Goal: Task Accomplishment & Management: Use online tool/utility

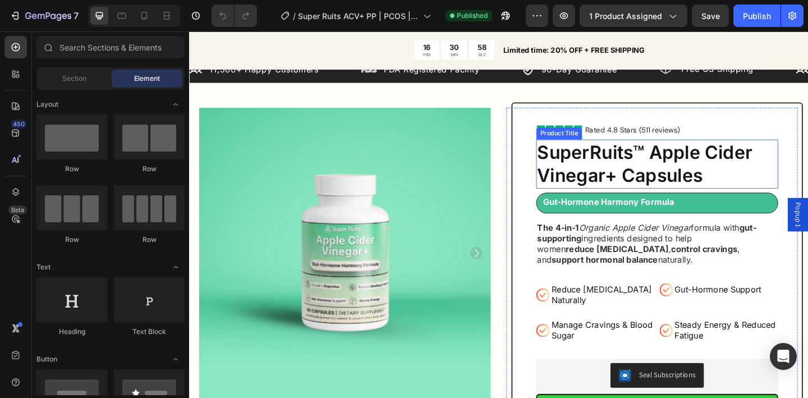
scroll to position [27, 0]
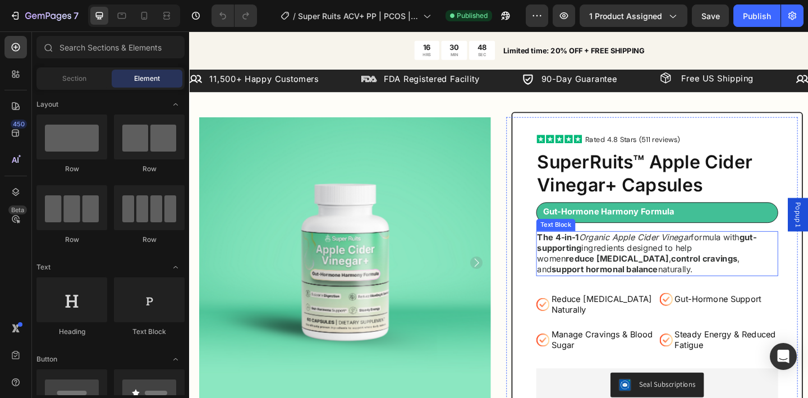
click at [647, 270] on p "The 4-in-1 Organic Apple Cider Vinegar formula with gut-supporting ingredients …" at bounding box center [698, 273] width 261 height 47
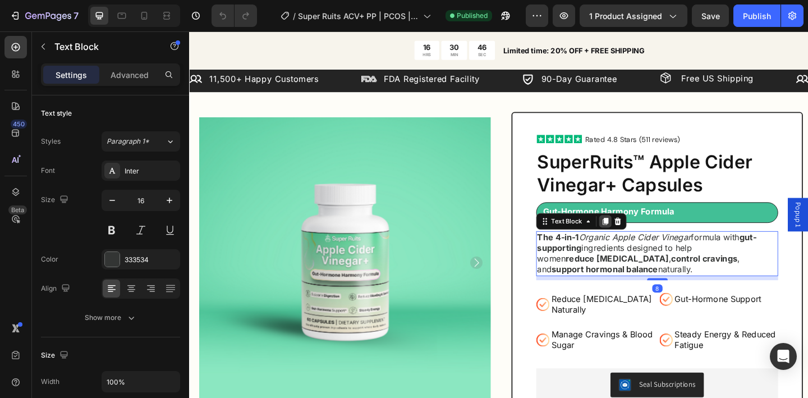
click at [639, 241] on icon at bounding box center [642, 238] width 6 height 8
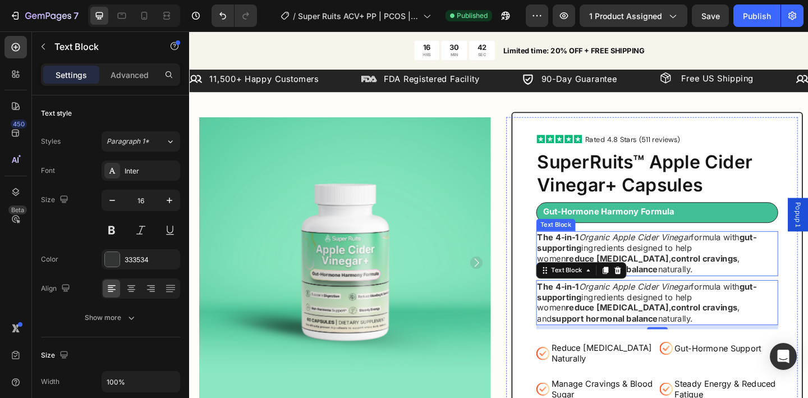
click at [631, 261] on p "The 4-in-1 Organic Apple Cider Vinegar formula with gut-supporting ingredients …" at bounding box center [698, 273] width 261 height 47
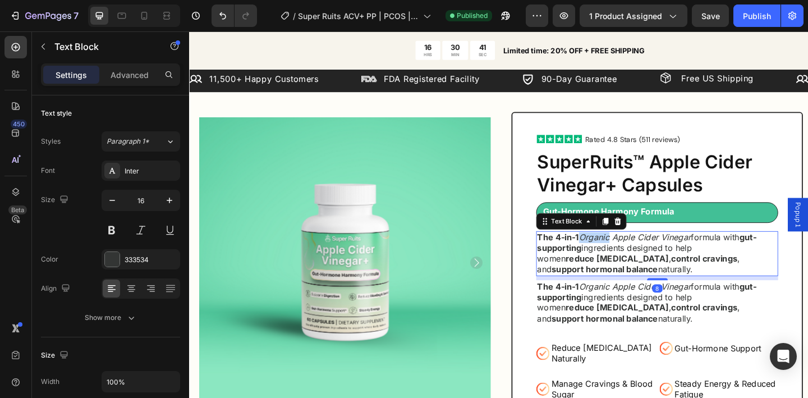
click at [631, 261] on p "The 4-in-1 Organic Apple Cider Vinegar formula with gut-supporting ingredients …" at bounding box center [698, 273] width 261 height 47
click at [634, 261] on p "The 4-in-1 Organic Apple Cider Vinegar formula with gut-supporting ingredients …" at bounding box center [698, 273] width 261 height 47
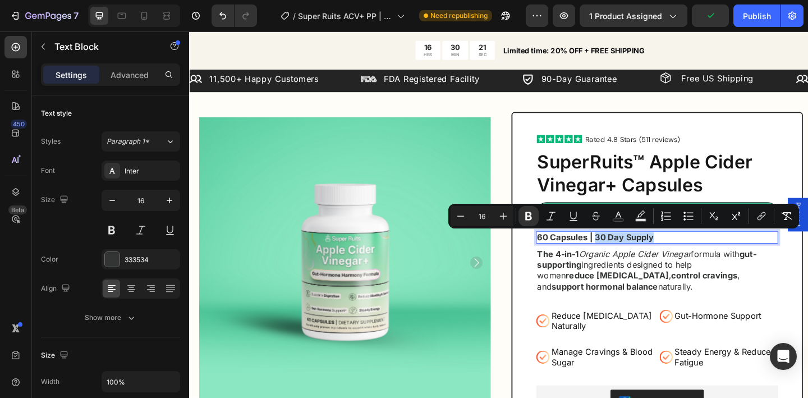
drag, startPoint x: 693, startPoint y: 254, endPoint x: 626, endPoint y: 257, distance: 68.0
click at [626, 257] on p "60 Capsules | 30 Day Supply" at bounding box center [698, 256] width 261 height 12
click at [532, 215] on icon "Editor contextual toolbar" at bounding box center [528, 215] width 11 height 11
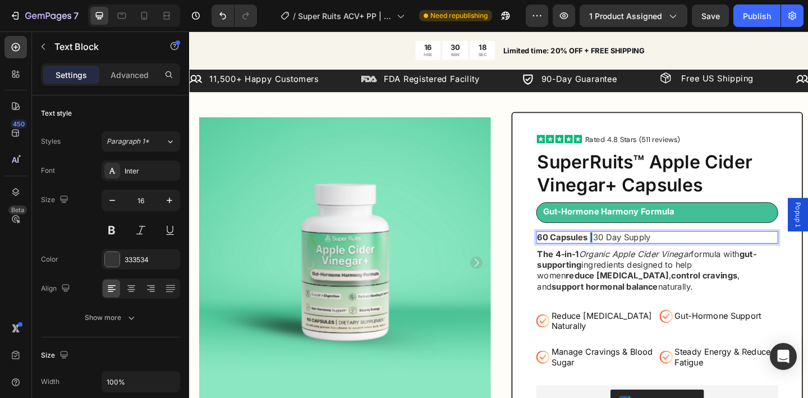
click at [621, 258] on strong "60 Capsules |" at bounding box center [598, 255] width 61 height 11
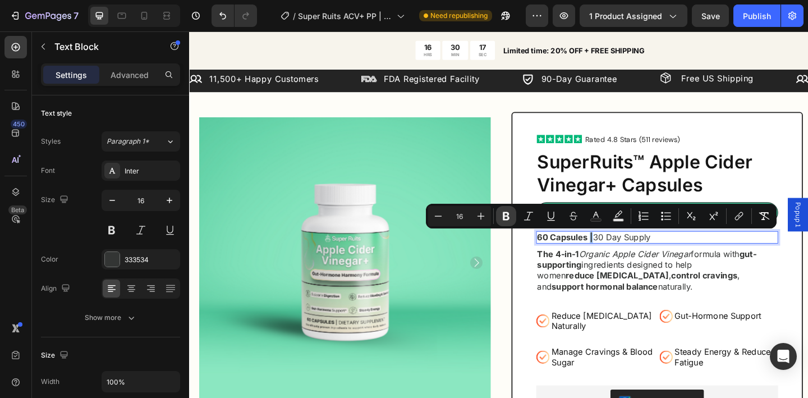
click at [505, 220] on icon "Editor contextual toolbar" at bounding box center [506, 216] width 7 height 8
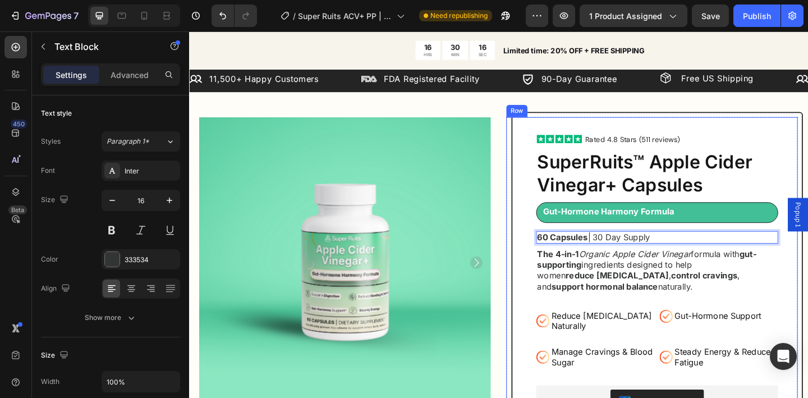
click at [555, 255] on div "Icon Icon Icon Icon Icon Icon List Rated 4.8 Stars (511 reviews) Text Block Row…" at bounding box center [698, 347] width 317 height 457
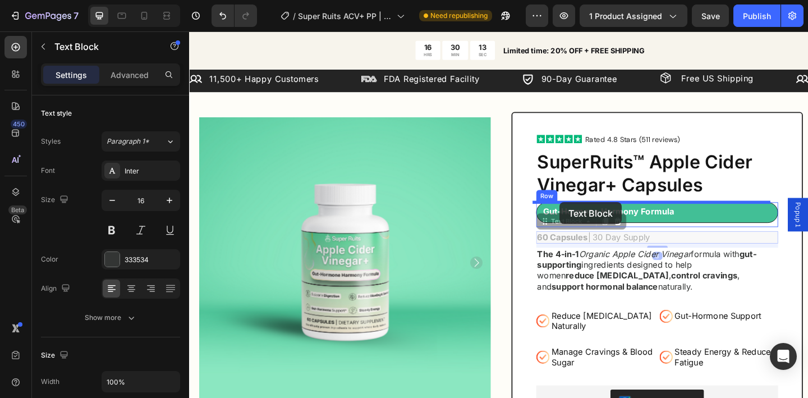
drag, startPoint x: 585, startPoint y: 258, endPoint x: 592, endPoint y: 217, distance: 41.0
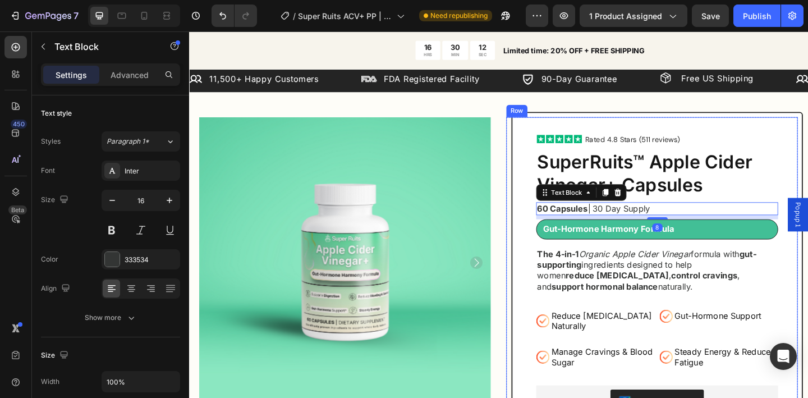
click at [546, 214] on div "Icon Icon Icon Icon Icon Icon List Rated 4.8 Stars (511 reviews) Text Block Row…" at bounding box center [698, 347] width 317 height 457
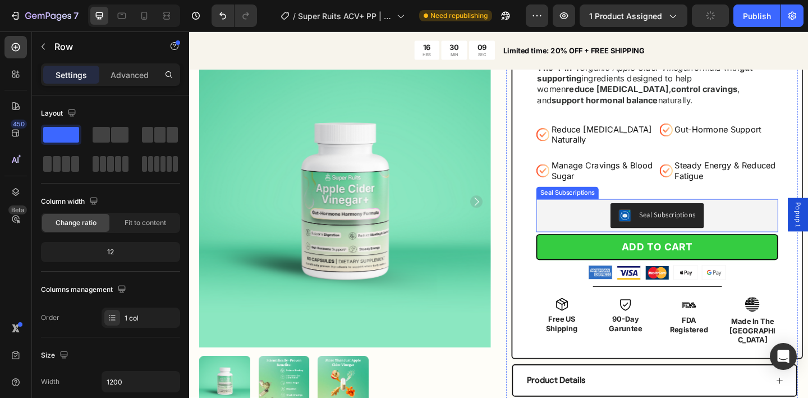
scroll to position [0, 0]
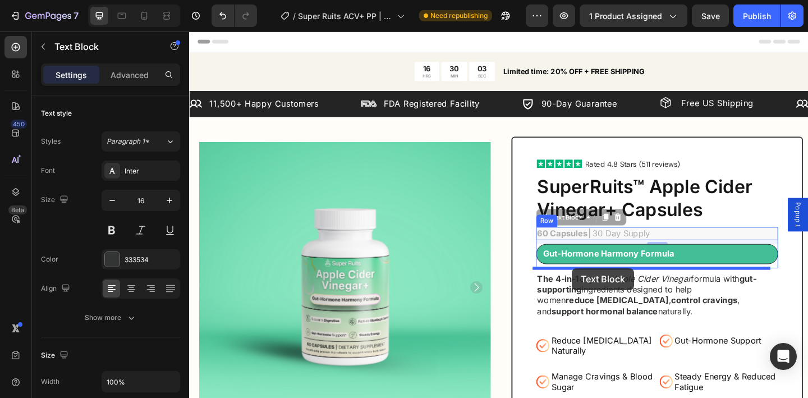
drag, startPoint x: 605, startPoint y: 248, endPoint x: 605, endPoint y: 289, distance: 41.0
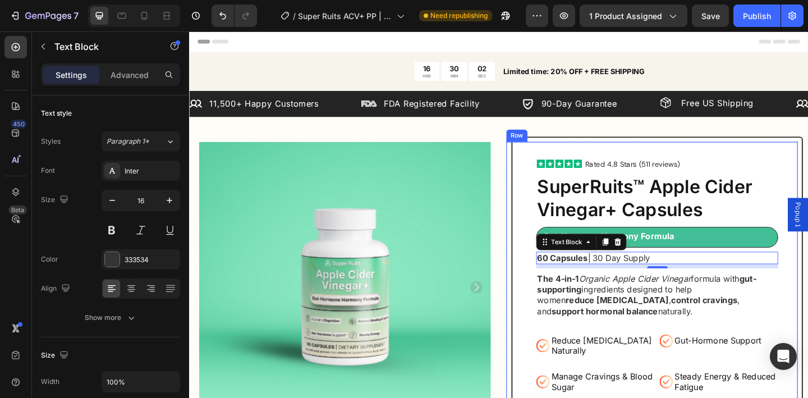
click at [548, 264] on div "Icon Icon Icon Icon Icon Icon List Rated 4.8 Stars (511 reviews) Text Block Row…" at bounding box center [698, 382] width 317 height 472
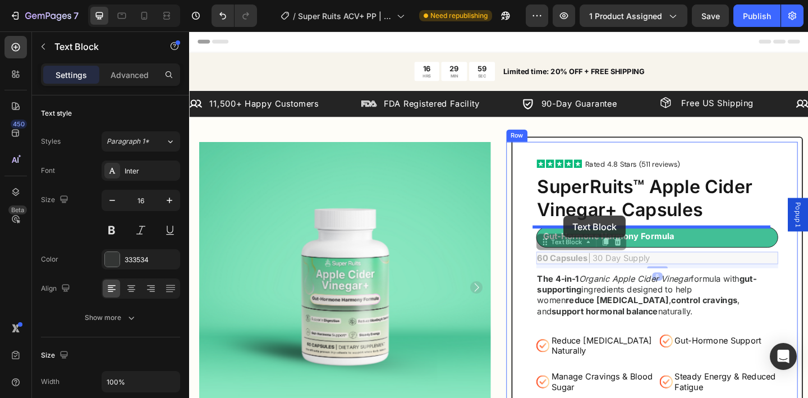
drag, startPoint x: 598, startPoint y: 278, endPoint x: 596, endPoint y: 232, distance: 46.0
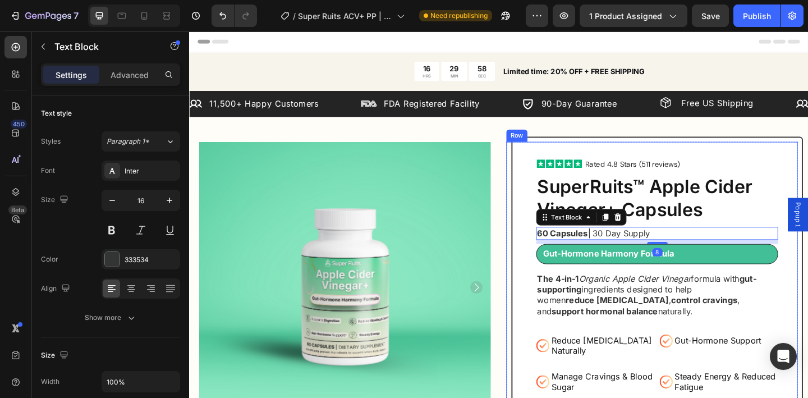
click at [550, 231] on div "Icon Icon Icon Icon Icon Icon List Rated 4.8 Stars (511 reviews) Text Block Row…" at bounding box center [698, 382] width 317 height 472
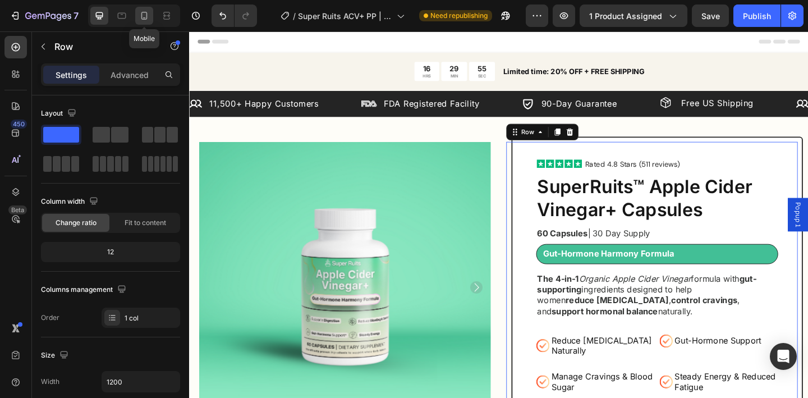
click at [145, 17] on icon at bounding box center [144, 15] width 11 height 11
type input "100%"
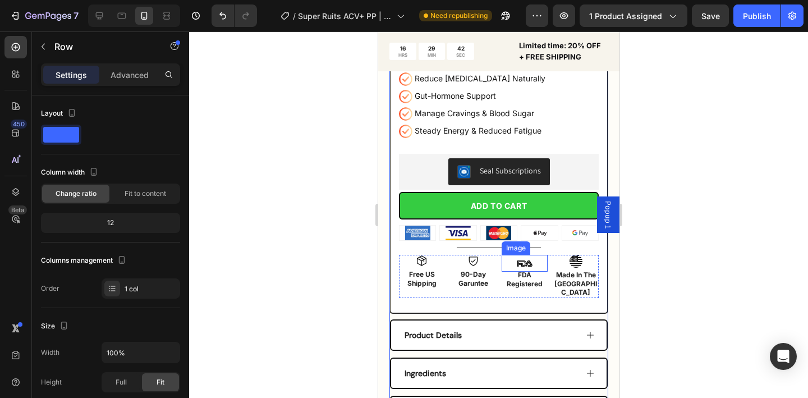
scroll to position [587, 0]
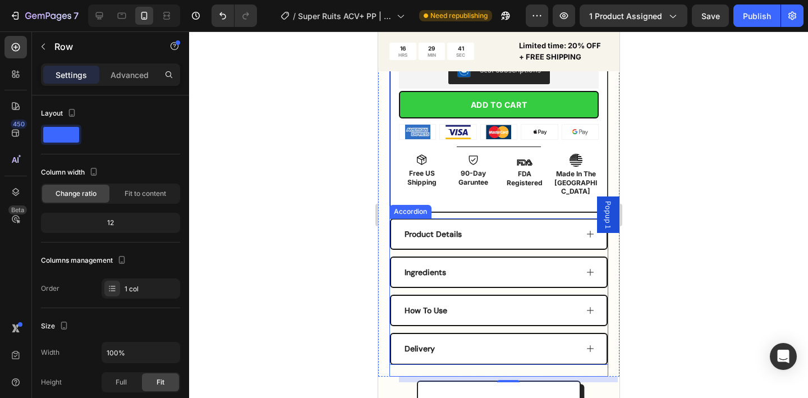
click at [537, 232] on div "Product Details" at bounding box center [489, 233] width 174 height 13
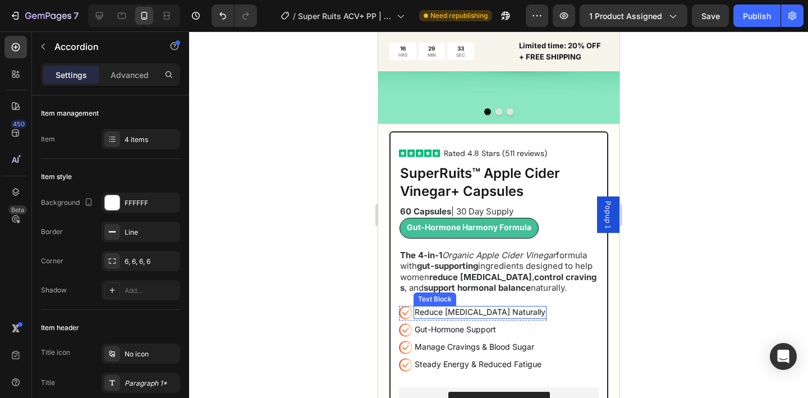
scroll to position [226, 0]
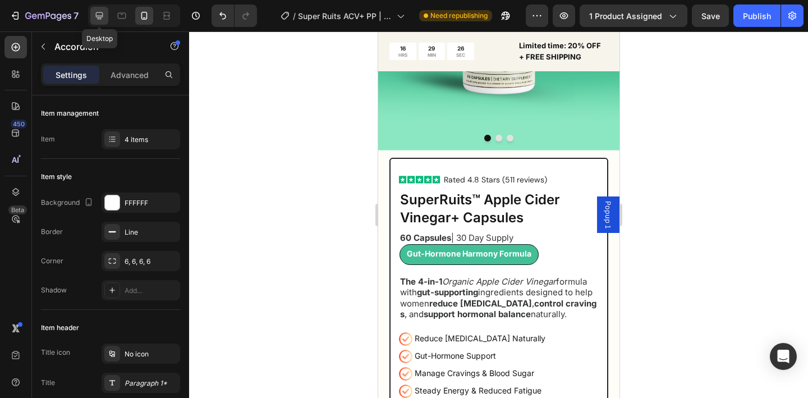
click at [102, 20] on icon at bounding box center [99, 15] width 11 height 11
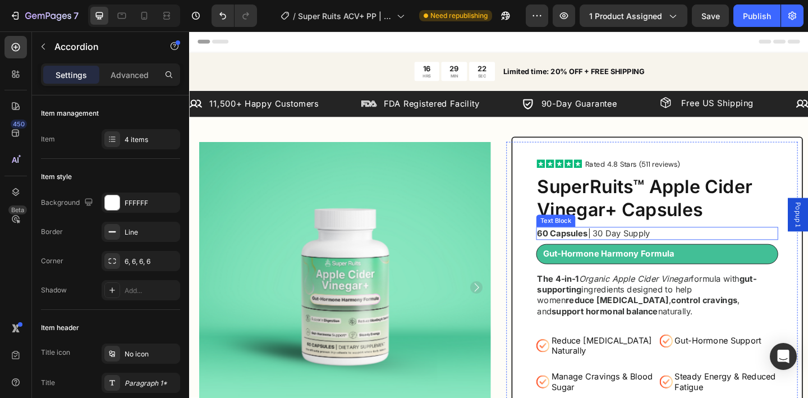
click at [615, 249] on strong "60 Capsules" at bounding box center [595, 250] width 55 height 11
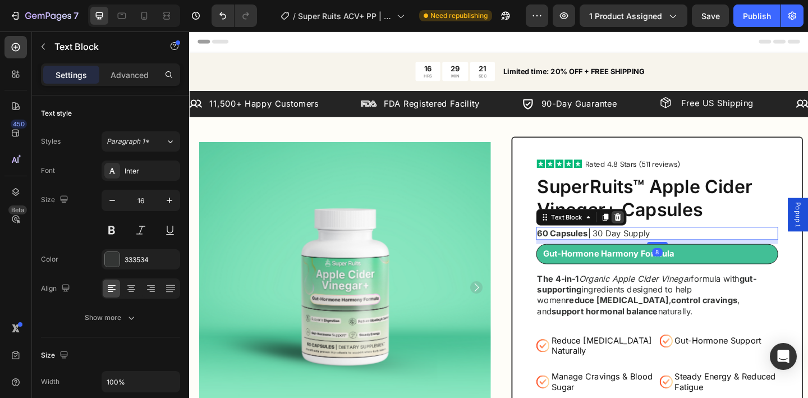
click at [652, 235] on icon at bounding box center [655, 233] width 7 height 8
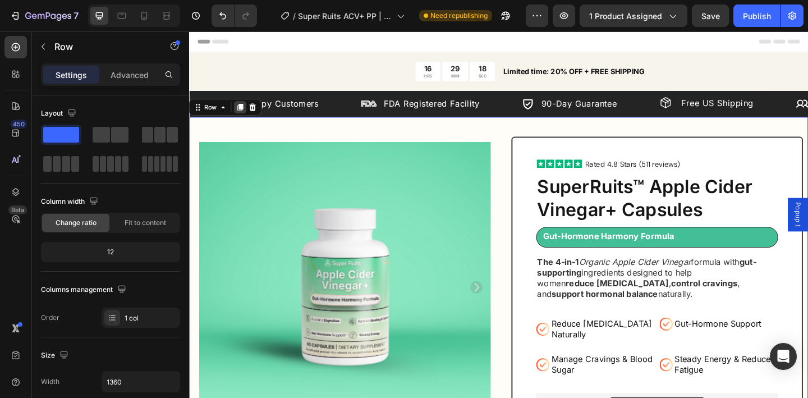
click at [241, 111] on icon at bounding box center [244, 113] width 9 height 9
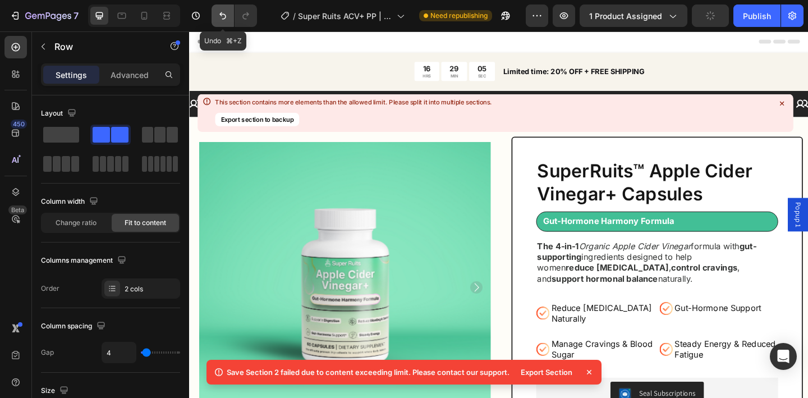
click at [217, 16] on icon "Undo/Redo" at bounding box center [222, 15] width 11 height 11
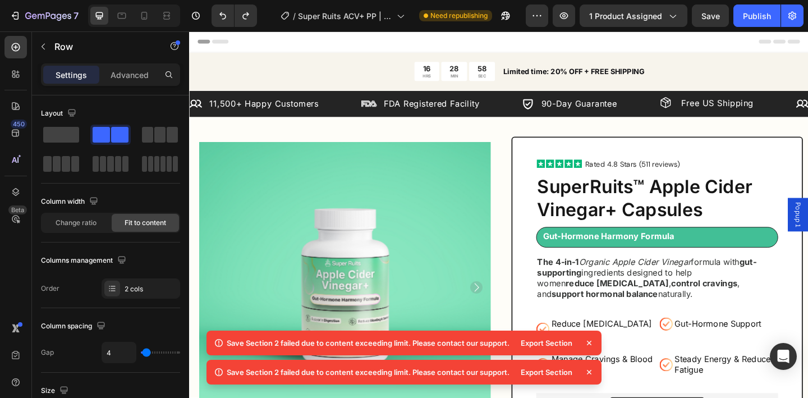
click at [591, 342] on icon at bounding box center [588, 342] width 11 height 11
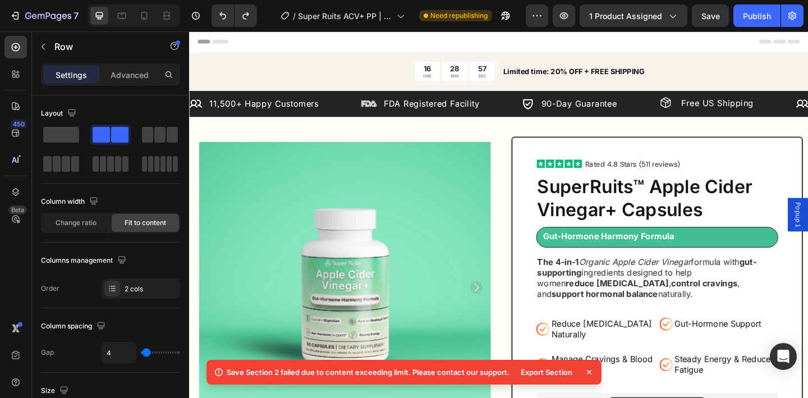
click at [590, 371] on icon at bounding box center [589, 372] width 4 height 4
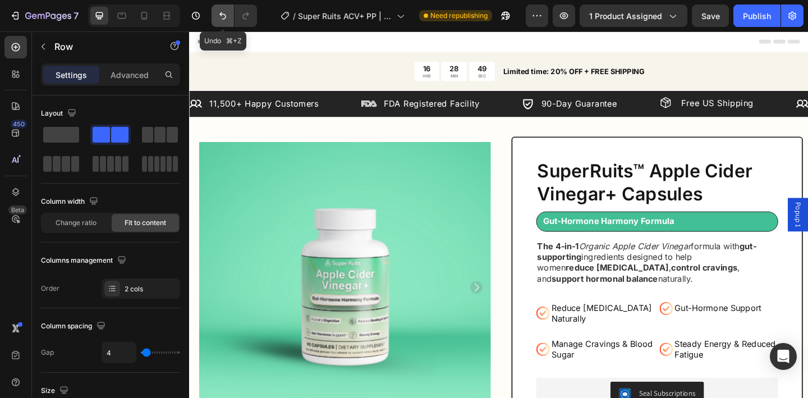
click at [219, 14] on icon "Undo/Redo" at bounding box center [222, 15] width 7 height 7
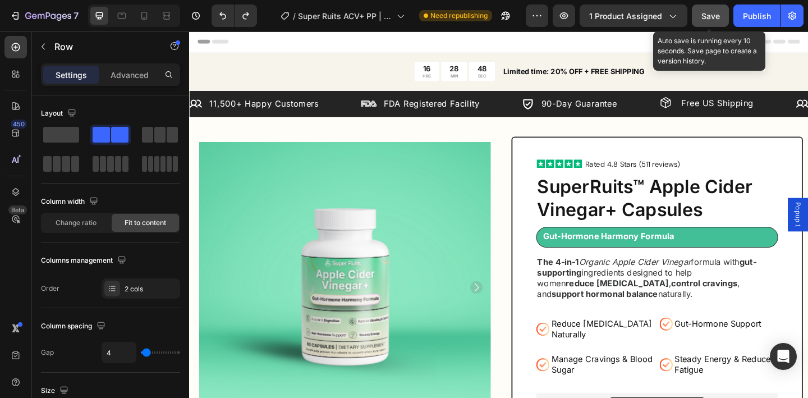
click at [716, 17] on span "Save" at bounding box center [710, 16] width 19 height 10
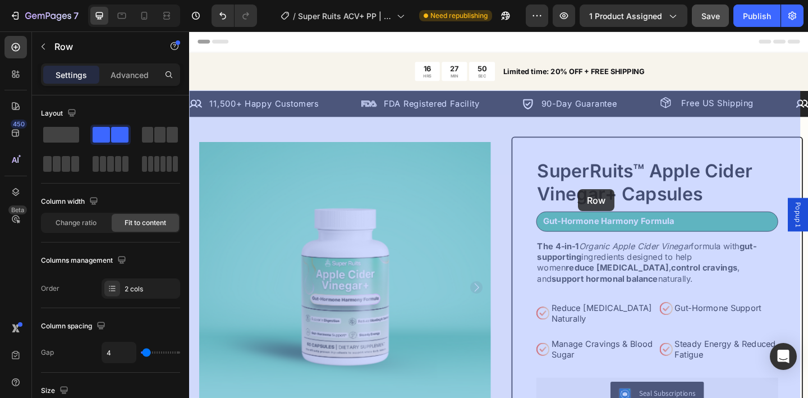
drag, startPoint x: 240, startPoint y: 292, endPoint x: 619, endPoint y: 207, distance: 389.2
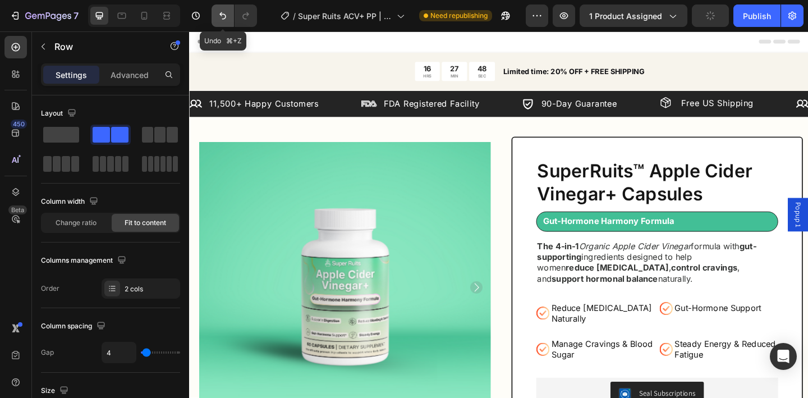
click at [228, 17] on button "Undo/Redo" at bounding box center [223, 15] width 22 height 22
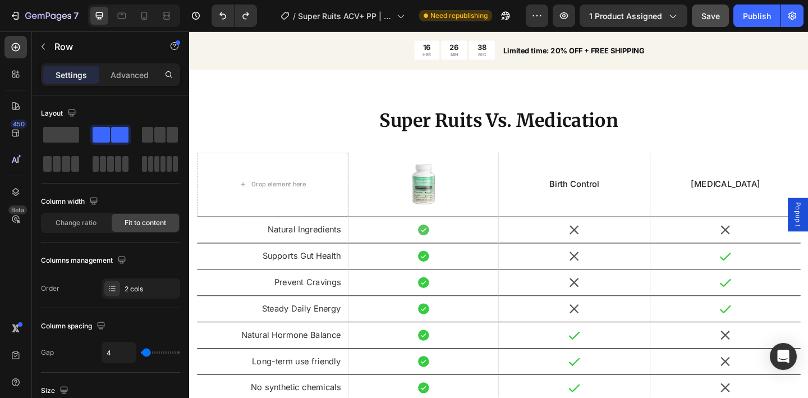
scroll to position [2653, 0]
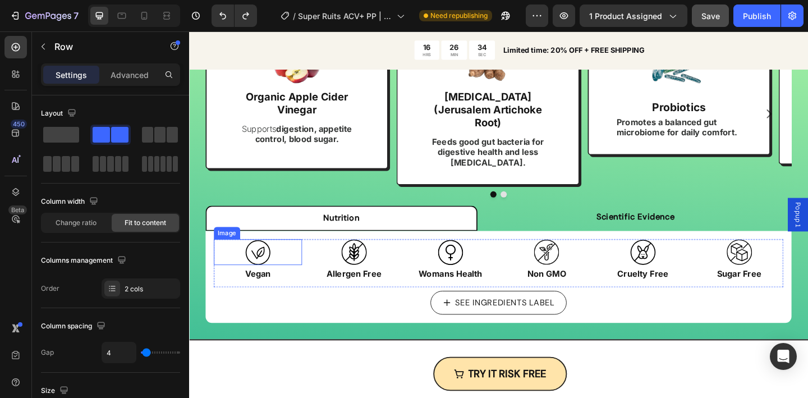
click at [292, 263] on div at bounding box center [264, 272] width 96 height 28
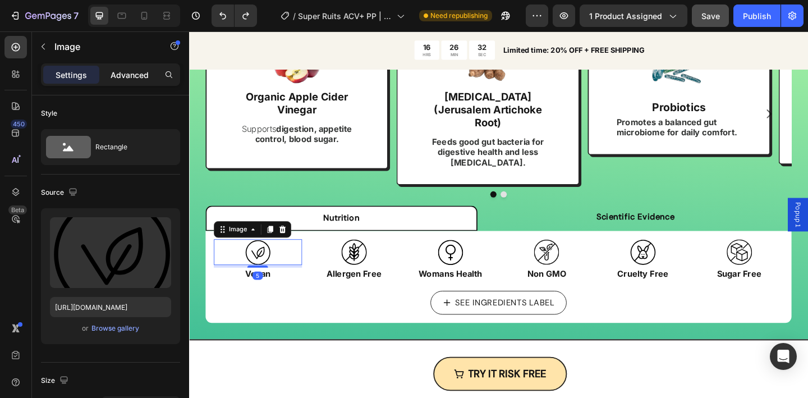
click at [133, 70] on p "Advanced" at bounding box center [130, 75] width 38 height 12
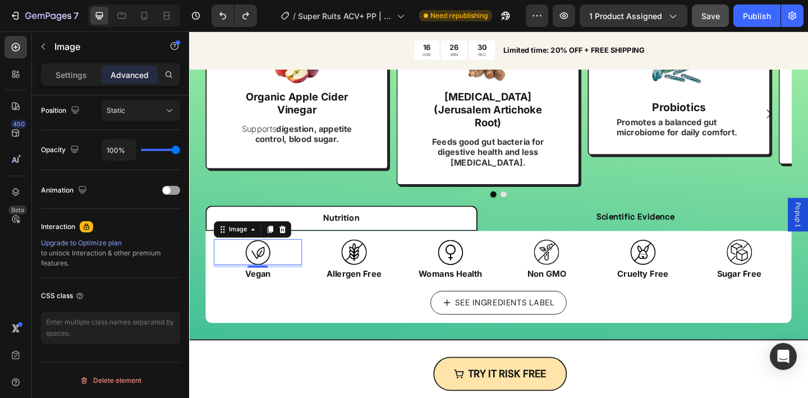
scroll to position [0, 0]
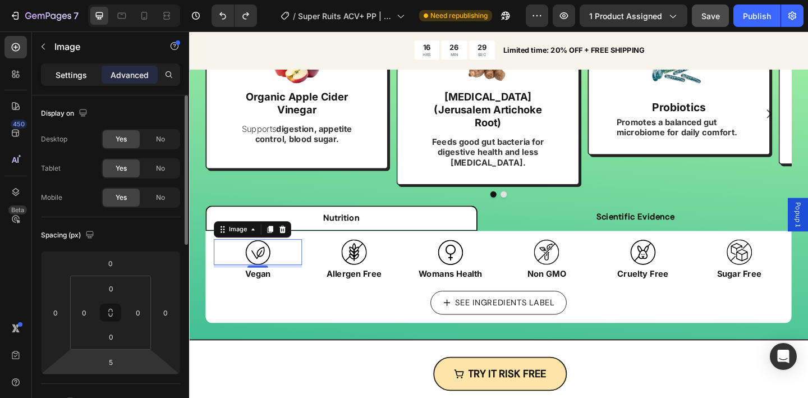
click at [76, 72] on p "Settings" at bounding box center [71, 75] width 31 height 12
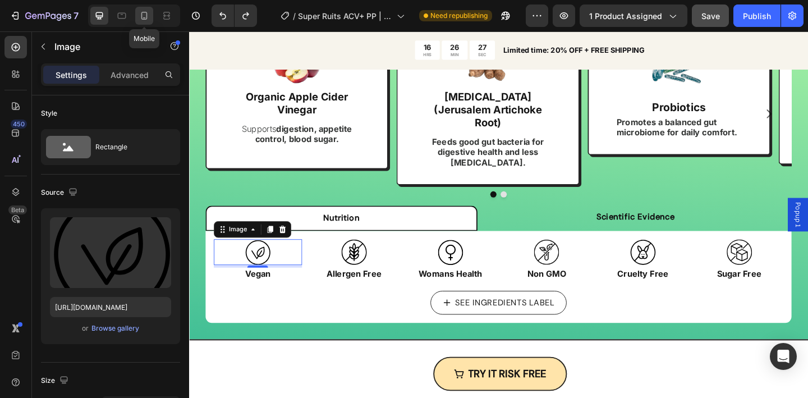
click at [143, 19] on icon at bounding box center [144, 16] width 6 height 8
type input "80"
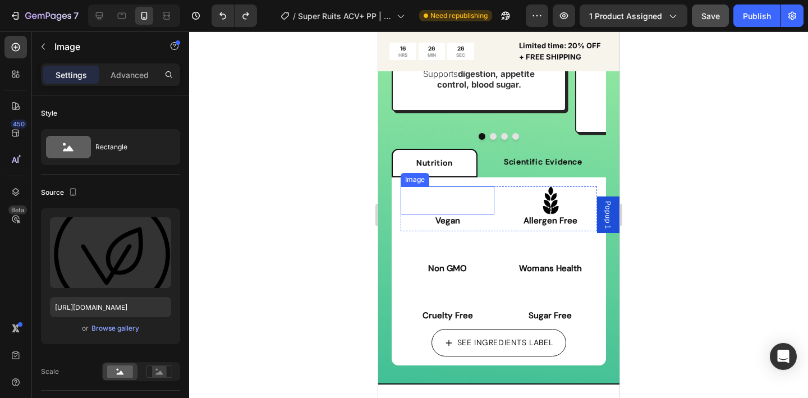
scroll to position [2616, 0]
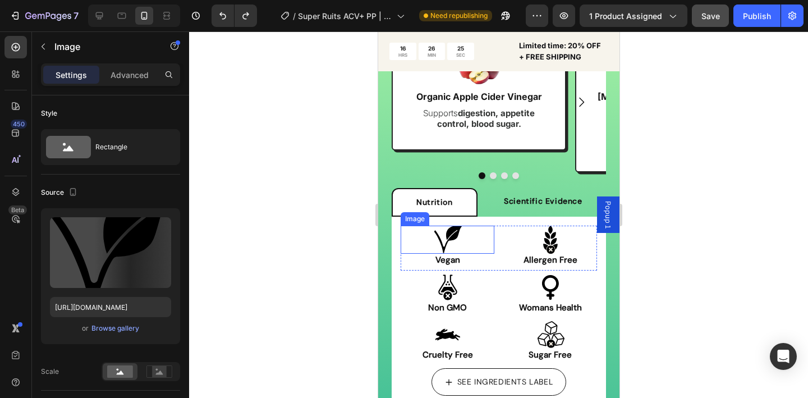
click at [461, 235] on div at bounding box center [447, 240] width 94 height 28
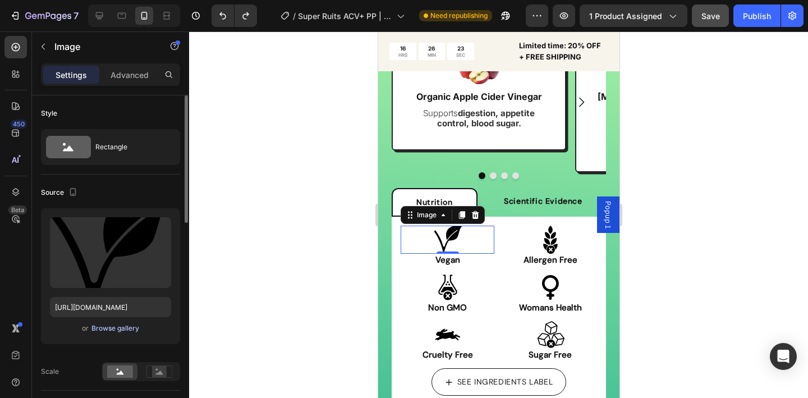
click at [126, 328] on div "Browse gallery" at bounding box center [115, 328] width 48 height 10
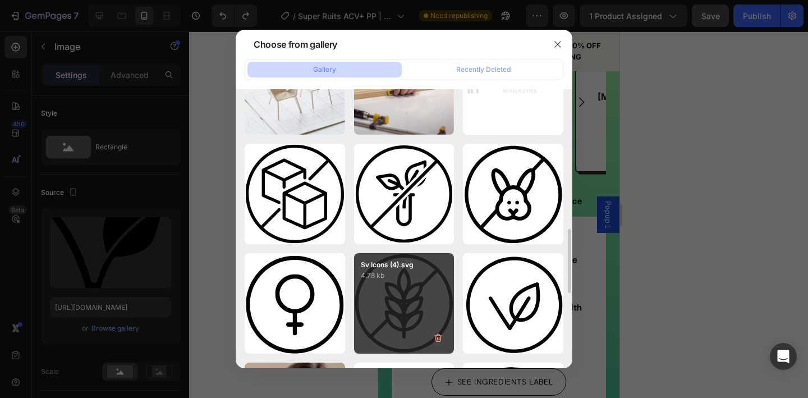
scroll to position [628, 0]
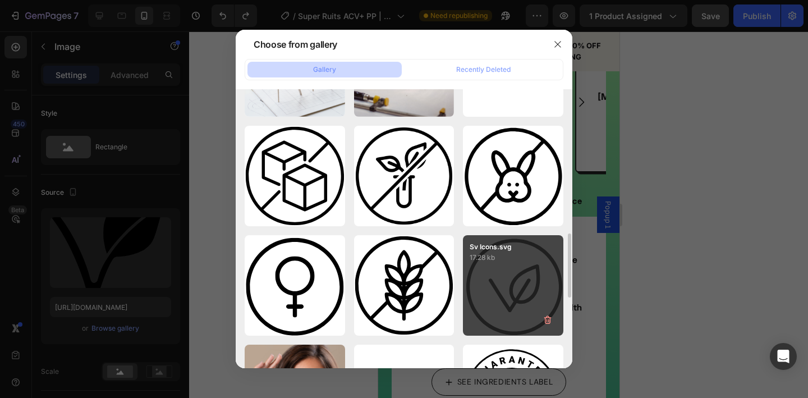
click at [503, 292] on div "Sv Icons.svg 17.28 kb" at bounding box center [513, 285] width 100 height 100
type input "https://cdn.shopify.com/s/files/1/0936/5392/6263/files/gempages_579472095457575…"
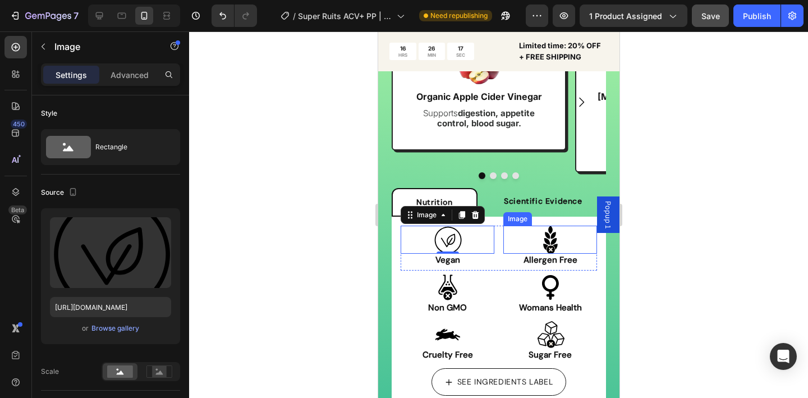
click at [536, 230] on img at bounding box center [550, 240] width 28 height 28
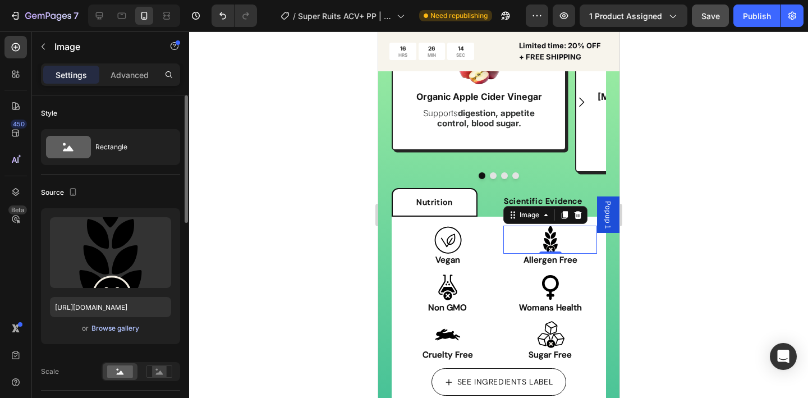
click at [128, 327] on div "Browse gallery" at bounding box center [115, 328] width 48 height 10
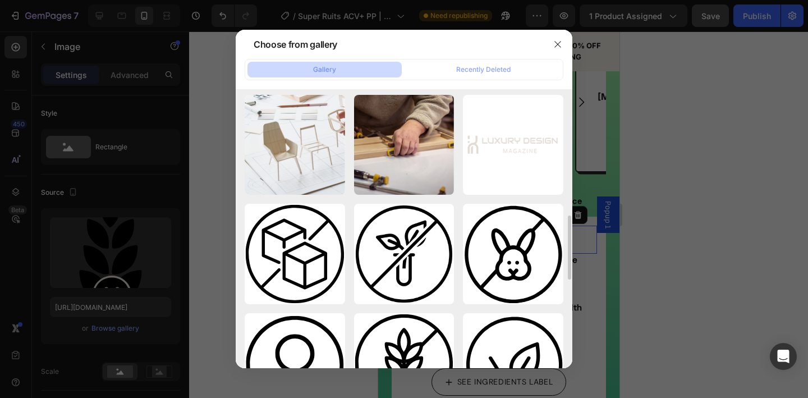
scroll to position [747, 0]
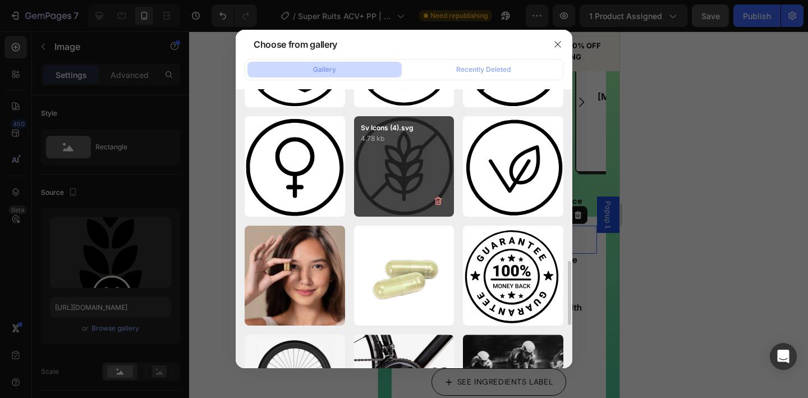
click at [389, 180] on div "Sv Icons (4).svg 4.78 kb" at bounding box center [404, 166] width 100 height 100
type input "https://cdn.shopify.com/s/files/1/0936/5392/6263/files/gempages_579472095457575…"
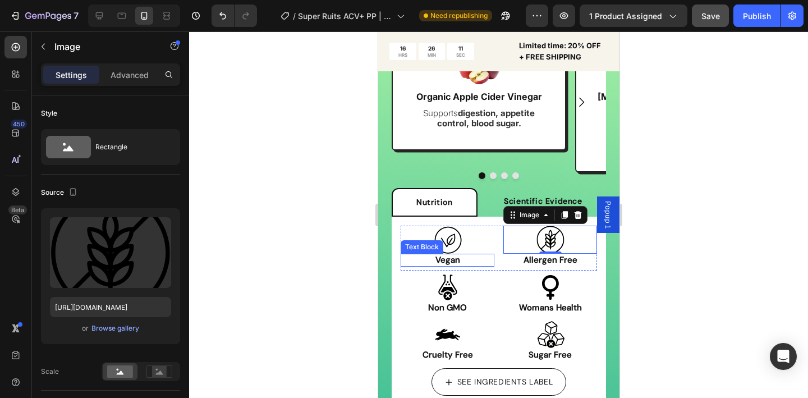
scroll to position [2634, 0]
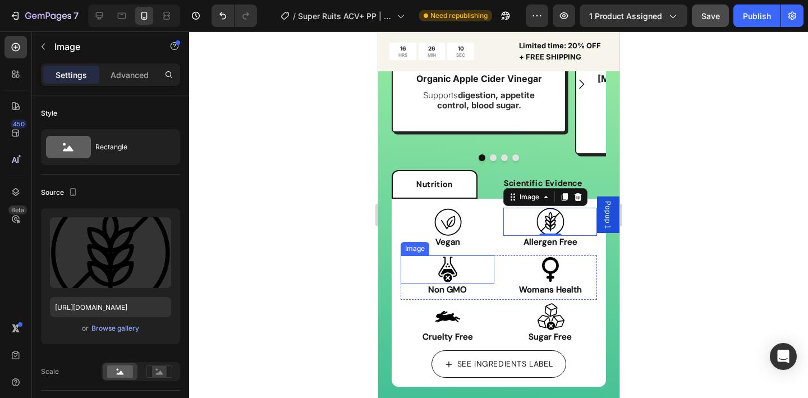
click at [451, 267] on img at bounding box center [447, 269] width 28 height 28
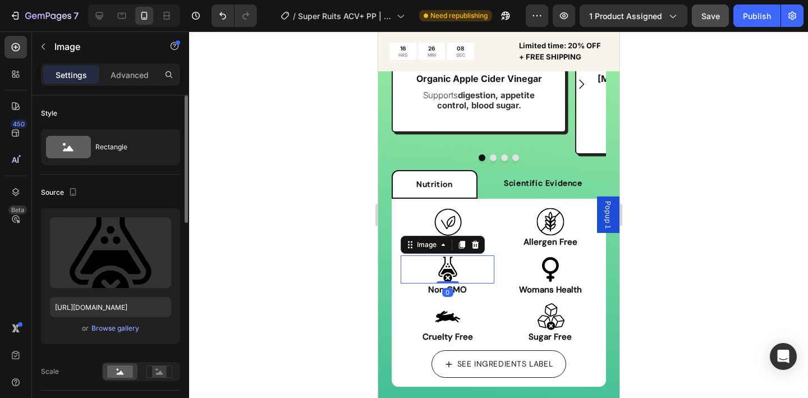
click at [133, 334] on div "or Browse gallery" at bounding box center [110, 327] width 121 height 13
click at [132, 330] on div "Browse gallery" at bounding box center [115, 328] width 48 height 10
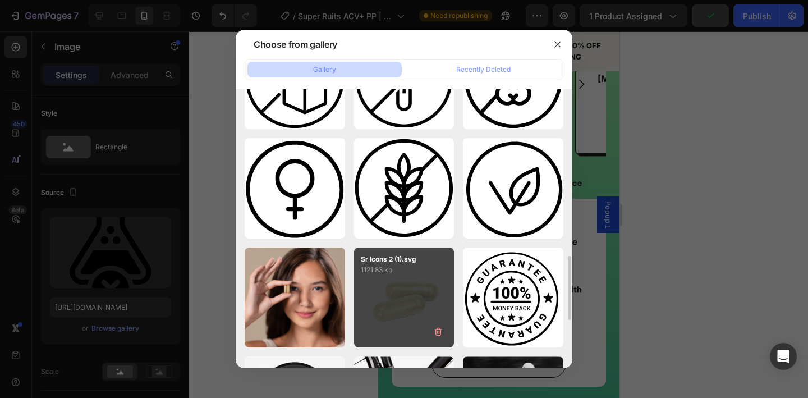
scroll to position [629, 0]
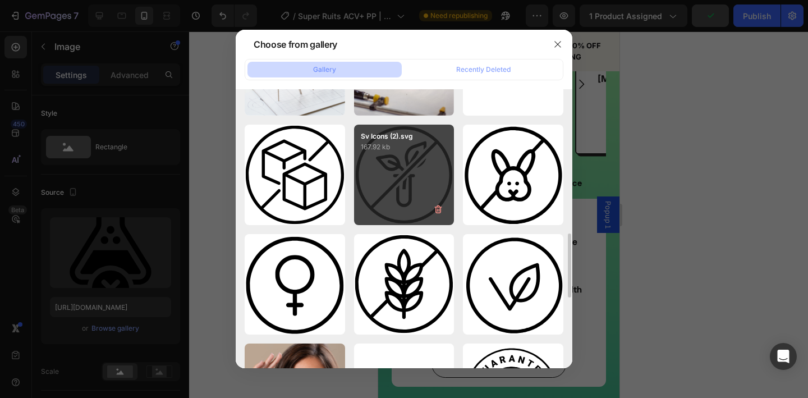
click at [409, 198] on div "Sv Icons (2).svg 167.92 kb" at bounding box center [404, 175] width 100 height 100
type input "https://cdn.shopify.com/s/files/1/0936/5392/6263/files/gempages_579472095457575…"
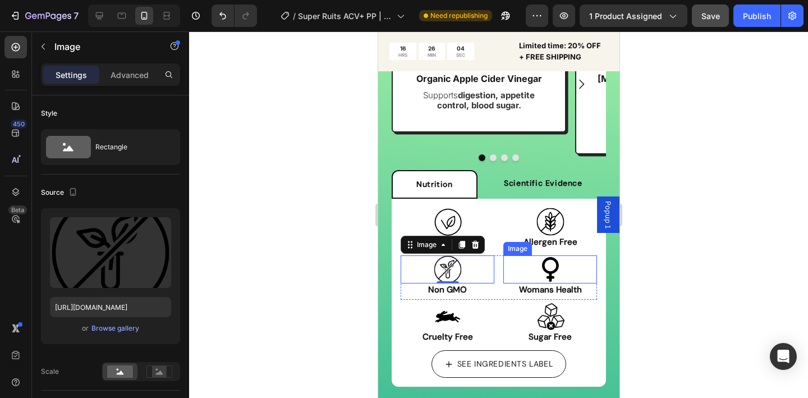
click at [547, 260] on img at bounding box center [550, 269] width 28 height 28
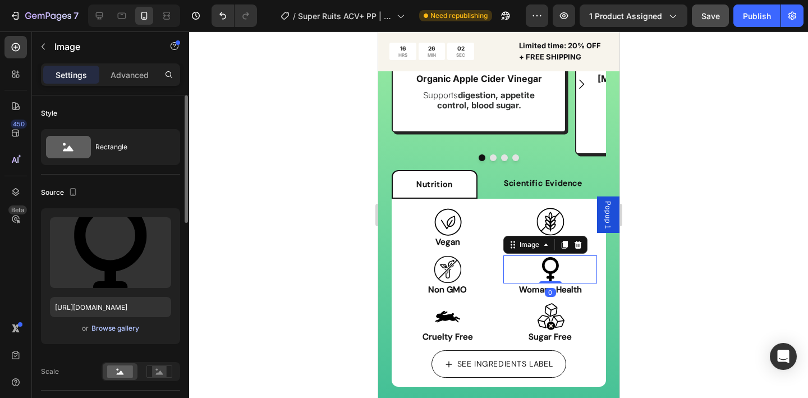
click at [128, 332] on div "Browse gallery" at bounding box center [115, 328] width 48 height 10
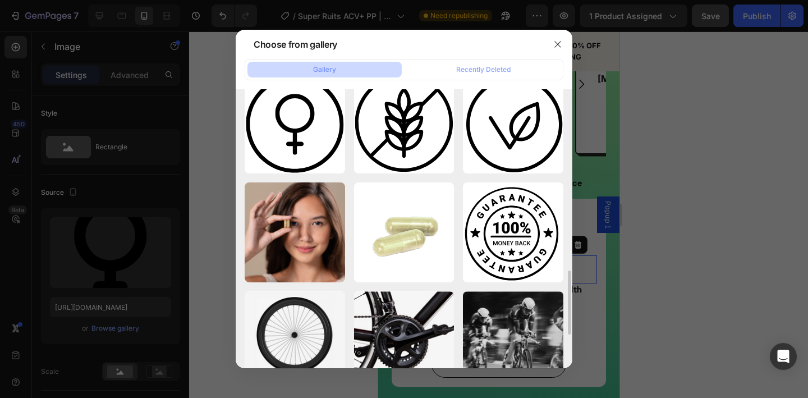
scroll to position [702, 0]
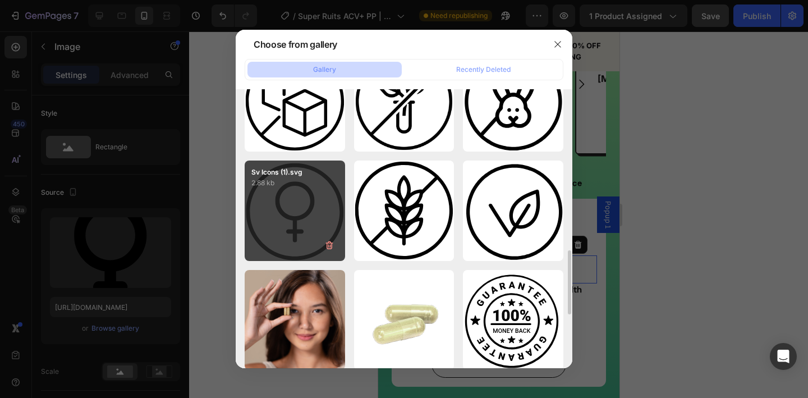
click at [286, 219] on div "Sv Icons (1).svg 2.88 kb" at bounding box center [295, 210] width 100 height 100
type input "https://cdn.shopify.com/s/files/1/0936/5392/6263/files/gempages_579472095457575…"
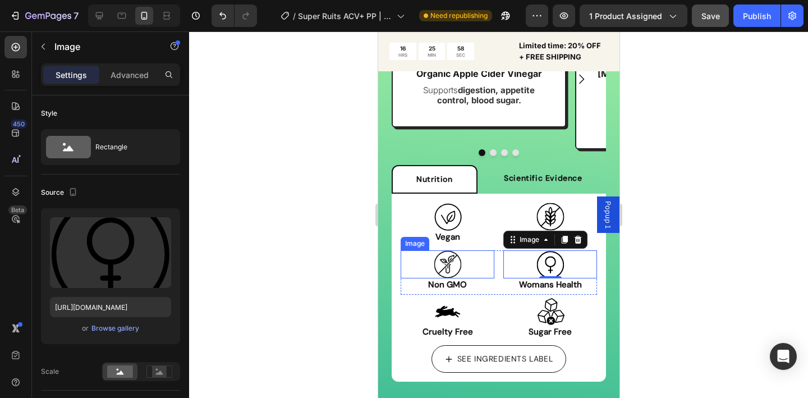
scroll to position [2671, 0]
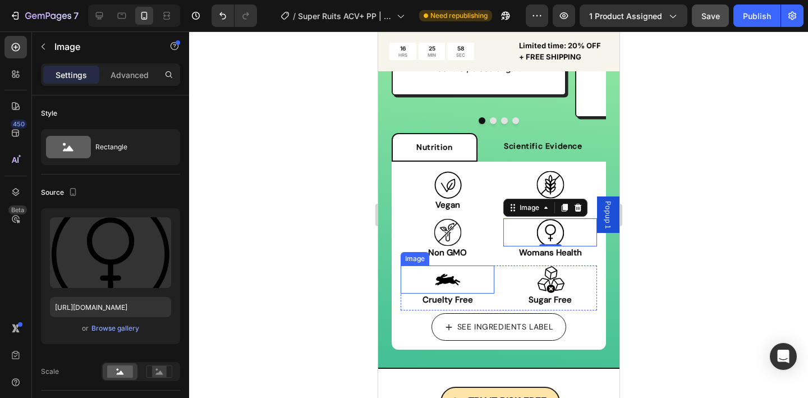
click at [454, 273] on img at bounding box center [447, 279] width 28 height 28
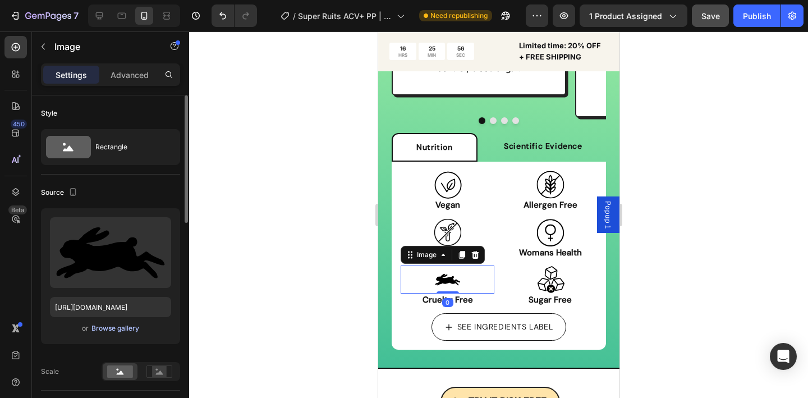
click at [123, 331] on div "Browse gallery" at bounding box center [115, 328] width 48 height 10
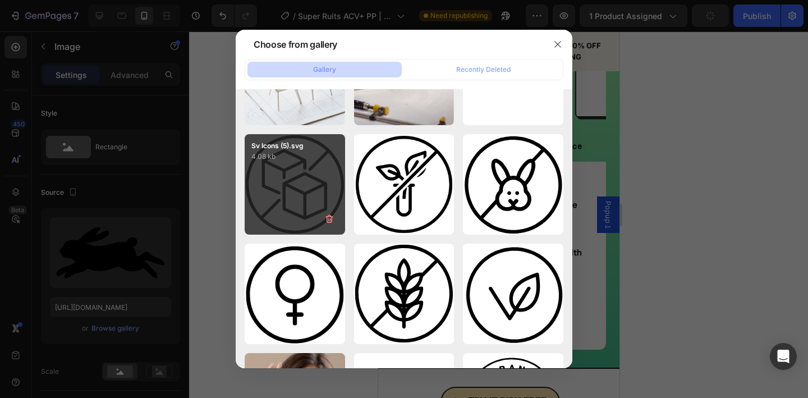
scroll to position [492, 0]
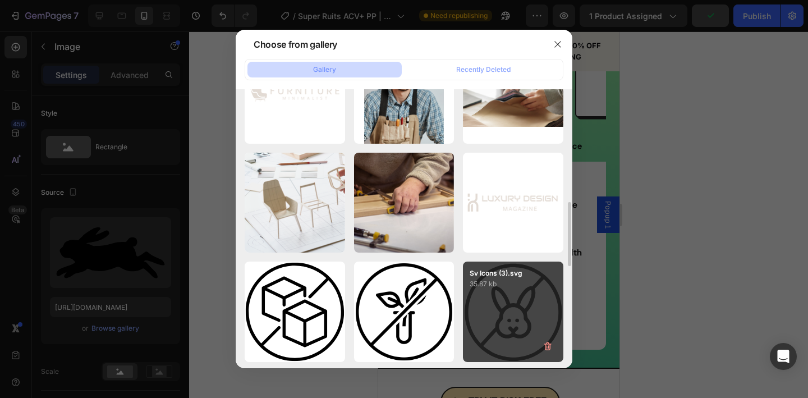
click at [504, 312] on div "Sv Icons (3).svg 35.87 kb" at bounding box center [513, 311] width 100 height 100
type input "https://cdn.shopify.com/s/files/1/0936/5392/6263/files/gempages_579472095457575…"
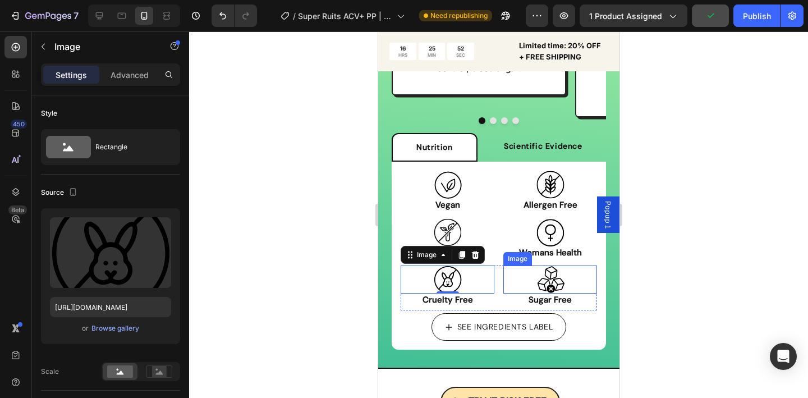
click at [546, 275] on img at bounding box center [550, 279] width 28 height 28
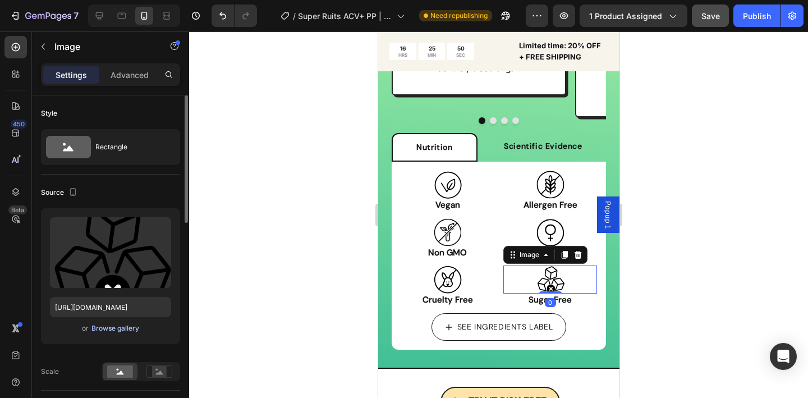
click at [123, 333] on button "Browse gallery" at bounding box center [115, 328] width 49 height 11
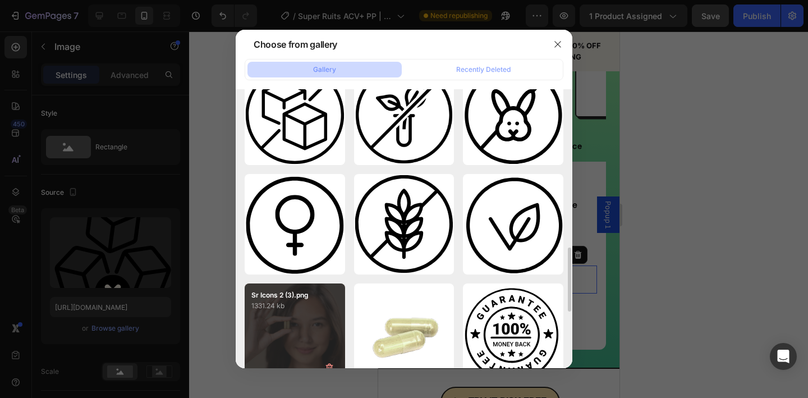
scroll to position [594, 0]
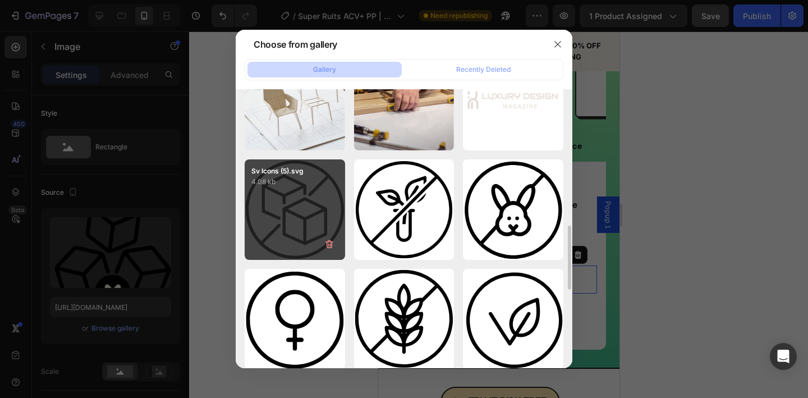
click at [298, 234] on div "Sv Icons (5).svg 4.08 kb" at bounding box center [295, 209] width 100 height 100
type input "https://cdn.shopify.com/s/files/1/0936/5392/6263/files/gempages_579472095457575…"
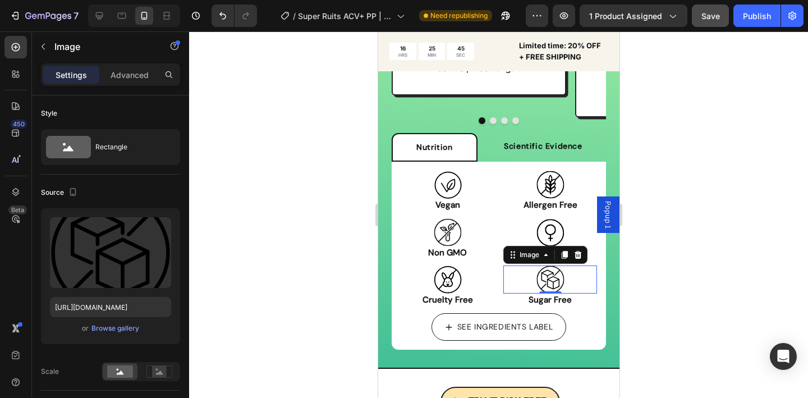
click at [332, 182] on div at bounding box center [498, 214] width 619 height 366
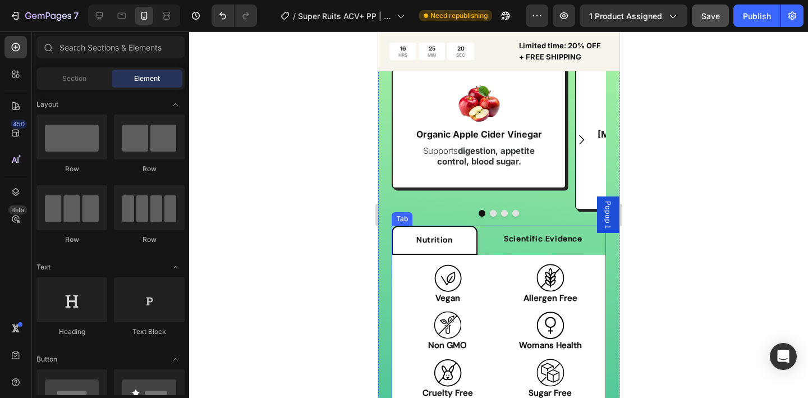
scroll to position [2893, 0]
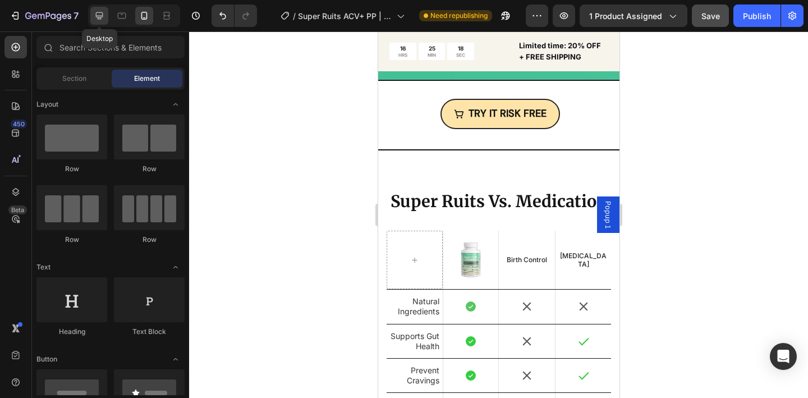
click at [104, 14] on icon at bounding box center [99, 15] width 11 height 11
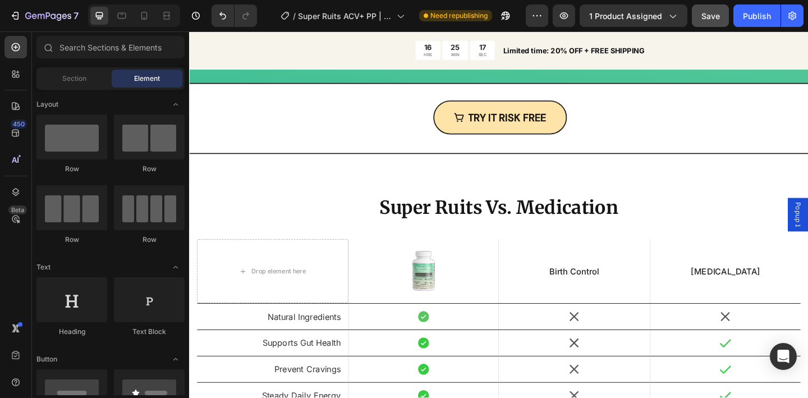
scroll to position [2521, 0]
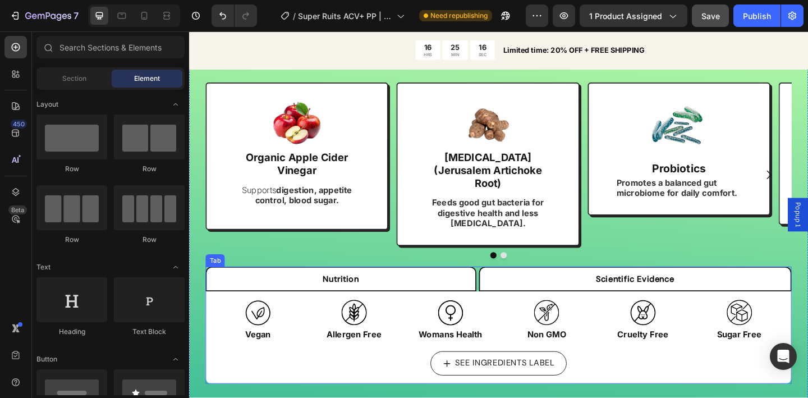
click at [565, 287] on li "Scientific Evidence" at bounding box center [674, 300] width 341 height 27
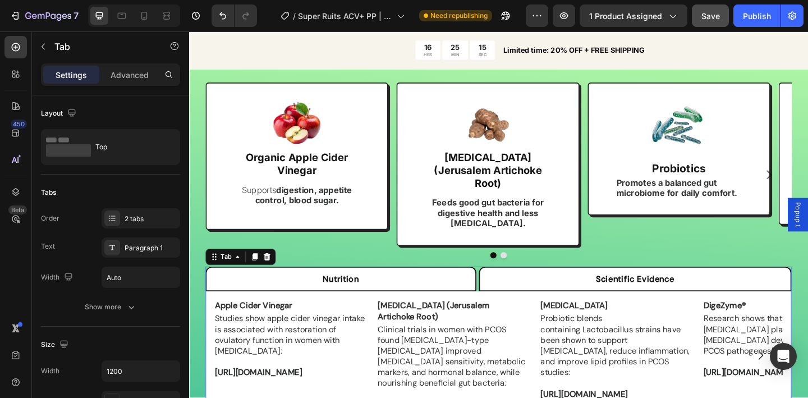
click at [491, 287] on li "Nutrition" at bounding box center [354, 300] width 295 height 27
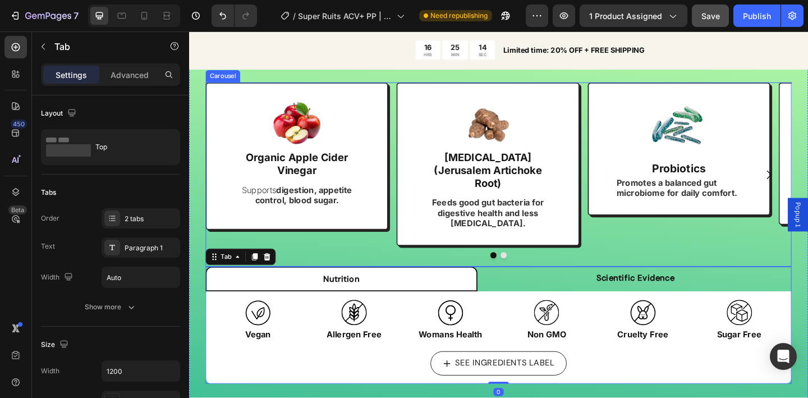
click at [416, 253] on div "Image Inulin (Jerusalem Artichoke Root) Text Block Row Feeds good gut bacteria …" at bounding box center [514, 187] width 199 height 200
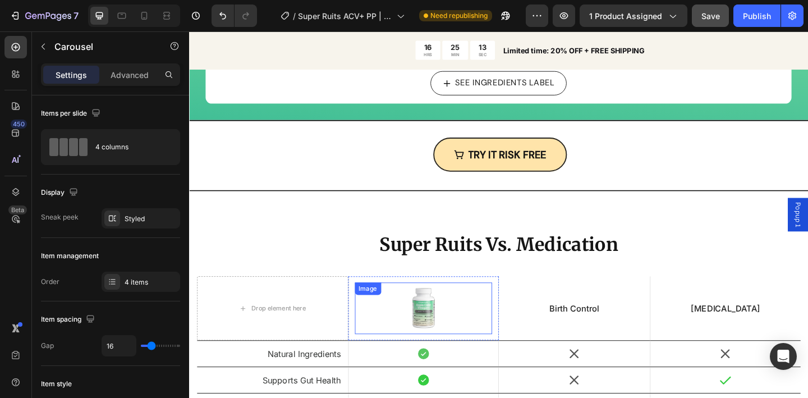
scroll to position [2796, 0]
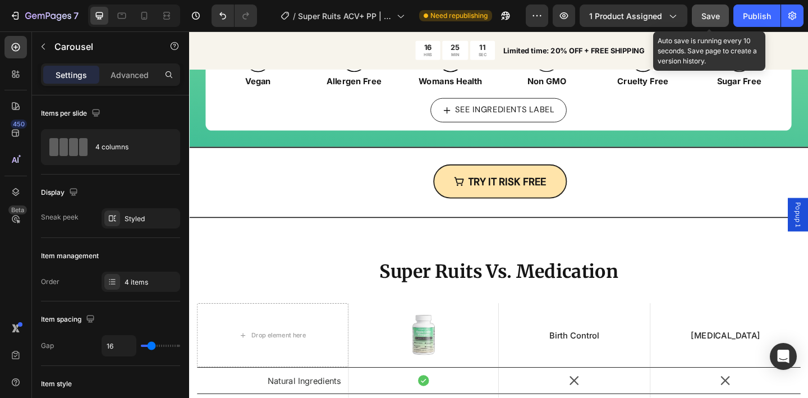
click at [709, 12] on span "Save" at bounding box center [710, 16] width 19 height 10
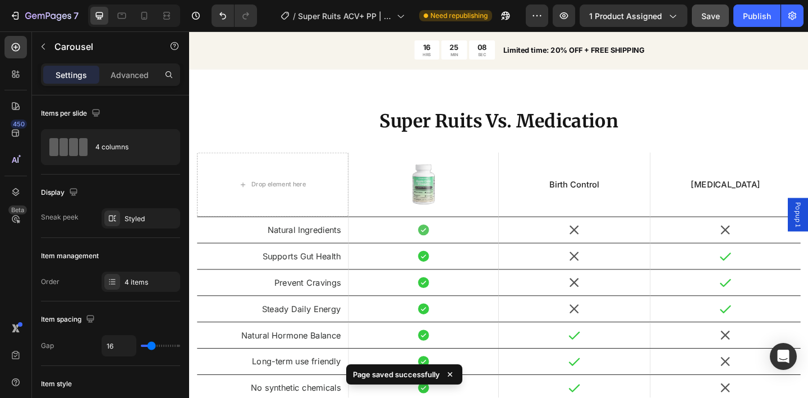
scroll to position [2807, 0]
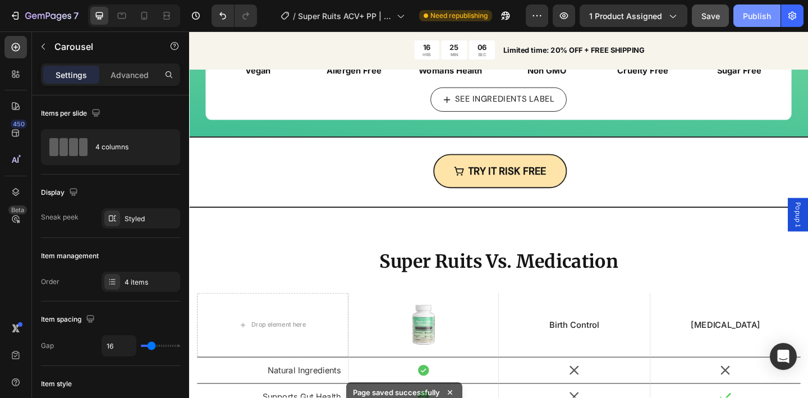
click at [757, 25] on button "Publish" at bounding box center [756, 15] width 47 height 22
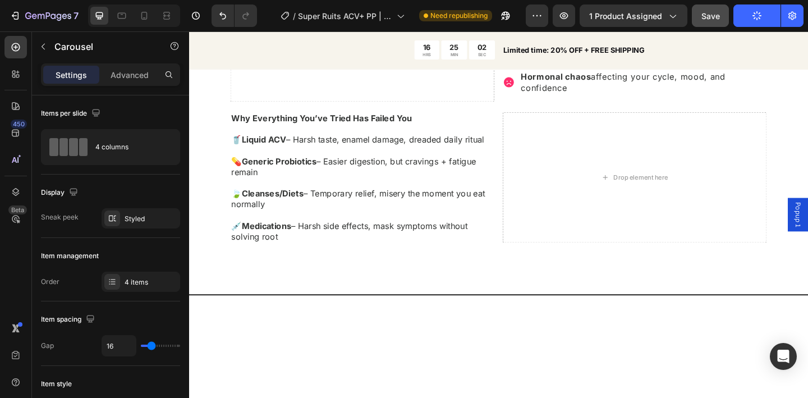
scroll to position [612, 0]
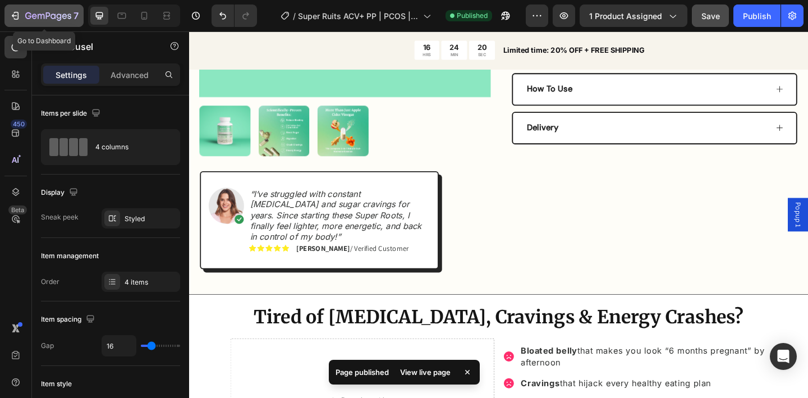
click at [73, 5] on button "7" at bounding box center [43, 15] width 79 height 22
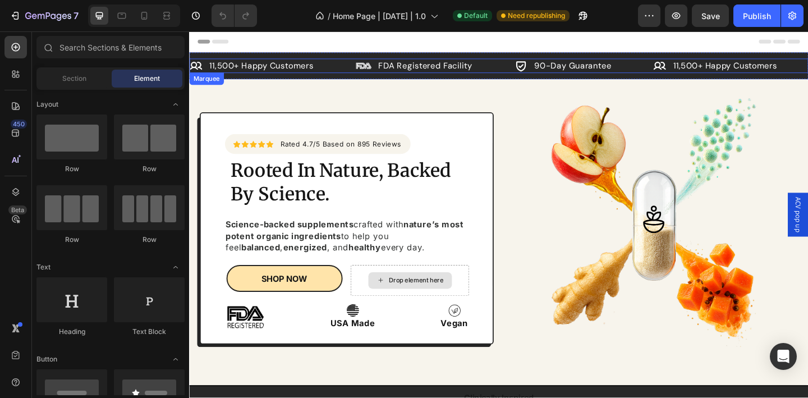
click at [348, 72] on div "Icon 11,500+ Happy Customers Text Block Row" at bounding box center [280, 69] width 181 height 16
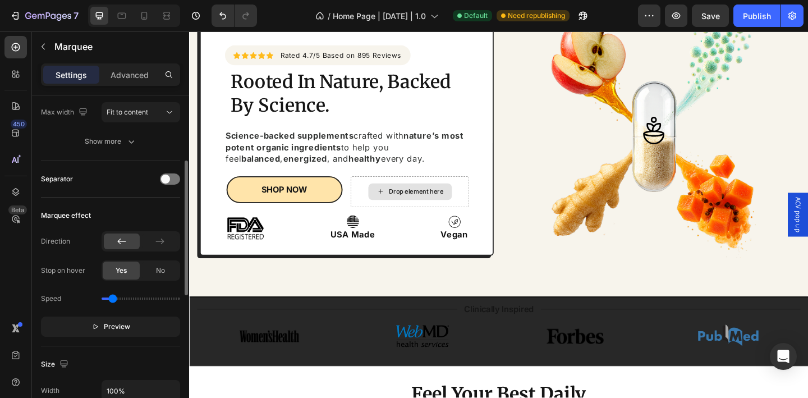
scroll to position [166, 0]
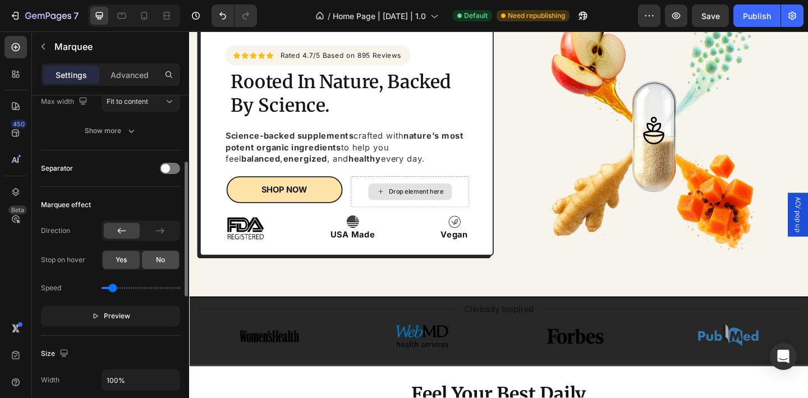
click at [155, 267] on div "No" at bounding box center [160, 260] width 37 height 18
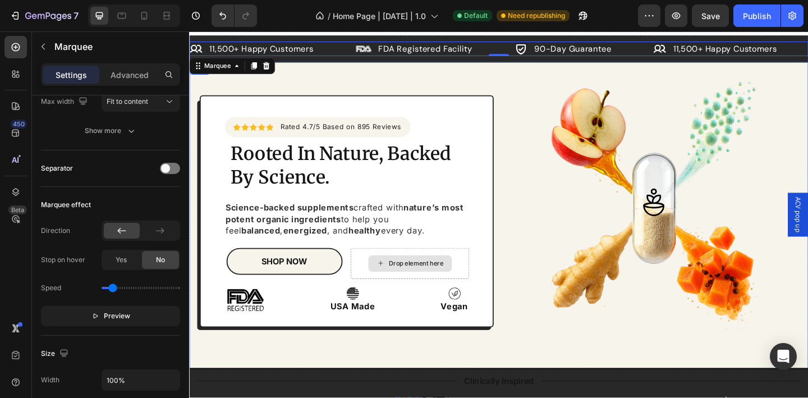
scroll to position [0, 0]
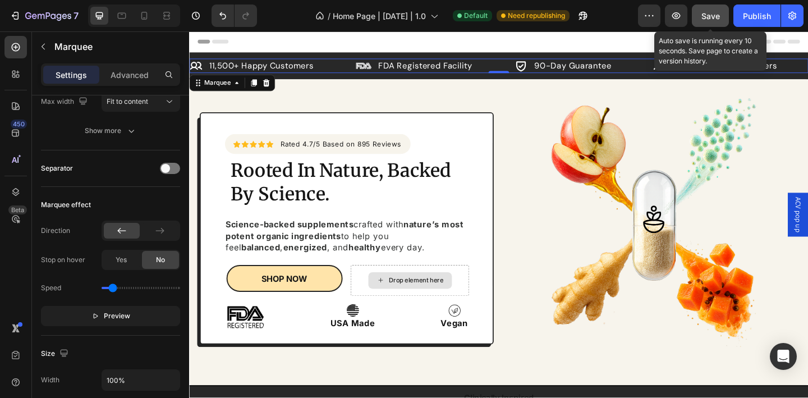
click at [711, 15] on span "Save" at bounding box center [710, 16] width 19 height 10
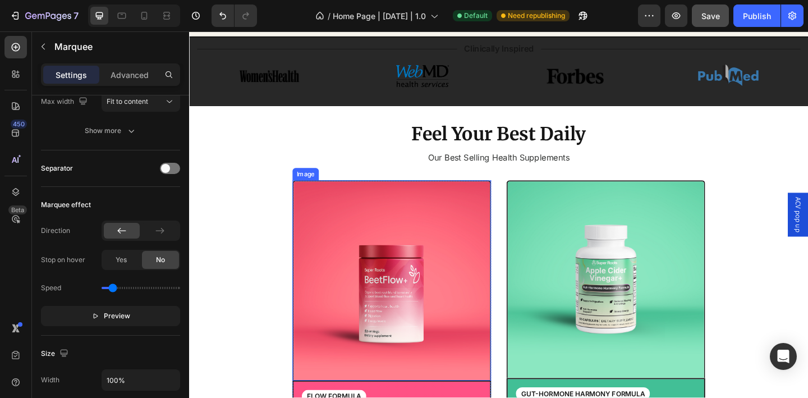
scroll to position [399, 0]
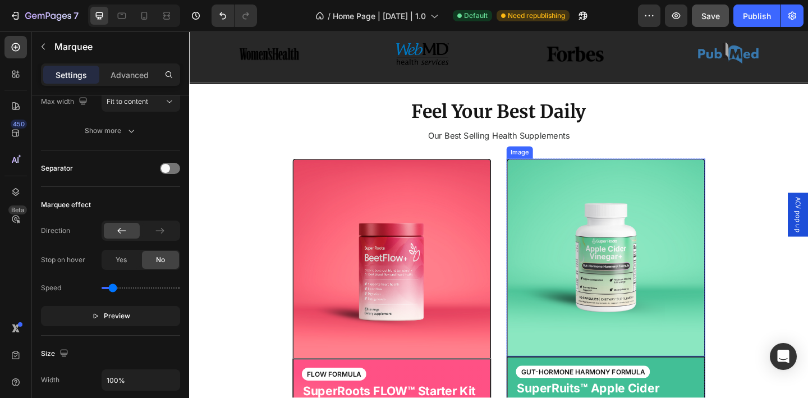
click at [598, 266] on img at bounding box center [642, 277] width 216 height 215
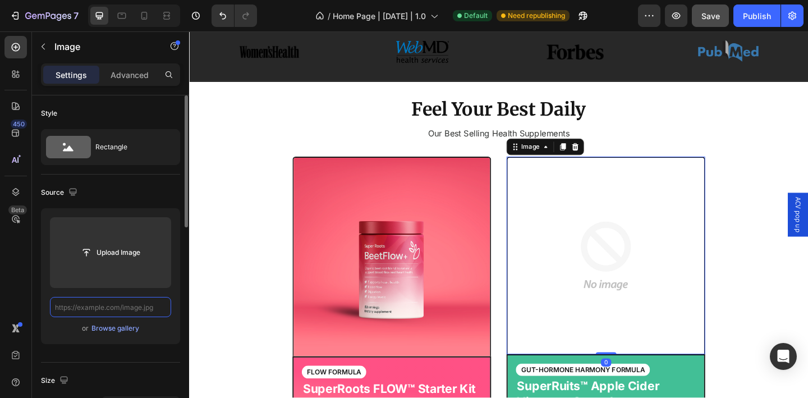
scroll to position [0, 0]
paste input "https://cdn.shopify.com/s/files/1/0936/5392/6263/files/Sr_Icons_2_2.png?v=17562…"
type input "https://cdn.shopify.com/s/files/1/0936/5392/6263/files/Sr_Icons_2_2.png?v=17562…"
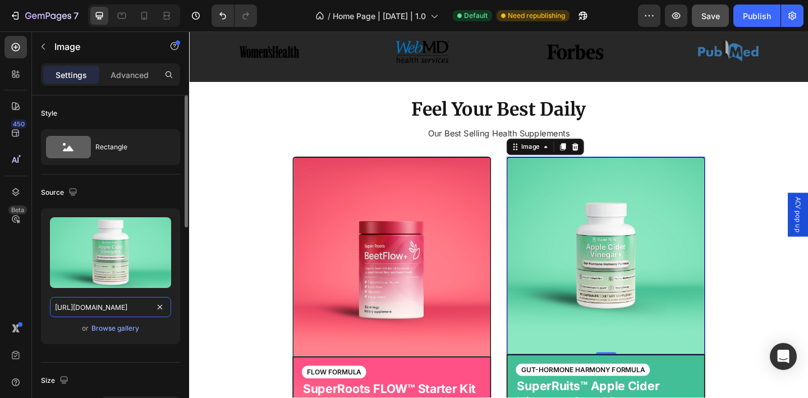
scroll to position [0, 191]
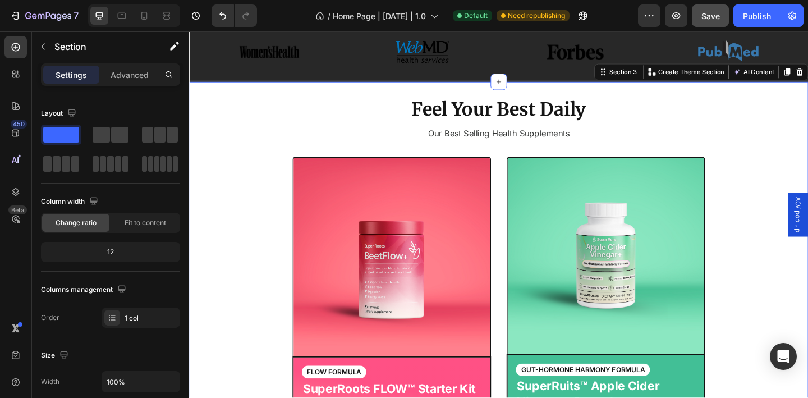
click at [224, 295] on div "Feel Your Best Daily Heading Our Best Selling Health Supplements Text Block Row…" at bounding box center [525, 351] width 656 height 497
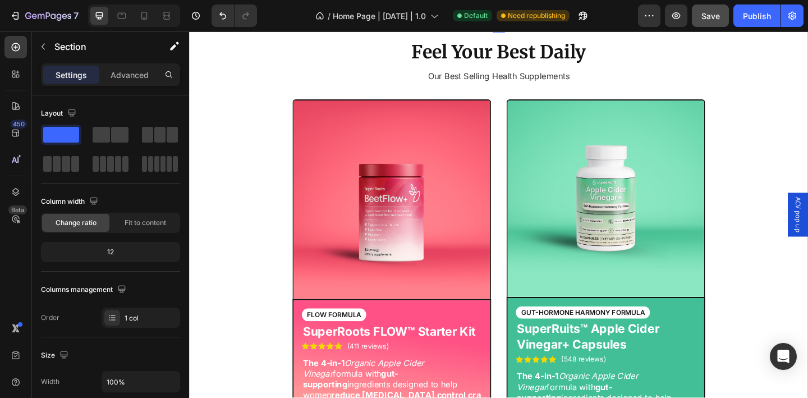
scroll to position [468, 0]
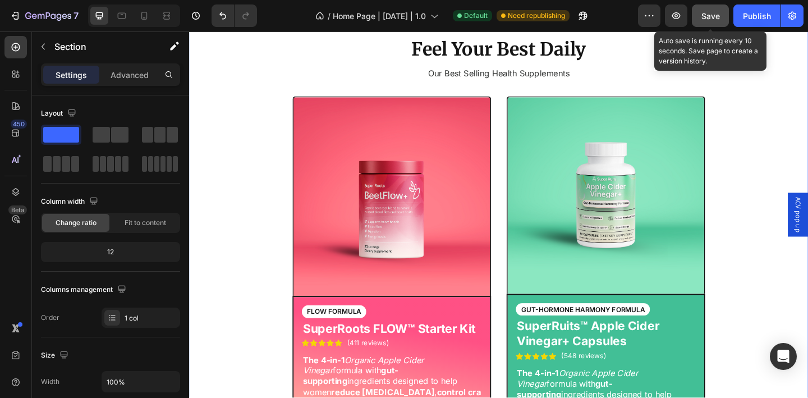
click at [714, 22] on button "Save" at bounding box center [710, 15] width 37 height 22
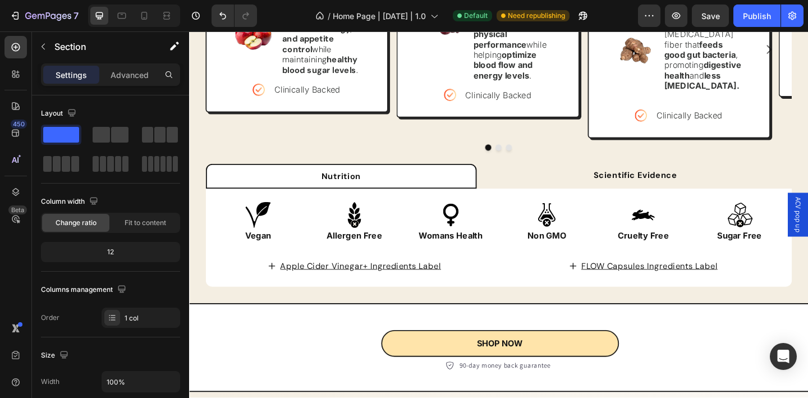
scroll to position [1306, 0]
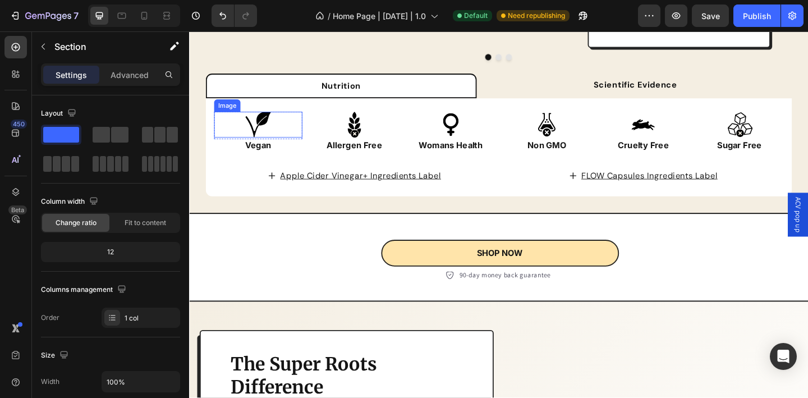
click at [278, 119] on div at bounding box center [264, 133] width 96 height 28
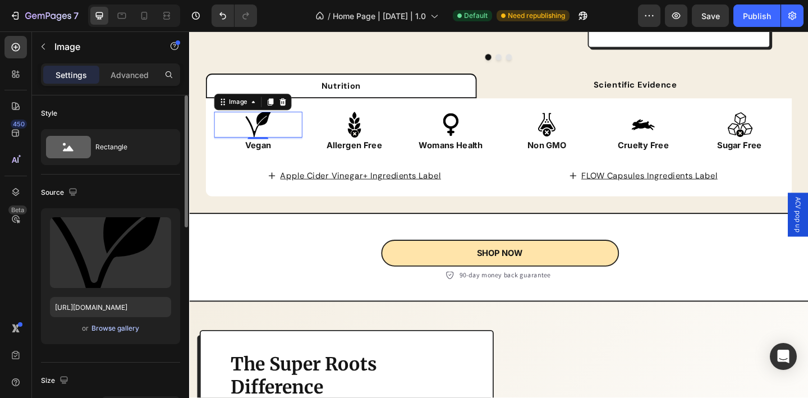
click at [127, 330] on div "Browse gallery" at bounding box center [115, 328] width 48 height 10
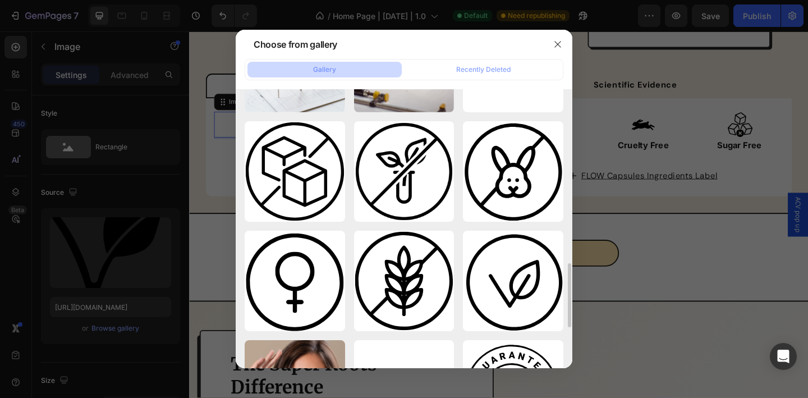
scroll to position [656, 0]
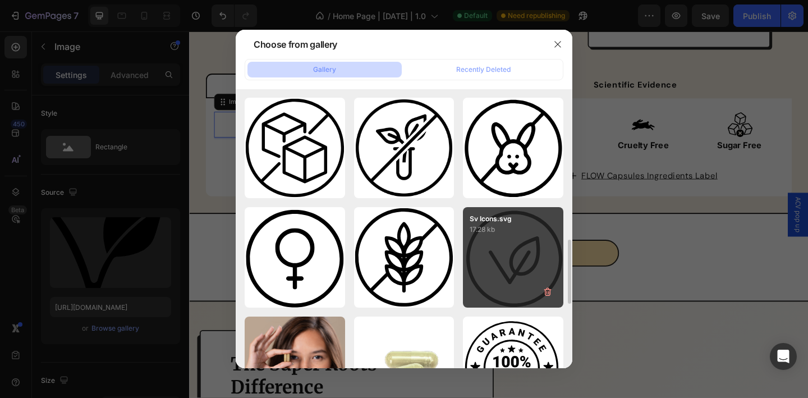
click at [502, 245] on div "Sv Icons.svg 17.28 kb" at bounding box center [513, 257] width 100 height 100
type input "[URL][DOMAIN_NAME]"
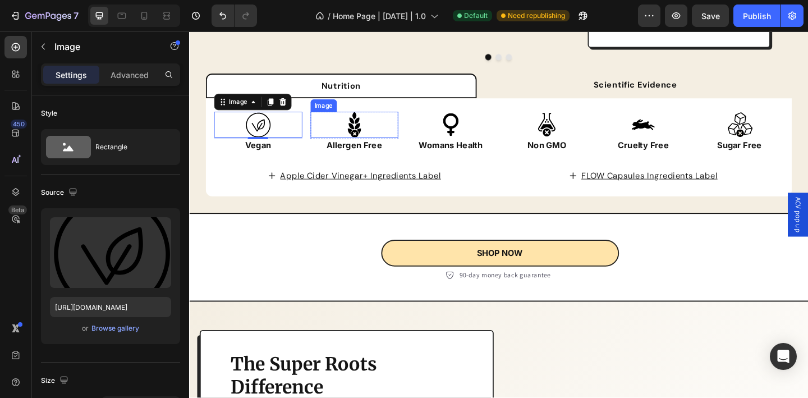
click at [371, 120] on img at bounding box center [369, 133] width 28 height 28
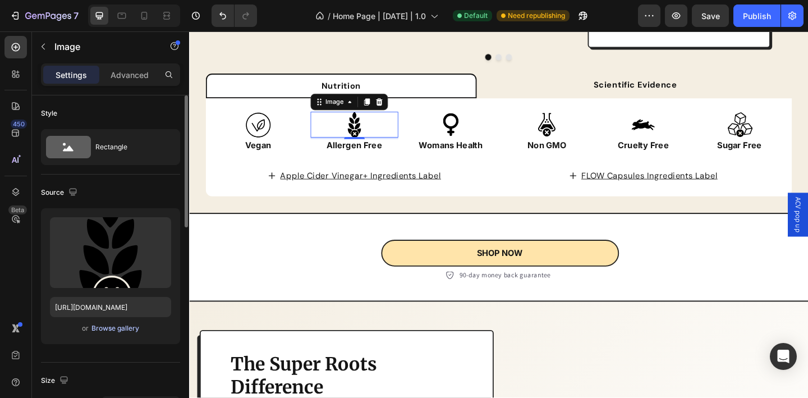
click at [132, 329] on div "Browse gallery" at bounding box center [115, 328] width 48 height 10
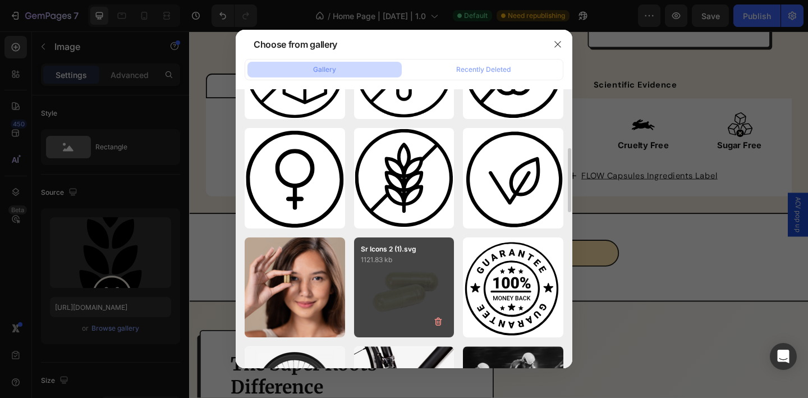
scroll to position [646, 0]
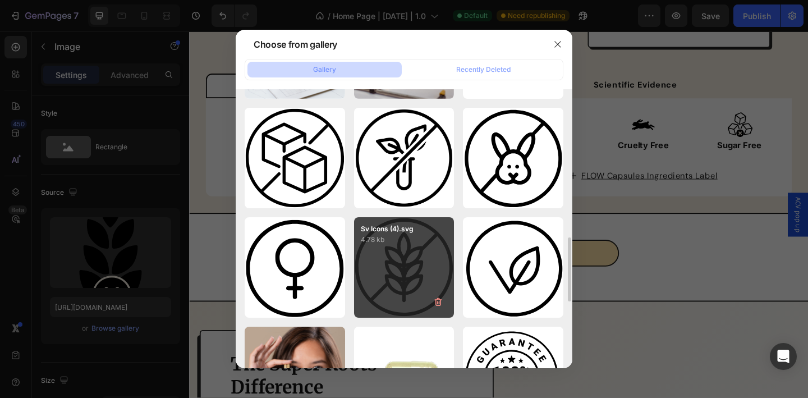
click at [410, 266] on div "Sv Icons (4).svg 4.78 kb" at bounding box center [404, 267] width 100 height 100
type input "[URL][DOMAIN_NAME]"
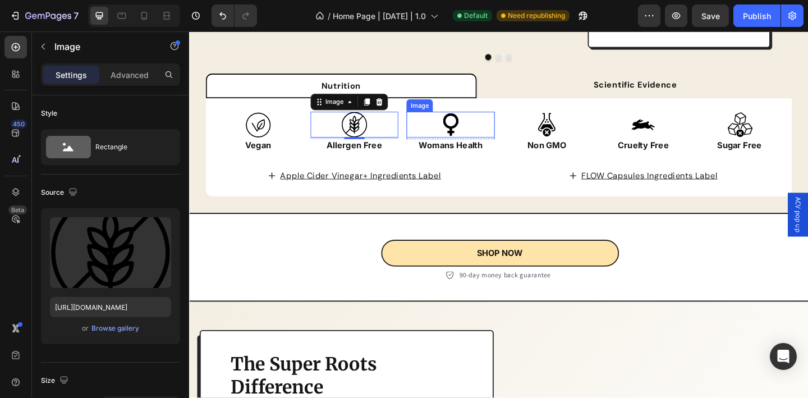
click at [480, 129] on img at bounding box center [473, 133] width 28 height 28
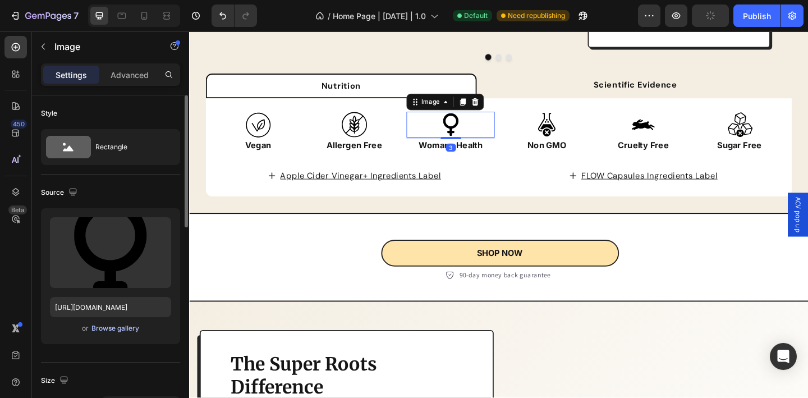
click at [128, 329] on div "Browse gallery" at bounding box center [115, 328] width 48 height 10
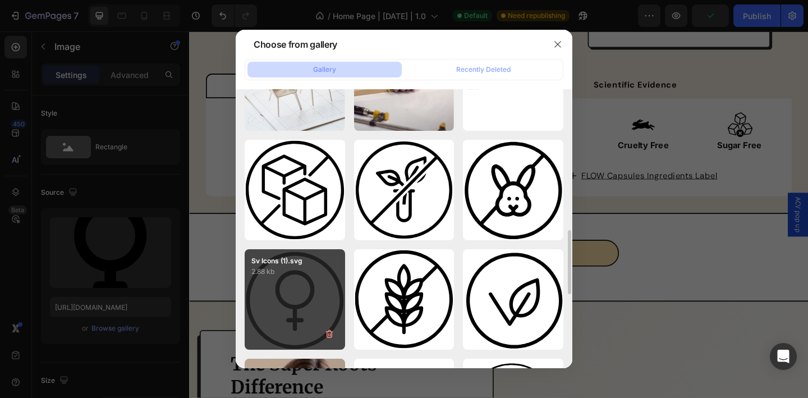
scroll to position [616, 0]
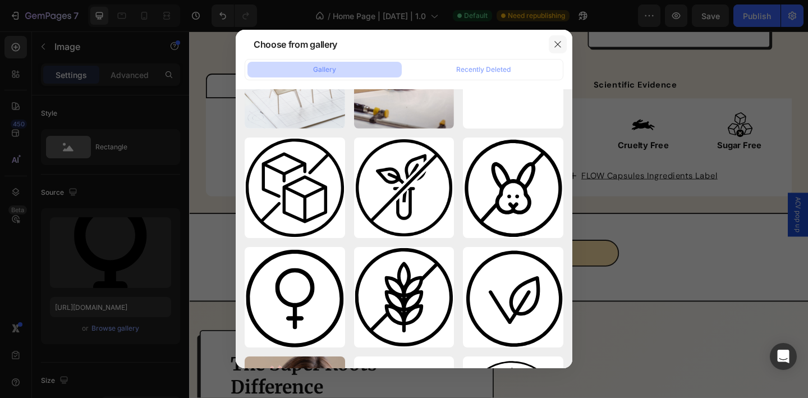
click at [555, 48] on icon "button" at bounding box center [557, 44] width 9 height 9
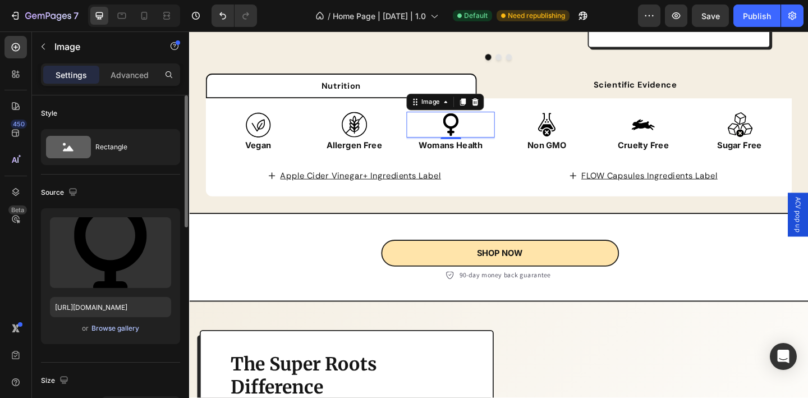
click at [131, 332] on div "Browse gallery" at bounding box center [115, 328] width 48 height 10
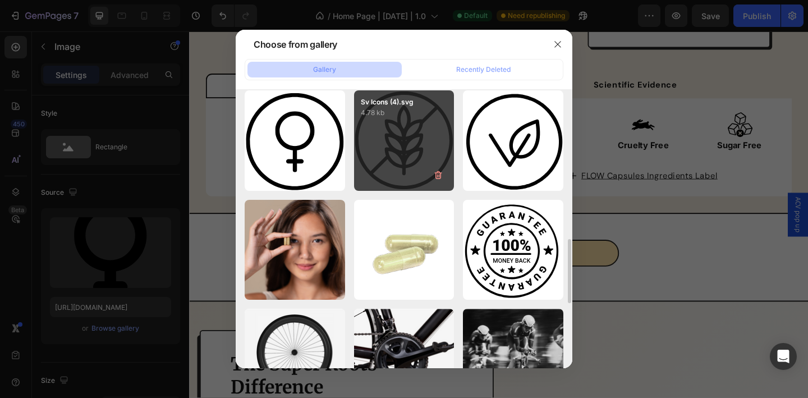
scroll to position [690, 0]
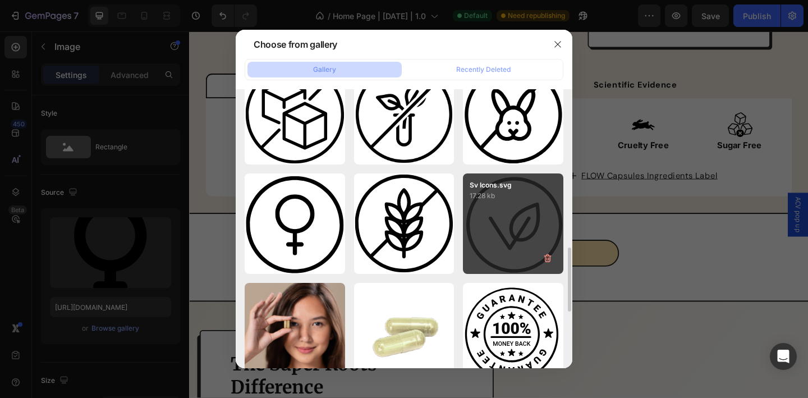
click at [0, 0] on div "Sv Icons (1).svg 2.88 kb" at bounding box center [0, 0] width 0 height 0
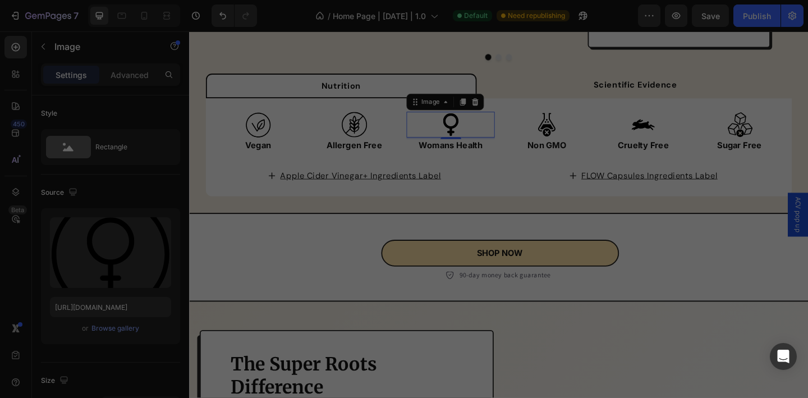
type input "https://cdn.shopify.com/s/files/1/0936/5392/6263/files/gempages_579472095457575…"
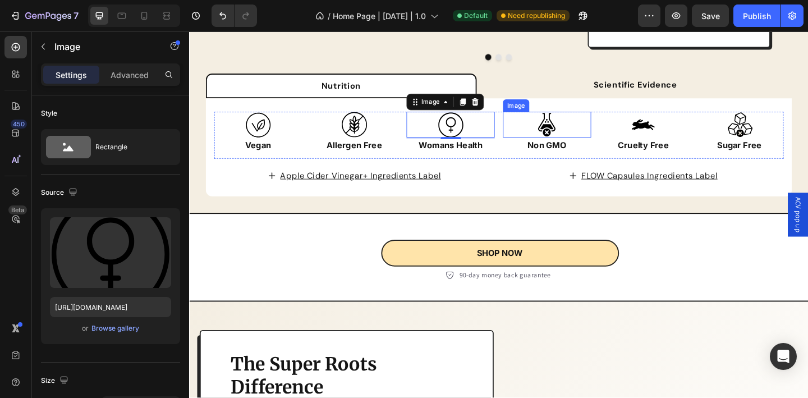
click at [583, 121] on img at bounding box center [578, 133] width 28 height 28
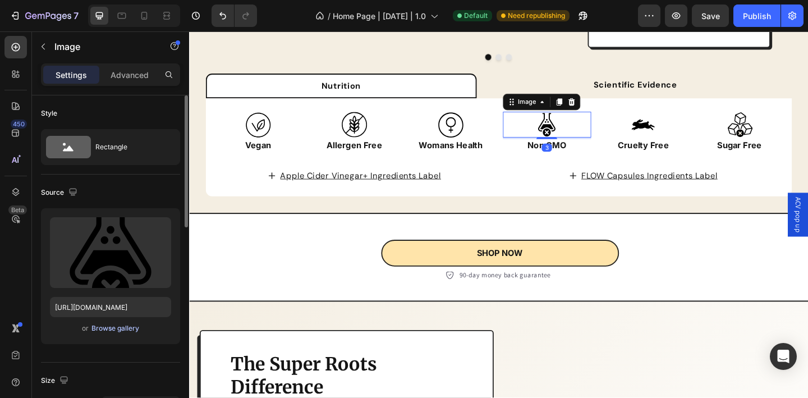
click at [131, 330] on div "Browse gallery" at bounding box center [115, 328] width 48 height 10
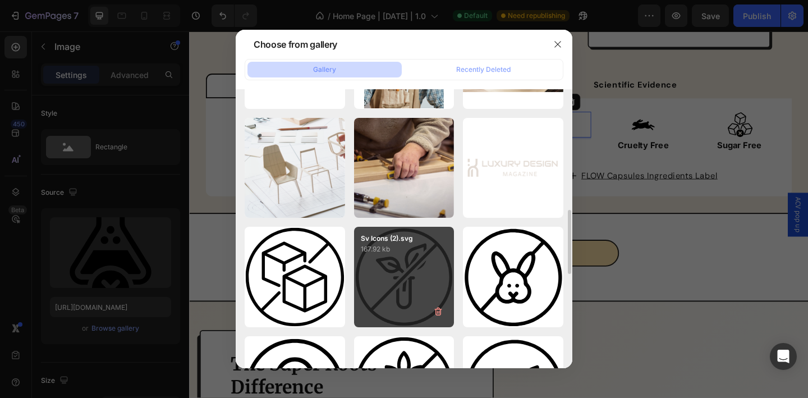
scroll to position [621, 0]
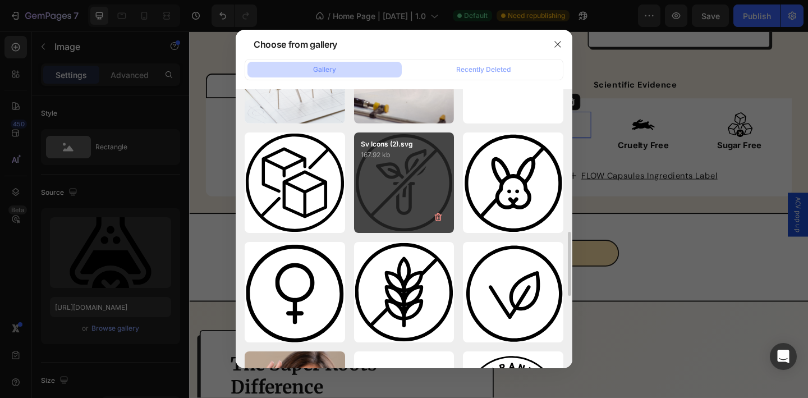
click at [389, 203] on div "Sv Icons (2).svg 167.92 kb" at bounding box center [404, 182] width 100 height 100
type input "https://cdn.shopify.com/s/files/1/0936/5392/6263/files/gempages_579472095457575…"
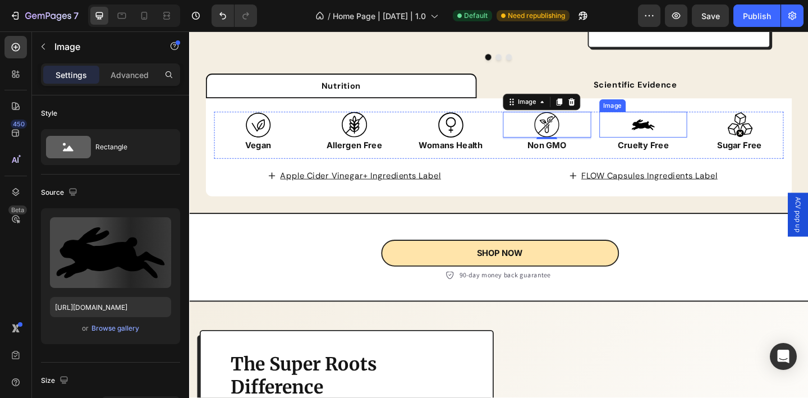
click at [683, 126] on img at bounding box center [683, 133] width 28 height 28
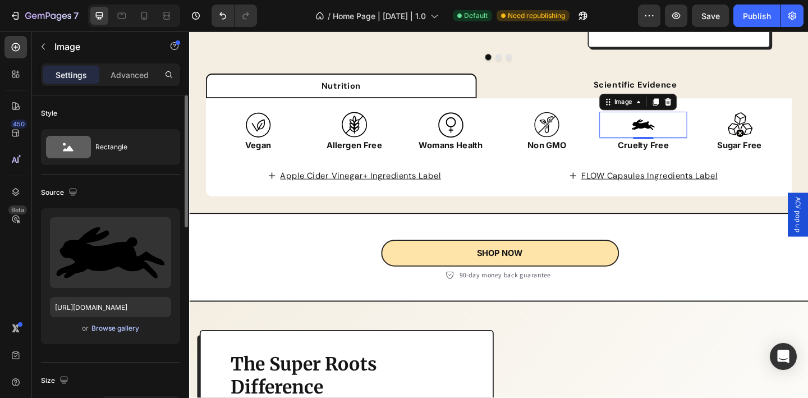
click at [129, 330] on div "Browse gallery" at bounding box center [115, 328] width 48 height 10
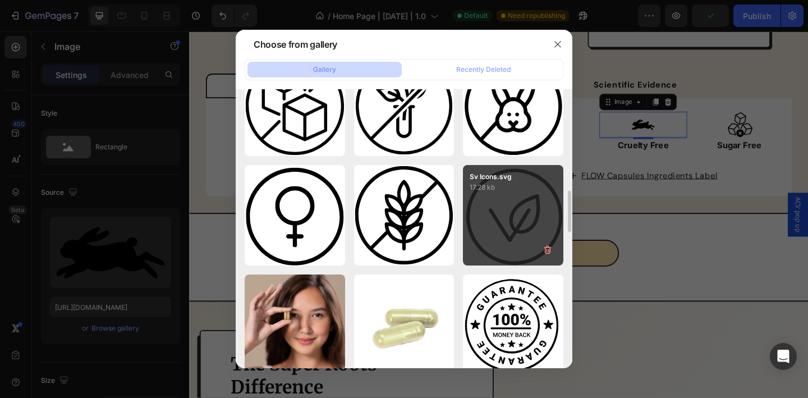
scroll to position [696, 0]
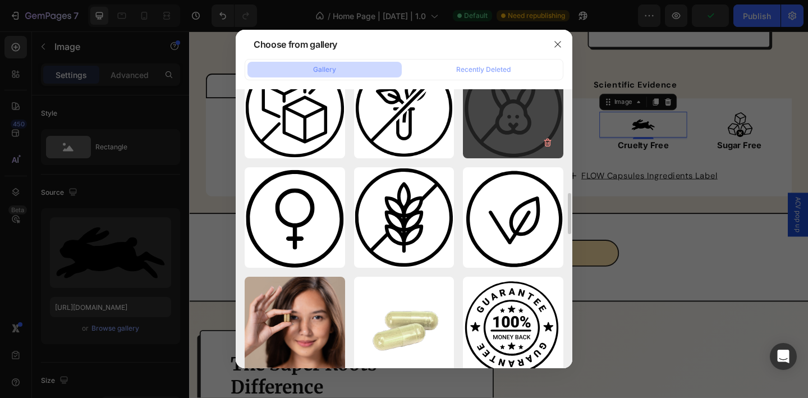
click at [499, 132] on div "Sv Icons (3).svg 35.87 kb" at bounding box center [513, 108] width 100 height 100
type input "https://cdn.shopify.com/s/files/1/0936/5392/6263/files/gempages_579472095457575…"
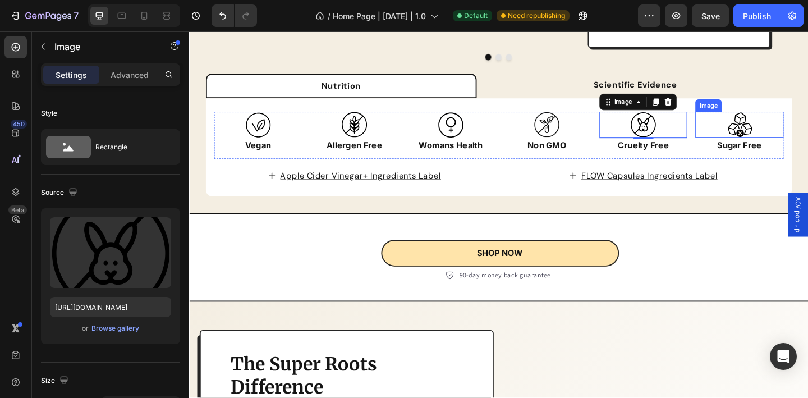
click at [793, 125] on img at bounding box center [788, 133] width 28 height 28
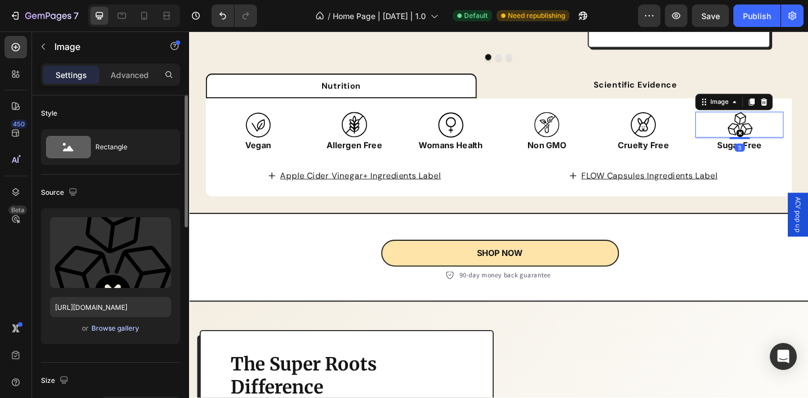
click at [121, 333] on button "Browse gallery" at bounding box center [115, 328] width 49 height 11
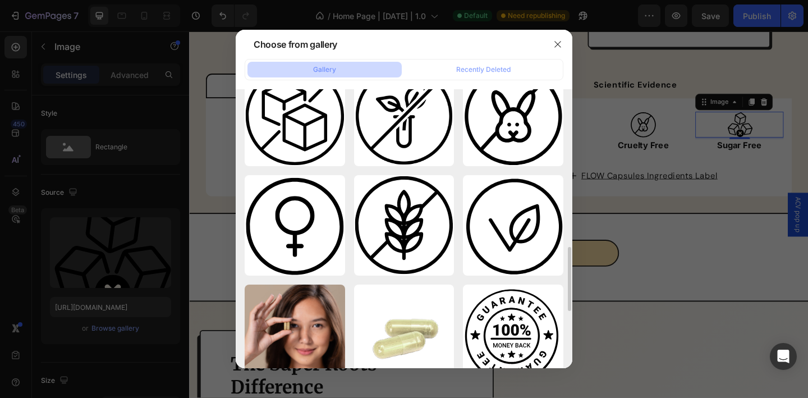
scroll to position [667, 0]
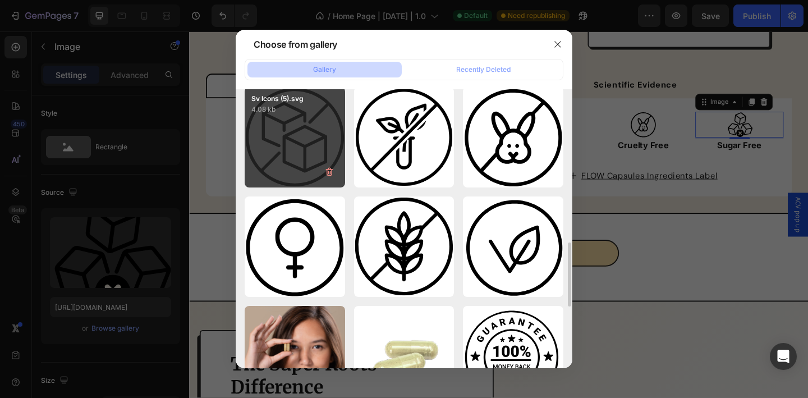
click at [308, 157] on div "Sv Icons (5).svg 4.08 kb" at bounding box center [295, 137] width 100 height 100
type input "https://cdn.shopify.com/s/files/1/0936/5392/6263/files/gempages_579472095457575…"
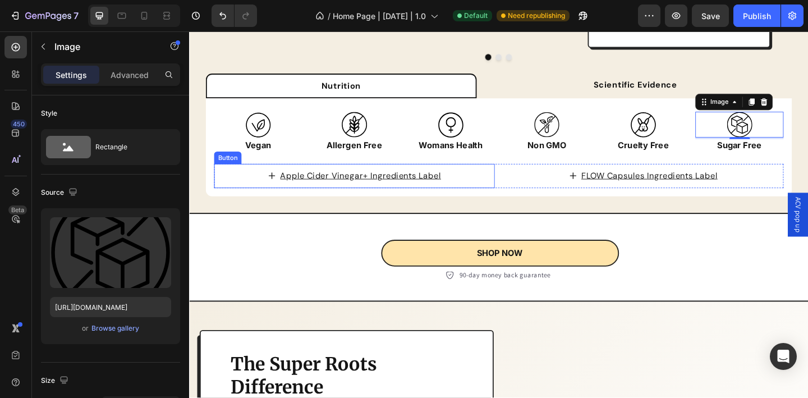
click at [273, 184] on link "Apple Cider Vinegar+ Ingredients Label" at bounding box center [368, 189] width 215 height 26
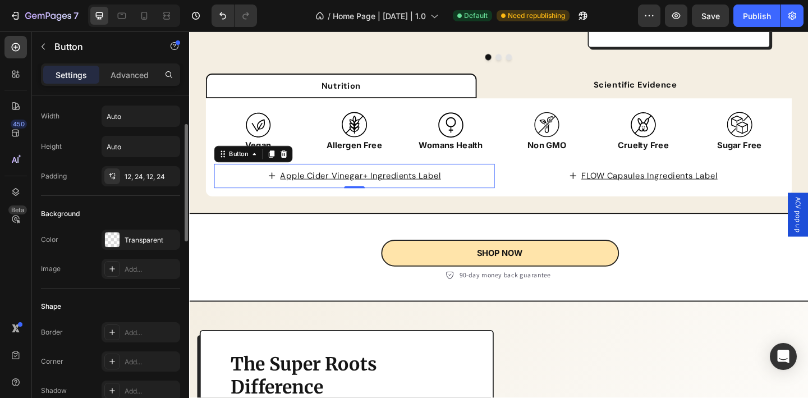
scroll to position [39, 0]
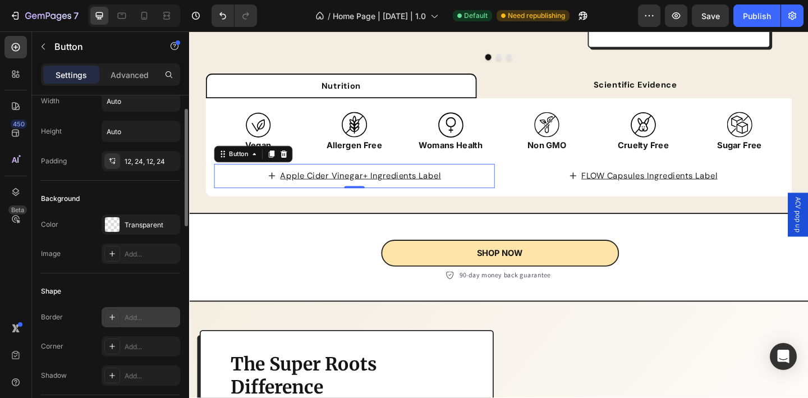
click at [137, 316] on div "Add..." at bounding box center [151, 317] width 53 height 10
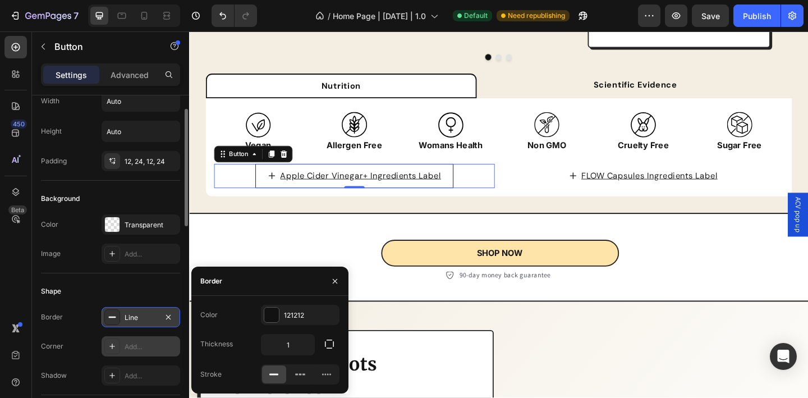
click at [130, 342] on div "Add..." at bounding box center [151, 347] width 53 height 10
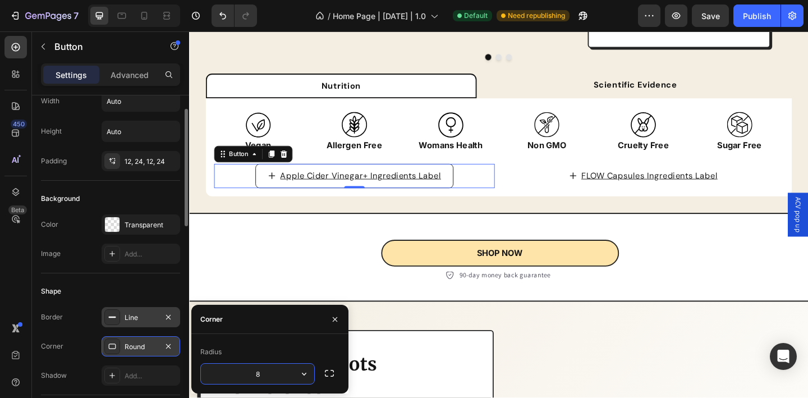
click at [247, 383] on input "8" at bounding box center [257, 374] width 113 height 20
click at [305, 376] on icon "button" at bounding box center [303, 373] width 11 height 11
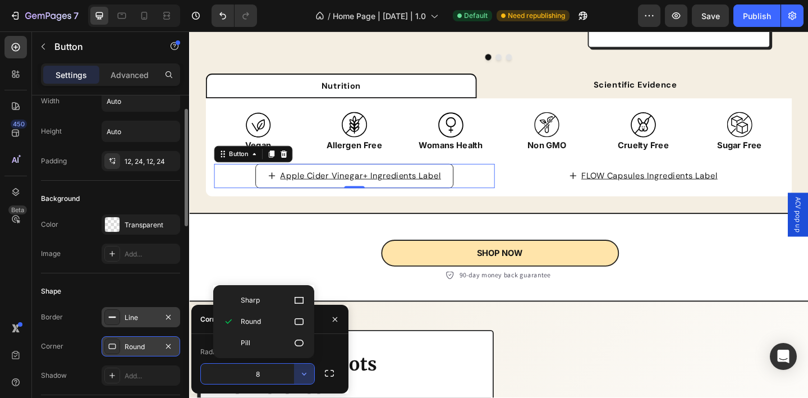
click at [272, 343] on p "Pill" at bounding box center [273, 342] width 64 height 11
type input "9999"
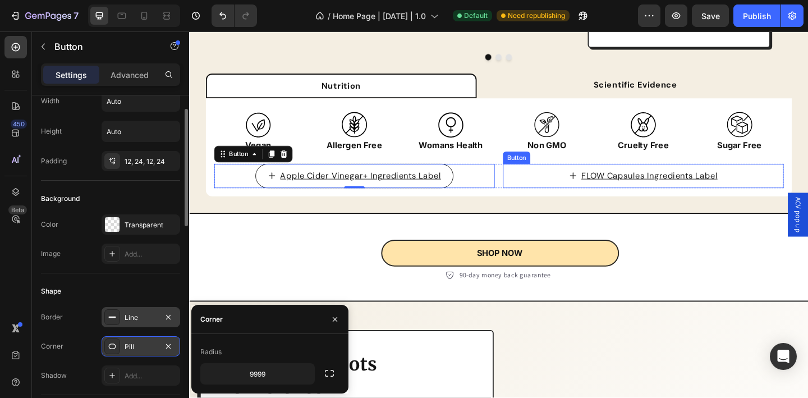
click at [591, 178] on link "FLOW Capsules Ingredients Label" at bounding box center [683, 189] width 189 height 26
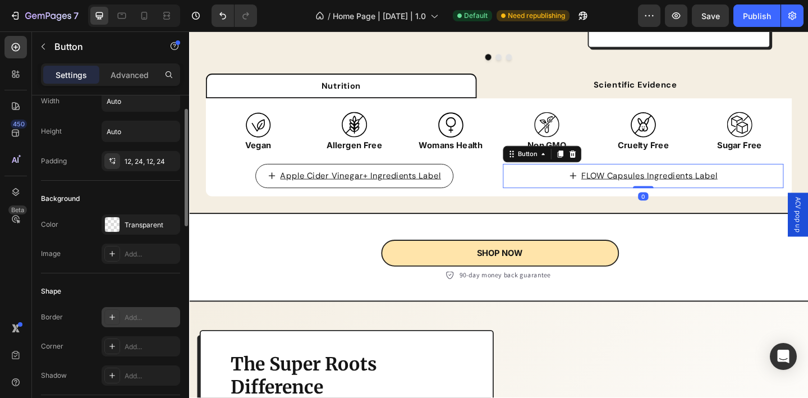
click at [141, 321] on div "Add..." at bounding box center [151, 317] width 53 height 10
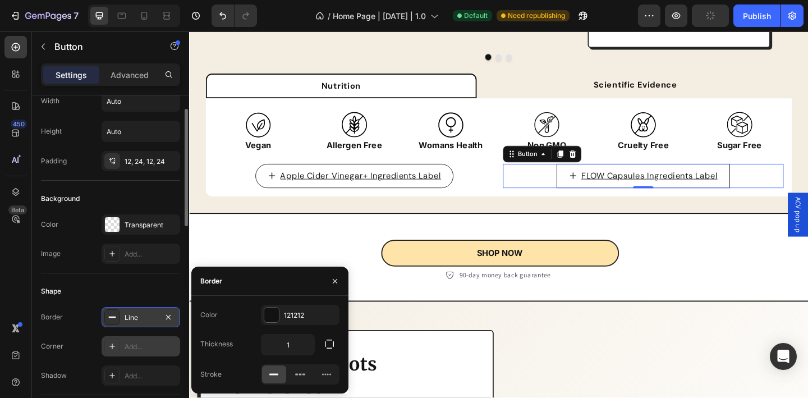
click at [140, 344] on div "Add..." at bounding box center [151, 347] width 53 height 10
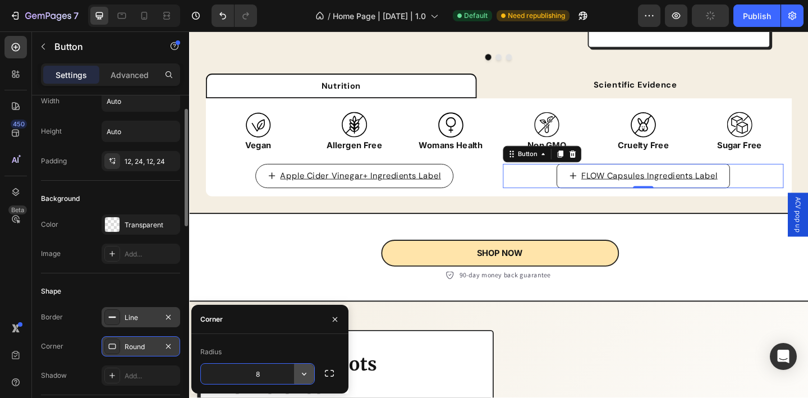
click at [304, 376] on icon "button" at bounding box center [303, 373] width 11 height 11
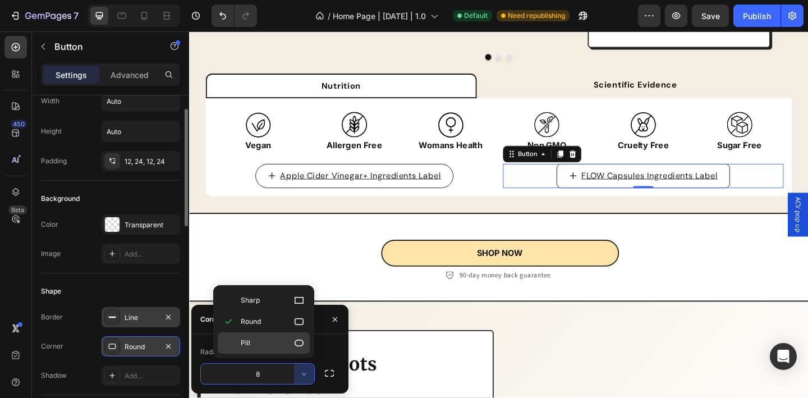
click at [293, 346] on p "Pill" at bounding box center [273, 342] width 64 height 11
type input "9999"
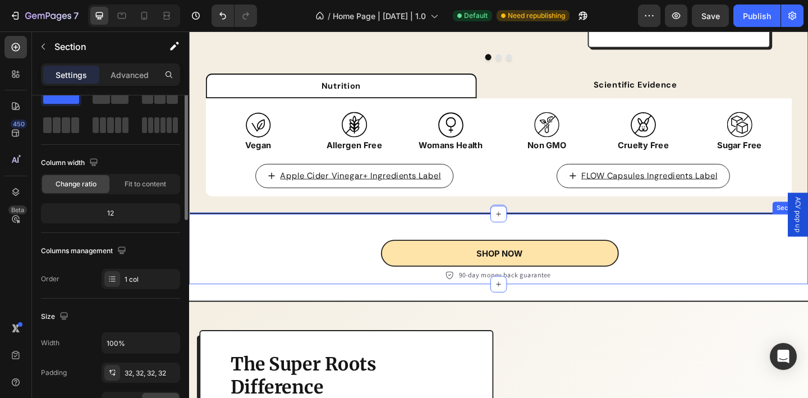
scroll to position [0, 0]
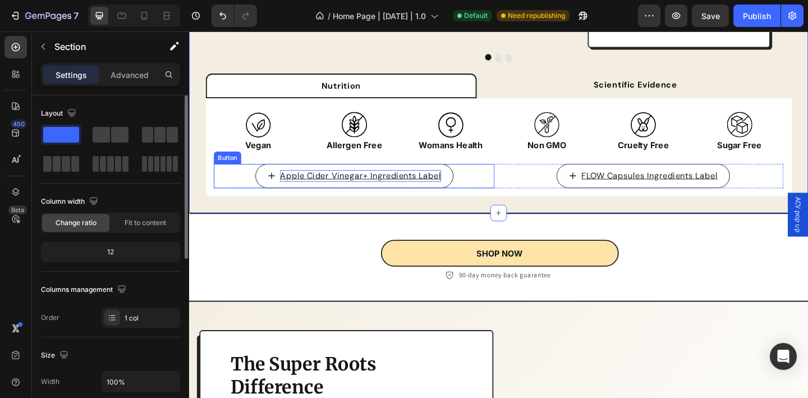
click at [411, 182] on u "Apple Cider Vinegar+ Ingredients Label" at bounding box center [375, 188] width 175 height 12
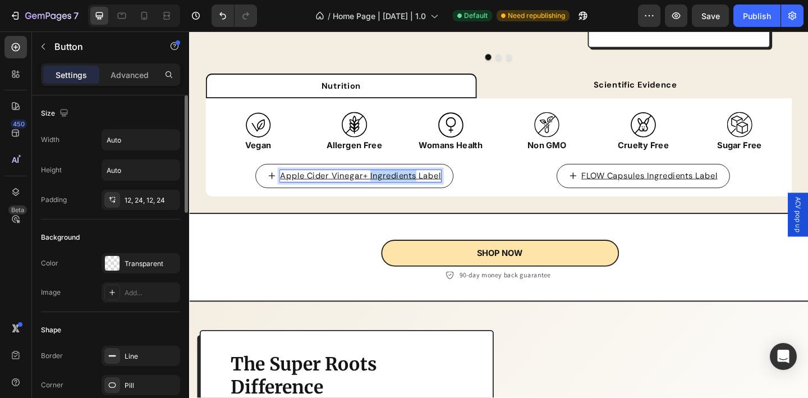
click at [411, 182] on u "Apple Cider Vinegar+ Ingredients Label" at bounding box center [375, 188] width 175 height 12
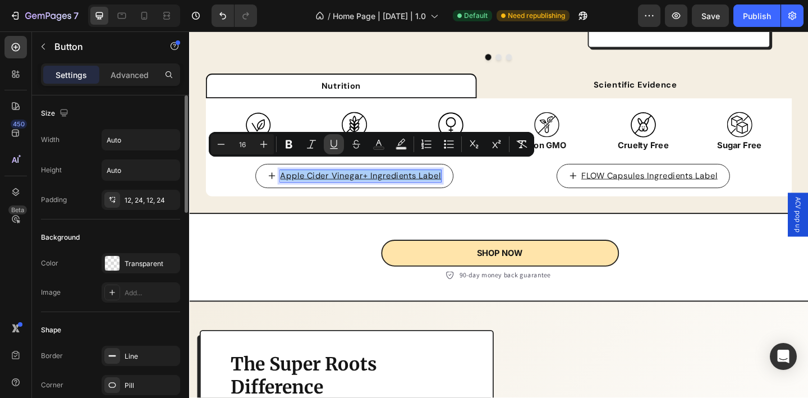
click at [334, 144] on icon "Editor contextual toolbar" at bounding box center [333, 144] width 11 height 11
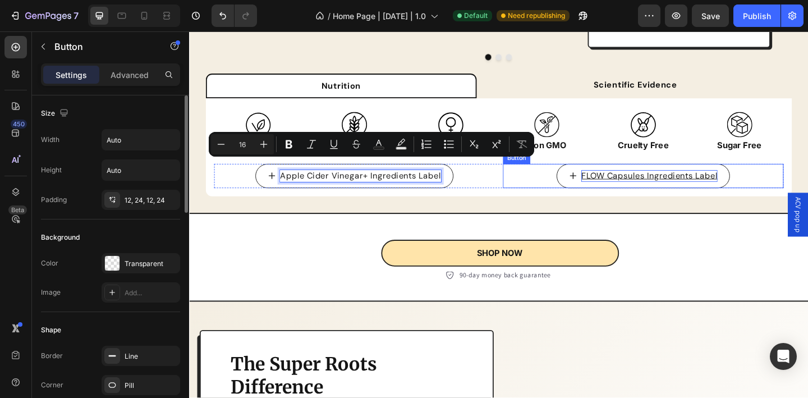
click at [634, 182] on u "FLOW Capsules Ingredients Label" at bounding box center [689, 188] width 149 height 12
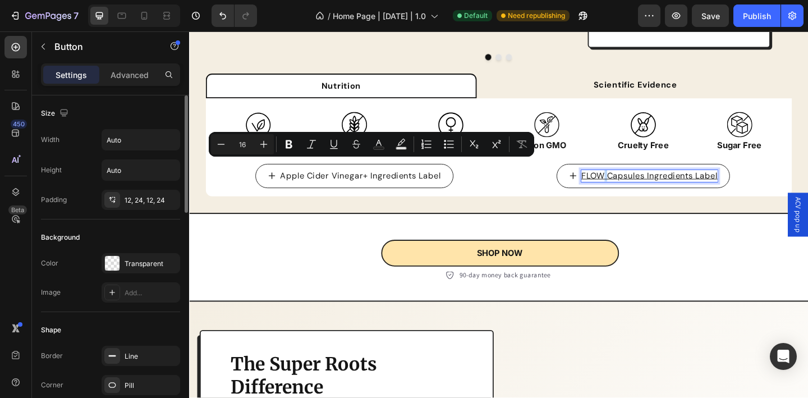
click at [634, 182] on u "FLOW Capsules Ingredients Label" at bounding box center [689, 188] width 149 height 12
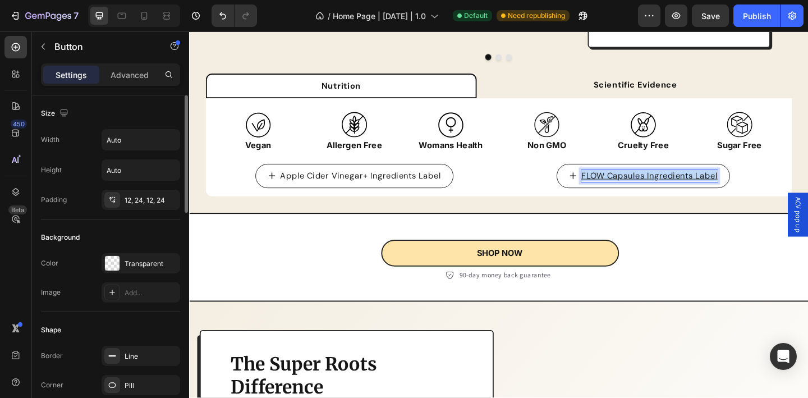
click at [634, 182] on u "FLOW Capsules Ingredients Label" at bounding box center [689, 188] width 149 height 12
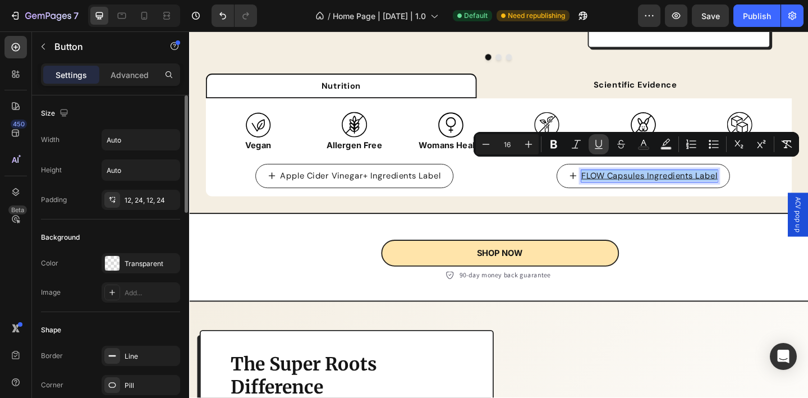
click at [599, 145] on icon "Editor contextual toolbar" at bounding box center [598, 144] width 11 height 11
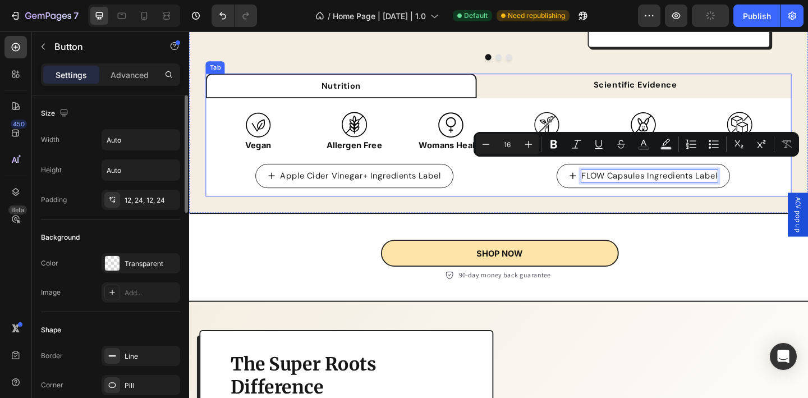
click at [539, 190] on div "FLOW Capsules Ingredients Label Button 0" at bounding box center [682, 189] width 305 height 26
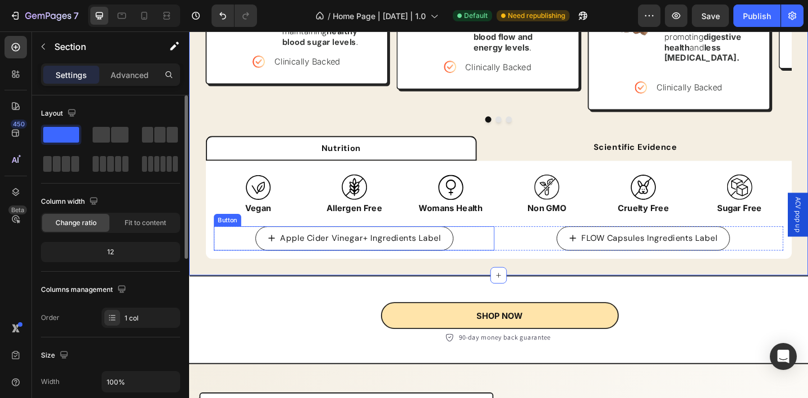
scroll to position [1237, 0]
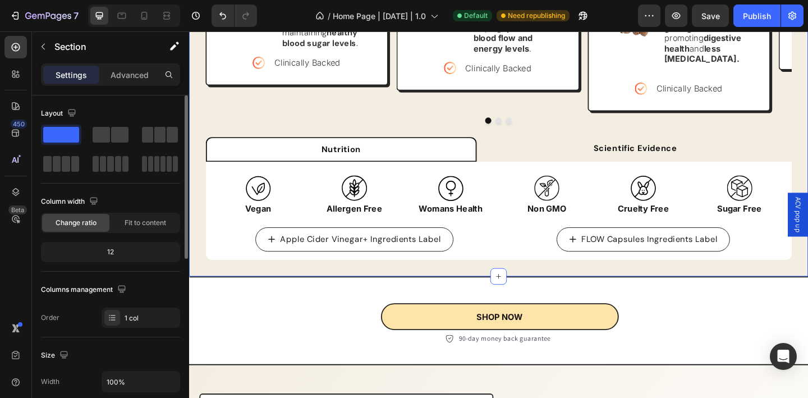
click at [200, 208] on div "Science-Backed Natural Ingredients That Work Heading Each powerful organic ingr…" at bounding box center [525, 40] width 673 height 516
click at [272, 203] on img at bounding box center [264, 202] width 28 height 28
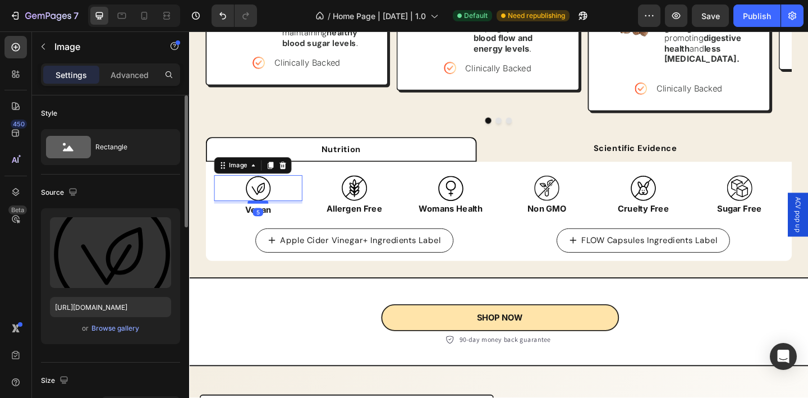
click at [271, 215] on div at bounding box center [263, 216] width 22 height 3
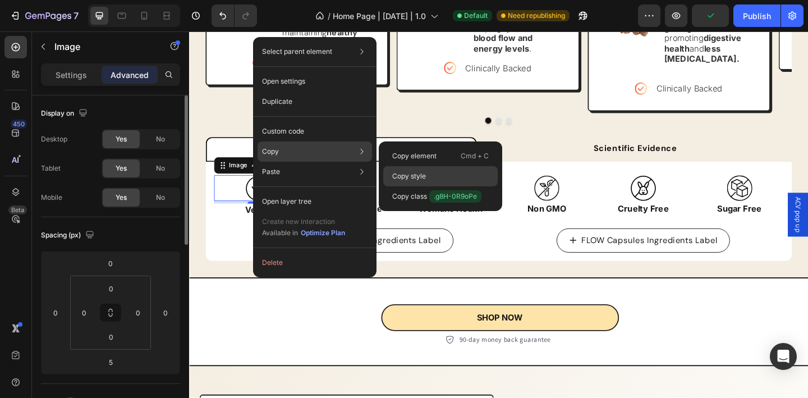
drag, startPoint x: 430, startPoint y: 175, endPoint x: 270, endPoint y: 161, distance: 160.5
click at [430, 186] on div "Copy style" at bounding box center [440, 196] width 114 height 20
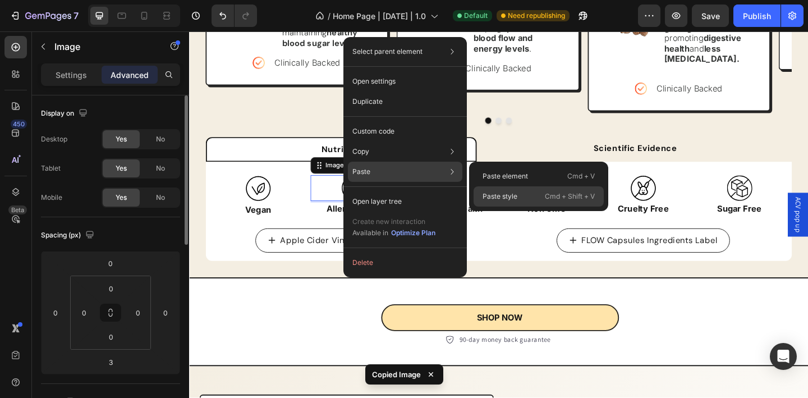
click at [506, 193] on p "Paste style" at bounding box center [499, 196] width 35 height 10
type input "5"
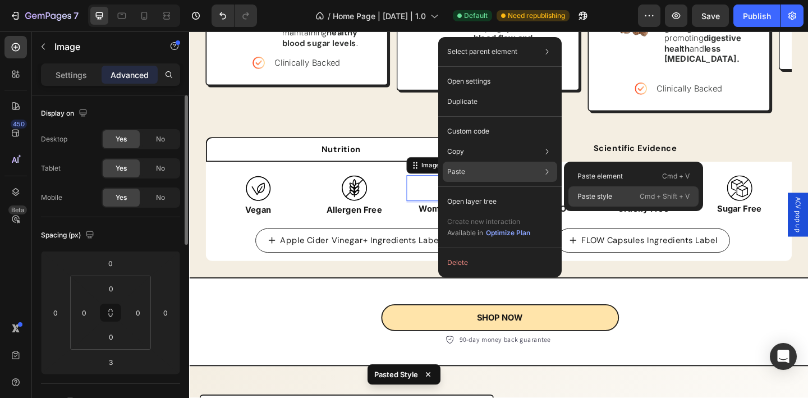
click at [590, 196] on p "Paste style" at bounding box center [594, 196] width 35 height 10
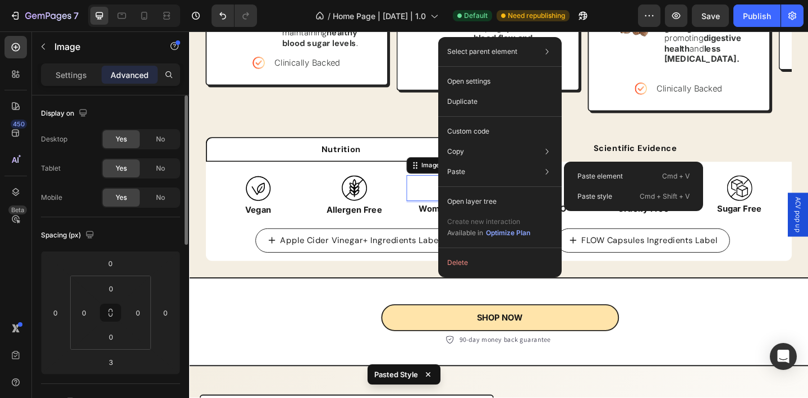
type input "5"
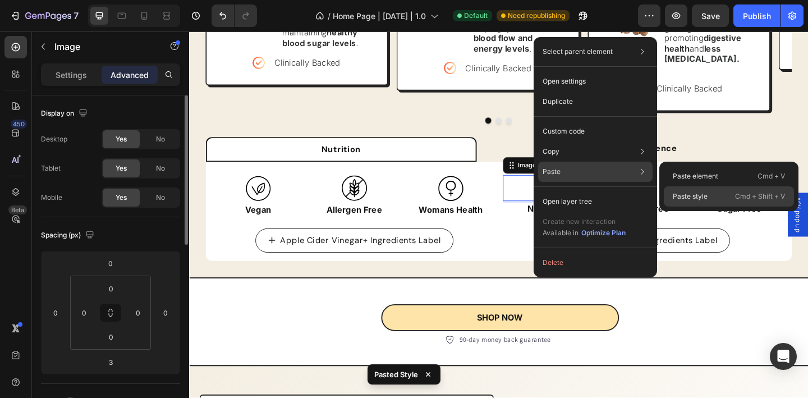
click at [715, 196] on div "Paste style Cmd + Shift + V" at bounding box center [729, 196] width 130 height 20
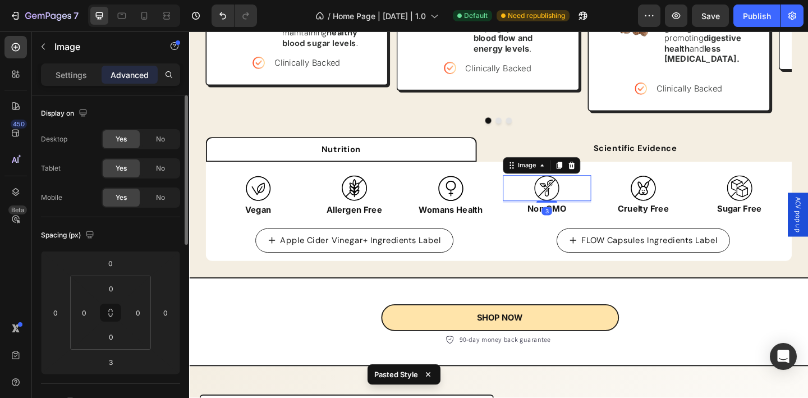
type input "5"
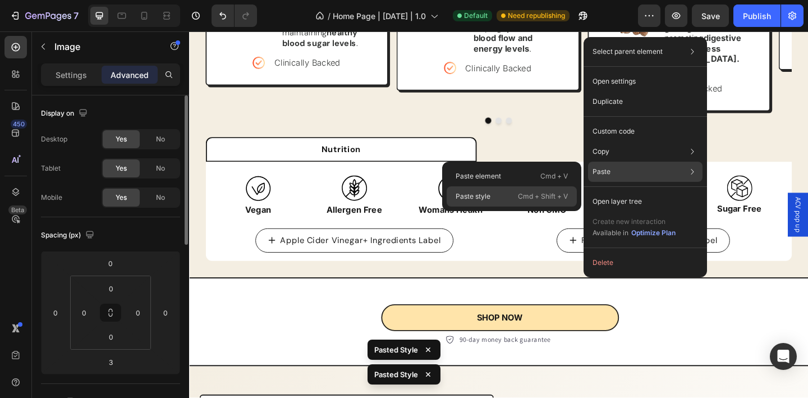
drag, startPoint x: 563, startPoint y: 193, endPoint x: 408, endPoint y: 175, distance: 155.9
click at [563, 193] on p "Cmd + Shift + V" at bounding box center [543, 196] width 50 height 11
type input "5"
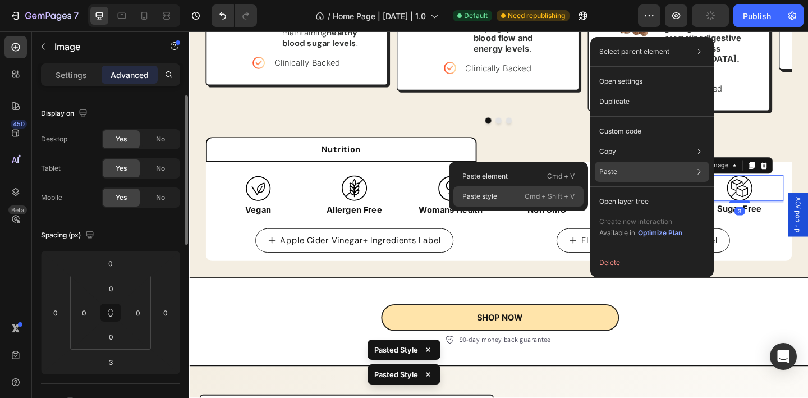
click at [553, 195] on p "Cmd + Shift + V" at bounding box center [550, 196] width 50 height 11
type input "5"
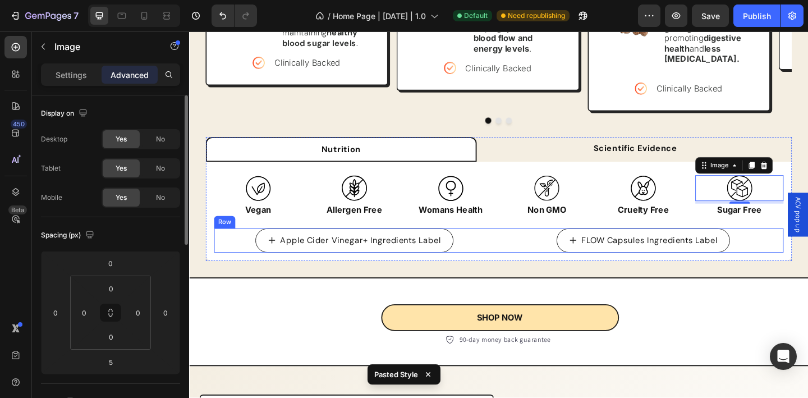
click at [522, 254] on div "Apple Cider Vinegar+ Ingredients Label Button FLOW Capsules Ingredients Label B…" at bounding box center [525, 259] width 619 height 26
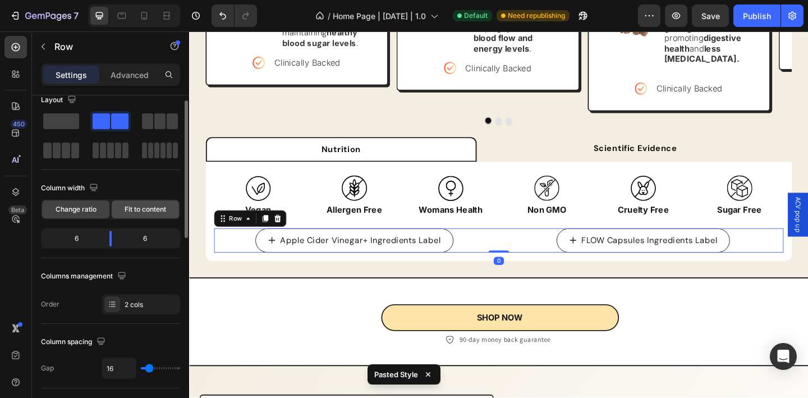
scroll to position [0, 0]
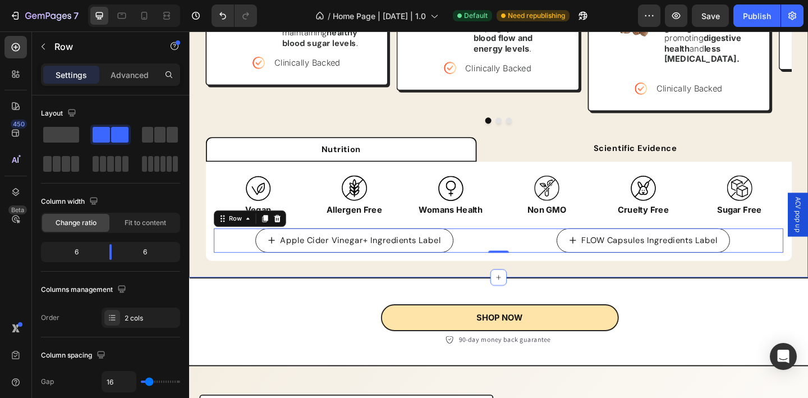
click at [196, 233] on div "Science-Backed Natural Ingredients That Work Heading Each powerful organic ingr…" at bounding box center [525, 40] width 673 height 517
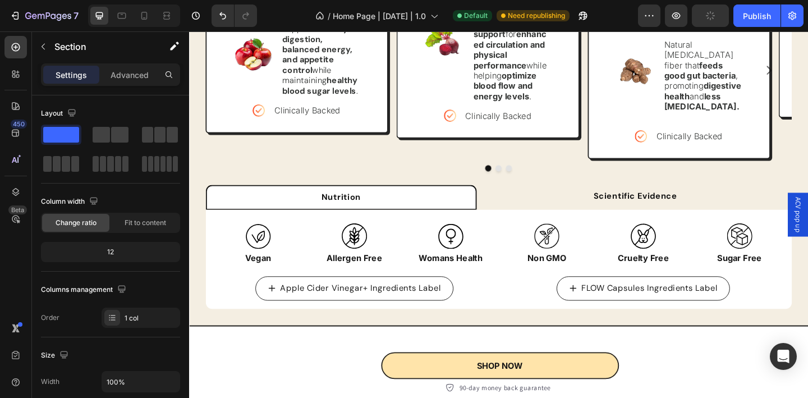
scroll to position [1184, 0]
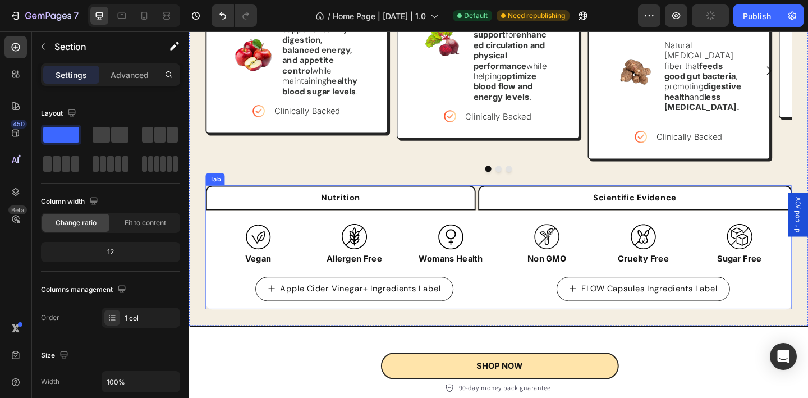
click at [600, 199] on li "Scientific Evidence" at bounding box center [674, 212] width 342 height 27
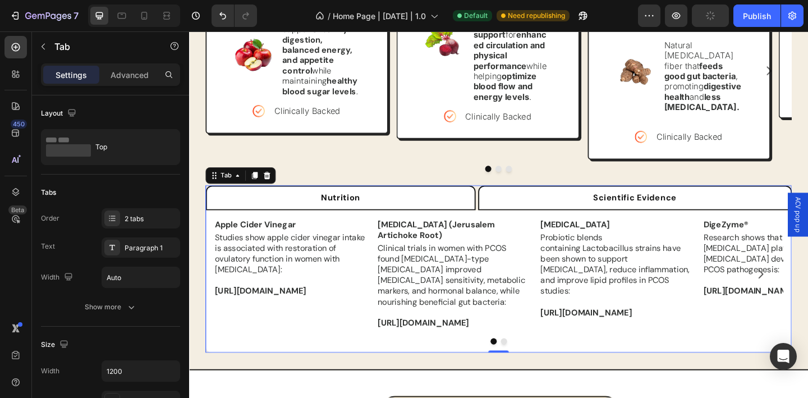
click at [472, 199] on li "Nutrition" at bounding box center [353, 212] width 293 height 27
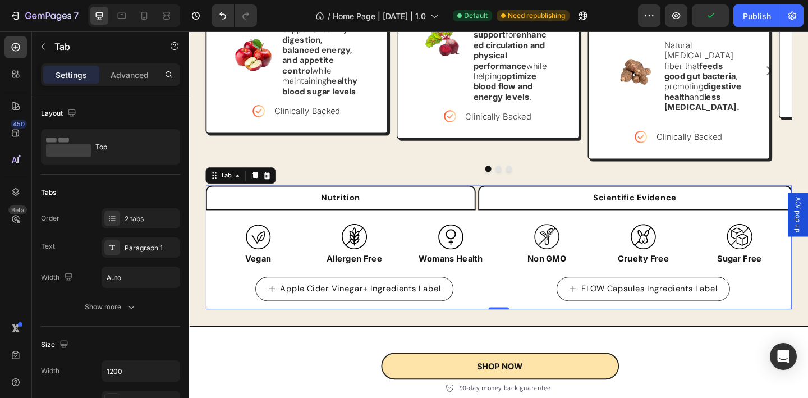
click at [551, 203] on li "Scientific Evidence" at bounding box center [674, 212] width 342 height 27
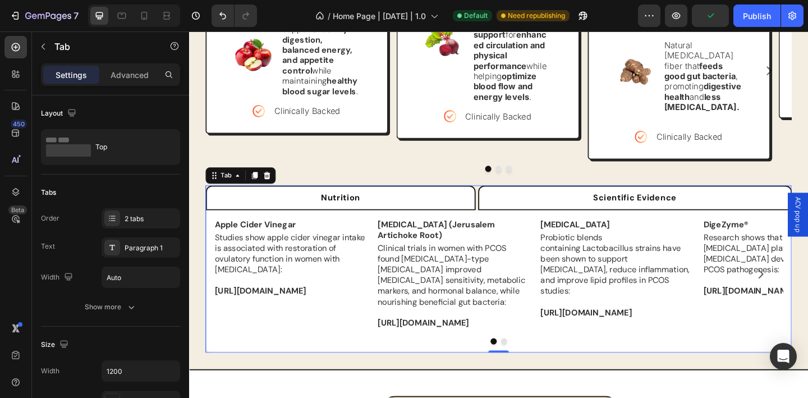
click at [429, 199] on li "Nutrition" at bounding box center [353, 212] width 293 height 27
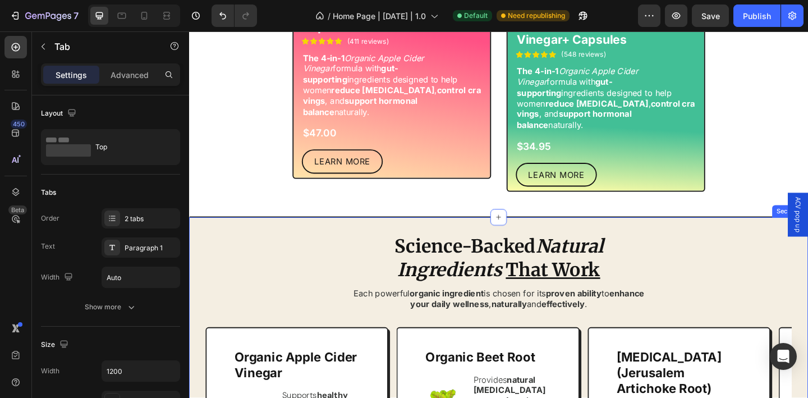
scroll to position [810, 0]
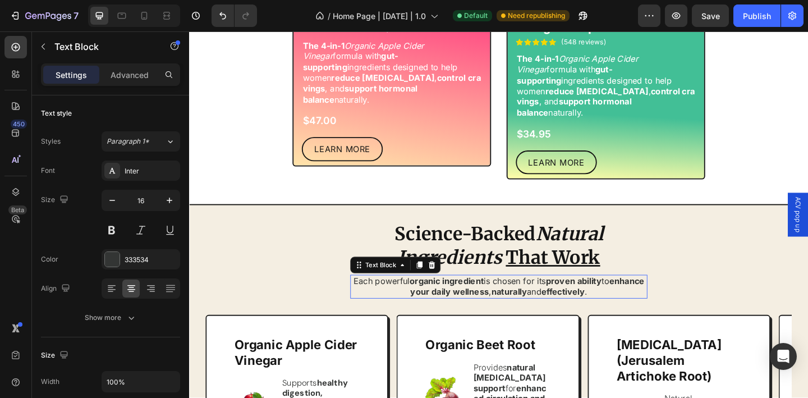
click at [457, 297] on strong "organic ingredient" at bounding box center [469, 302] width 81 height 11
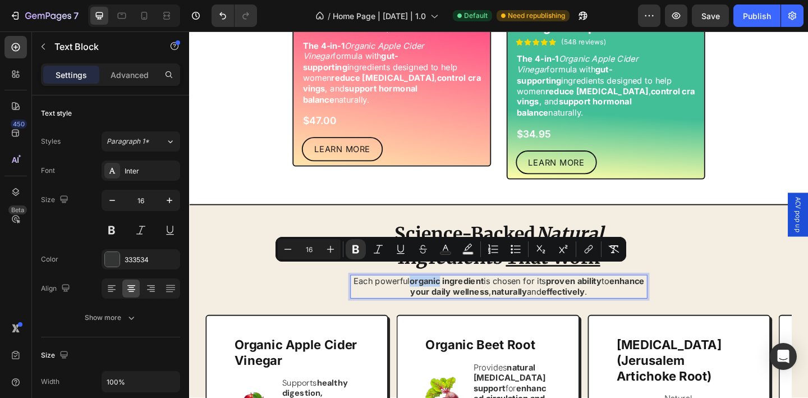
click at [457, 297] on strong "organic ingredient" at bounding box center [469, 302] width 81 height 11
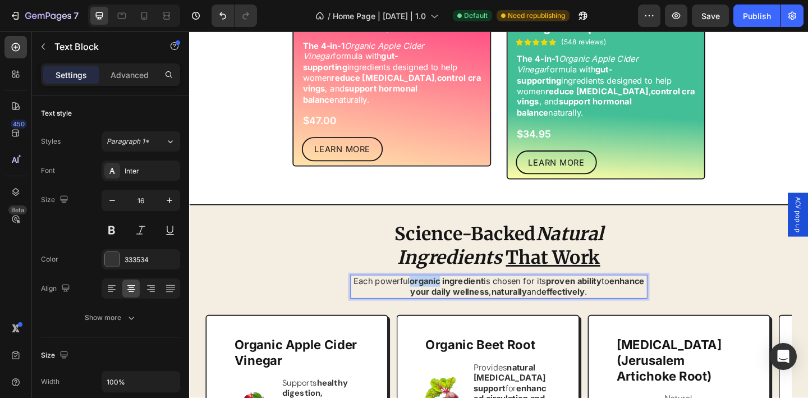
click at [457, 297] on strong "organic ingredient" at bounding box center [469, 302] width 81 height 11
click at [461, 297] on p "Each powerful natural ingredient is chosen for its proven ability to enhance yo…" at bounding box center [525, 309] width 321 height 24
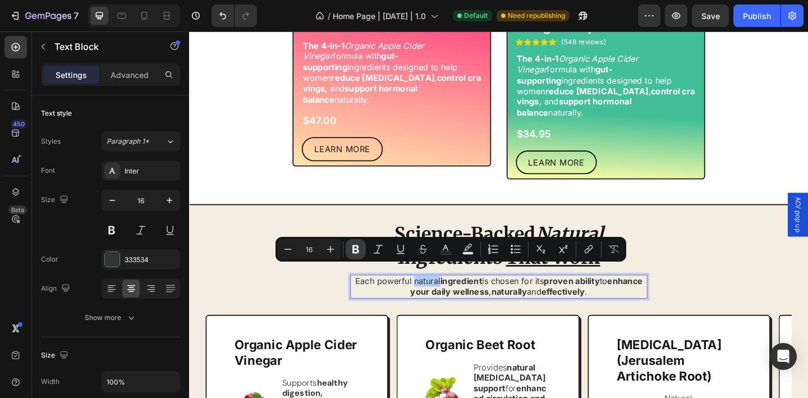
click at [353, 253] on icon "Editor contextual toolbar" at bounding box center [355, 249] width 7 height 8
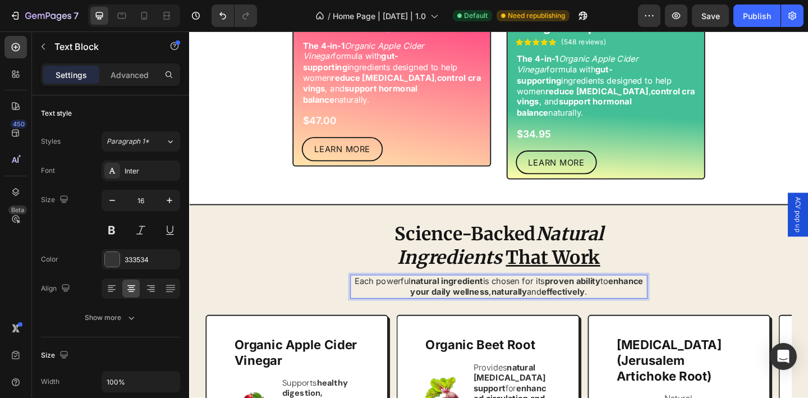
click at [547, 297] on p "Each powerful natural ingredient is chosen for its proven ability to enhance yo…" at bounding box center [525, 309] width 321 height 24
click at [594, 297] on strong "proven ability" at bounding box center [606, 302] width 61 height 11
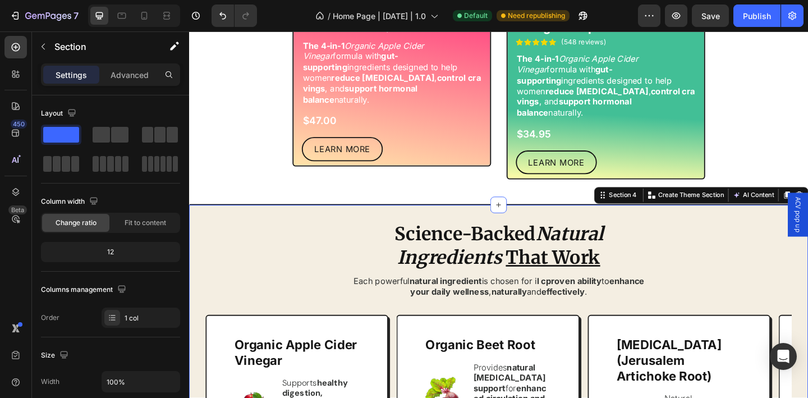
click at [676, 305] on p "Each powerful natural ingredient is chosen for i l cproven ability to enhance y…" at bounding box center [525, 309] width 321 height 24
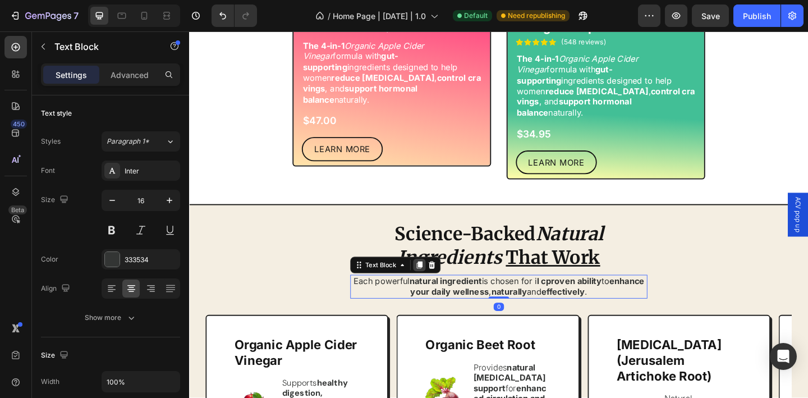
click at [436, 282] on icon at bounding box center [439, 286] width 6 height 8
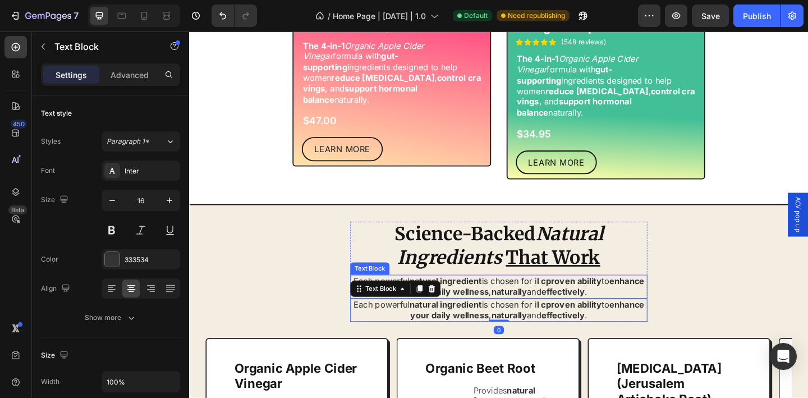
click at [580, 297] on p "Each powerful natural ingredient is chosen for i l cproven ability to enhance y…" at bounding box center [525, 309] width 321 height 24
click at [579, 323] on p "Each powerful natural ingredient is chosen for i l cproven ability to enhance y…" at bounding box center [525, 335] width 321 height 24
click at [584, 323] on strong "l cproven ability" at bounding box center [602, 328] width 70 height 11
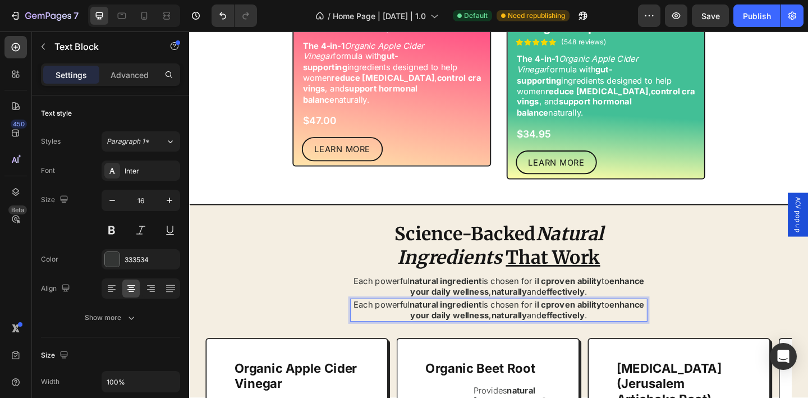
click at [593, 323] on strong "l cproven ability" at bounding box center [602, 328] width 70 height 11
click at [582, 323] on p "Each powerful natural ingredient is chosen for scietnficially proven ability to…" at bounding box center [525, 335] width 321 height 24
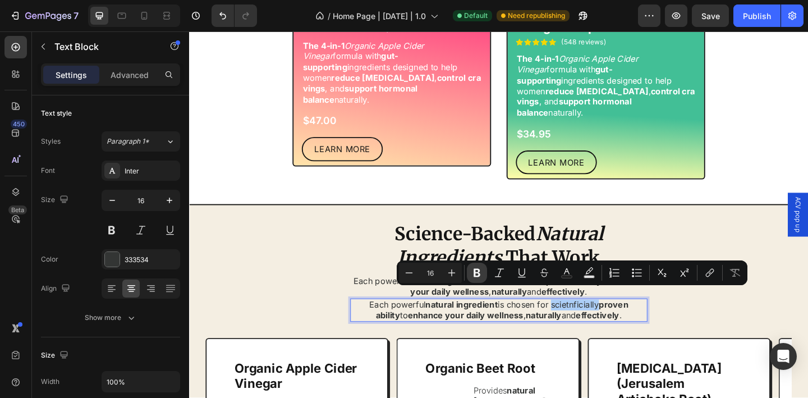
click at [479, 279] on button "Bold" at bounding box center [477, 273] width 20 height 20
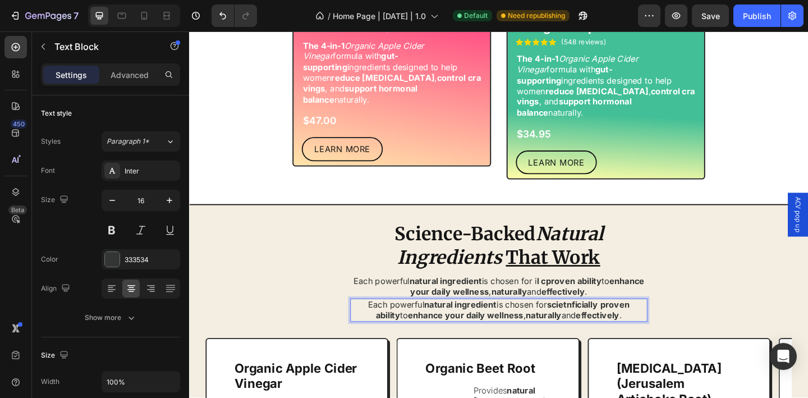
click at [658, 323] on strong "proven ability" at bounding box center [530, 334] width 276 height 23
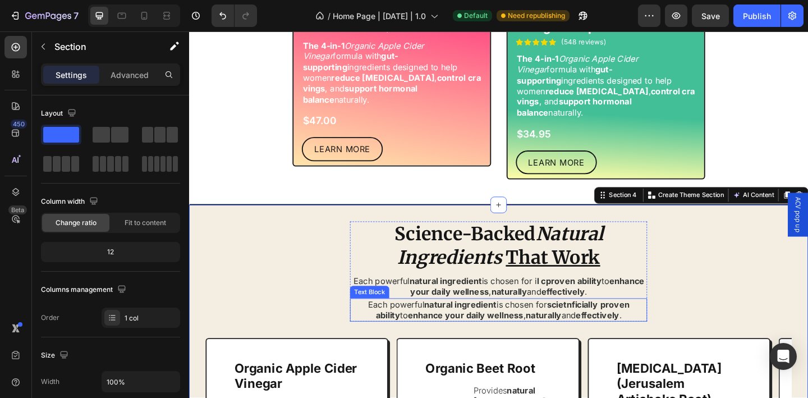
click at [594, 323] on strong "scietnficially" at bounding box center [605, 328] width 55 height 11
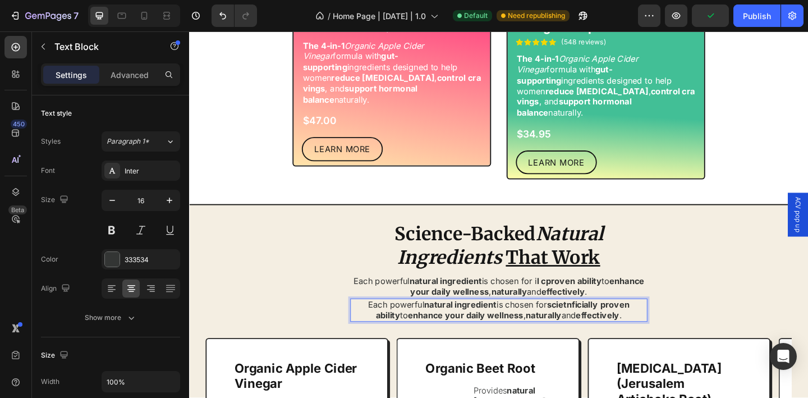
click at [556, 323] on p "Each powerful natural ingredient is chosen for scietnficially proven ability to…" at bounding box center [525, 335] width 321 height 24
click at [664, 323] on strong "proven ability" at bounding box center [530, 334] width 276 height 23
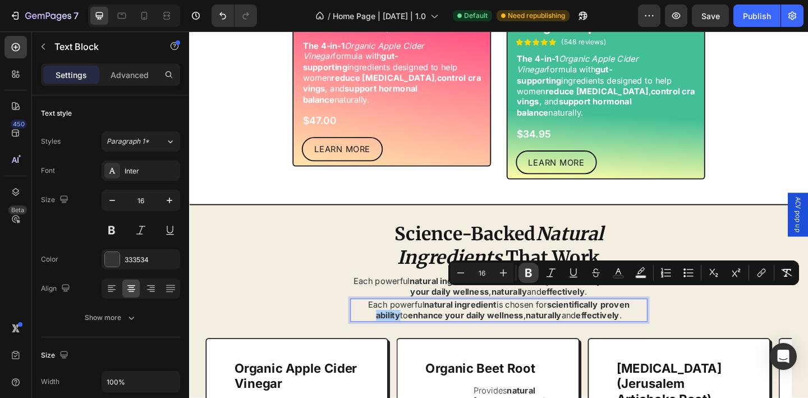
click at [526, 269] on icon "Editor contextual toolbar" at bounding box center [528, 273] width 7 height 8
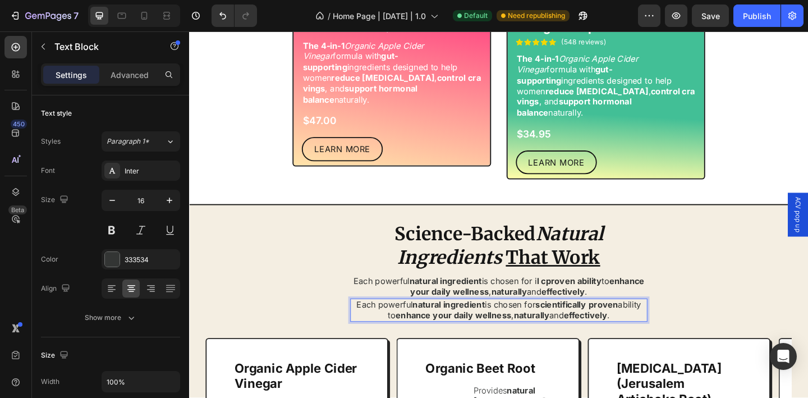
click at [444, 323] on strong "natural ingredient" at bounding box center [471, 328] width 79 height 11
click at [378, 310] on div "Each powerful natural ingredient is chosen for i l cproven ability to enhance y…" at bounding box center [525, 309] width 323 height 26
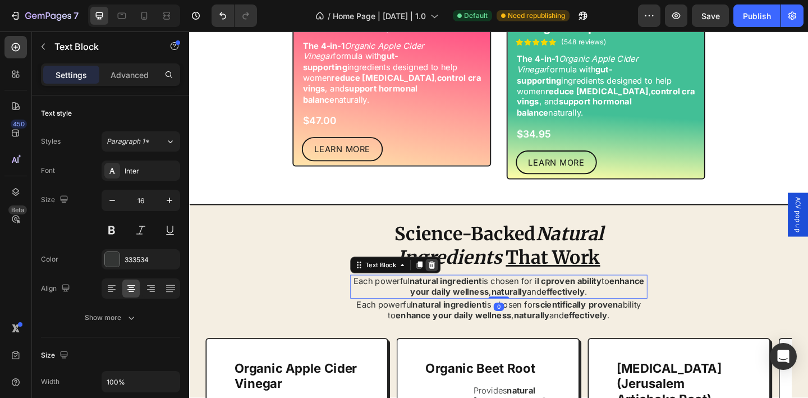
click at [449, 282] on icon at bounding box center [452, 286] width 7 height 8
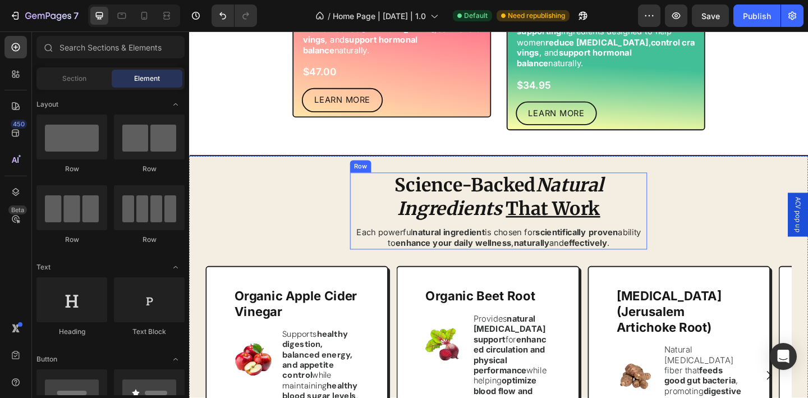
scroll to position [912, 0]
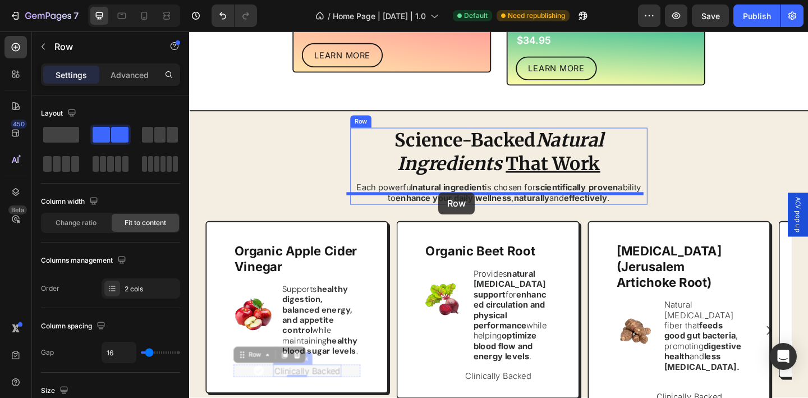
drag, startPoint x: 277, startPoint y: 391, endPoint x: 460, endPoint y: 206, distance: 260.2
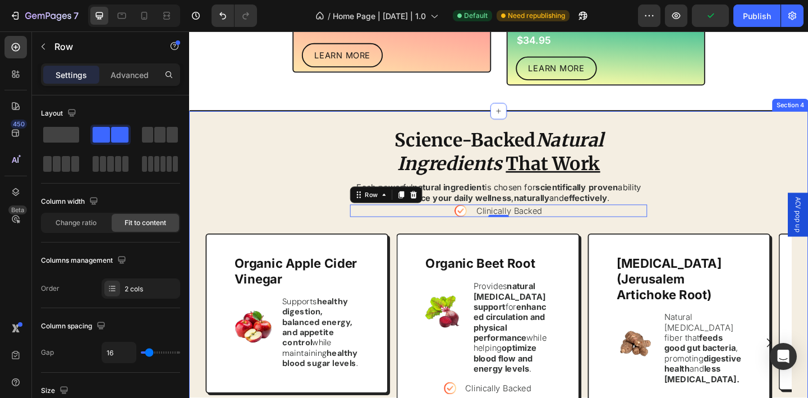
click at [312, 197] on div "Science-Backed Natural Ingredients That Work Heading Each powerful natural ingr…" at bounding box center [525, 382] width 637 height 493
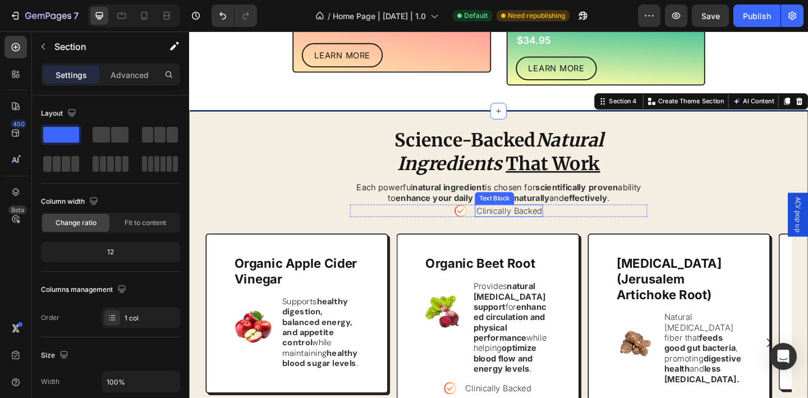
click at [520, 221] on p "Clinically Backed" at bounding box center [537, 226] width 72 height 11
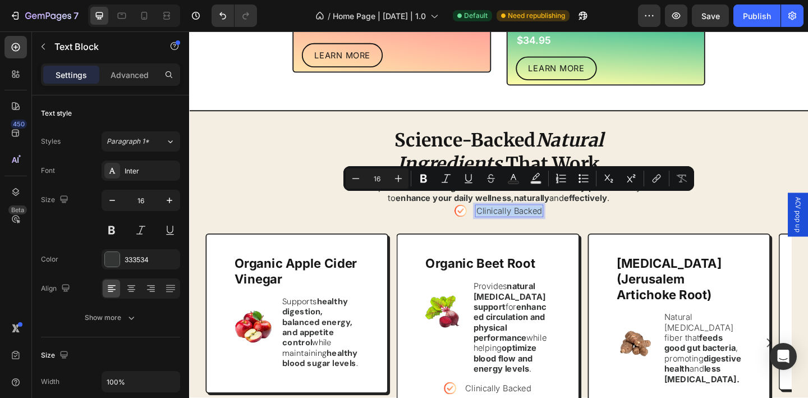
click at [501, 221] on p "Clinically Backed" at bounding box center [537, 226] width 72 height 11
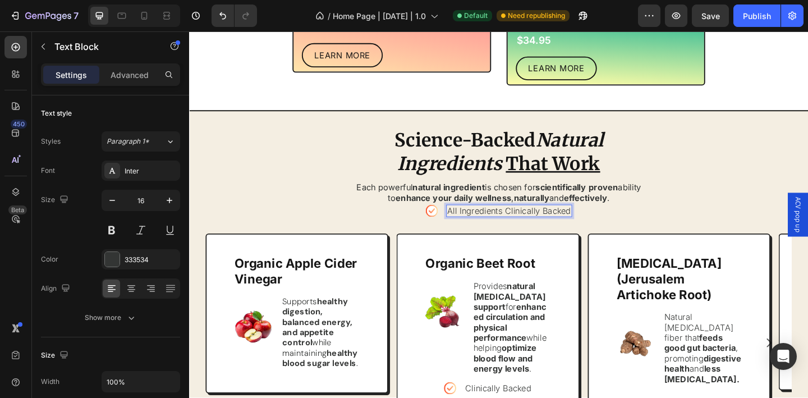
click at [480, 221] on p "All Ingredients Clinically Backed" at bounding box center [537, 226] width 135 height 11
click at [479, 221] on p "All Ingredients Clinically Backed" at bounding box center [537, 226] width 135 height 11
click at [530, 221] on p "All Ingredients Clinically Backed" at bounding box center [537, 226] width 135 height 11
click at [480, 221] on p "All Ingredients Clinically Backed" at bounding box center [537, 226] width 135 height 11
click at [531, 221] on p "All ingredients Clinically Backed" at bounding box center [537, 226] width 135 height 11
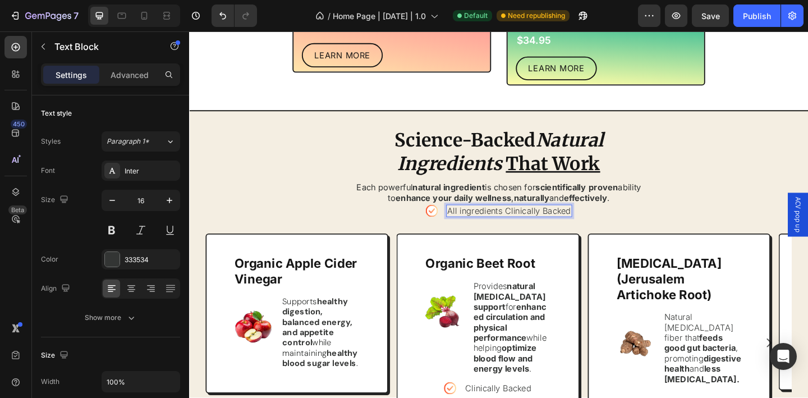
click at [534, 221] on p "All ingredients Clinically Backed" at bounding box center [537, 226] width 135 height 11
click at [572, 221] on p "All ingredients clinically Backed" at bounding box center [537, 226] width 133 height 11
click at [597, 221] on p "All ingredients clinically backed" at bounding box center [537, 226] width 133 height 11
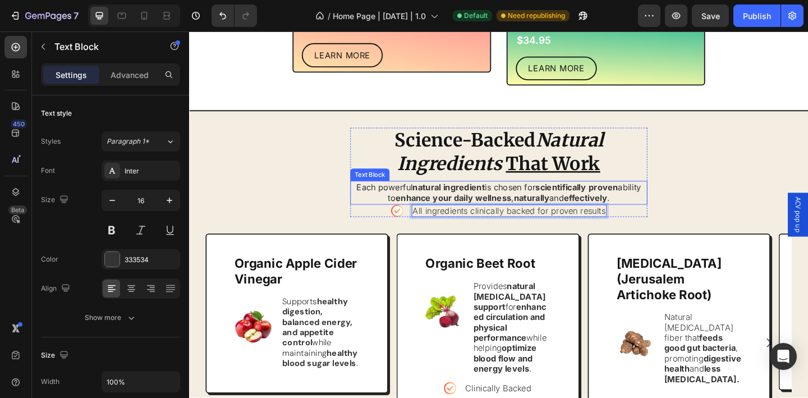
click at [612, 207] on strong "effectively" at bounding box center [619, 212] width 47 height 11
click at [637, 207] on strong "effectively" at bounding box center [619, 212] width 47 height 11
click at [492, 221] on p "All ingredients clinically backed for proven results" at bounding box center [537, 226] width 210 height 11
click at [583, 221] on p "All ingredients are clinically backed for proven results" at bounding box center [537, 226] width 226 height 11
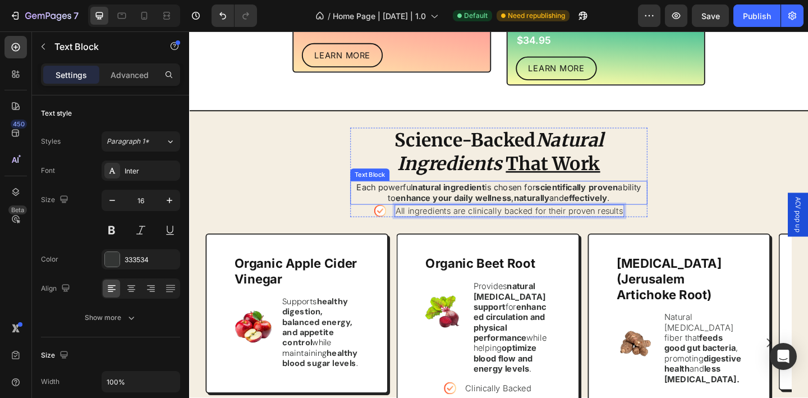
click at [651, 195] on strong "proven" at bounding box center [639, 200] width 32 height 11
click at [656, 195] on p "Each powerful natural ingredient is chosen for scientifically proven ability to…" at bounding box center [525, 207] width 321 height 24
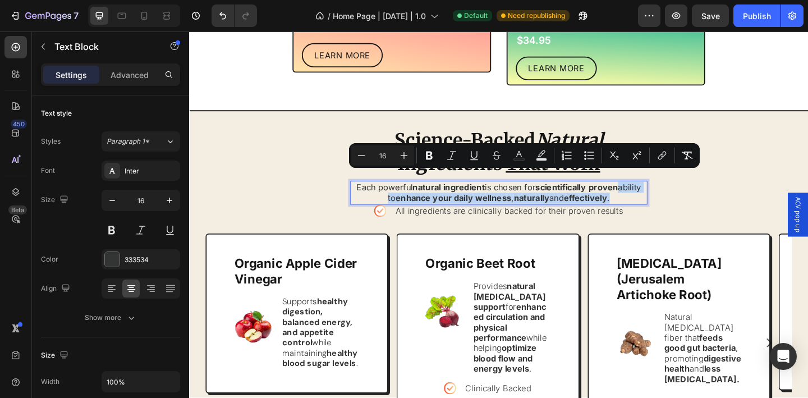
drag, startPoint x: 657, startPoint y: 189, endPoint x: 656, endPoint y: 199, distance: 10.2
click at [656, 199] on p "Each powerful natural ingredient is chosen for scientifically proven ability to…" at bounding box center [525, 207] width 321 height 24
copy p "ability to enhance your daily wellness , naturally and effectively ."
click at [647, 221] on p "All ingredients are clinically backed for their proven results" at bounding box center [536, 226] width 247 height 11
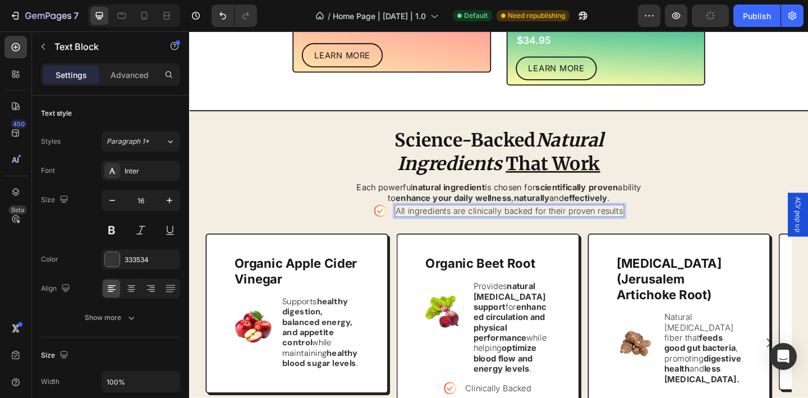
click at [645, 221] on p "All ingredients are clinically backed for their proven results" at bounding box center [536, 226] width 247 height 11
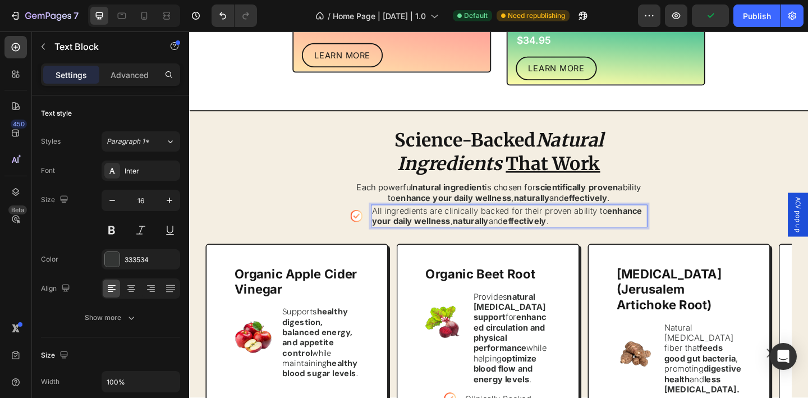
click at [638, 221] on strong "enhance your daily wellness" at bounding box center [535, 232] width 294 height 22
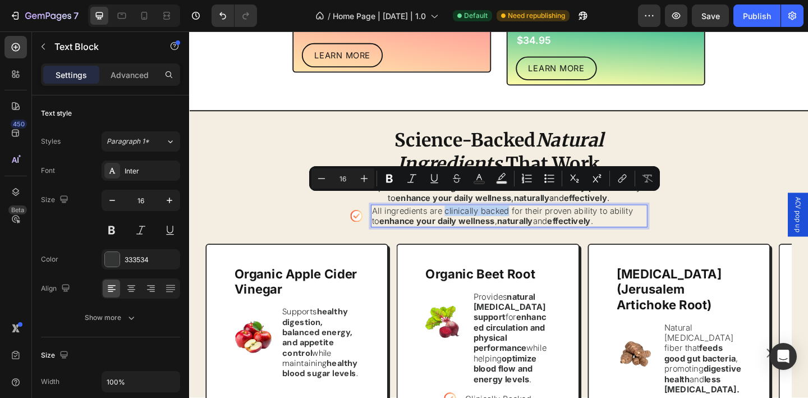
drag, startPoint x: 462, startPoint y: 216, endPoint x: 529, endPoint y: 212, distance: 67.5
click at [529, 221] on p "All ingredients are clinically backed for their proven ability to ability to en…" at bounding box center [537, 232] width 298 height 22
click at [388, 181] on icon "Editor contextual toolbar" at bounding box center [389, 178] width 7 height 8
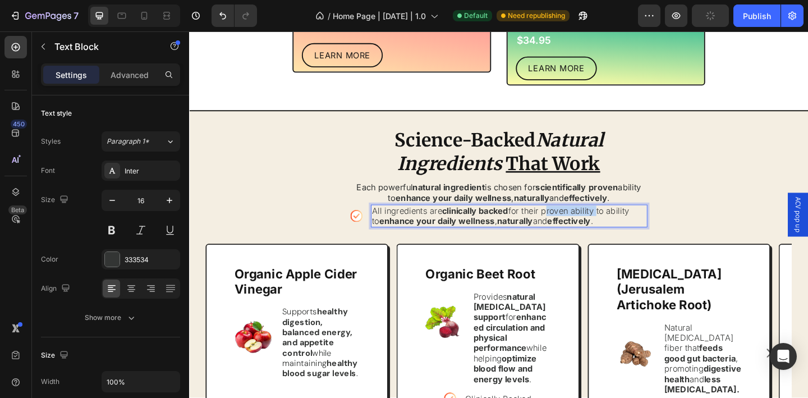
drag, startPoint x: 577, startPoint y: 217, endPoint x: 627, endPoint y: 213, distance: 49.5
click at [627, 221] on p "All ingredients are clinically backed for their proven ability to ability to en…" at bounding box center [537, 232] width 298 height 22
click at [630, 221] on p "All ingredients are clinically backed for their proven ability to ability to en…" at bounding box center [537, 232] width 298 height 22
drag, startPoint x: 631, startPoint y: 214, endPoint x: 668, endPoint y: 215, distance: 37.6
click at [668, 221] on p "All ingredients are clinically backed for their proven ability to ability to en…" at bounding box center [537, 232] width 298 height 22
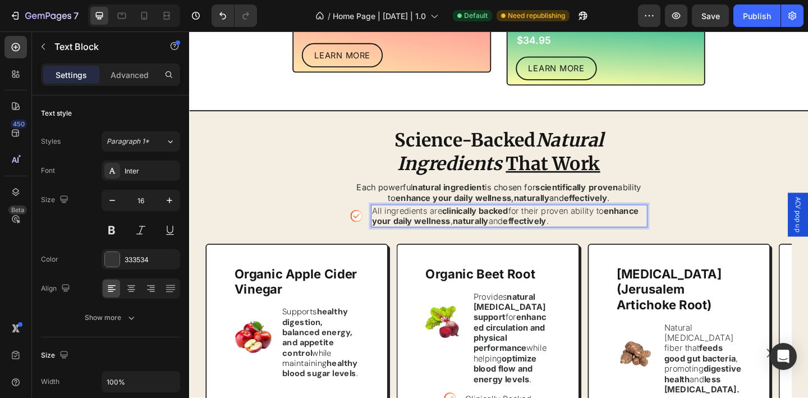
click at [507, 232] on strong "naturally" at bounding box center [495, 237] width 39 height 11
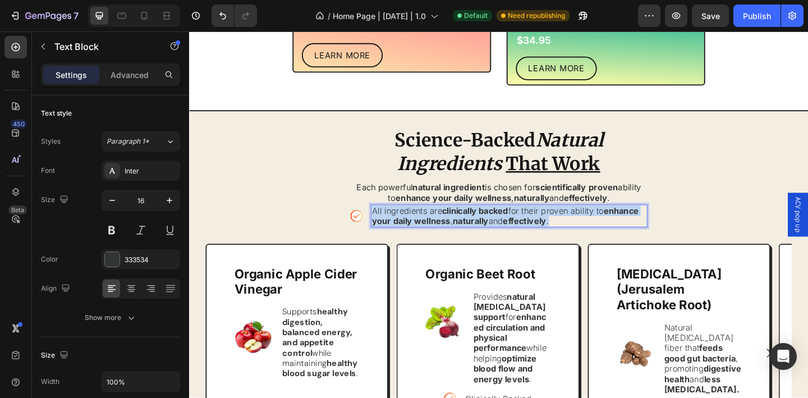
click at [507, 232] on strong "naturally" at bounding box center [495, 237] width 39 height 11
click at [407, 197] on p "Each powerful natural ingredient is chosen for scientifically proven ability to…" at bounding box center [525, 207] width 321 height 24
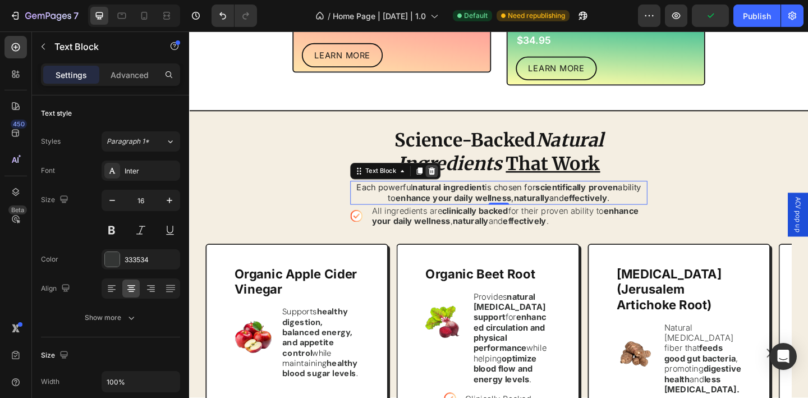
click at [449, 180] on icon at bounding box center [452, 184] width 7 height 8
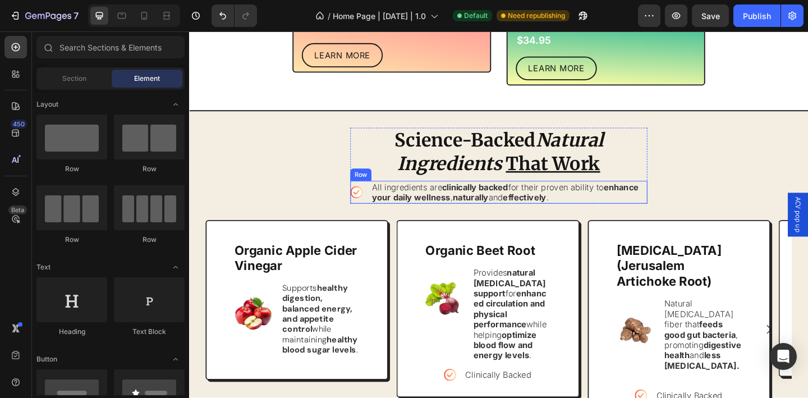
click at [378, 198] on div "Icon All ingredients are clinically backed for their proven ability to enhance …" at bounding box center [525, 206] width 323 height 25
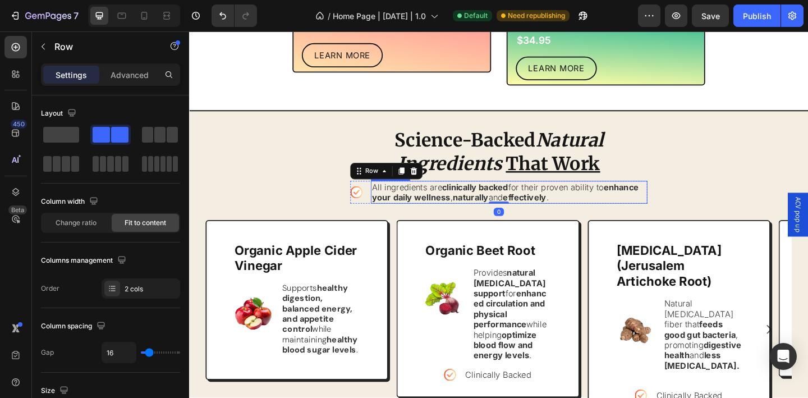
click at [403, 196] on strong "enhance your daily wellness" at bounding box center [533, 206] width 290 height 22
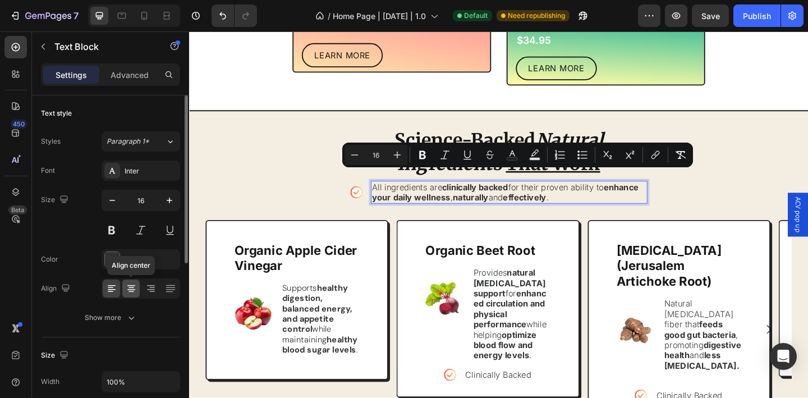
click at [136, 287] on icon at bounding box center [131, 288] width 11 height 11
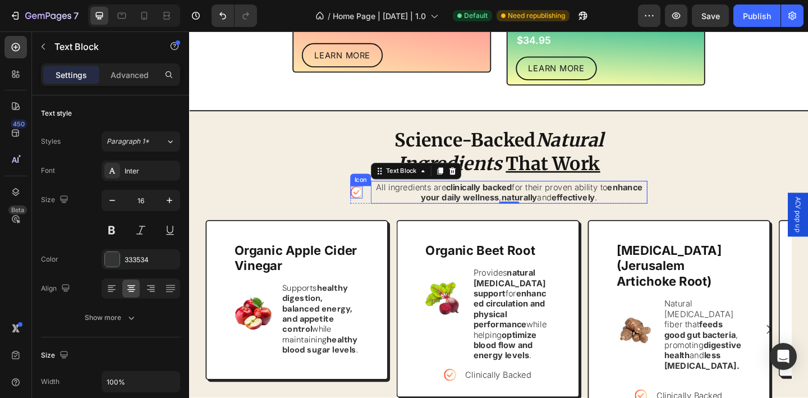
click at [310, 184] on div "Science-Backed Natural Ingredients That Work Heading Icon All ingredients are c…" at bounding box center [525, 375] width 637 height 479
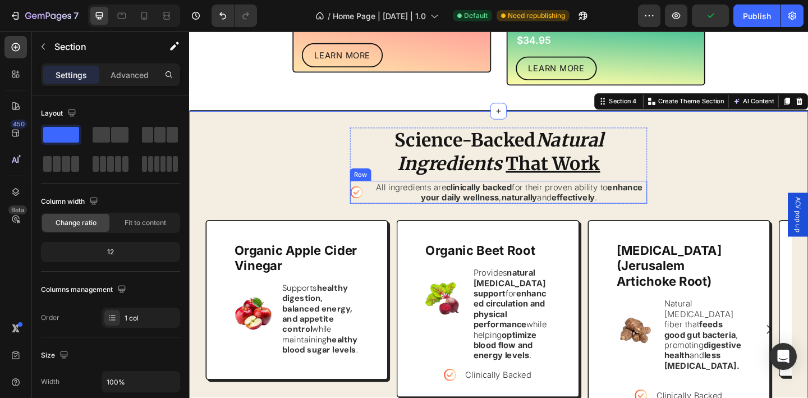
click at [379, 195] on div "Icon All ingredients are clinically backed for their proven ability to enhance …" at bounding box center [525, 206] width 323 height 25
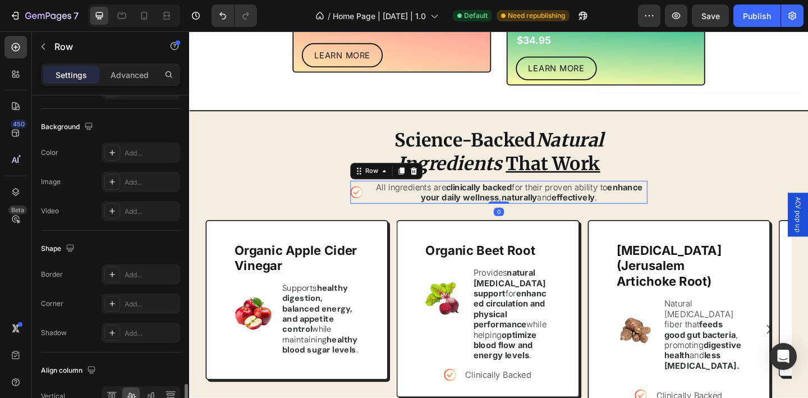
scroll to position [478, 0]
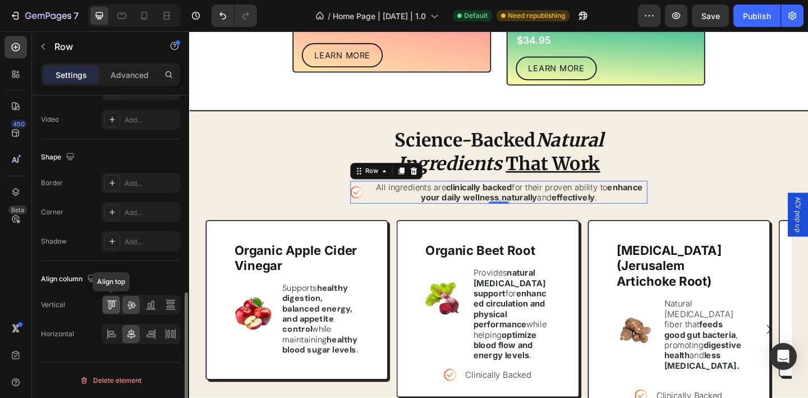
click at [109, 302] on icon at bounding box center [109, 305] width 3 height 8
click at [129, 305] on icon at bounding box center [131, 304] width 11 height 11
click at [116, 301] on icon at bounding box center [111, 304] width 11 height 11
click at [132, 310] on div at bounding box center [130, 305] width 17 height 18
click at [486, 196] on strong "enhance your daily wellness" at bounding box center [561, 206] width 241 height 22
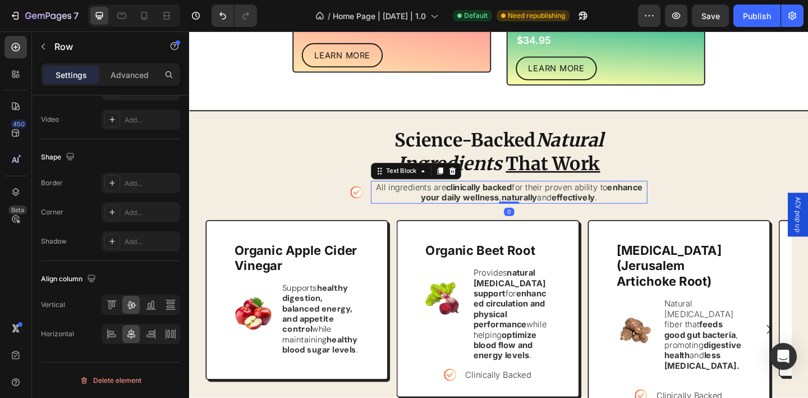
scroll to position [0, 0]
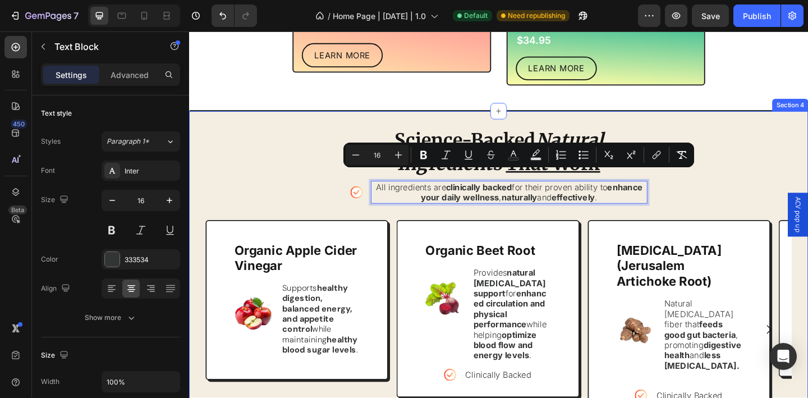
click at [276, 178] on div "Science-Backed Natural Ingredients That Work Heading Icon All ingredients are c…" at bounding box center [525, 375] width 637 height 479
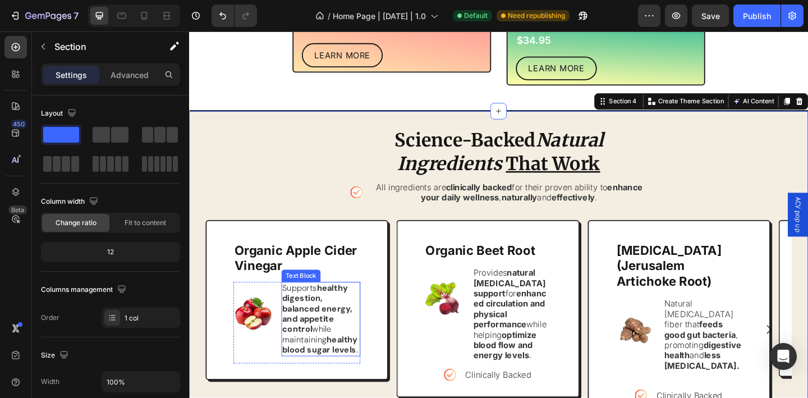
click at [311, 329] on strong "healthy digestion, balanced energy, and appetite control" at bounding box center [329, 333] width 76 height 57
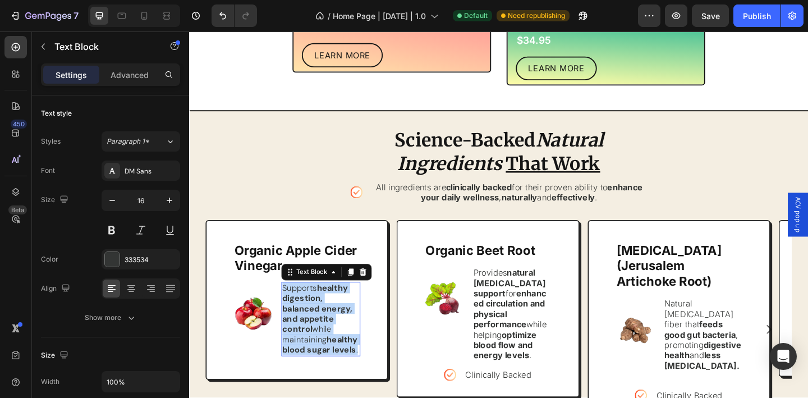
click at [311, 329] on strong "healthy digestion, balanced energy, and appetite control" at bounding box center [329, 333] width 76 height 57
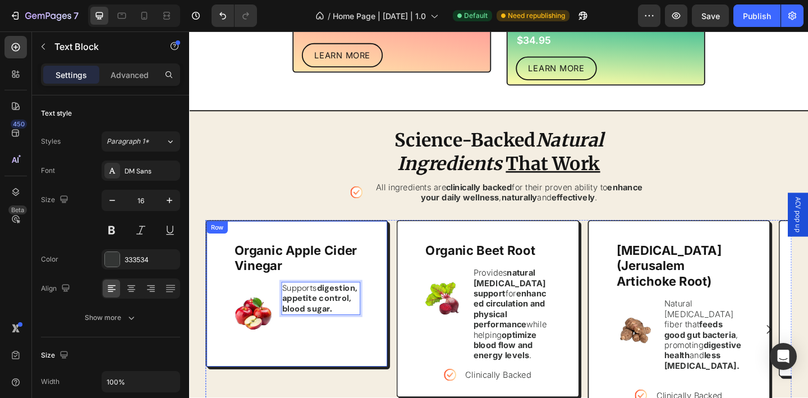
click at [391, 331] on div "Organic Apple Cider Vinegar Text Block Image Supports digestion, appetite contr…" at bounding box center [306, 317] width 199 height 160
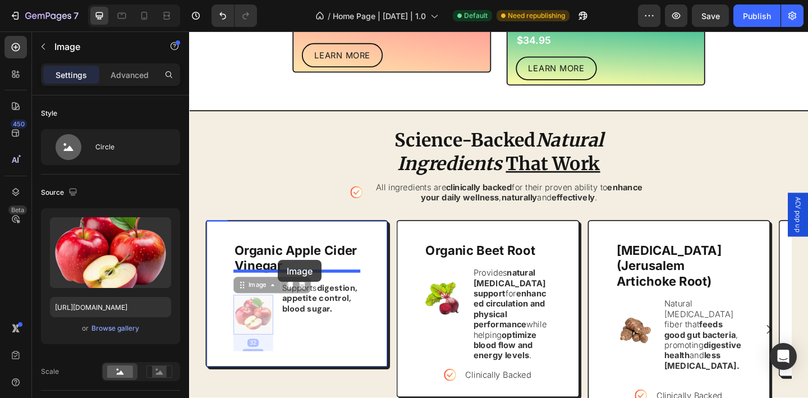
drag, startPoint x: 268, startPoint y: 323, endPoint x: 286, endPoint y: 280, distance: 46.3
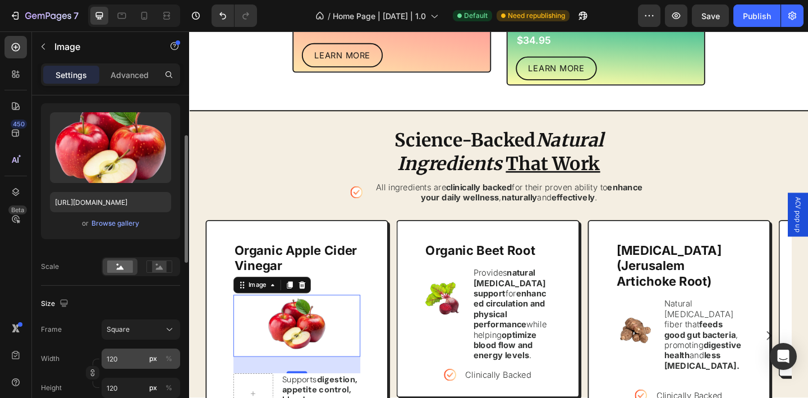
scroll to position [190, 0]
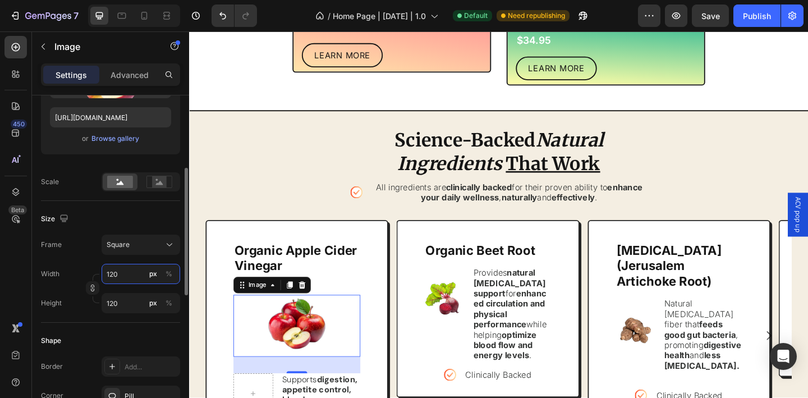
click at [125, 277] on input "120" at bounding box center [141, 274] width 79 height 20
type input "1"
type input "10"
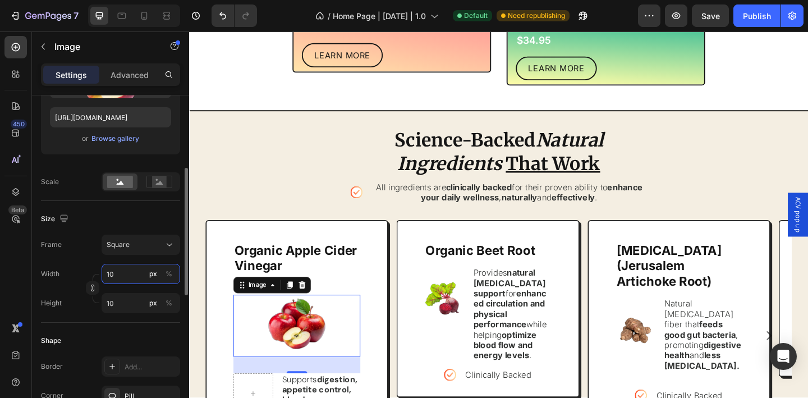
type input "100"
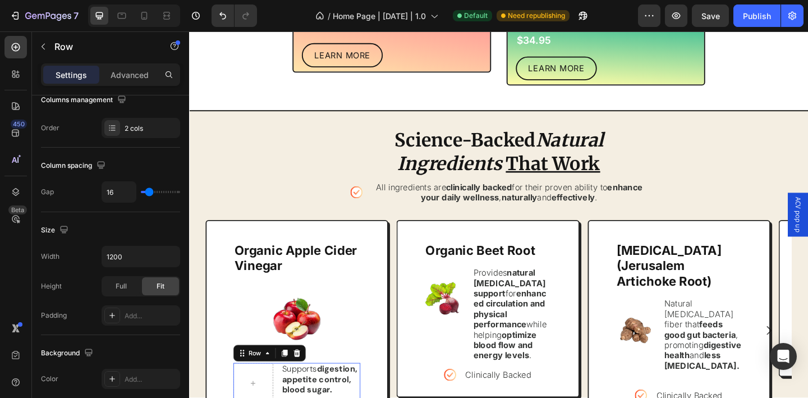
scroll to position [0, 0]
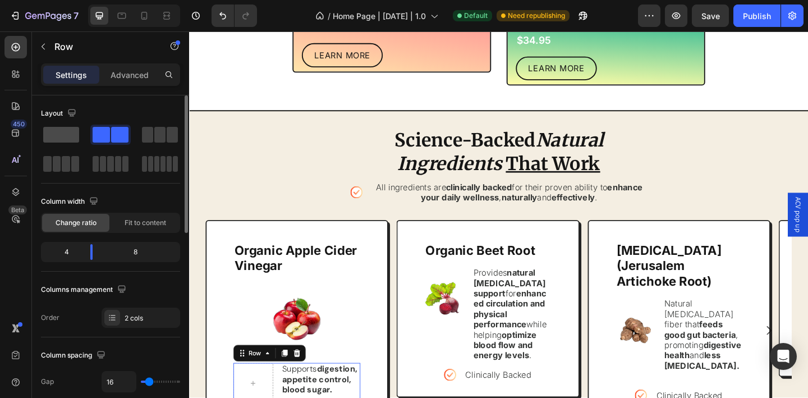
click at [57, 136] on span at bounding box center [61, 135] width 36 height 16
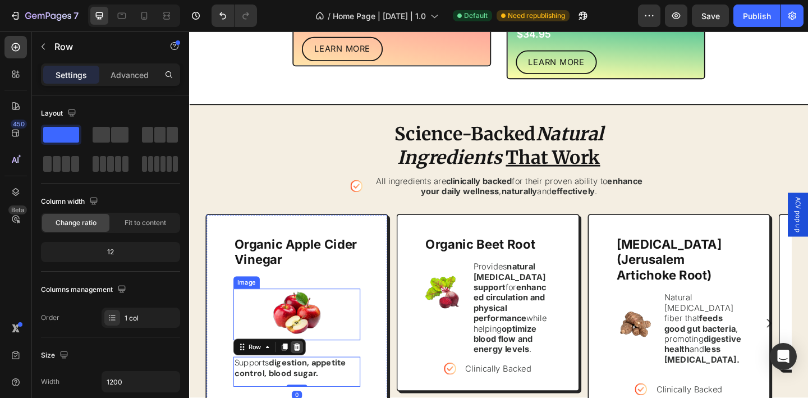
scroll to position [930, 0]
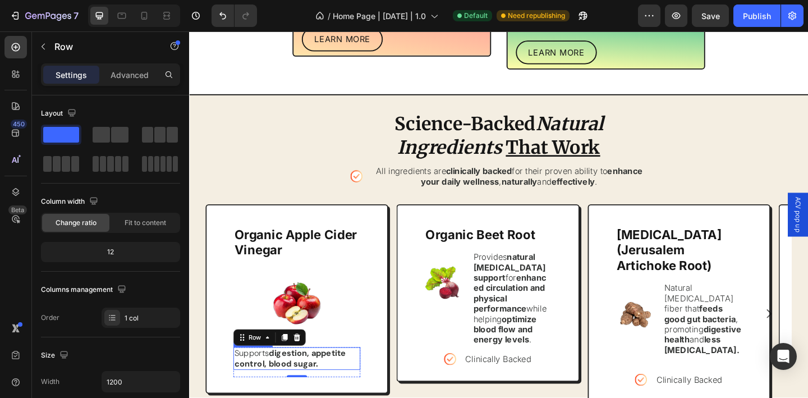
click at [311, 378] on strong "digestion, appetite control, blood sugar." at bounding box center [298, 386] width 121 height 23
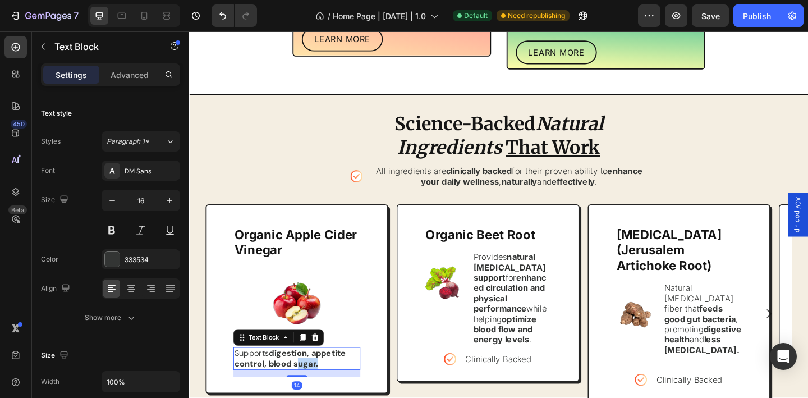
click at [311, 378] on strong "digestion, appetite control, blood sugar." at bounding box center [298, 386] width 121 height 23
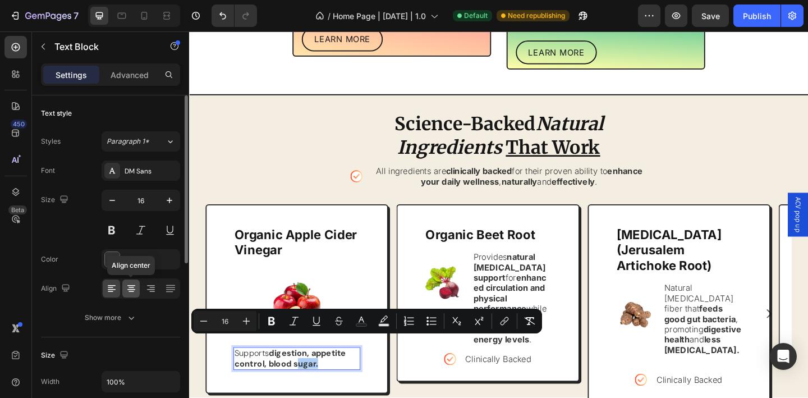
click at [129, 291] on icon at bounding box center [131, 291] width 6 height 1
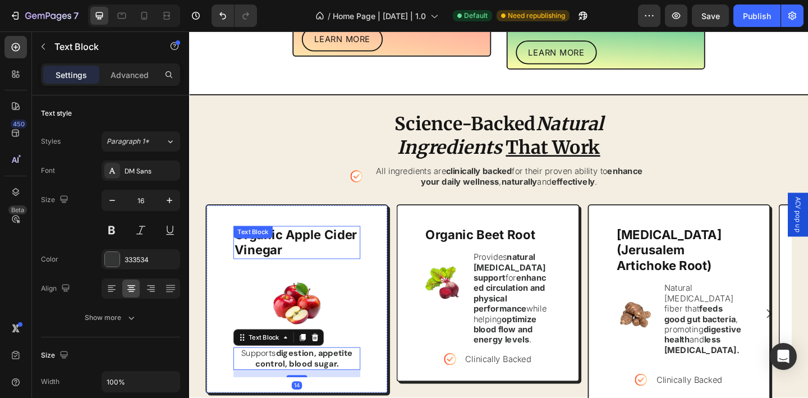
click at [310, 244] on strong "Organic Apple Cider Vinegar" at bounding box center [305, 260] width 134 height 33
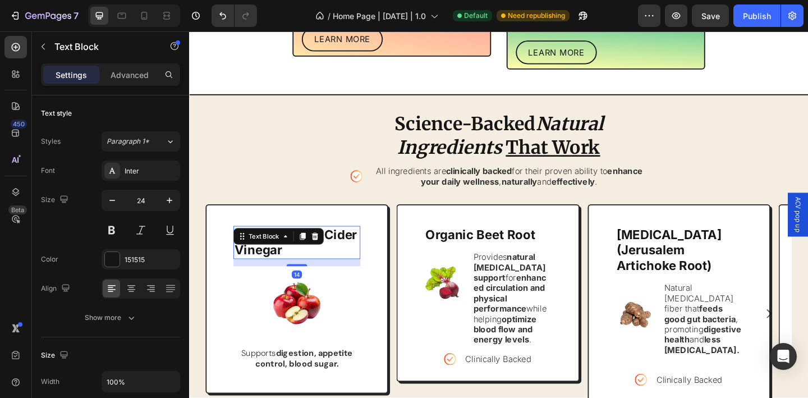
click at [310, 250] on icon at bounding box center [312, 254] width 9 height 9
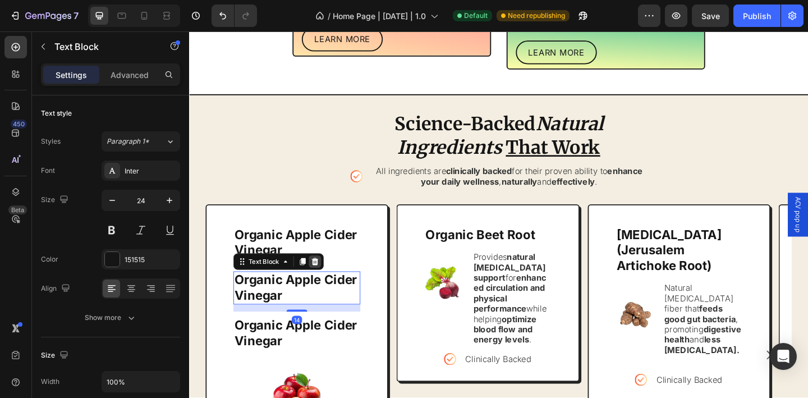
click at [325, 277] on icon at bounding box center [325, 281] width 9 height 9
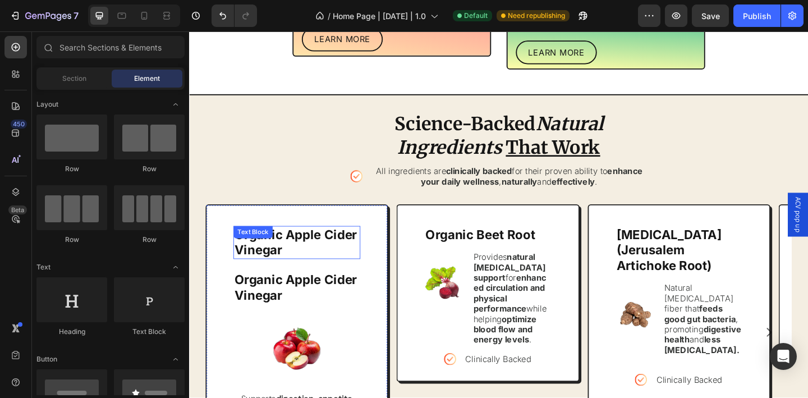
click at [328, 255] on p "Organic Apple Cider Vinegar" at bounding box center [306, 261] width 136 height 34
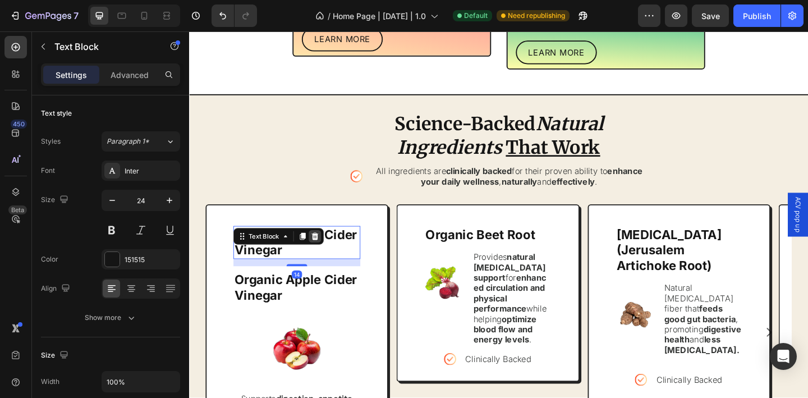
click at [327, 250] on icon at bounding box center [326, 254] width 7 height 8
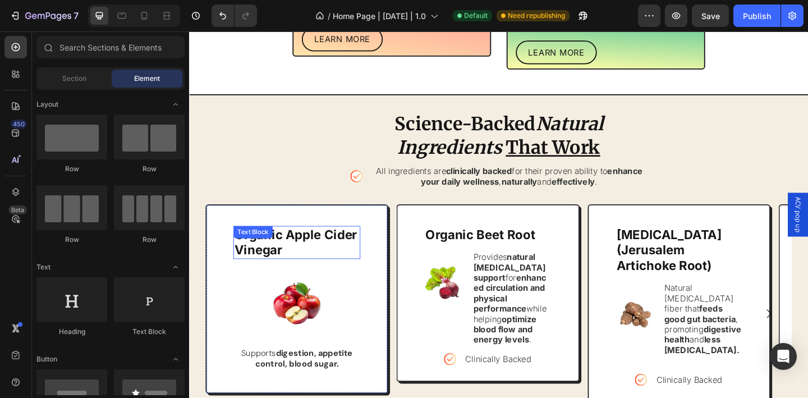
click at [276, 249] on div "Organic Apple Cider Vinegar Text Block" at bounding box center [306, 261] width 138 height 36
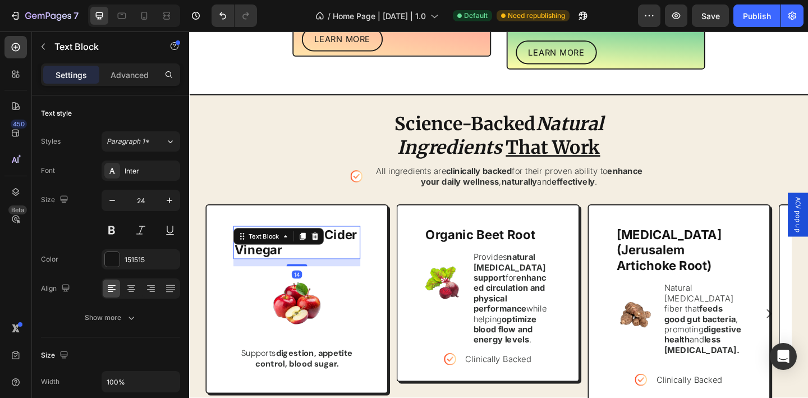
click at [276, 249] on div "Text Block" at bounding box center [270, 253] width 61 height 13
click at [298, 258] on p "Organic Apple Cider Vinegar" at bounding box center [306, 261] width 136 height 34
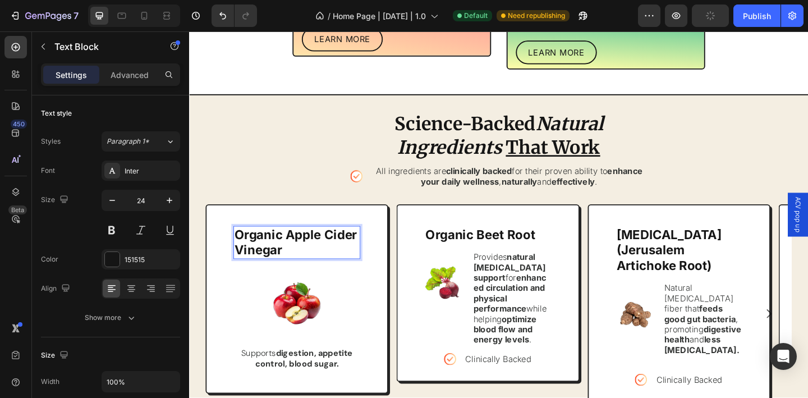
click at [298, 258] on p "Organic Apple Cider Vinegar" at bounding box center [306, 261] width 136 height 34
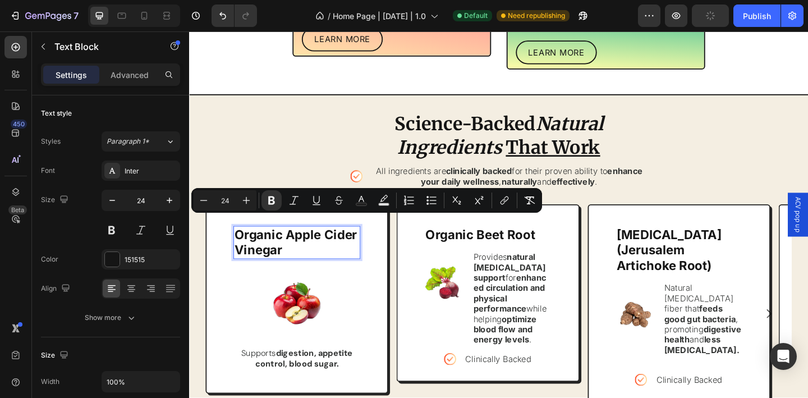
click at [299, 256] on p "Organic Apple Cider Vinegar" at bounding box center [306, 261] width 136 height 34
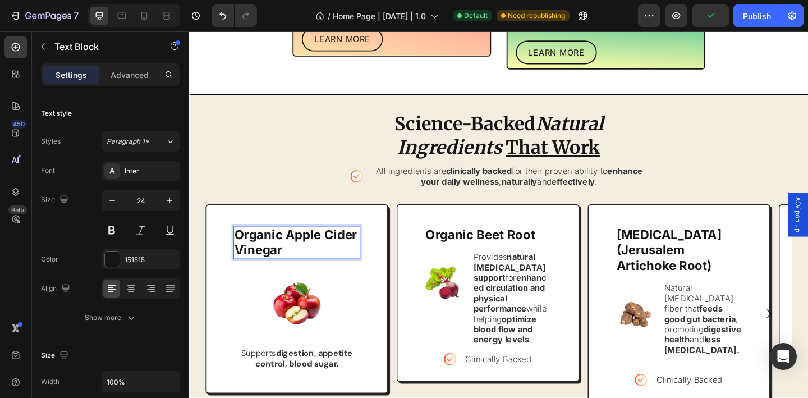
click at [282, 254] on strong "Organic Apple Cider Vinegar" at bounding box center [305, 260] width 134 height 33
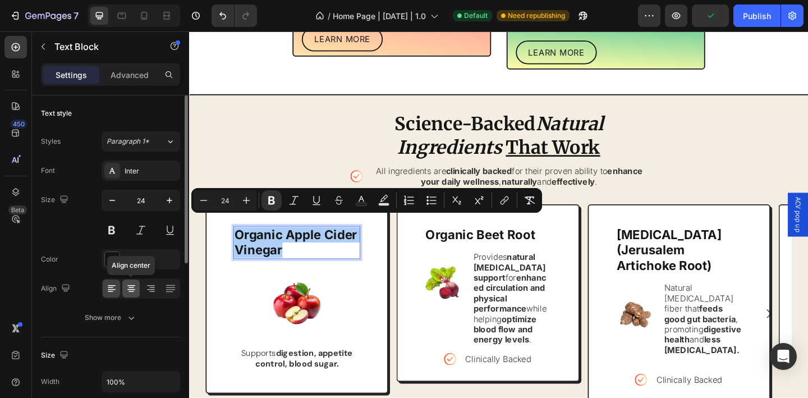
click at [128, 281] on div at bounding box center [130, 288] width 17 height 18
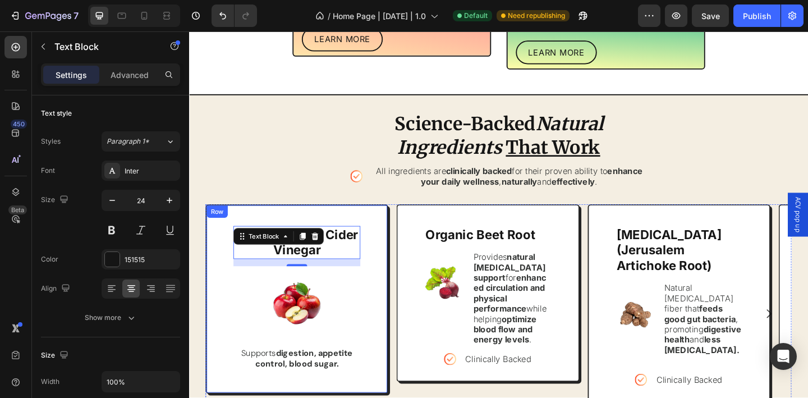
click at [293, 286] on div "Organic Apple Cider Vinegar Text Block 14 Image Supports digestion, appetite co…" at bounding box center [306, 322] width 138 height 170
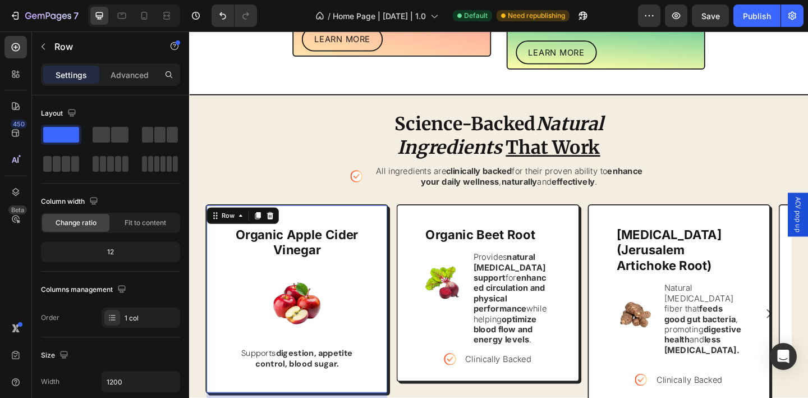
click at [311, 301] on img at bounding box center [306, 329] width 56 height 56
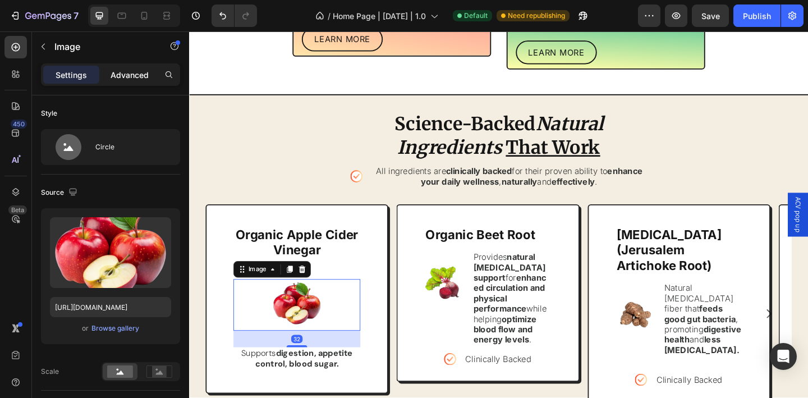
click at [124, 75] on p "Advanced" at bounding box center [130, 75] width 38 height 12
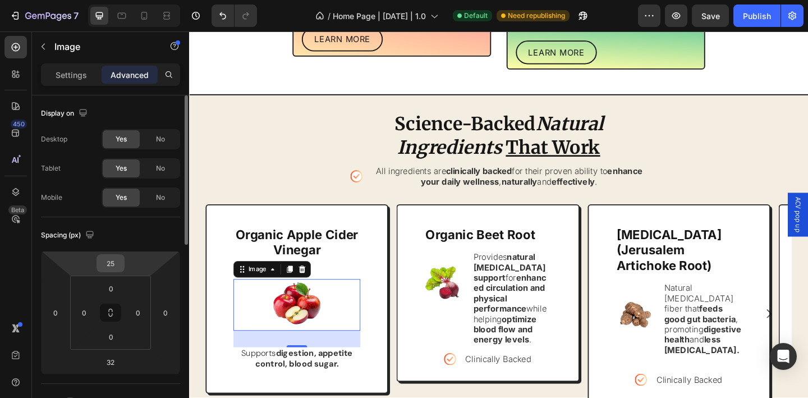
click at [108, 267] on input "25" at bounding box center [110, 263] width 22 height 17
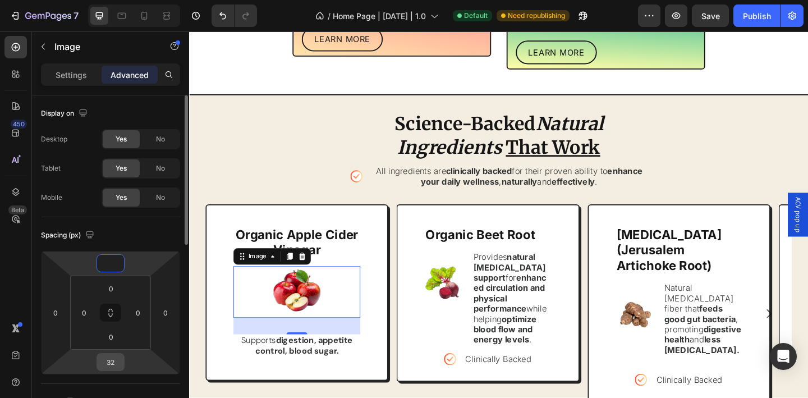
type input "0"
click at [117, 358] on input "32" at bounding box center [110, 361] width 22 height 17
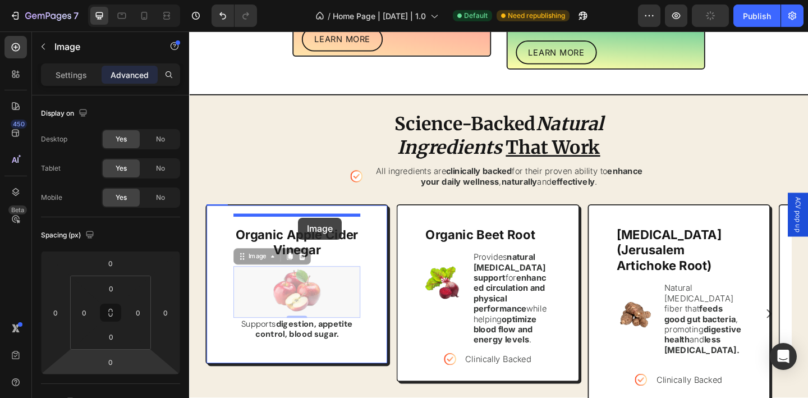
drag, startPoint x: 309, startPoint y: 297, endPoint x: 307, endPoint y: 234, distance: 63.4
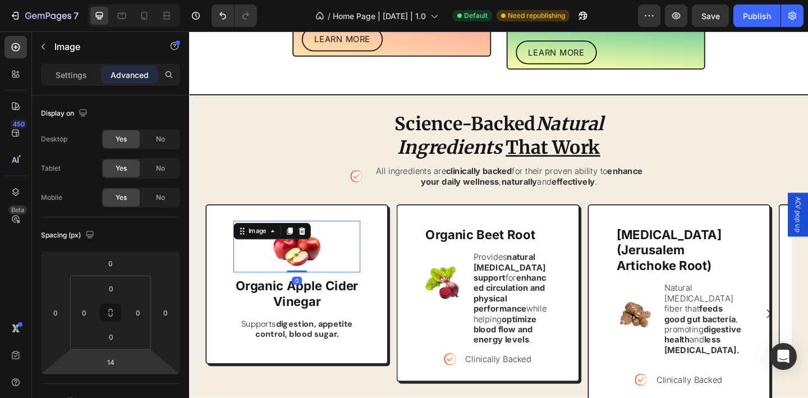
click at [312, 257] on div "Image 0" at bounding box center [306, 265] width 138 height 56
type input "0"
click at [330, 300] on strong "Organic Apple Cider Vinegar" at bounding box center [307, 316] width 134 height 33
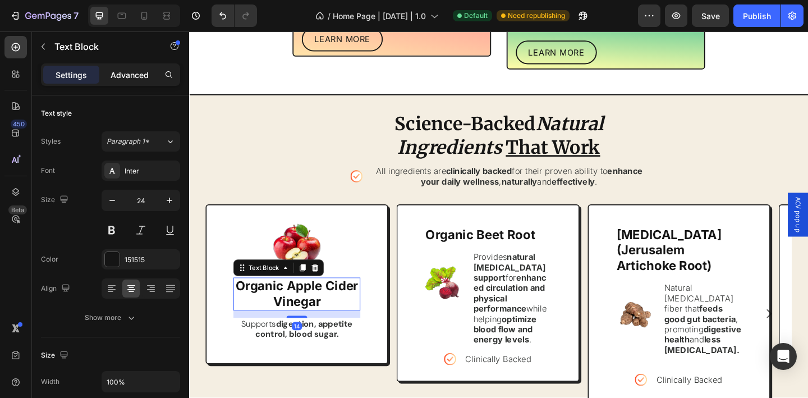
click at [125, 68] on div "Advanced" at bounding box center [130, 75] width 56 height 18
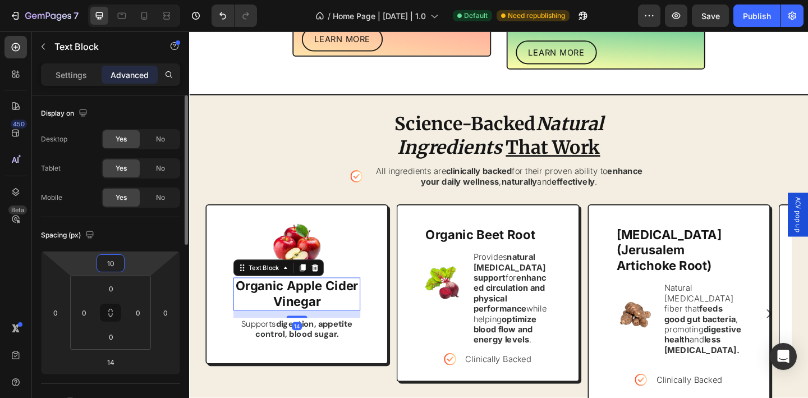
click at [113, 264] on input "10" at bounding box center [110, 263] width 22 height 17
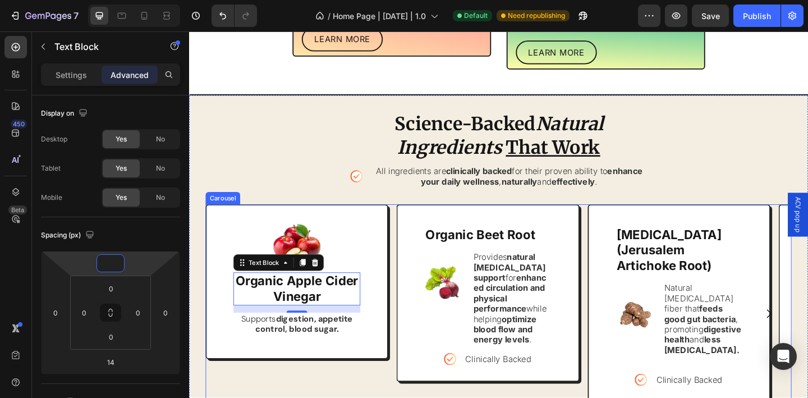
click at [412, 321] on div "Image Organic Apple Cider Vinegar Text Block 14 Supports digestion, appetite co…" at bounding box center [525, 338] width 637 height 238
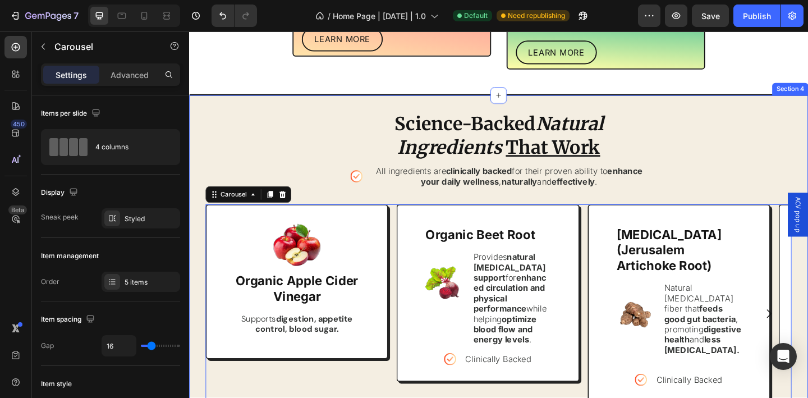
click at [292, 139] on div "Science-Backed Natural Ingredients That Work Heading Icon All ingredients are c…" at bounding box center [525, 358] width 637 height 479
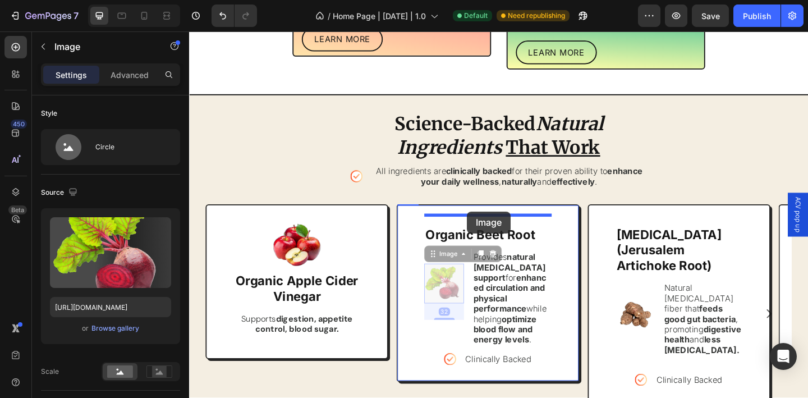
drag, startPoint x: 470, startPoint y: 289, endPoint x: 491, endPoint y: 227, distance: 65.5
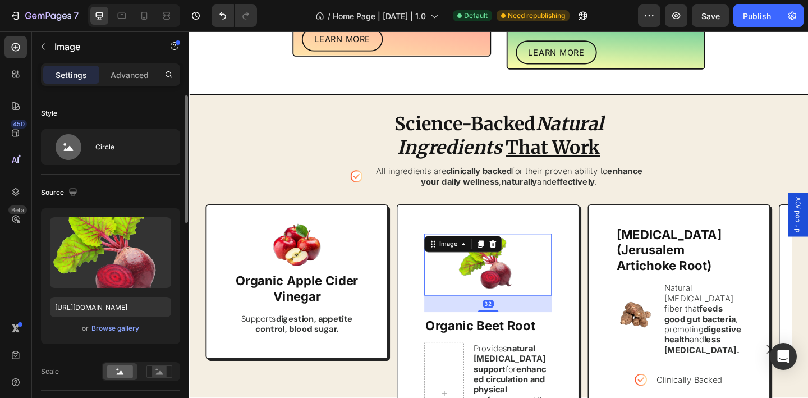
scroll to position [236, 0]
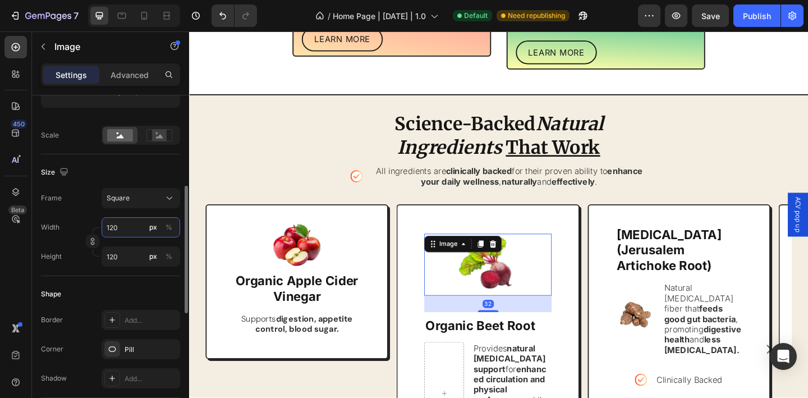
click at [134, 235] on input "120" at bounding box center [141, 227] width 79 height 20
type input "1"
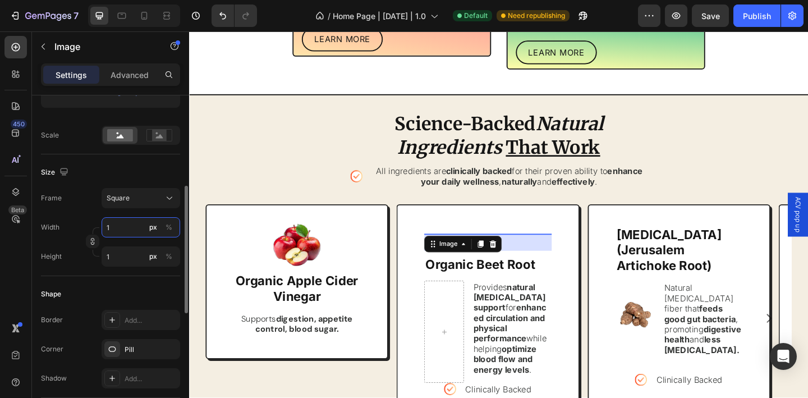
type input "10"
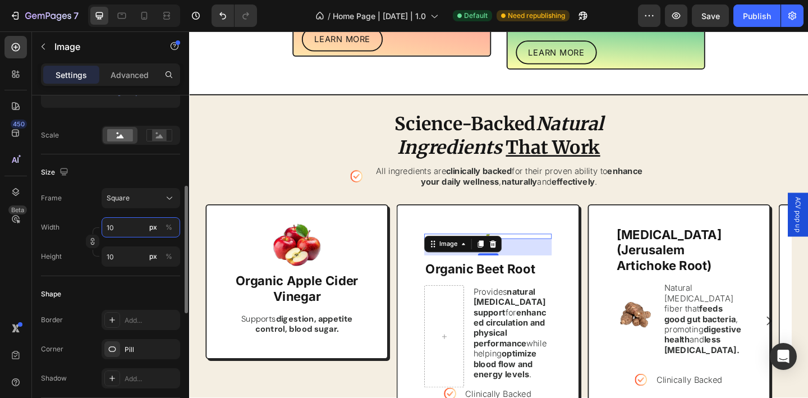
type input "100"
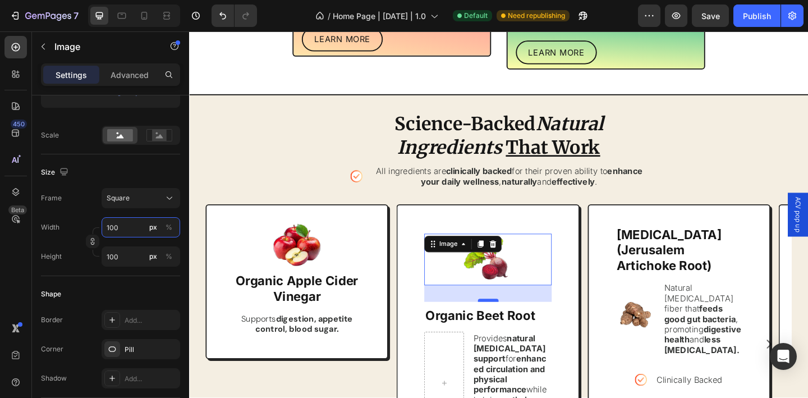
type input "100"
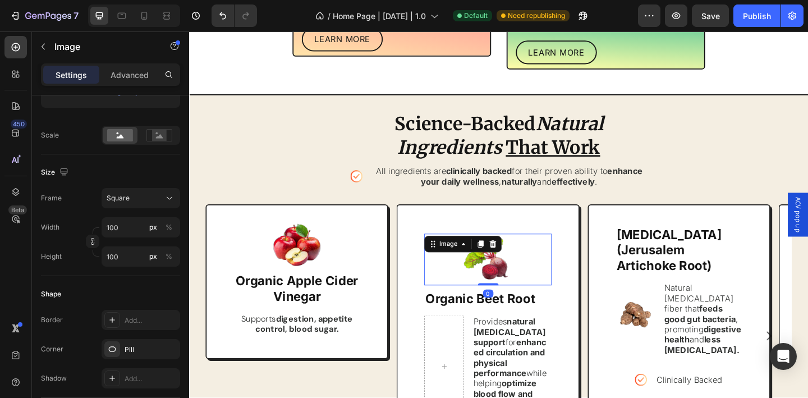
drag, startPoint x: 517, startPoint y: 312, endPoint x: 514, endPoint y: 230, distance: 82.5
click at [522, 251] on div "Image 0" at bounding box center [514, 279] width 138 height 56
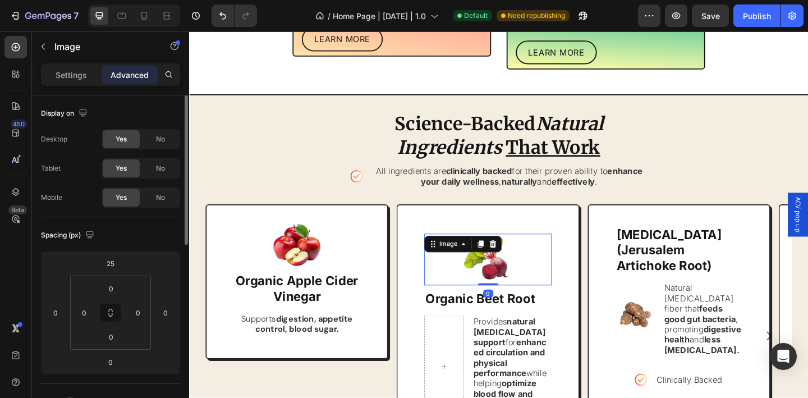
scroll to position [0, 0]
click at [109, 262] on input "25" at bounding box center [110, 263] width 22 height 17
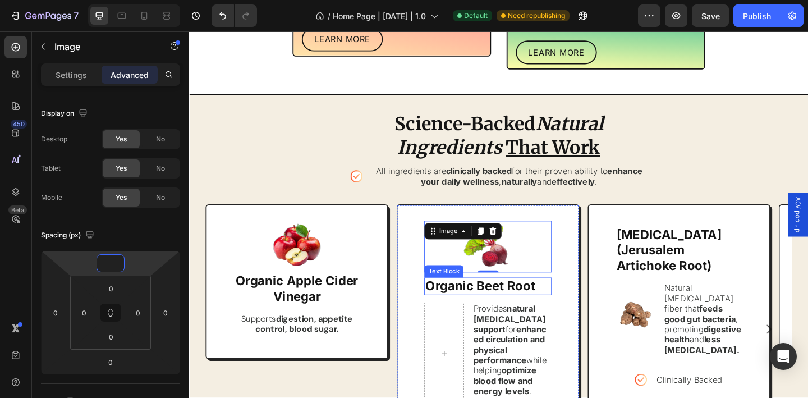
click at [507, 300] on p "Organic Beet Root" at bounding box center [514, 308] width 136 height 17
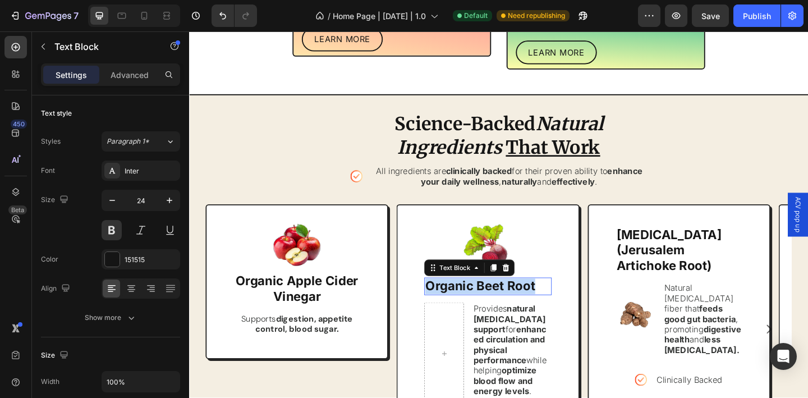
click at [507, 300] on p "Organic Beet Root" at bounding box center [514, 308] width 136 height 17
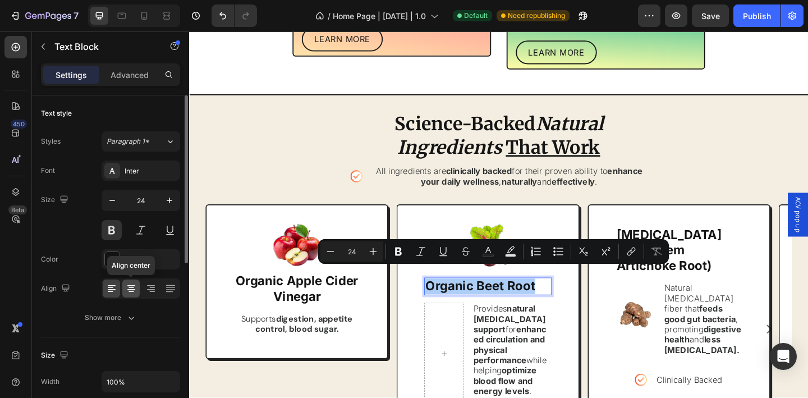
drag, startPoint x: 129, startPoint y: 291, endPoint x: 18, endPoint y: 287, distance: 111.1
click at [129, 291] on icon at bounding box center [131, 288] width 11 height 11
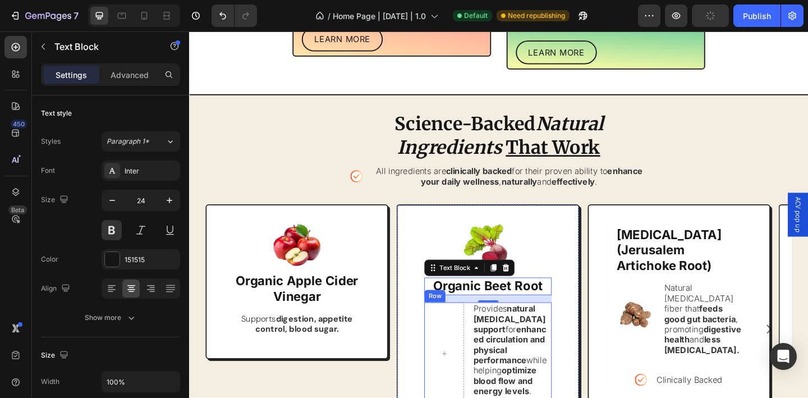
click at [493, 330] on div "Provides natural nitric oxide support for enhanced circulation and physical per…" at bounding box center [514, 381] width 138 height 111
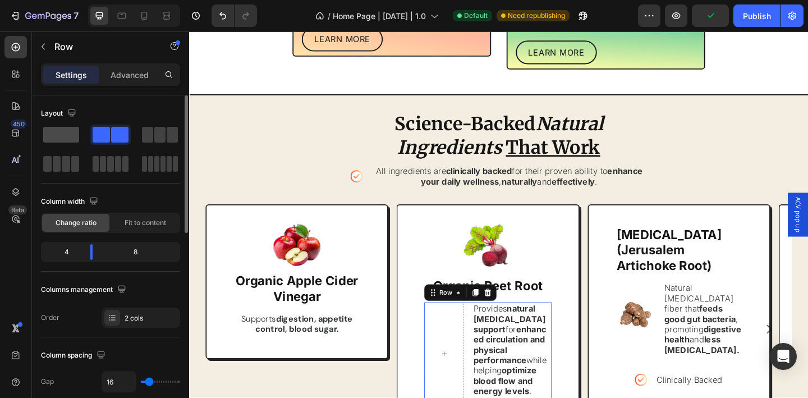
drag, startPoint x: 60, startPoint y: 137, endPoint x: 124, endPoint y: 171, distance: 72.0
click at [60, 137] on span at bounding box center [61, 135] width 36 height 16
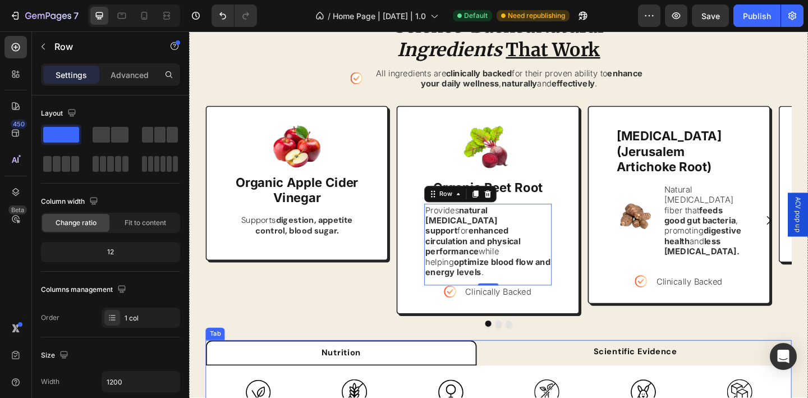
scroll to position [1027, 0]
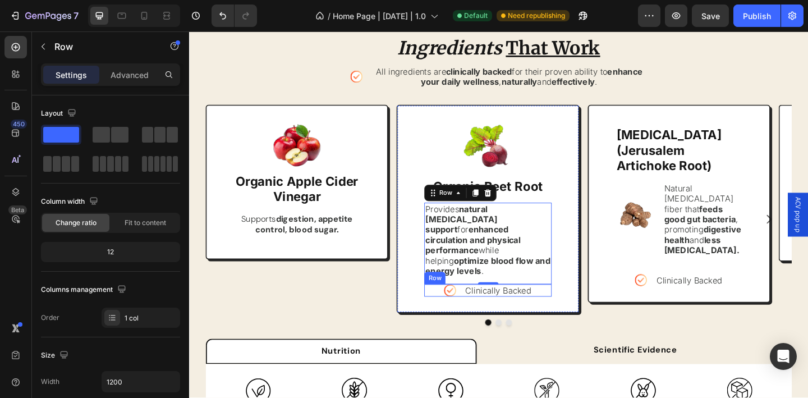
click at [486, 306] on div "Icon Clinically Backed Text Block Row" at bounding box center [514, 312] width 138 height 13
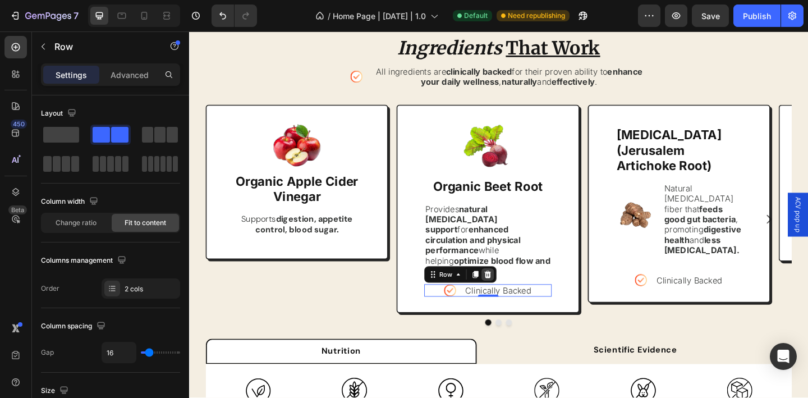
click at [514, 291] on icon at bounding box center [513, 295] width 9 height 9
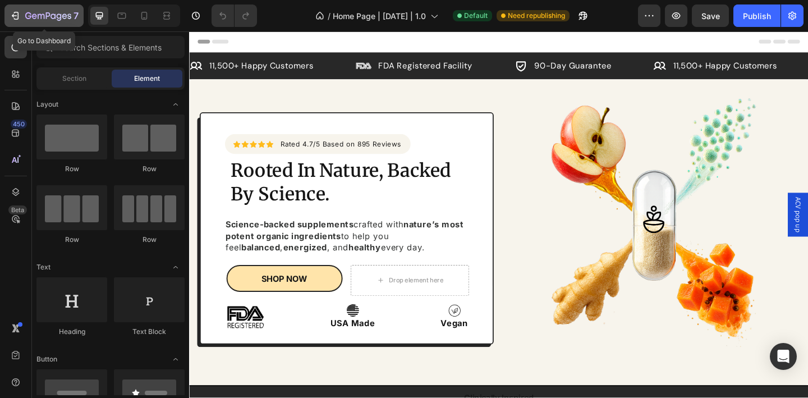
click at [36, 17] on icon "button" at bounding box center [48, 17] width 46 height 10
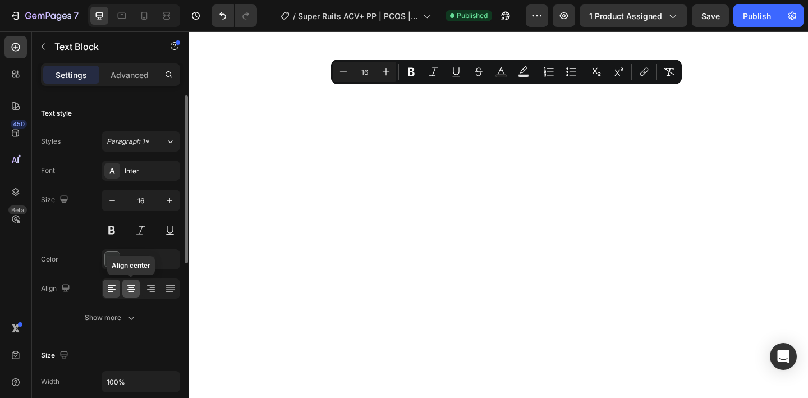
click at [126, 292] on icon at bounding box center [131, 288] width 11 height 11
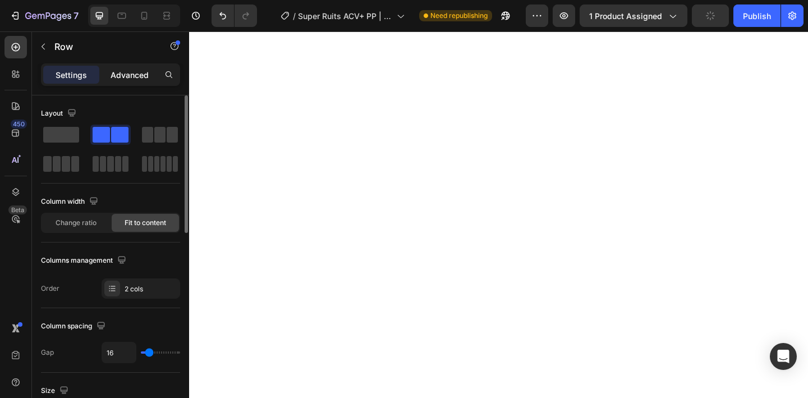
click at [126, 81] on div "Advanced" at bounding box center [130, 75] width 56 height 18
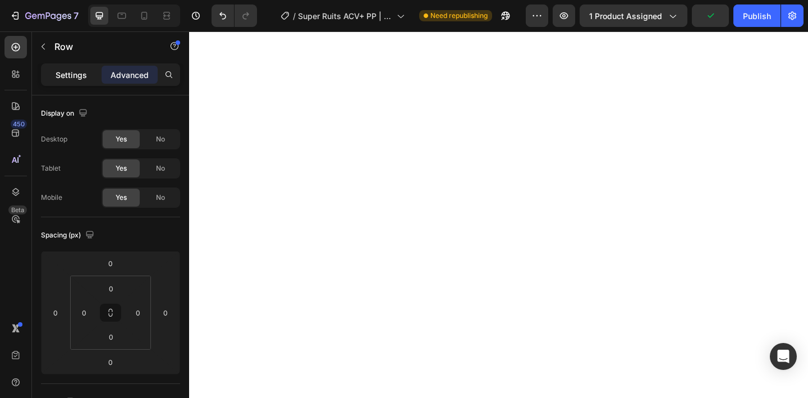
click at [72, 77] on p "Settings" at bounding box center [71, 75] width 31 height 12
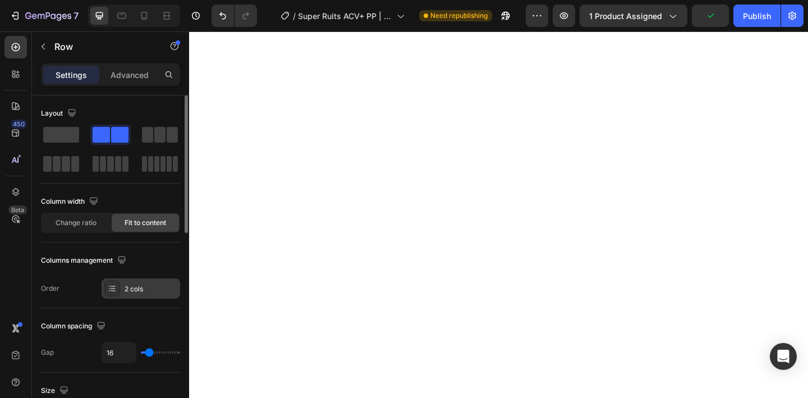
click at [132, 293] on div "2 cols" at bounding box center [141, 288] width 79 height 20
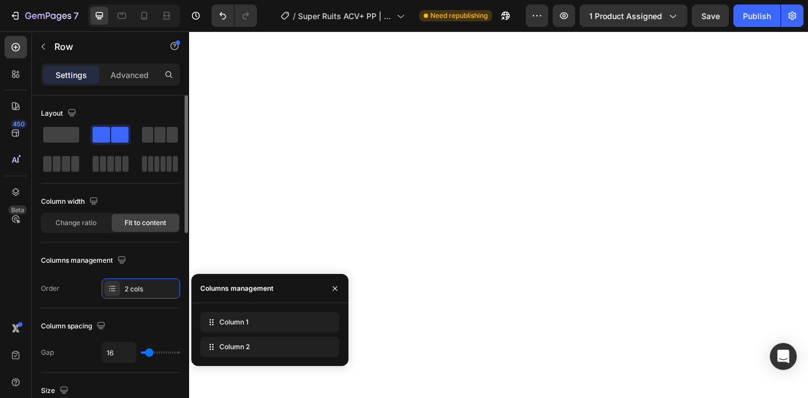
click at [82, 268] on div "Columns management" at bounding box center [110, 260] width 139 height 18
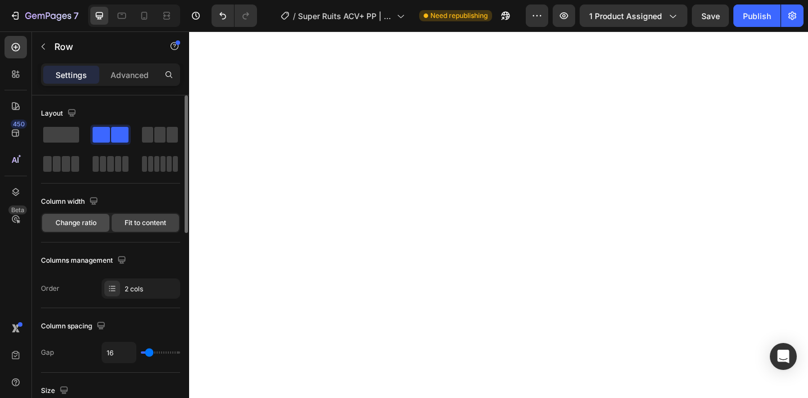
click at [88, 226] on span "Change ratio" at bounding box center [76, 223] width 41 height 10
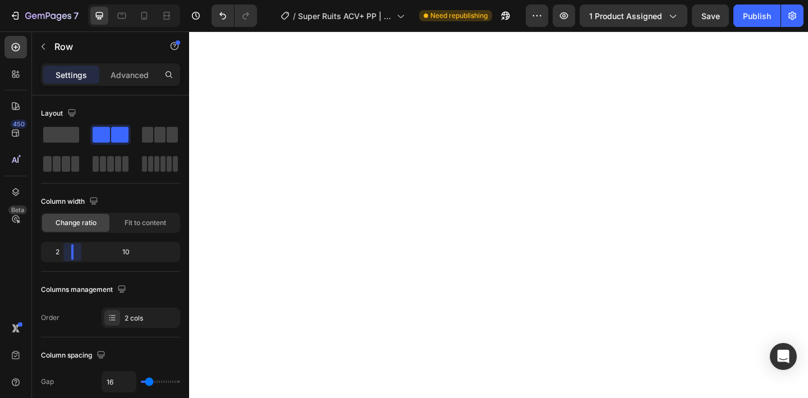
drag, startPoint x: 70, startPoint y: 252, endPoint x: 68, endPoint y: 258, distance: 5.7
click at [68, 0] on body "7 Version history / Super Ruits ACV+ PP | PCOS | 1.0 Need republishing Preview …" at bounding box center [404, 0] width 808 height 0
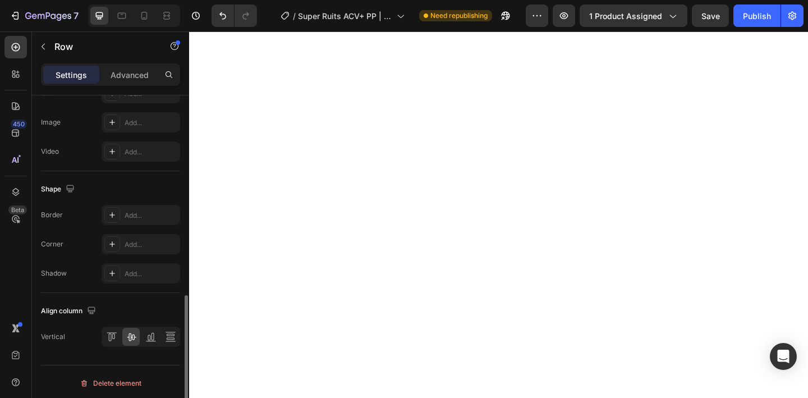
scroll to position [478, 0]
click at [108, 332] on icon at bounding box center [109, 334] width 3 height 8
click at [121, 334] on div "Align top" at bounding box center [141, 334] width 79 height 20
click at [130, 334] on icon at bounding box center [131, 333] width 11 height 11
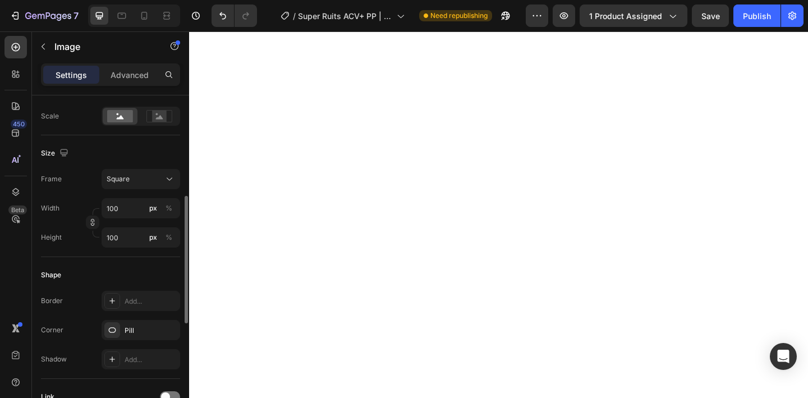
scroll to position [356, 0]
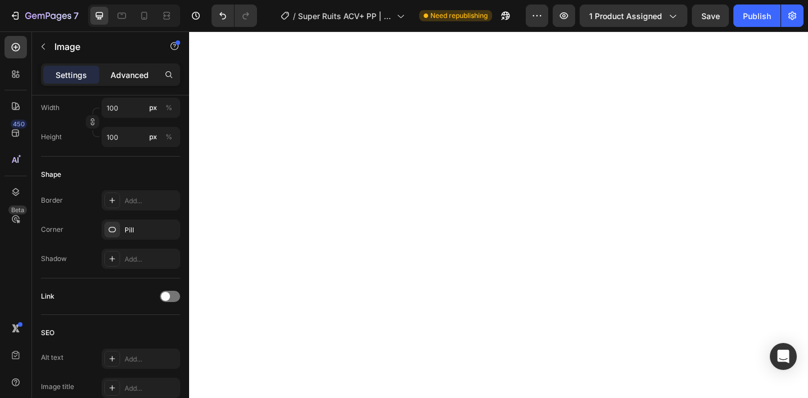
click at [127, 68] on div "Advanced" at bounding box center [130, 75] width 56 height 18
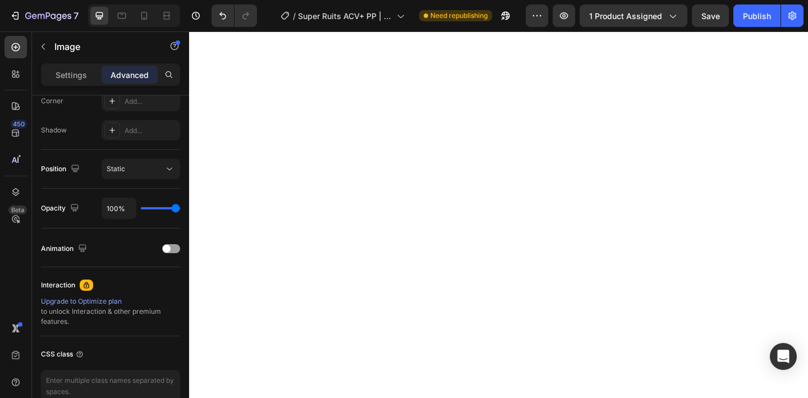
scroll to position [0, 0]
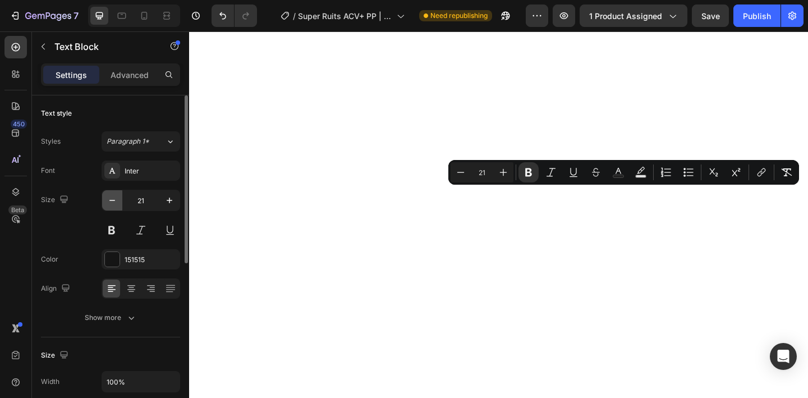
click at [108, 203] on icon "button" at bounding box center [112, 200] width 11 height 11
type input "20"
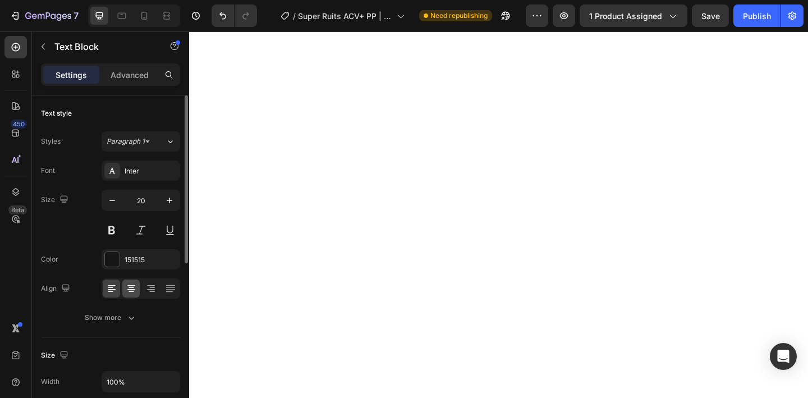
click at [128, 289] on icon at bounding box center [131, 289] width 8 height 1
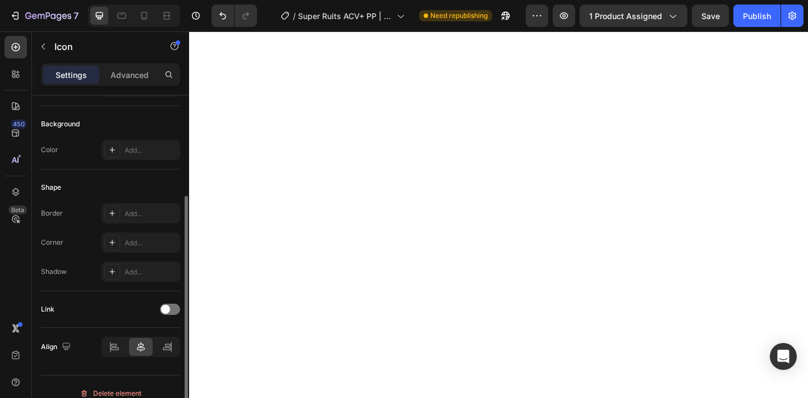
scroll to position [154, 0]
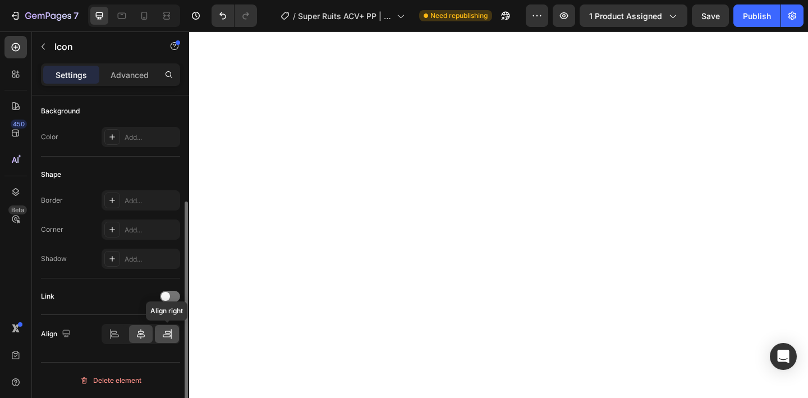
click at [167, 335] on icon at bounding box center [167, 333] width 11 height 11
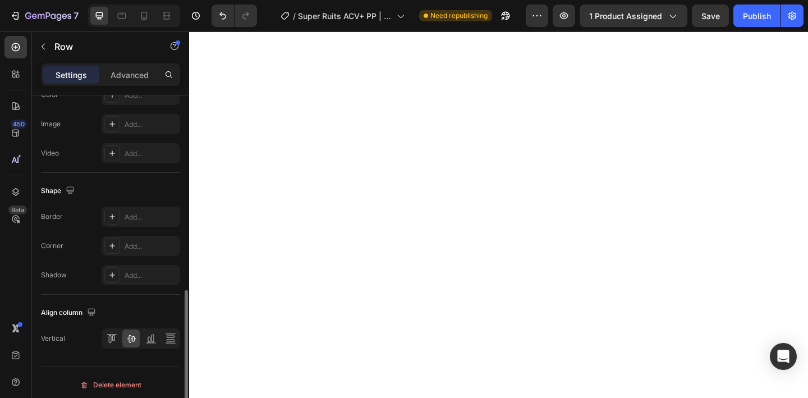
scroll to position [478, 0]
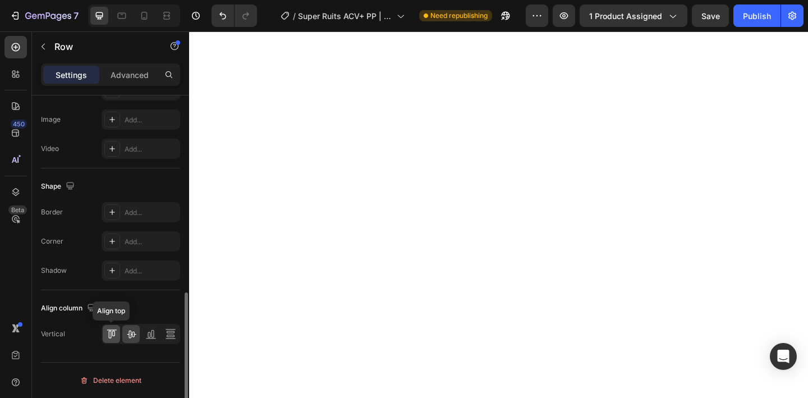
click at [114, 333] on icon at bounding box center [113, 333] width 3 height 6
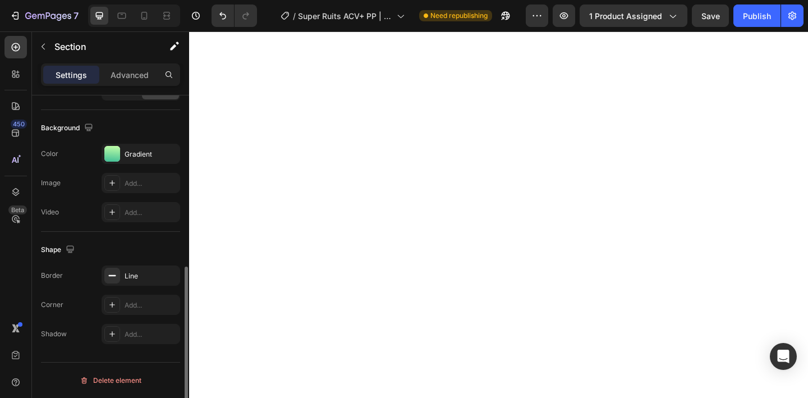
scroll to position [0, 0]
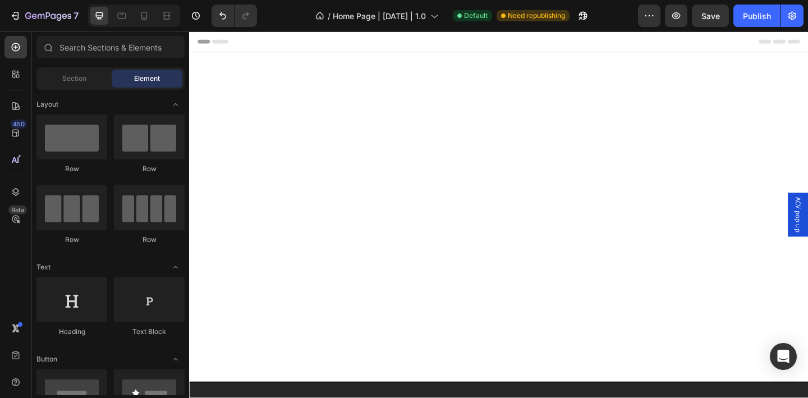
scroll to position [1027, 0]
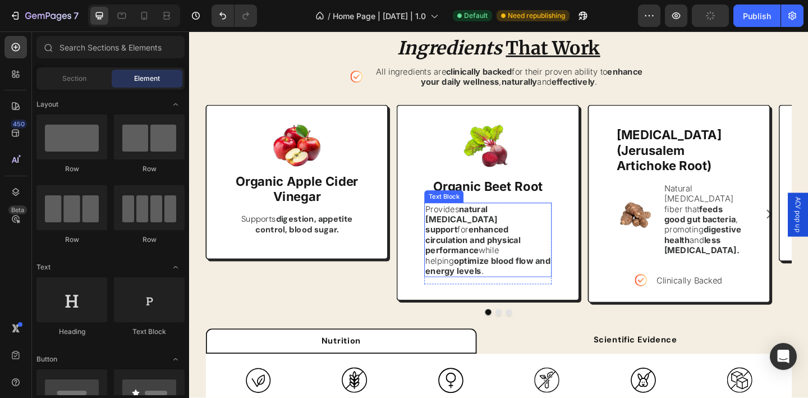
click at [470, 232] on strong "natural nitric oxide support" at bounding box center [485, 236] width 79 height 34
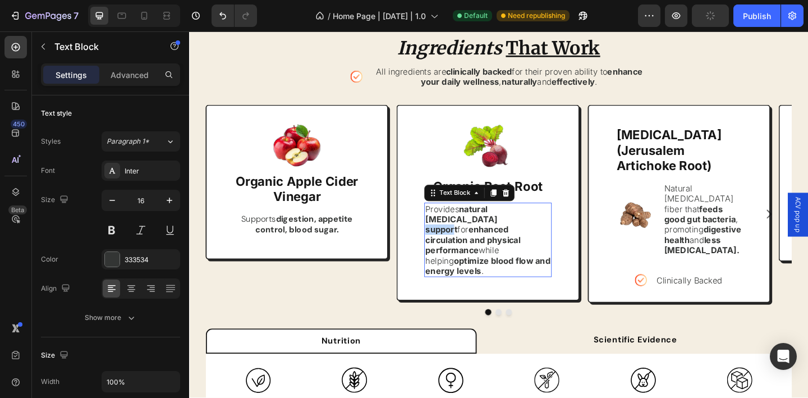
click at [470, 232] on strong "natural nitric oxide support" at bounding box center [485, 236] width 79 height 34
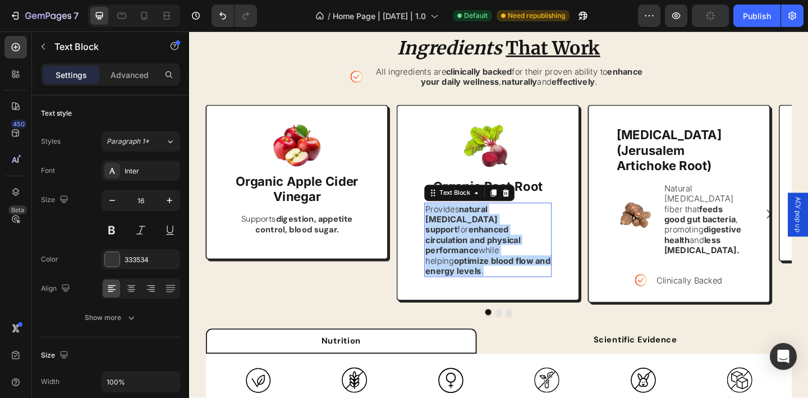
click at [470, 234] on strong "natural nitric oxide support" at bounding box center [485, 236] width 79 height 34
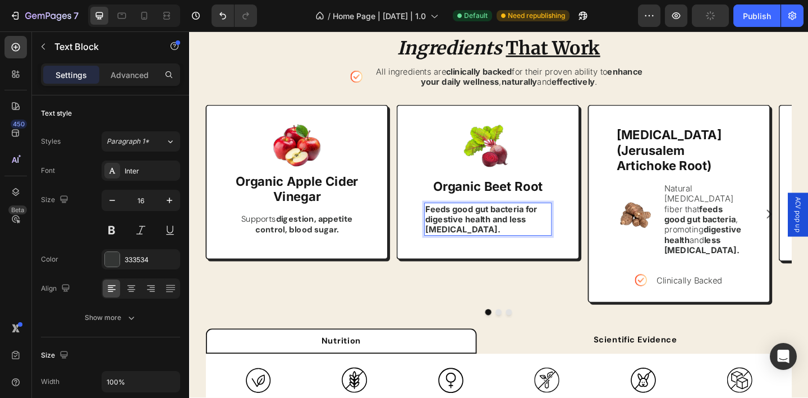
click at [468, 240] on strong "Feeds good gut bacteria for digestive health and less [MEDICAL_DATA]." at bounding box center [507, 236] width 122 height 34
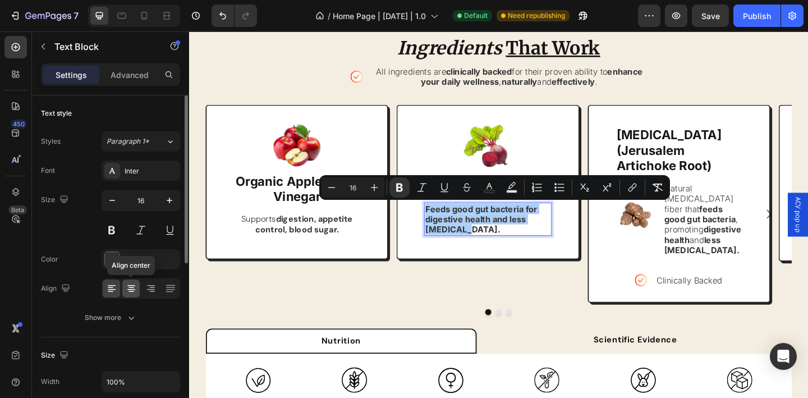
click at [126, 288] on icon at bounding box center [131, 288] width 11 height 11
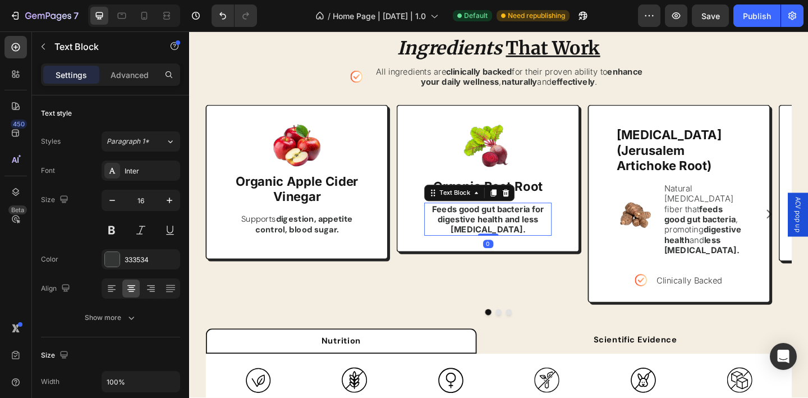
drag, startPoint x: 512, startPoint y: 260, endPoint x: 516, endPoint y: 242, distance: 18.4
click at [516, 242] on div "Feeds good gut bacteria for digestive health and less bloating. Text Block 0" at bounding box center [514, 236] width 138 height 36
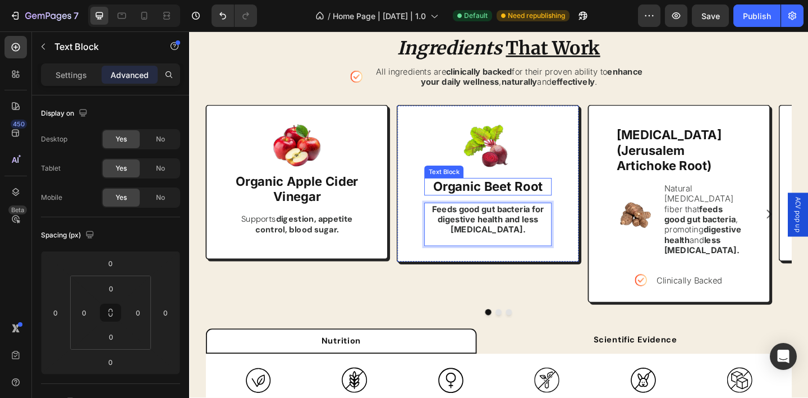
drag, startPoint x: 436, startPoint y: 207, endPoint x: 447, endPoint y: 207, distance: 10.7
click at [436, 207] on div "Image Organic Beet Root Text Block Feeds good gut bacteria for digestive health…" at bounding box center [514, 197] width 199 height 172
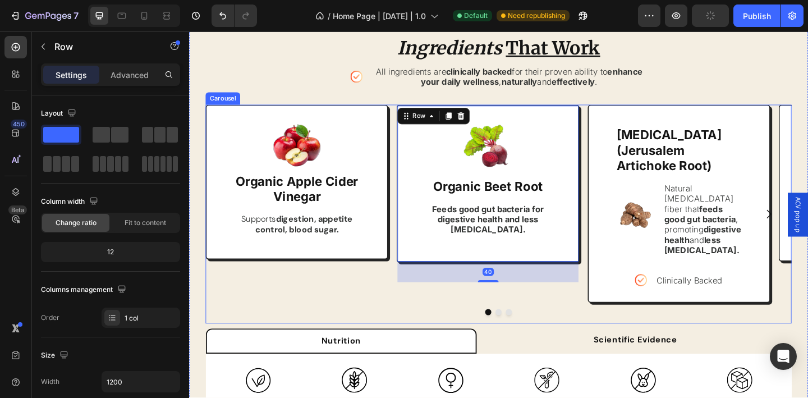
click at [401, 292] on div "Image Organic Apple Cider Vinegar Text Block Supports digestion, appetite contr…" at bounding box center [306, 230] width 199 height 238
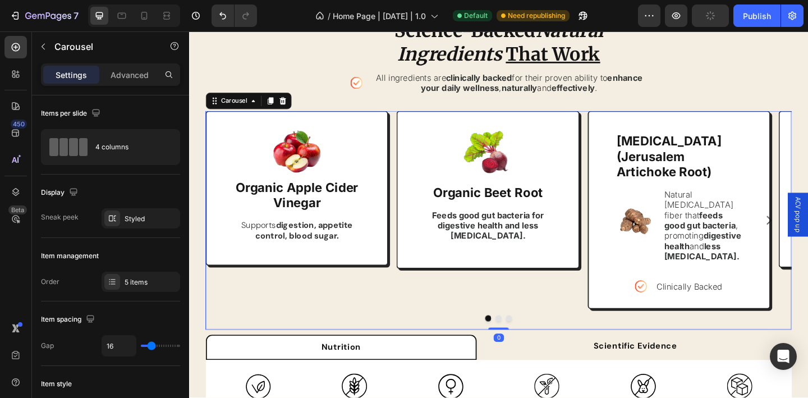
scroll to position [1012, 0]
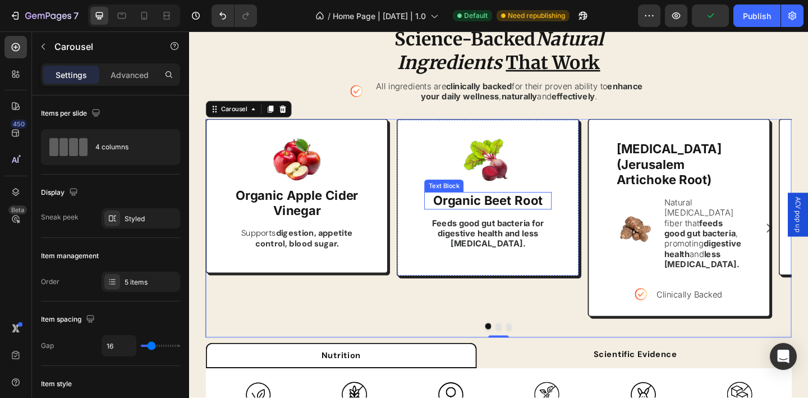
click at [538, 220] on p "Organic Beet Root" at bounding box center [514, 216] width 136 height 17
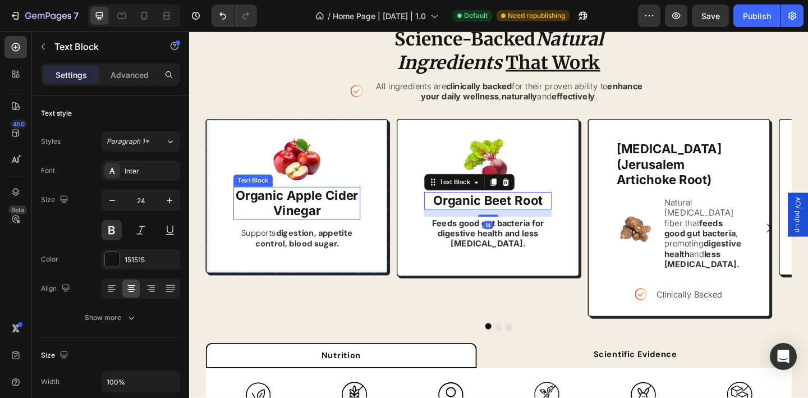
click at [302, 233] on strong "Organic Apple Cider Vinegar" at bounding box center [307, 218] width 134 height 33
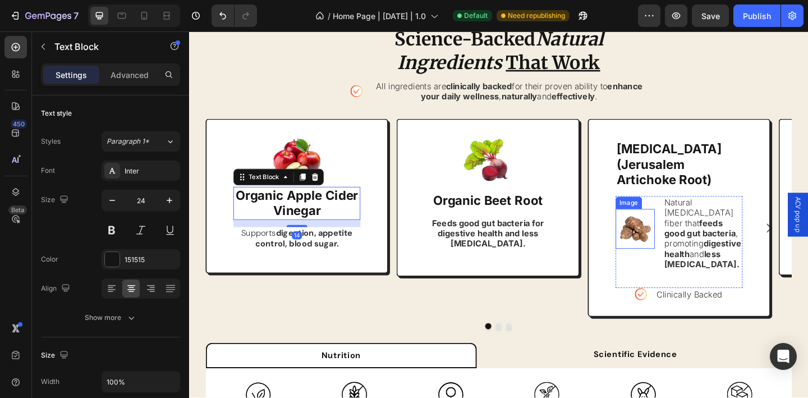
scroll to position [991, 0]
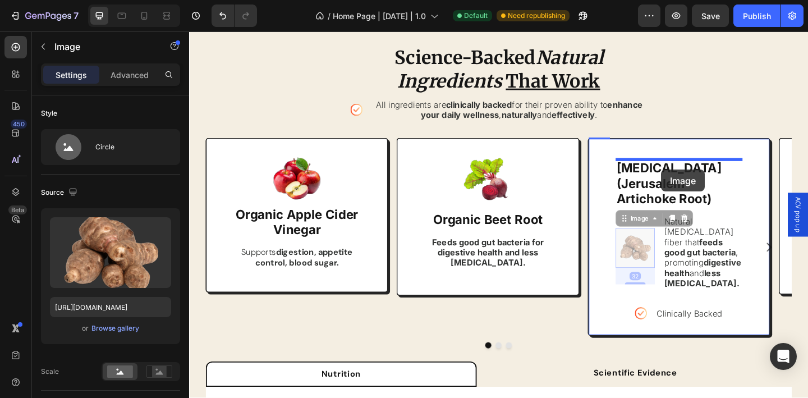
drag, startPoint x: 670, startPoint y: 249, endPoint x: 702, endPoint y: 182, distance: 74.5
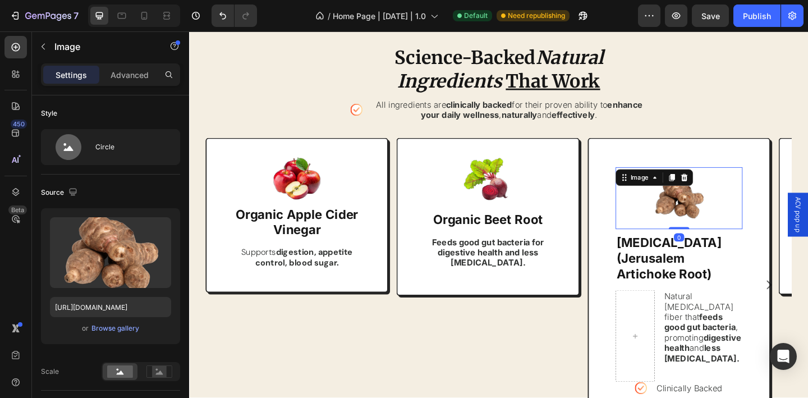
drag, startPoint x: 728, startPoint y: 262, endPoint x: 666, endPoint y: 214, distance: 78.3
click at [737, 200] on div "Image 0" at bounding box center [722, 212] width 138 height 67
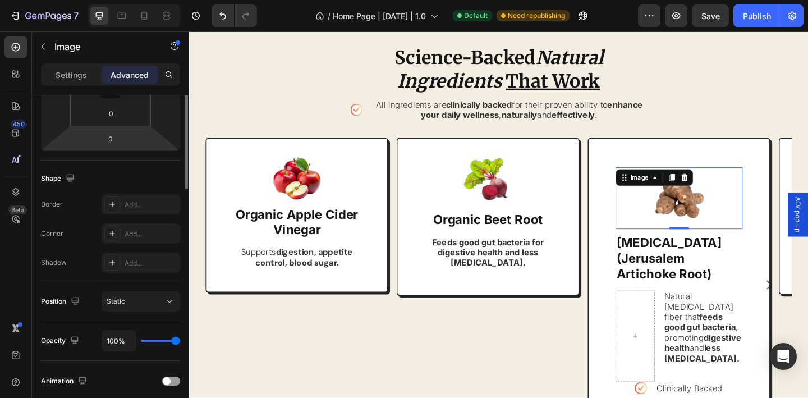
scroll to position [116, 0]
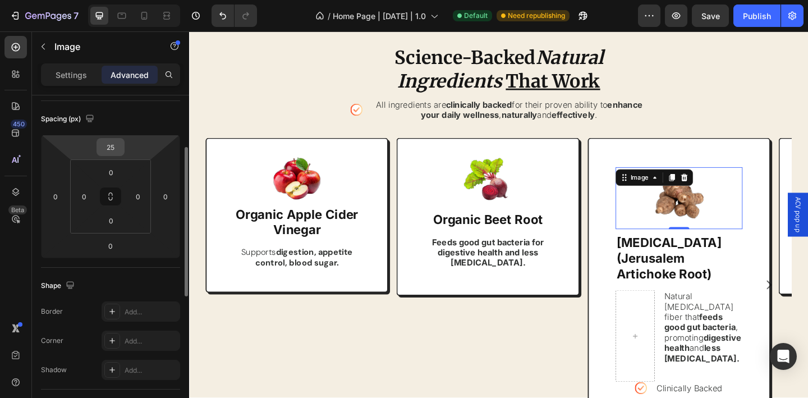
click at [109, 145] on input "25" at bounding box center [110, 147] width 22 height 17
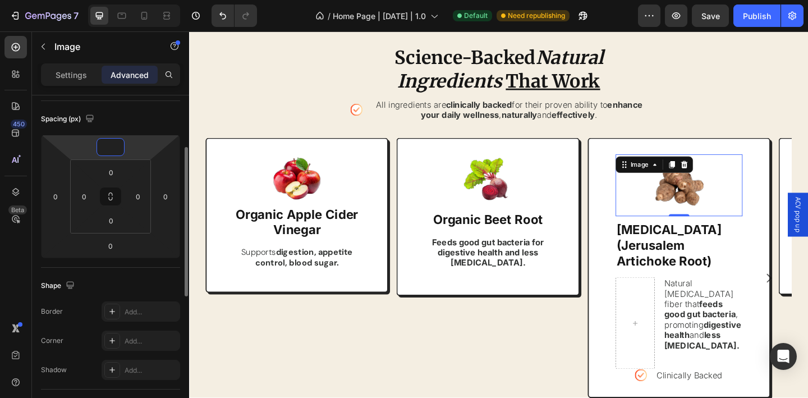
scroll to position [114, 0]
click at [73, 72] on p "Settings" at bounding box center [71, 75] width 31 height 12
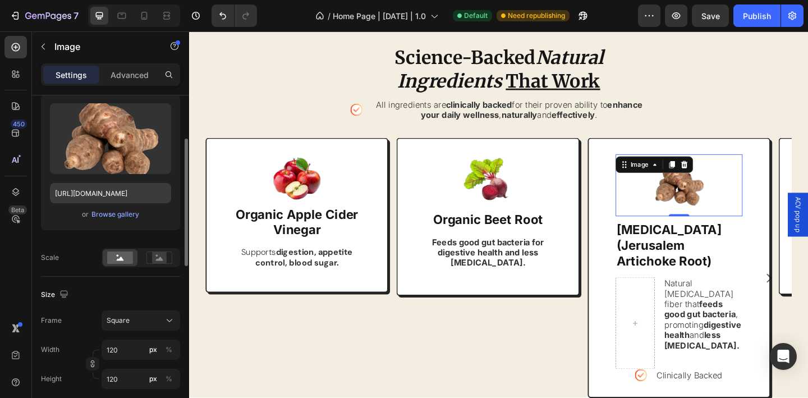
scroll to position [130, 0]
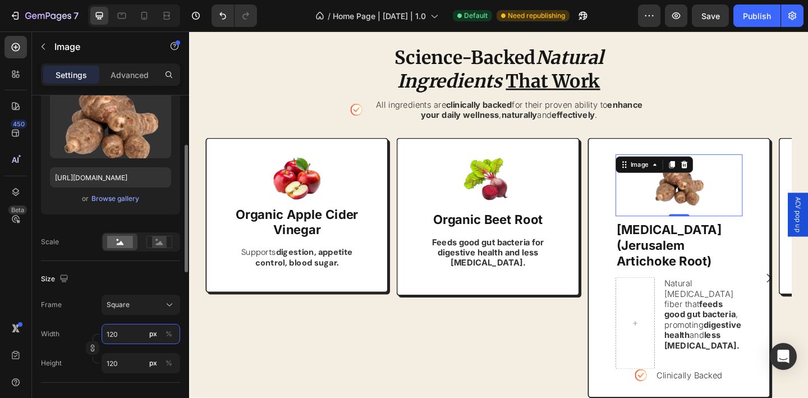
click at [118, 333] on input "120" at bounding box center [141, 334] width 79 height 20
type input "1"
type input "10"
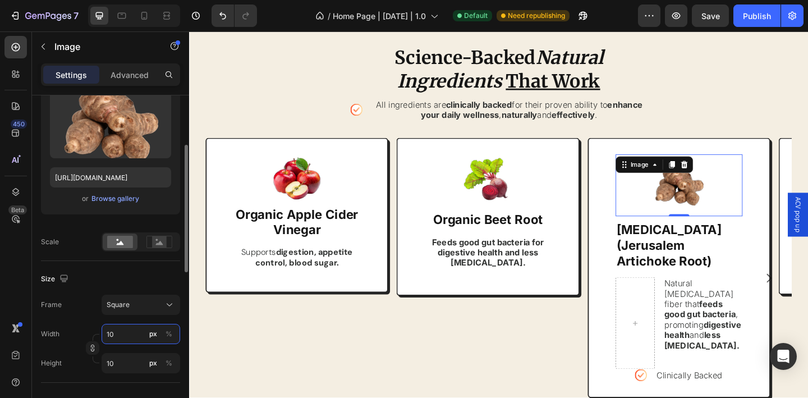
type input "100"
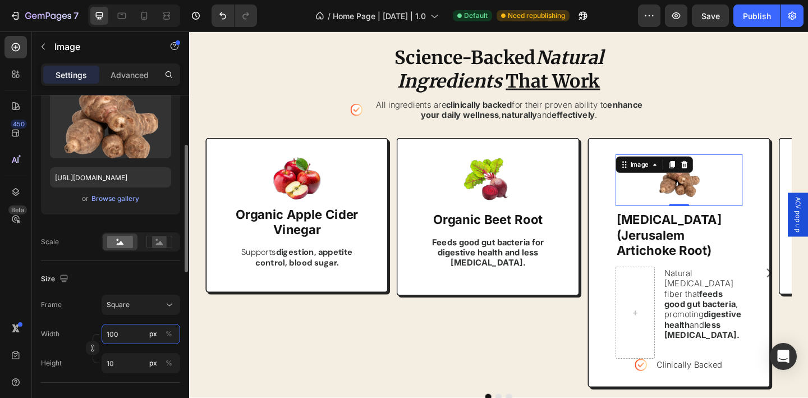
type input "100"
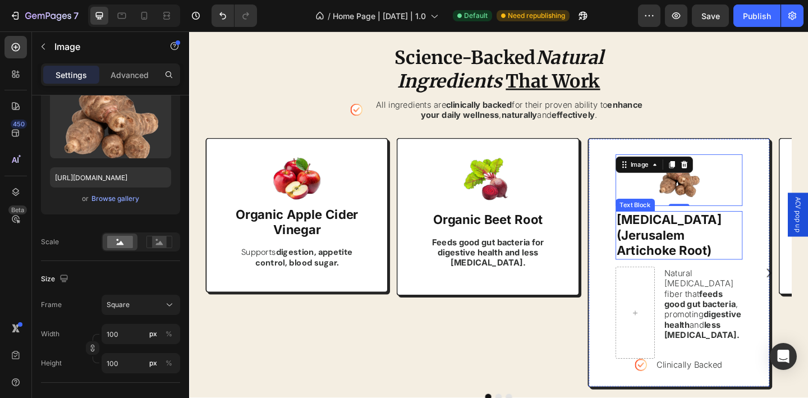
click at [720, 254] on strong "[MEDICAL_DATA] (Jerusalem Artichoke Root)" at bounding box center [711, 253] width 114 height 50
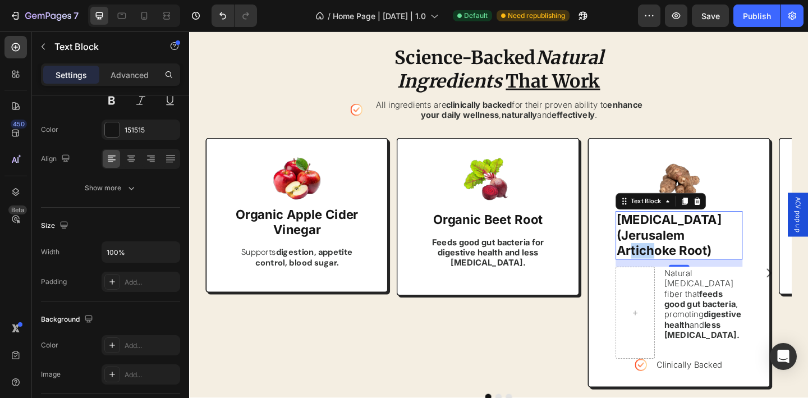
click at [720, 254] on strong "[MEDICAL_DATA] (Jerusalem Artichoke Root)" at bounding box center [711, 253] width 114 height 50
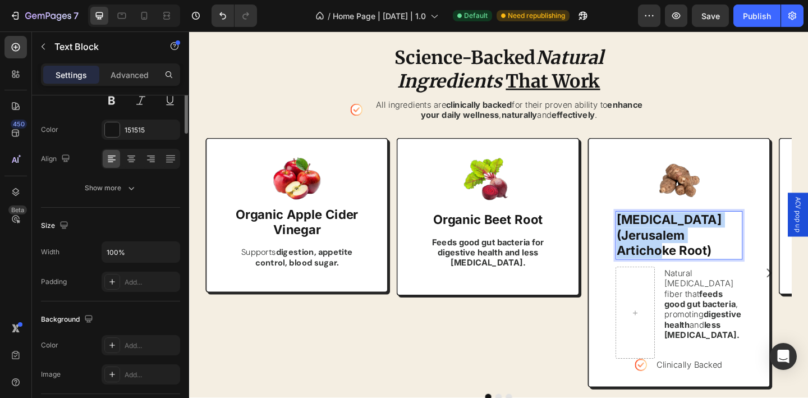
scroll to position [0, 0]
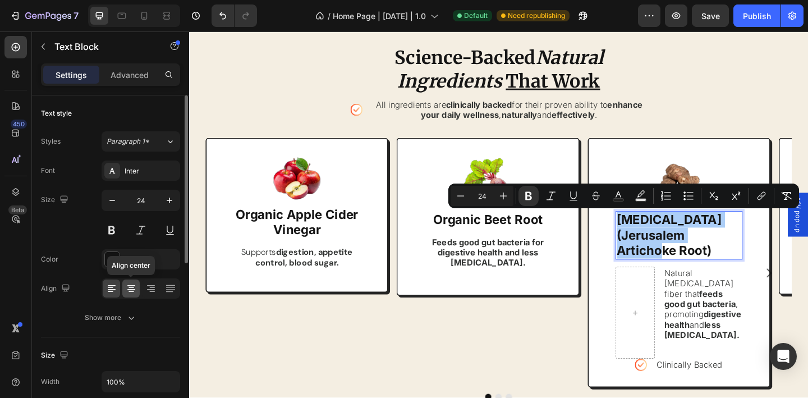
click at [132, 283] on icon at bounding box center [131, 288] width 11 height 11
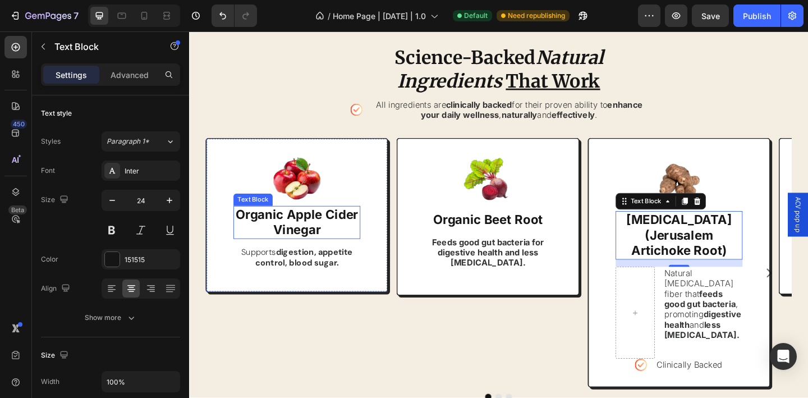
click at [275, 229] on strong "Organic Apple Cider Vinegar" at bounding box center [307, 238] width 134 height 33
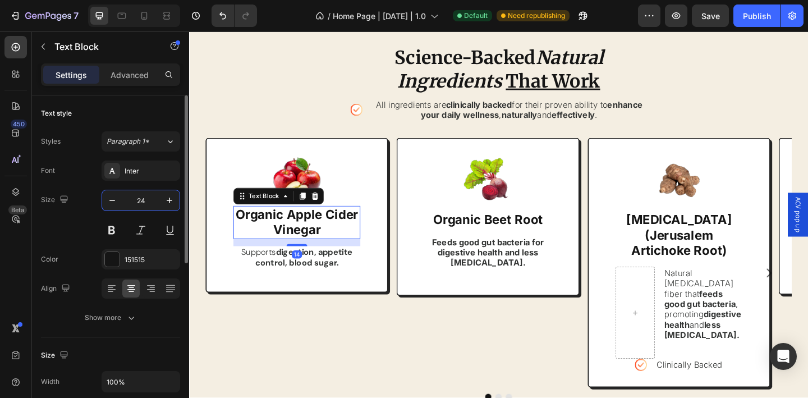
click at [144, 205] on input "24" at bounding box center [140, 200] width 37 height 20
type input "20"
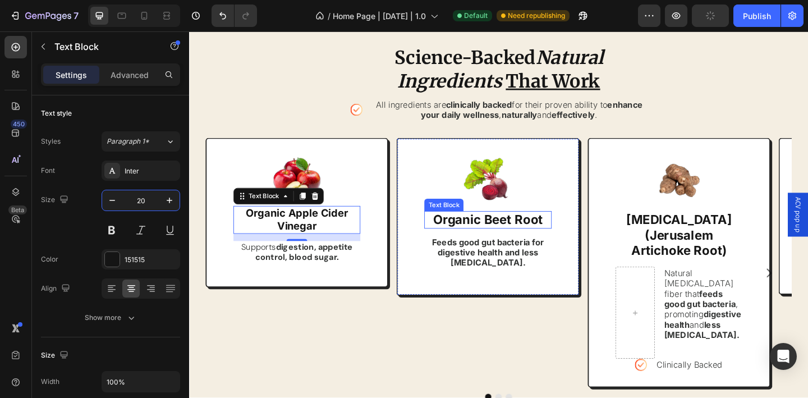
click at [496, 236] on p "Organic Beet Root" at bounding box center [514, 236] width 136 height 17
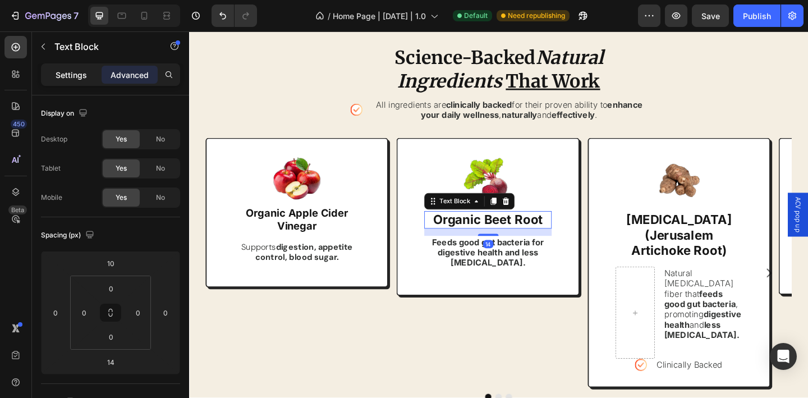
click at [69, 81] on div "Settings" at bounding box center [71, 75] width 56 height 18
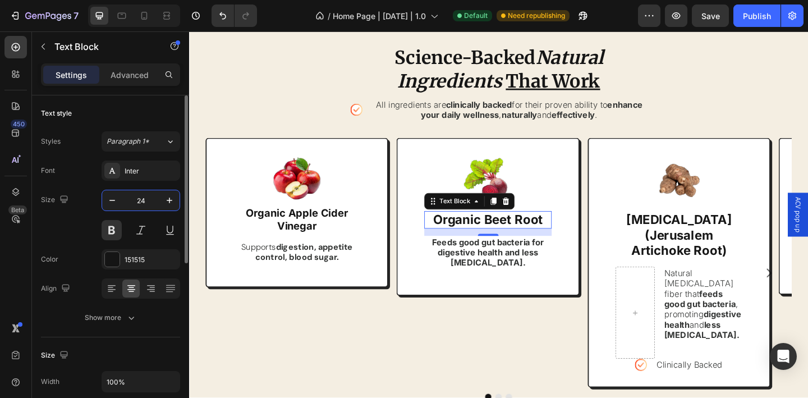
click at [140, 200] on input "24" at bounding box center [140, 200] width 37 height 20
type input "20"
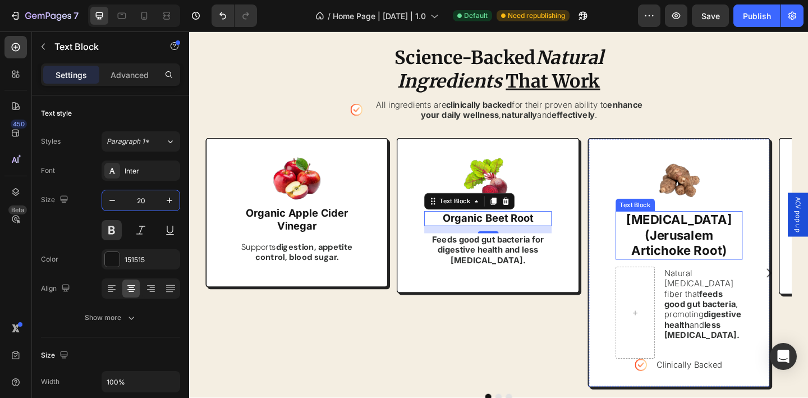
click at [700, 245] on strong "[MEDICAL_DATA] (Jerusalem Artichoke Root)" at bounding box center [722, 253] width 114 height 50
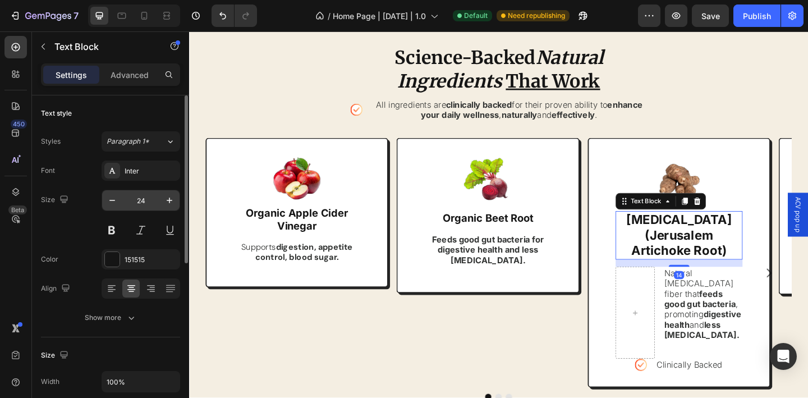
click at [140, 203] on input "24" at bounding box center [140, 200] width 37 height 20
type input "20"
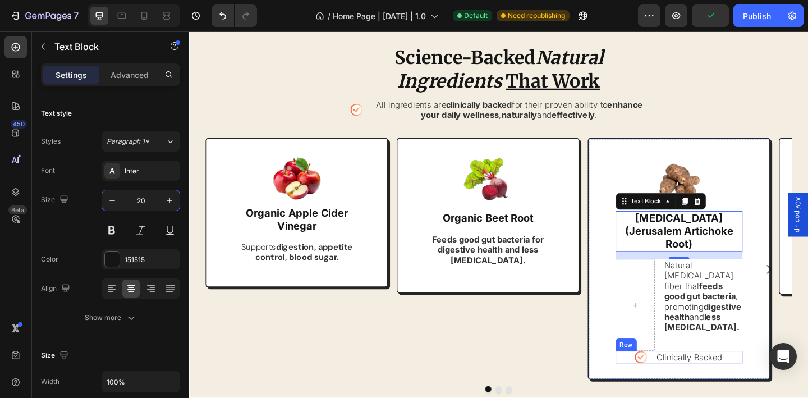
click at [694, 379] on div "Icon Clinically Backed Text Block Row" at bounding box center [722, 385] width 138 height 13
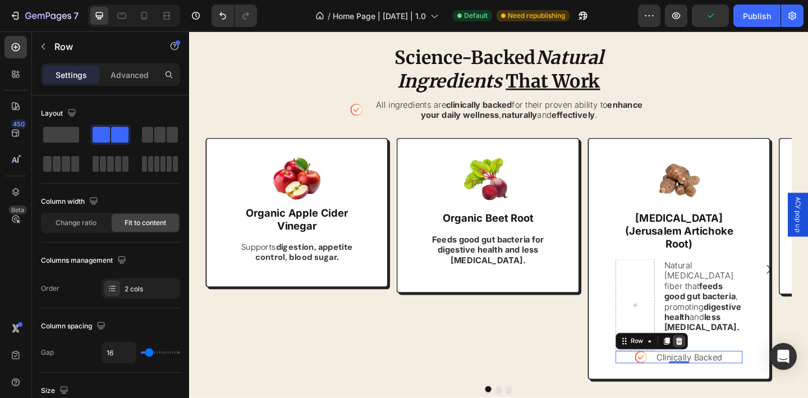
click at [723, 364] on icon at bounding box center [721, 368] width 7 height 8
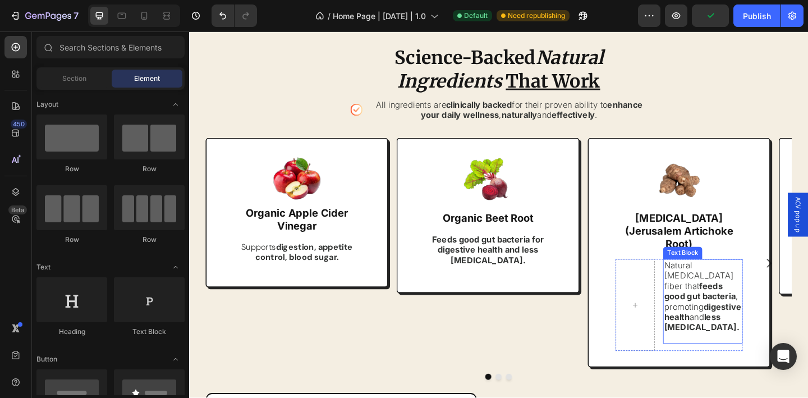
click at [705, 322] on div "Natural prebiotic fiber that feeds good gut bacteria , promoting digestive heal…" at bounding box center [748, 325] width 86 height 92
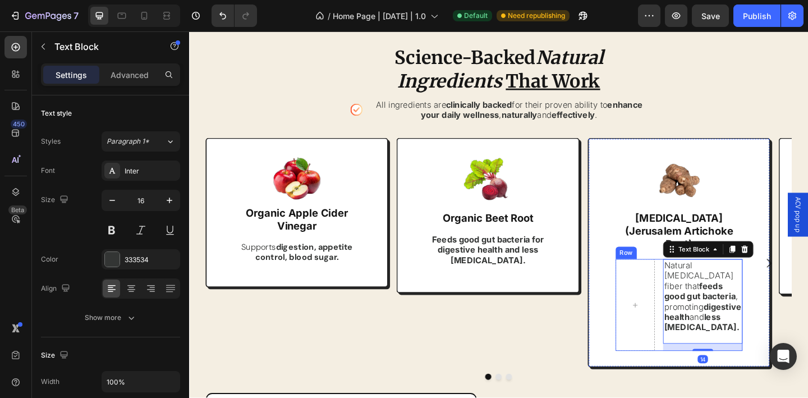
click at [701, 310] on div "Natural prebiotic fiber that feeds good gut bacteria , promoting digestive heal…" at bounding box center [722, 329] width 138 height 100
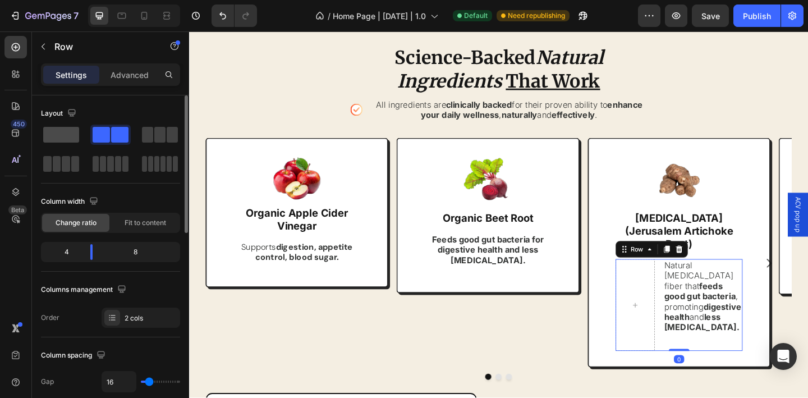
click at [58, 135] on span at bounding box center [61, 135] width 36 height 16
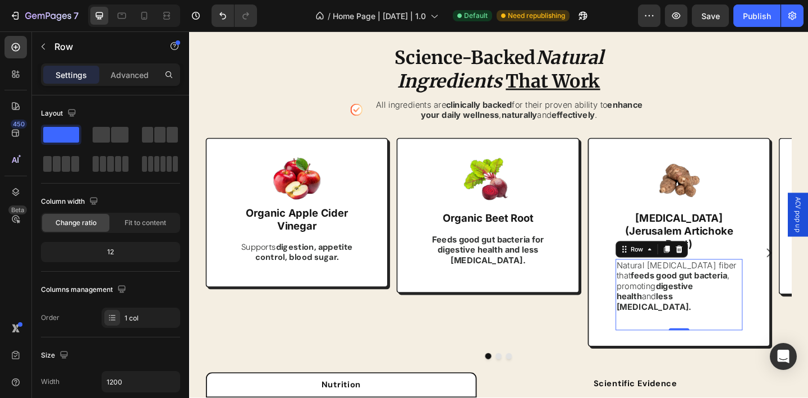
click at [682, 327] on div "Natural prebiotic fiber that feeds good gut bacteria , promoting digestive heal…" at bounding box center [722, 317] width 138 height 77
drag, startPoint x: 721, startPoint y: 328, endPoint x: 709, endPoint y: 304, distance: 26.9
click at [726, 305] on div "Natural prebiotic fiber that feeds good gut bacteria , promoting digestive heal…" at bounding box center [722, 317] width 138 height 77
click at [691, 314] on strong "less bloating." at bounding box center [694, 325] width 81 height 22
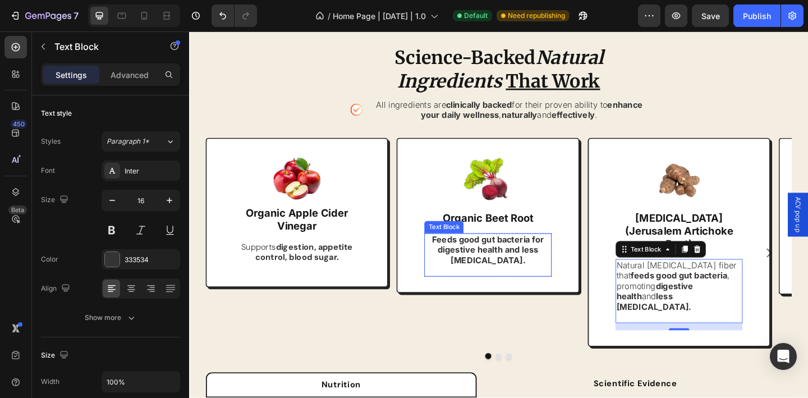
click at [513, 265] on strong "Feeds good gut bacteria for digestive health and less [MEDICAL_DATA]." at bounding box center [514, 269] width 122 height 34
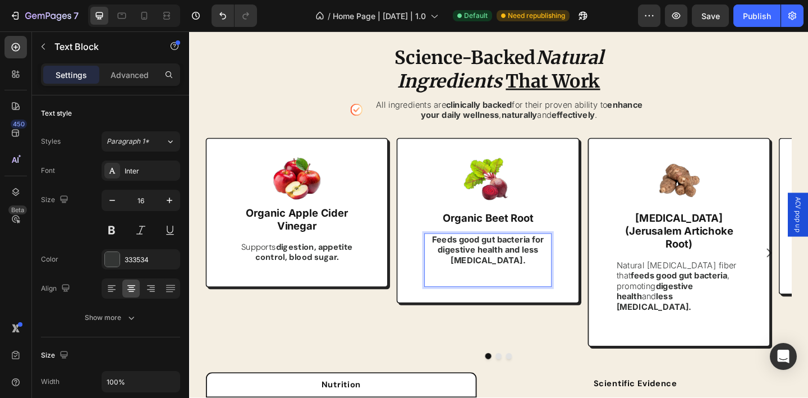
click at [515, 263] on strong "Feeds good gut bacteria for digestive health and less [MEDICAL_DATA]." at bounding box center [514, 269] width 122 height 34
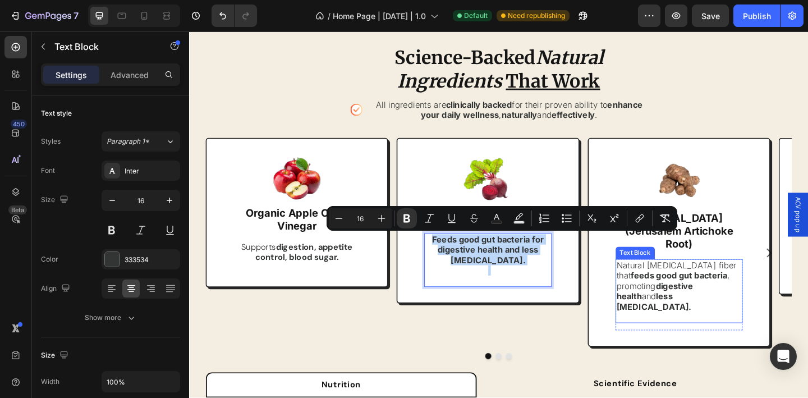
click at [685, 302] on strong "digestive health" at bounding box center [696, 313] width 84 height 22
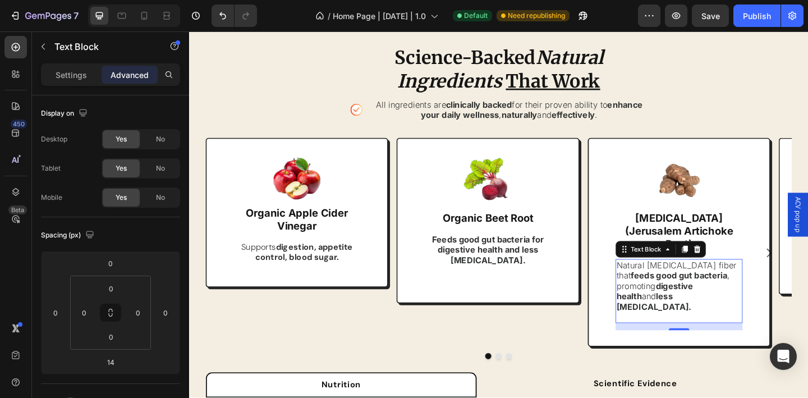
click at [685, 302] on strong "digestive health" at bounding box center [696, 313] width 84 height 22
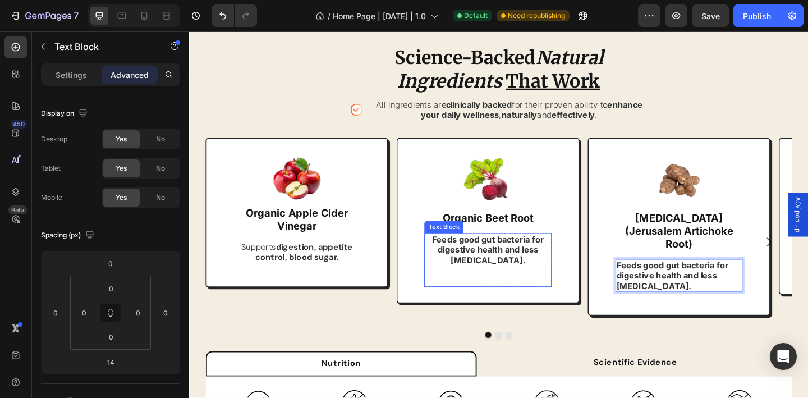
click at [551, 286] on p "Rich Text Editor. Editing area: main" at bounding box center [514, 297] width 136 height 22
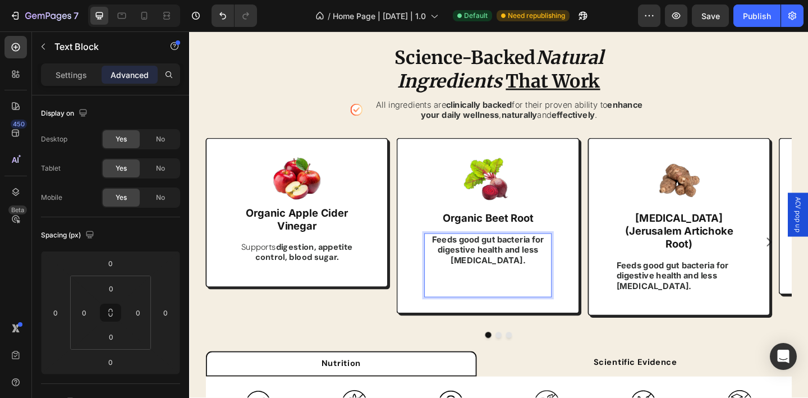
click at [518, 307] on p "⁠⁠⁠⁠⁠⁠⁠" at bounding box center [514, 303] width 136 height 34
click at [518, 313] on p "⁠⁠⁠⁠⁠⁠⁠" at bounding box center [514, 303] width 136 height 34
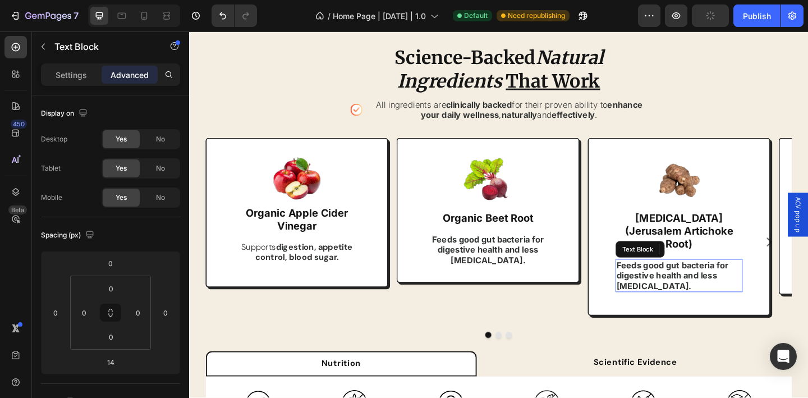
click at [720, 284] on strong "Feeds good gut bacteria for digestive health and less [MEDICAL_DATA]." at bounding box center [715, 297] width 122 height 34
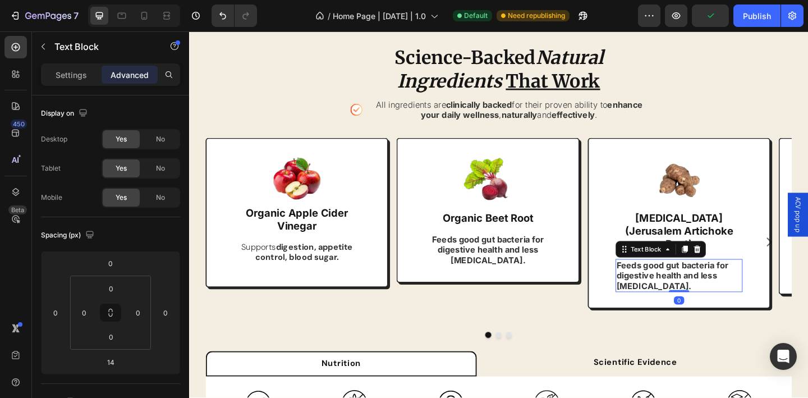
drag, startPoint x: 721, startPoint y: 308, endPoint x: 703, endPoint y: 286, distance: 28.7
click at [727, 279] on div "Feeds good gut bacteria for digestive health and less bloating. Text Block 0" at bounding box center [722, 297] width 138 height 36
type input "0"
click at [645, 254] on div "Image Inulin (Jerusalem Artichoke Root) Text Block Feeds good gut bacteria for …" at bounding box center [722, 240] width 199 height 186
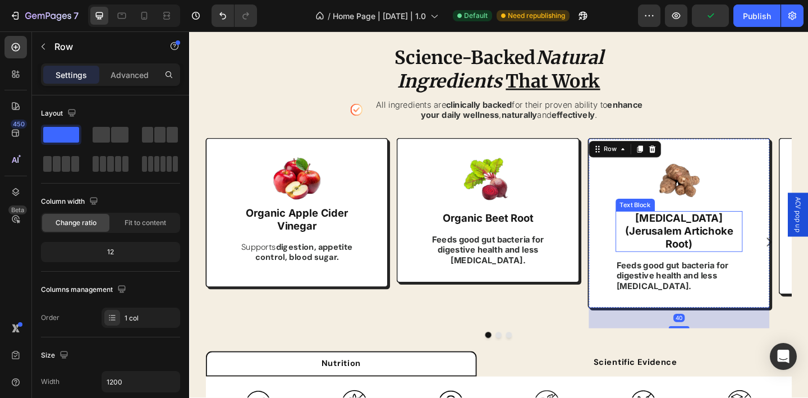
click at [714, 254] on strong "[MEDICAL_DATA] (Jerusalem Artichoke Root)" at bounding box center [722, 249] width 118 height 42
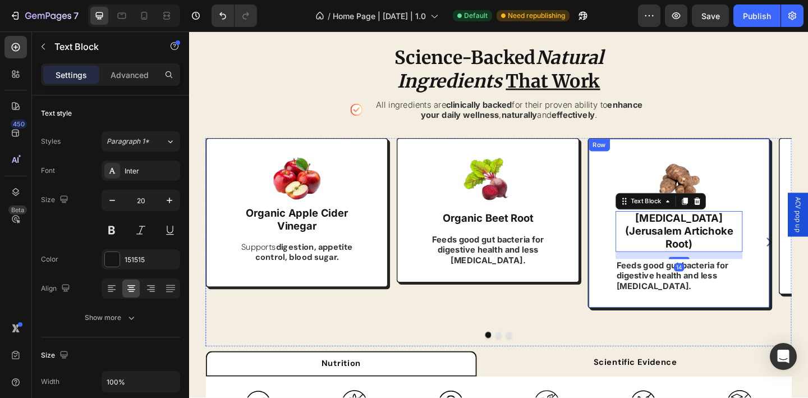
click at [807, 280] on div "Image Inulin (Jerusalem Artichoke Root) Text Block 14 Feeds good gut bacteria f…" at bounding box center [722, 240] width 199 height 186
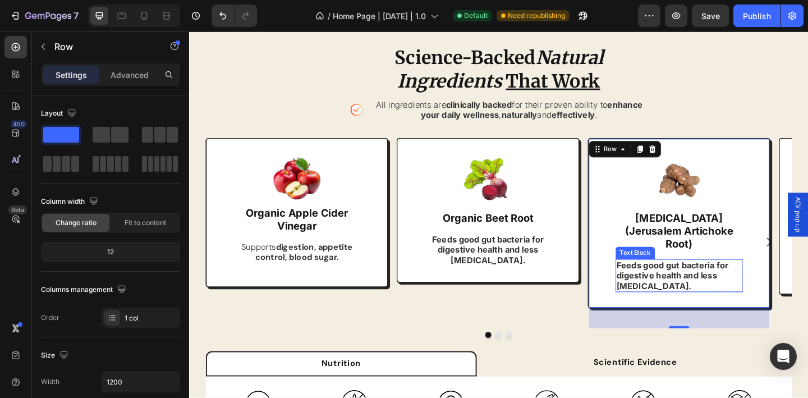
click at [734, 283] on strong "Feeds good gut bacteria for digestive health and less [MEDICAL_DATA]." at bounding box center [715, 297] width 122 height 34
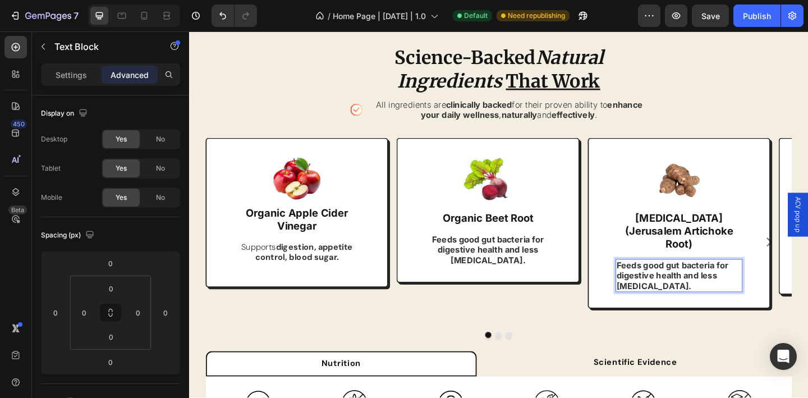
click at [734, 283] on strong "Feeds good gut bacteria for digestive health and less [MEDICAL_DATA]." at bounding box center [715, 297] width 122 height 34
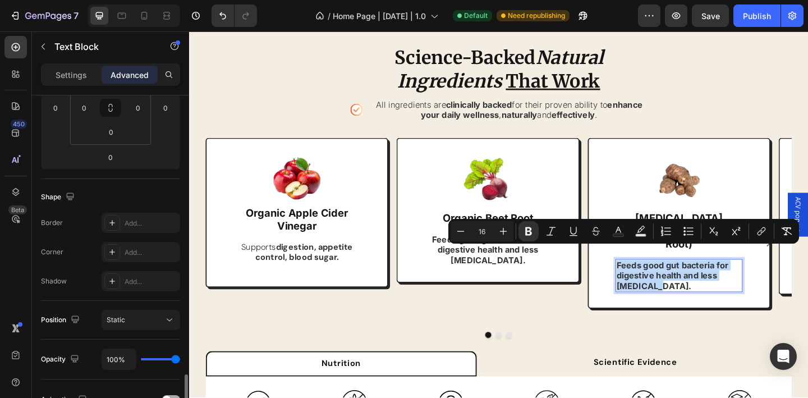
scroll to position [334, 0]
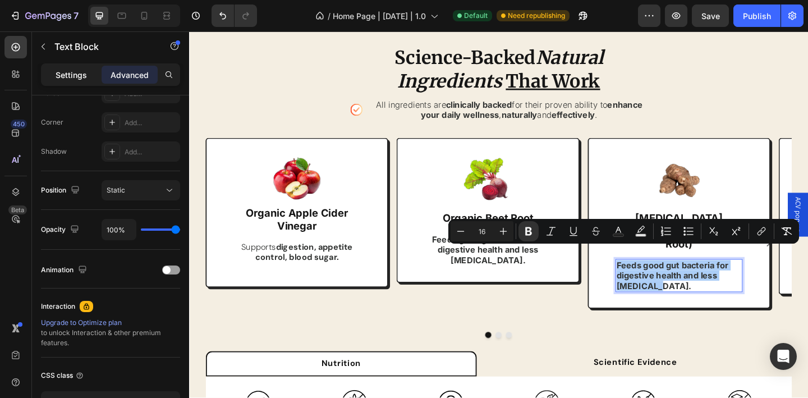
click at [57, 78] on p "Settings" at bounding box center [71, 75] width 31 height 12
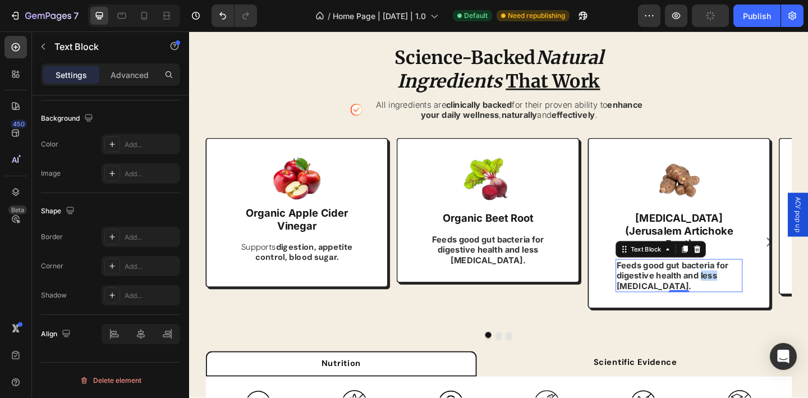
click at [744, 284] on strong "Feeds good gut bacteria for digestive health and less [MEDICAL_DATA]." at bounding box center [715, 297] width 122 height 34
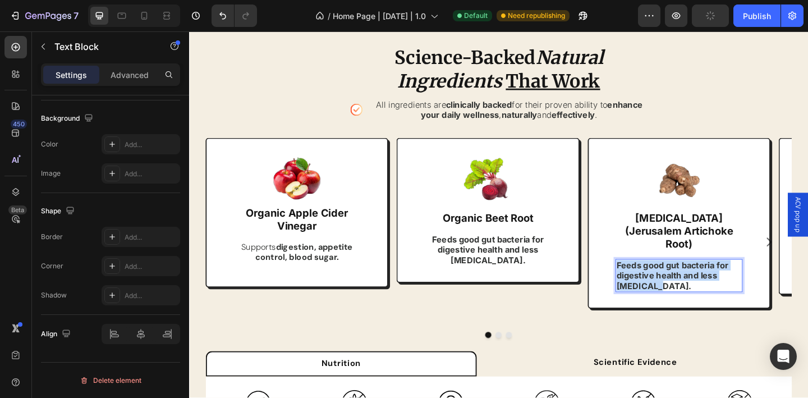
click at [744, 284] on strong "Feeds good gut bacteria for digestive health and less [MEDICAL_DATA]." at bounding box center [715, 297] width 122 height 34
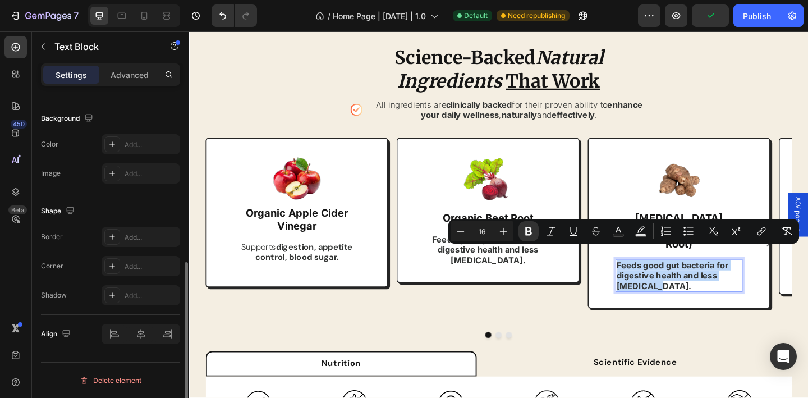
scroll to position [105, 0]
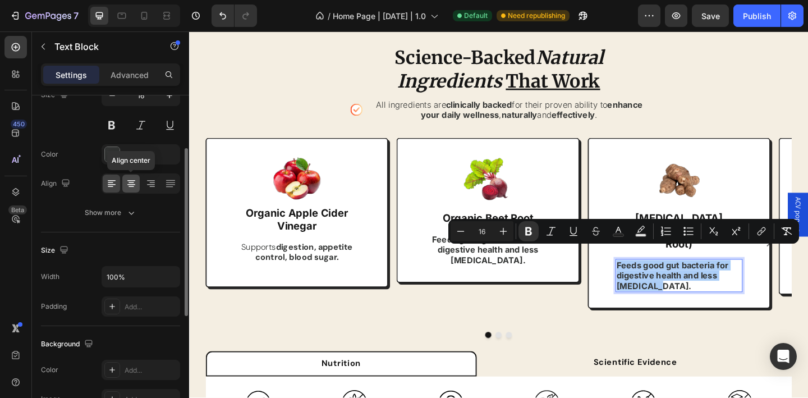
click at [127, 181] on icon at bounding box center [131, 183] width 11 height 11
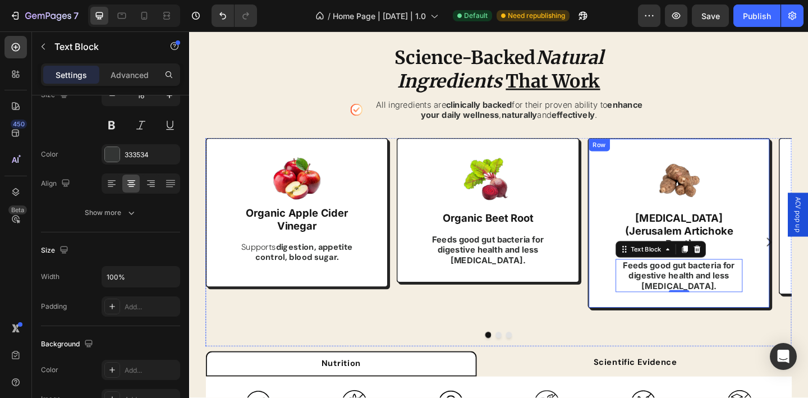
click at [624, 257] on div "Image Inulin (Jerusalem Artichoke Root) Text Block Feeds good gut bacteria for …" at bounding box center [722, 240] width 199 height 186
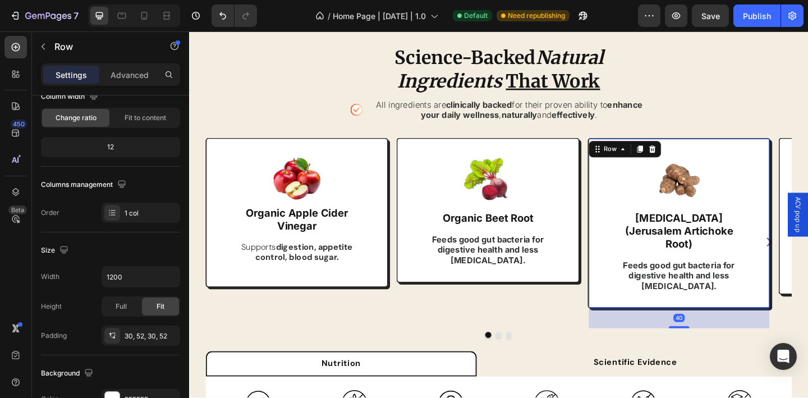
scroll to position [0, 0]
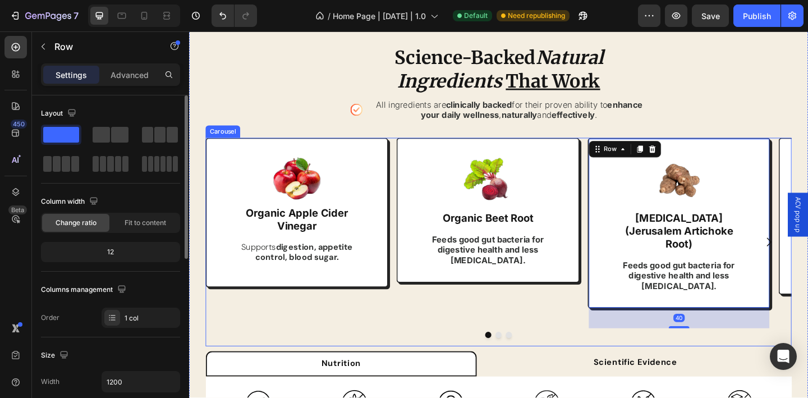
click at [807, 254] on icon "Carousel Next Arrow" at bounding box center [819, 260] width 13 height 13
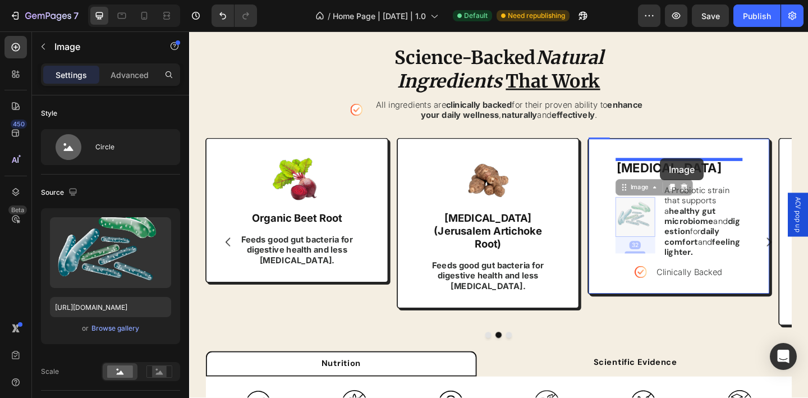
drag, startPoint x: 673, startPoint y: 251, endPoint x: 701, endPoint y: 169, distance: 86.6
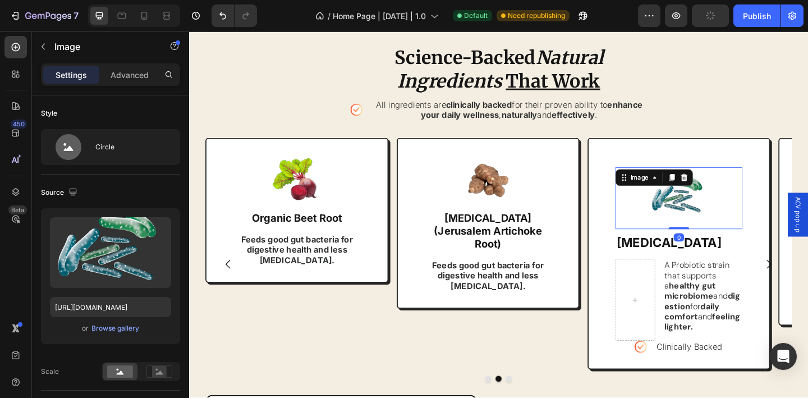
drag, startPoint x: 718, startPoint y: 262, endPoint x: 718, endPoint y: 210, distance: 51.6
click at [718, 208] on div "Image 0" at bounding box center [722, 212] width 138 height 67
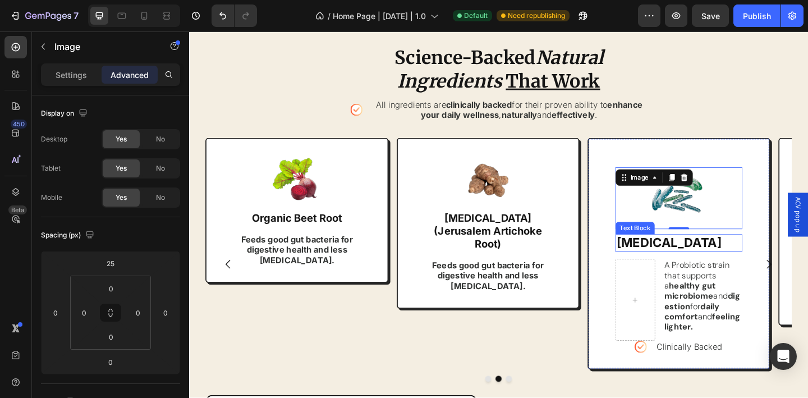
click at [662, 269] on strong "[MEDICAL_DATA]" at bounding box center [711, 261] width 114 height 16
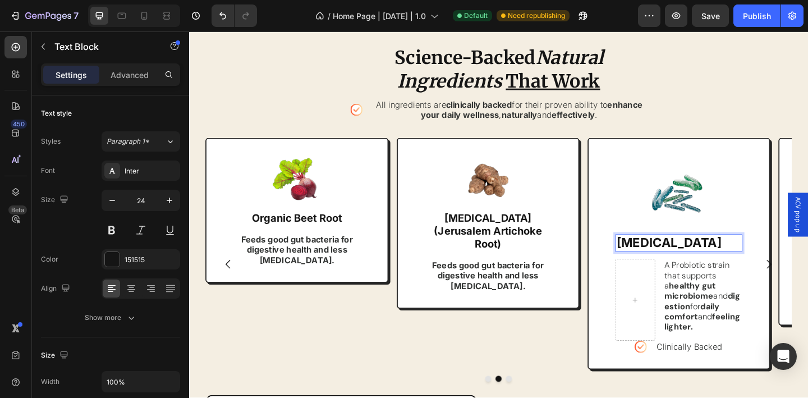
click at [662, 269] on strong "[MEDICAL_DATA]" at bounding box center [711, 261] width 114 height 16
click at [697, 300] on div "A Probiotic strain that supports a healthy gut microbiome and digestion for dai…" at bounding box center [722, 323] width 138 height 89
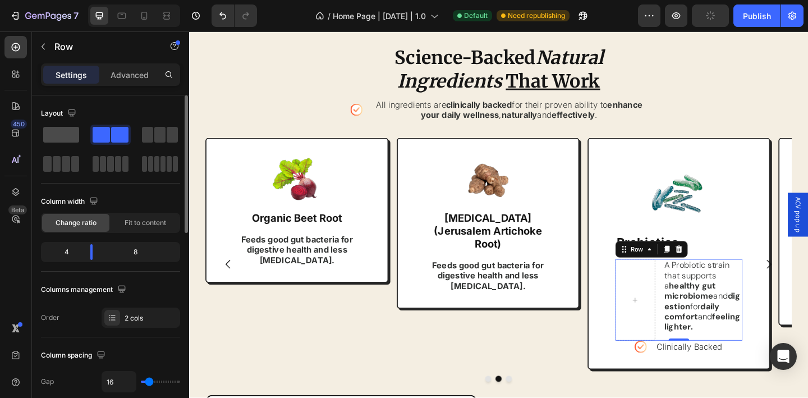
click at [63, 131] on span at bounding box center [61, 135] width 36 height 16
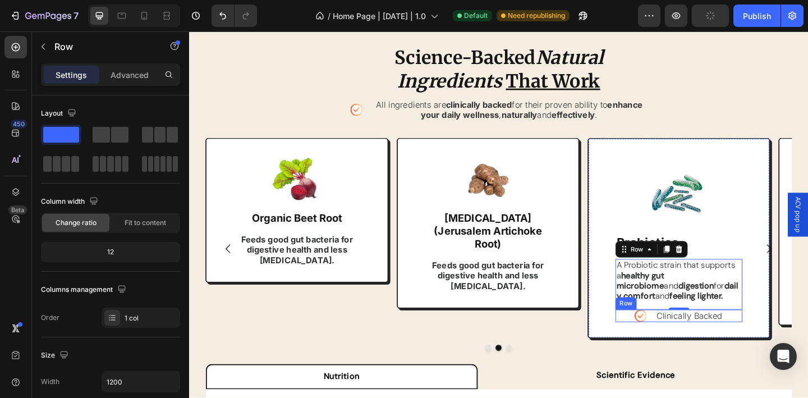
click at [695, 338] on div "Icon Clinically Backed Text Block Row" at bounding box center [722, 340] width 138 height 13
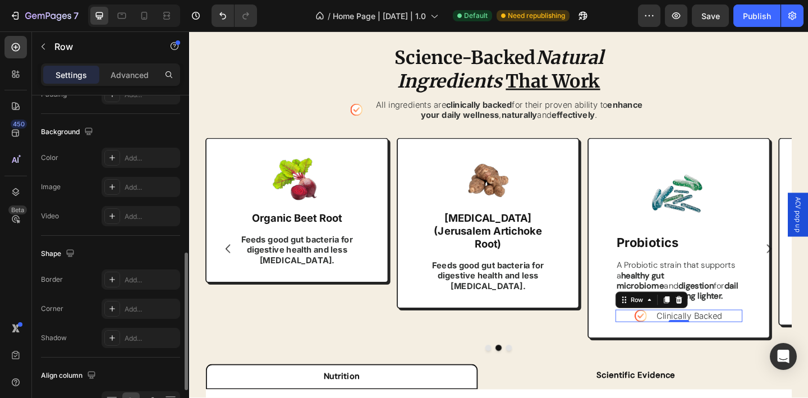
scroll to position [478, 0]
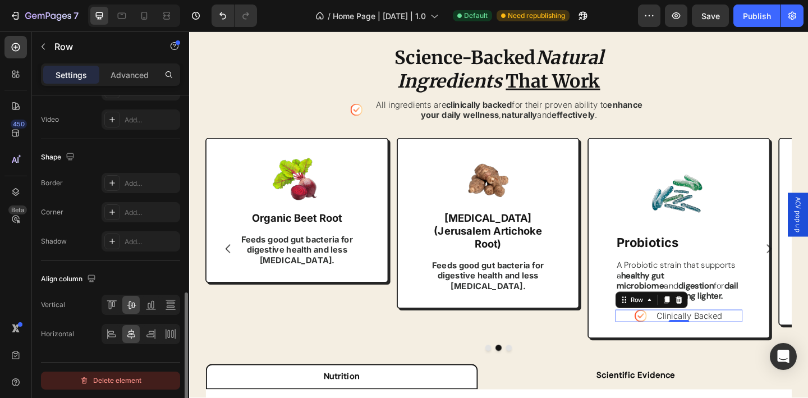
click at [128, 377] on div "Delete element" at bounding box center [111, 380] width 62 height 13
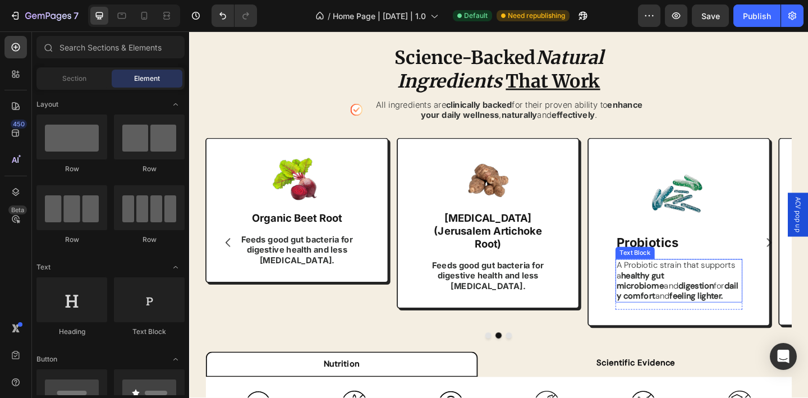
click at [706, 293] on strong "healthy gut microbiome" at bounding box center [680, 302] width 52 height 23
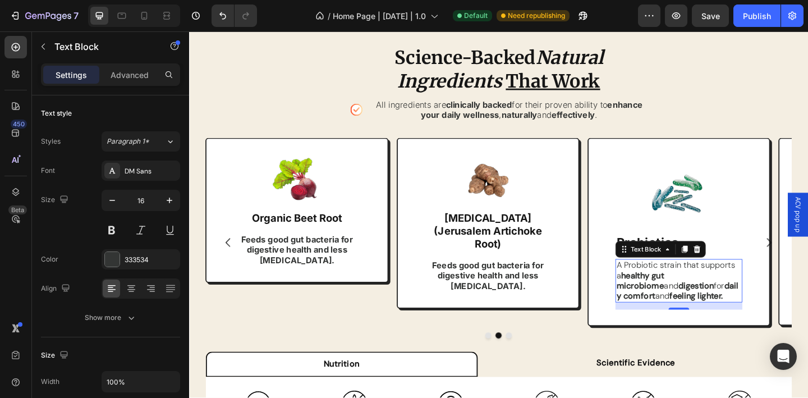
click at [709, 302] on p "A Probiotic strain that supports a healthy gut microbiome and digestion for dai…" at bounding box center [722, 302] width 136 height 45
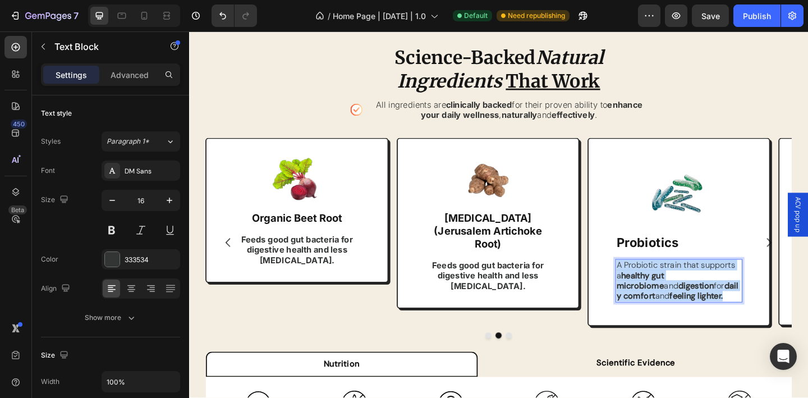
click at [709, 302] on p "A Probiotic strain that supports a healthy gut microbiome and digestion for dai…" at bounding box center [722, 302] width 136 height 45
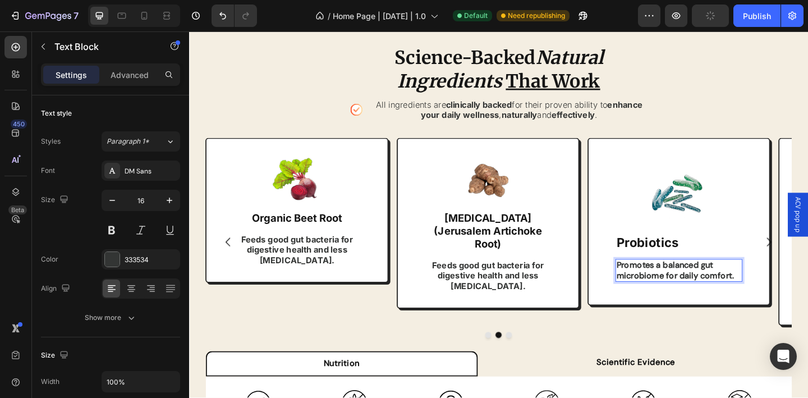
click at [696, 287] on strong "Promotes a balanced gut microbiome for daily comfort." at bounding box center [717, 290] width 127 height 23
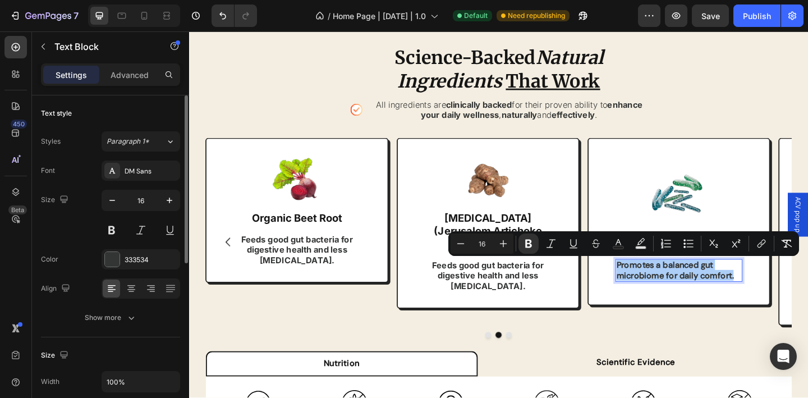
click at [130, 181] on div "Font DM Sans Size 16 Color 333534 Align Show more" at bounding box center [110, 243] width 139 height 167
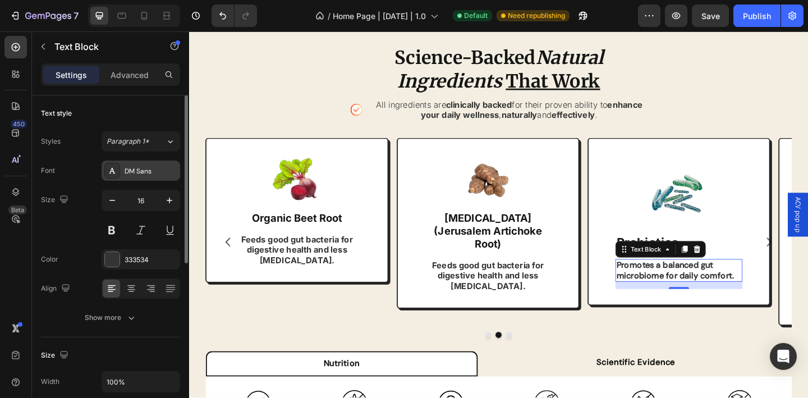
click at [130, 172] on div "DM Sans" at bounding box center [151, 171] width 53 height 10
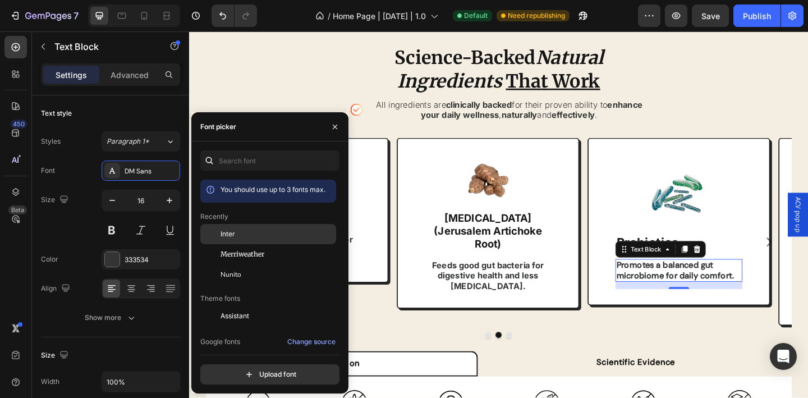
click at [278, 235] on div "Inter" at bounding box center [276, 234] width 113 height 10
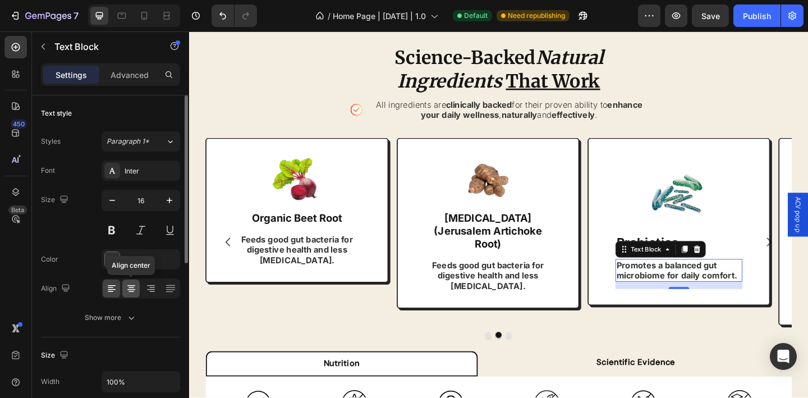
click at [131, 291] on icon at bounding box center [131, 291] width 6 height 1
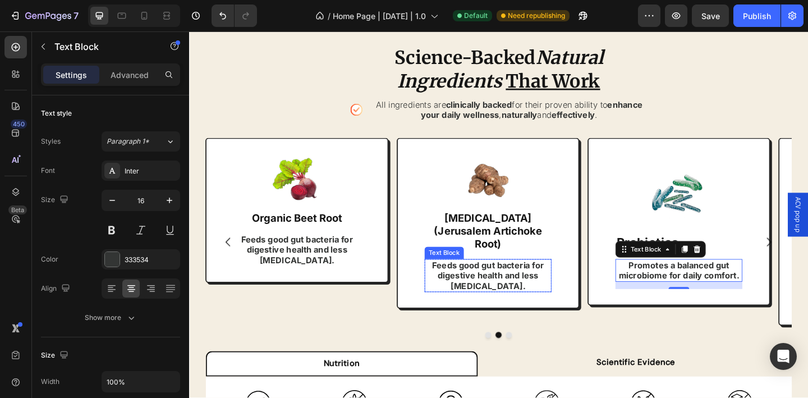
click at [486, 280] on strong "Feeds good gut bacteria for digestive health and less [MEDICAL_DATA]." at bounding box center [514, 297] width 122 height 34
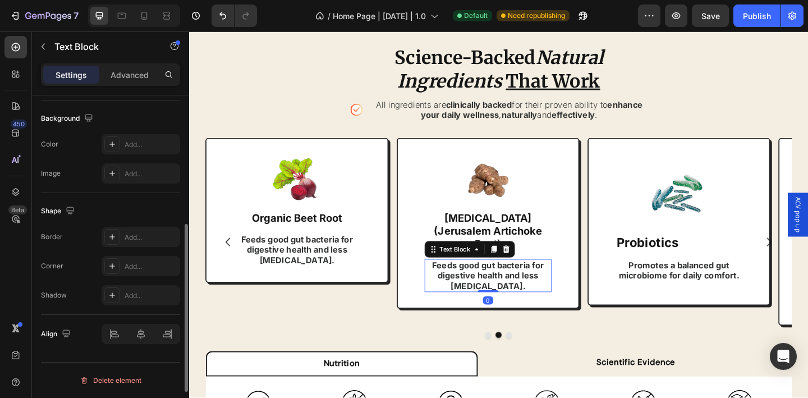
scroll to position [0, 0]
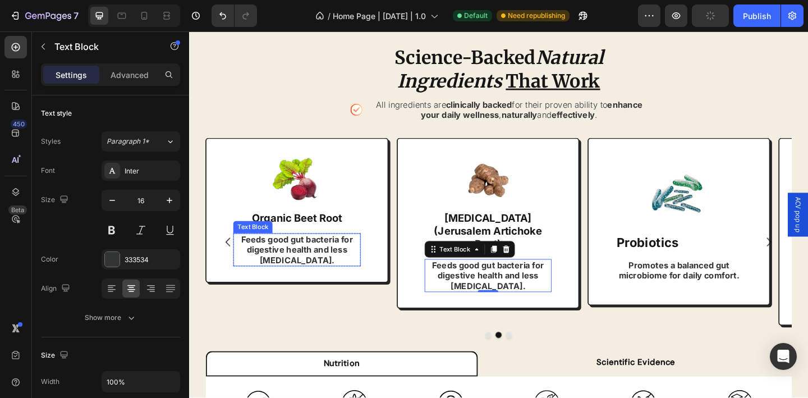
click at [346, 270] on strong "Feeds good gut bacteria for digestive health and less [MEDICAL_DATA]." at bounding box center [307, 269] width 122 height 34
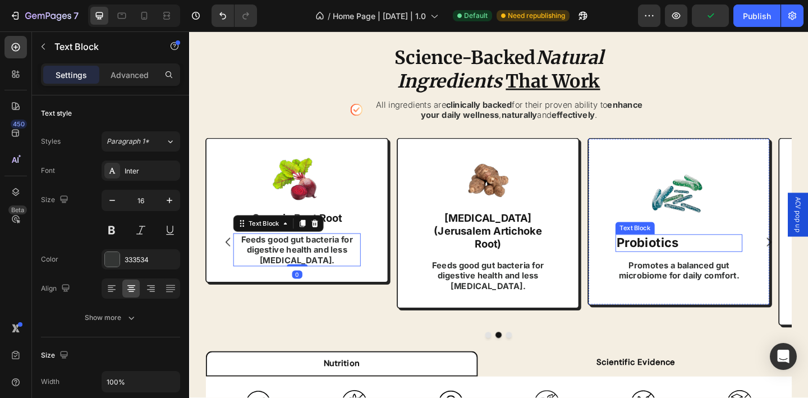
click at [719, 262] on strong "Probiotics" at bounding box center [687, 261] width 67 height 16
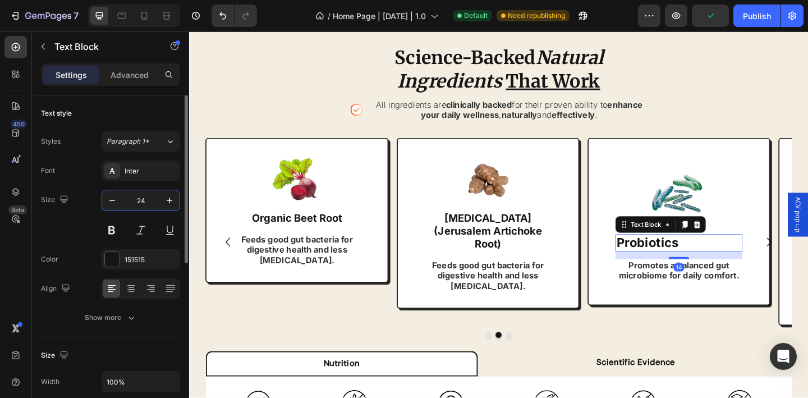
click at [145, 201] on input "24" at bounding box center [140, 200] width 37 height 20
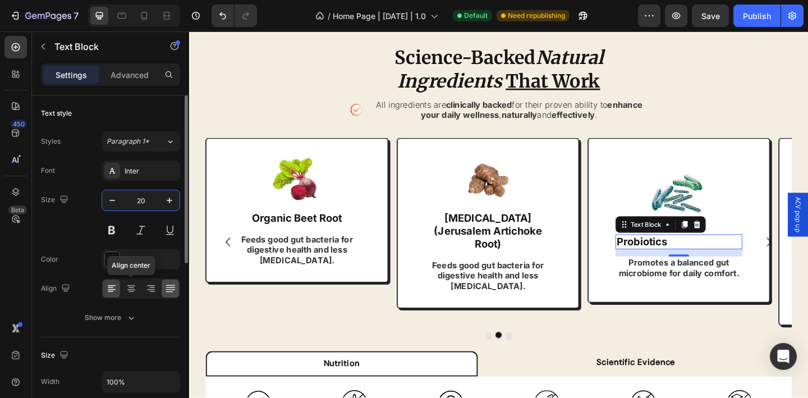
type input "20"
click at [131, 285] on icon at bounding box center [131, 285] width 8 height 1
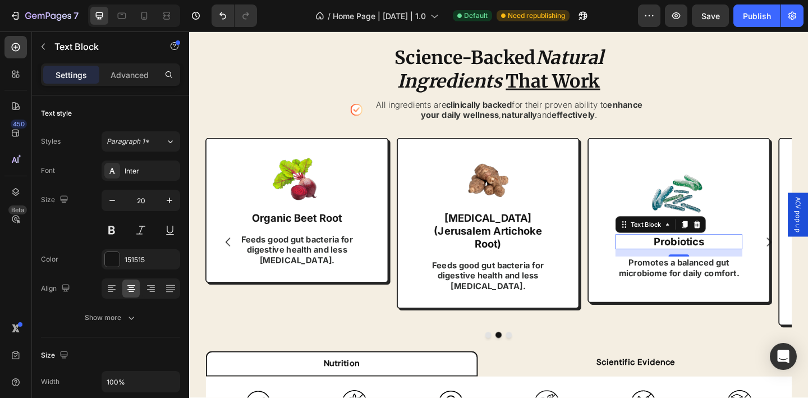
click at [725, 186] on img at bounding box center [721, 212] width 67 height 67
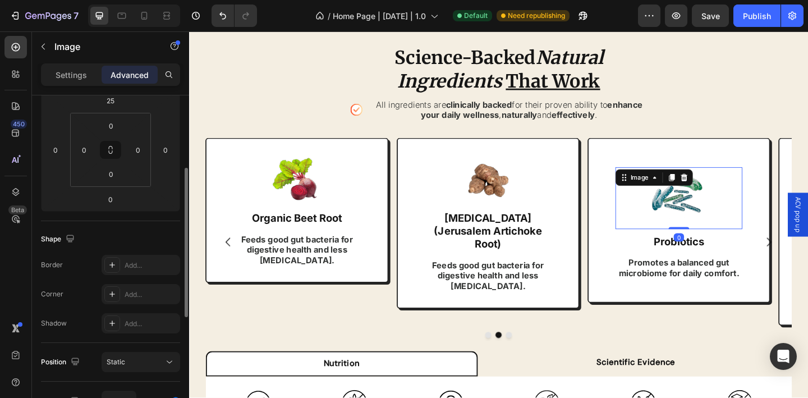
scroll to position [78, 0]
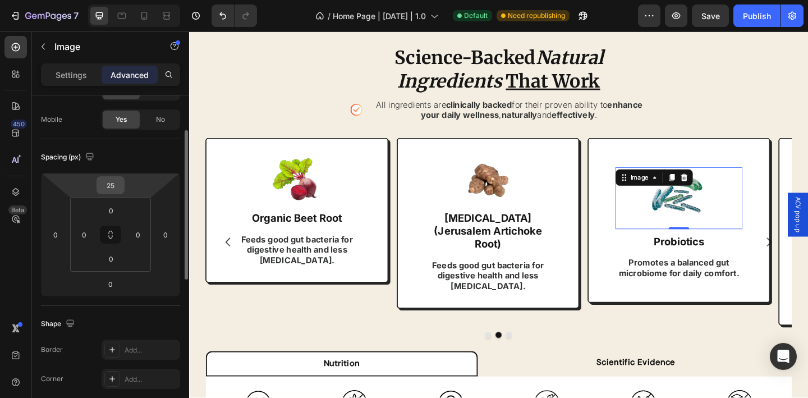
click at [111, 183] on input "25" at bounding box center [110, 185] width 22 height 17
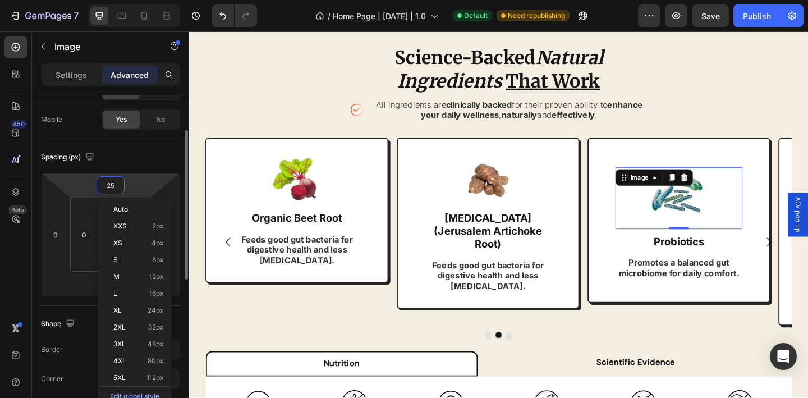
type input "5"
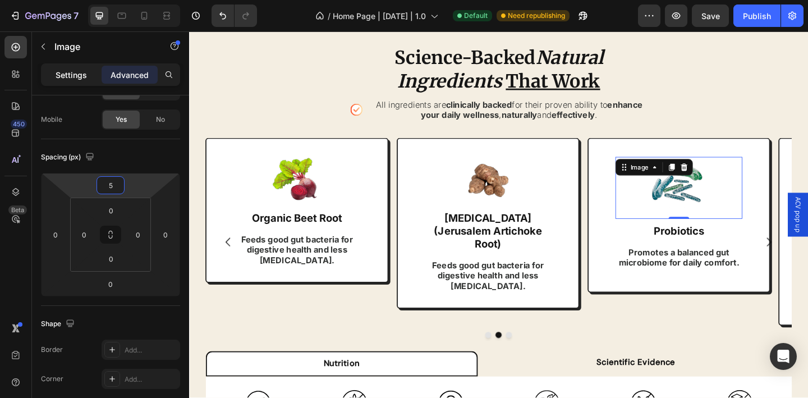
click at [80, 81] on div "Settings" at bounding box center [71, 75] width 56 height 18
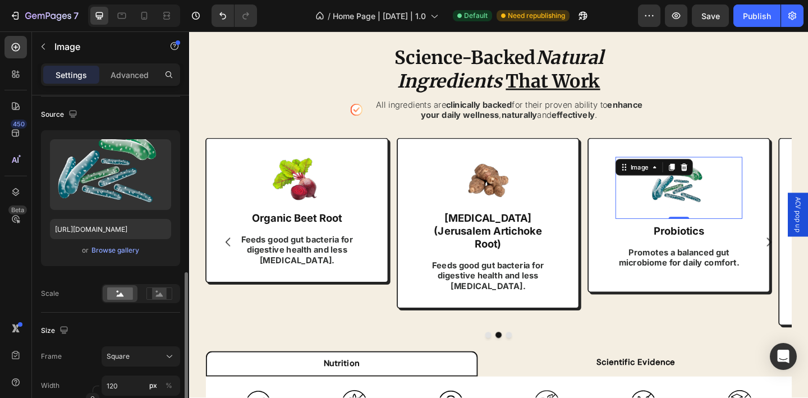
scroll to position [185, 0]
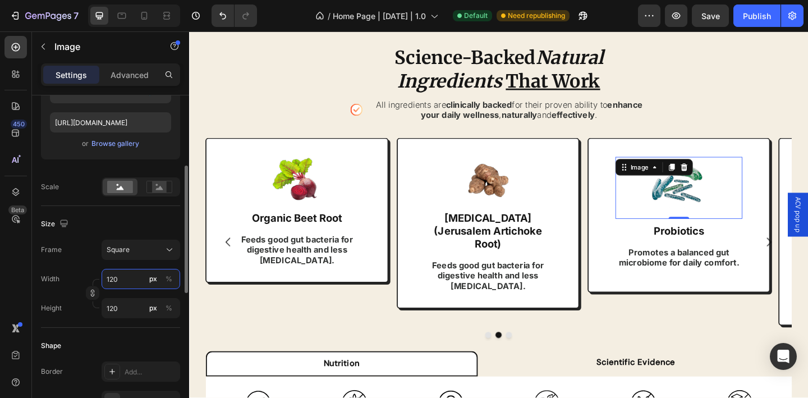
click at [118, 282] on input "120" at bounding box center [141, 279] width 79 height 20
type input "1"
type input "10"
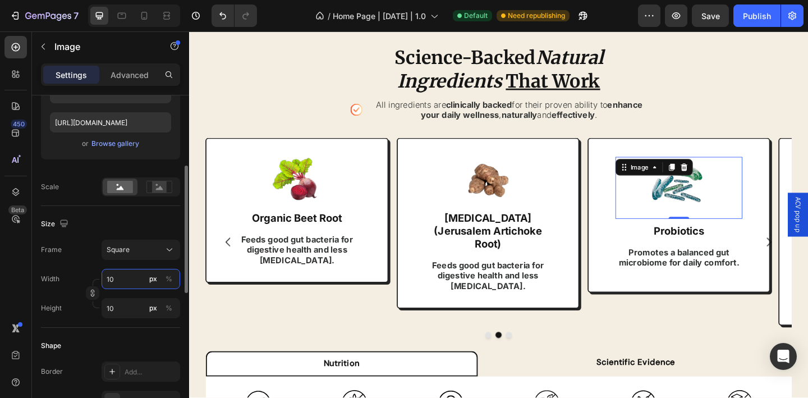
type input "100"
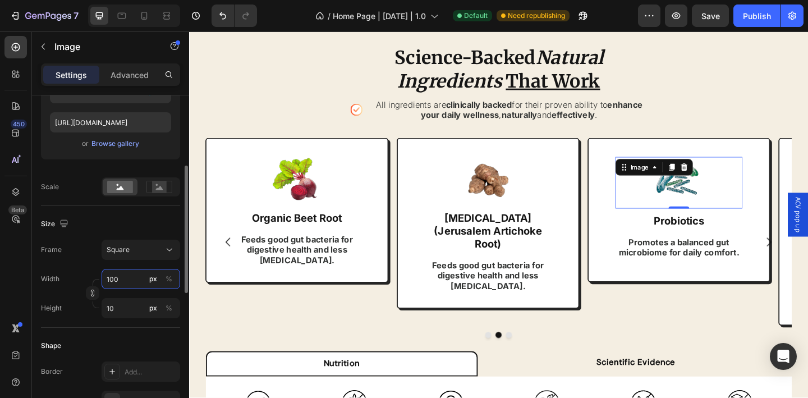
type input "100"
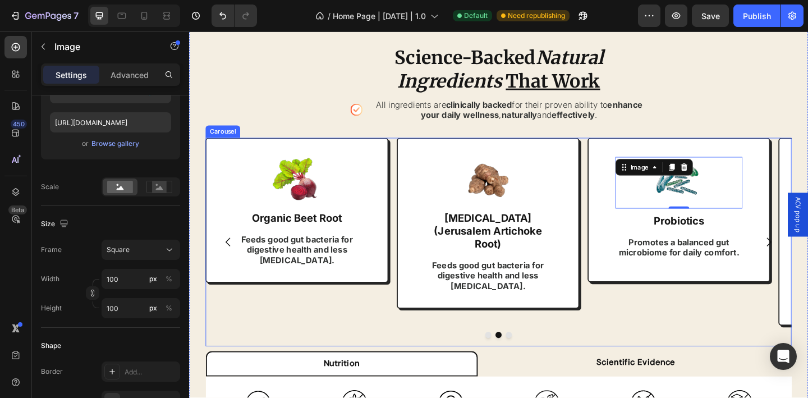
click at [770, 320] on div "Image 0 Probiotics Text Block Promotes a balanced gut microbiome for daily comf…" at bounding box center [722, 260] width 199 height 227
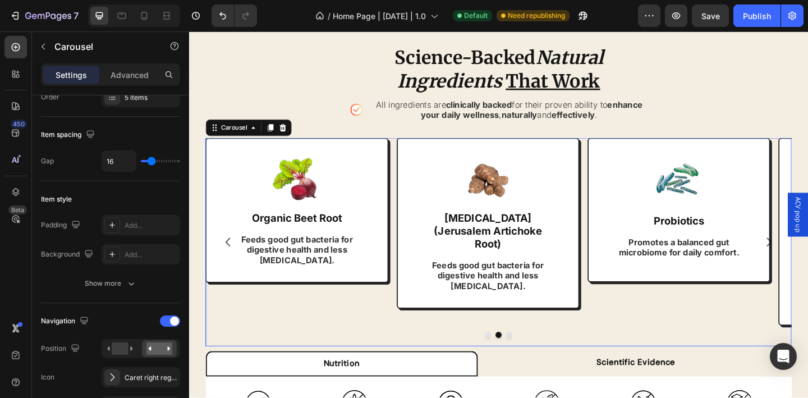
scroll to position [0, 0]
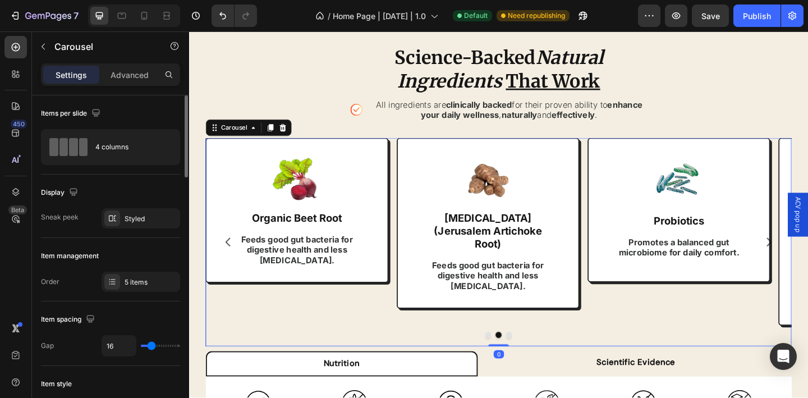
click at [807, 254] on icon "Carousel Next Arrow" at bounding box center [819, 260] width 13 height 13
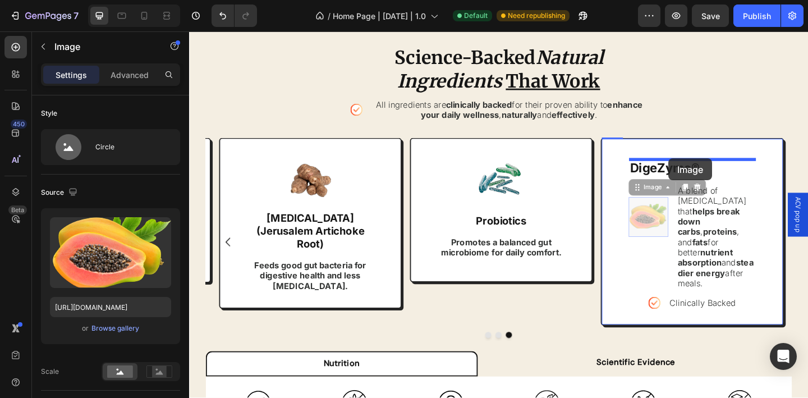
drag, startPoint x: 709, startPoint y: 209, endPoint x: 726, endPoint y: 174, distance: 38.6
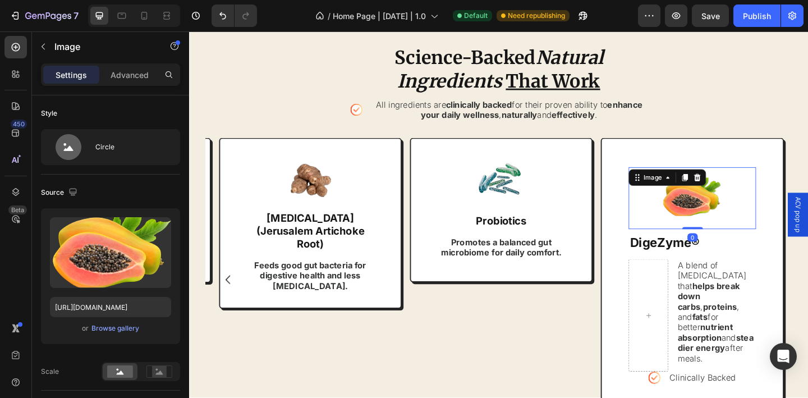
drag, startPoint x: 738, startPoint y: 252, endPoint x: 741, endPoint y: 217, distance: 35.5
click at [741, 217] on div "Image 0" at bounding box center [737, 212] width 138 height 67
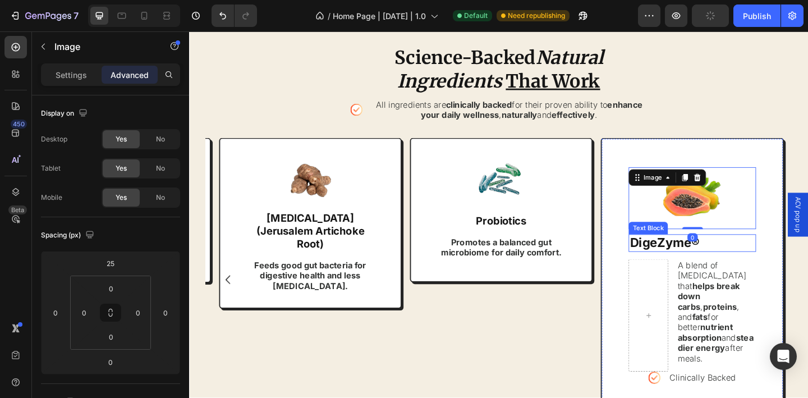
click at [762, 264] on p "DigeZyme®" at bounding box center [737, 261] width 136 height 17
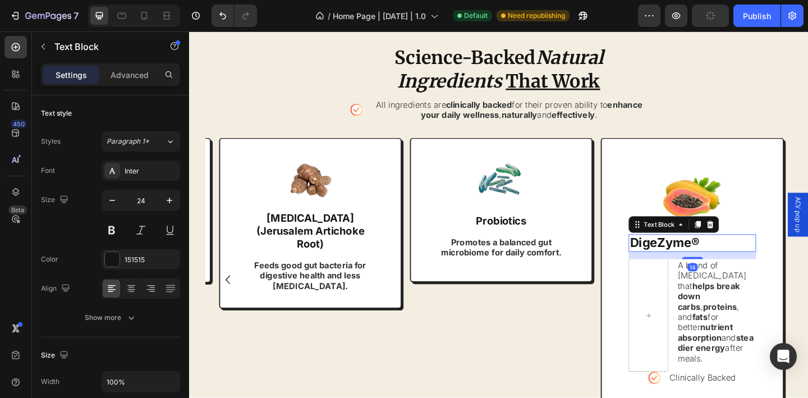
click at [762, 264] on p "DigeZyme®" at bounding box center [737, 261] width 136 height 17
click at [715, 292] on div "A blend of digestive enzymes that helps break down carbs , proteins , and fats …" at bounding box center [737, 340] width 138 height 122
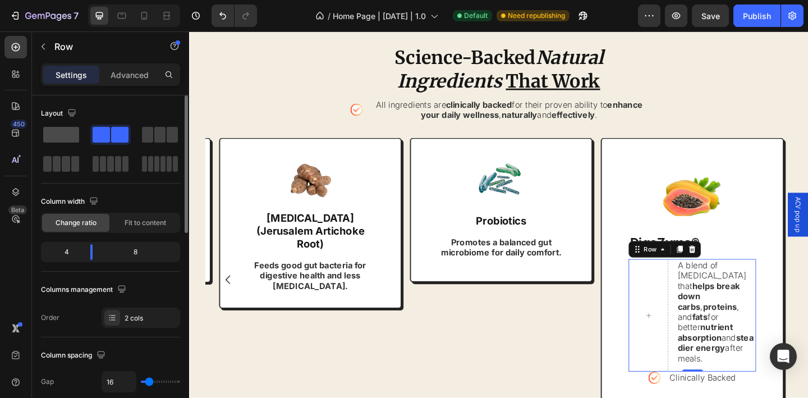
click at [66, 132] on span at bounding box center [61, 135] width 36 height 16
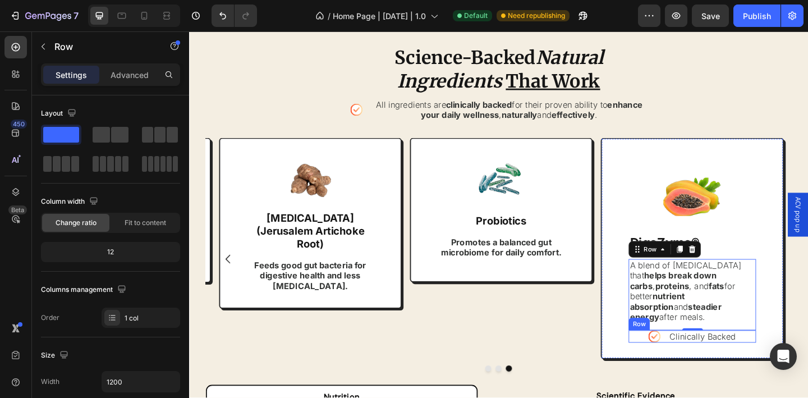
click at [707, 356] on div "Icon Clinically Backed Text Block Row" at bounding box center [737, 362] width 138 height 13
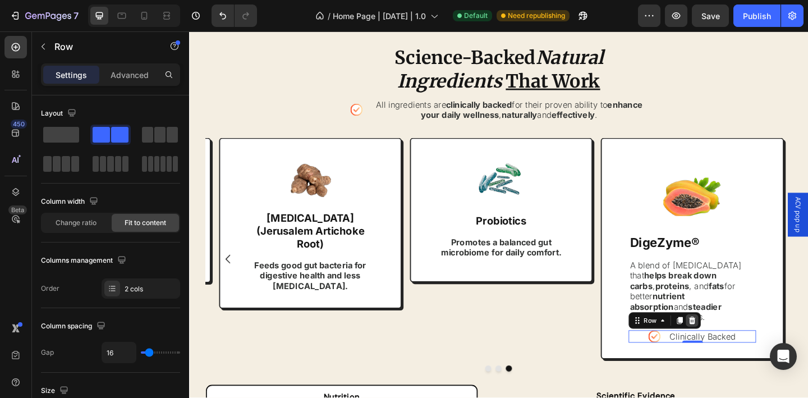
click at [738, 342] on icon at bounding box center [736, 346] width 7 height 8
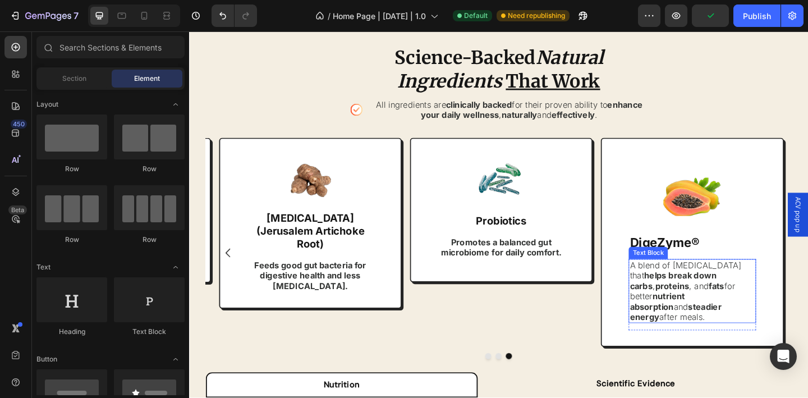
click at [697, 299] on strong "helps break down carbs" at bounding box center [716, 302] width 94 height 22
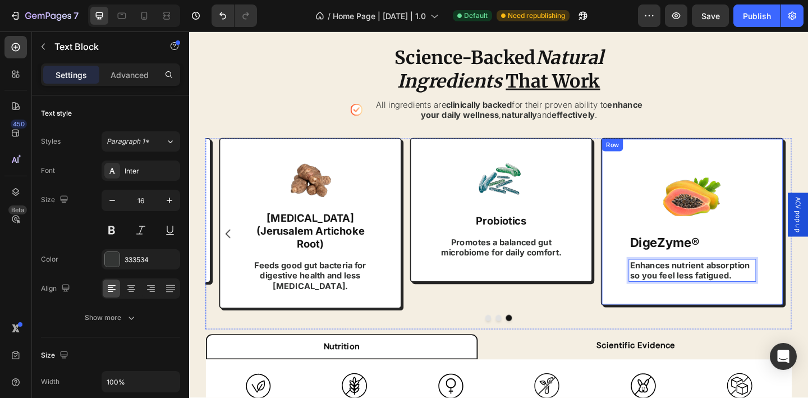
click at [698, 312] on div "Image DigeZyme® Text Block Enhances nutrient absorption so you feel less fatigu…" at bounding box center [736, 238] width 199 height 182
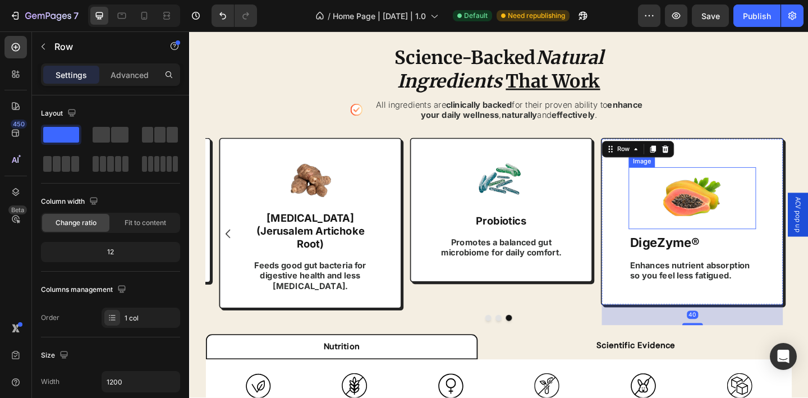
click at [728, 222] on img at bounding box center [736, 212] width 67 height 67
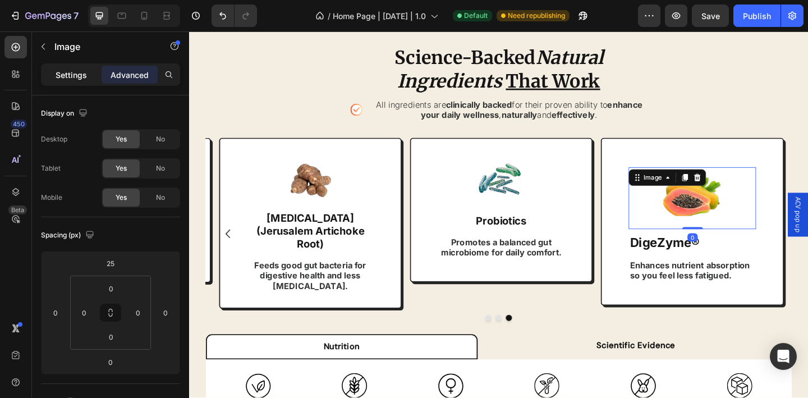
click at [71, 81] on div "Settings" at bounding box center [71, 75] width 56 height 18
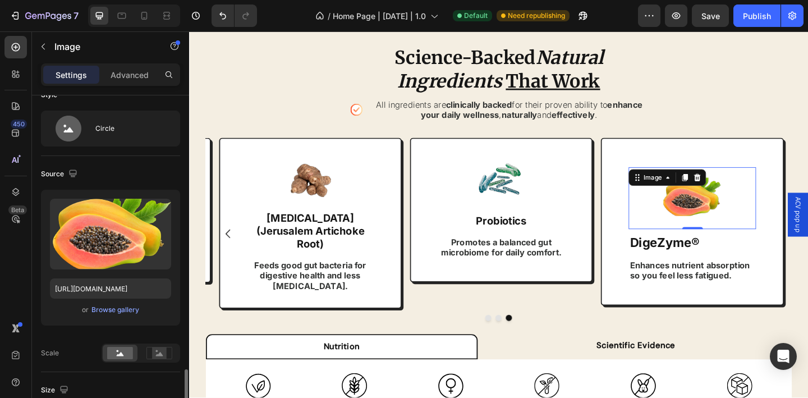
scroll to position [212, 0]
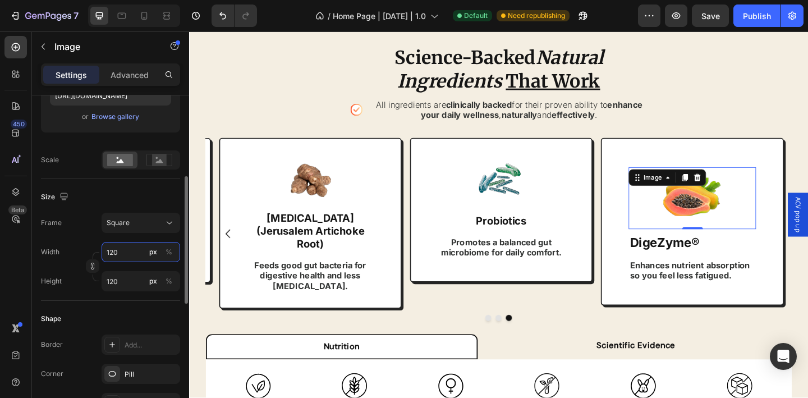
click at [126, 250] on input "120" at bounding box center [141, 252] width 79 height 20
type input "1"
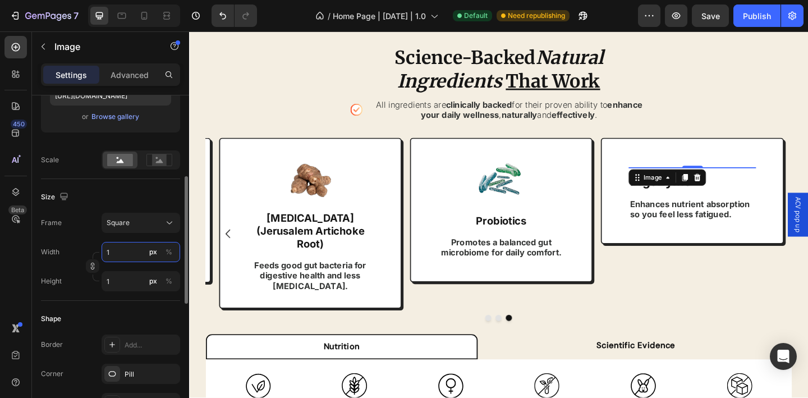
type input "10"
type input "100"
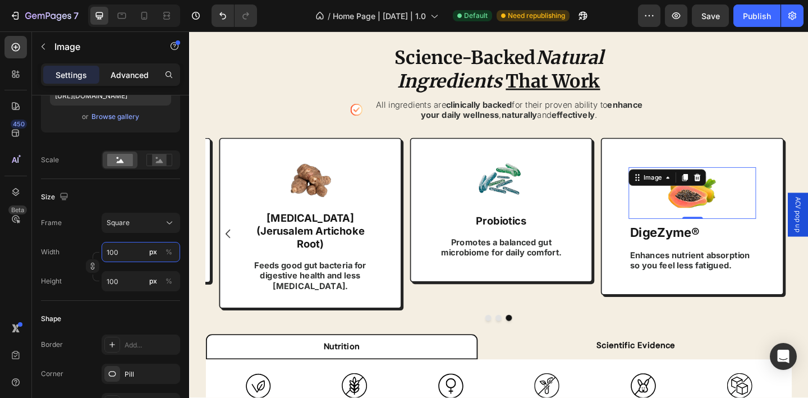
type input "100"
click at [121, 72] on p "Advanced" at bounding box center [130, 75] width 38 height 12
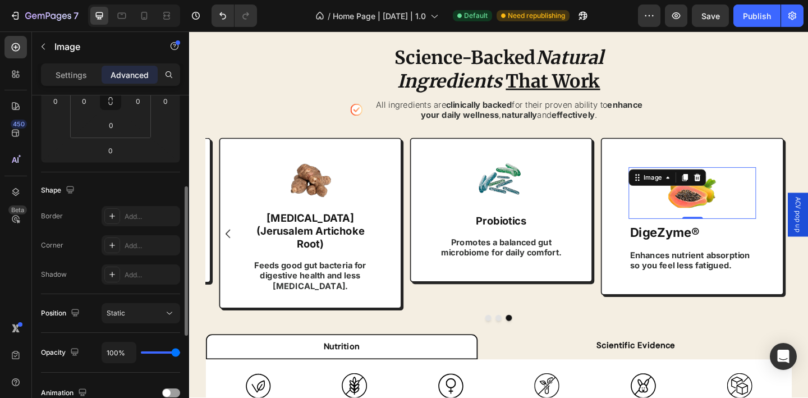
scroll to position [0, 0]
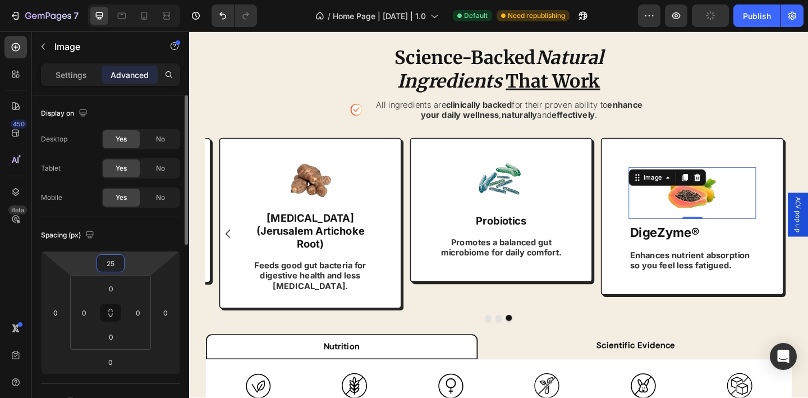
click at [112, 264] on input "25" at bounding box center [110, 263] width 22 height 17
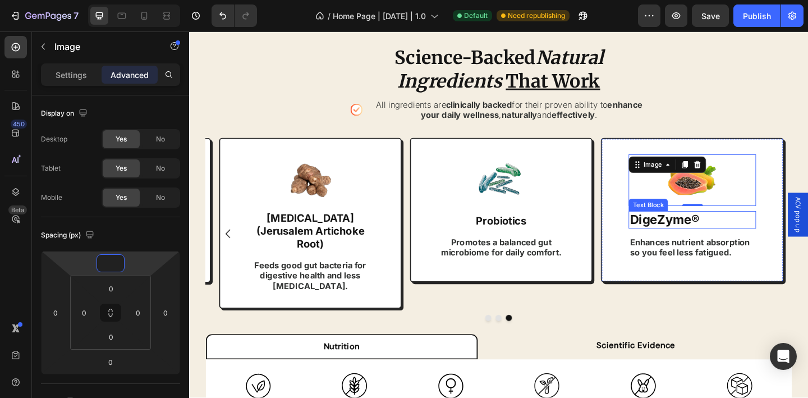
click at [702, 229] on strong "DigeZyme®" at bounding box center [707, 236] width 76 height 16
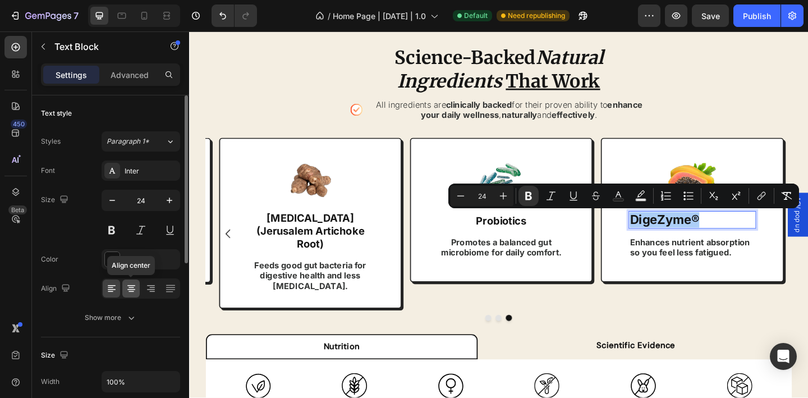
click at [129, 291] on icon at bounding box center [131, 291] width 6 height 1
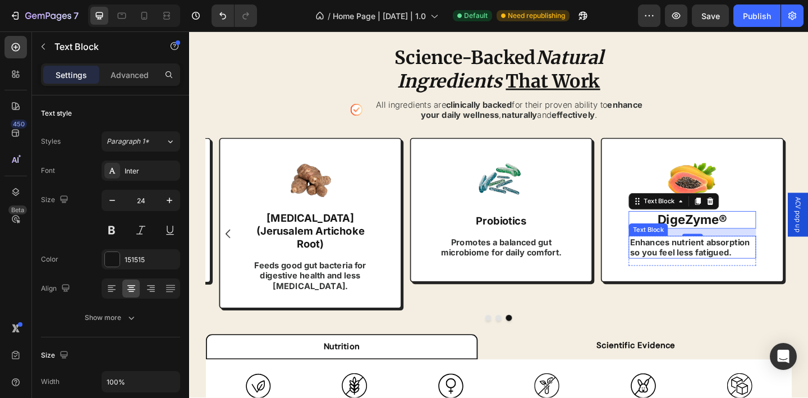
click at [696, 271] on strong "Enhances nutrient absorption so you feel less fatigued." at bounding box center [734, 266] width 131 height 22
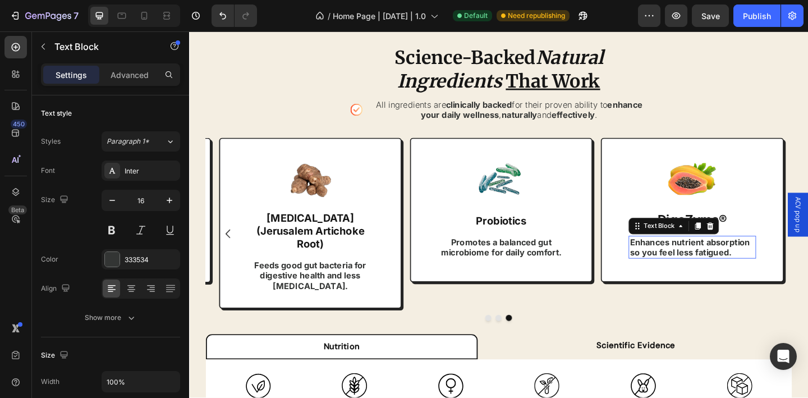
click at [696, 271] on strong "Enhances nutrient absorption so you feel less fatigued." at bounding box center [734, 266] width 131 height 22
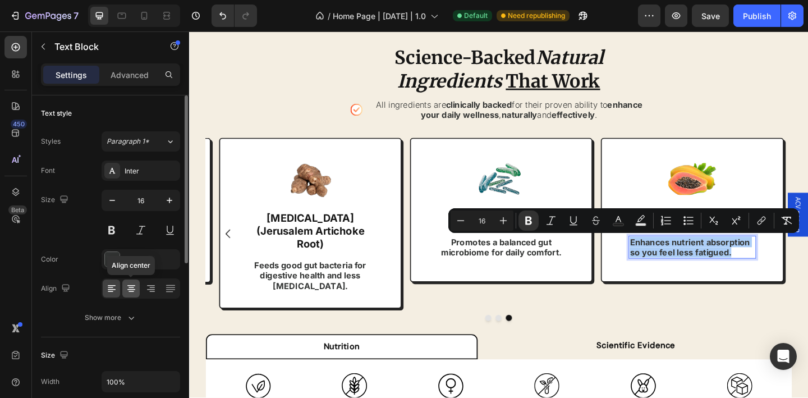
click at [130, 290] on icon at bounding box center [131, 288] width 11 height 11
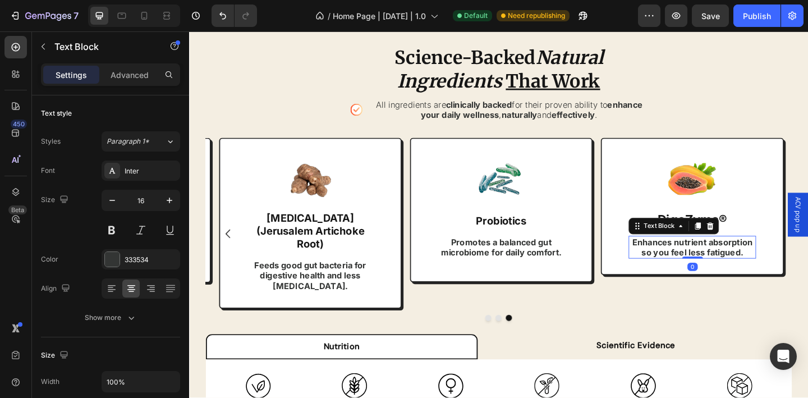
drag, startPoint x: 733, startPoint y: 284, endPoint x: 733, endPoint y: 248, distance: 36.5
click at [733, 254] on div "Enhances nutrient absorption so you feel less fatigued. Text Block 0" at bounding box center [737, 266] width 138 height 25
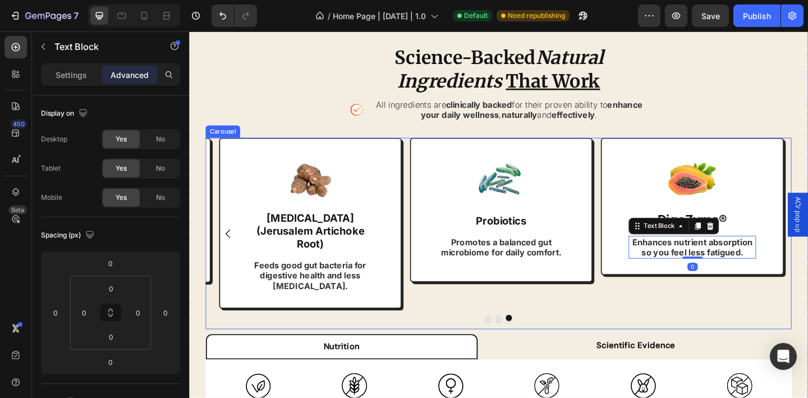
click at [632, 236] on div "Image Organic Apple Cider Vinegar Text Block Supports digestion, appetite contr…" at bounding box center [525, 251] width 637 height 208
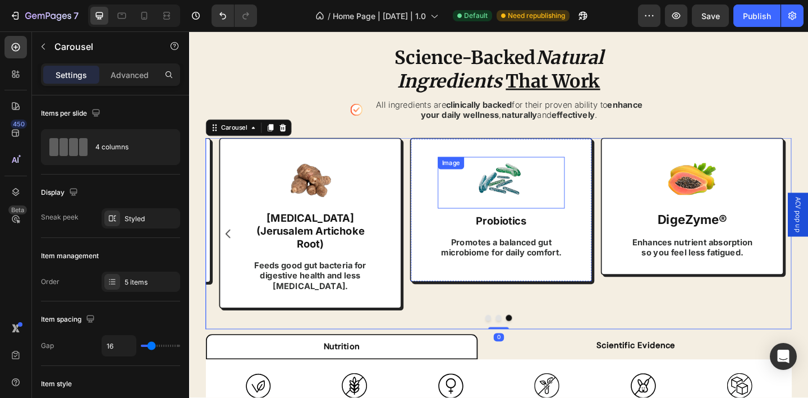
click at [543, 201] on img at bounding box center [528, 196] width 56 height 56
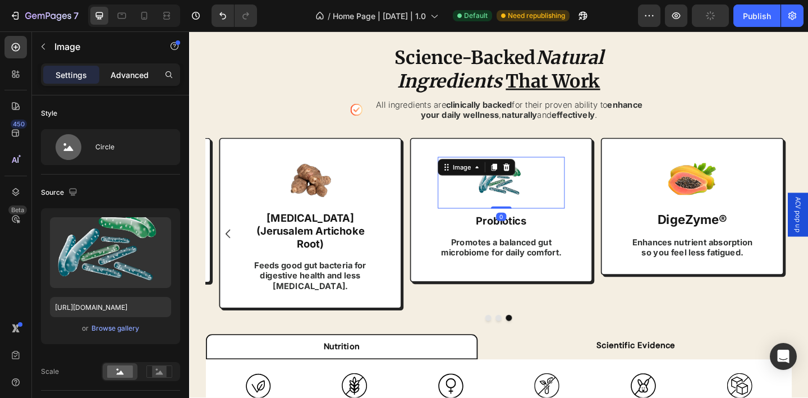
click at [121, 76] on p "Advanced" at bounding box center [130, 75] width 38 height 12
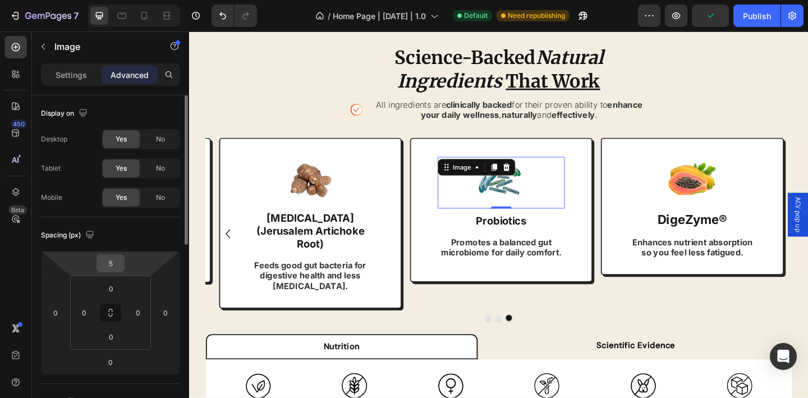
click at [107, 265] on input "5" at bounding box center [110, 263] width 22 height 17
click at [115, 265] on input "5" at bounding box center [110, 263] width 22 height 17
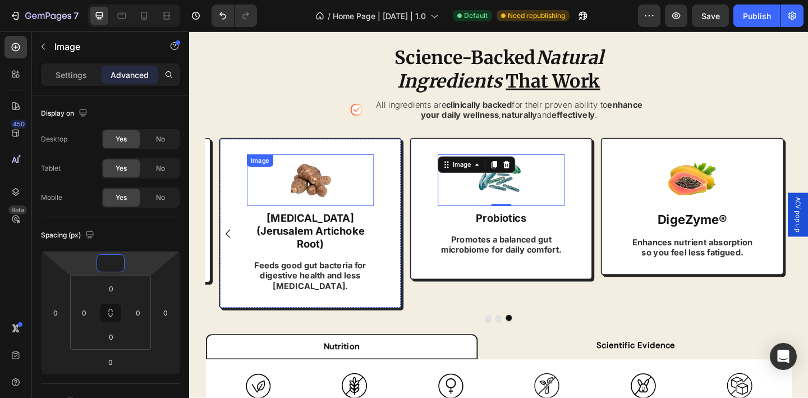
click at [375, 183] on div at bounding box center [321, 193] width 138 height 56
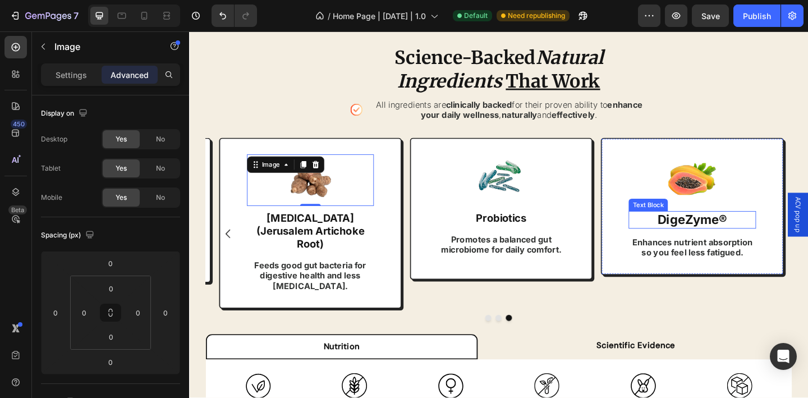
click at [708, 239] on strong "DigeZyme®" at bounding box center [736, 236] width 76 height 16
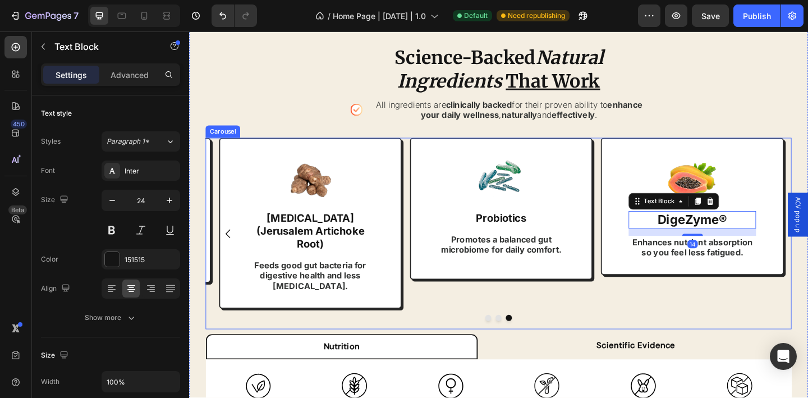
click at [632, 305] on div "Image Organic Apple Cider Vinegar Text Block Supports digestion, appetite contr…" at bounding box center [525, 251] width 637 height 208
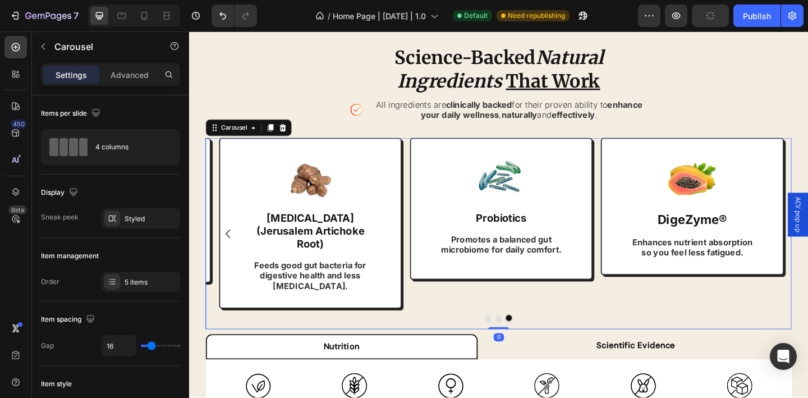
click at [236, 245] on icon "Carousel Back Arrow" at bounding box center [231, 251] width 13 height 13
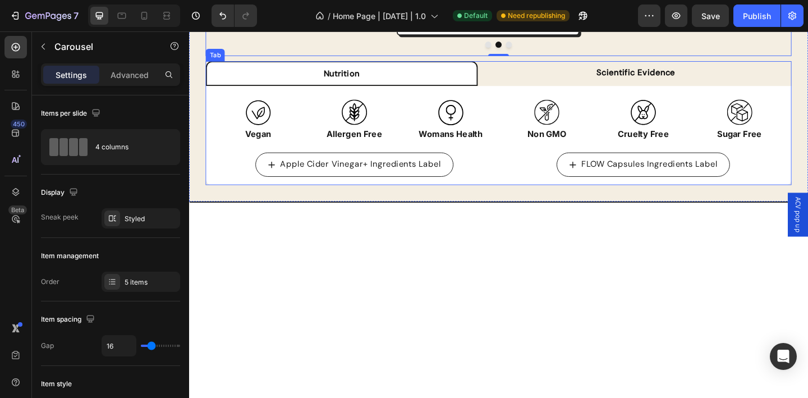
scroll to position [910, 0]
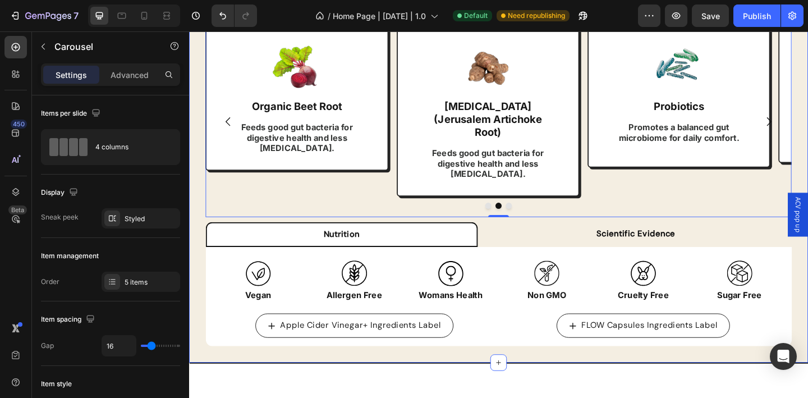
click at [807, 140] on div "Science-Backed Natural Ingredients That Work Heading Icon All ingredients are c…" at bounding box center [525, 149] width 637 height 449
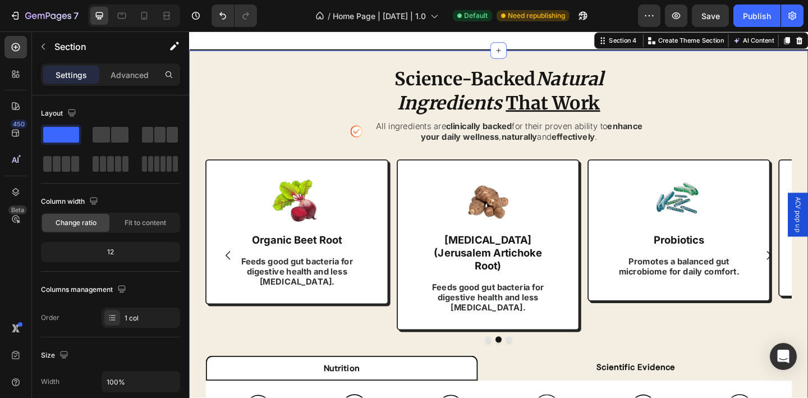
scroll to position [982, 0]
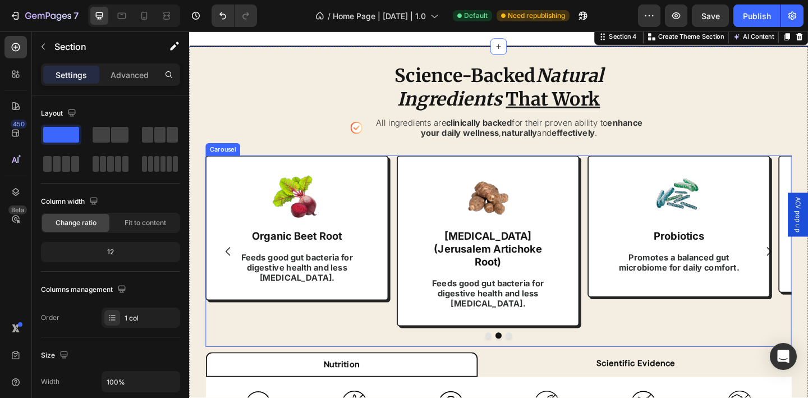
click at [231, 266] on icon "Carousel Back Arrow" at bounding box center [231, 271] width 5 height 10
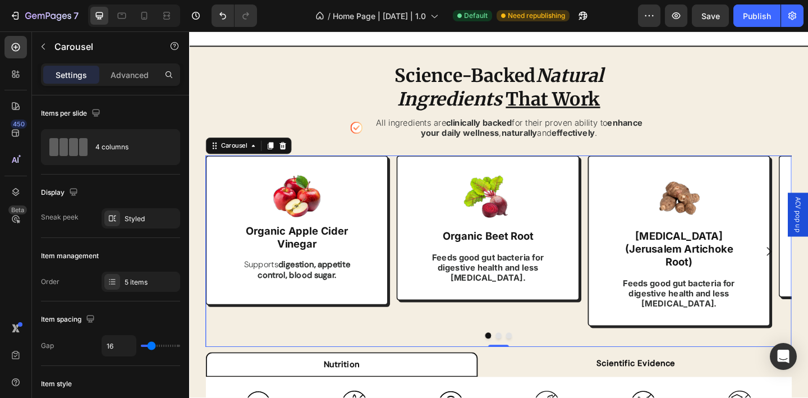
click at [807, 264] on icon "Carousel Next Arrow" at bounding box center [819, 270] width 13 height 13
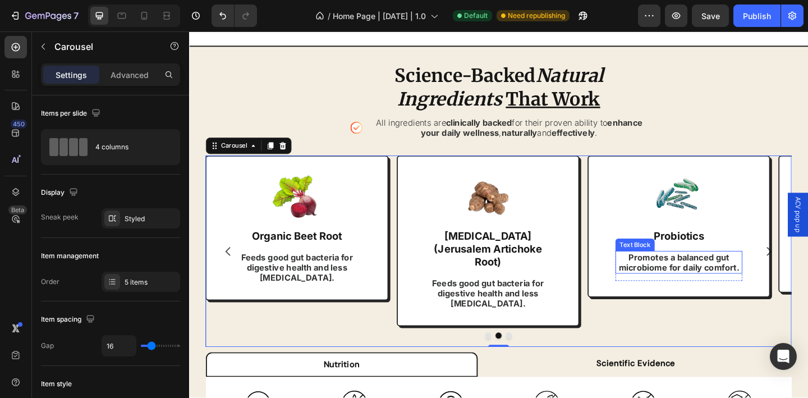
click at [711, 272] on strong "Promotes a balanced gut microbiome for daily comfort." at bounding box center [721, 283] width 131 height 22
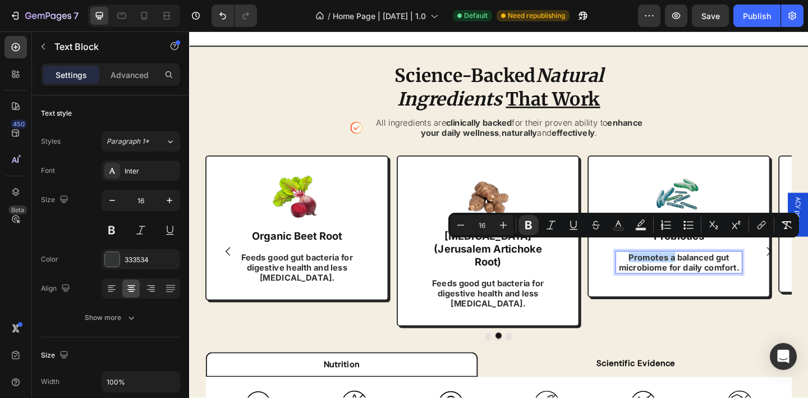
drag, startPoint x: 717, startPoint y: 268, endPoint x: 668, endPoint y: 265, distance: 49.5
click at [668, 272] on strong "Promotes a balanced gut microbiome for daily comfort." at bounding box center [721, 283] width 131 height 22
drag, startPoint x: 718, startPoint y: 268, endPoint x: 663, endPoint y: 270, distance: 54.5
click at [663, 272] on strong "Promotes a balanced gut microbiome for daily comfort." at bounding box center [721, 283] width 131 height 22
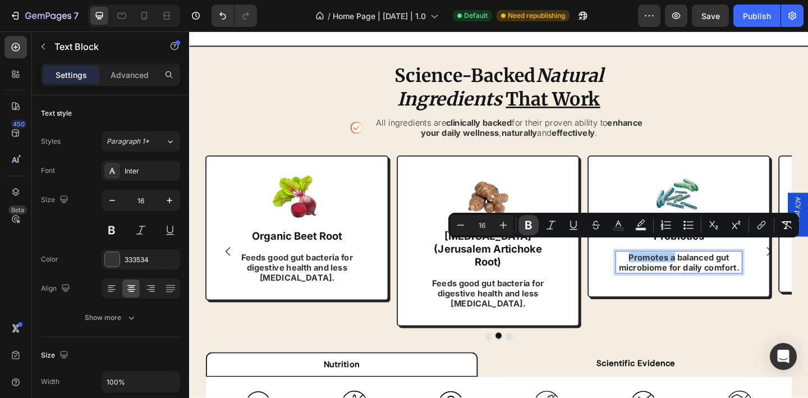
click at [530, 226] on icon "Editor contextual toolbar" at bounding box center [528, 225] width 7 height 8
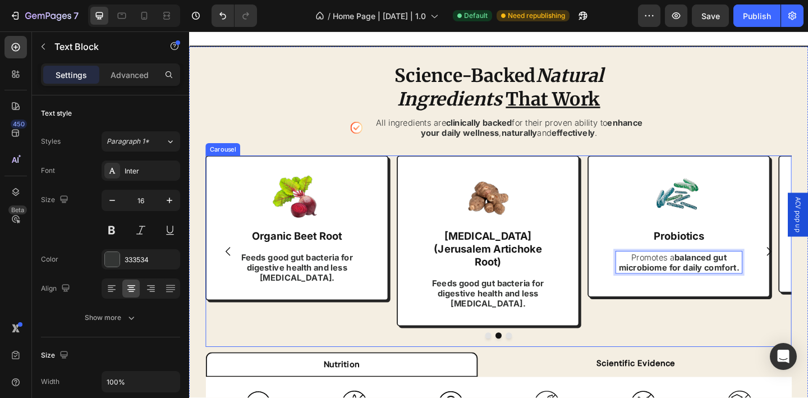
click at [807, 264] on icon "Carousel Next Arrow" at bounding box center [819, 270] width 13 height 13
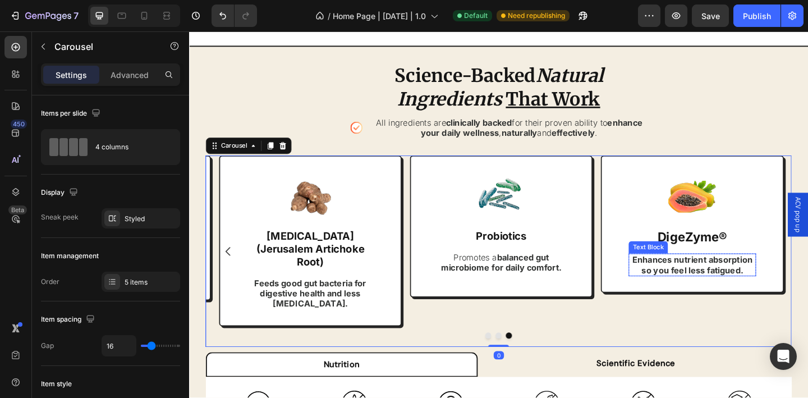
click at [709, 274] on strong "Enhances nutrient absorption so you feel less fatigued." at bounding box center [736, 285] width 131 height 22
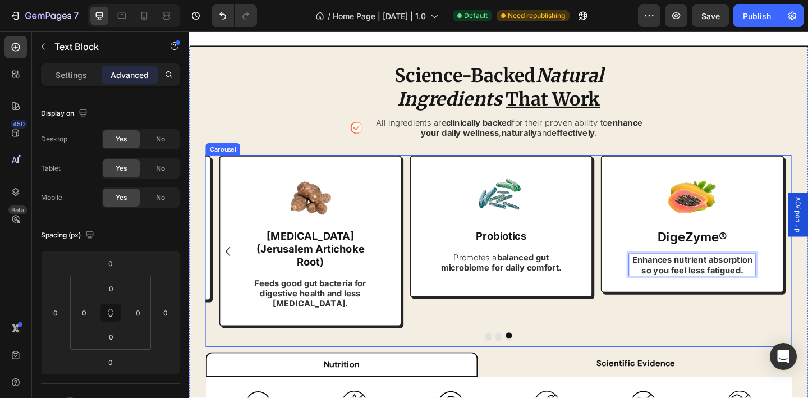
click at [235, 264] on icon "Carousel Back Arrow" at bounding box center [231, 270] width 13 height 13
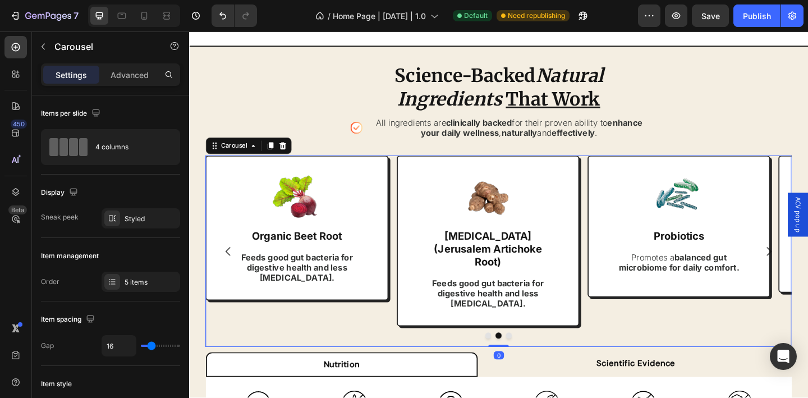
click at [233, 266] on icon "Carousel Back Arrow" at bounding box center [231, 271] width 5 height 10
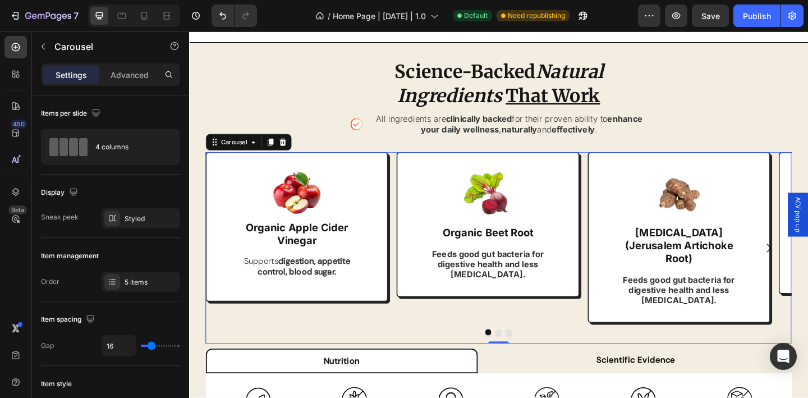
scroll to position [987, 0]
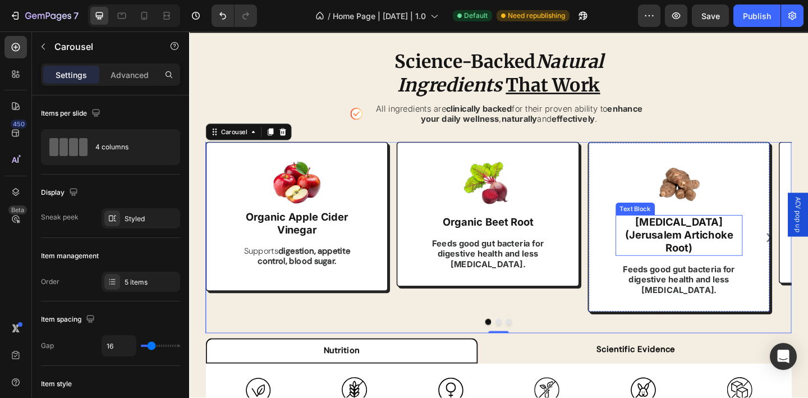
click at [742, 242] on strong "[MEDICAL_DATA] (Jerusalem Artichoke Root)" at bounding box center [722, 253] width 118 height 42
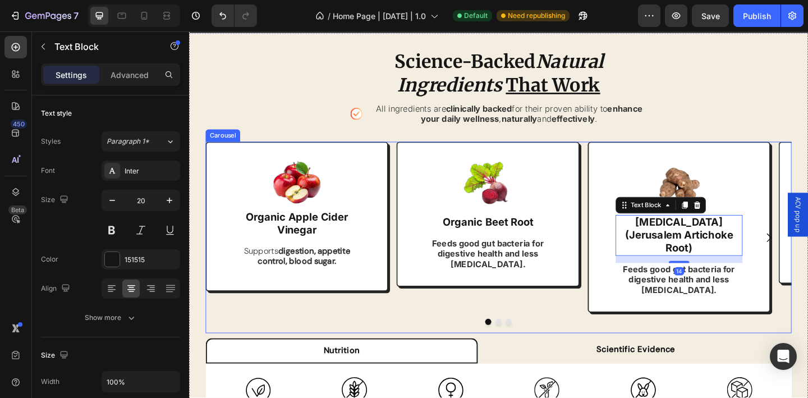
click at [807, 249] on icon "Carousel Next Arrow" at bounding box center [819, 255] width 13 height 13
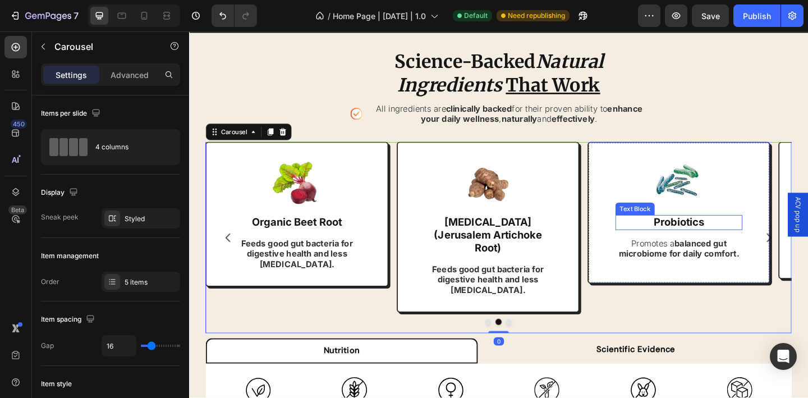
click at [734, 236] on strong "Probiotics" at bounding box center [722, 238] width 55 height 13
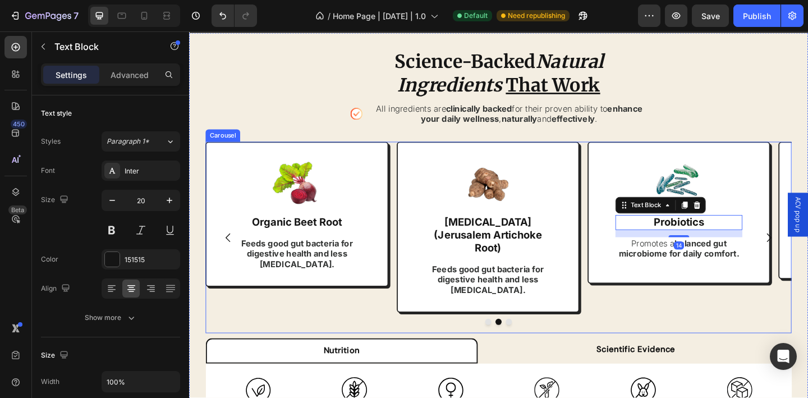
click at [807, 249] on icon "Carousel Next Arrow" at bounding box center [819, 255] width 13 height 13
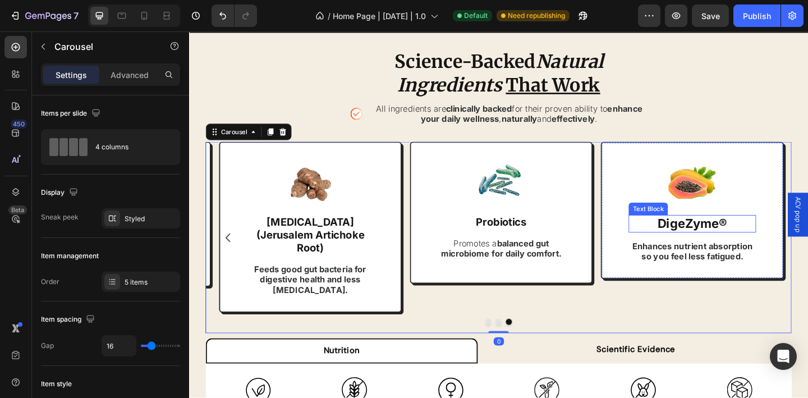
click at [769, 244] on strong "DigeZyme®" at bounding box center [736, 240] width 76 height 16
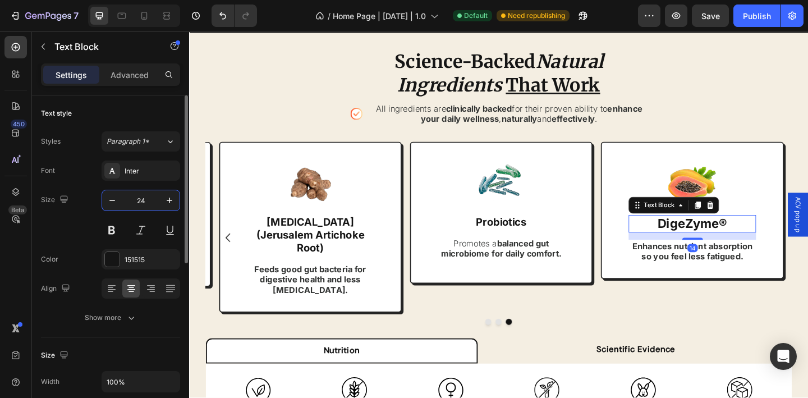
click at [138, 199] on input "24" at bounding box center [140, 200] width 37 height 20
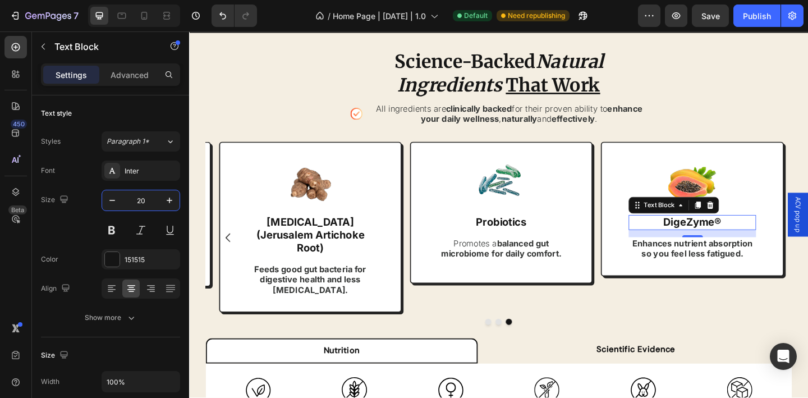
type input "20"
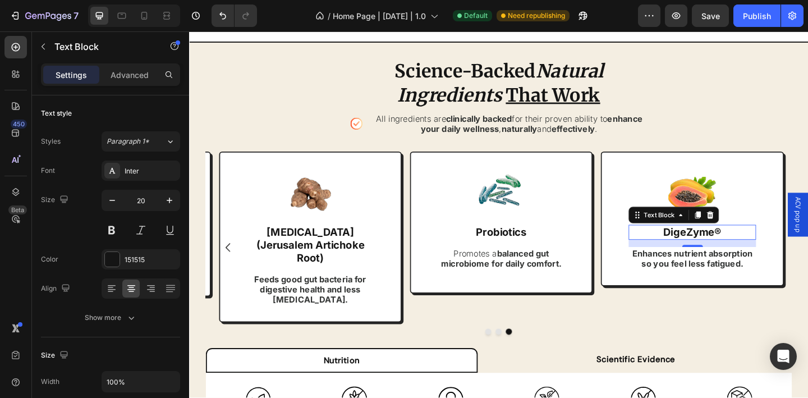
click at [730, 243] on strong "DigeZyme®" at bounding box center [736, 249] width 63 height 13
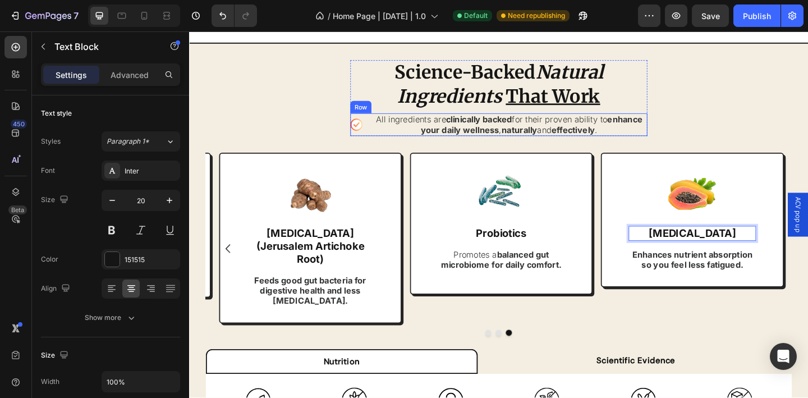
click at [376, 125] on div "Icon All ingredients are clinically backed for their proven ability to enhance …" at bounding box center [525, 133] width 323 height 25
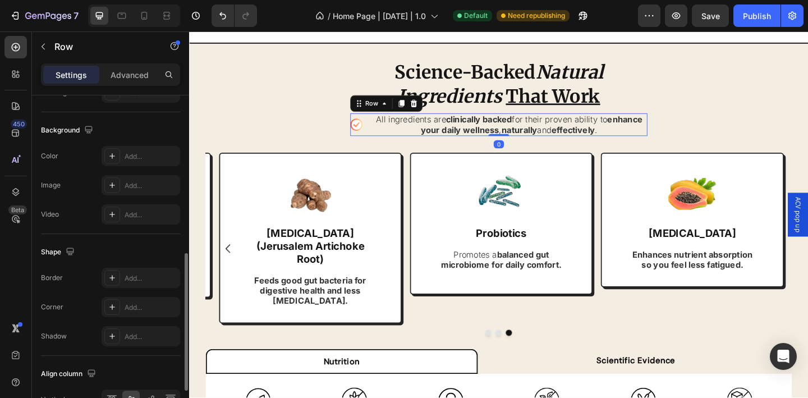
scroll to position [475, 0]
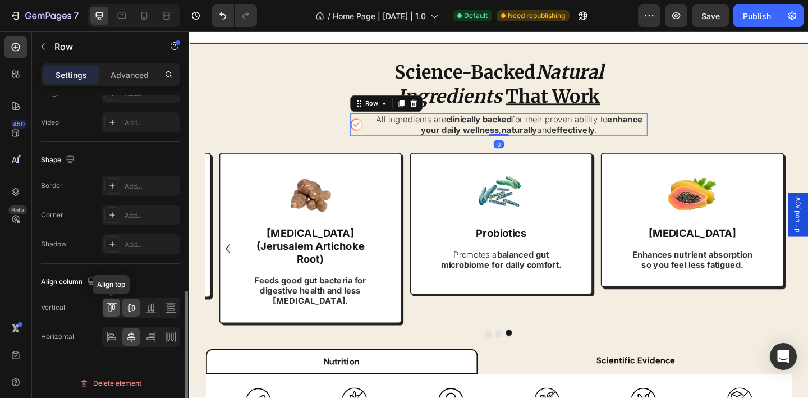
click at [112, 306] on icon at bounding box center [113, 307] width 3 height 6
click at [373, 122] on icon at bounding box center [370, 127] width 13 height 13
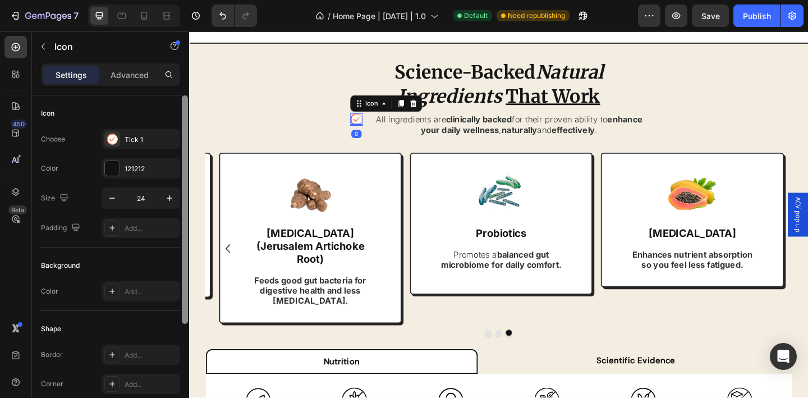
scroll to position [154, 0]
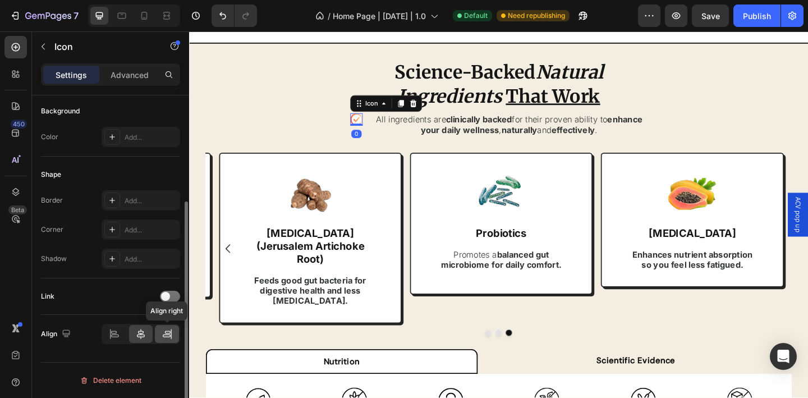
click at [165, 332] on icon at bounding box center [168, 331] width 6 height 3
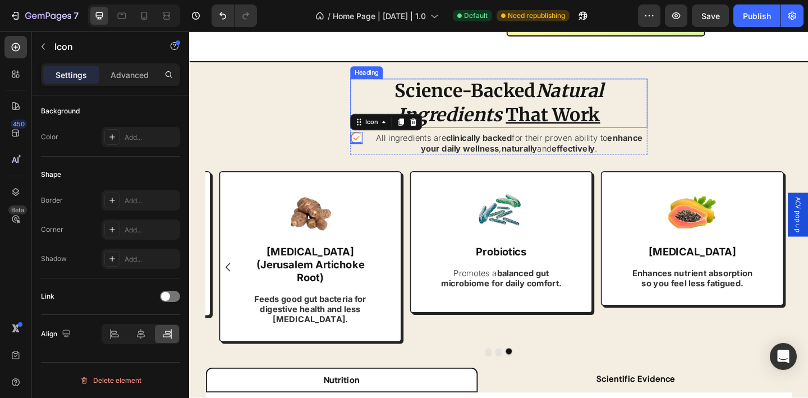
scroll to position [913, 0]
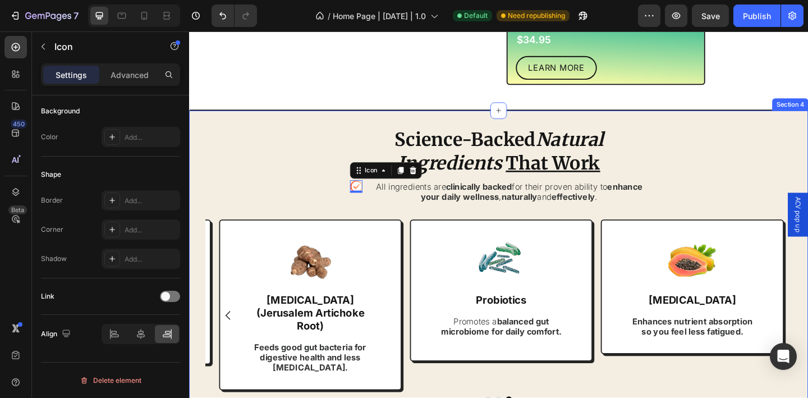
click at [282, 168] on div "Science-Backed Natural Ingredients That Work Heading Icon 0 All ingredients are…" at bounding box center [525, 360] width 637 height 449
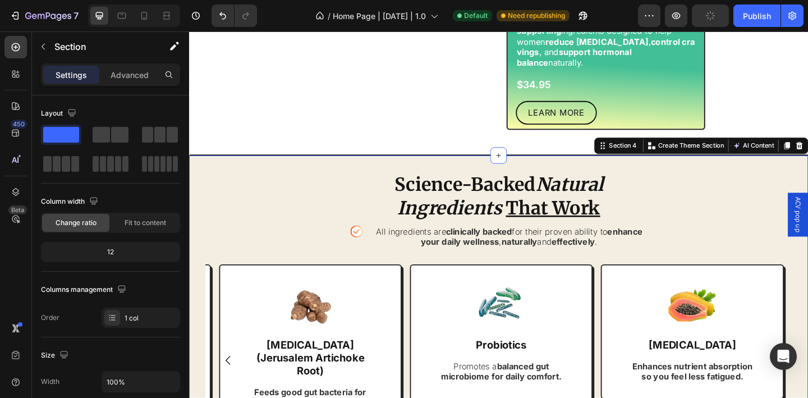
scroll to position [956, 0]
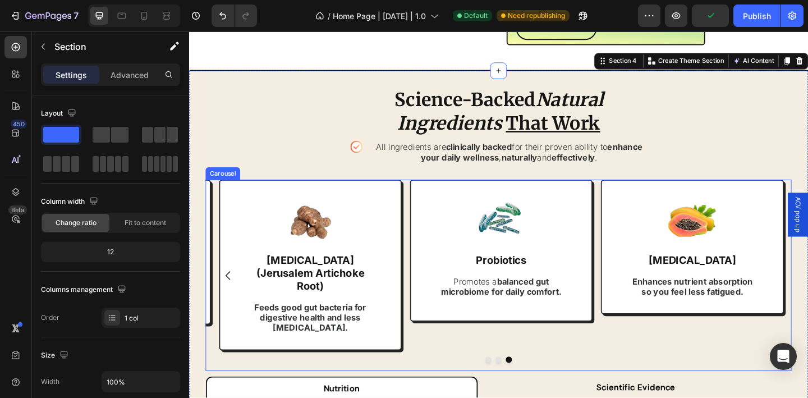
click at [228, 291] on icon "Carousel Back Arrow" at bounding box center [231, 297] width 13 height 13
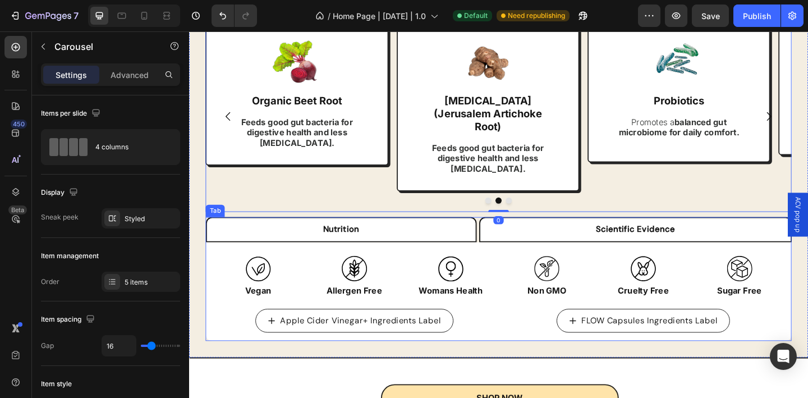
scroll to position [1123, 0]
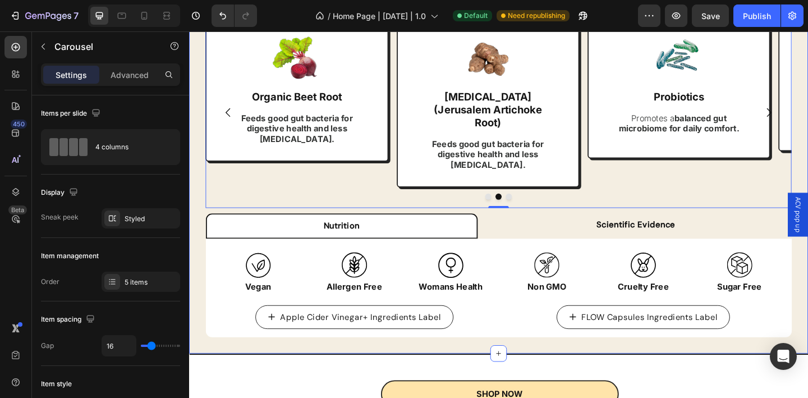
click at [199, 197] on div "Science-Backed Natural Ingredients That Work Heading Icon All ingredients are c…" at bounding box center [525, 139] width 673 height 487
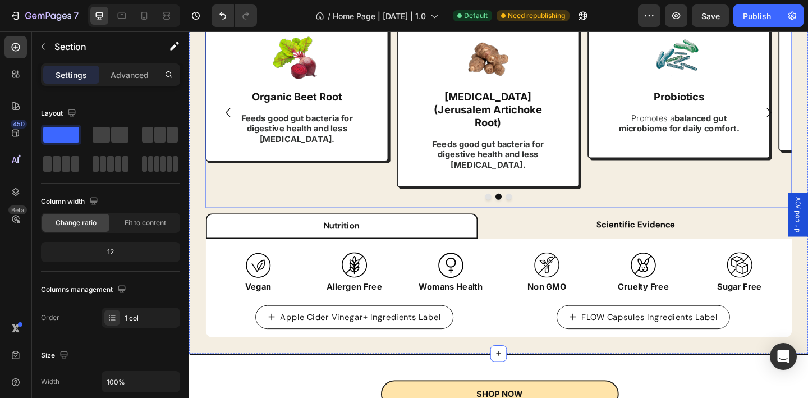
click at [231, 115] on icon "Carousel Back Arrow" at bounding box center [231, 120] width 5 height 10
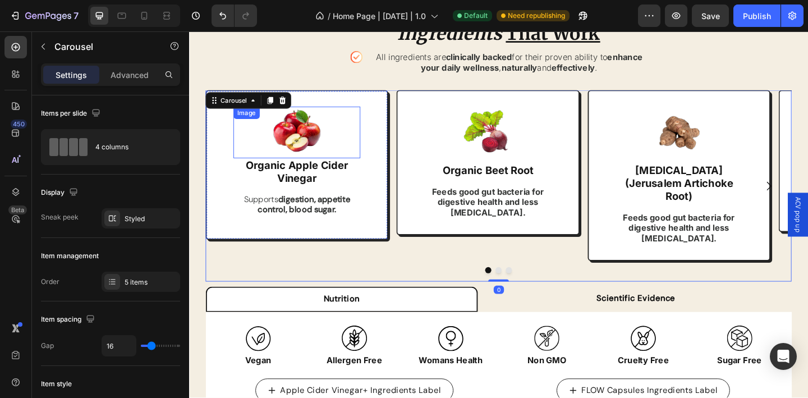
scroll to position [1042, 0]
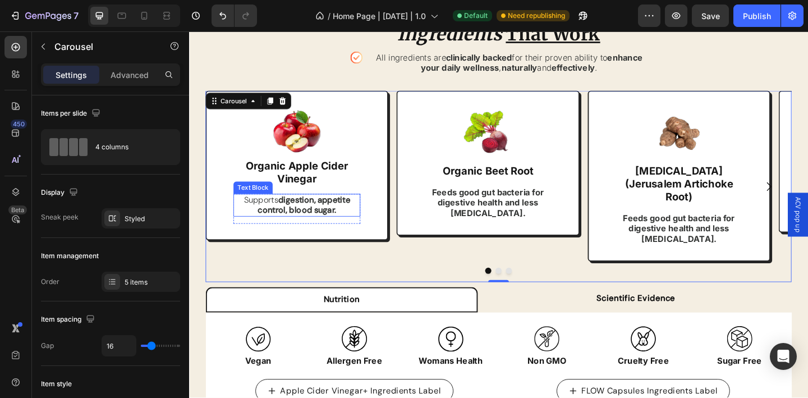
click at [349, 218] on strong "digestion, appetite control, blood sugar." at bounding box center [314, 220] width 100 height 23
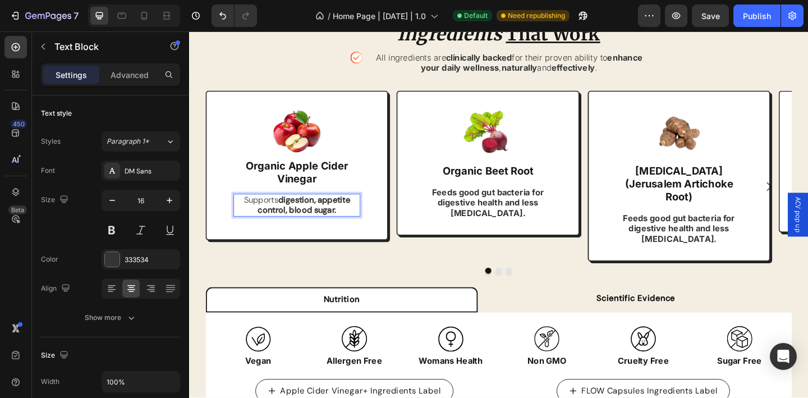
click at [349, 219] on strong "digestion, appetite control, blood sugar." at bounding box center [314, 220] width 100 height 23
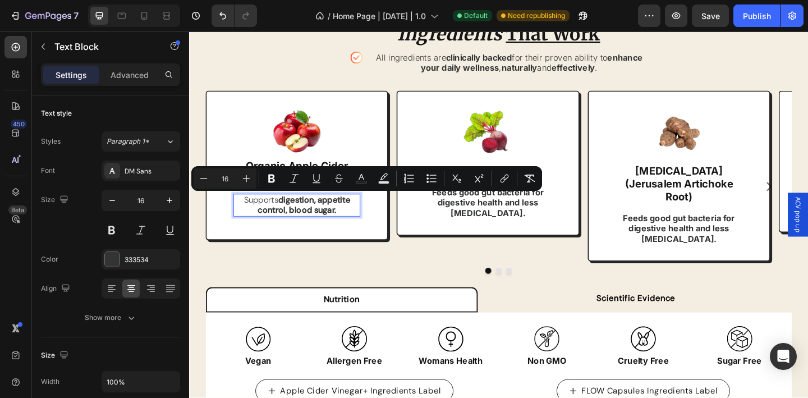
copy p "Supports digestion, appetite control, blood sugar."
click at [485, 215] on strong "Feeds good gut bacteria for digestive health and less [MEDICAL_DATA]." at bounding box center [514, 218] width 122 height 34
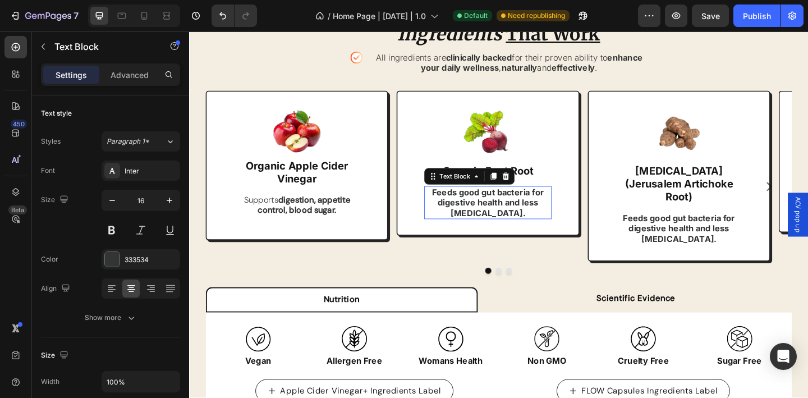
click at [485, 215] on strong "Feeds good gut bacteria for digestive health and less [MEDICAL_DATA]." at bounding box center [514, 218] width 122 height 34
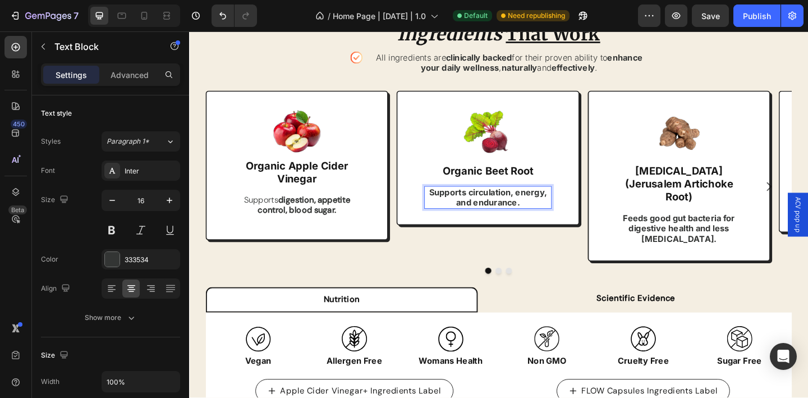
click at [478, 207] on strong "Supports circulation, energy, and endurance." at bounding box center [515, 212] width 128 height 22
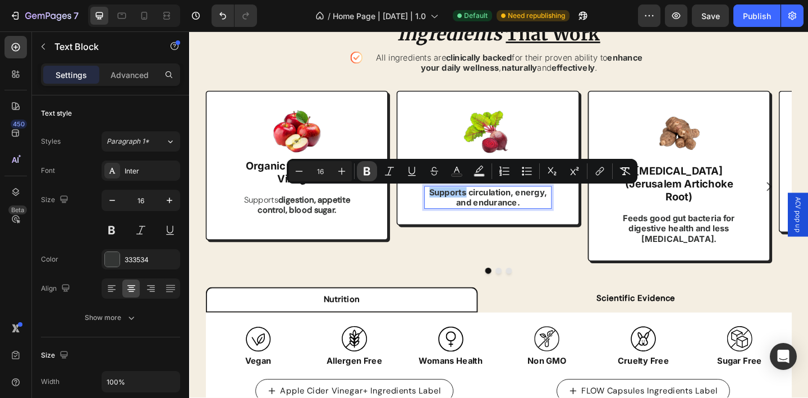
click at [369, 173] on icon "Editor contextual toolbar" at bounding box center [367, 171] width 7 height 8
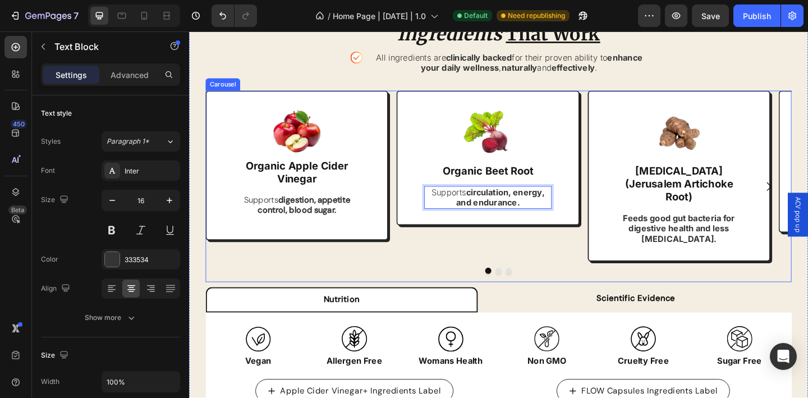
click at [620, 233] on div "Image Organic Apple Cider Vinegar Text Block Supports digestion, appetite contr…" at bounding box center [525, 200] width 637 height 208
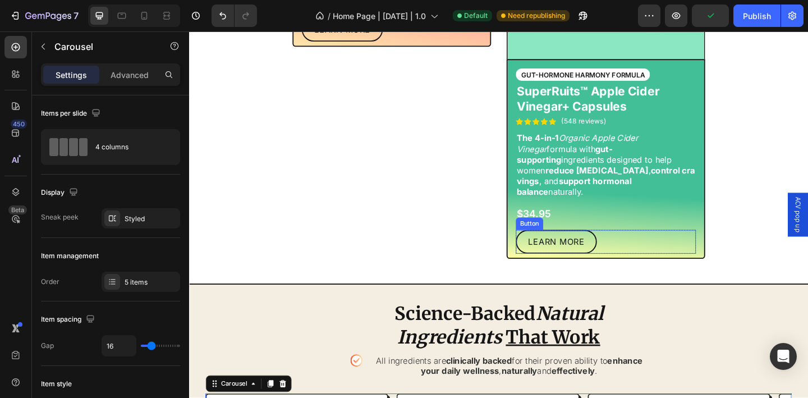
scroll to position [723, 0]
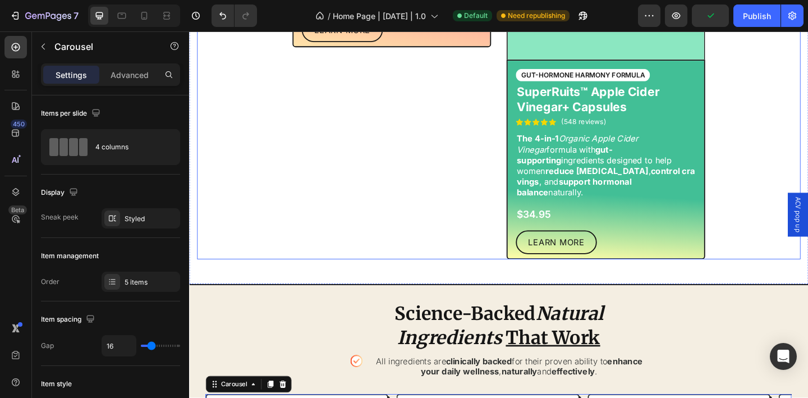
click at [527, 220] on div "Image FLOW FORMULA Text Block SuperRoots FLOW™ Starter Kit Product Title Icon I…" at bounding box center [525, 63] width 449 height 433
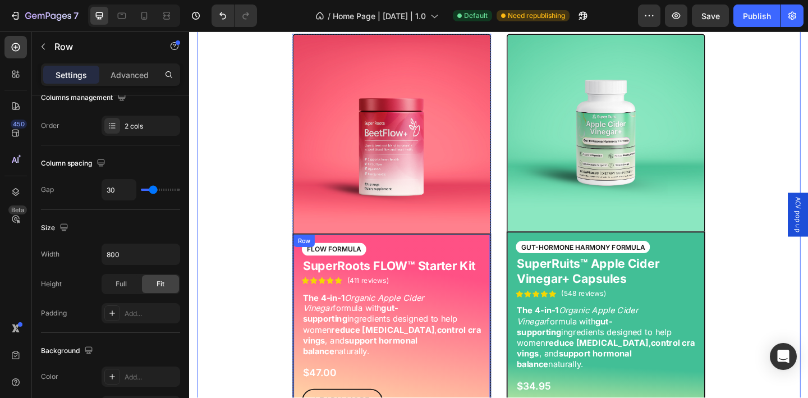
scroll to position [668, 0]
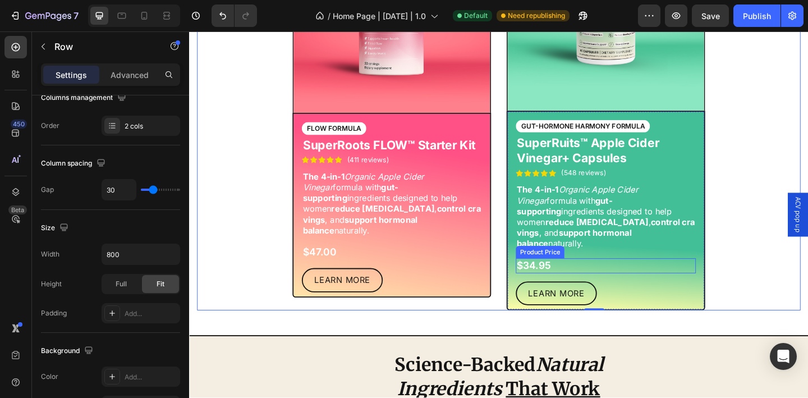
click at [600, 278] on div "$34.95" at bounding box center [642, 286] width 196 height 16
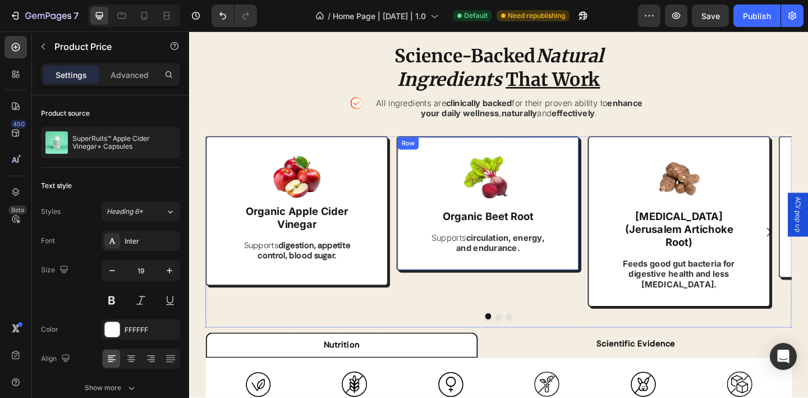
scroll to position [983, 0]
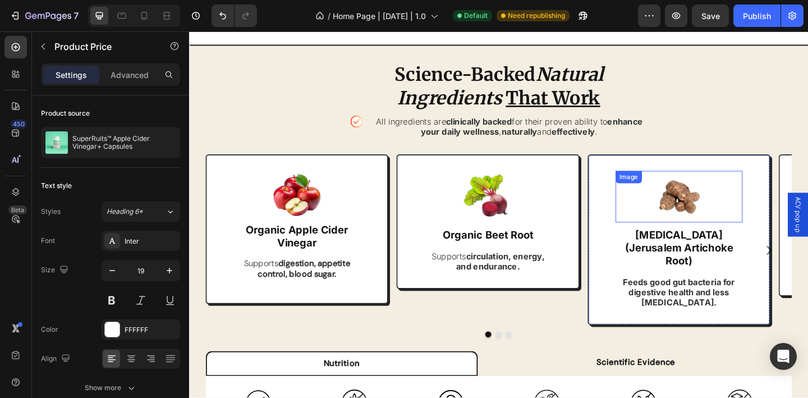
click at [725, 214] on img at bounding box center [722, 211] width 56 height 56
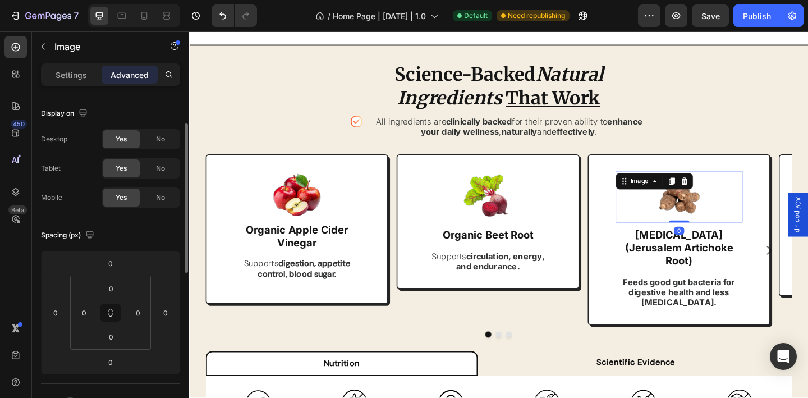
scroll to position [20, 0]
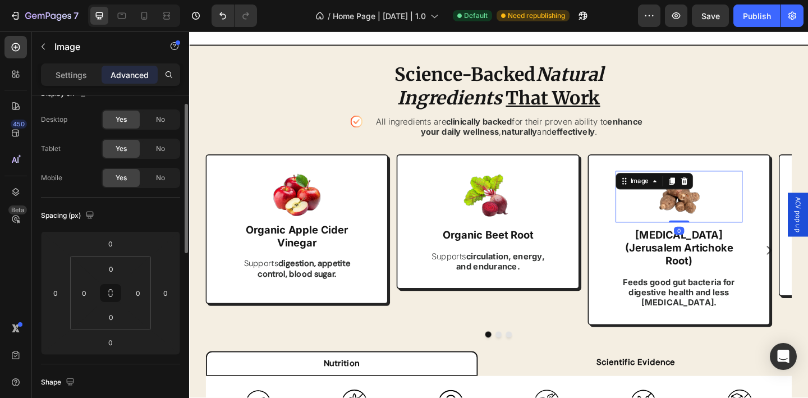
click at [81, 75] on p "Settings" at bounding box center [71, 75] width 31 height 12
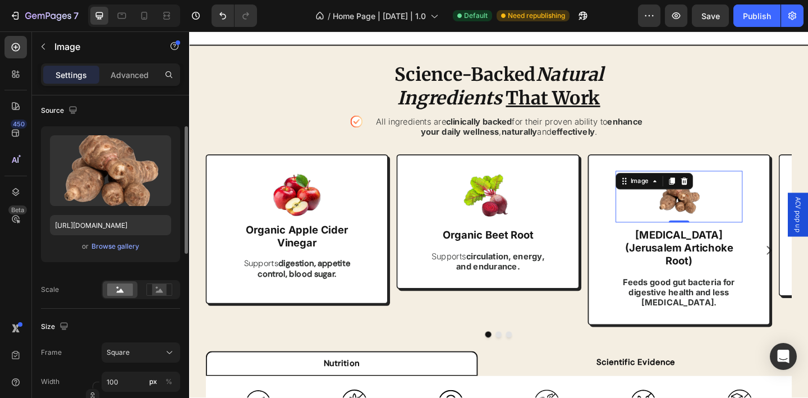
scroll to position [92, 0]
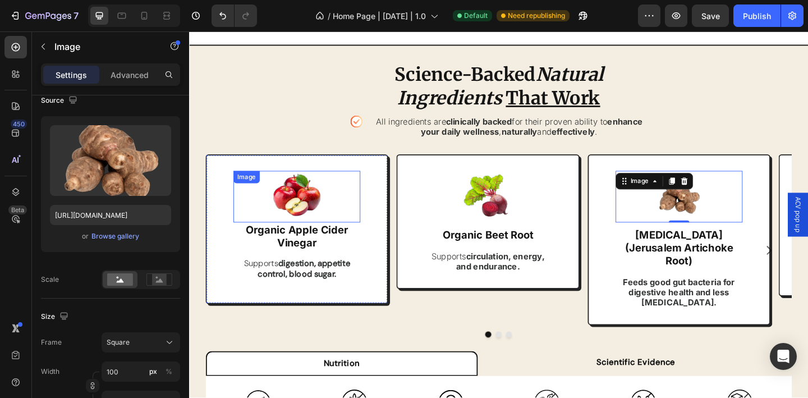
click at [284, 195] on img at bounding box center [306, 211] width 56 height 56
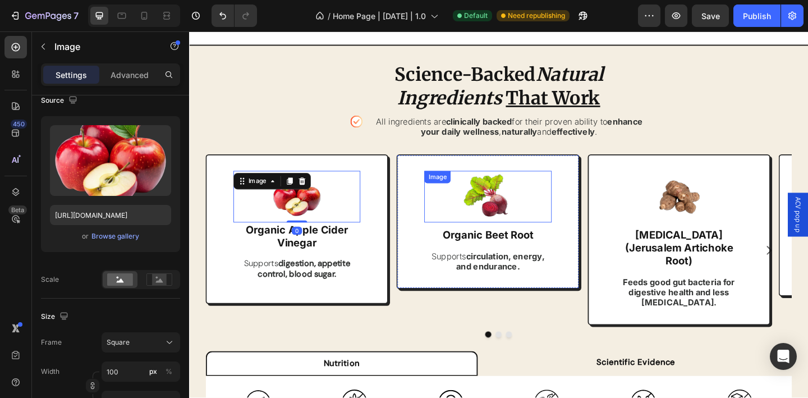
click at [531, 197] on img at bounding box center [514, 211] width 56 height 56
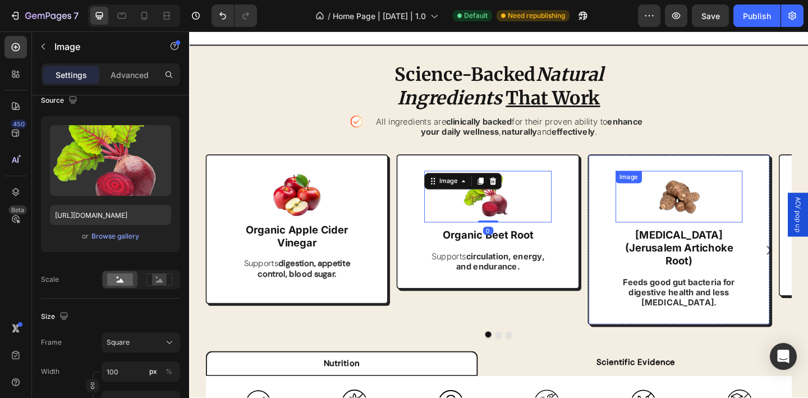
click at [729, 196] on img at bounding box center [722, 211] width 56 height 56
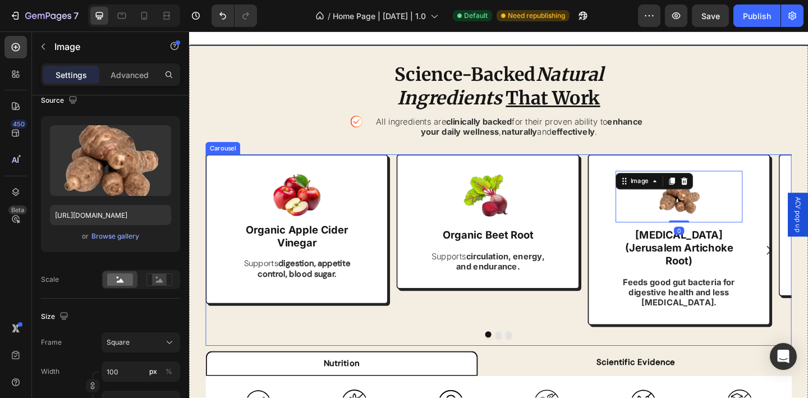
click at [807, 265] on icon "Carousel Next Arrow" at bounding box center [819, 270] width 5 height 10
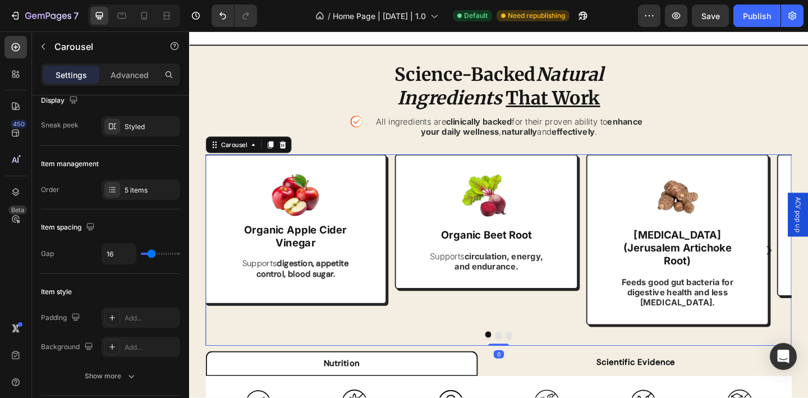
scroll to position [0, 0]
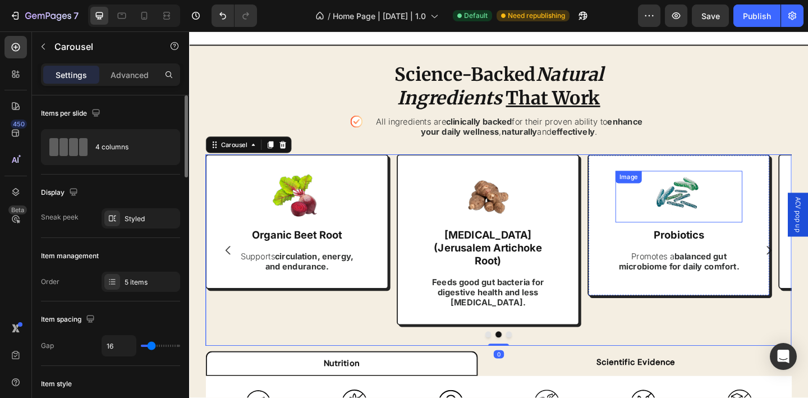
click at [721, 209] on img at bounding box center [722, 211] width 56 height 56
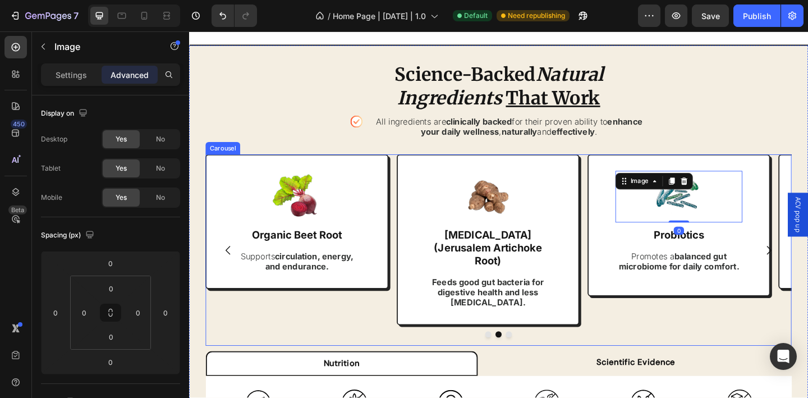
click at [807, 263] on icon "Carousel Next Arrow" at bounding box center [819, 269] width 13 height 13
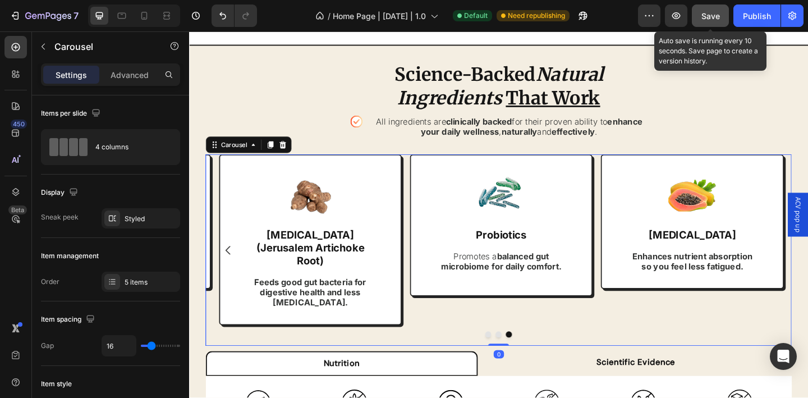
click at [709, 18] on span "Save" at bounding box center [710, 16] width 19 height 10
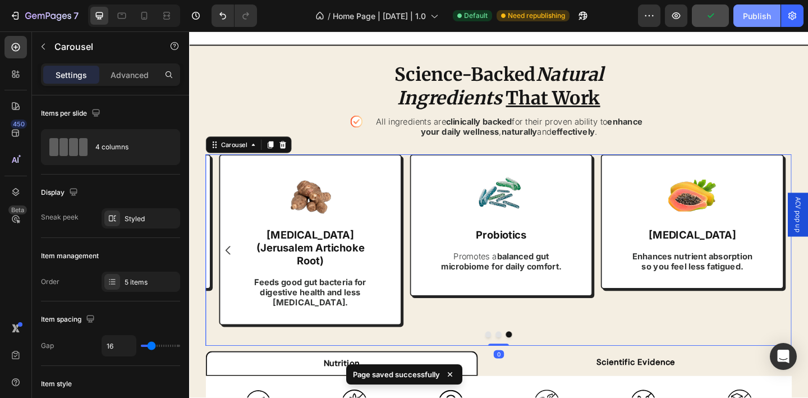
click at [750, 18] on div "Publish" at bounding box center [757, 16] width 28 height 12
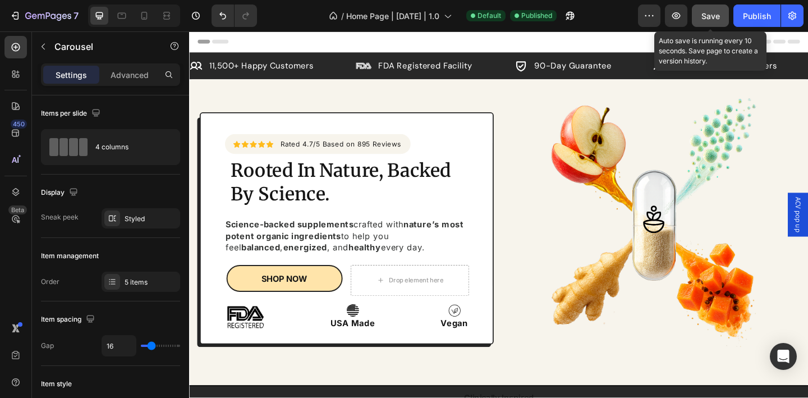
click at [716, 18] on span "Save" at bounding box center [710, 16] width 19 height 10
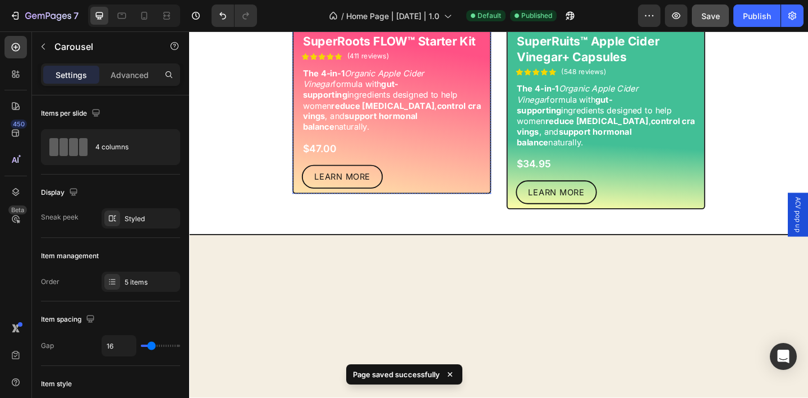
scroll to position [663, 0]
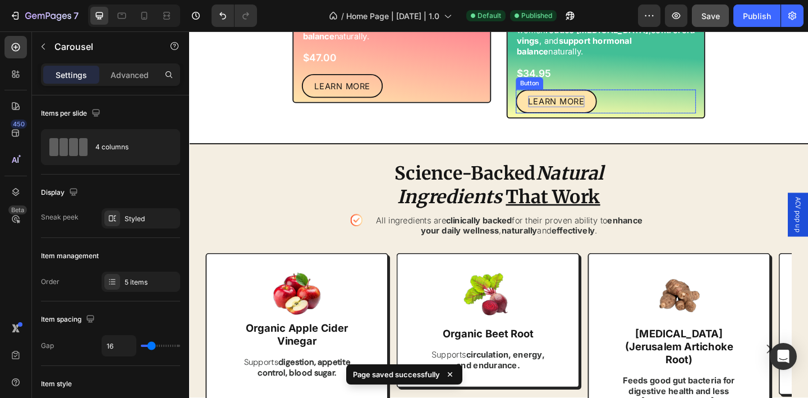
click at [603, 114] on p "LEARN MORE" at bounding box center [588, 108] width 61 height 12
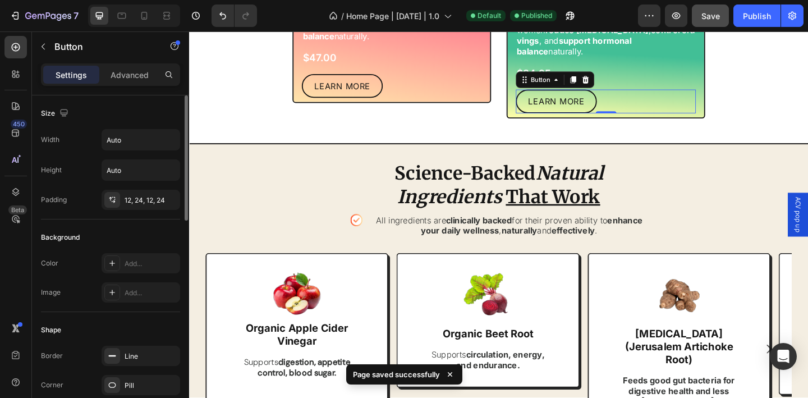
scroll to position [558, 0]
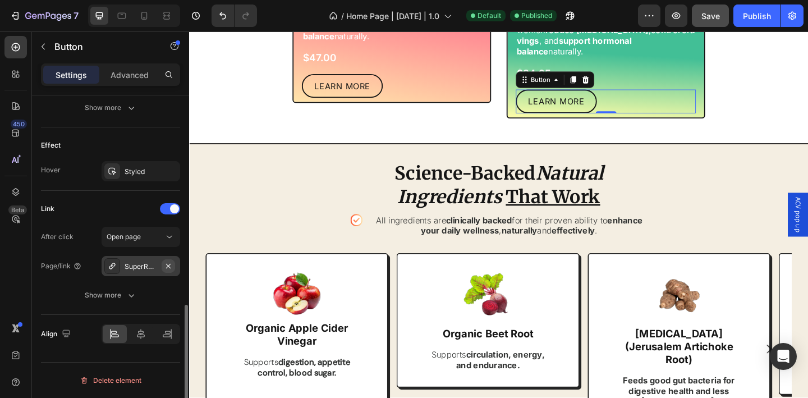
click at [170, 269] on icon "button" at bounding box center [168, 265] width 9 height 9
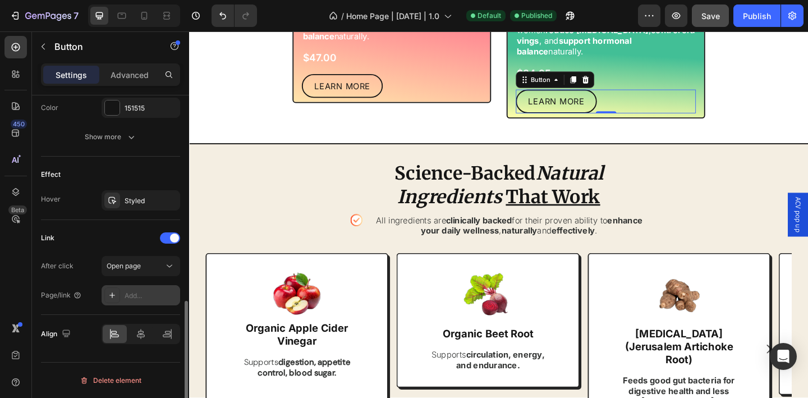
scroll to position [528, 0]
click at [141, 295] on div "Add..." at bounding box center [151, 296] width 53 height 10
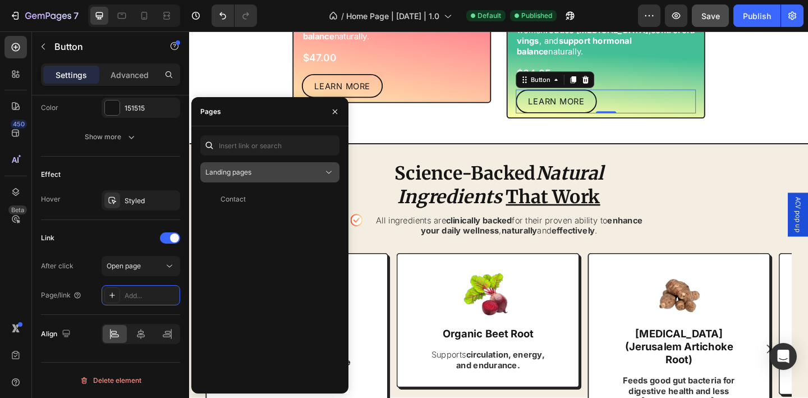
click at [317, 174] on div "Landing pages" at bounding box center [264, 172] width 118 height 10
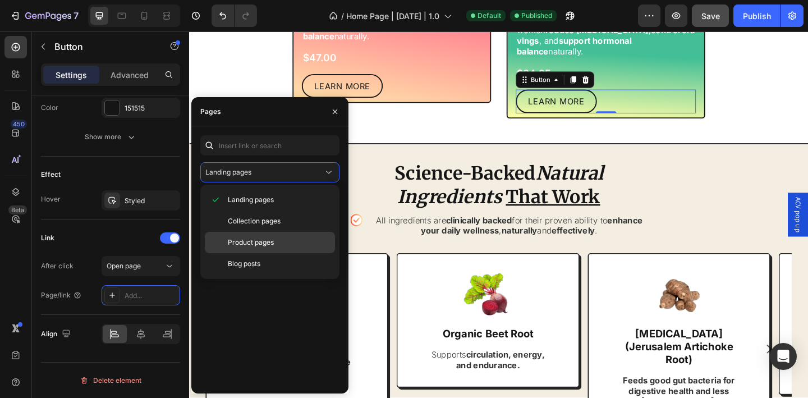
click at [296, 245] on p "Product pages" at bounding box center [279, 242] width 102 height 10
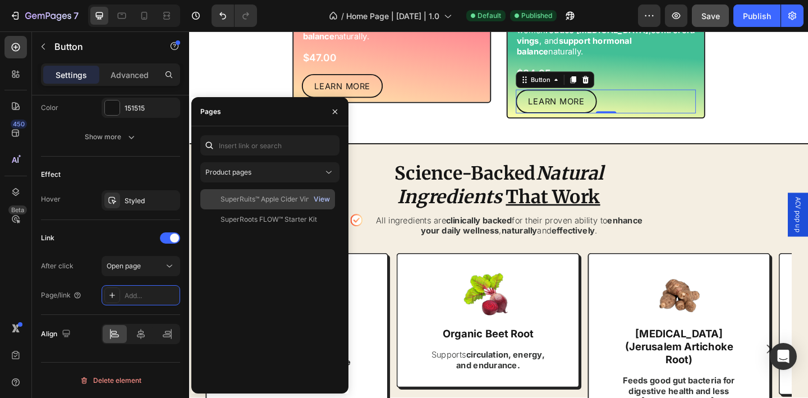
click at [317, 200] on div "View" at bounding box center [322, 199] width 16 height 10
click at [238, 202] on div "SuperRuits™ Apple Cider Vinegar+ Capsules" at bounding box center [274, 199] width 108 height 10
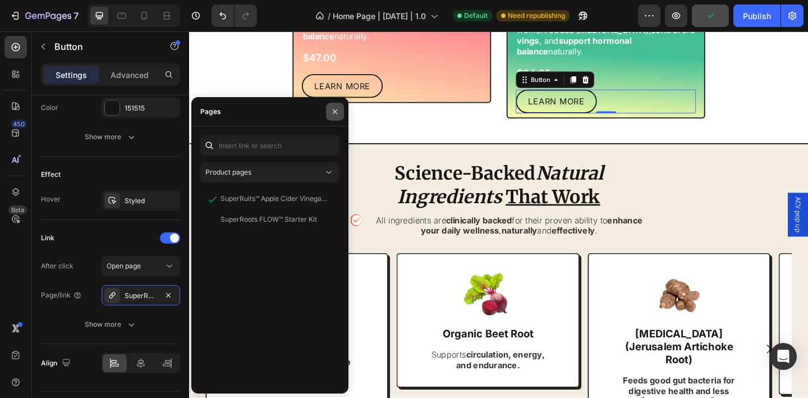
click at [332, 111] on icon "button" at bounding box center [334, 111] width 9 height 9
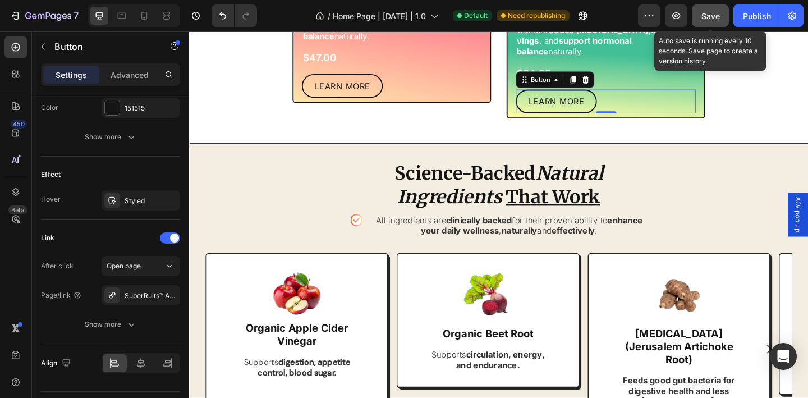
click at [706, 18] on span "Save" at bounding box center [710, 16] width 19 height 10
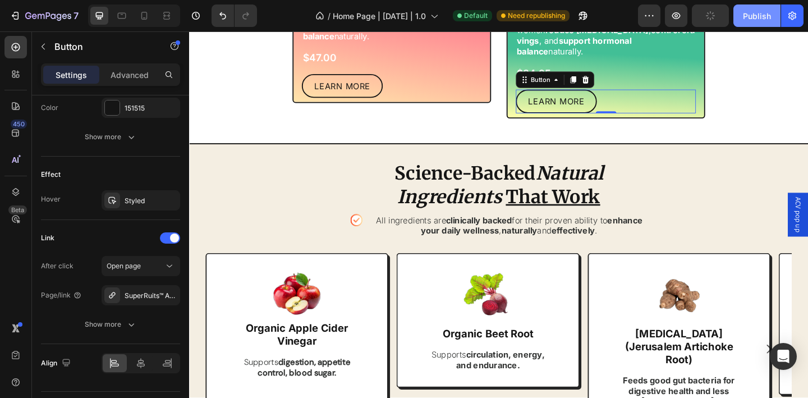
click at [755, 17] on div "Publish" at bounding box center [757, 16] width 28 height 12
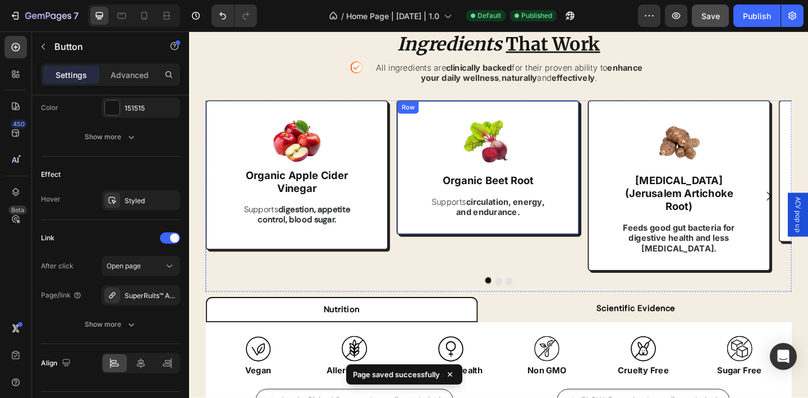
scroll to position [1194, 0]
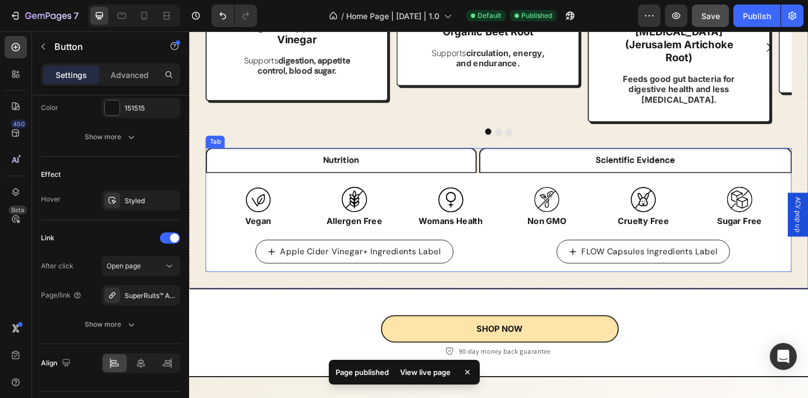
click at [538, 168] on li "Scientific Evidence" at bounding box center [674, 171] width 341 height 27
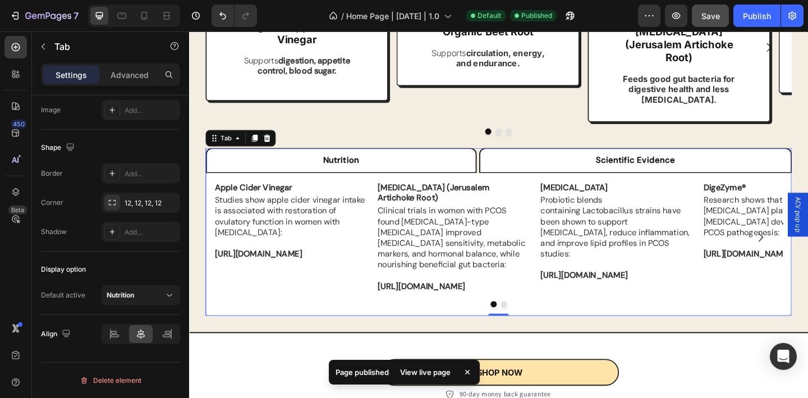
scroll to position [0, 0]
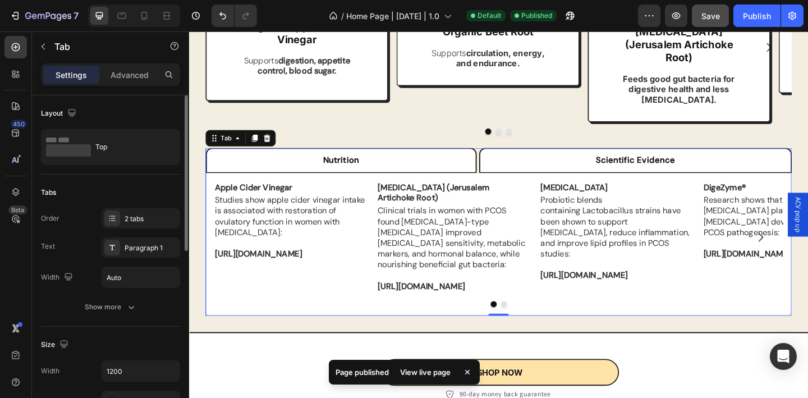
click at [464, 159] on li "Nutrition" at bounding box center [354, 171] width 295 height 27
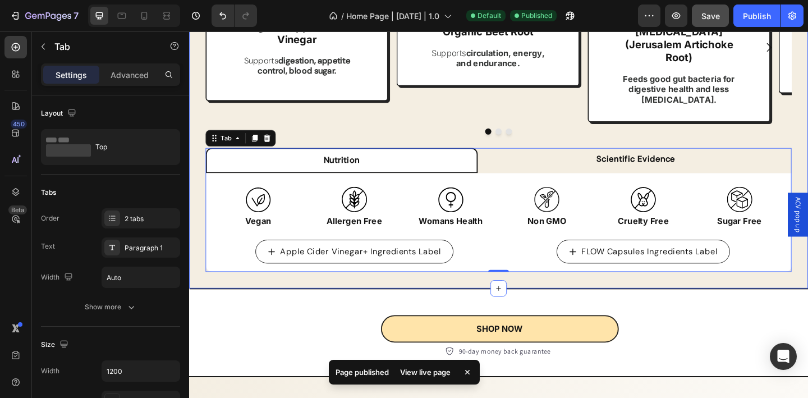
click at [193, 164] on div "Science-Backed Natural Ingredients That Work Heading Icon All ingredients are c…" at bounding box center [525, 68] width 673 height 487
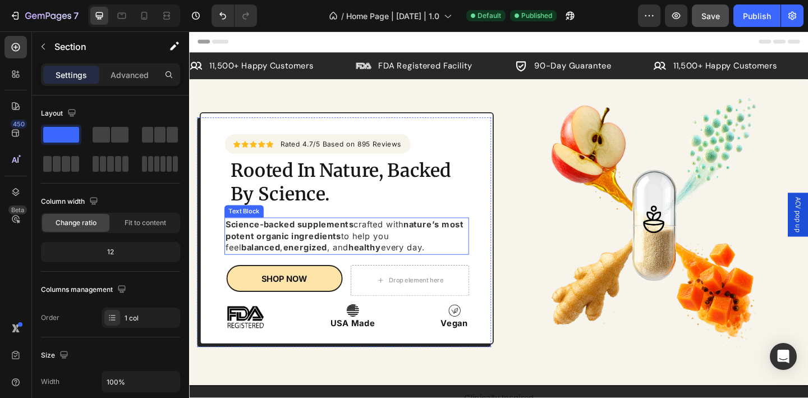
click at [415, 251] on p "Science-backed supplements crafted with nature’s most potent organic ingredient…" at bounding box center [360, 254] width 264 height 38
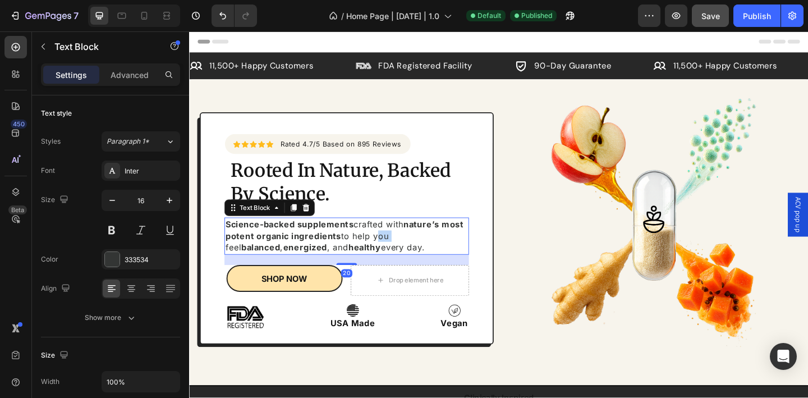
click at [415, 251] on p "Science-backed supplements crafted with nature’s most potent organic ingredient…" at bounding box center [360, 254] width 264 height 38
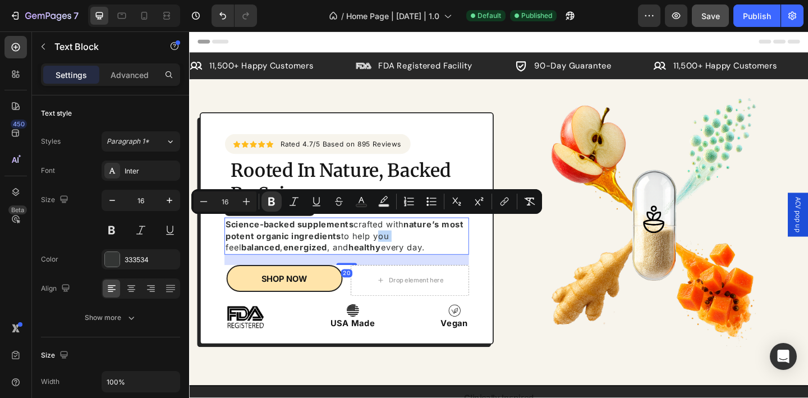
copy p "Science-backed supplements crafted with nature’s most potent organic ingredient…"
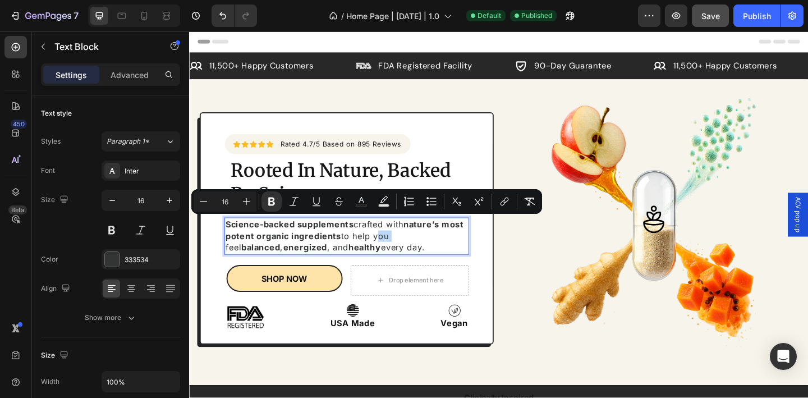
click at [328, 254] on strong "nature’s most potent organic ingredients" at bounding box center [357, 248] width 259 height 24
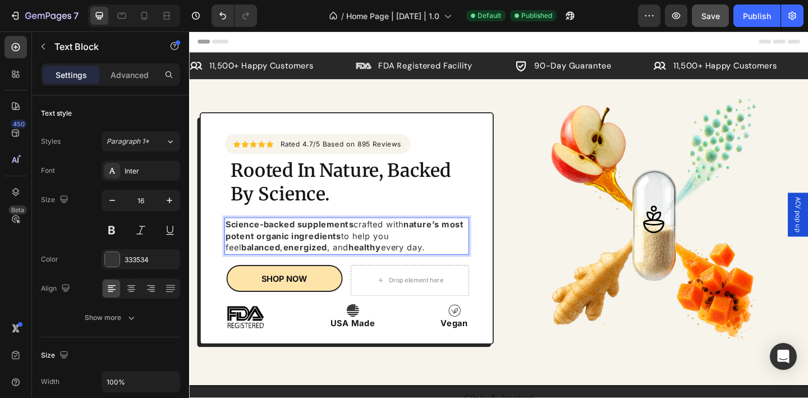
click at [318, 252] on strong "nature’s most potent organic ingredients" at bounding box center [357, 248] width 259 height 24
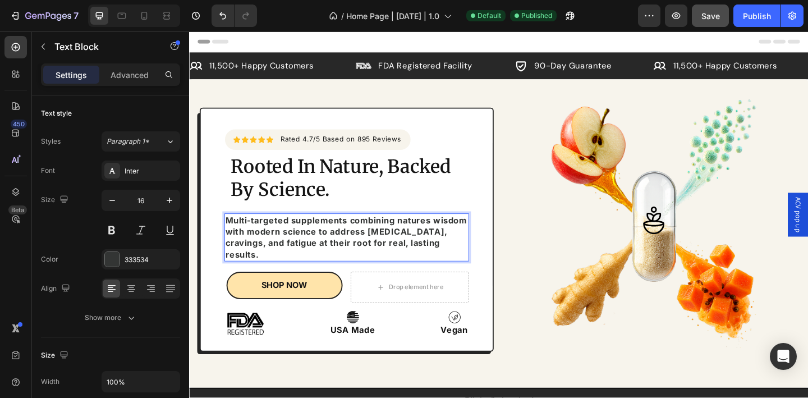
click at [366, 240] on strong "Multi-targeted supplements combining natures wisdom with modern science to addr…" at bounding box center [359, 255] width 263 height 49
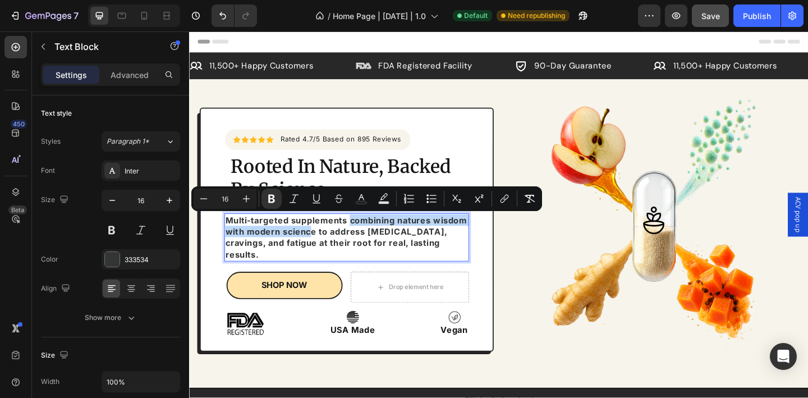
drag, startPoint x: 362, startPoint y: 237, endPoint x: 360, endPoint y: 254, distance: 16.4
click at [360, 254] on strong "Multi-targeted supplements combining natures wisdom with modern science to addr…" at bounding box center [359, 255] width 263 height 49
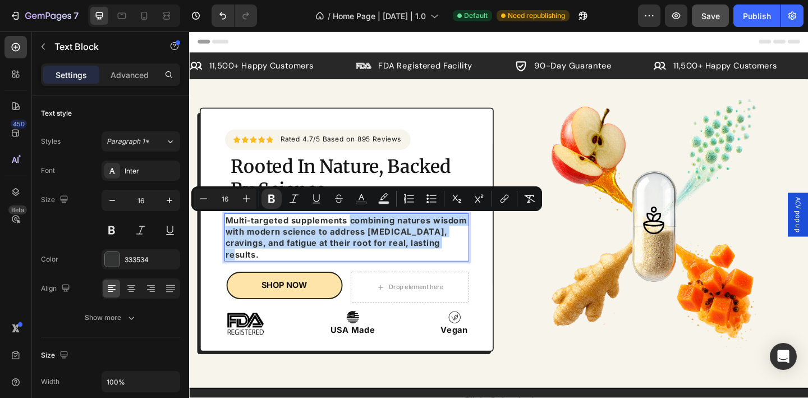
drag, startPoint x: 358, startPoint y: 272, endPoint x: 364, endPoint y: 238, distance: 33.5
click at [364, 238] on p "Multi-targeted supplements combining natures wisdom with modern science to addr…" at bounding box center [360, 256] width 264 height 50
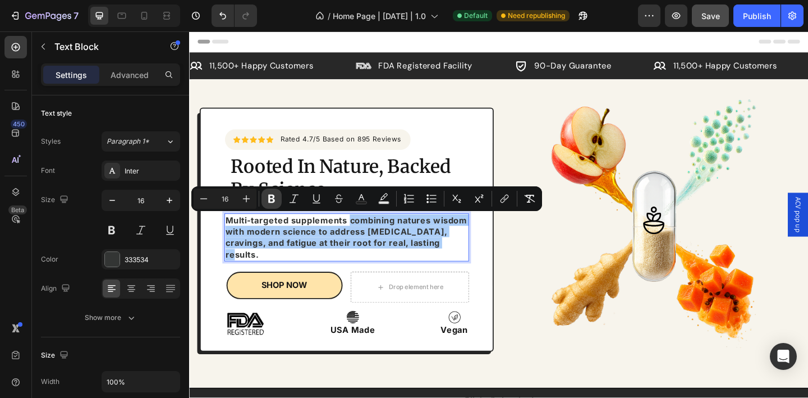
click at [272, 200] on icon "Editor contextual toolbar" at bounding box center [271, 198] width 11 height 11
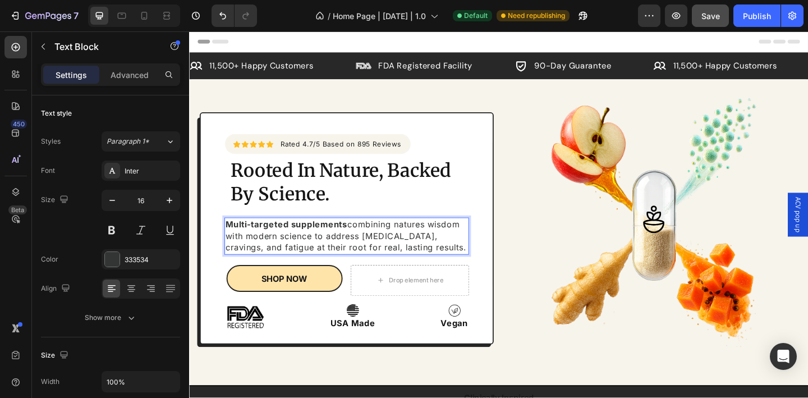
click at [388, 251] on p "Multi-targeted supplements combining natures wisdom with modern science to addr…" at bounding box center [360, 254] width 264 height 38
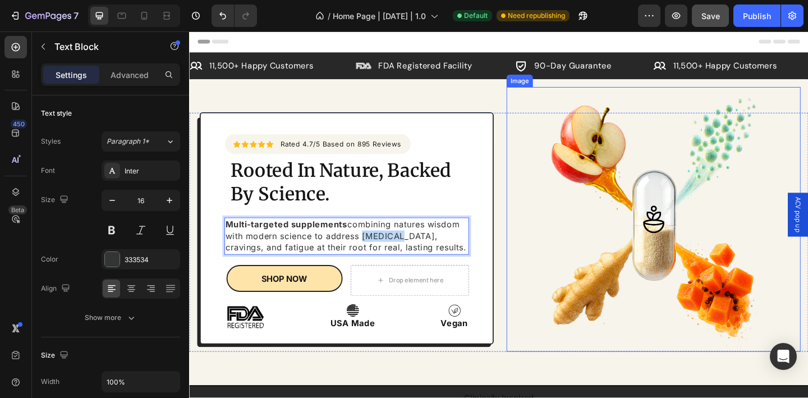
click at [537, 265] on div at bounding box center [694, 236] width 320 height 288
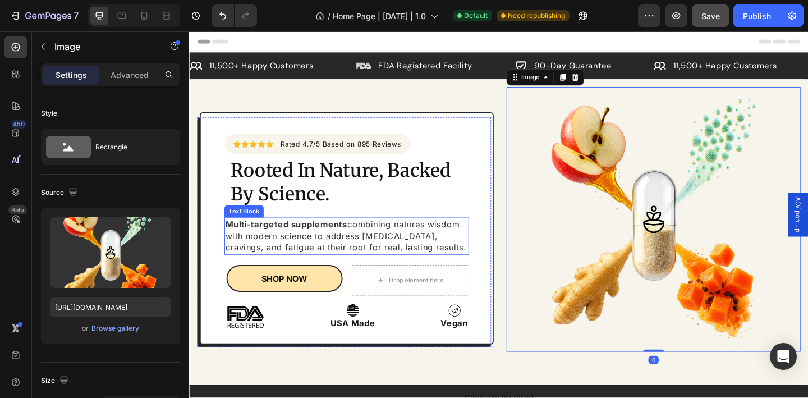
click at [392, 252] on p "Multi-targeted supplements combining natures wisdom with modern science to addr…" at bounding box center [360, 254] width 264 height 38
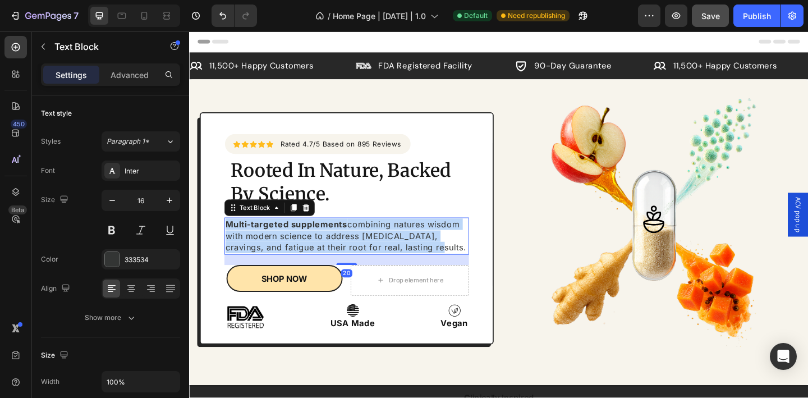
click at [392, 252] on p "Multi-targeted supplements combining natures wisdom with modern science to addr…" at bounding box center [360, 254] width 264 height 38
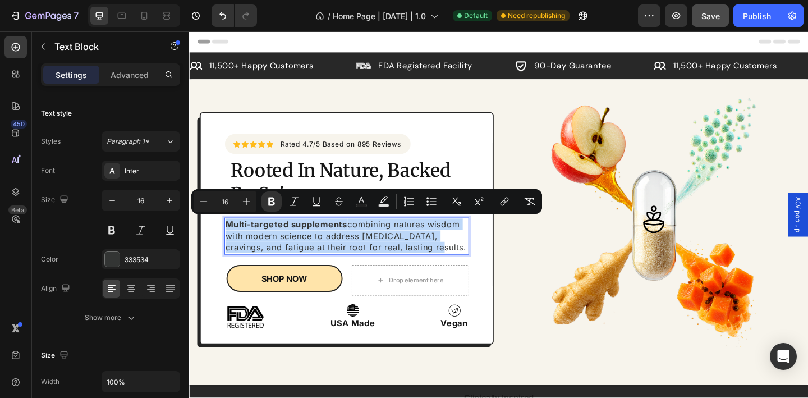
click at [392, 252] on p "Multi-targeted supplements combining natures wisdom with modern science to addr…" at bounding box center [360, 254] width 264 height 38
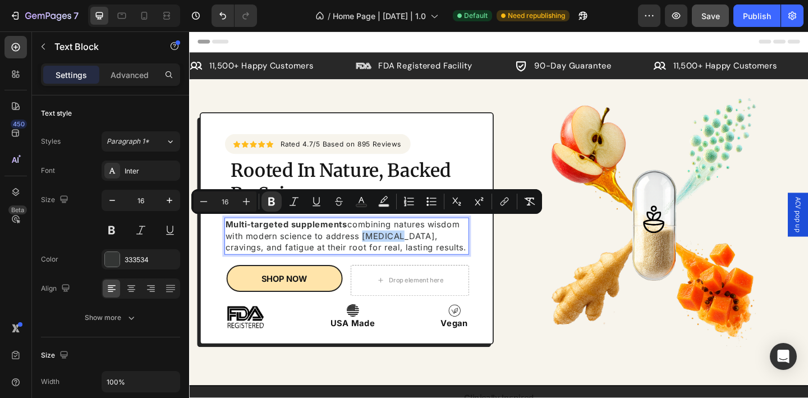
click at [392, 252] on p "Multi-targeted supplements combining natures wisdom with modern science to addr…" at bounding box center [360, 254] width 264 height 38
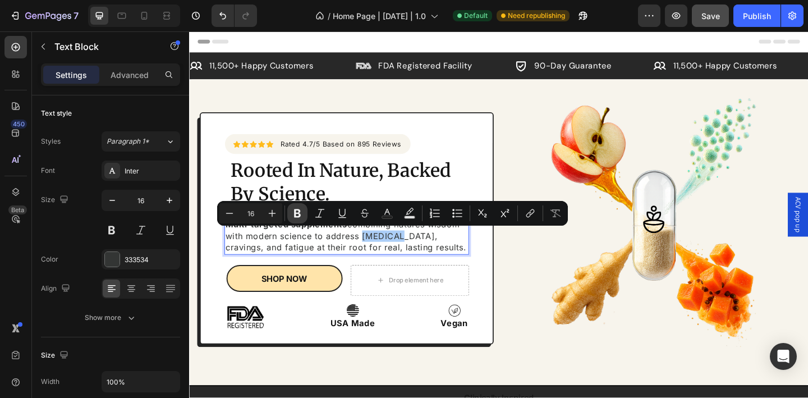
click at [293, 215] on icon "Editor contextual toolbar" at bounding box center [297, 213] width 11 height 11
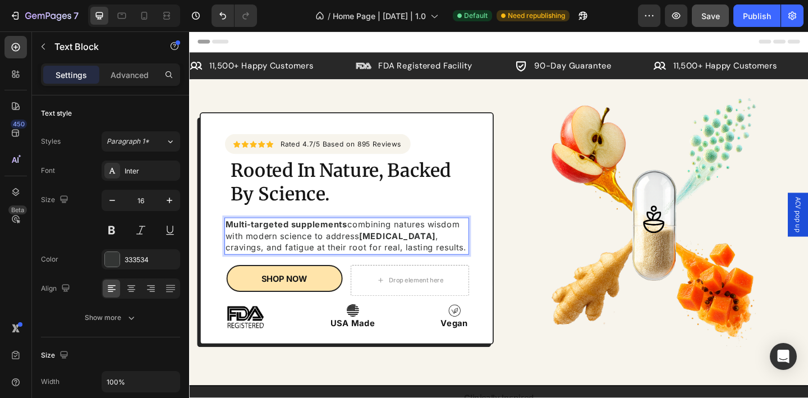
click at [442, 249] on p "Multi-targeted supplements combining natures wisdom with modern science to addr…" at bounding box center [360, 254] width 264 height 38
click at [521, 268] on div "Icon Icon Icon Icon Icon Icon List Hoz Rated 4.7/5 Based on 895 Reviews Text bl…" at bounding box center [525, 250] width 673 height 260
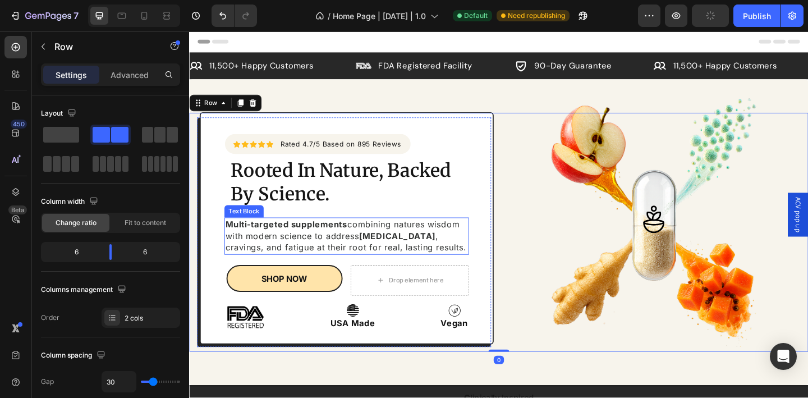
click at [438, 257] on p "Multi-targeted supplements combining natures wisdom with modern science to addr…" at bounding box center [360, 254] width 264 height 38
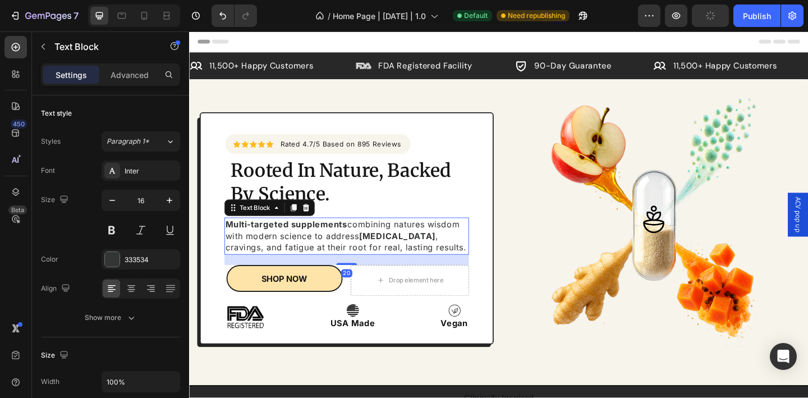
click at [439, 256] on p "Multi-targeted supplements combining natures wisdom with modern science to addr…" at bounding box center [360, 254] width 264 height 38
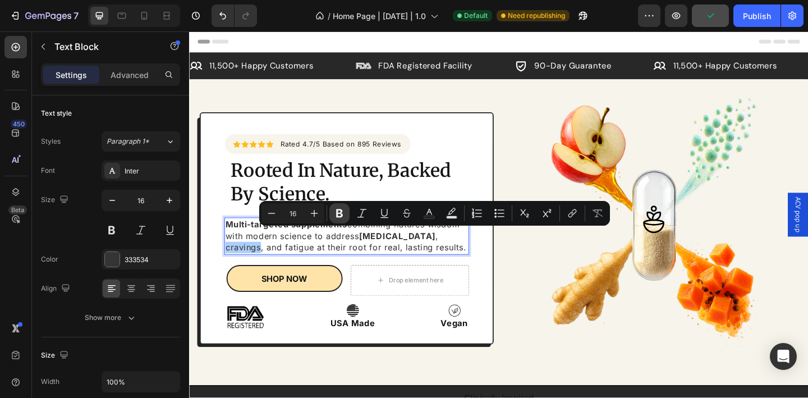
click at [338, 217] on icon "Editor contextual toolbar" at bounding box center [339, 213] width 7 height 8
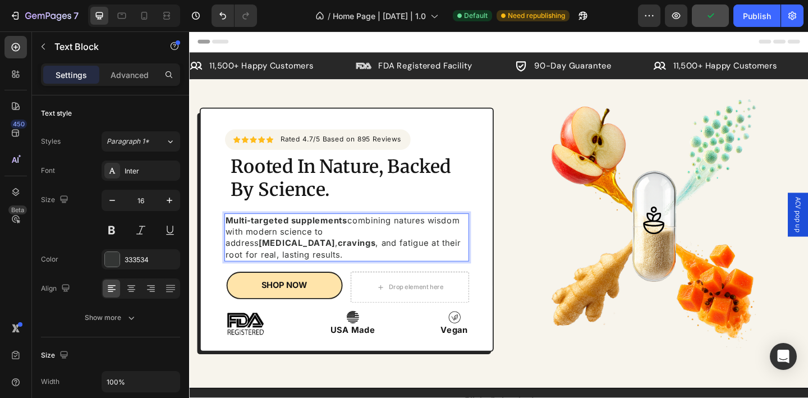
click at [254, 268] on p "Multi-targeted supplements combining natures wisdom with modern science to addr…" at bounding box center [360, 256] width 264 height 50
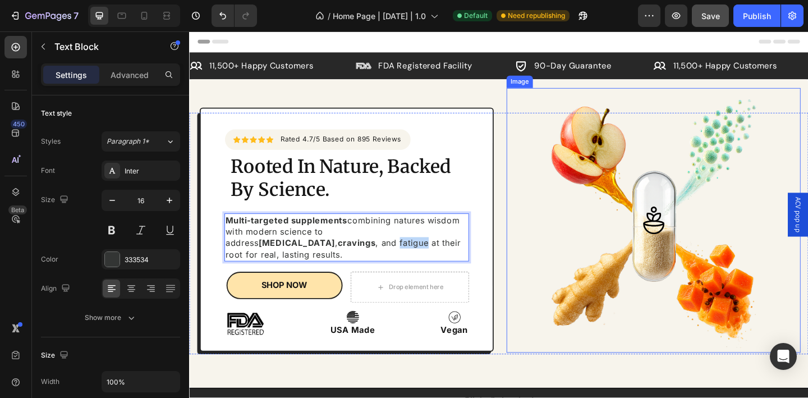
click at [576, 273] on img at bounding box center [694, 237] width 288 height 288
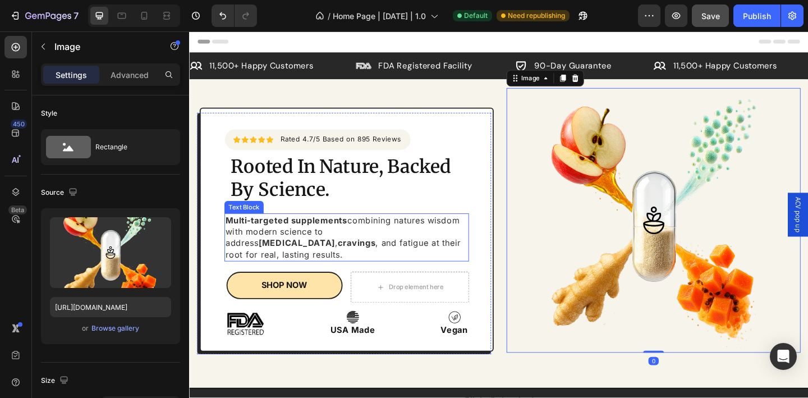
click at [250, 266] on p "Multi-targeted supplements combining natures wisdom with modern science to addr…" at bounding box center [360, 256] width 264 height 50
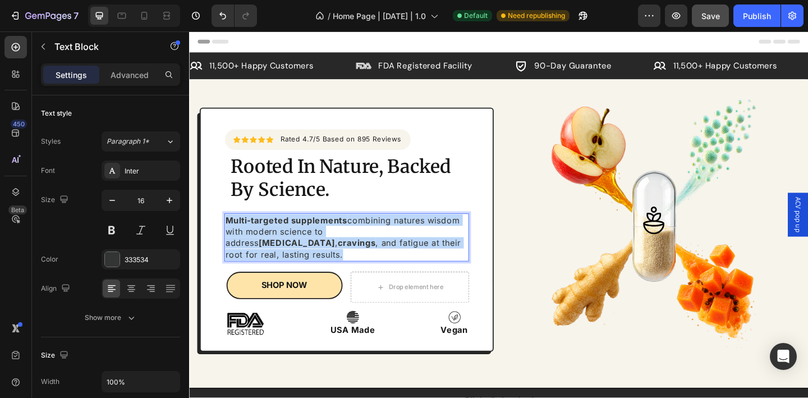
click at [250, 266] on p "Multi-targeted supplements combining natures wisdom with modern science to addr…" at bounding box center [360, 256] width 264 height 50
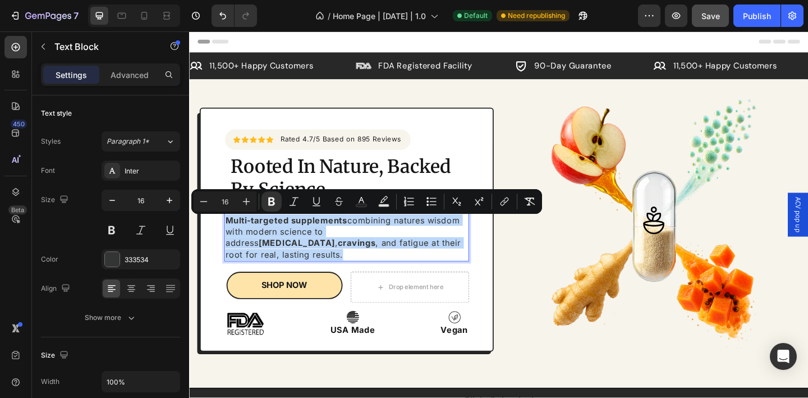
click at [250, 266] on p "Multi-targeted supplements combining natures wisdom with modern science to addr…" at bounding box center [360, 256] width 264 height 50
click at [250, 265] on p "Multi-targeted supplements combining natures wisdom with modern science to addr…" at bounding box center [360, 256] width 264 height 50
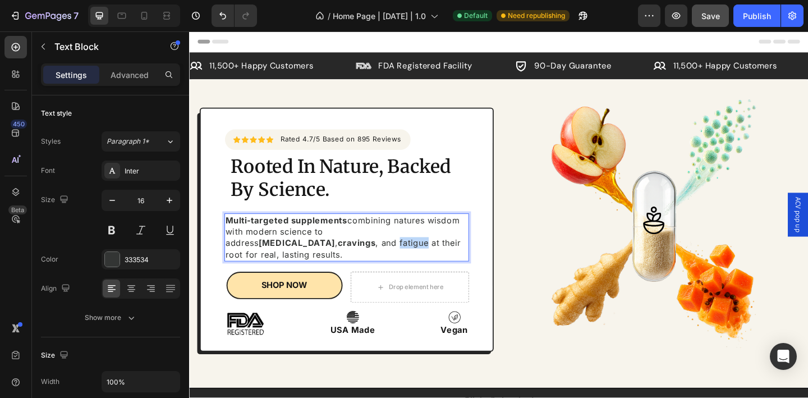
click at [250, 265] on p "Multi-targeted supplements combining natures wisdom with modern science to addr…" at bounding box center [360, 256] width 264 height 50
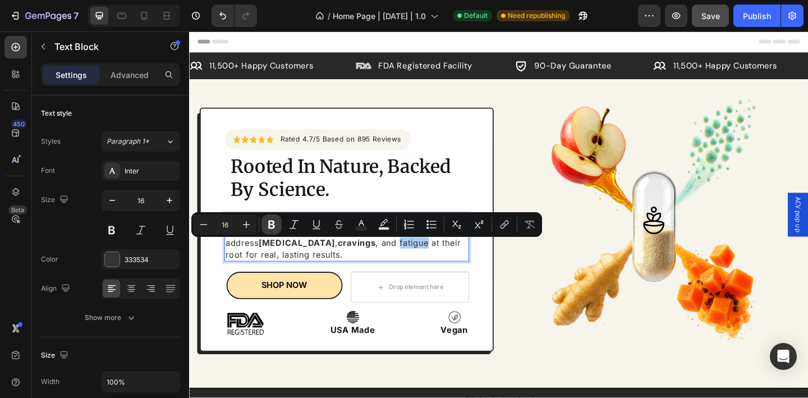
click at [268, 222] on icon "Editor contextual toolbar" at bounding box center [271, 224] width 7 height 8
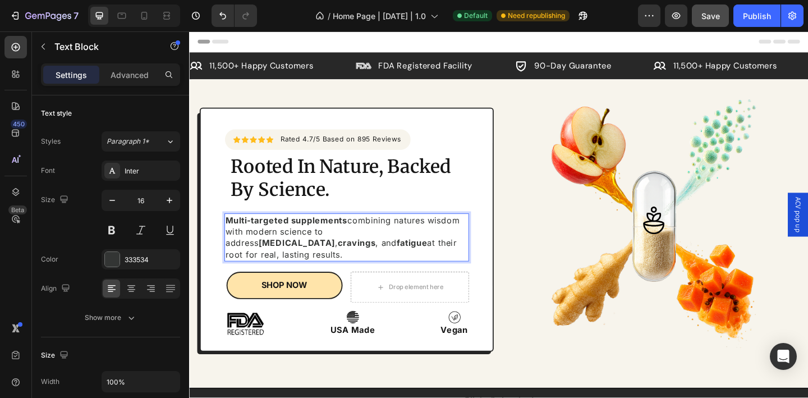
click at [300, 260] on p "Multi-targeted supplements combining natures wisdom with modern science to addr…" at bounding box center [360, 256] width 264 height 50
drag, startPoint x: 360, startPoint y: 265, endPoint x: 436, endPoint y: 264, distance: 76.9
click at [436, 264] on p "Multi-targeted supplements combining natures wisdom with modern science to addr…" at bounding box center [360, 256] width 264 height 50
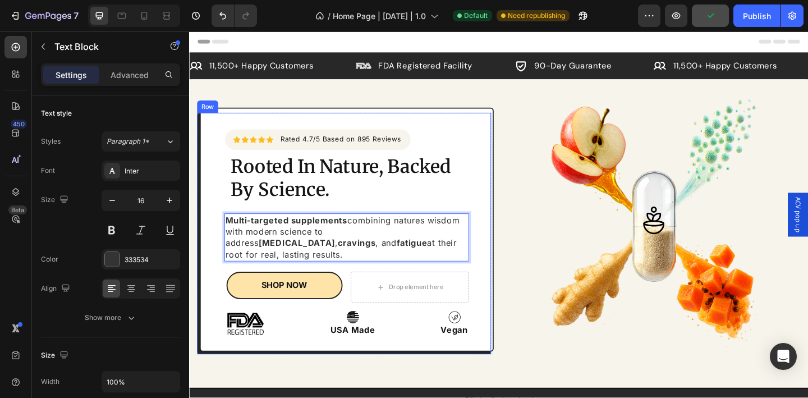
click at [535, 275] on div at bounding box center [694, 237] width 320 height 288
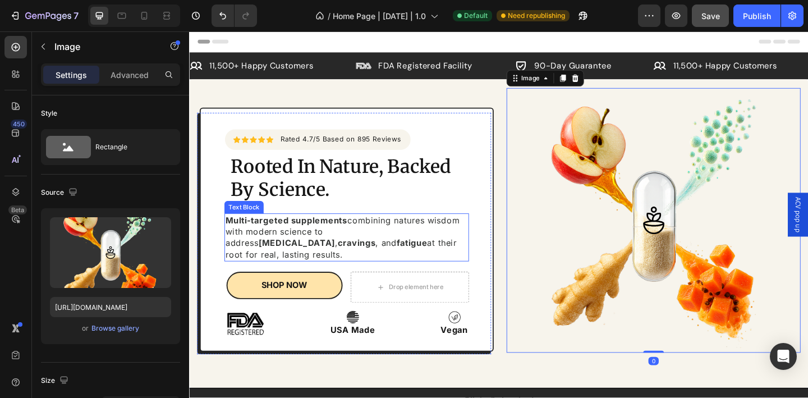
click at [426, 262] on p "Multi-targeted supplements combining natures wisdom with modern science to addr…" at bounding box center [360, 256] width 264 height 50
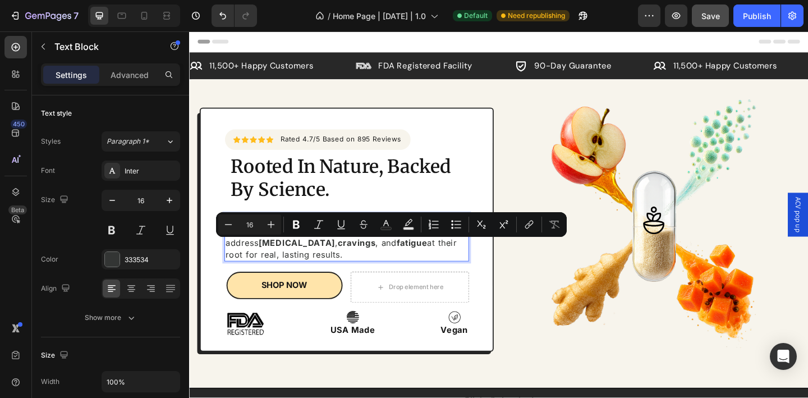
drag, startPoint x: 427, startPoint y: 265, endPoint x: 361, endPoint y: 260, distance: 66.4
click at [361, 260] on p "Multi-targeted supplements combining natures wisdom with modern science to addr…" at bounding box center [360, 256] width 264 height 50
click at [360, 265] on p "Multi-targeted supplements combining natures wisdom with modern science to addr…" at bounding box center [360, 256] width 264 height 50
drag, startPoint x: 360, startPoint y: 266, endPoint x: 431, endPoint y: 270, distance: 71.9
click at [431, 270] on p "Multi-targeted supplements combining natures wisdom with modern science to addr…" at bounding box center [360, 256] width 264 height 50
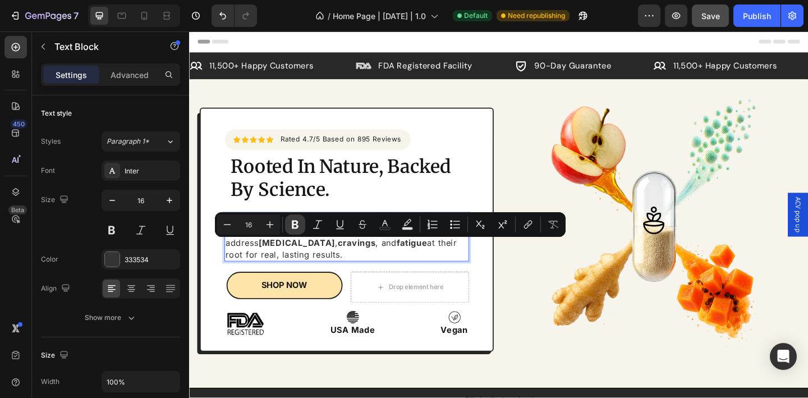
click at [295, 225] on icon "Editor contextual toolbar" at bounding box center [294, 224] width 11 height 11
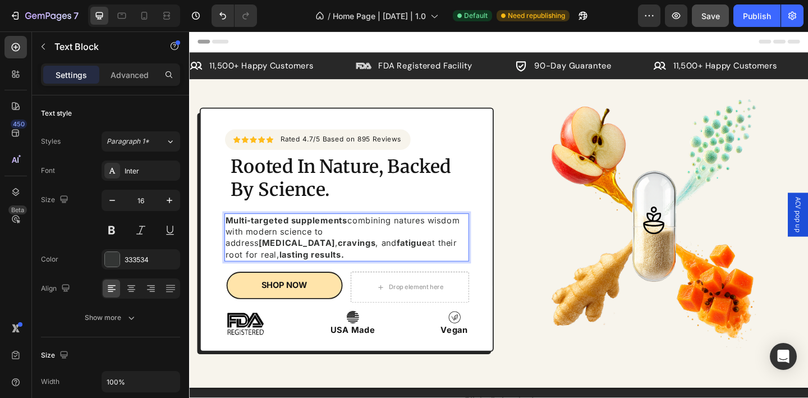
click at [440, 260] on p "Multi-targeted supplements combining natures wisdom with modern science to addr…" at bounding box center [360, 256] width 264 height 50
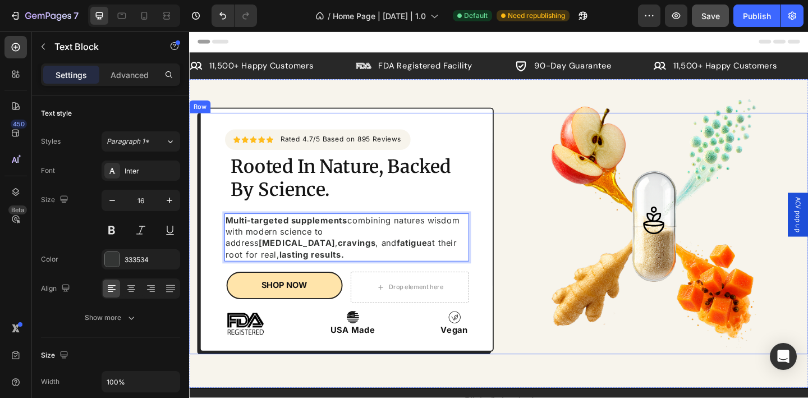
click at [522, 264] on div "Icon Icon Icon Icon Icon Icon List Hoz Rated 4.7/5 Based on 895 Reviews Text bl…" at bounding box center [525, 251] width 673 height 263
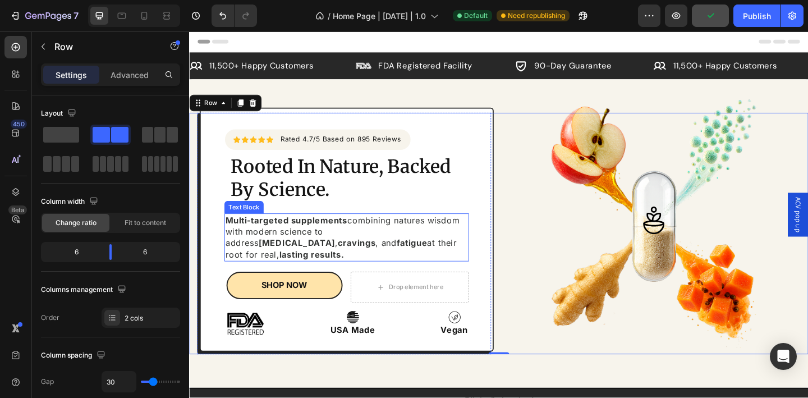
click at [415, 242] on p "Multi-targeted supplements combining natures wisdom with modern science to addr…" at bounding box center [360, 256] width 264 height 50
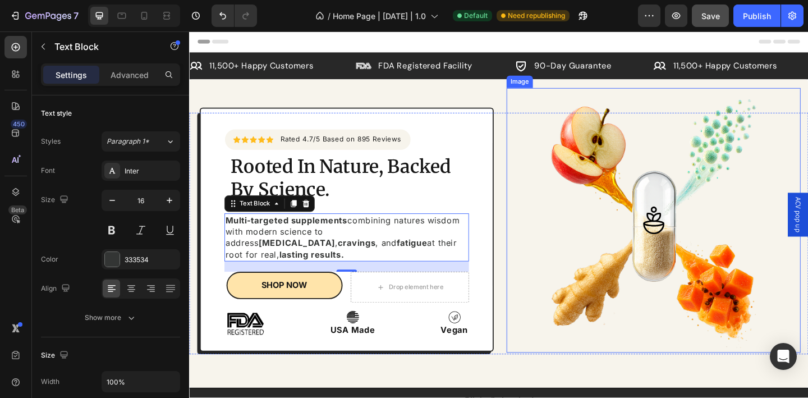
click at [539, 241] on div at bounding box center [694, 237] width 320 height 288
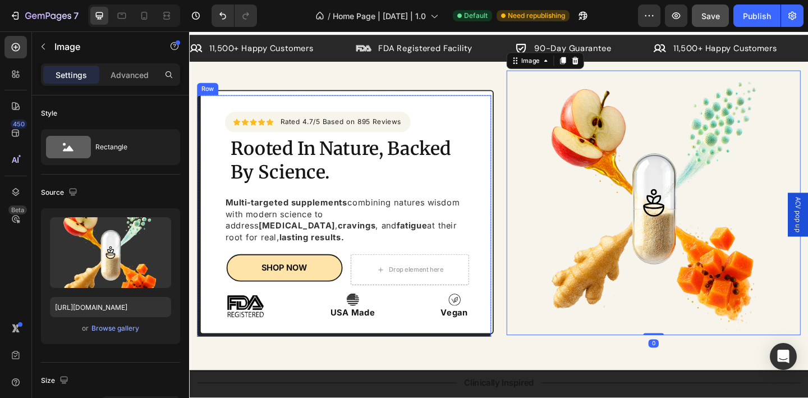
scroll to position [111, 0]
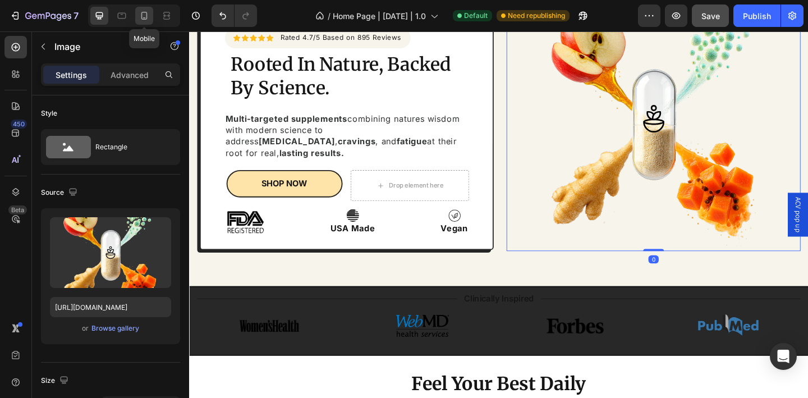
click at [143, 15] on icon at bounding box center [144, 15] width 11 height 11
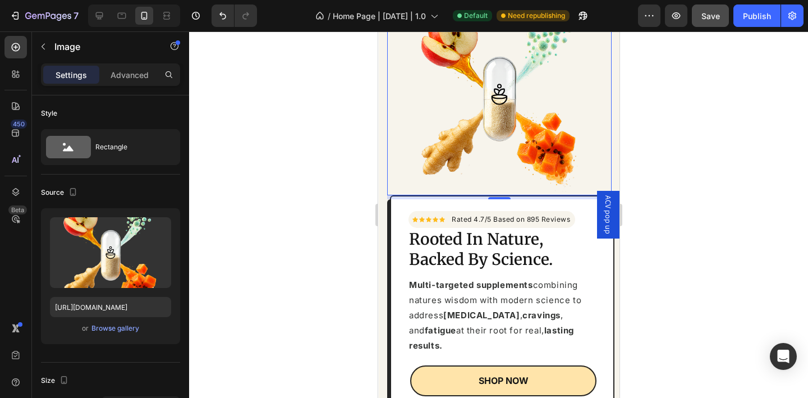
scroll to position [84, 0]
click at [102, 17] on icon at bounding box center [99, 15] width 11 height 11
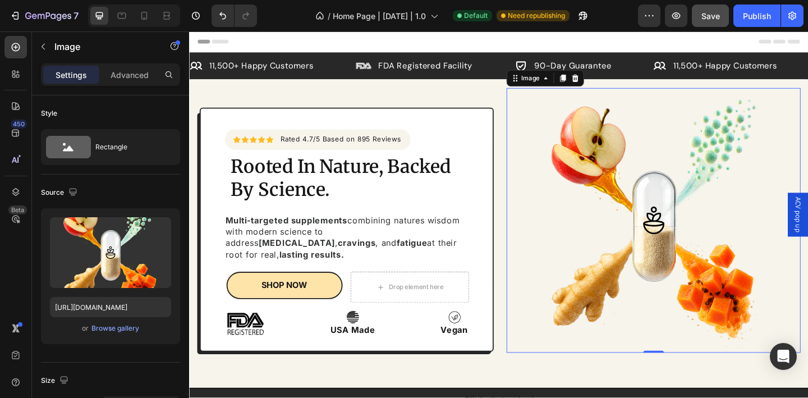
click at [701, 22] on button "Save" at bounding box center [710, 15] width 37 height 22
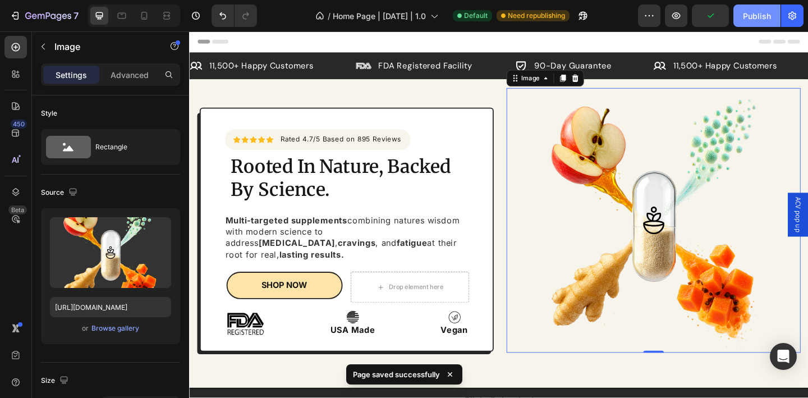
click at [755, 15] on div "Publish" at bounding box center [757, 16] width 28 height 12
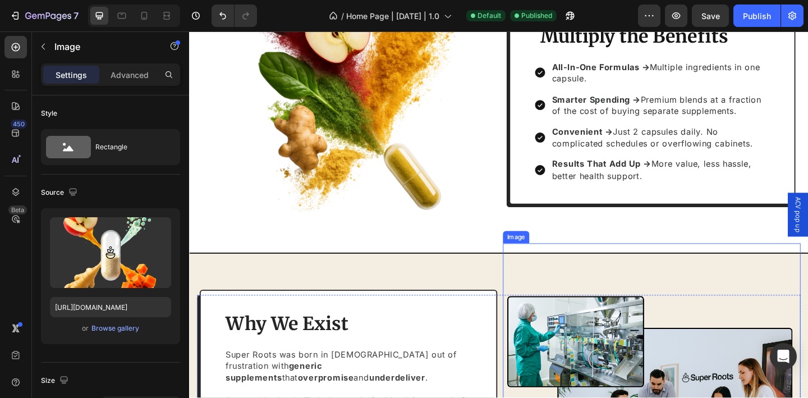
scroll to position [2002, 0]
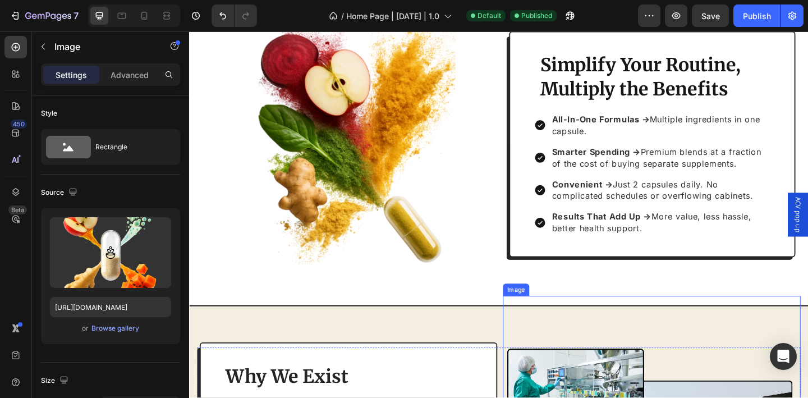
click at [537, 201] on div "Simplify Your Routine, Multiply the Benefits Heading All-In-One Formulas → Mult…" at bounding box center [692, 154] width 311 height 246
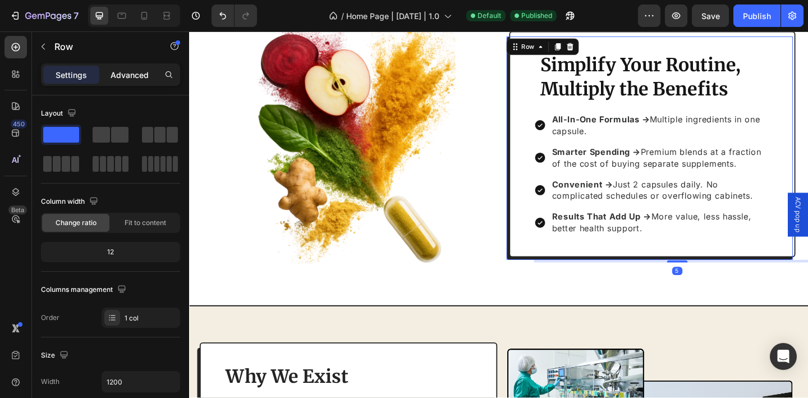
click at [125, 77] on p "Advanced" at bounding box center [130, 75] width 38 height 12
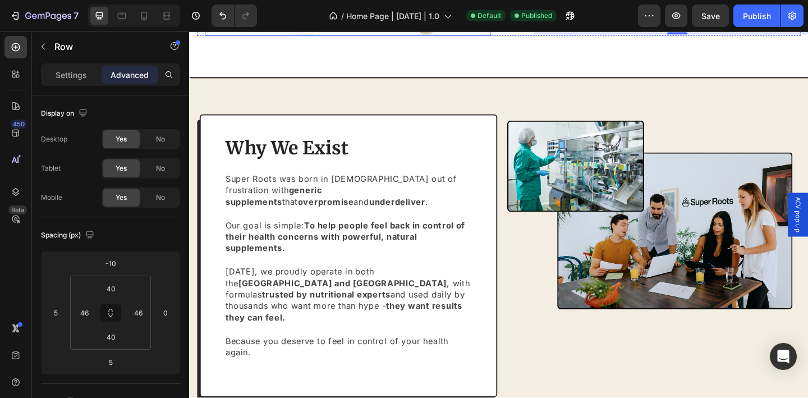
scroll to position [2314, 0]
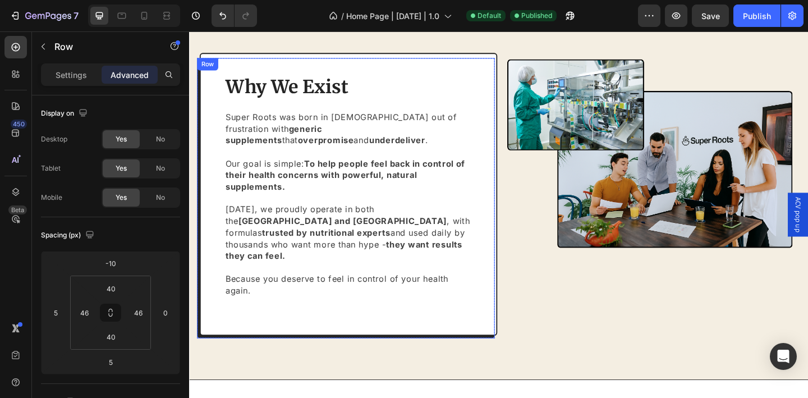
click at [212, 191] on div "Why We Exist Heading Super Roots was born in [DEMOGRAPHIC_DATA] out of frustrat…" at bounding box center [362, 208] width 324 height 307
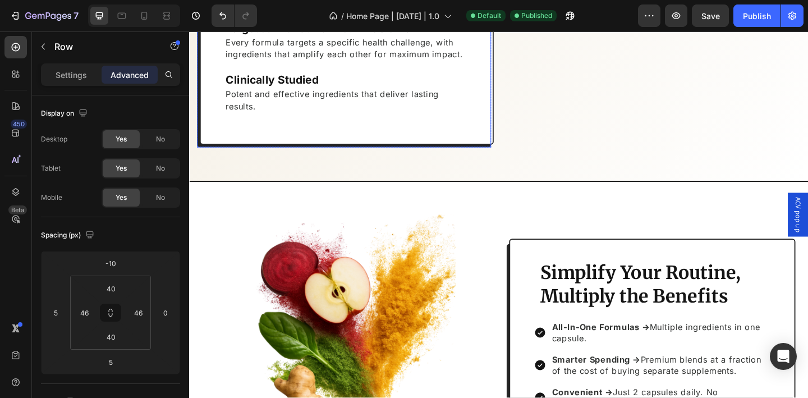
scroll to position [1685, 0]
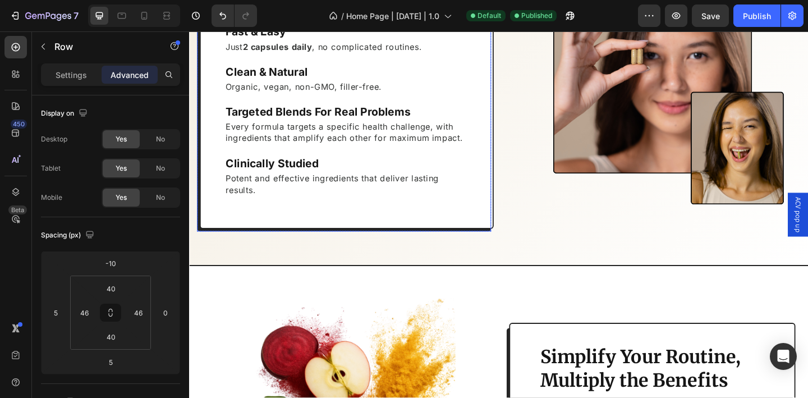
click at [255, 228] on div "The Super Roots Difference Heading Fast & Easy Heading Just 2 capsules daily , …" at bounding box center [360, 90] width 320 height 311
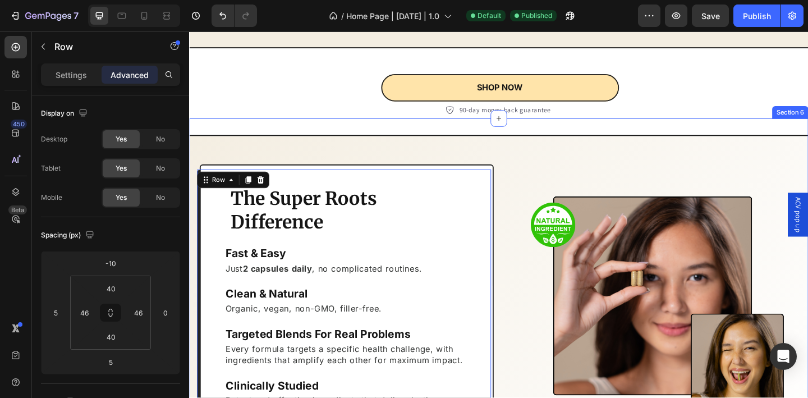
scroll to position [1527, 0]
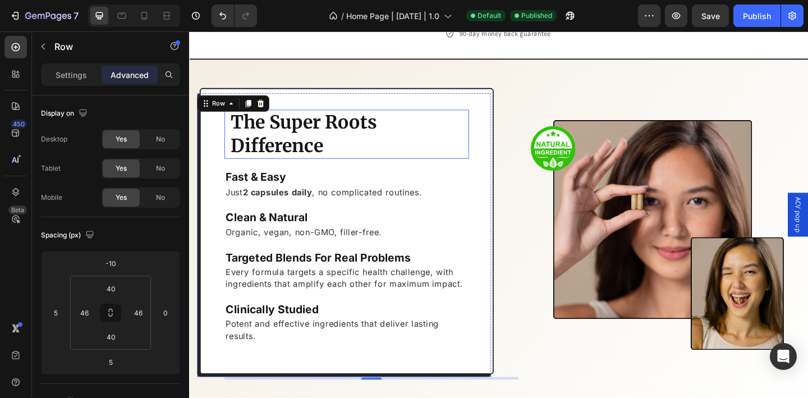
click at [377, 136] on h2 "The Super Roots Difference" at bounding box center [360, 143] width 255 height 53
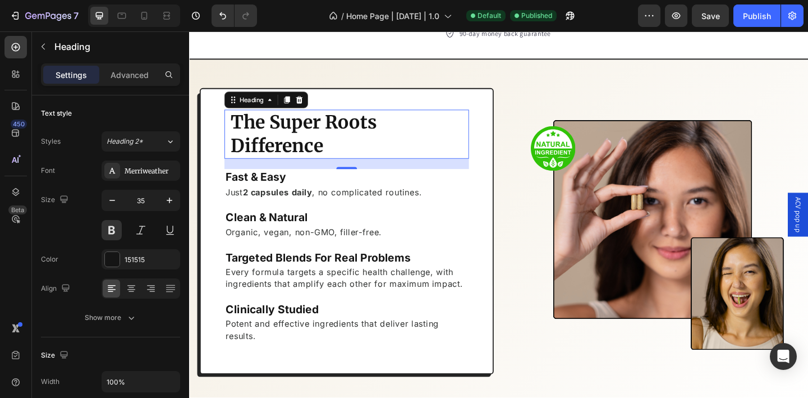
click at [376, 131] on p "The Super Roots Difference" at bounding box center [360, 143] width 252 height 51
click at [363, 154] on p "The Super Ruits Difference" at bounding box center [360, 143] width 252 height 51
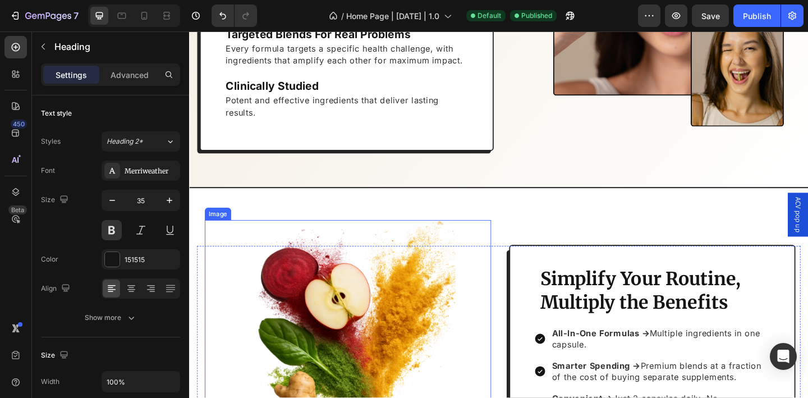
scroll to position [1849, 0]
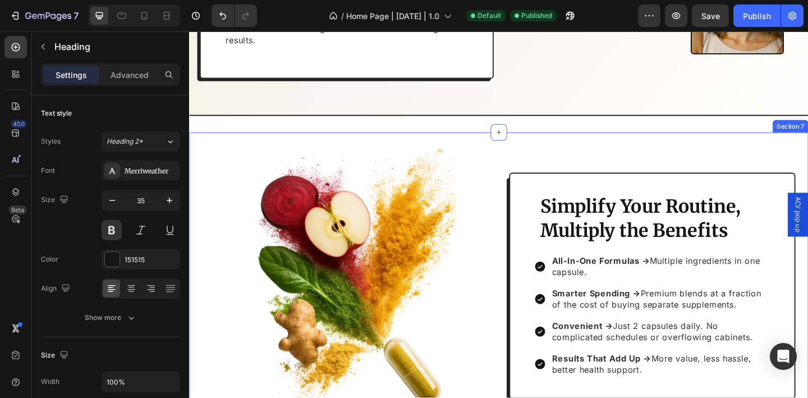
click at [526, 173] on div "Image Simplify Your Routine, Multiply the Benefits Heading All-In-One Formulas …" at bounding box center [525, 312] width 673 height 342
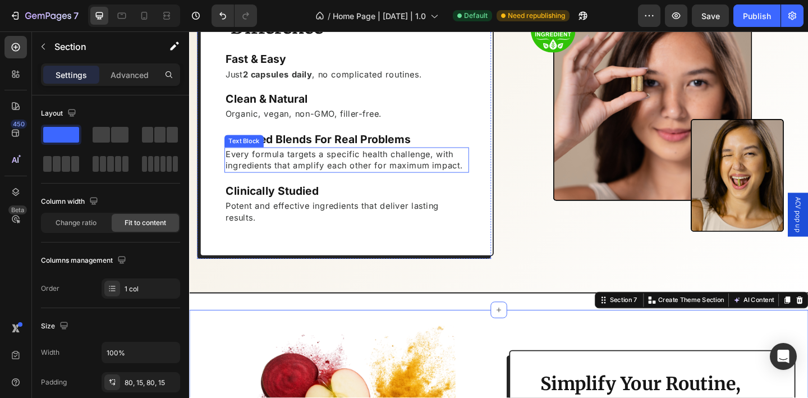
scroll to position [1599, 0]
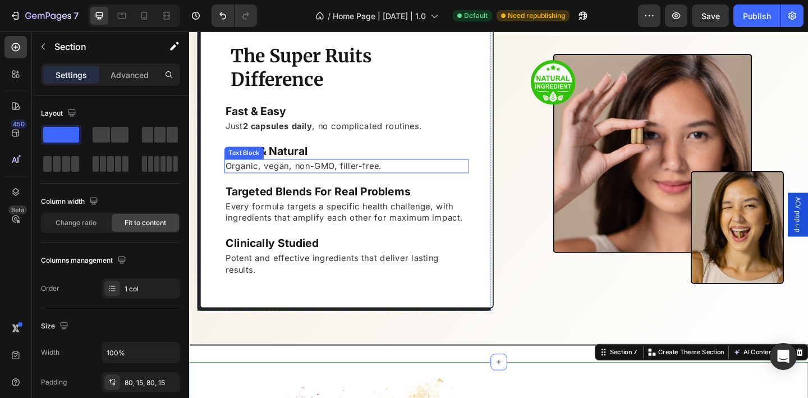
click at [243, 179] on p "Organic, vegan, non-GMO, filler-free." at bounding box center [360, 178] width 264 height 12
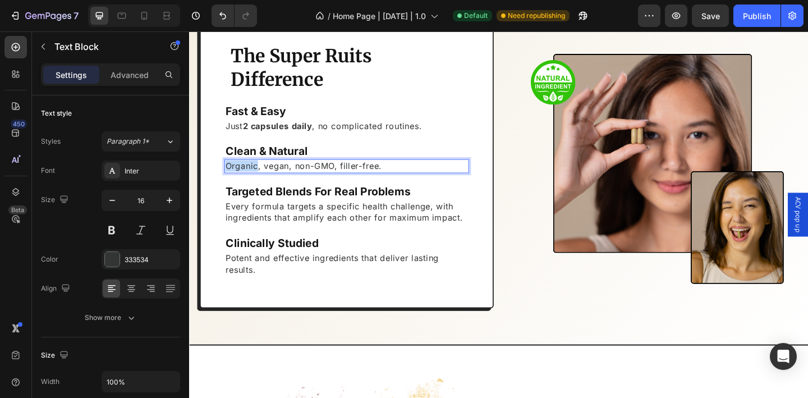
click at [243, 179] on p "Organic, vegan, non-GMO, filler-free." at bounding box center [360, 178] width 264 height 12
click at [348, 180] on p "Natural, vegan, non-GMO, filler-free." at bounding box center [360, 178] width 264 height 12
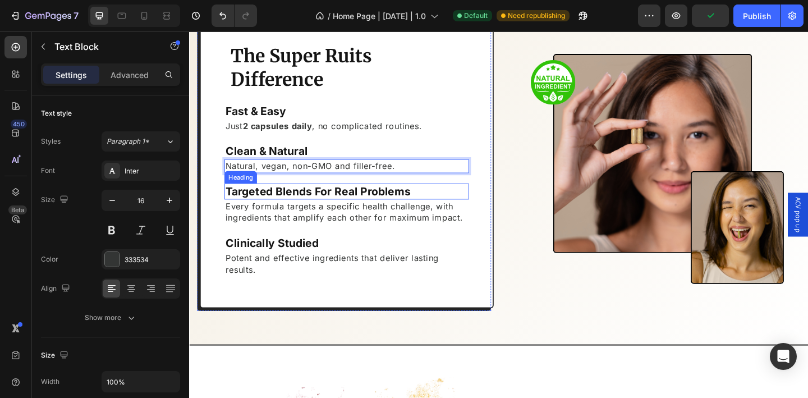
click at [317, 203] on strong "Targeted Blends For Real Problems" at bounding box center [328, 206] width 201 height 14
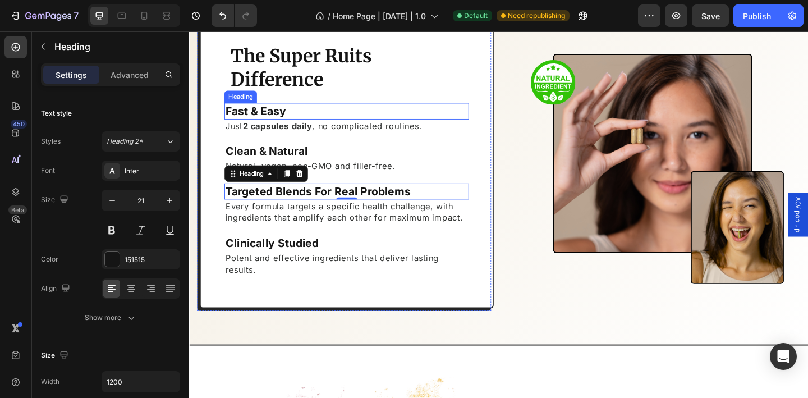
click at [273, 121] on strong "Fast & Easy" at bounding box center [261, 118] width 66 height 14
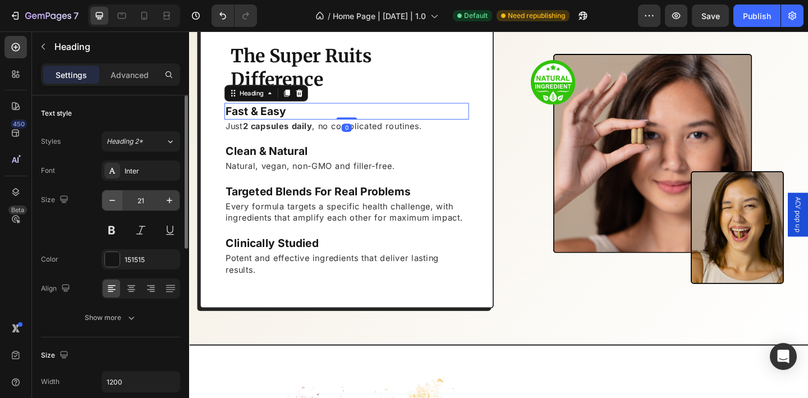
click at [113, 203] on icon "button" at bounding box center [112, 200] width 11 height 11
type input "20"
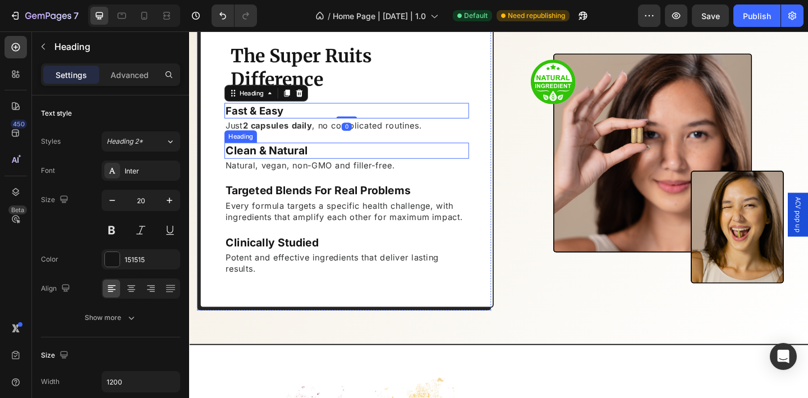
click at [296, 162] on strong "Clean & Natural" at bounding box center [273, 161] width 90 height 14
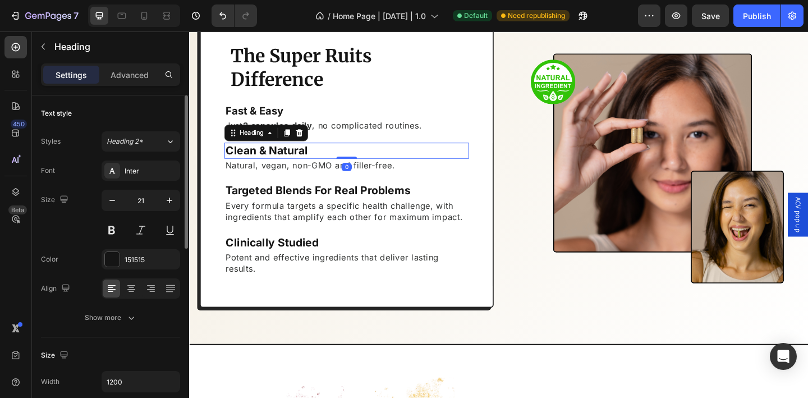
drag, startPoint x: 110, startPoint y: 199, endPoint x: 125, endPoint y: 201, distance: 14.7
click at [110, 199] on icon "button" at bounding box center [112, 200] width 11 height 11
type input "20"
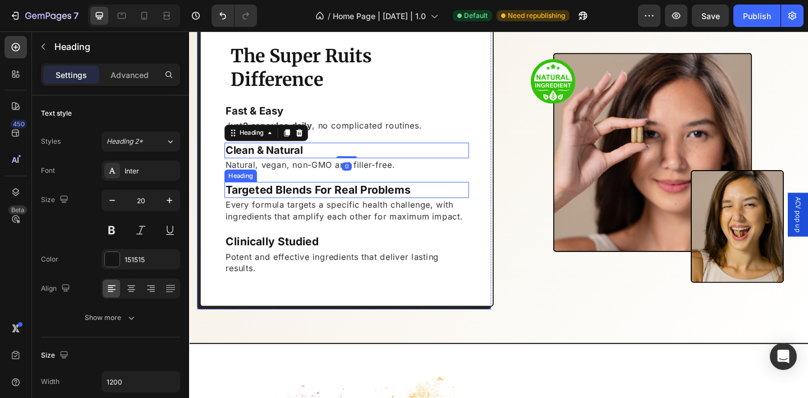
click at [290, 205] on strong "Targeted Blends For Real Problems" at bounding box center [328, 204] width 201 height 14
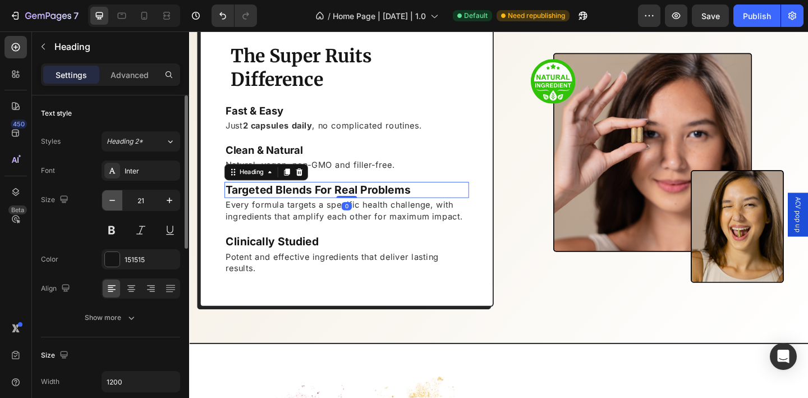
click at [111, 201] on icon "button" at bounding box center [112, 200] width 11 height 11
type input "20"
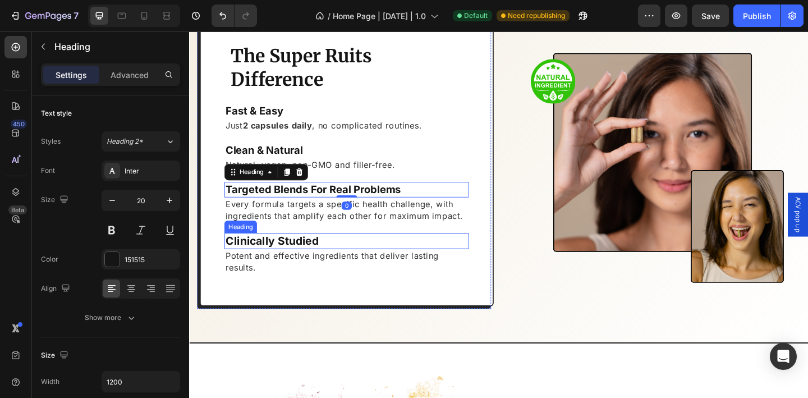
click at [275, 259] on strong "Clinically Studied" at bounding box center [279, 259] width 102 height 14
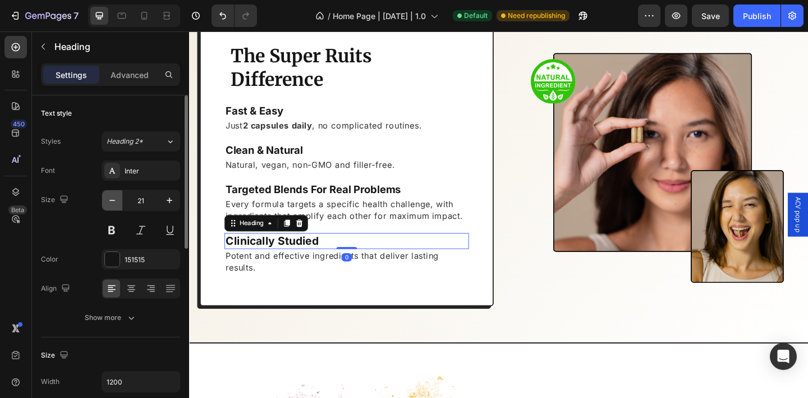
click at [113, 204] on icon "button" at bounding box center [112, 200] width 11 height 11
type input "20"
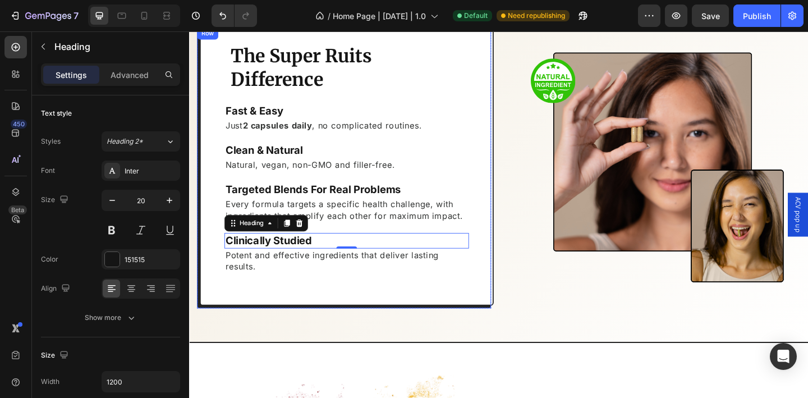
click at [215, 247] on div "The Super Ruits Difference Heading Fast & Easy Heading Just 2 capsules daily , …" at bounding box center [360, 175] width 320 height 308
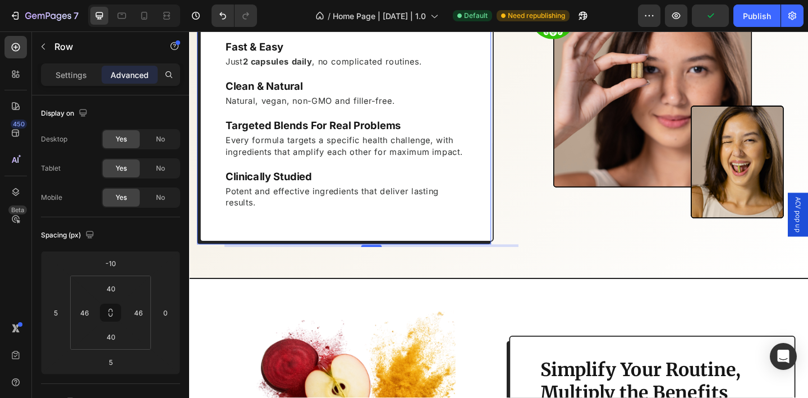
scroll to position [1680, 0]
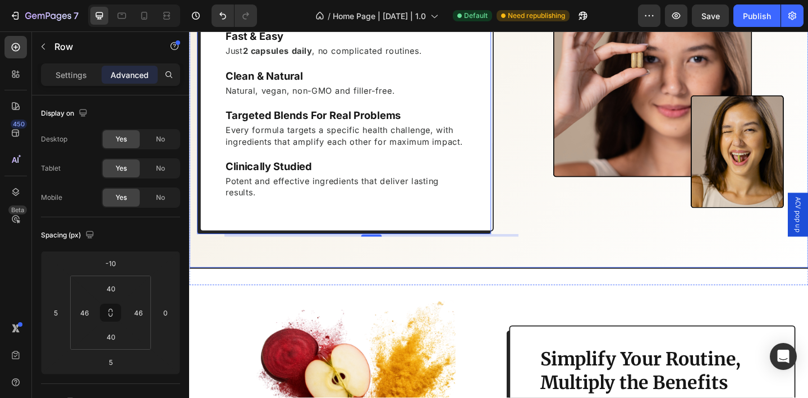
click at [531, 264] on div "The Super Ruits Difference Heading Fast & Easy Heading Just 2 capsules daily , …" at bounding box center [525, 99] width 673 height 380
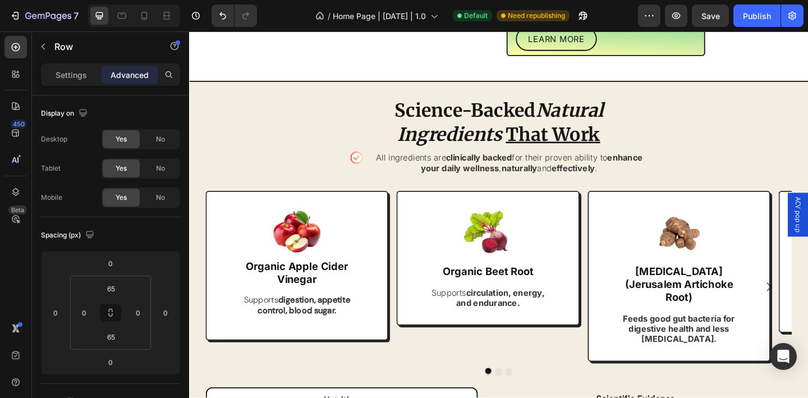
scroll to position [902, 0]
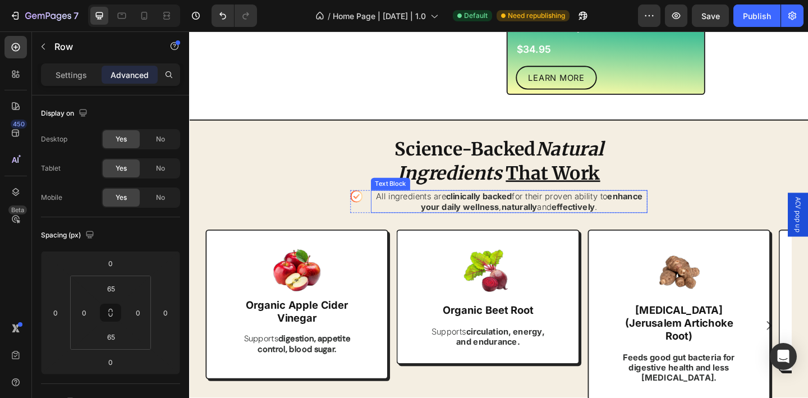
click at [510, 208] on strong "enhance your daily wellness" at bounding box center [561, 216] width 241 height 22
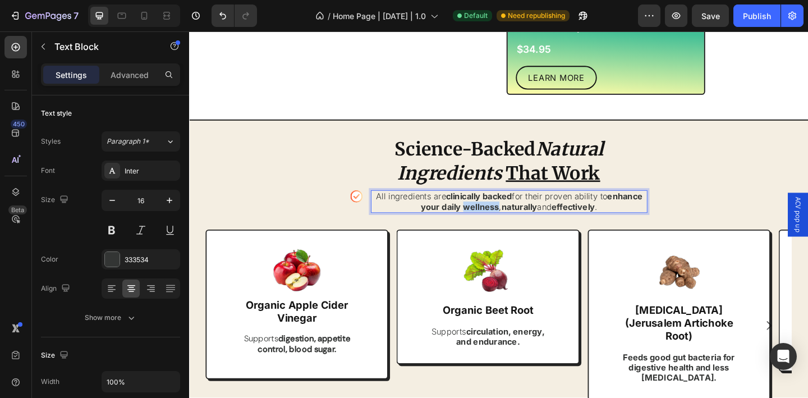
click at [510, 208] on strong "enhance your daily wellness" at bounding box center [561, 216] width 241 height 22
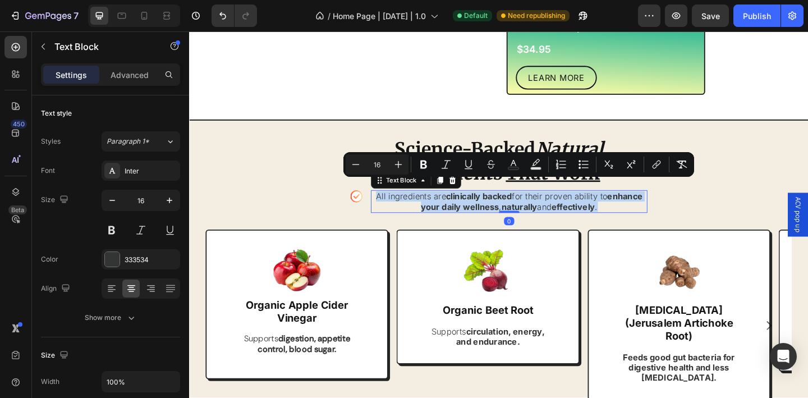
click at [510, 208] on strong "enhance your daily wellness" at bounding box center [561, 216] width 241 height 22
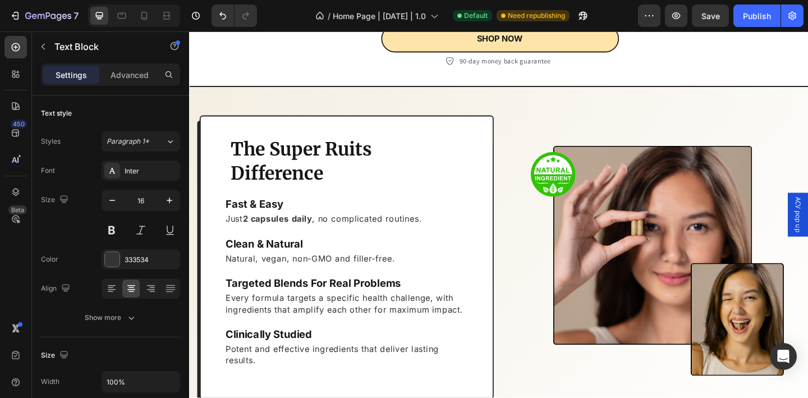
scroll to position [1592, 0]
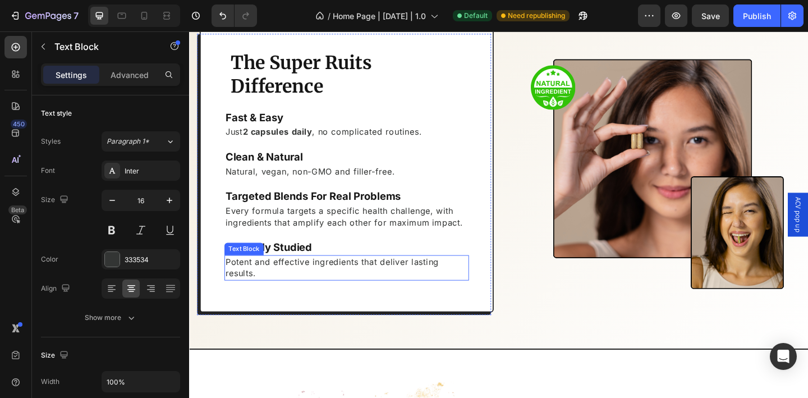
click at [322, 283] on p "Potent and effective ingredients that deliver lasting results." at bounding box center [360, 288] width 264 height 25
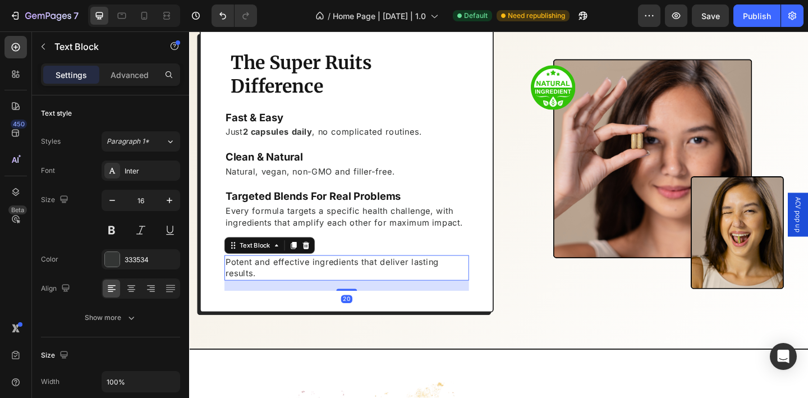
click at [322, 283] on p "Potent and effective ingredients that deliver lasting results." at bounding box center [360, 288] width 264 height 25
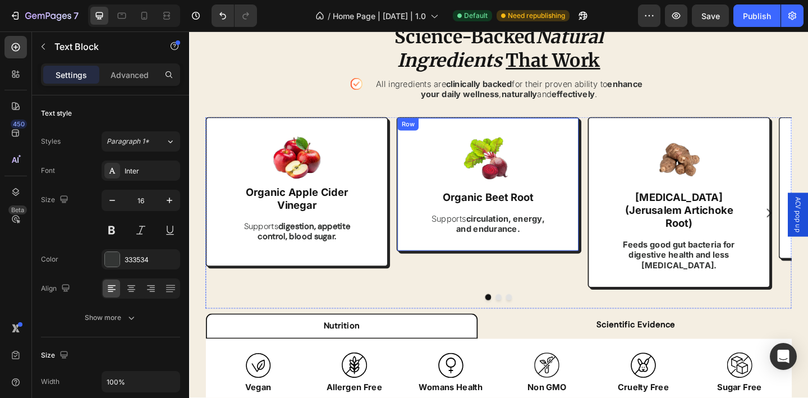
scroll to position [918, 0]
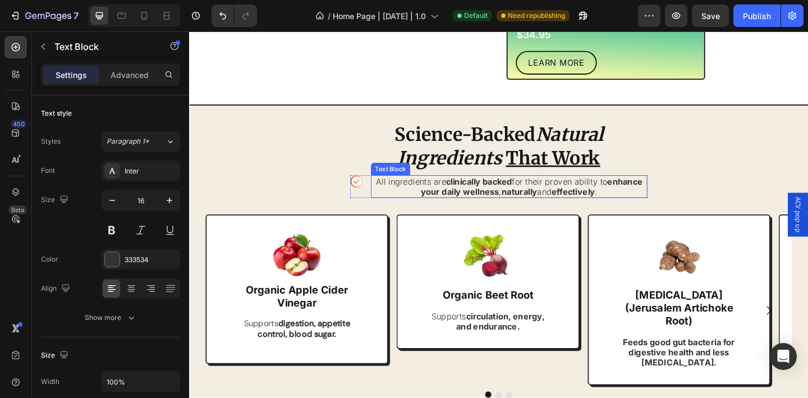
click at [466, 190] on strong "enhance your daily wellness" at bounding box center [561, 200] width 241 height 22
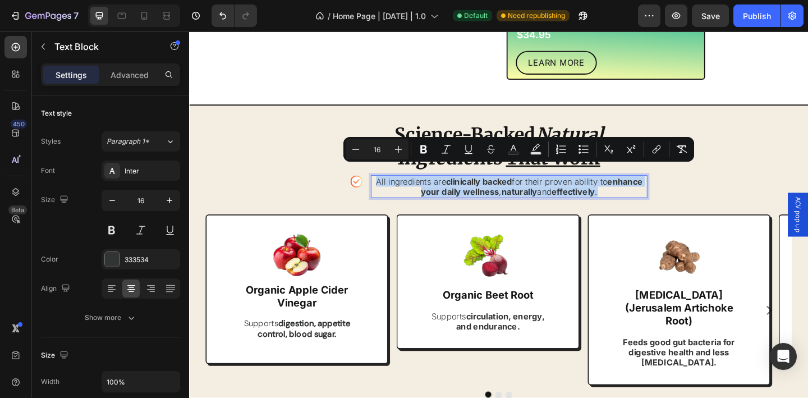
copy p "All ingredients are clinically backed for their proven ability to enhance your …"
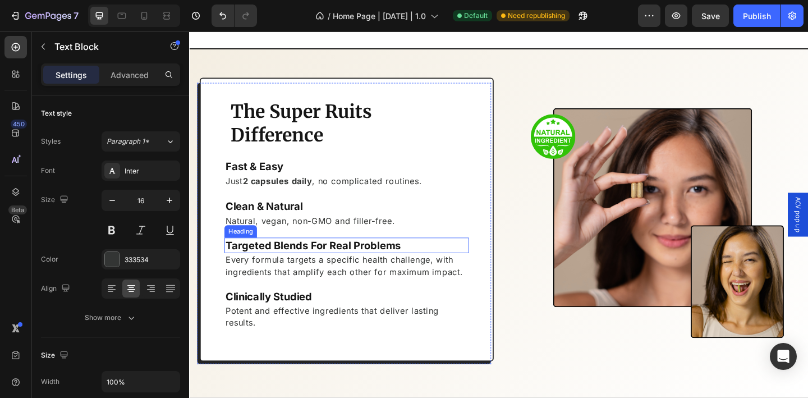
scroll to position [1597, 0]
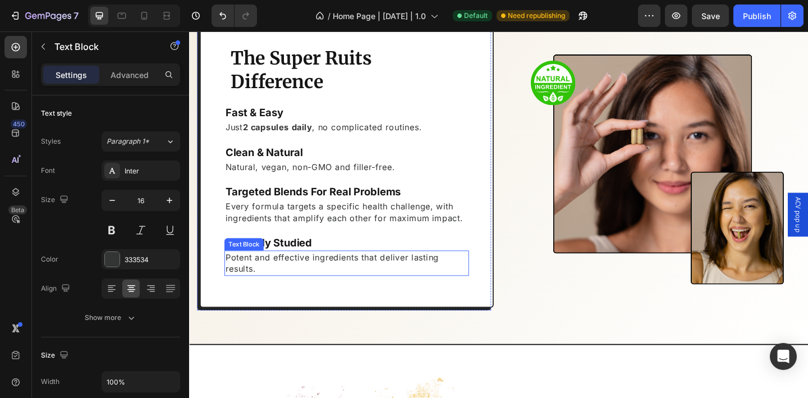
click at [345, 282] on p "Potent and effective ingredients that deliver lasting results." at bounding box center [360, 283] width 264 height 25
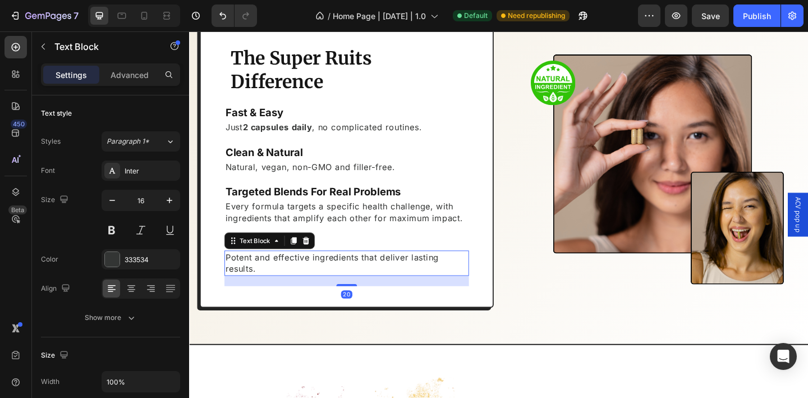
click at [345, 282] on p "Potent and effective ingredients that deliver lasting results." at bounding box center [360, 283] width 264 height 25
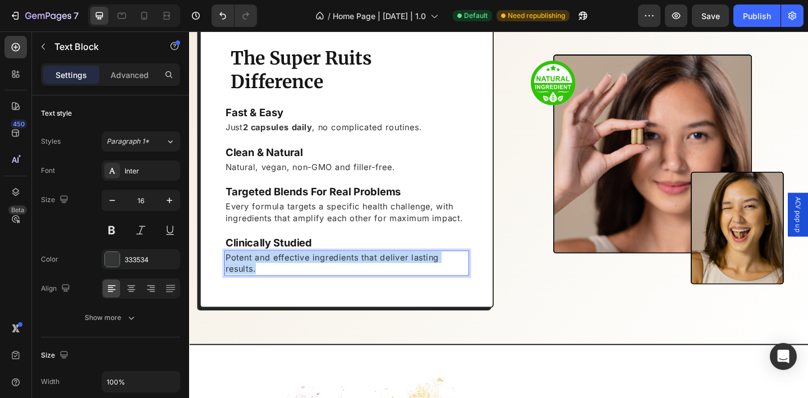
click at [345, 282] on p "Potent and effective ingredients that deliver lasting results." at bounding box center [360, 283] width 264 height 25
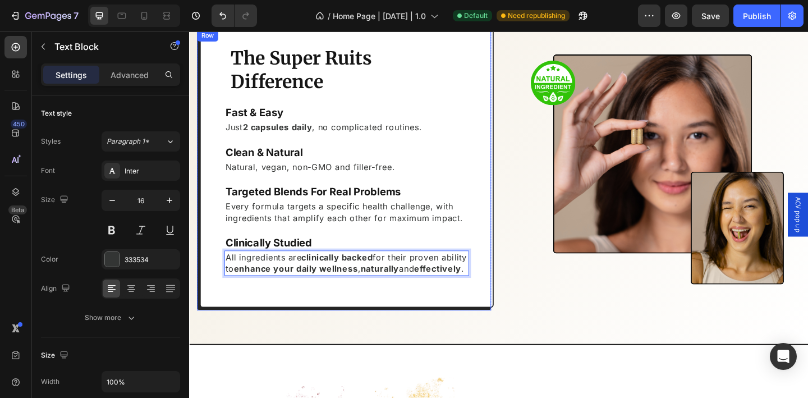
click at [219, 274] on div "The Super Ruits Difference Heading Fast & Easy Heading Just 2 capsules daily , …" at bounding box center [360, 178] width 320 height 308
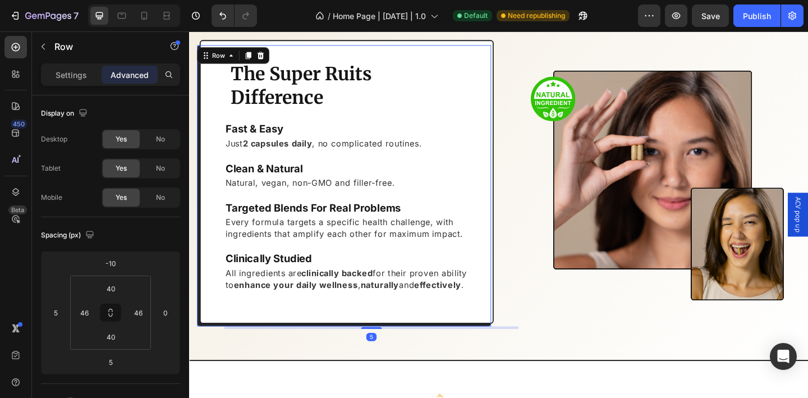
scroll to position [1579, 0]
click at [139, 14] on icon at bounding box center [144, 15] width 11 height 11
type input "-7"
type input "0"
type input "-5"
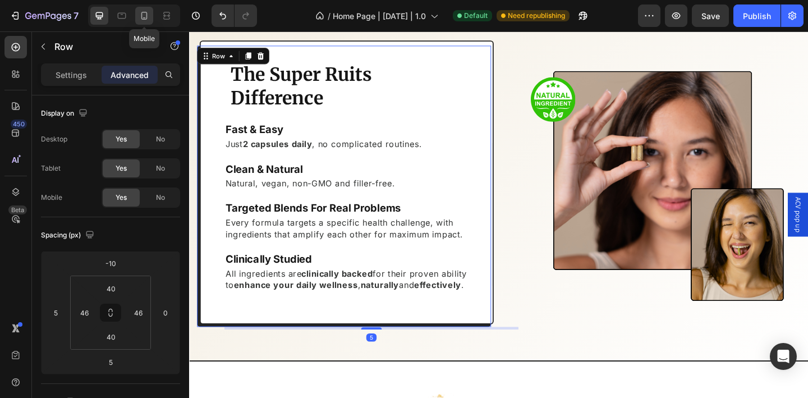
type input "26"
type input "30"
type input "26"
type input "30"
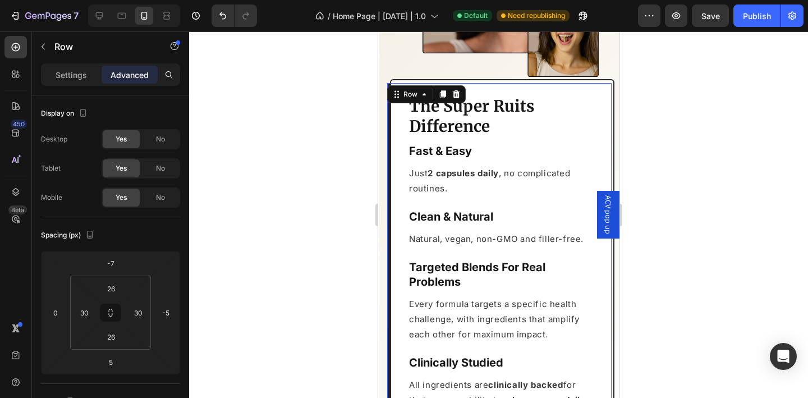
scroll to position [1711, 0]
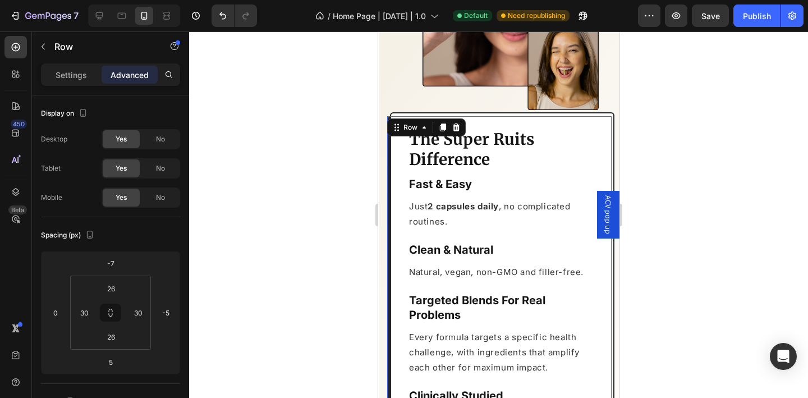
click at [710, 226] on div at bounding box center [498, 214] width 619 height 366
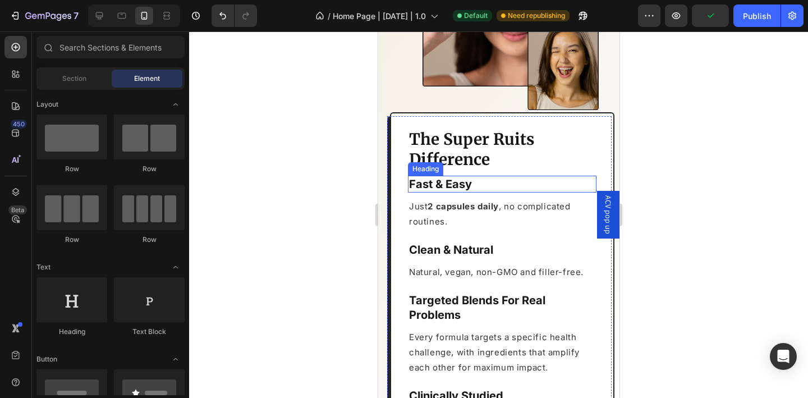
click at [477, 182] on h2 "Fast & Easy" at bounding box center [501, 184] width 189 height 17
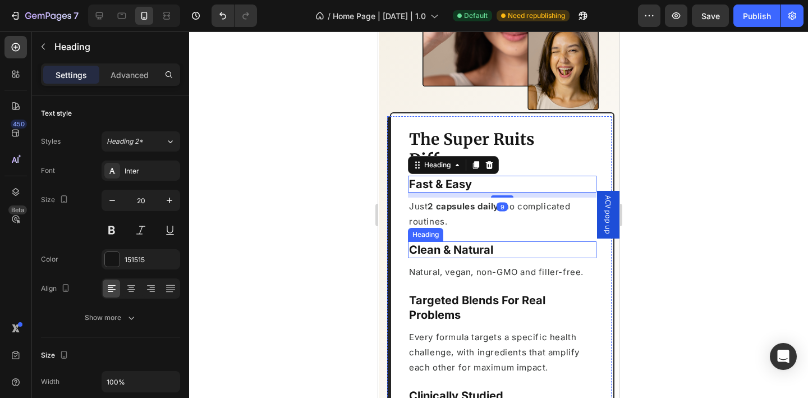
click at [520, 241] on h2 "Clean & Natural" at bounding box center [501, 249] width 189 height 17
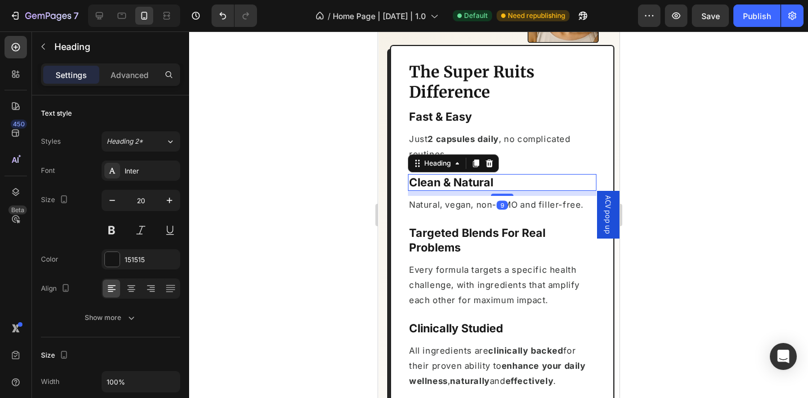
scroll to position [1779, 0]
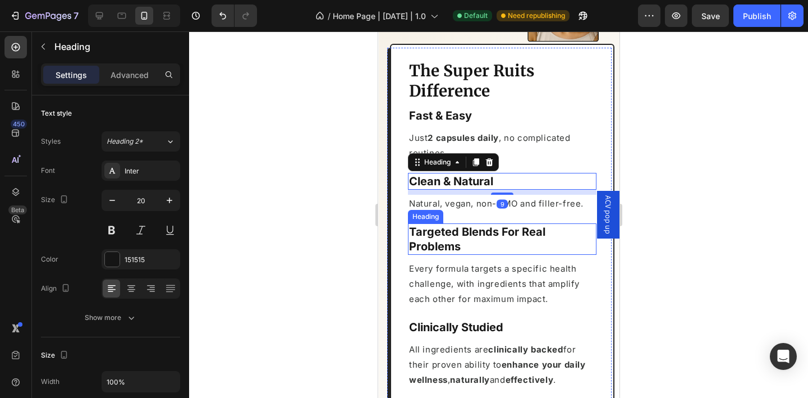
click at [494, 235] on h2 "Targeted Blends For Real Problems" at bounding box center [501, 238] width 189 height 31
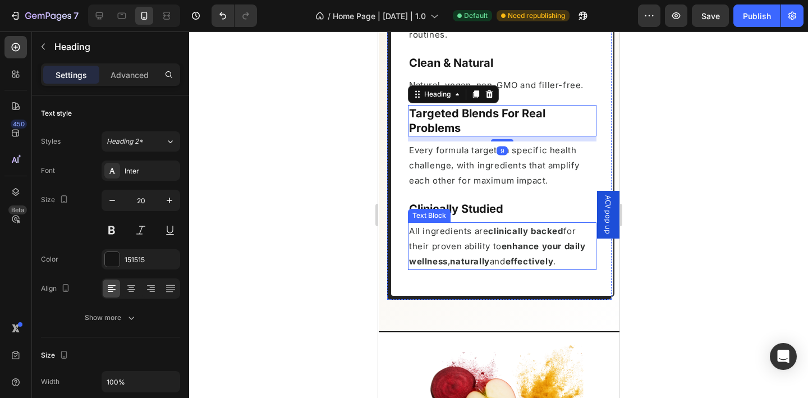
scroll to position [1877, 0]
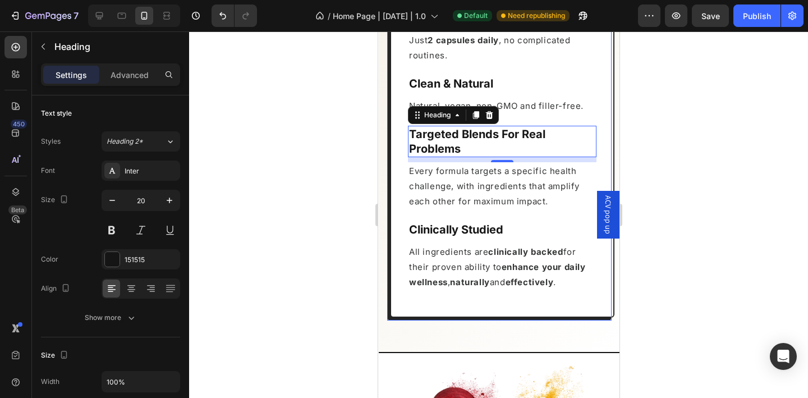
click at [695, 239] on div at bounding box center [498, 214] width 619 height 366
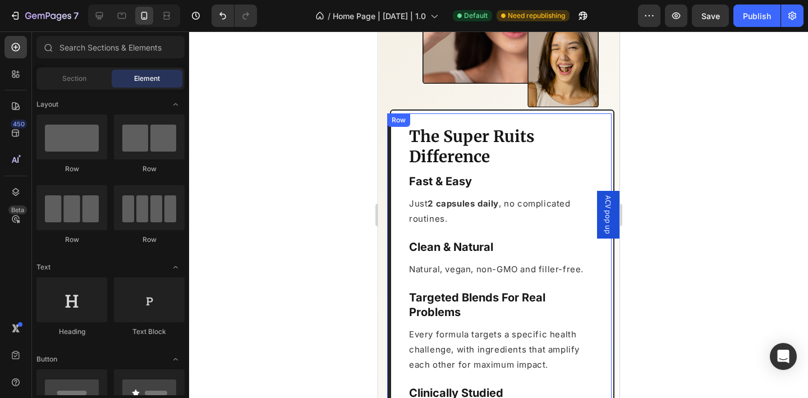
scroll to position [1711, 0]
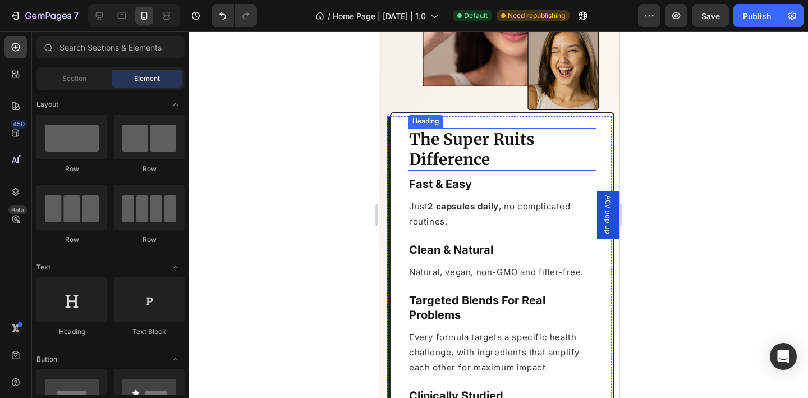
click at [511, 153] on h2 "The Super Ruits Difference" at bounding box center [501, 149] width 189 height 43
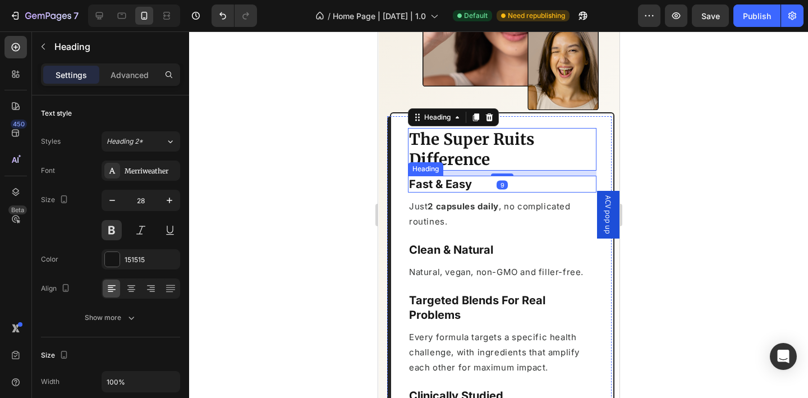
click at [483, 181] on h2 "Fast & Easy" at bounding box center [501, 184] width 189 height 17
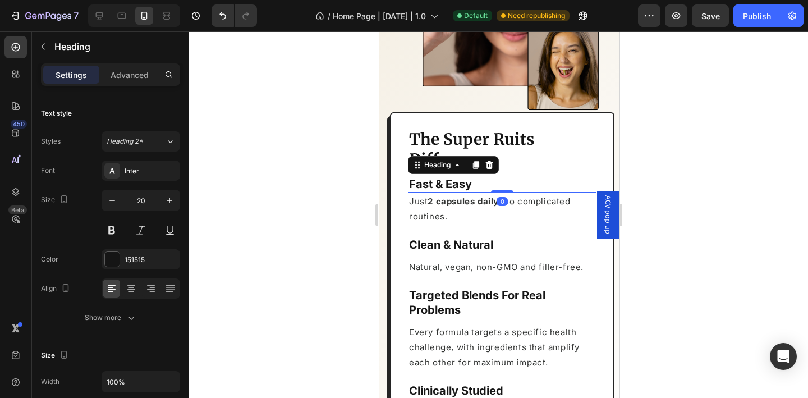
drag, startPoint x: 499, startPoint y: 187, endPoint x: 500, endPoint y: 172, distance: 15.2
click at [500, 176] on div "Fast & Easy Heading 0" at bounding box center [501, 184] width 189 height 17
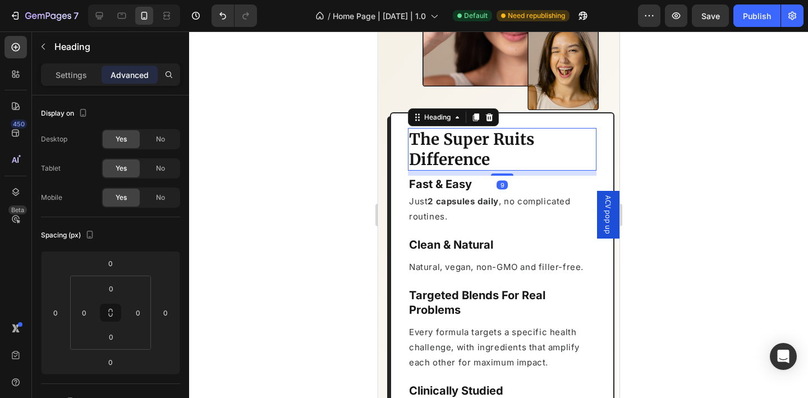
click at [534, 153] on h2 "The Super Ruits Difference" at bounding box center [501, 149] width 189 height 43
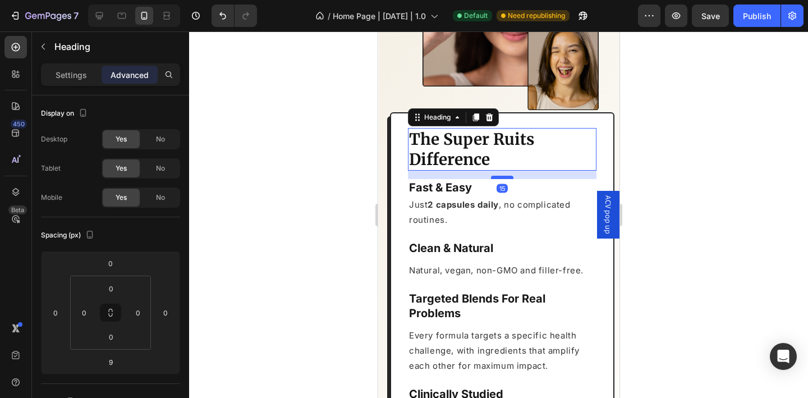
click at [503, 176] on div at bounding box center [501, 177] width 22 height 3
type input "15"
click at [698, 223] on div at bounding box center [498, 214] width 619 height 366
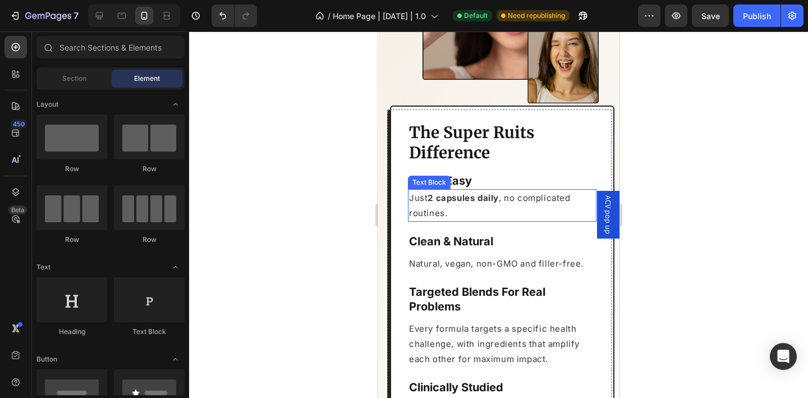
scroll to position [1721, 0]
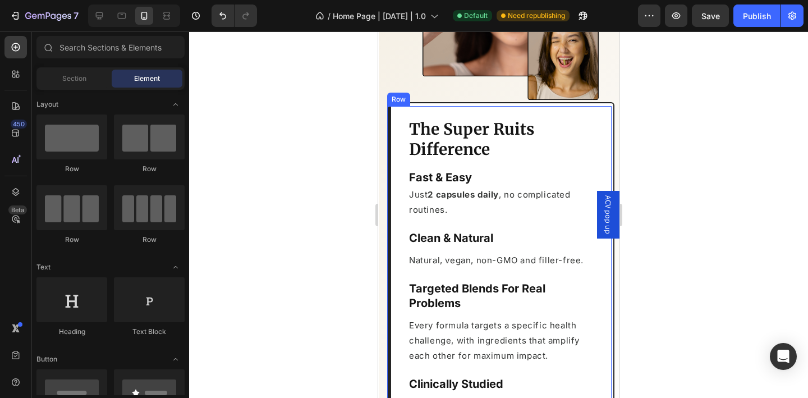
click at [526, 237] on h2 "Clean & Natural" at bounding box center [501, 237] width 189 height 17
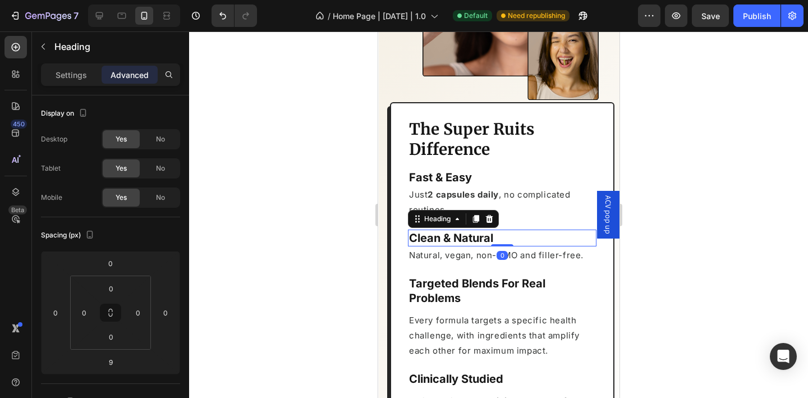
drag, startPoint x: 496, startPoint y: 242, endPoint x: 500, endPoint y: 223, distance: 19.1
click at [500, 229] on div "Clean & Natural Heading 0" at bounding box center [501, 237] width 189 height 17
type input "0"
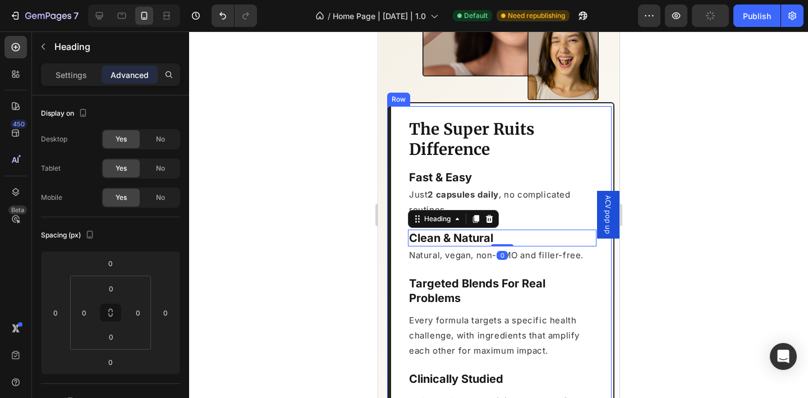
click at [673, 259] on div at bounding box center [498, 214] width 619 height 366
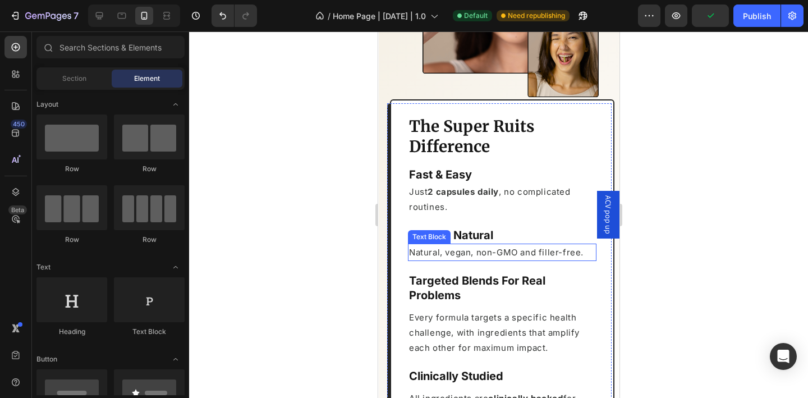
scroll to position [1732, 0]
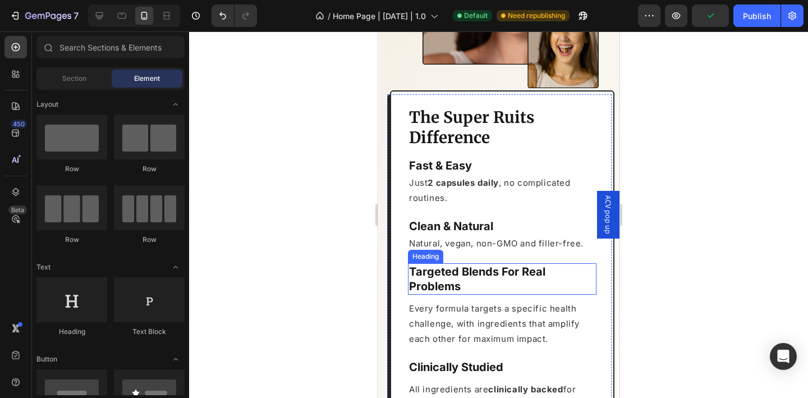
click at [510, 278] on h2 "Targeted Blends For Real Problems" at bounding box center [501, 278] width 189 height 31
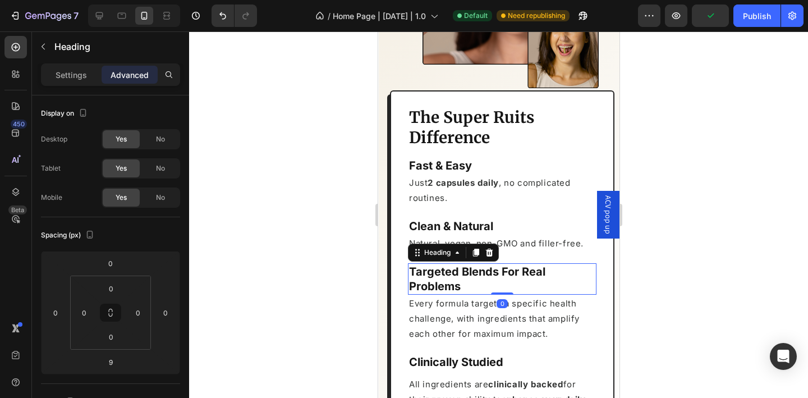
drag, startPoint x: 499, startPoint y: 290, endPoint x: 499, endPoint y: 272, distance: 18.5
click at [499, 272] on div "Targeted Blends For Real Problems Heading 0" at bounding box center [501, 278] width 189 height 31
type input "0"
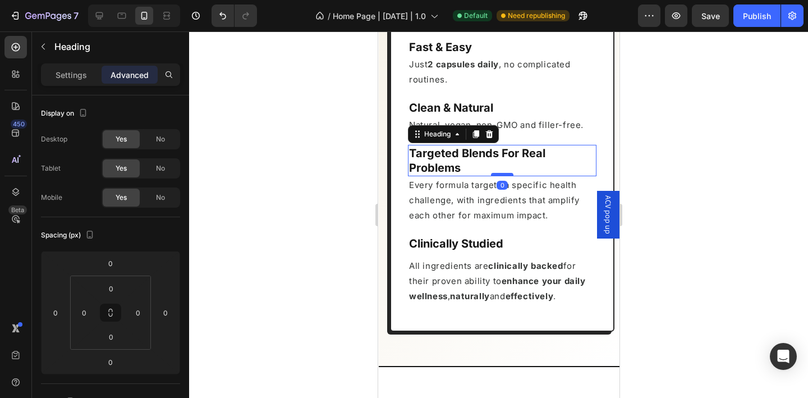
scroll to position [1868, 0]
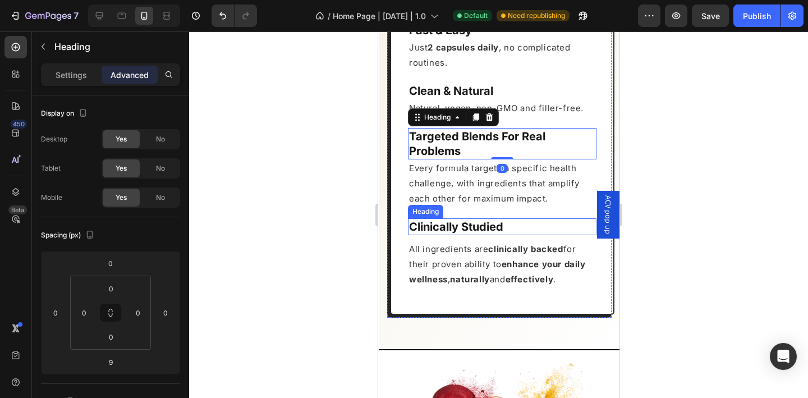
click at [520, 218] on h2 "Clinically Studied" at bounding box center [501, 226] width 189 height 17
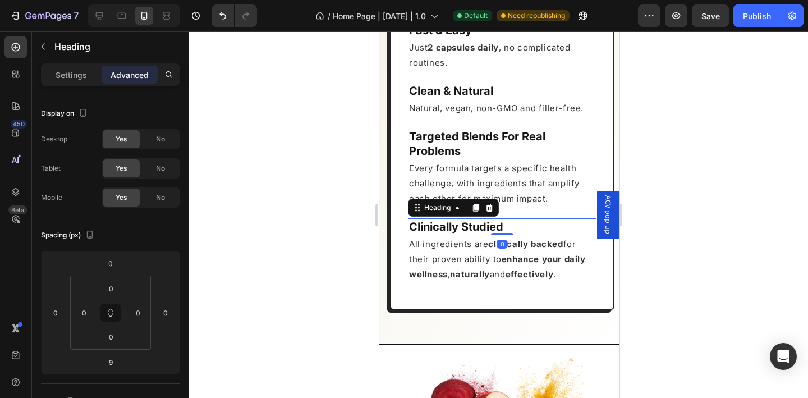
drag, startPoint x: 503, startPoint y: 232, endPoint x: 510, endPoint y: 196, distance: 36.1
click at [507, 197] on div "The Super Ruits Difference Heading Fast & Easy Heading Just 2 capsules daily , …" at bounding box center [501, 133] width 189 height 324
type input "0"
click at [699, 196] on div at bounding box center [498, 214] width 619 height 366
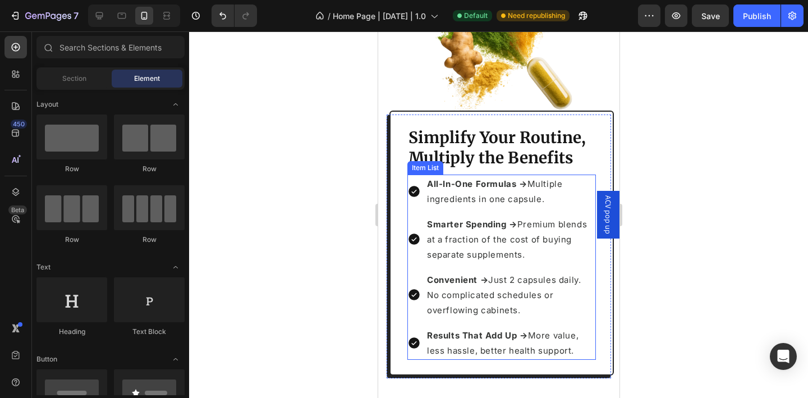
scroll to position [2325, 0]
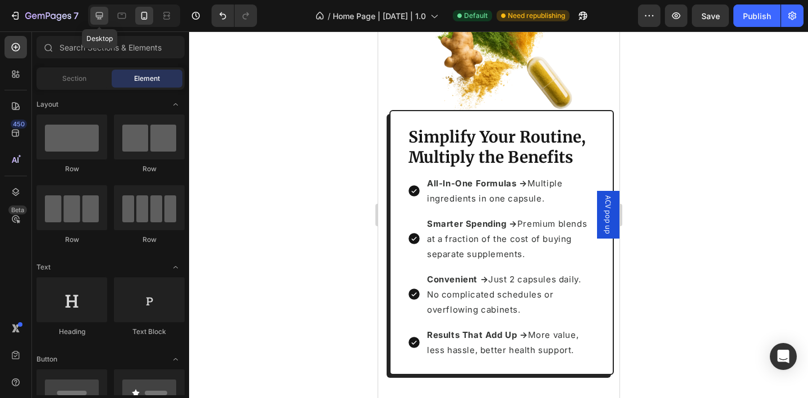
click at [103, 18] on icon at bounding box center [99, 15] width 11 height 11
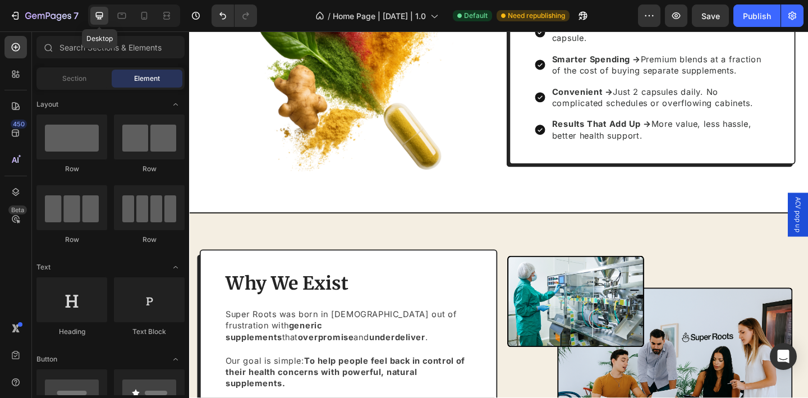
scroll to position [2283, 0]
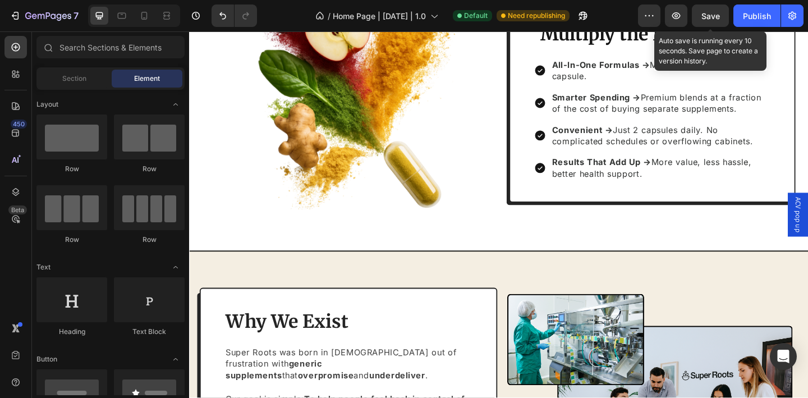
click at [708, 20] on span "Save" at bounding box center [710, 16] width 19 height 10
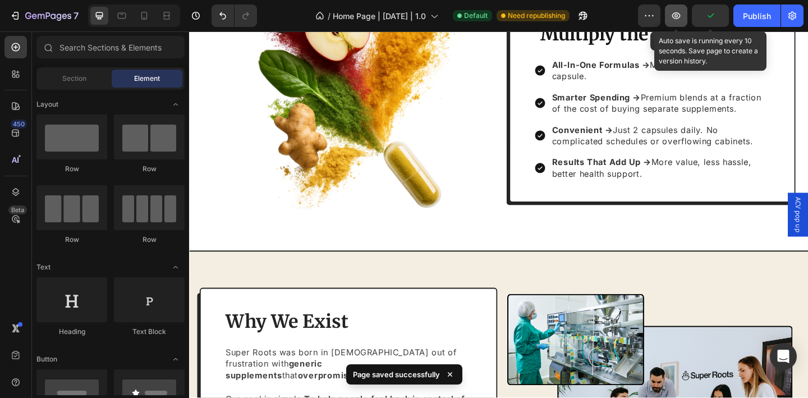
click at [678, 15] on icon "button" at bounding box center [676, 15] width 8 height 7
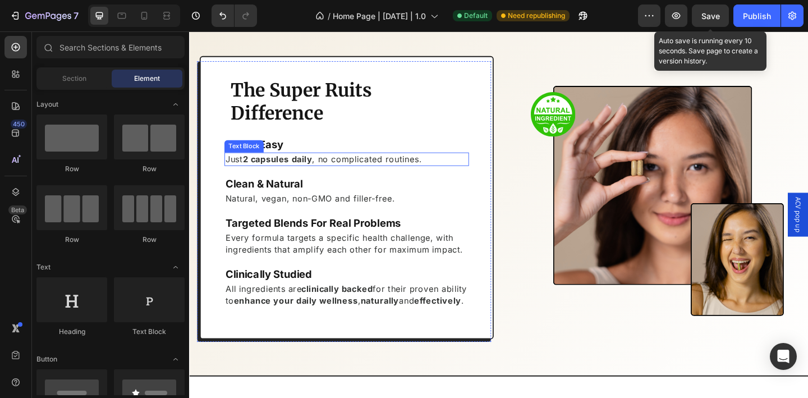
scroll to position [1572, 0]
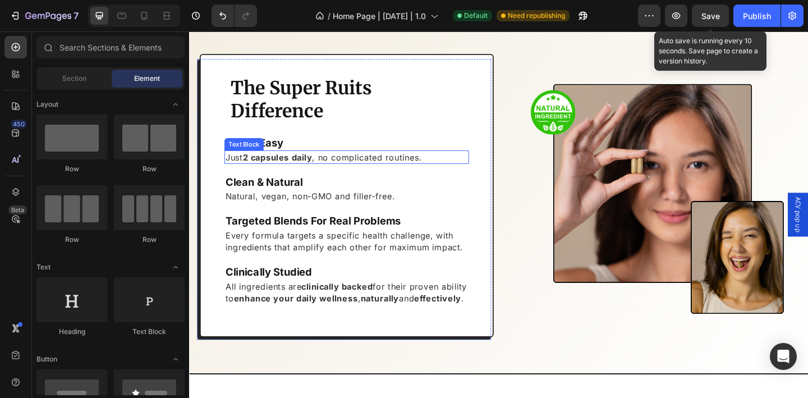
click at [334, 169] on p "Just 2 capsules daily , no complicated routines." at bounding box center [360, 168] width 264 height 12
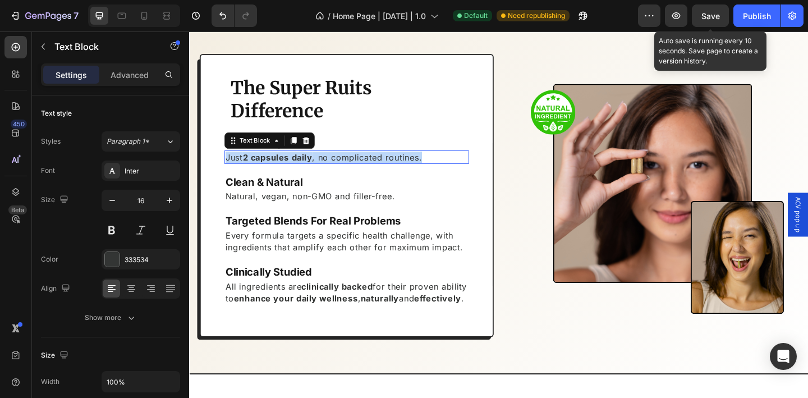
click at [334, 169] on p "Just 2 capsules daily , no complicated routines." at bounding box center [360, 168] width 264 height 12
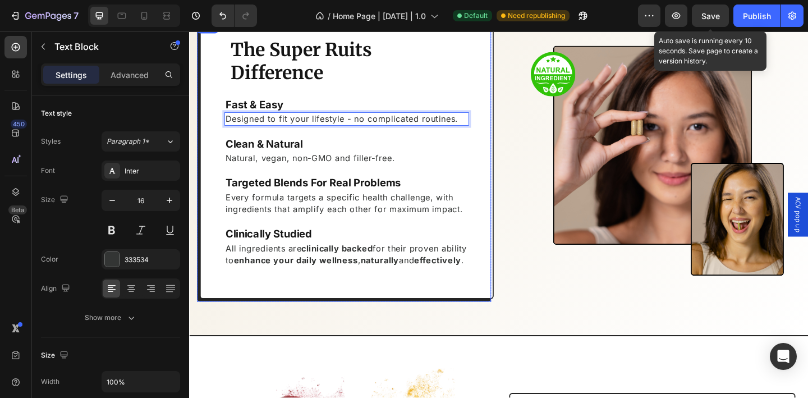
scroll to position [1617, 0]
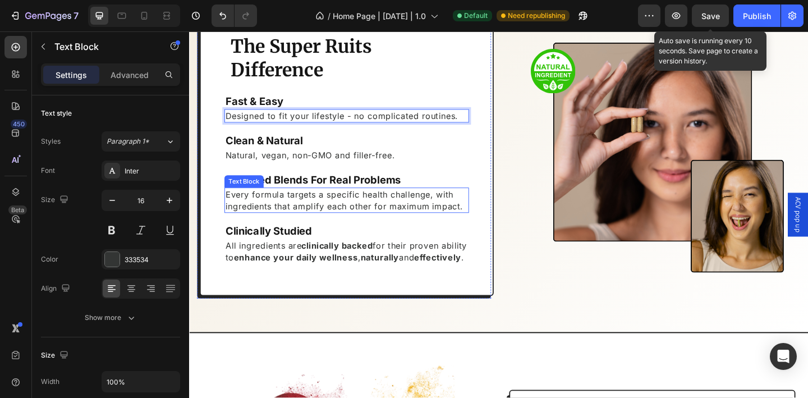
click at [341, 222] on p "Every formula targets a specific health challenge, with ingredients that amplif…" at bounding box center [360, 215] width 264 height 25
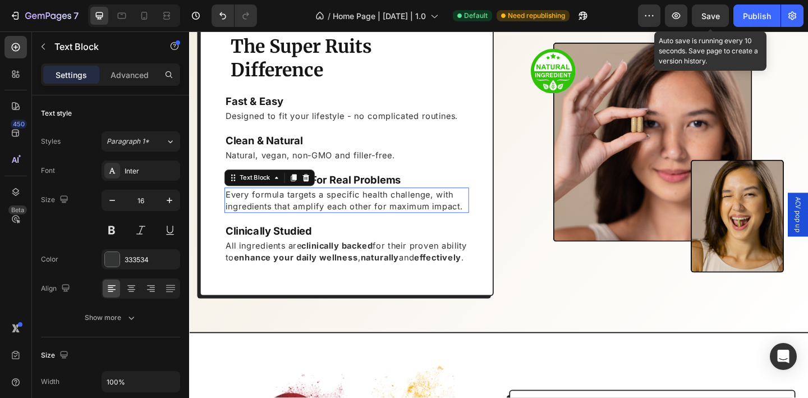
click at [341, 222] on p "Every formula targets a specific health challenge, with ingredients that amplif…" at bounding box center [360, 215] width 264 height 25
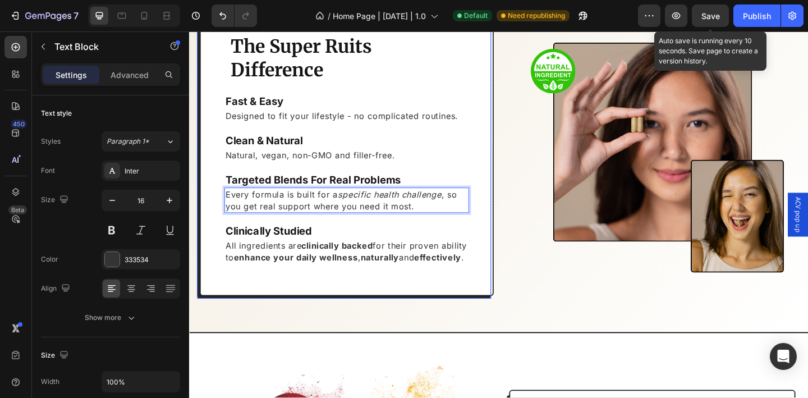
click at [463, 239] on div "The Super Ruits Difference Heading Fast & Easy Heading Designed to fit your lif…" at bounding box center [360, 165] width 266 height 261
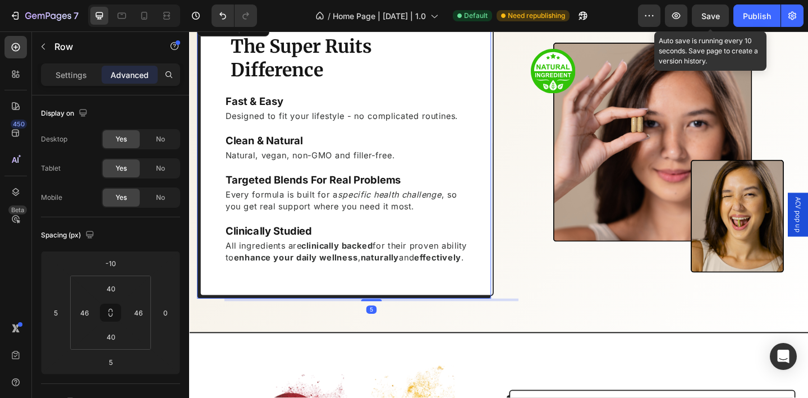
scroll to position [1631, 0]
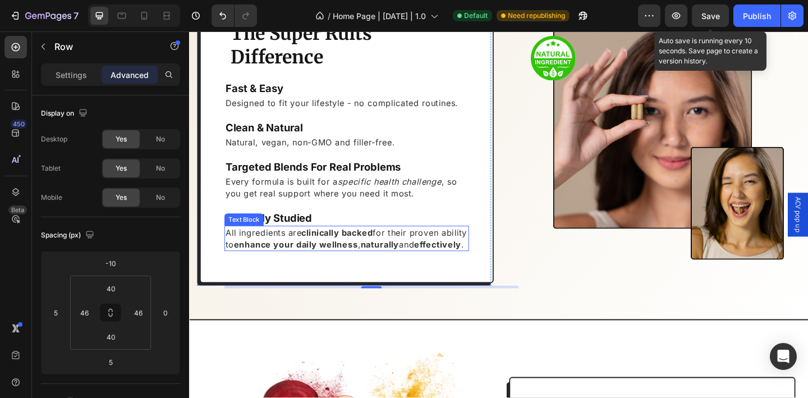
click at [282, 258] on strong "enhance your daily wellness" at bounding box center [304, 263] width 135 height 11
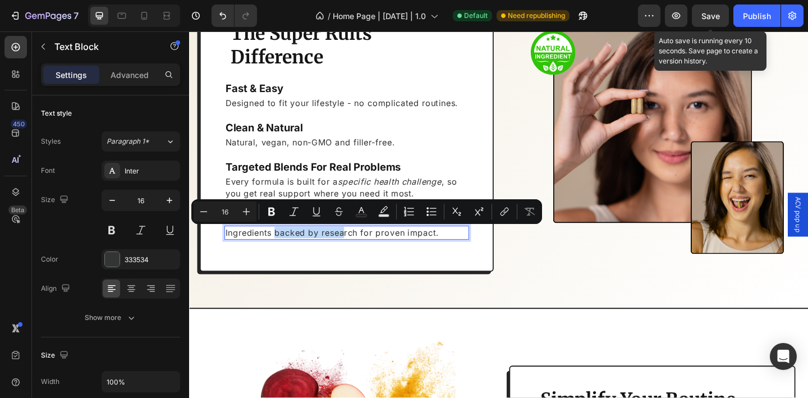
drag, startPoint x: 330, startPoint y: 252, endPoint x: 358, endPoint y: 251, distance: 28.1
click at [358, 251] on p "Ingredients backed by research for proven impact." at bounding box center [360, 250] width 264 height 12
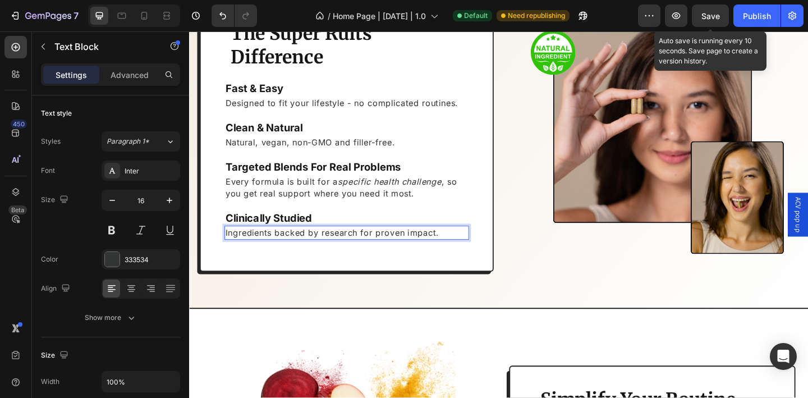
click at [228, 250] on p "Ingredients backed by research for proven impact." at bounding box center [360, 250] width 264 height 12
click at [297, 250] on p "All Ingredients backed by research for proven impact." at bounding box center [360, 250] width 264 height 12
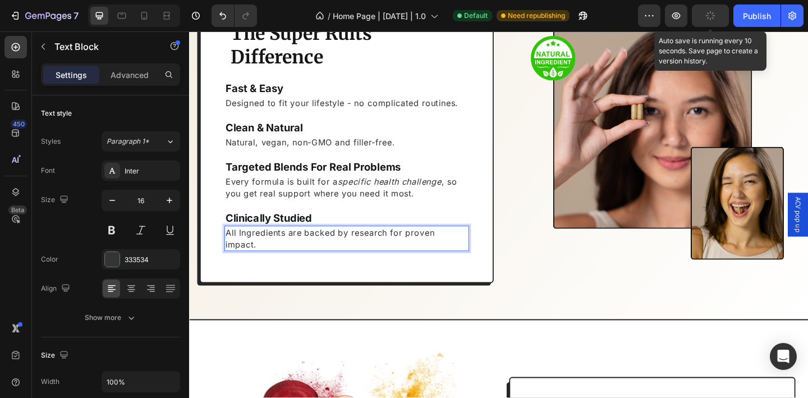
click at [342, 256] on p "All Ingredients are backed by research for proven impact." at bounding box center [360, 256] width 264 height 25
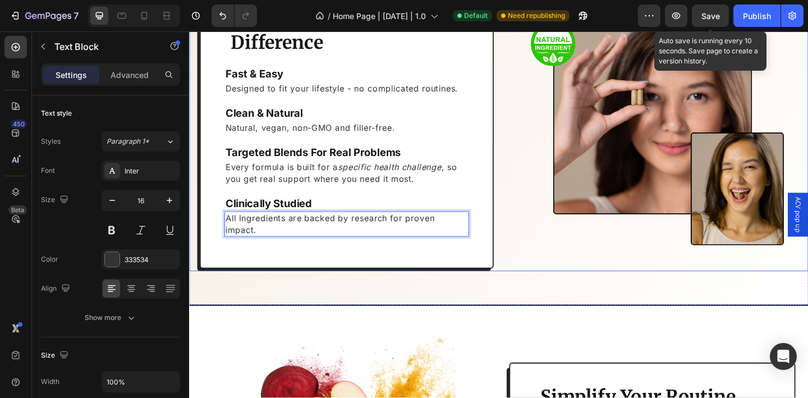
click at [522, 266] on div "The Super Ruits Difference Heading Fast & Easy Heading Designed to fit your lif…" at bounding box center [525, 139] width 673 height 305
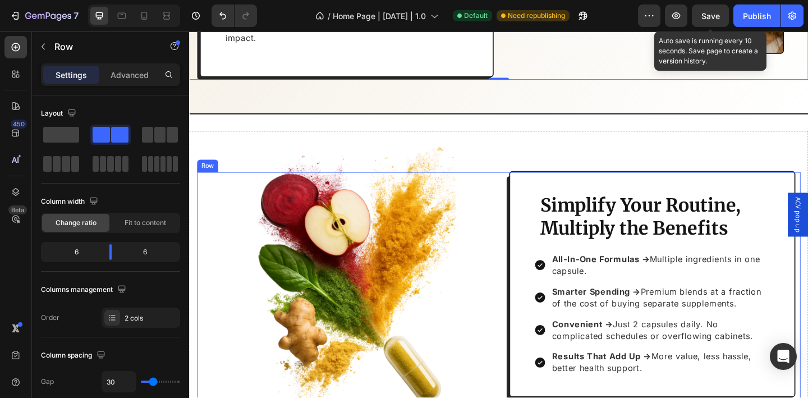
scroll to position [1855, 0]
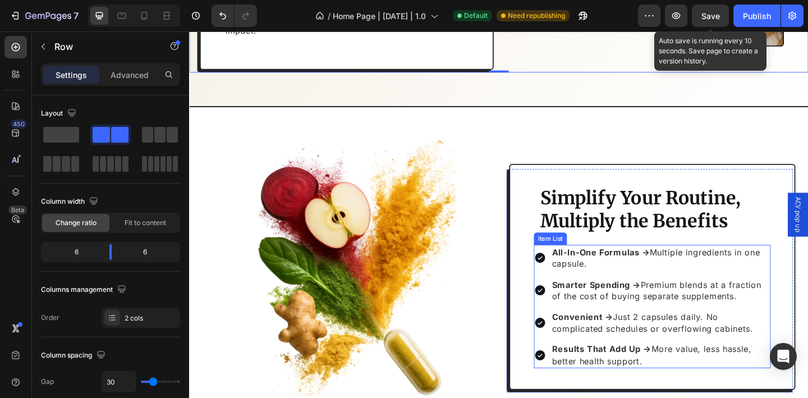
click at [624, 282] on p "All-In-One Formulas → Multiple ingredients in one capsule." at bounding box center [701, 277] width 236 height 25
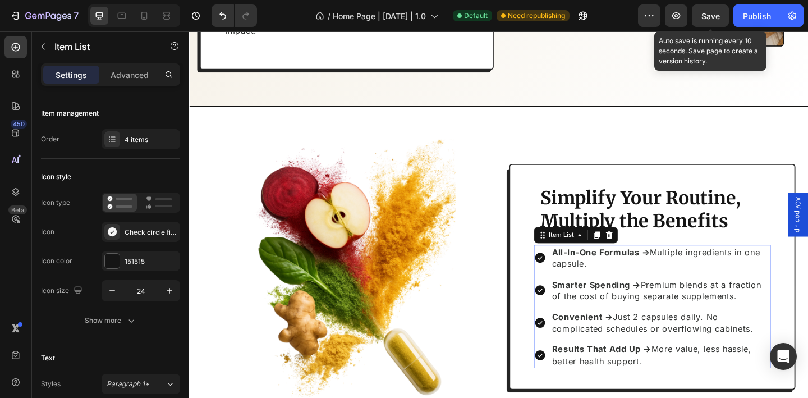
click at [624, 282] on p "All-In-One Formulas → Multiple ingredients in one capsule." at bounding box center [701, 277] width 236 height 25
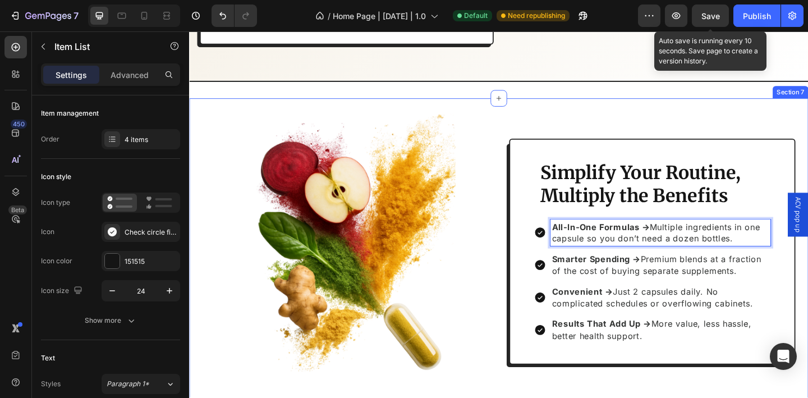
scroll to position [1902, 0]
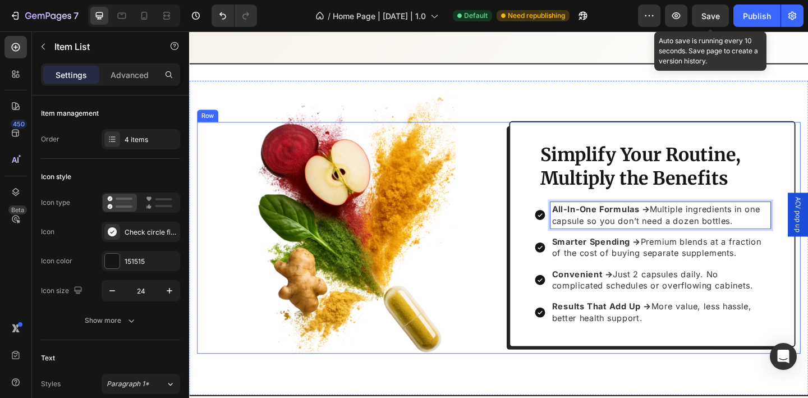
click at [527, 191] on div "Image Simplify Your Routine, Multiply the Benefits Heading All-In-One Formulas …" at bounding box center [525, 256] width 656 height 252
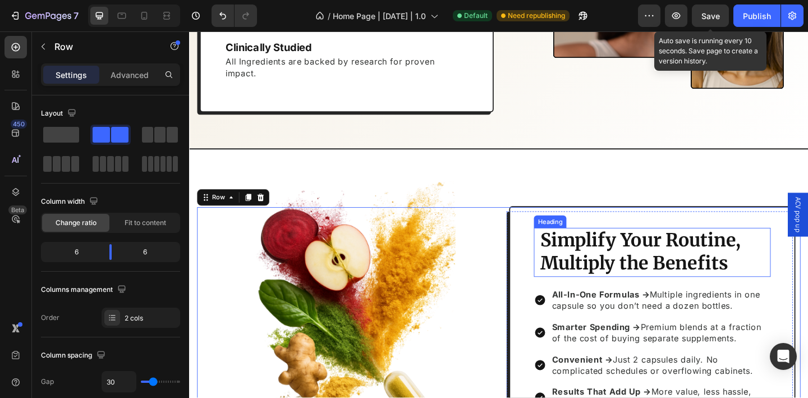
scroll to position [1803, 0]
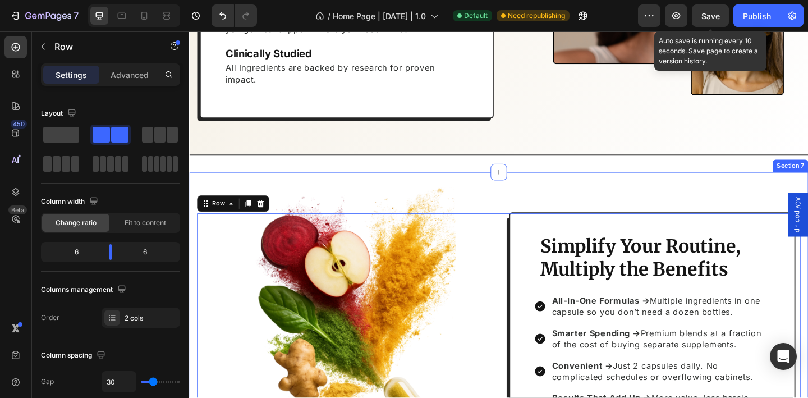
click at [528, 202] on div "Image Simplify Your Routine, Multiply the Benefits Heading All-In-One Formulas …" at bounding box center [525, 356] width 673 height 342
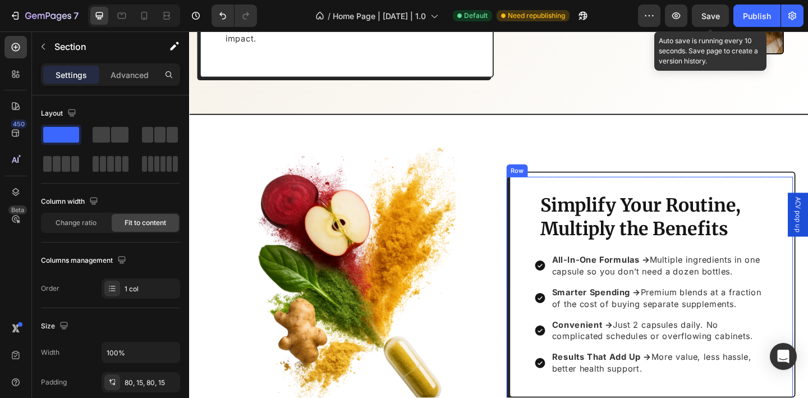
scroll to position [2329, 0]
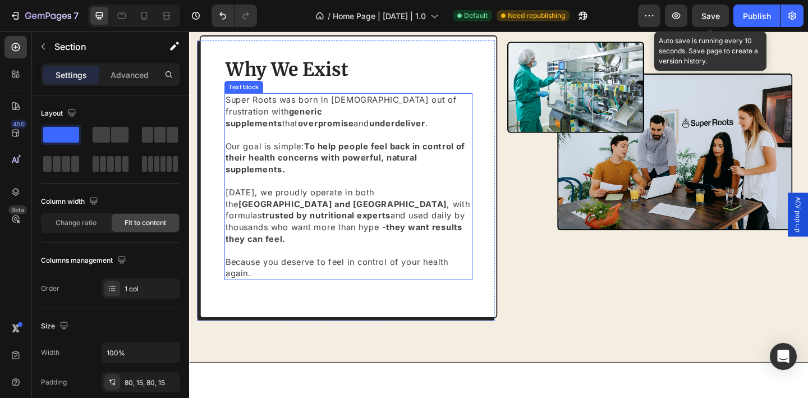
click at [270, 283] on p "[DATE], we proudly operate in both the [GEOGRAPHIC_DATA] and [GEOGRAPHIC_DATA] …" at bounding box center [362, 244] width 268 height 113
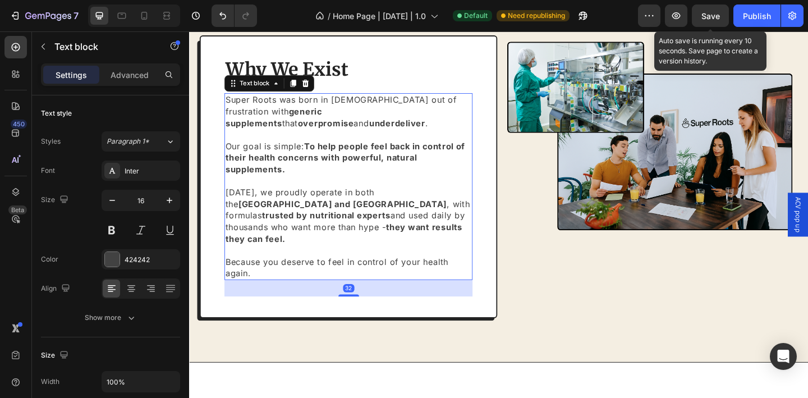
click at [270, 283] on p "[DATE], we proudly operate in both the [GEOGRAPHIC_DATA] and [GEOGRAPHIC_DATA] …" at bounding box center [362, 244] width 268 height 113
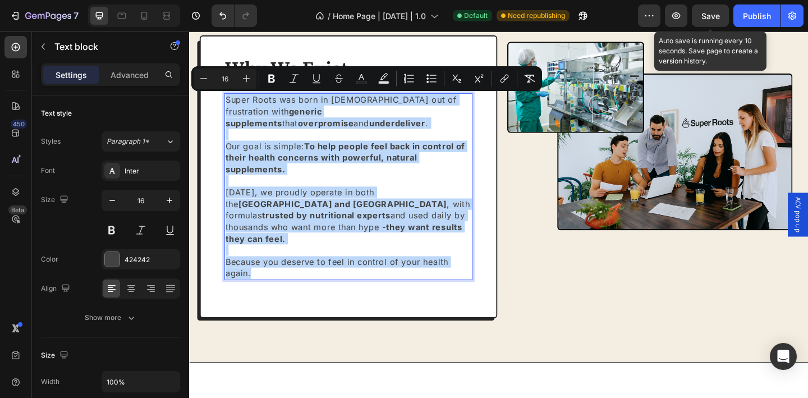
drag, startPoint x: 272, startPoint y: 282, endPoint x: 227, endPoint y: 103, distance: 184.5
click at [227, 103] on div "Super Roots was born in 2024 out of frustration with generic supplements that o…" at bounding box center [362, 201] width 270 height 204
click at [258, 144] on p "Super Roots was born in [DEMOGRAPHIC_DATA] out of frustration with generic supp…" at bounding box center [362, 144] width 268 height 88
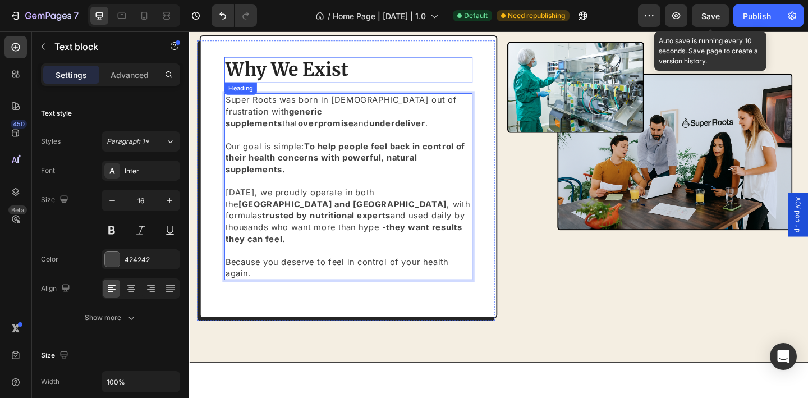
click at [273, 70] on h2 "Why We Exist" at bounding box center [362, 73] width 270 height 28
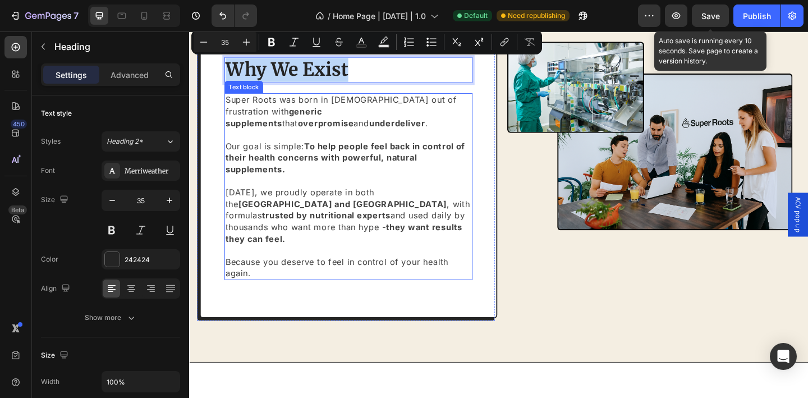
click at [353, 136] on p "Super Roots was born in 2024 out of frustration with generic supplements that o…" at bounding box center [362, 144] width 268 height 88
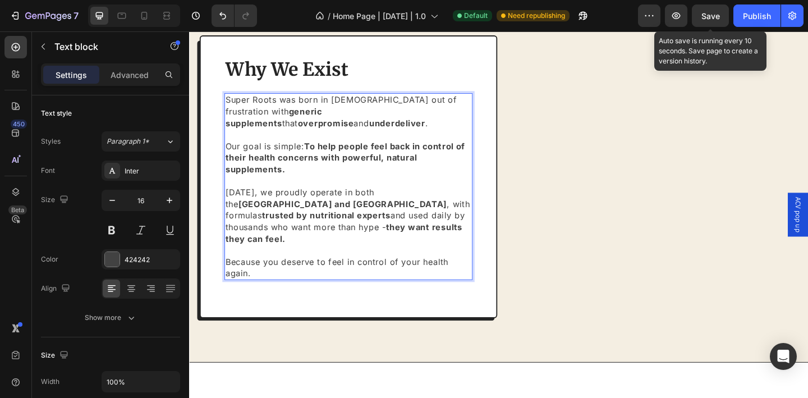
scroll to position [2329, 0]
click at [231, 110] on p "Super Roots was born in [DEMOGRAPHIC_DATA] out of frustration with generic supp…" at bounding box center [362, 144] width 268 height 88
click at [322, 186] on p "Super Roots was born in [DEMOGRAPHIC_DATA] out of frustration with generic supp…" at bounding box center [362, 144] width 268 height 88
click at [304, 171] on strong "To help people feel back in control of their health concerns with powerful, nat…" at bounding box center [358, 169] width 260 height 36
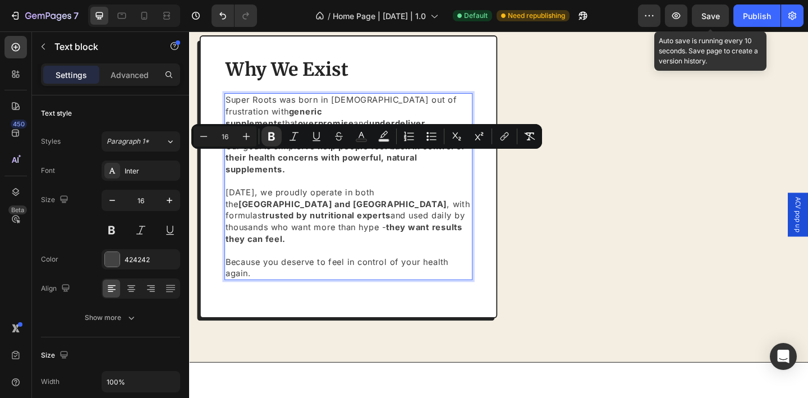
click at [311, 176] on p "Super Roots was born in [DEMOGRAPHIC_DATA] out of frustration with generic supp…" at bounding box center [362, 144] width 268 height 88
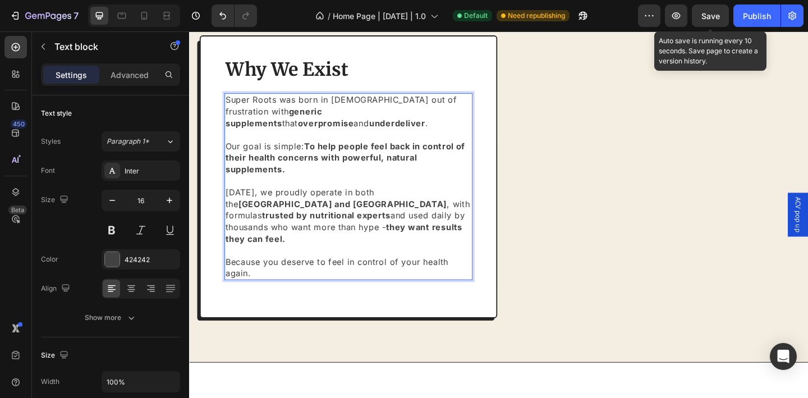
click at [309, 168] on strong "To help people feel back in control of their health concerns with powerful, nat…" at bounding box center [358, 169] width 260 height 36
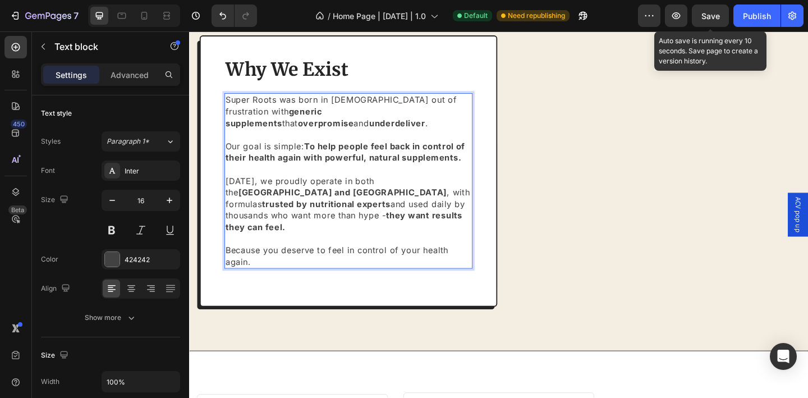
click at [376, 178] on p "[DATE], we proudly operate in both the [GEOGRAPHIC_DATA] and [GEOGRAPHIC_DATA] …" at bounding box center [362, 231] width 268 height 113
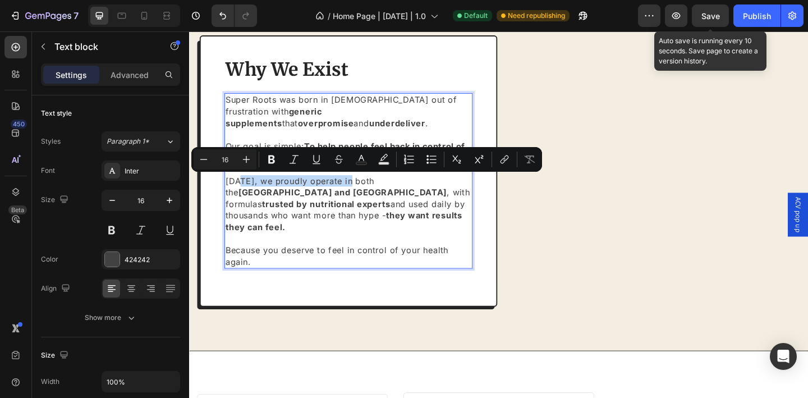
drag, startPoint x: 248, startPoint y: 194, endPoint x: 364, endPoint y: 196, distance: 116.2
click at [364, 196] on p "⁠⁠⁠⁠⁠⁠⁠ [DATE], we proudly operate in both the [GEOGRAPHIC_DATA] and [GEOGRAPHI…" at bounding box center [362, 231] width 268 height 113
click at [364, 196] on p "[DATE], we proudly operate in both the [GEOGRAPHIC_DATA] and [GEOGRAPHIC_DATA] …" at bounding box center [362, 231] width 268 height 113
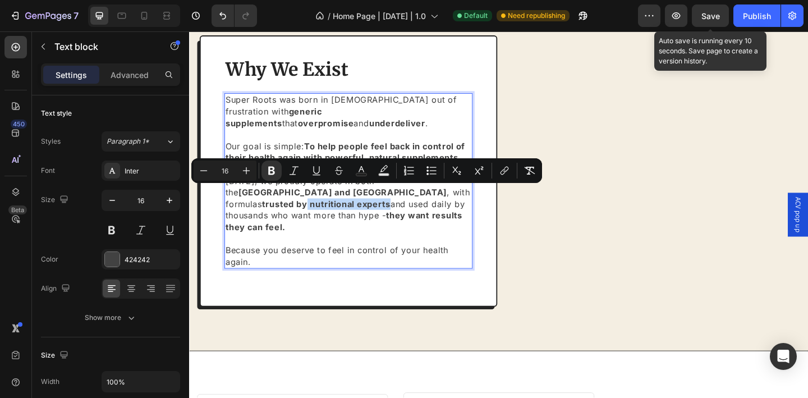
drag, startPoint x: 384, startPoint y: 213, endPoint x: 407, endPoint y: 212, distance: 23.1
click at [407, 212] on p "[DATE], we proudly operate in both the [GEOGRAPHIC_DATA] and [GEOGRAPHIC_DATA] …" at bounding box center [362, 231] width 268 height 113
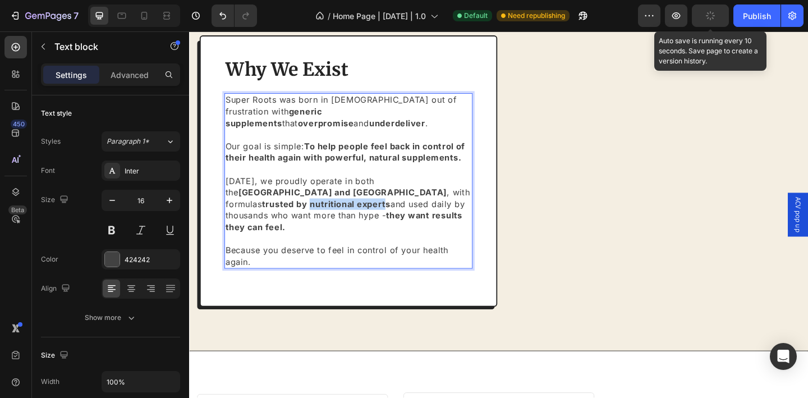
drag, startPoint x: 322, startPoint y: 207, endPoint x: 403, endPoint y: 211, distance: 81.4
click at [403, 214] on strong "trusted by nutritional experts" at bounding box center [338, 219] width 140 height 11
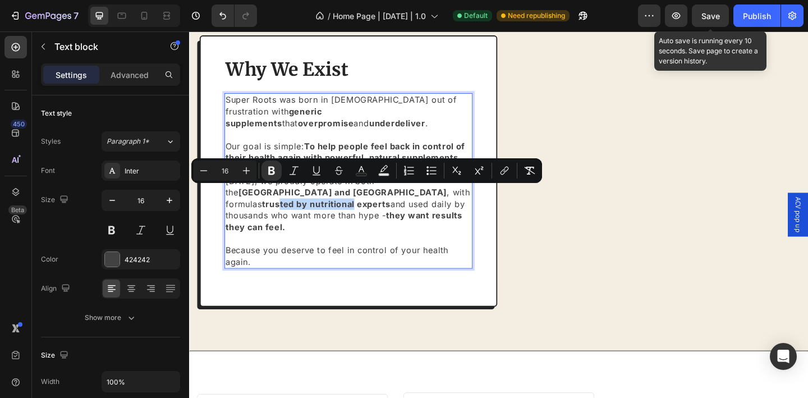
drag, startPoint x: 293, startPoint y: 205, endPoint x: 370, endPoint y: 203, distance: 76.9
click at [370, 214] on strong "trusted by nutritional experts" at bounding box center [338, 219] width 140 height 11
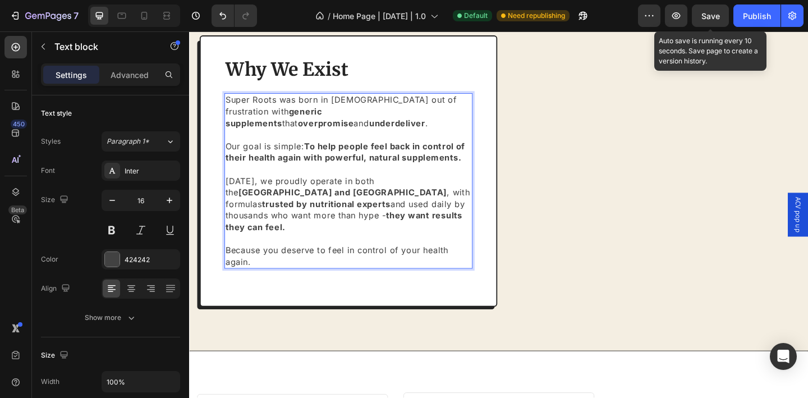
click at [424, 209] on p "Today, we proudly operate in both the UK and USA , with formulas trusted by nut…" at bounding box center [362, 231] width 268 height 113
drag, startPoint x: 304, startPoint y: 238, endPoint x: 292, endPoint y: 234, distance: 12.4
click at [292, 234] on p "Today, we proudly operate in both the UK and USA , with formulas trusted by nut…" at bounding box center [362, 231] width 268 height 113
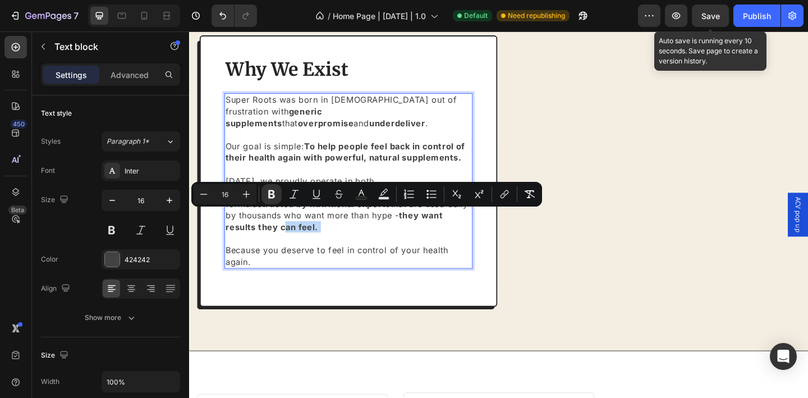
click at [292, 234] on strong "they want results they can feel." at bounding box center [346, 238] width 236 height 24
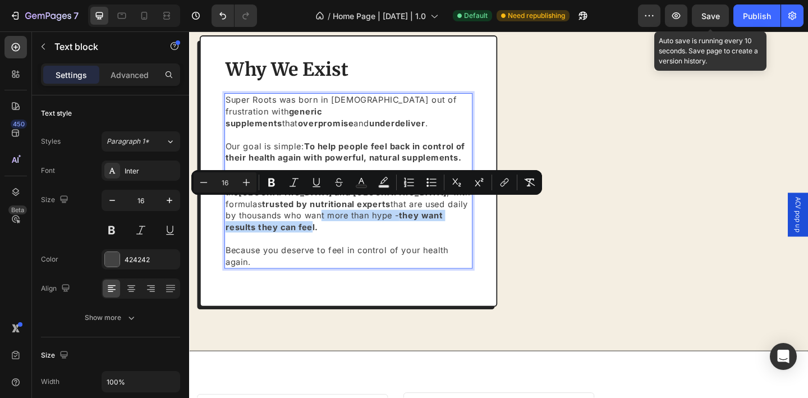
drag, startPoint x: 319, startPoint y: 233, endPoint x: 350, endPoint y: 216, distance: 34.7
click at [350, 216] on p "Today, we proudly operate in both the UK and USA , with formulas trusted by nut…" at bounding box center [362, 231] width 268 height 113
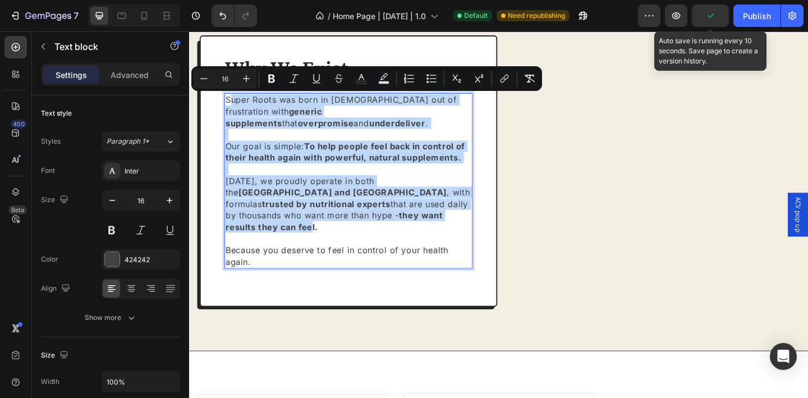
drag, startPoint x: 311, startPoint y: 231, endPoint x: 235, endPoint y: 109, distance: 142.9
click at [235, 109] on div "Super Roots was born in 2024 out of frustration with generic supplements that o…" at bounding box center [362, 194] width 270 height 191
click at [235, 109] on p "Super Roots was born in 2024 out of frustration with generic supplements that o…" at bounding box center [362, 137] width 268 height 75
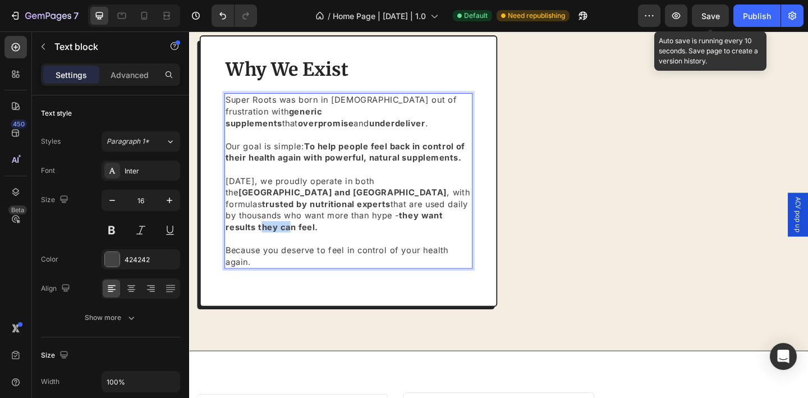
drag, startPoint x: 269, startPoint y: 234, endPoint x: 297, endPoint y: 229, distance: 28.4
click at [297, 229] on strong "they want results they can feel." at bounding box center [346, 238] width 236 height 24
drag, startPoint x: 273, startPoint y: 256, endPoint x: 371, endPoint y: 249, distance: 99.1
click at [371, 249] on p "Today, we proudly operate in both the UK and USA , with formulas trusted by nut…" at bounding box center [362, 231] width 268 height 113
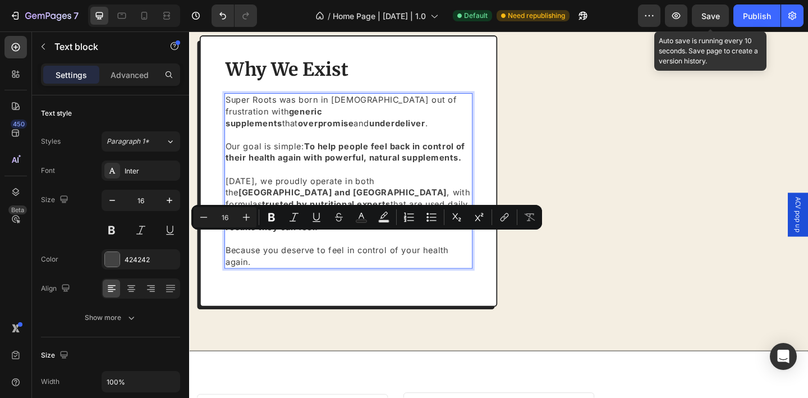
click at [371, 269] on p "Today, we proudly operate in both the UK and USA , with formulas trusted by nut…" at bounding box center [362, 231] width 268 height 113
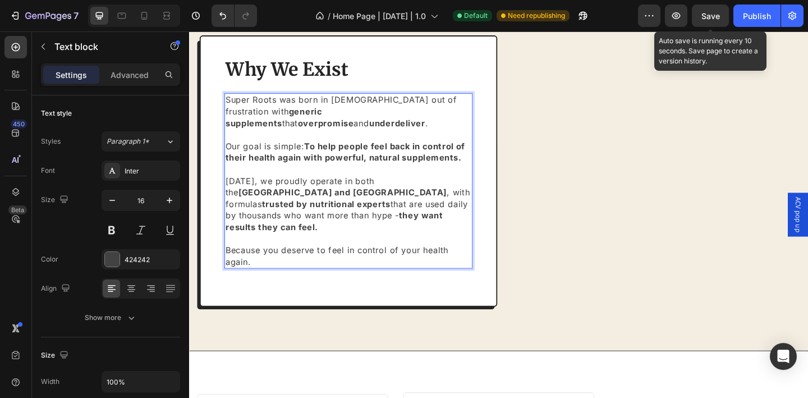
click at [297, 263] on p "Today, we proudly operate in both the UK and USA , with formulas trusted by nut…" at bounding box center [362, 231] width 268 height 113
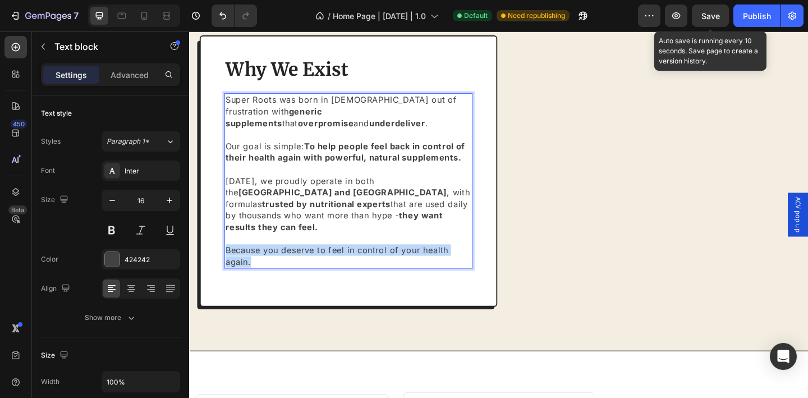
click at [297, 263] on p "Today, we proudly operate in both the UK and USA , with formulas trusted by nut…" at bounding box center [362, 231] width 268 height 113
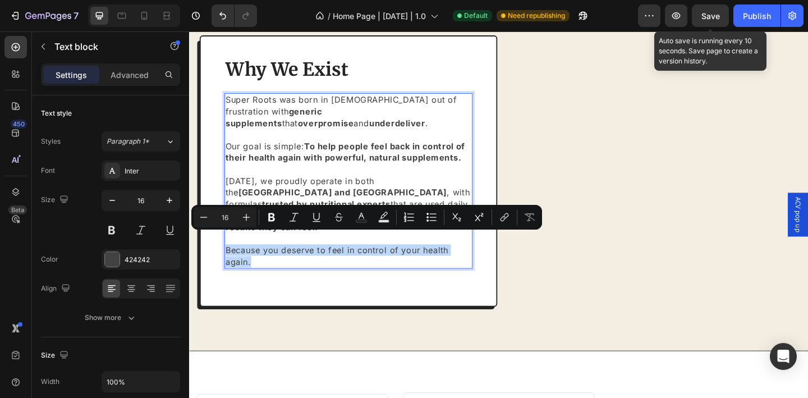
click at [297, 263] on p "Today, we proudly operate in both the UK and USA , with formulas trusted by nut…" at bounding box center [362, 231] width 268 height 113
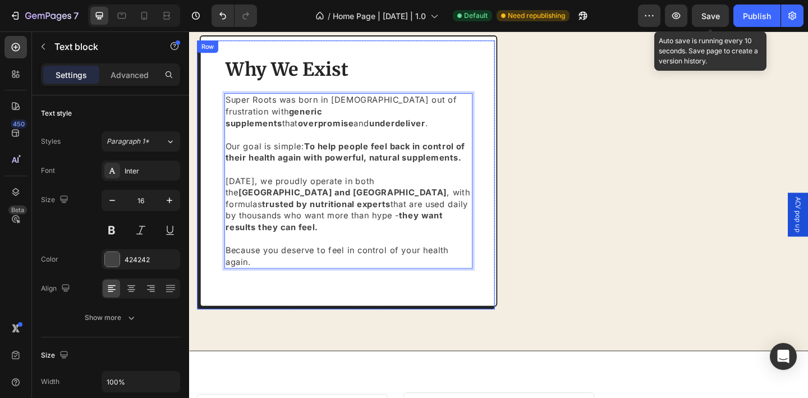
click at [210, 172] on div "Why We Exist Heading Super Roots was born in 2024 out of frustration with gener…" at bounding box center [362, 183] width 324 height 295
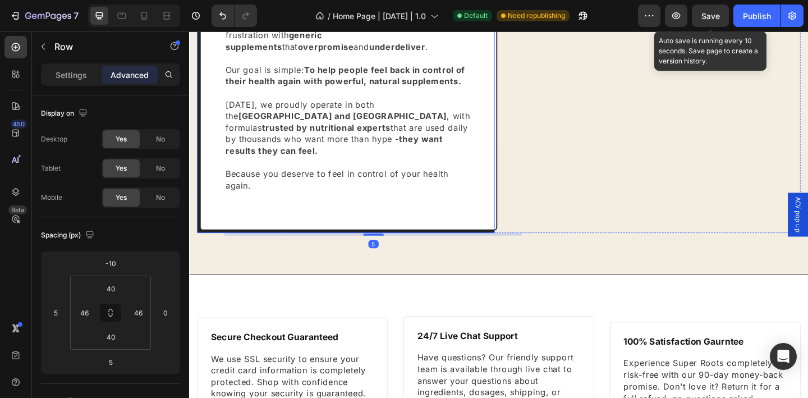
scroll to position [2426, 0]
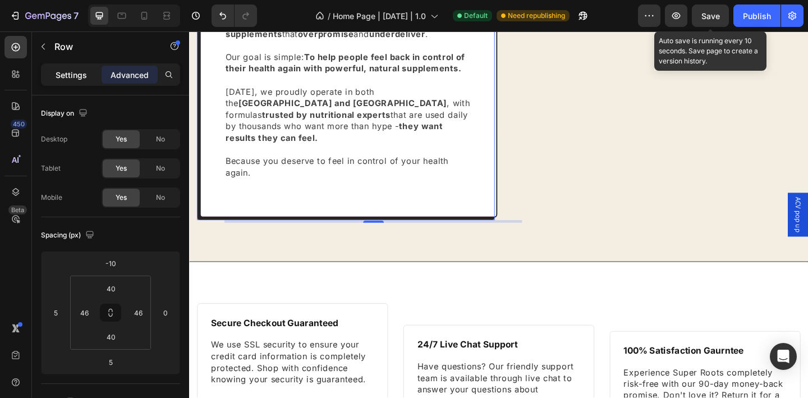
click at [60, 71] on p "Settings" at bounding box center [71, 75] width 31 height 12
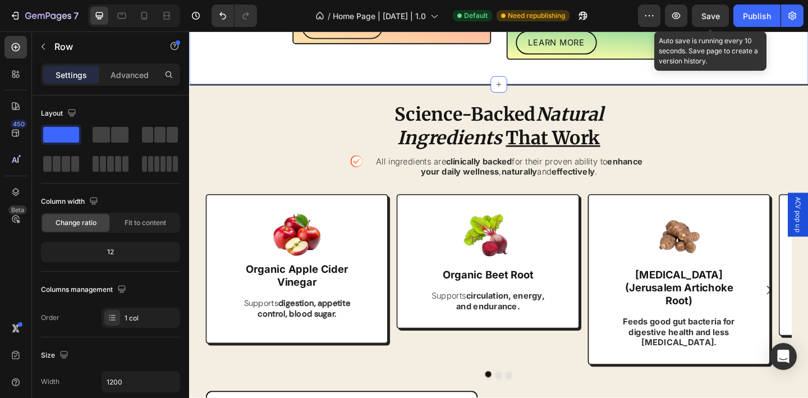
scroll to position [727, 0]
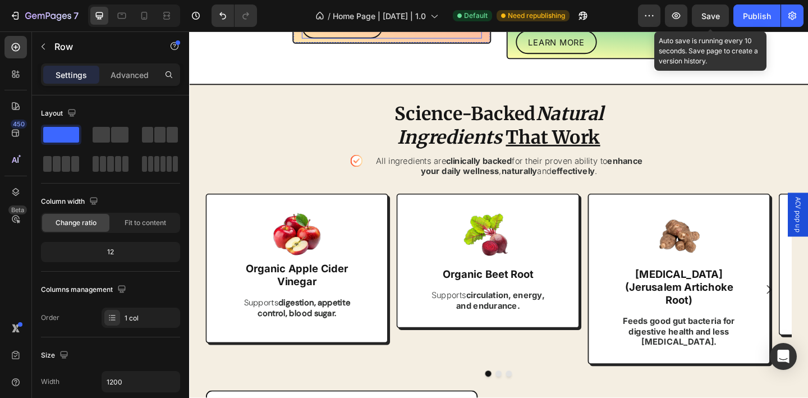
click at [410, 39] on div "LEARN MORE Button" at bounding box center [409, 26] width 196 height 26
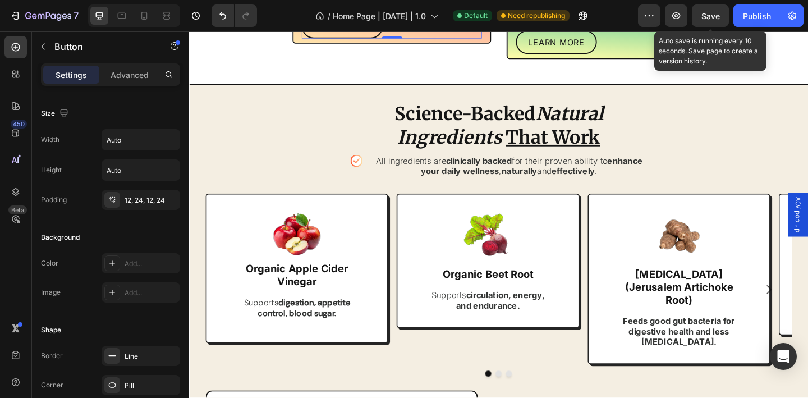
click at [369, 7] on icon at bounding box center [373, 2] width 9 height 9
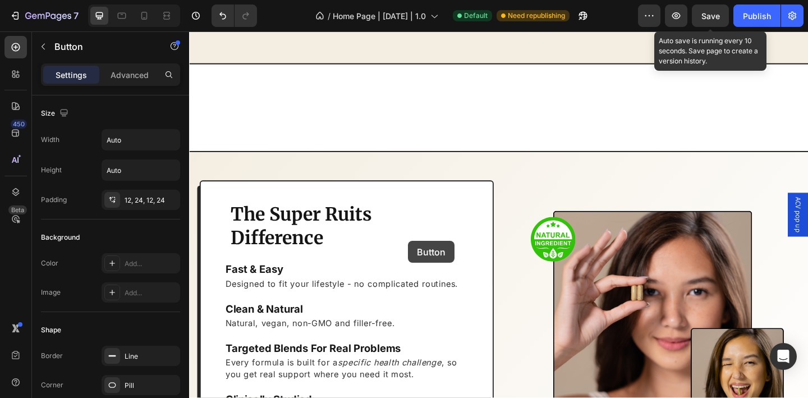
scroll to position [1607, 0]
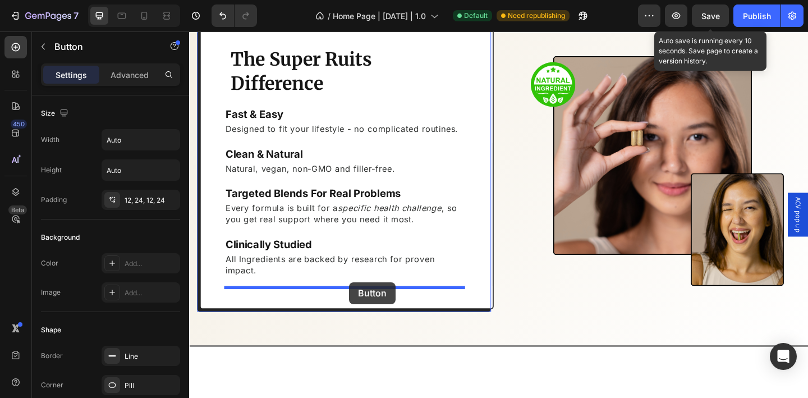
drag, startPoint x: 403, startPoint y: 255, endPoint x: 363, endPoint y: 304, distance: 63.4
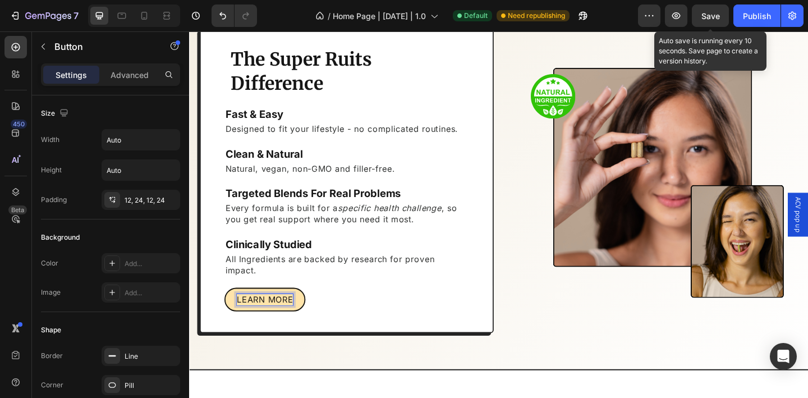
click at [294, 321] on p "LEARN MORE" at bounding box center [271, 323] width 61 height 12
click at [227, 310] on button "ABOUT" at bounding box center [256, 323] width 59 height 26
click at [227, 310] on button "ABOUT U" at bounding box center [262, 323] width 70 height 26
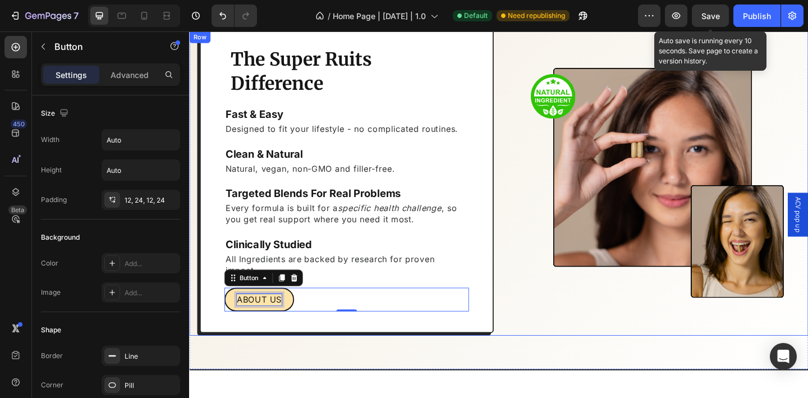
click at [537, 329] on div "Image" at bounding box center [694, 197] width 320 height 332
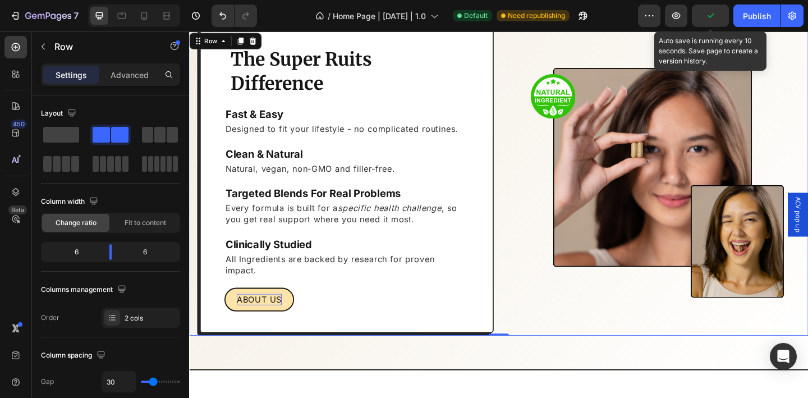
click at [196, 272] on div "The Super Ruits Difference Heading Fast & Easy Heading Designed to fit your lif…" at bounding box center [525, 197] width 673 height 332
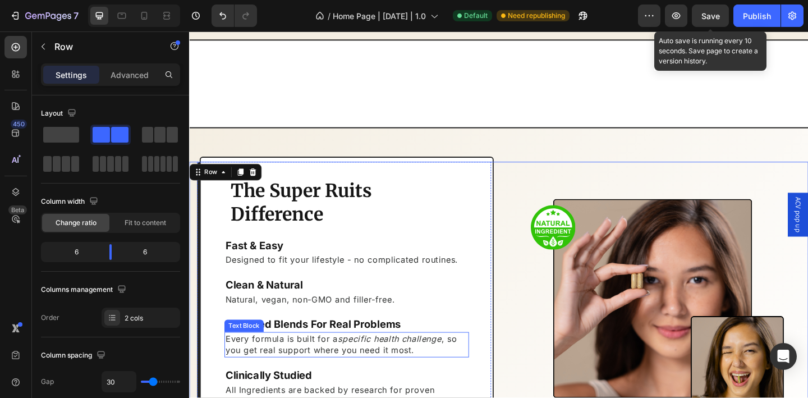
scroll to position [1658, 0]
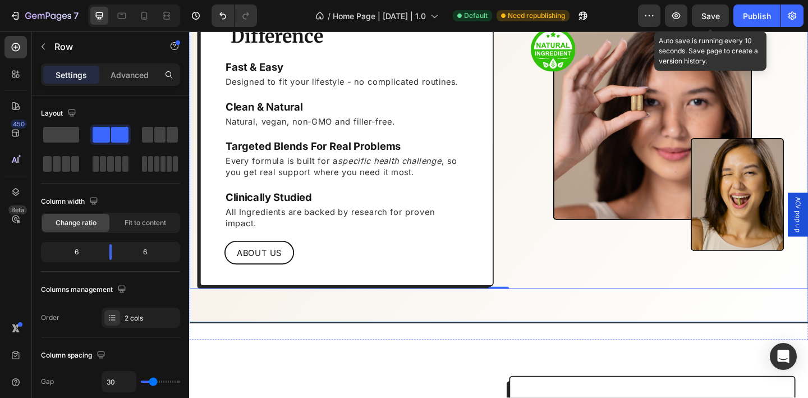
click at [563, 334] on div "The Super Ruits Difference Heading Fast & Easy Heading Designed to fit your lif…" at bounding box center [525, 145] width 673 height 407
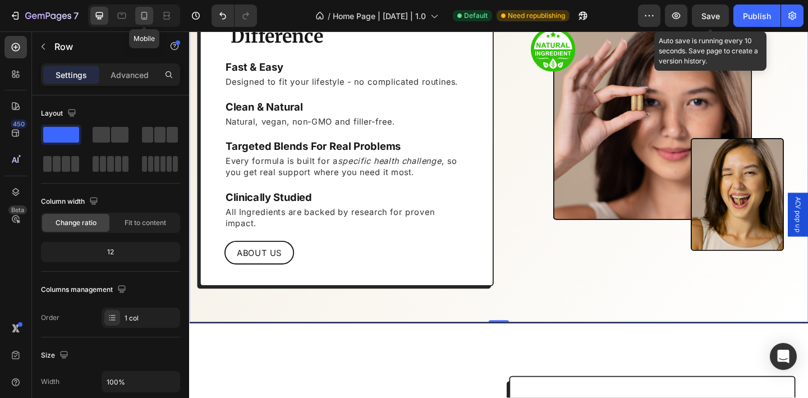
click at [143, 16] on icon at bounding box center [144, 15] width 11 height 11
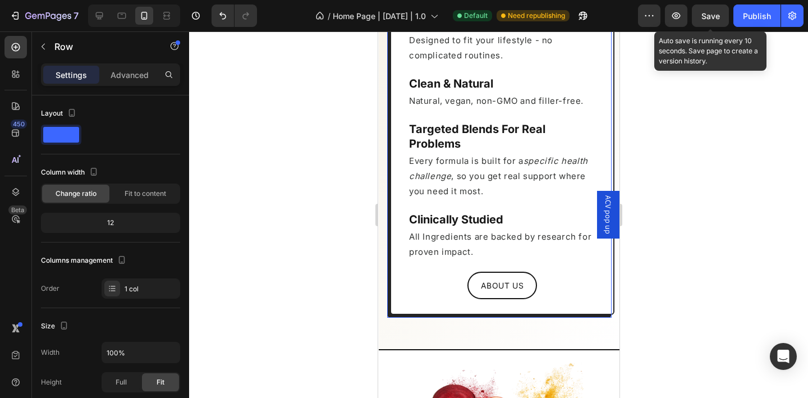
scroll to position [2031, 0]
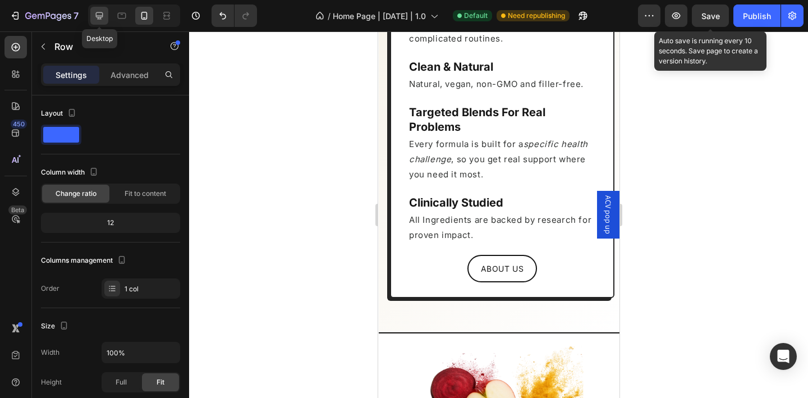
click at [104, 19] on icon at bounding box center [99, 15] width 11 height 11
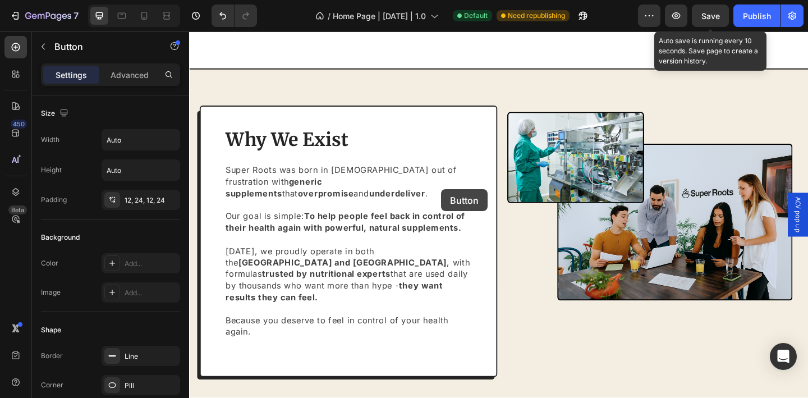
scroll to position [2486, 0]
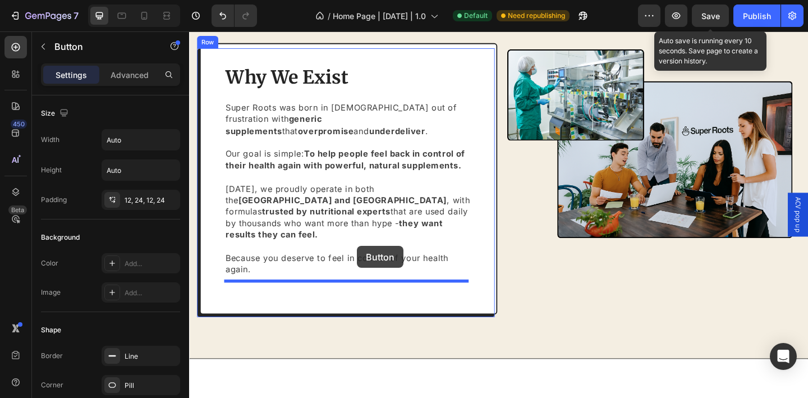
drag, startPoint x: 375, startPoint y: 192, endPoint x: 371, endPoint y: 265, distance: 73.0
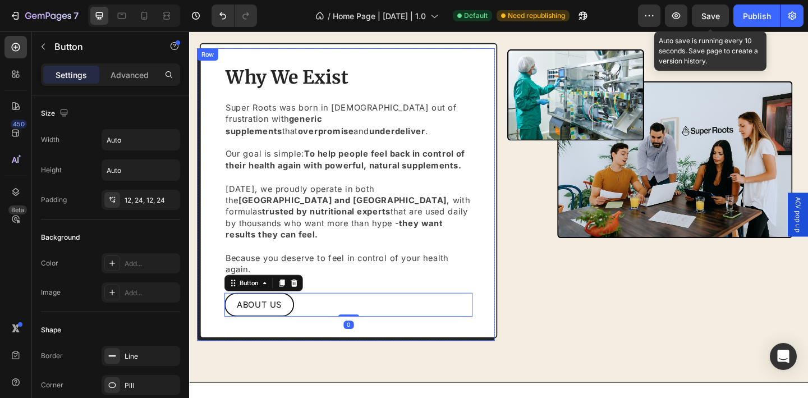
click at [350, 286] on div "Why We Exist Heading Super Roots was born in 2024 out of frustration with gener…" at bounding box center [362, 205] width 270 height 274
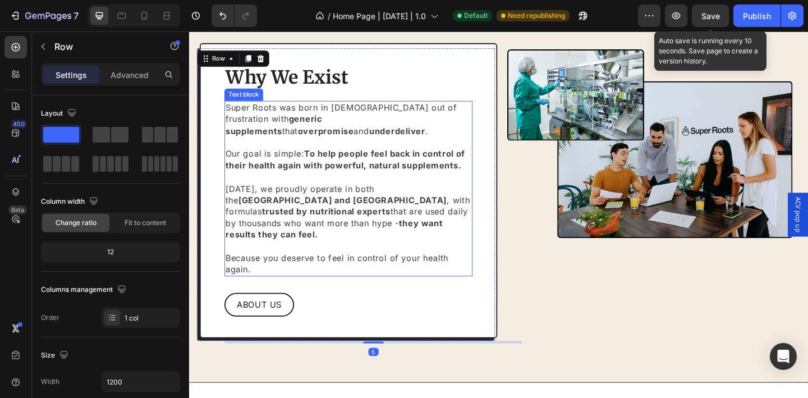
click at [351, 282] on p "Today, we proudly operate in both the UK and USA , with formulas trusted by nut…" at bounding box center [362, 239] width 268 height 113
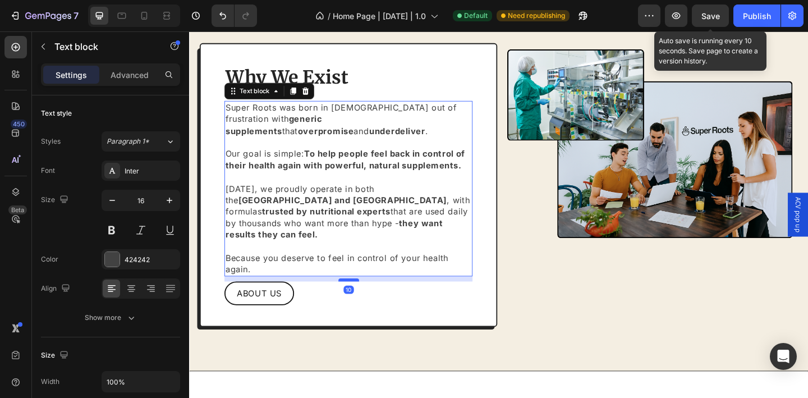
drag, startPoint x: 354, startPoint y: 302, endPoint x: 354, endPoint y: 289, distance: 12.3
click at [354, 300] on div at bounding box center [362, 301] width 22 height 3
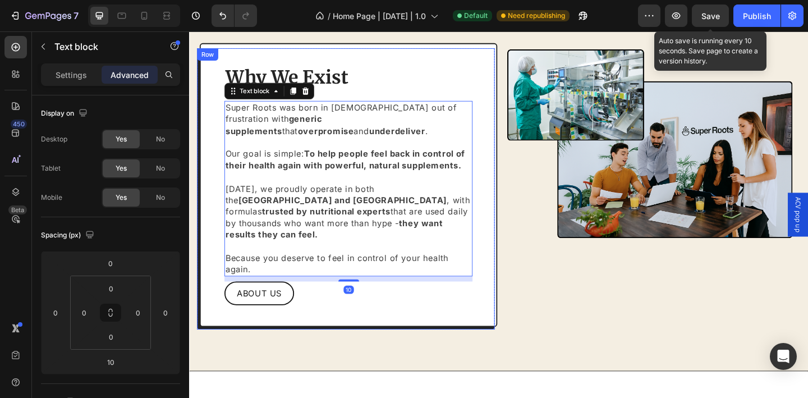
click at [541, 293] on img at bounding box center [690, 154] width 320 height 320
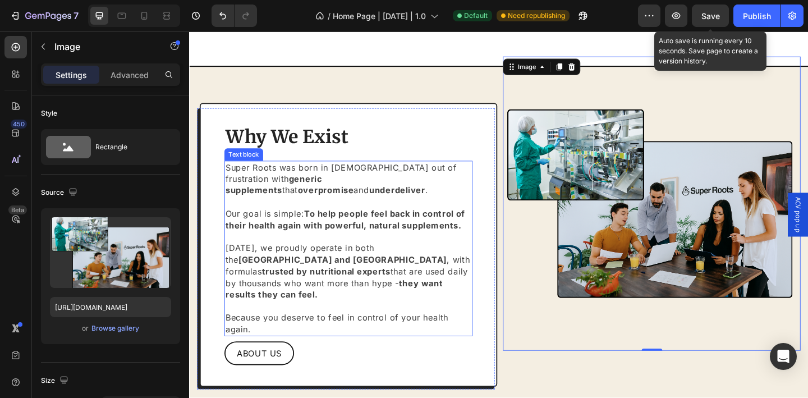
scroll to position [2432, 0]
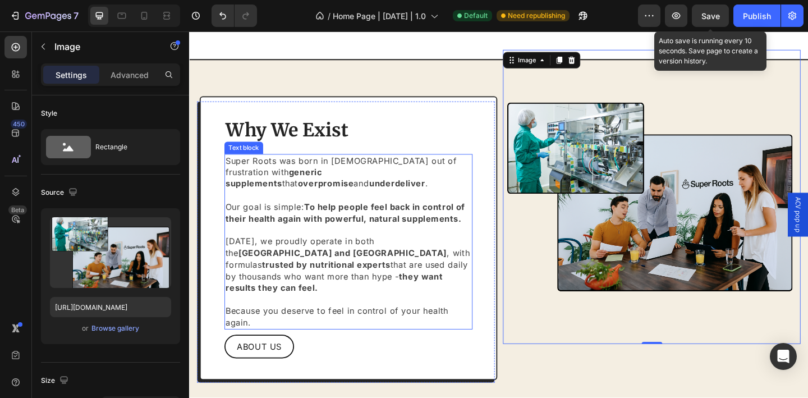
click at [320, 325] on p "Today, we proudly operate in both the UK and USA , with formulas trusted by nut…" at bounding box center [362, 297] width 268 height 113
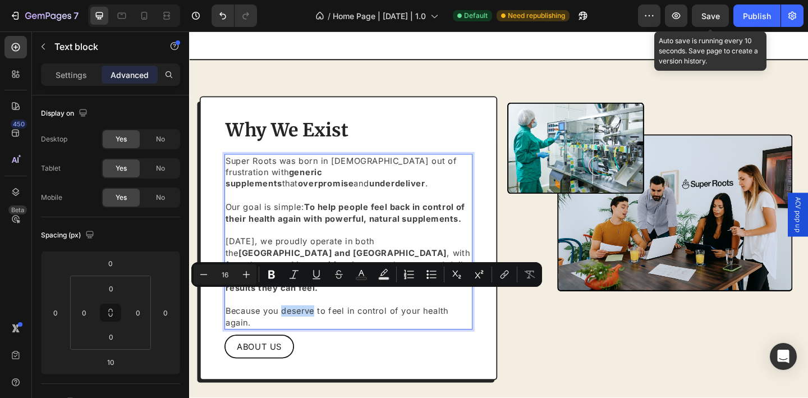
click at [320, 325] on p "Today, we proudly operate in both the UK and USA , with formulas trusted by nut…" at bounding box center [362, 297] width 268 height 113
click at [322, 320] on p "Today, we proudly operate in both the UK and USA , with formulas trusted by nut…" at bounding box center [362, 297] width 268 height 113
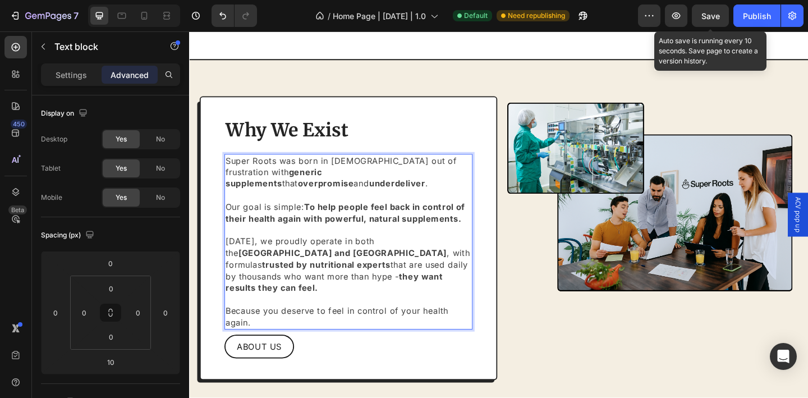
click at [322, 320] on p "Today, we proudly operate in both the UK and USA , with formulas trusted by nut…" at bounding box center [362, 297] width 268 height 113
click at [283, 245] on p "Today, we proudly operate in both the UK and USA , with formulas trusted by nut…" at bounding box center [362, 297] width 268 height 113
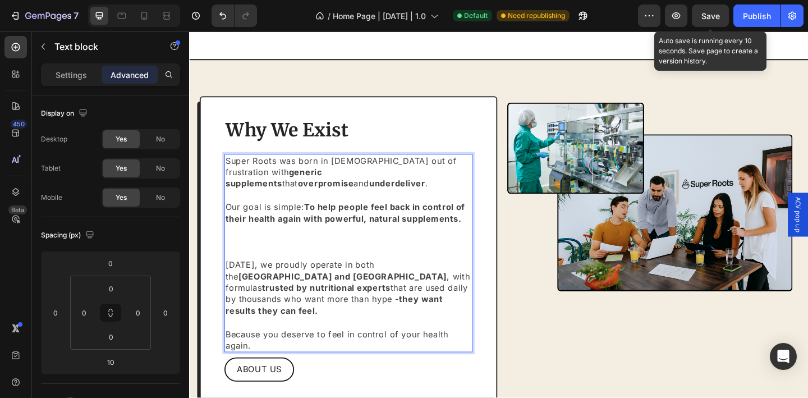
click at [257, 256] on p "⁠⁠⁠⁠⁠⁠⁠ Today, we proudly operate in both the UK and USA , with formulas truste…" at bounding box center [362, 310] width 268 height 138
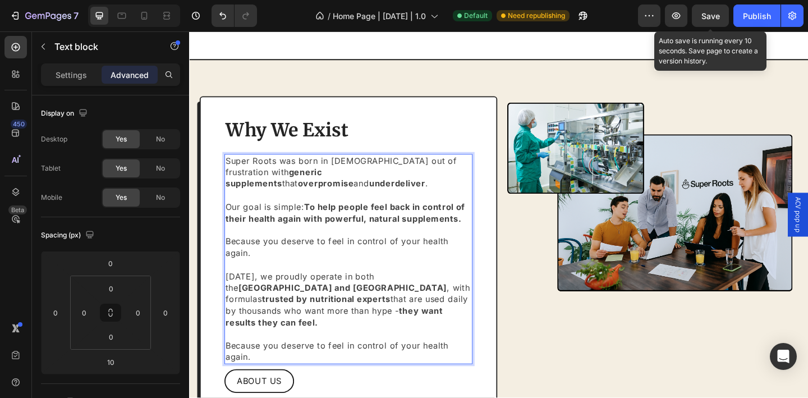
click at [292, 358] on p "⁠⁠⁠⁠⁠⁠⁠Because you deserve to feel in control of your health again. Today, we p…" at bounding box center [362, 316] width 268 height 151
click at [292, 358] on p "Because you deserve to feel in control of your health again. Today, we proudly …" at bounding box center [362, 316] width 268 height 151
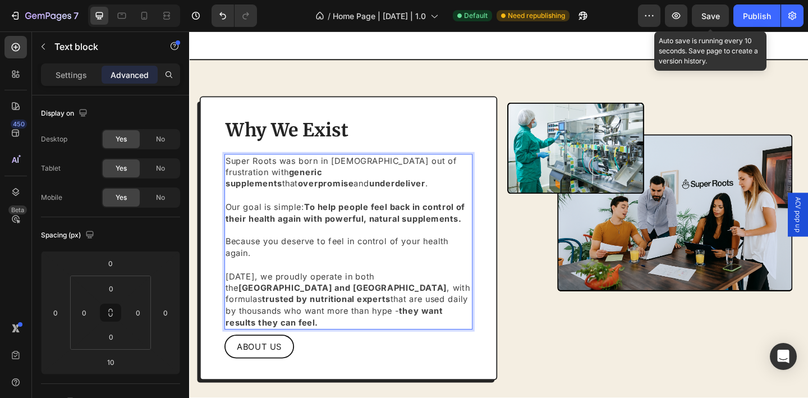
click at [231, 256] on p "Because you deserve to feel in control of your health again. Today, we proudly …" at bounding box center [362, 297] width 268 height 113
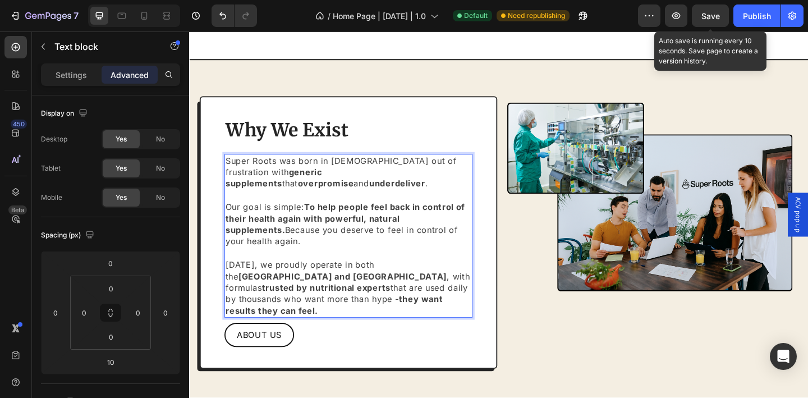
click at [328, 256] on p "Super Roots was born in 2024 out of frustration with generic supplements that o…" at bounding box center [362, 254] width 268 height 176
click at [484, 230] on p "Super Roots was born in 2024 out of frustration with generic supplements that o…" at bounding box center [362, 254] width 268 height 176
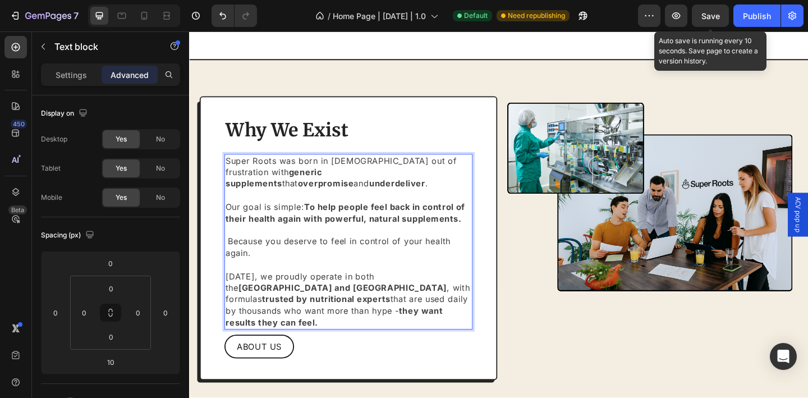
click at [232, 256] on p "Super Roots was born in 2024 out of frustration with generic supplements that o…" at bounding box center [362, 260] width 268 height 189
drag, startPoint x: 305, startPoint y: 295, endPoint x: 409, endPoint y: 293, distance: 103.8
click at [409, 293] on p "Super Roots was born in 2024 out of frustration with generic supplements that o…" at bounding box center [362, 260] width 268 height 189
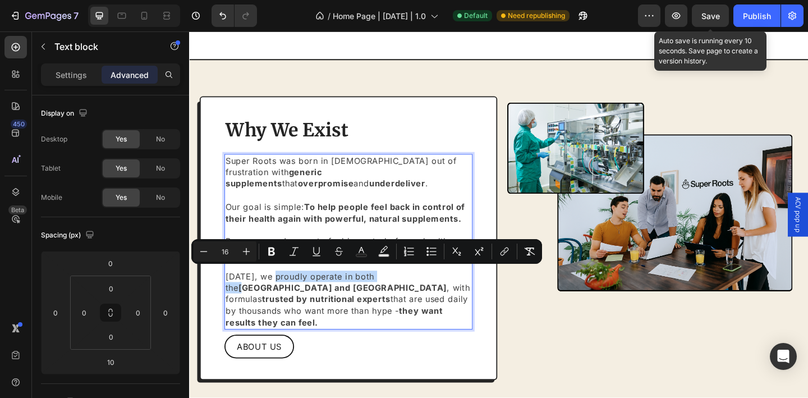
click at [409, 305] on strong "UK and USA" at bounding box center [355, 310] width 227 height 11
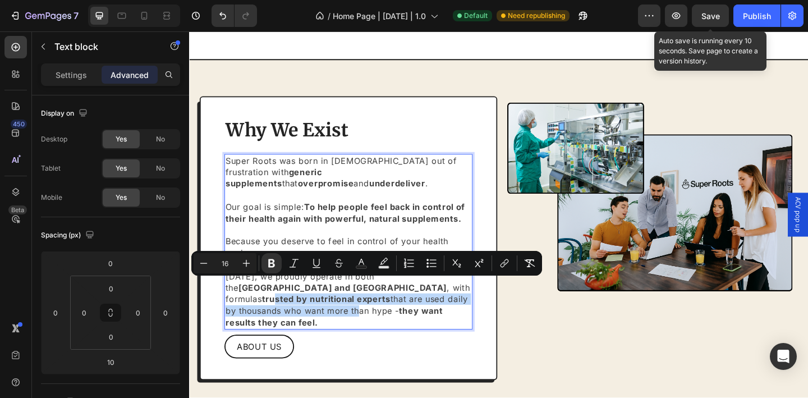
drag, startPoint x: 327, startPoint y: 312, endPoint x: 393, endPoint y: 314, distance: 65.7
click at [393, 314] on p "Super Roots was born in 2024 out of frustration with generic supplements that o…" at bounding box center [362, 260] width 268 height 189
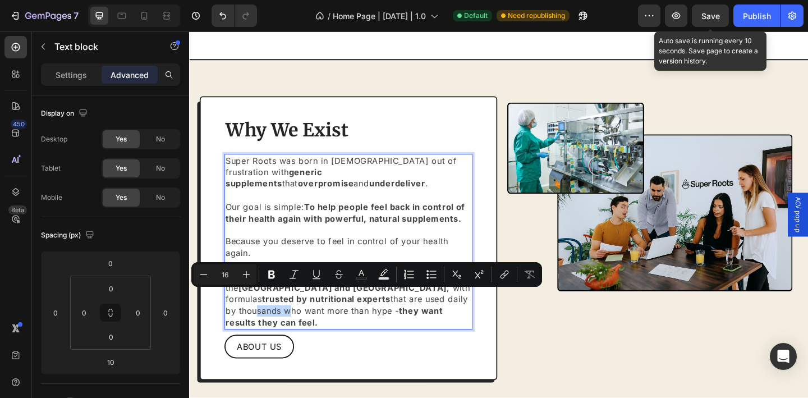
drag, startPoint x: 283, startPoint y: 315, endPoint x: 319, endPoint y: 318, distance: 36.0
click at [319, 318] on p "Super Roots was born in 2024 out of frustration with generic supplements that o…" at bounding box center [362, 260] width 268 height 189
click at [338, 320] on p "Super Roots was born in 2024 out of frustration with generic supplements that o…" at bounding box center [362, 260] width 268 height 189
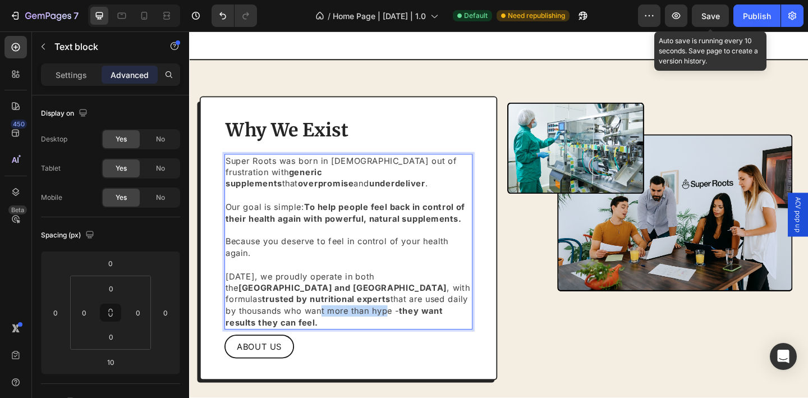
drag, startPoint x: 356, startPoint y: 316, endPoint x: 425, endPoint y: 321, distance: 69.8
click at [425, 321] on p "Super Roots was born in 2024 out of frustration with generic supplements that o…" at bounding box center [362, 260] width 268 height 189
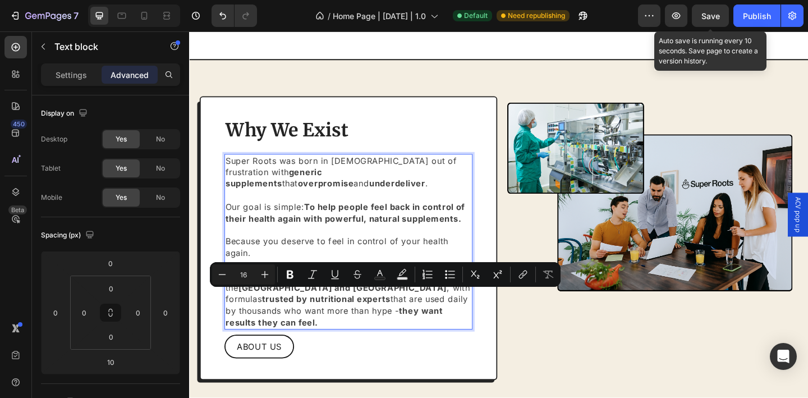
click at [361, 329] on p "Super Roots was born in 2024 out of frustration with generic supplements that o…" at bounding box center [362, 260] width 268 height 189
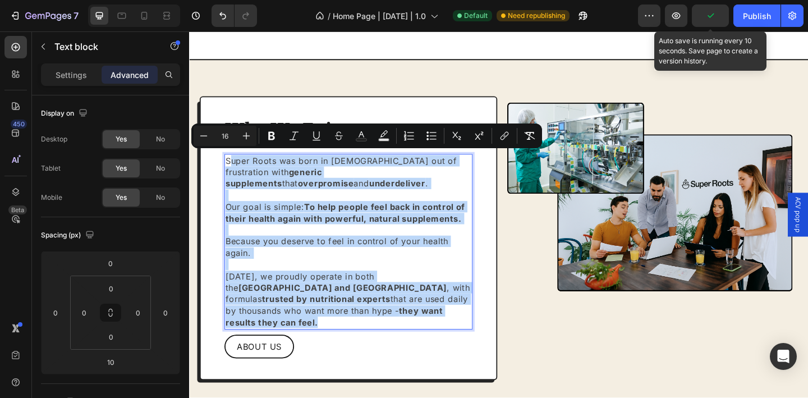
drag, startPoint x: 336, startPoint y: 330, endPoint x: 234, endPoint y: 171, distance: 189.2
click at [234, 171] on p "Super Roots was born in 2024 out of frustration with generic supplements that o…" at bounding box center [362, 260] width 268 height 189
drag, startPoint x: 233, startPoint y: 169, endPoint x: 319, endPoint y: 331, distance: 183.5
click at [319, 331] on p "Super Roots was born in 2024 out of frustration with generic supplements that o…" at bounding box center [362, 260] width 268 height 189
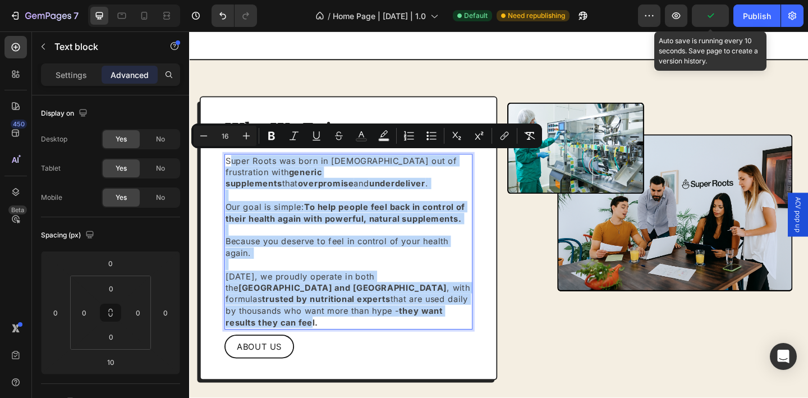
click at [319, 331] on strong "they want results they can feel." at bounding box center [346, 342] width 236 height 24
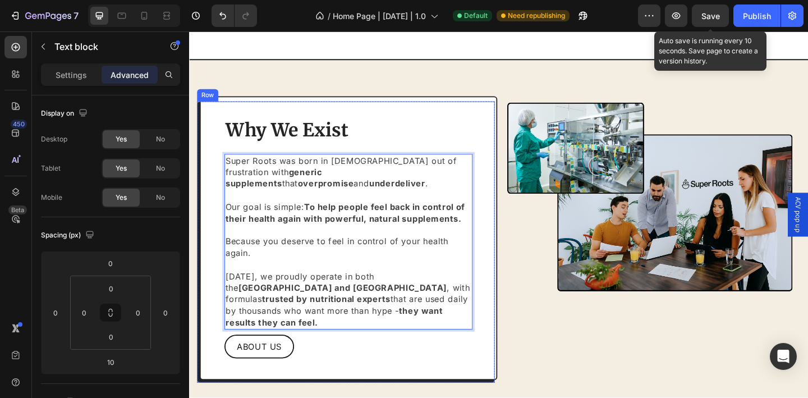
click at [219, 273] on div "Why We Exist Heading Super Roots was born in 2024 out of frustration with gener…" at bounding box center [362, 256] width 324 height 309
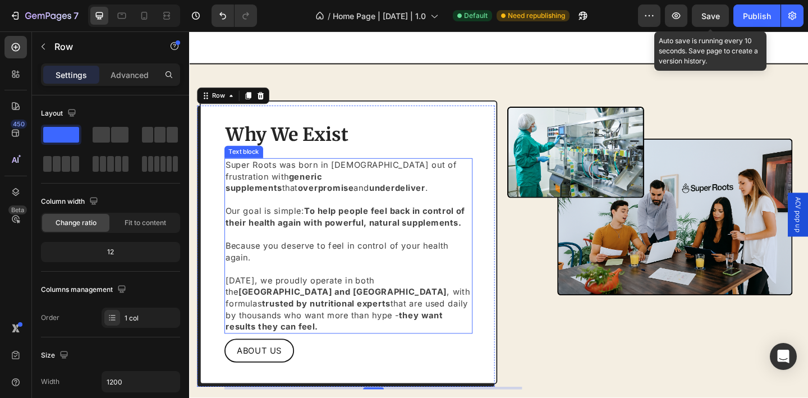
scroll to position [2419, 0]
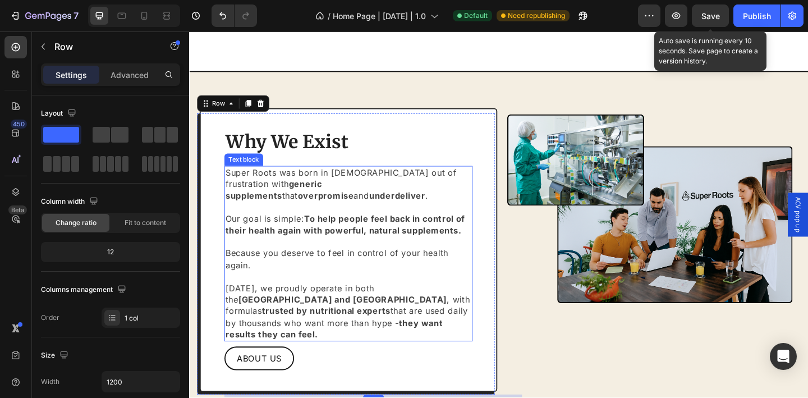
click at [335, 342] on p "Super Roots was born in 2024 out of frustration with generic supplements that o…" at bounding box center [362, 273] width 268 height 189
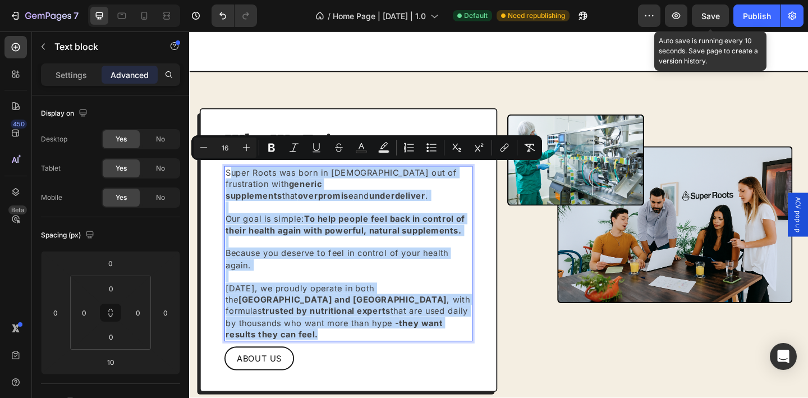
drag, startPoint x: 316, startPoint y: 337, endPoint x: 232, endPoint y: 181, distance: 177.0
click at [232, 181] on p "Super Roots was born in 2024 out of frustration with generic supplements that o…" at bounding box center [362, 273] width 268 height 189
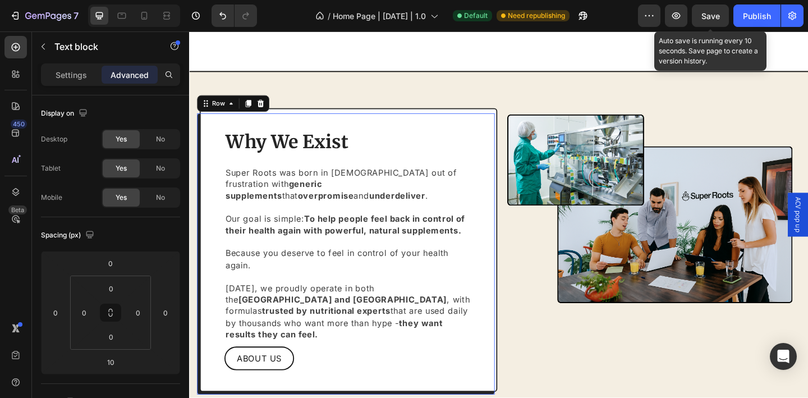
click at [223, 191] on div "Why We Exist Heading Super Roots was born in 2024 out of frustration with gener…" at bounding box center [362, 269] width 324 height 309
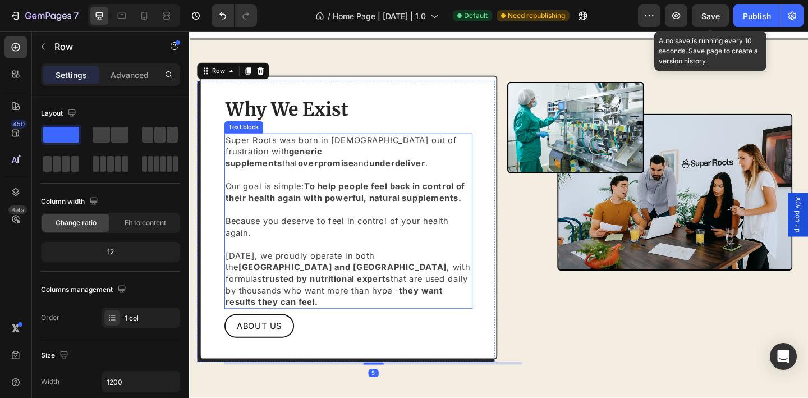
scroll to position [2473, 0]
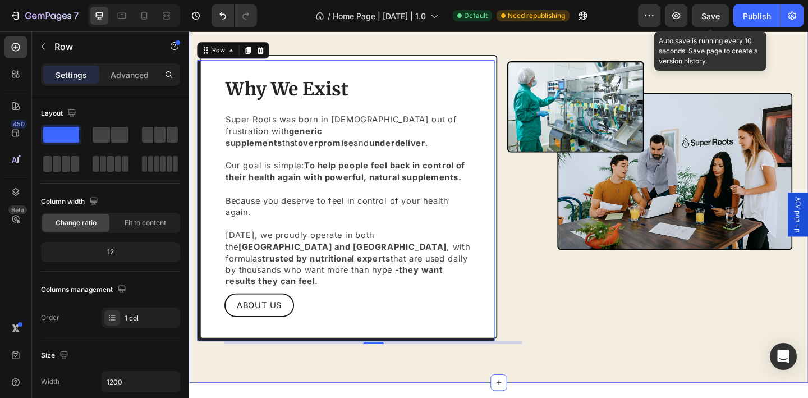
click at [191, 224] on div "Why We Exist Heading Super Roots was born in 2024 out of frustration with gener…" at bounding box center [525, 215] width 673 height 397
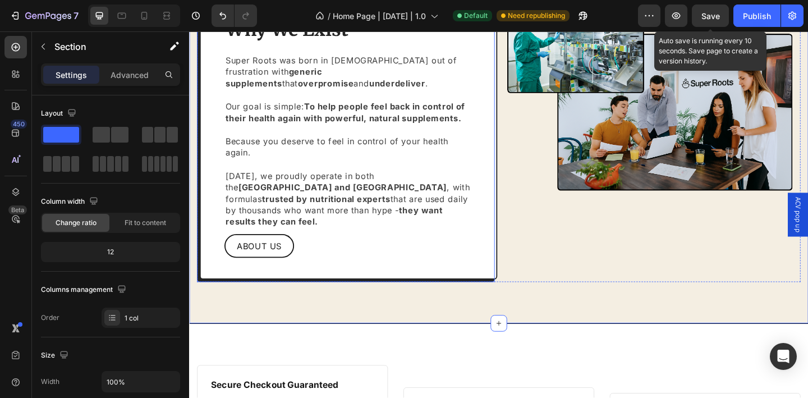
scroll to position [2541, 0]
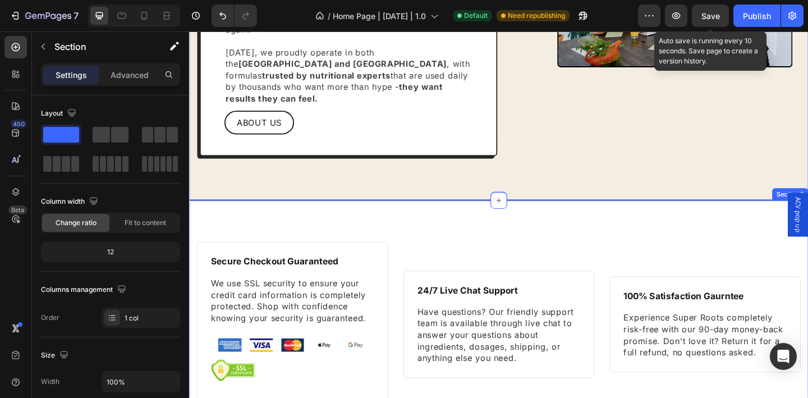
click at [507, 231] on div "Secure Checkout Guaranteed Heading We use SSL security to ensure your credit ca…" at bounding box center [525, 349] width 673 height 269
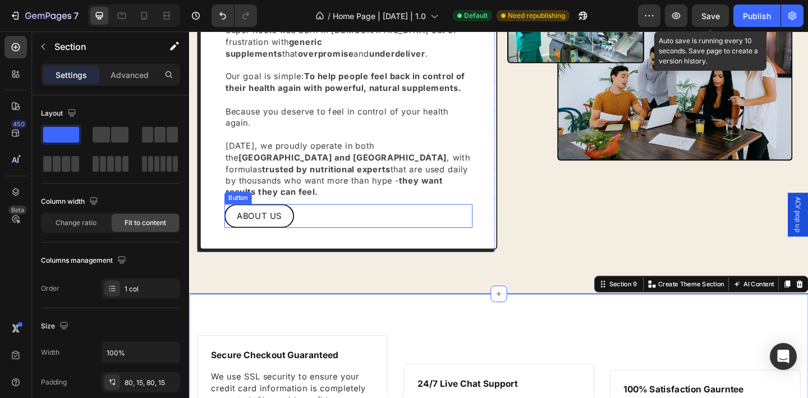
scroll to position [2619, 0]
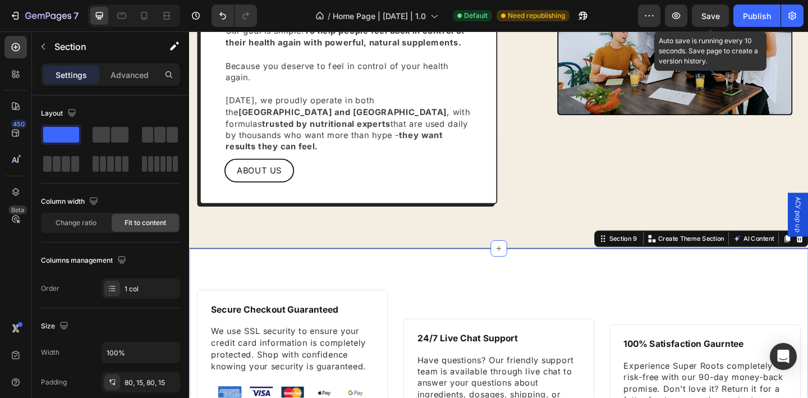
click at [442, 270] on div "Secure Checkout Guaranteed Heading We use SSL security to ensure your credit ca…" at bounding box center [525, 402] width 673 height 269
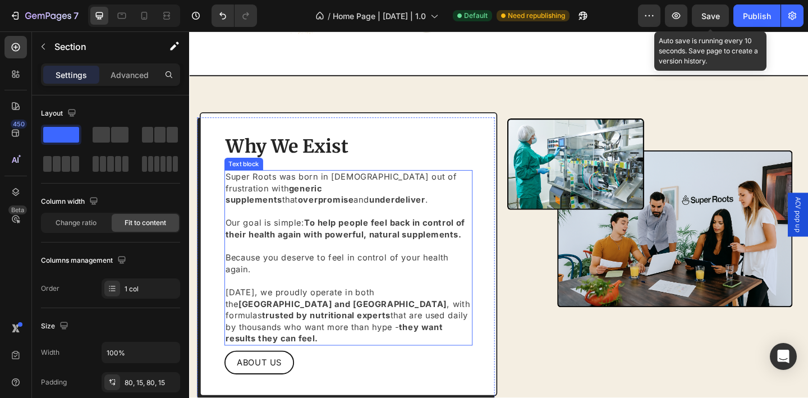
scroll to position [2315, 0]
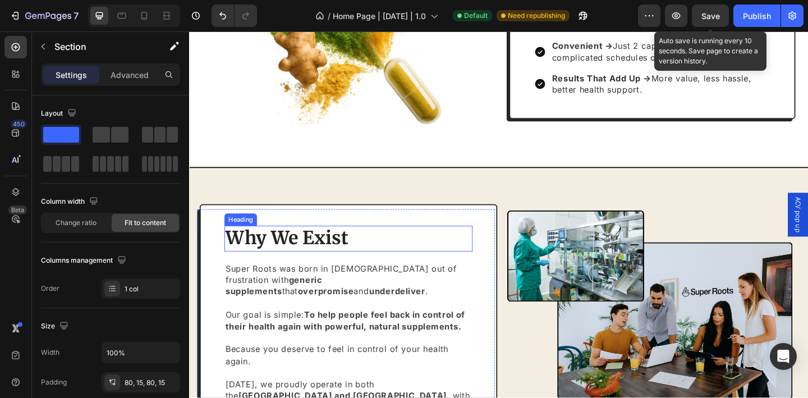
click at [412, 246] on h2 "Why We Exist" at bounding box center [362, 257] width 270 height 28
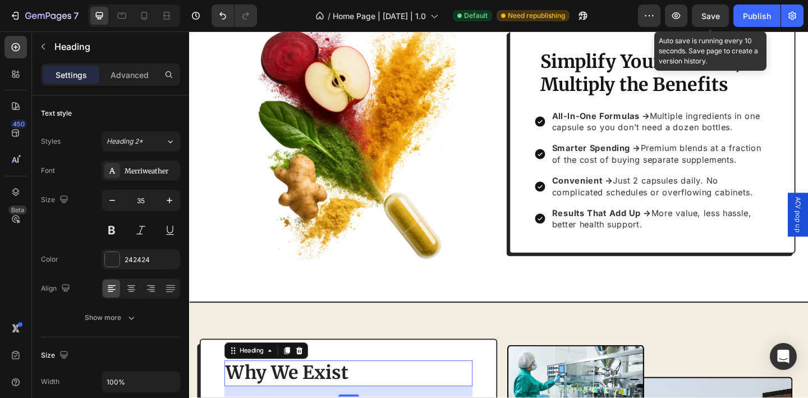
scroll to position [2141, 0]
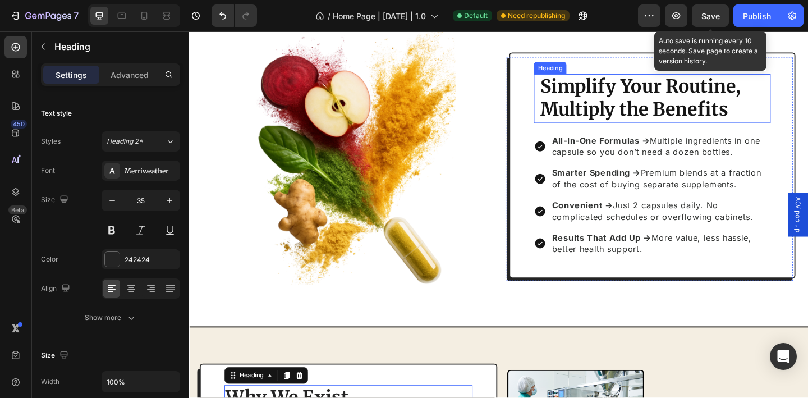
click at [614, 98] on strong "Simplify Your Routine, Multiply the Benefits" at bounding box center [680, 104] width 218 height 50
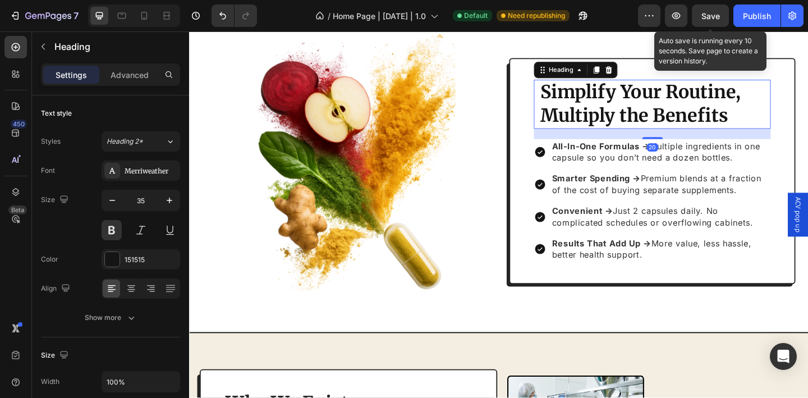
scroll to position [2122, 0]
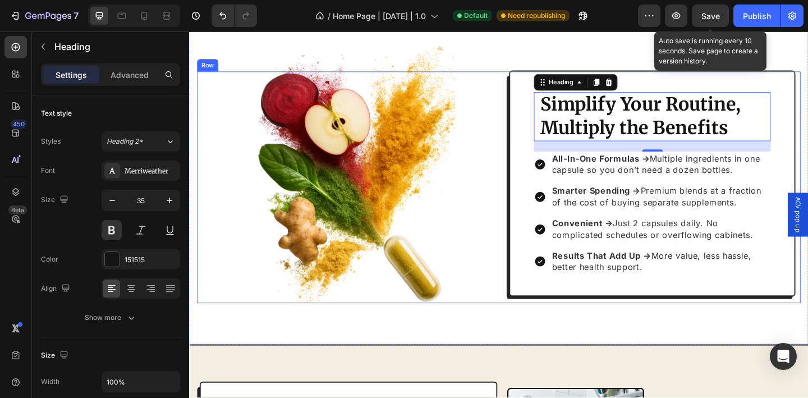
click at [514, 295] on div "Image Simplify Your Routine, Multiply the Benefits Heading 20 All-In-One Formul…" at bounding box center [525, 201] width 656 height 252
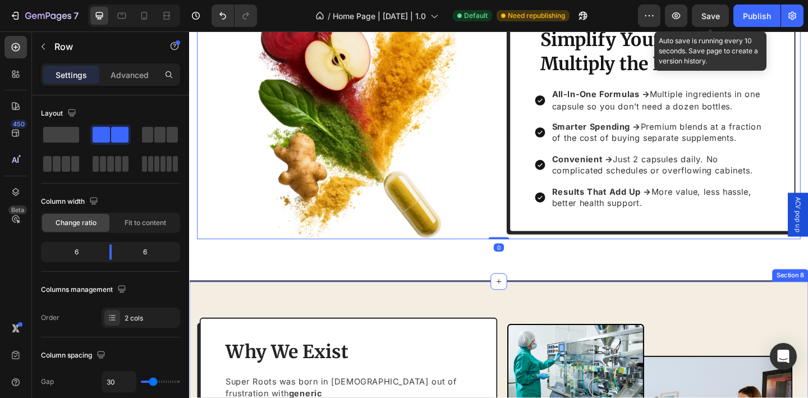
scroll to position [2401, 0]
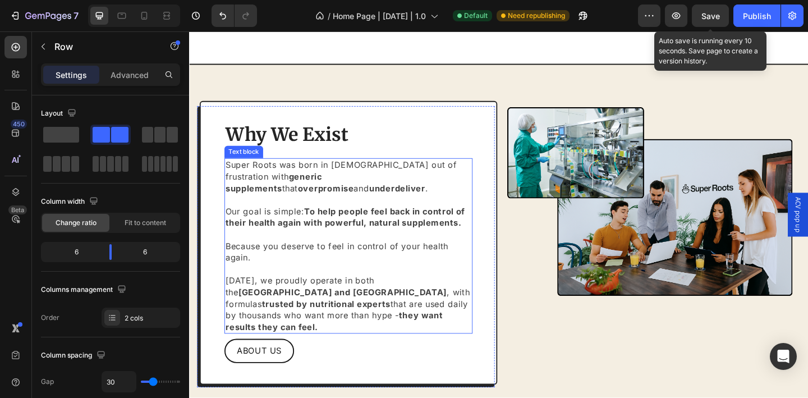
click at [329, 334] on p "Super Roots was born in 2024 out of frustration with generic supplements that o…" at bounding box center [362, 265] width 268 height 189
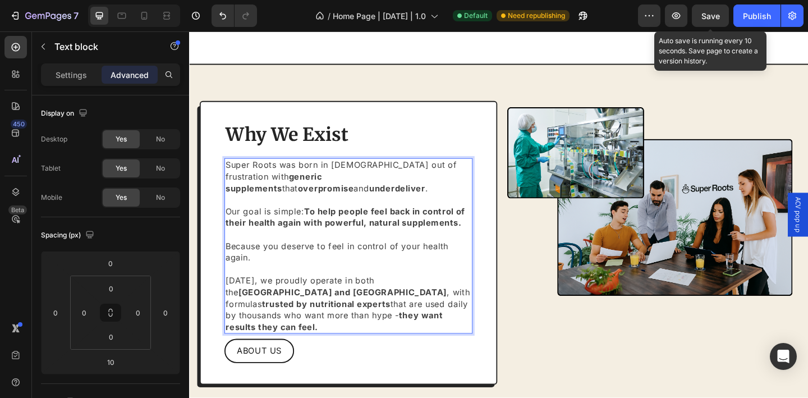
click at [346, 339] on p "Super Roots was born in 2024 out of frustration with generic supplements that o…" at bounding box center [362, 265] width 268 height 189
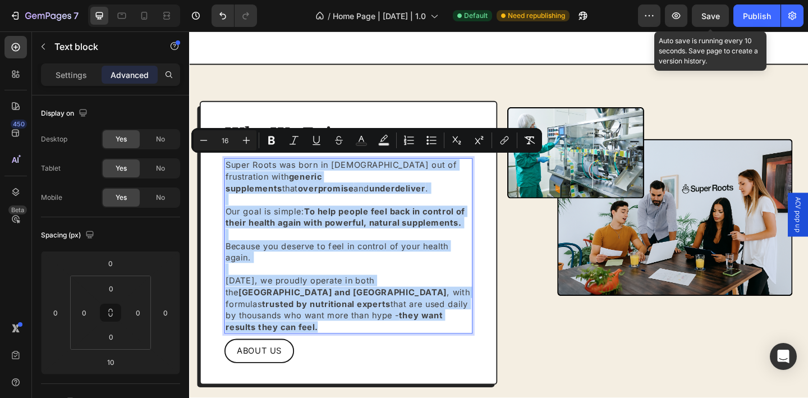
drag, startPoint x: 343, startPoint y: 338, endPoint x: 230, endPoint y: 175, distance: 198.3
click at [230, 175] on p "Super Roots was born in 2024 out of frustration with generic supplements that o…" at bounding box center [362, 265] width 268 height 189
copy p "Super Roots was born in 2024 out of frustration with generic supplements that o…"
click at [360, 337] on p "Super Roots was born in 2024 out of frustration with generic supplements that o…" at bounding box center [362, 265] width 268 height 189
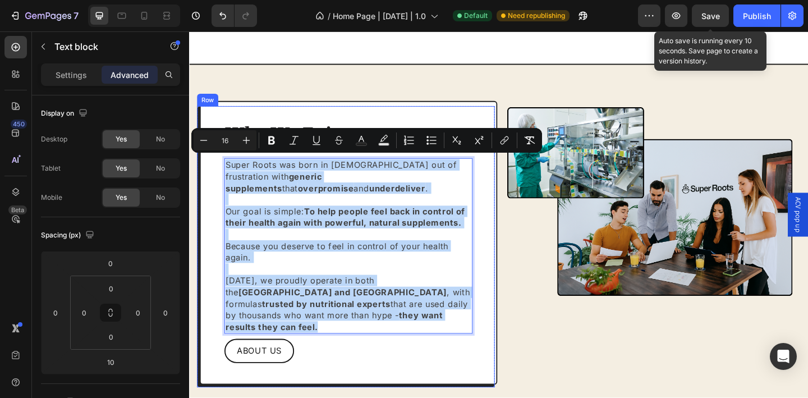
click at [498, 311] on div "Why We Exist Heading Super Roots was born in 2024 out of frustration with gener…" at bounding box center [362, 261] width 324 height 309
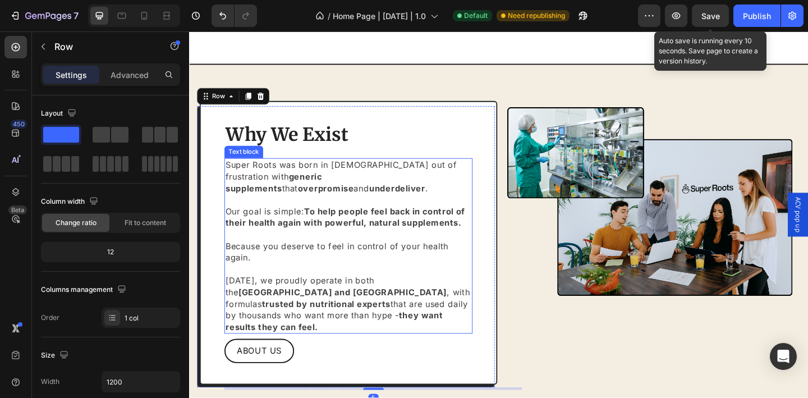
click at [379, 267] on p "Super Roots was born in 2024 out of frustration with generic supplements that o…" at bounding box center [362, 265] width 268 height 189
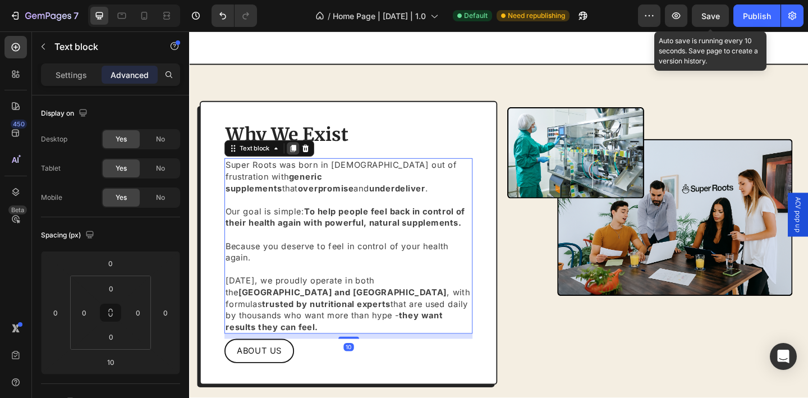
click at [300, 154] on icon at bounding box center [301, 158] width 9 height 9
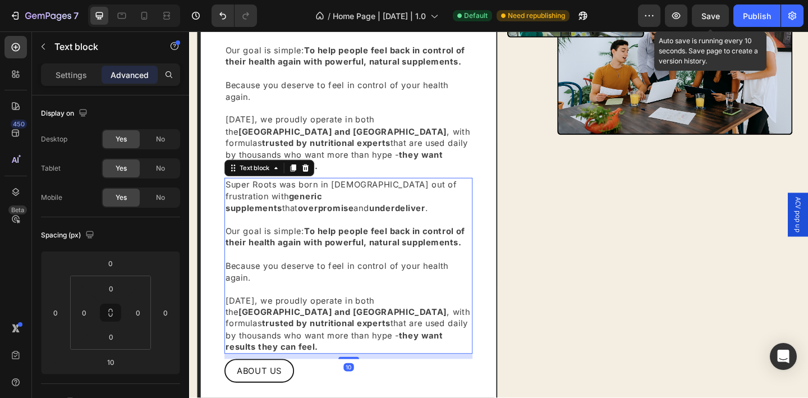
scroll to position [2524, 0]
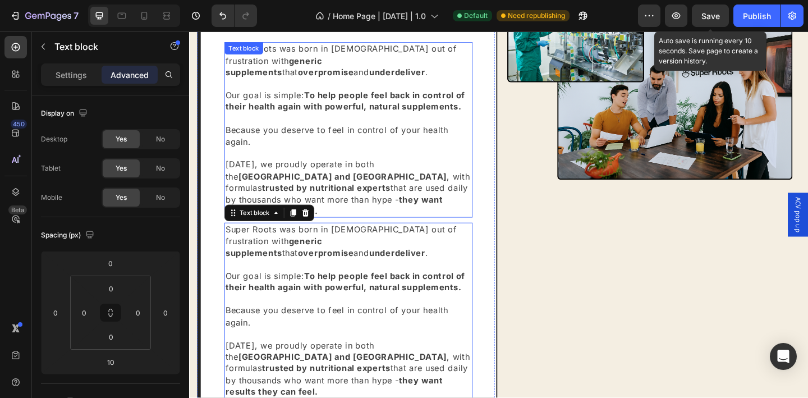
click at [390, 211] on p "Super Roots was born in 2024 out of frustration with generic supplements that o…" at bounding box center [362, 138] width 268 height 189
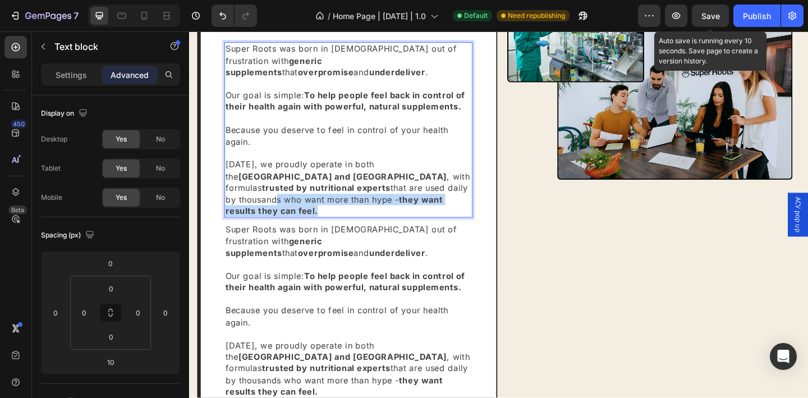
scroll to position [2460, 0]
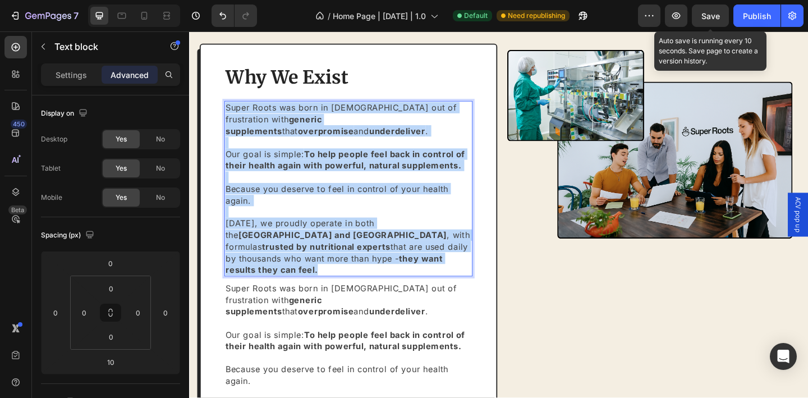
drag, startPoint x: 335, startPoint y: 215, endPoint x: 229, endPoint y: 118, distance: 144.1
click at [229, 118] on p "Super Roots was born in 2024 out of frustration with generic supplements that o…" at bounding box center [362, 202] width 268 height 189
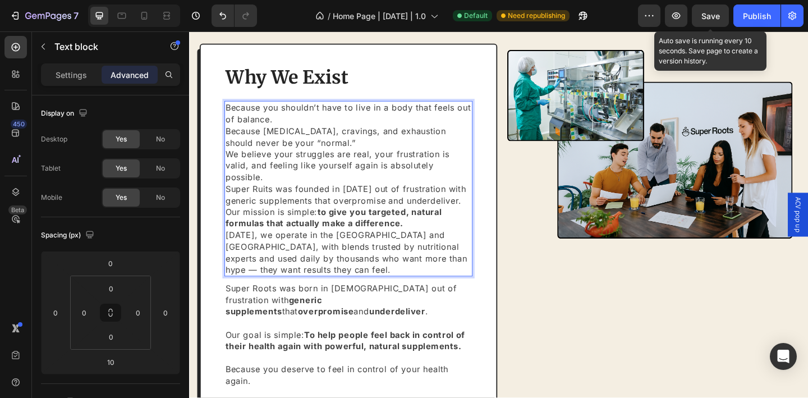
click at [311, 127] on p "Because you shouldn’t have to live in a body that feels out of balance. Because…" at bounding box center [362, 133] width 268 height 50
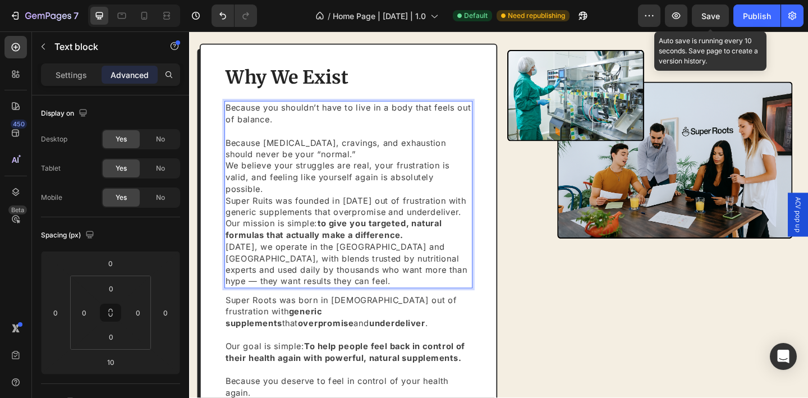
click at [335, 163] on p "⁠⁠⁠⁠⁠⁠⁠ Because bloating, cravings, and exhaustion should never be your “normal…" at bounding box center [362, 153] width 268 height 38
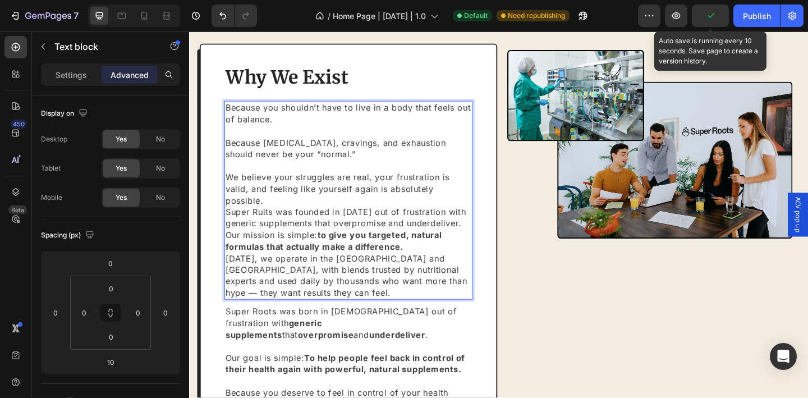
click at [317, 214] on p "We believe your struggles are real, your frustration is valid, and feeling like…" at bounding box center [362, 203] width 268 height 38
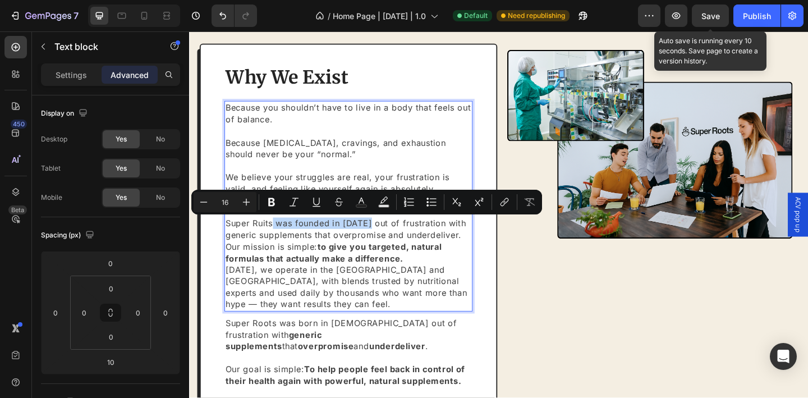
drag, startPoint x: 281, startPoint y: 240, endPoint x: 390, endPoint y: 235, distance: 108.9
click at [390, 235] on p "Super Ruits was founded in 2024 out of frustration with generic supplements tha…" at bounding box center [362, 259] width 268 height 50
drag, startPoint x: 485, startPoint y: 255, endPoint x: 489, endPoint y: 262, distance: 8.0
click at [485, 255] on p "Super Ruits was founded in 2024 out of frustration with generic supplements tha…" at bounding box center [362, 259] width 268 height 50
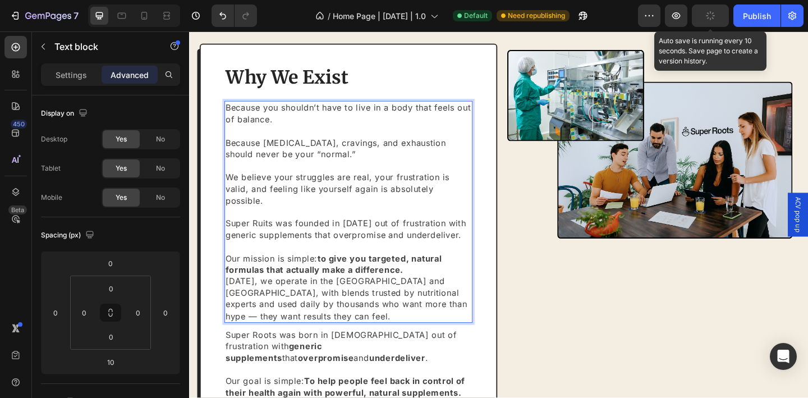
click at [235, 276] on p "Our mission is simple: to give you targeted, natural formulas that actually mak…" at bounding box center [362, 284] width 268 height 25
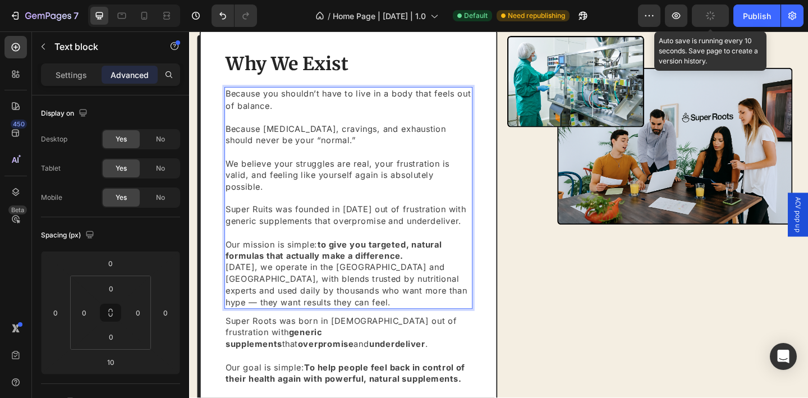
click at [337, 271] on strong "to give you targeted, natural formulas that actually make a difference." at bounding box center [346, 270] width 236 height 24
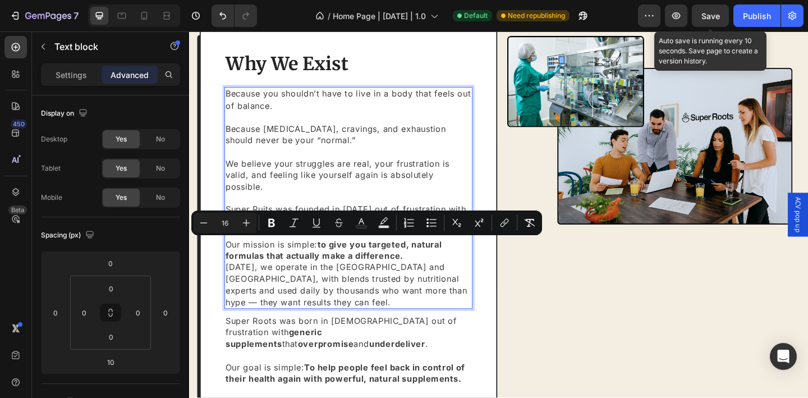
click at [324, 326] on p "Today, we operate in the UK and USA, with blends trusted by nutritional experts…" at bounding box center [362, 307] width 268 height 50
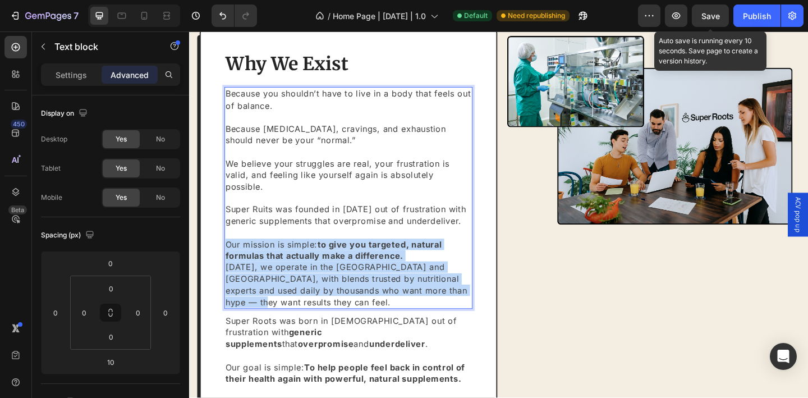
drag, startPoint x: 318, startPoint y: 326, endPoint x: 230, endPoint y: 267, distance: 105.5
click at [230, 267] on div "Because you shouldn’t have to live in a body that feels out of balance. Because…" at bounding box center [362, 212] width 270 height 241
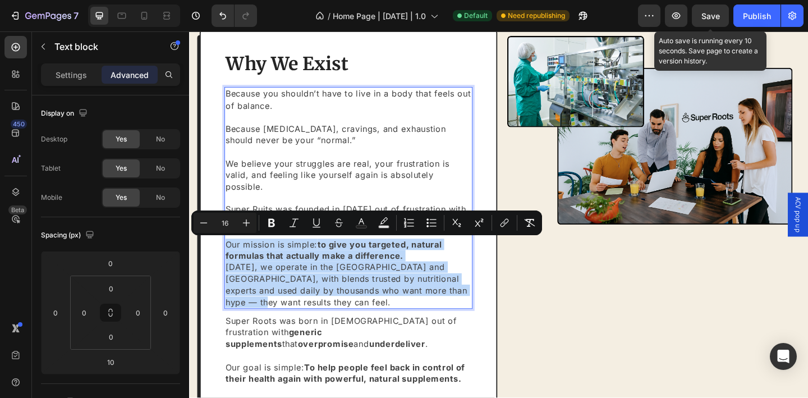
copy div "Our mission is simple: to give you targeted, natural formulas that actually mak…"
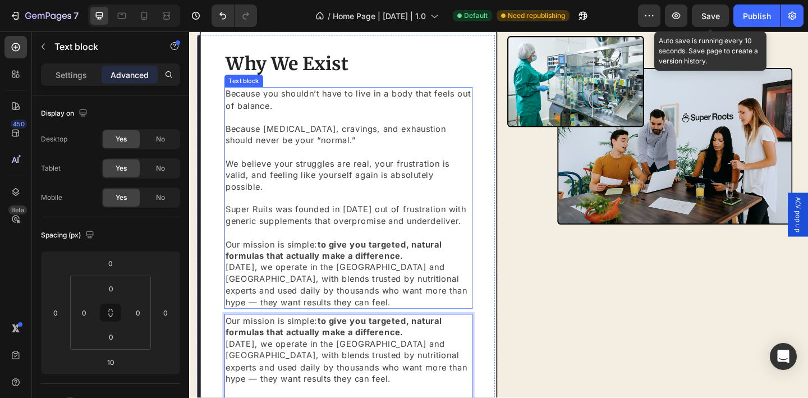
click at [276, 313] on p "Today, we operate in the UK and USA, with blends trusted by nutritional experts…" at bounding box center [362, 307] width 268 height 50
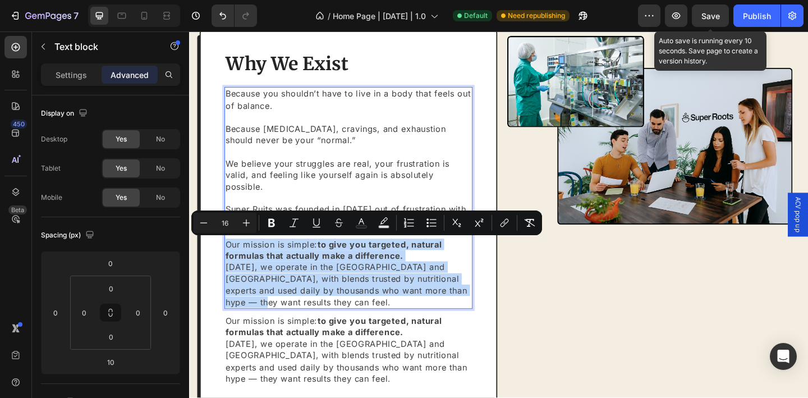
drag, startPoint x: 293, startPoint y: 323, endPoint x: 232, endPoint y: 266, distance: 84.2
click at [232, 266] on div "Because you shouldn’t have to live in a body that feels out of balance. Because…" at bounding box center [362, 212] width 270 height 241
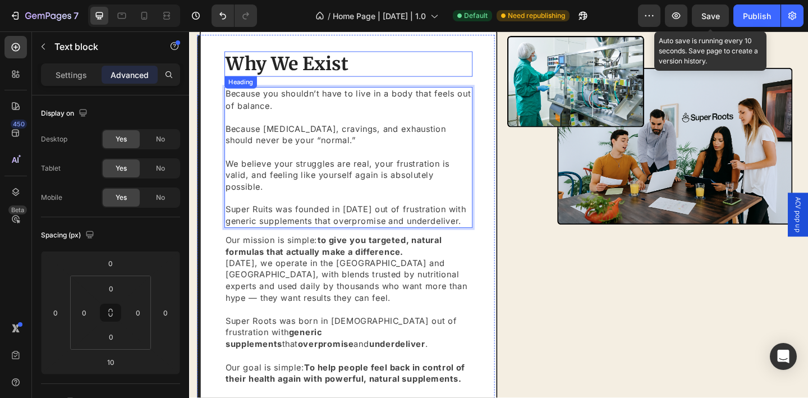
click at [363, 69] on h2 "Why We Exist" at bounding box center [362, 67] width 270 height 28
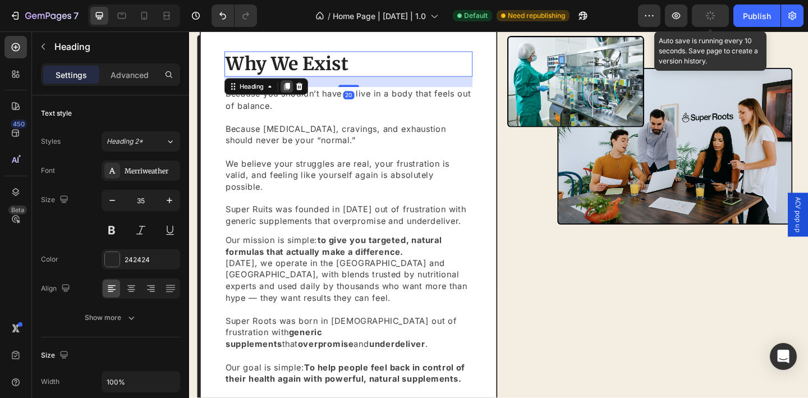
click at [294, 95] on icon at bounding box center [295, 92] width 6 height 8
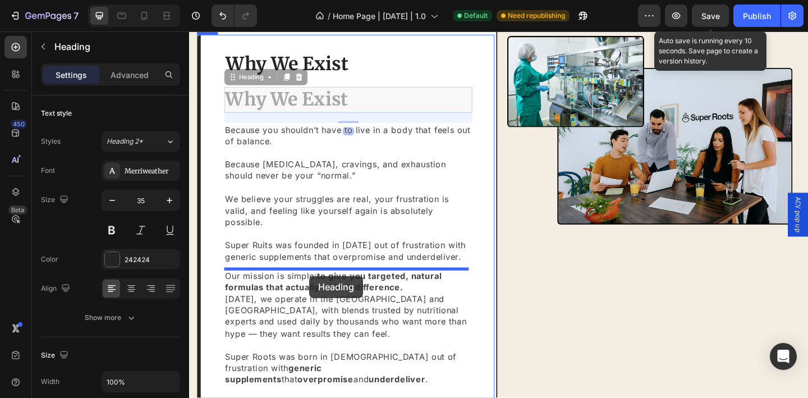
drag, startPoint x: 358, startPoint y: 104, endPoint x: 320, endPoint y: 297, distance: 196.8
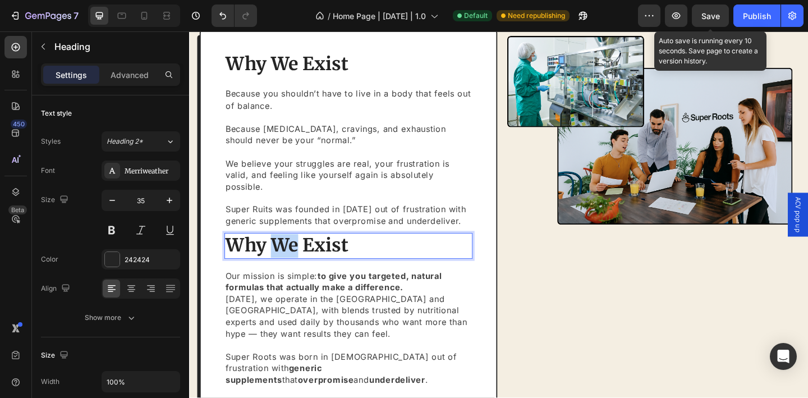
click at [301, 270] on p "Why We Exist" at bounding box center [362, 265] width 268 height 26
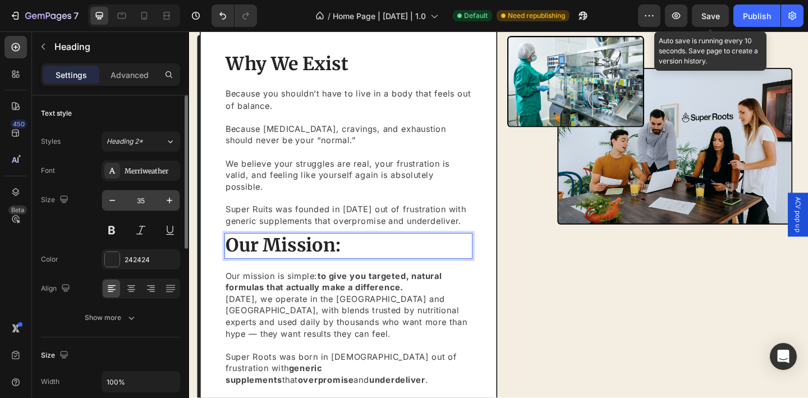
click at [142, 203] on input "35" at bounding box center [140, 200] width 37 height 20
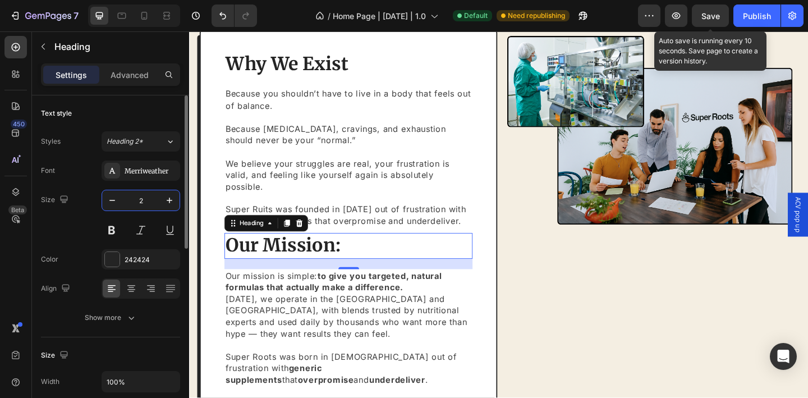
type input "20"
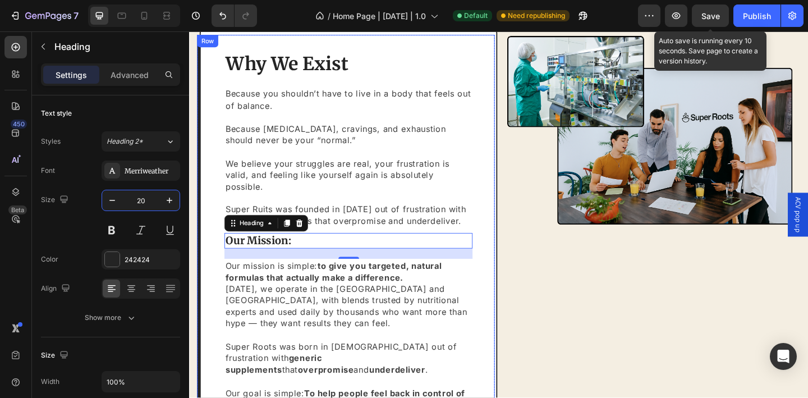
click at [220, 259] on div "Why We Exist Heading Because you shouldn’t have to live in a body that feels ou…" at bounding box center [362, 321] width 324 height 583
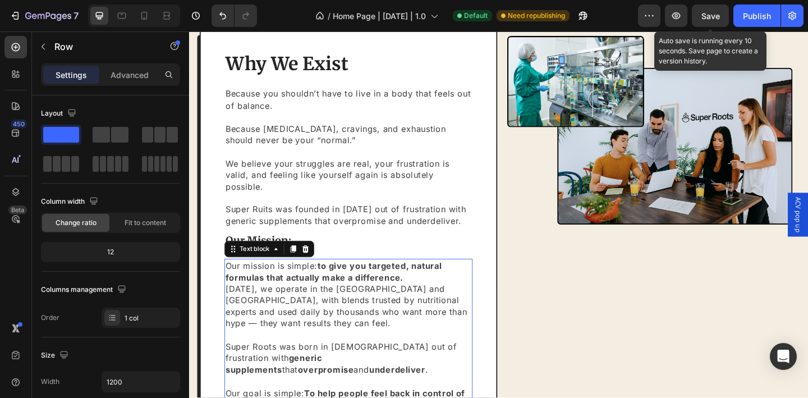
click at [352, 298] on strong "to give you targeted, natural formulas that actually make a difference." at bounding box center [346, 293] width 236 height 24
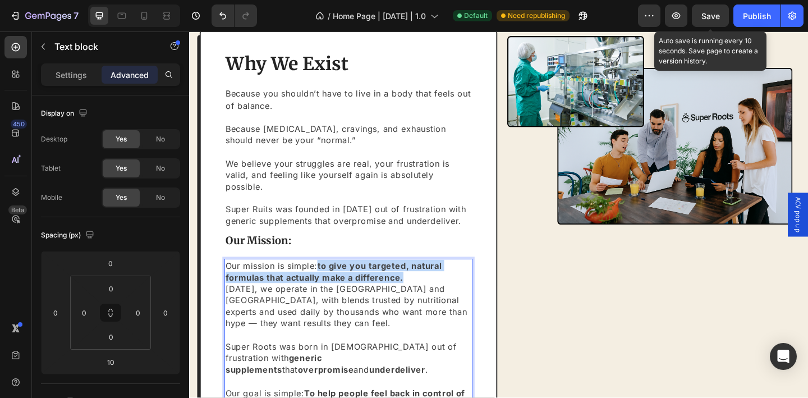
drag, startPoint x: 332, startPoint y: 288, endPoint x: 421, endPoint y: 301, distance: 90.1
click at [421, 301] on strong "to give you targeted, natural formulas that actually make a difference." at bounding box center [346, 293] width 236 height 24
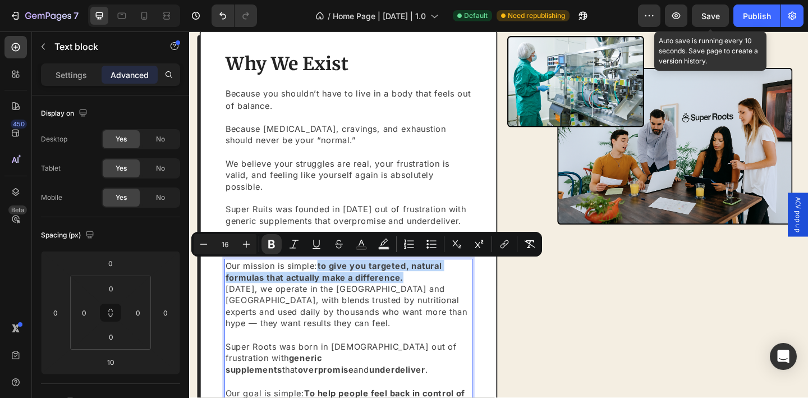
copy strong "to give you targeted, natural formulas that actually make a difference."
click at [366, 293] on strong "to give you targeted, natural formulas that actually make a difference." at bounding box center [346, 293] width 236 height 24
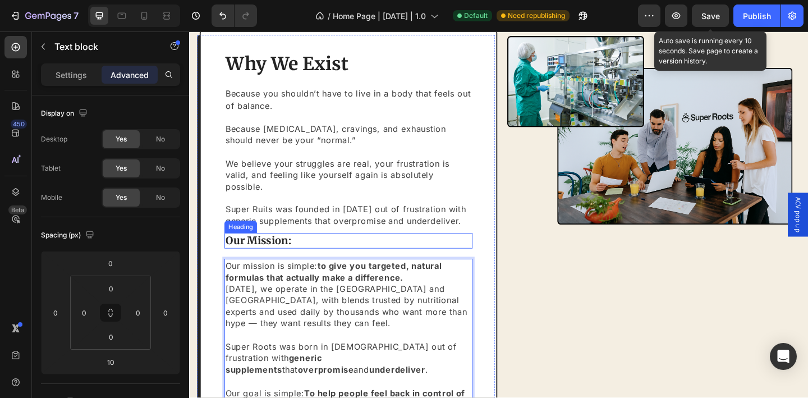
click at [333, 261] on p "Our Mission:" at bounding box center [362, 259] width 268 height 15
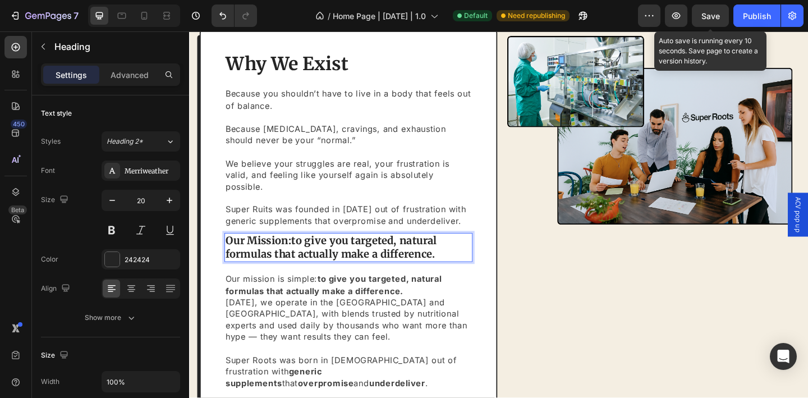
click at [307, 258] on strong "to give you targeted, natural formulas that actually make a difference." at bounding box center [343, 266] width 230 height 29
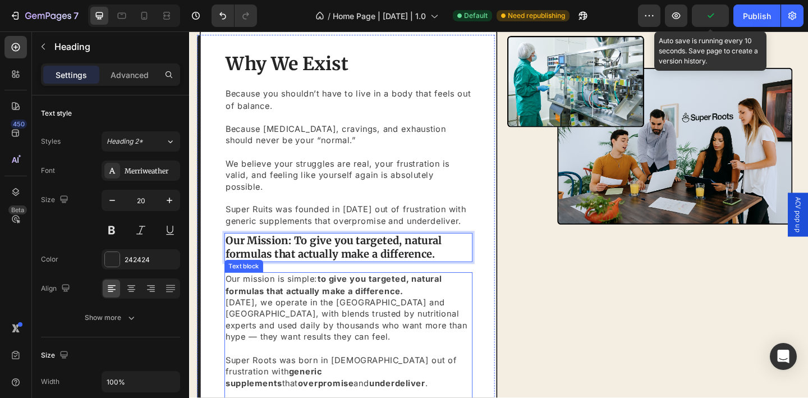
click at [396, 313] on strong "to give you targeted, natural formulas that actually make a difference." at bounding box center [346, 307] width 236 height 24
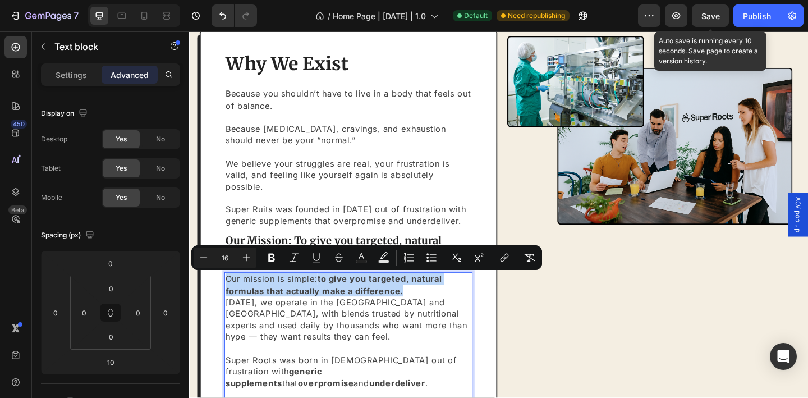
drag, startPoint x: 433, startPoint y: 313, endPoint x: 231, endPoint y: 301, distance: 202.9
click at [231, 301] on p "Our mission is simple: to give you targeted, natural formulas that actually mak…" at bounding box center [362, 307] width 268 height 25
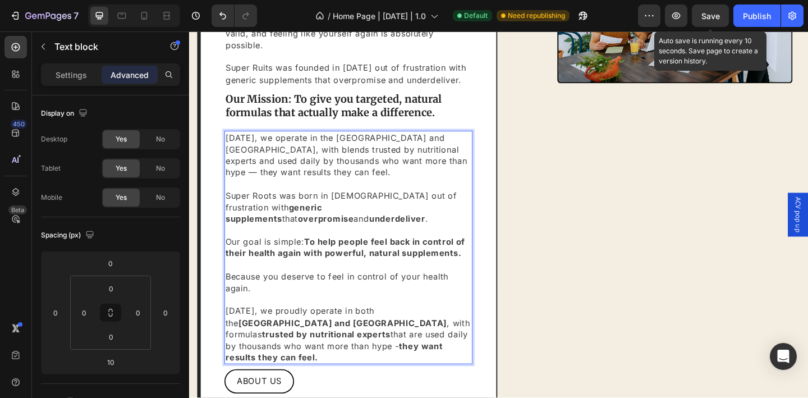
scroll to position [2658, 0]
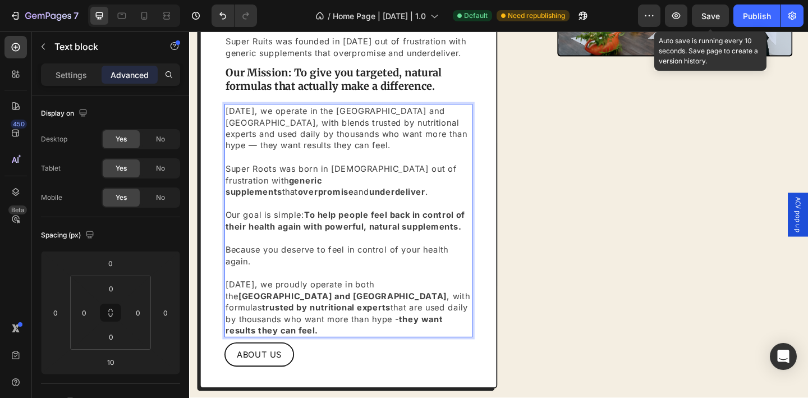
click at [332, 342] on p "Today, we operate in the UK and USA, with blends trusted by nutritional experts…" at bounding box center [362, 237] width 268 height 251
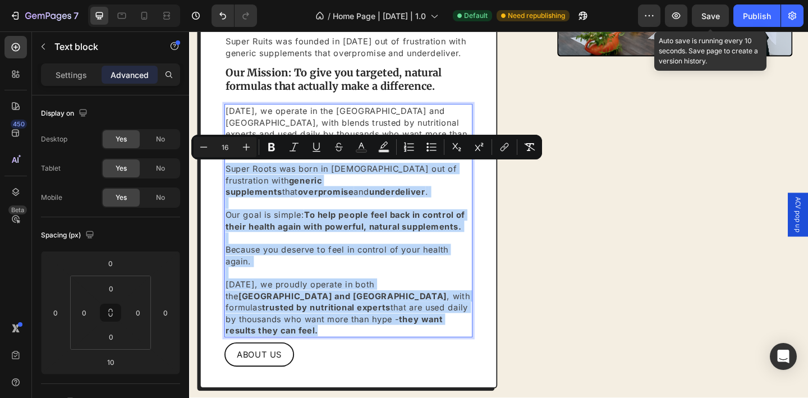
drag, startPoint x: 344, startPoint y: 344, endPoint x: 227, endPoint y: 178, distance: 203.3
click at [227, 178] on div "Today, we operate in the UK and USA, with blends trusted by nutritional experts…" at bounding box center [362, 238] width 270 height 254
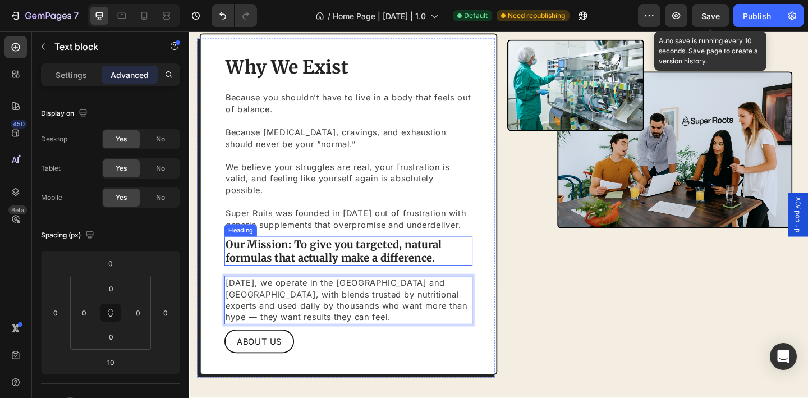
scroll to position [2461, 0]
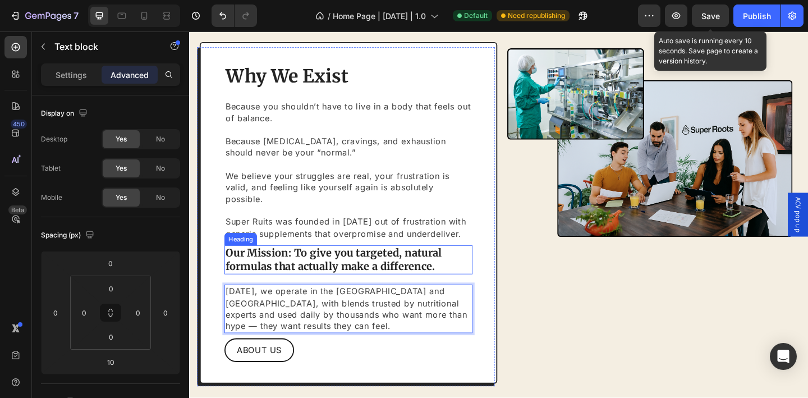
click at [315, 273] on strong "o give you targeted, natural formulas that actually make a difference." at bounding box center [346, 279] width 236 height 29
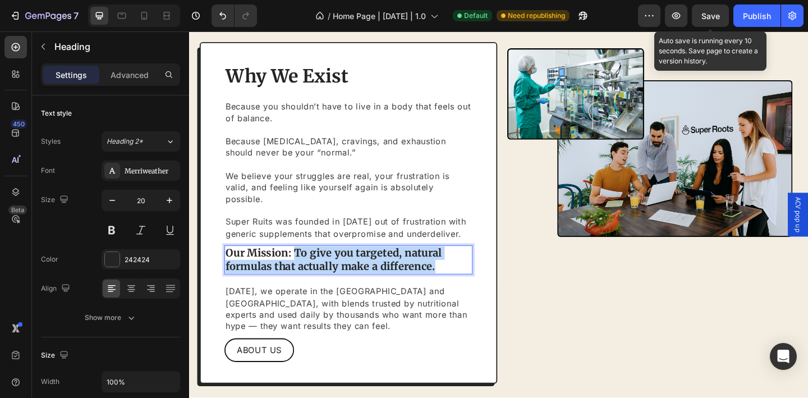
drag, startPoint x: 303, startPoint y: 272, endPoint x: 454, endPoint y: 289, distance: 152.5
click at [454, 289] on p "Our Mission: T o give you targeted, natural formulas that actually make a diffe…" at bounding box center [362, 279] width 268 height 29
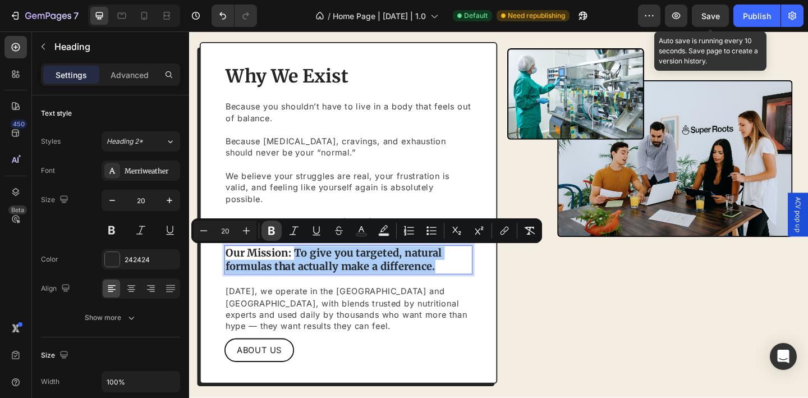
click at [269, 235] on icon "Editor contextual toolbar" at bounding box center [271, 231] width 7 height 8
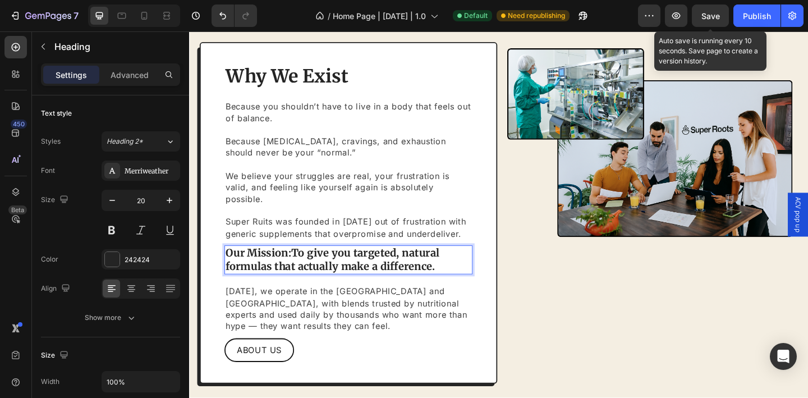
click at [321, 276] on strong "To give you targeted, natural formulas that actually make a difference." at bounding box center [344, 279] width 233 height 29
click at [324, 276] on strong "To give you targeted, natural formulas that actually make a difference." at bounding box center [344, 279] width 233 height 29
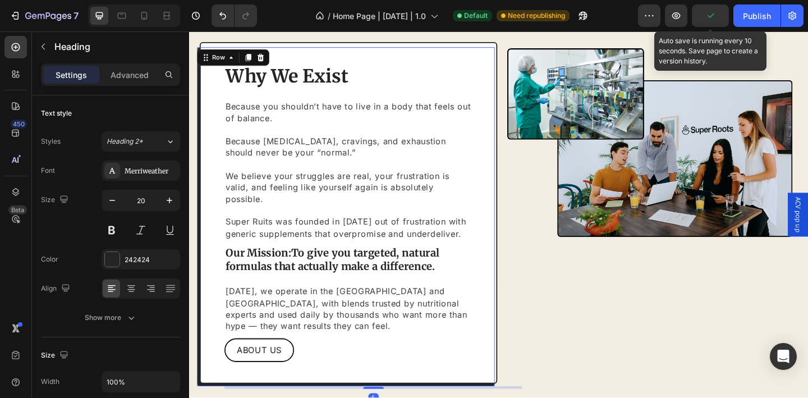
click at [389, 304] on div "Why We Exist Heading Because you shouldn’t have to live in a body that feels ou…" at bounding box center [362, 229] width 270 height 324
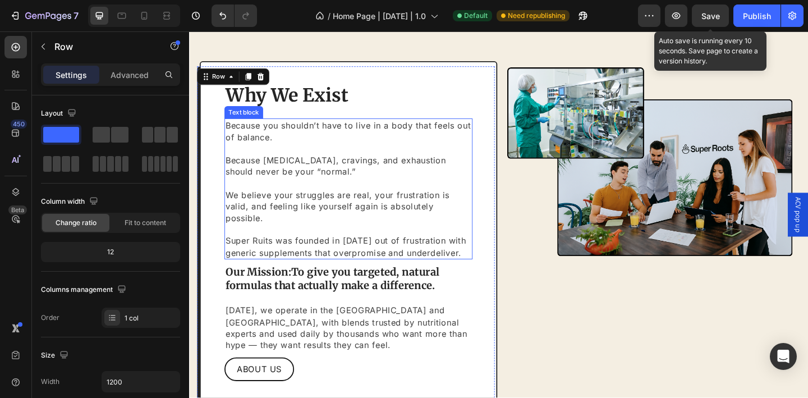
scroll to position [2439, 0]
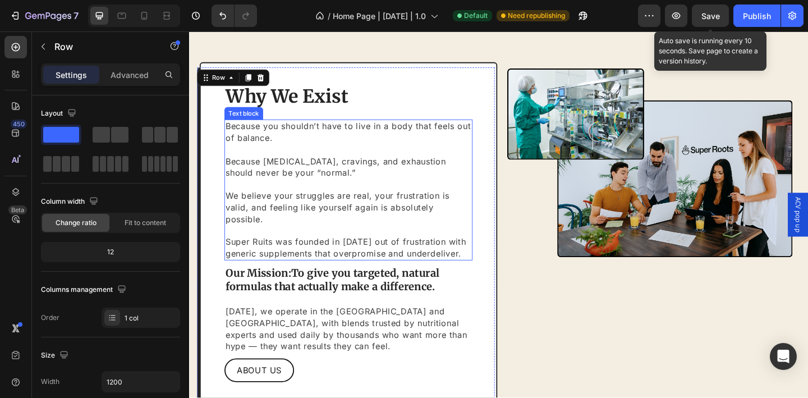
click at [230, 172] on p "Because bloating, cravings, and exhaustion should never be your “normal.”" at bounding box center [362, 173] width 268 height 38
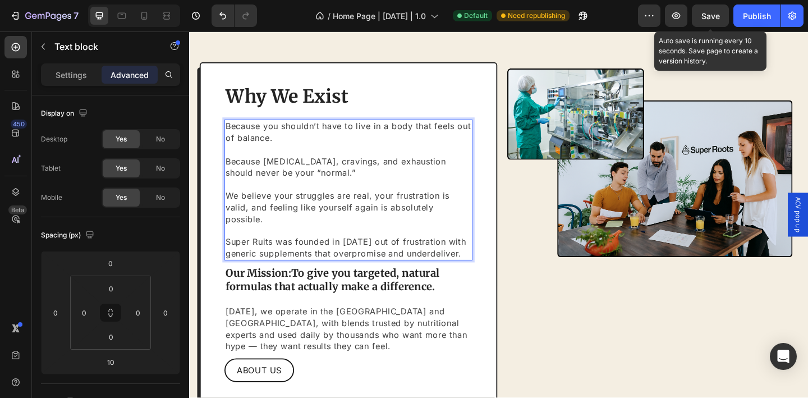
click at [229, 176] on p "Because bloating, cravings, and exhaustion should never be your “normal.”" at bounding box center [362, 173] width 268 height 38
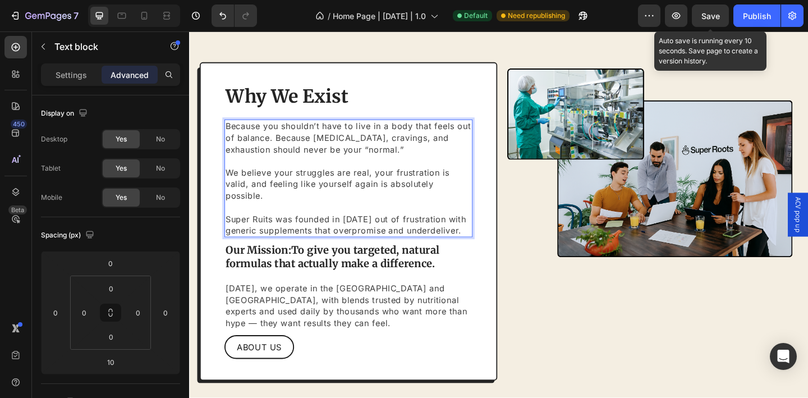
click at [289, 172] on p "Rich Text Editor. Editing area: main" at bounding box center [362, 173] width 268 height 12
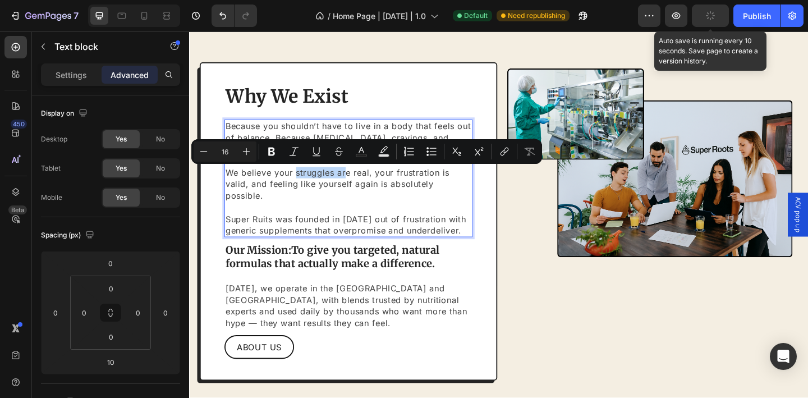
drag, startPoint x: 325, startPoint y: 187, endPoint x: 358, endPoint y: 189, distance: 33.1
click at [358, 189] on p "We believe your struggles are real, your frustration is valid, and feeling like…" at bounding box center [362, 198] width 268 height 38
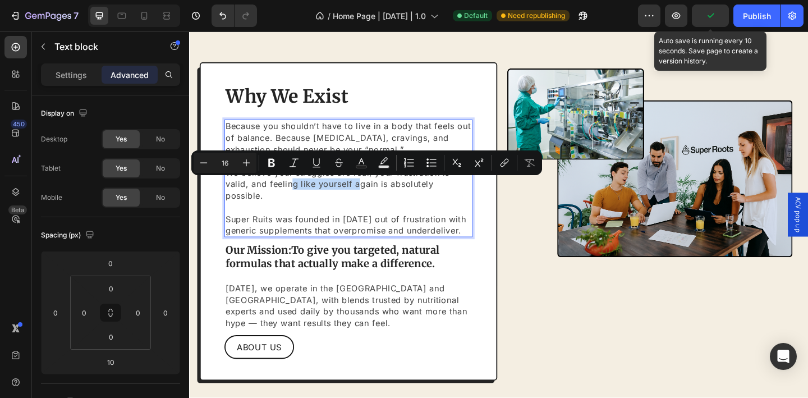
drag, startPoint x: 334, startPoint y: 201, endPoint x: 371, endPoint y: 203, distance: 36.5
click at [371, 203] on p "We believe your struggles are real, your frustration is valid, and feeling like…" at bounding box center [362, 198] width 268 height 38
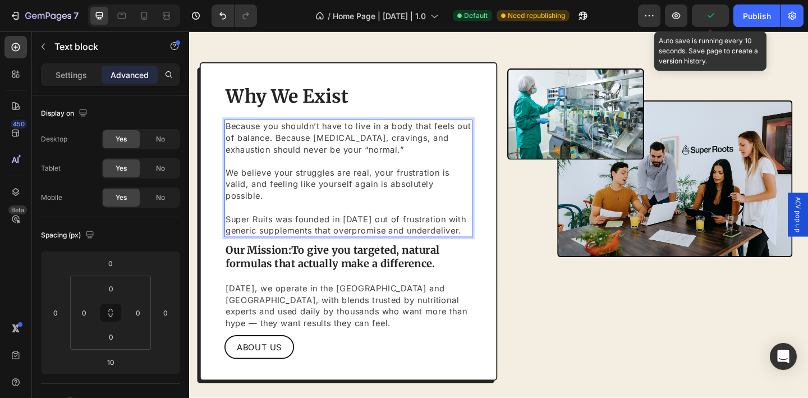
click at [348, 217] on p "Rich Text Editor. Editing area: main" at bounding box center [362, 223] width 268 height 12
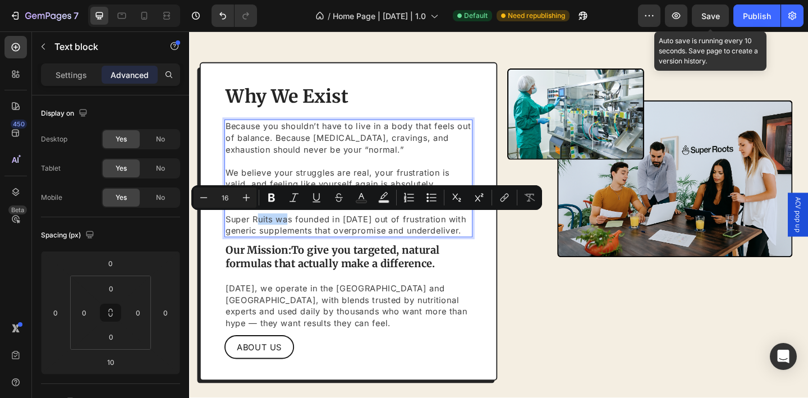
drag, startPoint x: 264, startPoint y: 236, endPoint x: 298, endPoint y: 238, distance: 33.7
click at [298, 238] on p "Super Ruits was founded in 2024 out of frustration with generic supplements tha…" at bounding box center [362, 241] width 268 height 25
drag, startPoint x: 311, startPoint y: 235, endPoint x: 337, endPoint y: 235, distance: 26.4
click at [337, 235] on p "Super Ruits was founded in 2024 out of frustration with generic supplements tha…" at bounding box center [362, 241] width 268 height 25
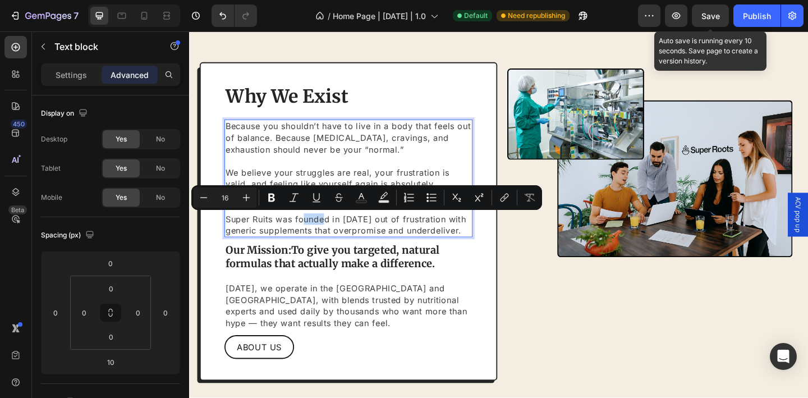
click at [337, 235] on p "Super Ruits was founded in 2024 out of frustration with generic supplements tha…" at bounding box center [362, 241] width 268 height 25
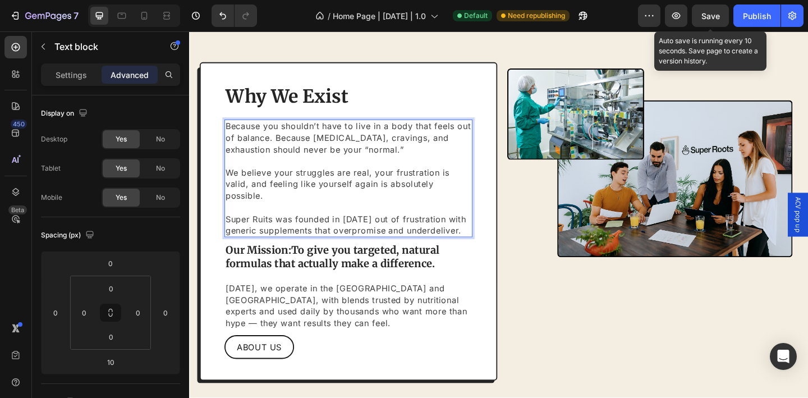
click at [350, 237] on p "Super Ruits was founded in 2024 out of frustration with generic supplements tha…" at bounding box center [362, 241] width 268 height 25
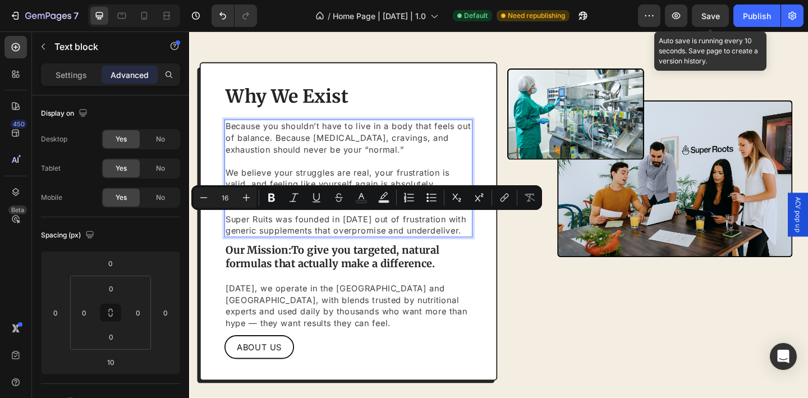
click at [364, 236] on p "Super Ruits was founded in 2024 out of frustration with generic supplements tha…" at bounding box center [362, 241] width 268 height 25
click at [382, 238] on p "Super Ruits was founded in 2024 out of frustration with generic supplements tha…" at bounding box center [362, 241] width 268 height 25
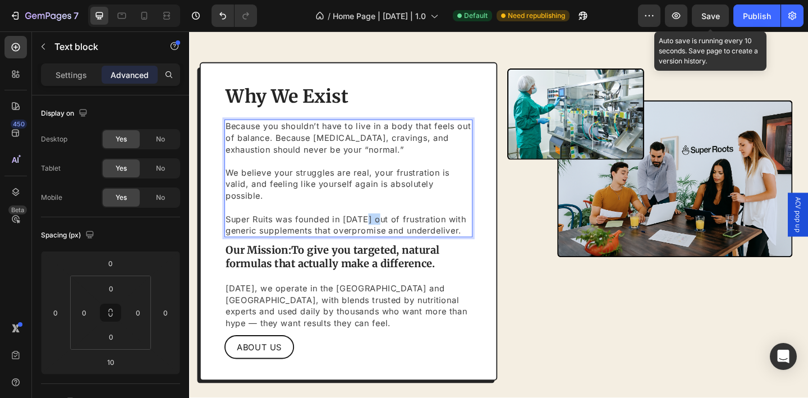
click at [382, 238] on p "Super Ruits was founded in 2024 out of frustration with generic supplements tha…" at bounding box center [362, 241] width 268 height 25
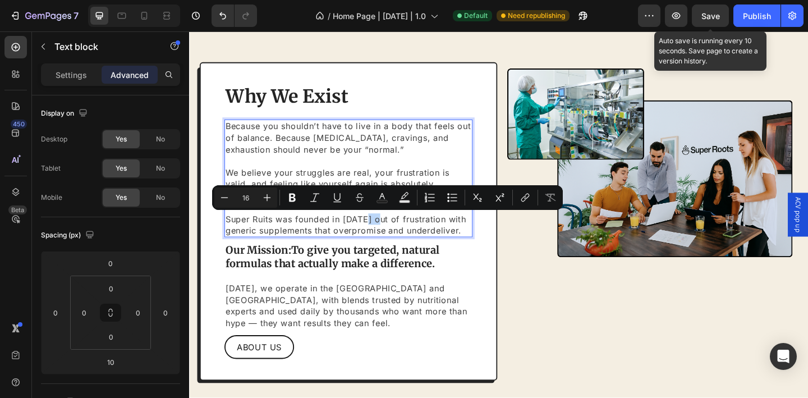
click at [383, 242] on p "Super Ruits was founded in 2024 out of frustration with generic supplements tha…" at bounding box center [362, 241] width 268 height 25
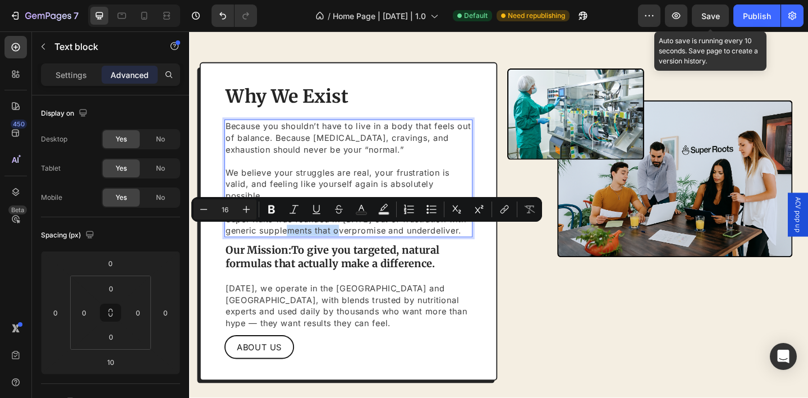
drag, startPoint x: 311, startPoint y: 246, endPoint x: 362, endPoint y: 242, distance: 51.2
click at [362, 242] on p "Super Ruits was founded in 2024 out of frustration with generic supplements tha…" at bounding box center [362, 241] width 268 height 25
click at [387, 247] on p "Super Ruits was founded in 2024 out of frustration with generic supplements tha…" at bounding box center [362, 241] width 268 height 25
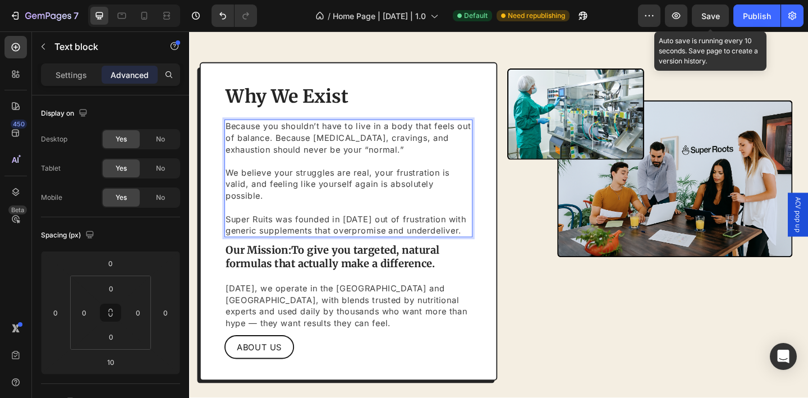
click at [371, 248] on p "Super Ruits was founded in 2024 out of frustration with generic supplements tha…" at bounding box center [362, 241] width 268 height 25
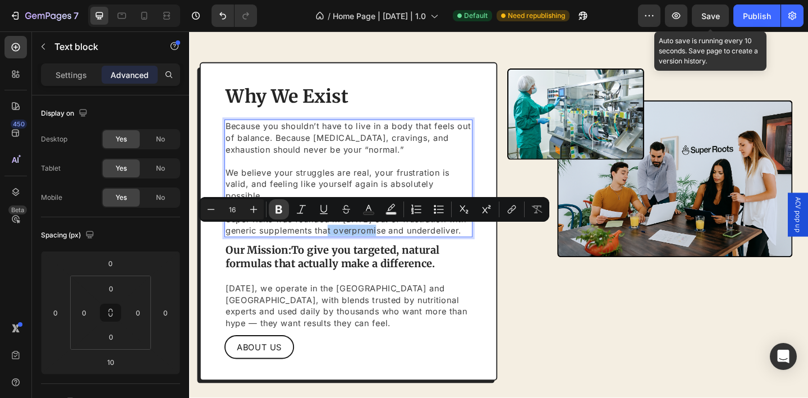
click at [283, 209] on icon "Editor contextual toolbar" at bounding box center [278, 209] width 11 height 11
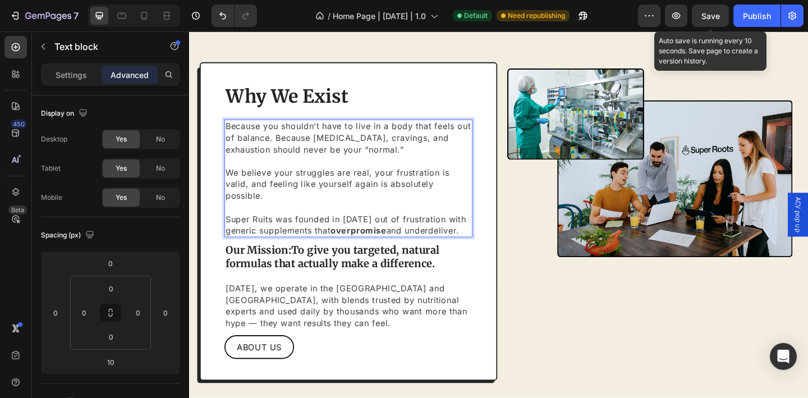
click at [449, 250] on p "Super Ruits was founded in 2024 out of frustration with generic supplements tha…" at bounding box center [362, 241] width 268 height 25
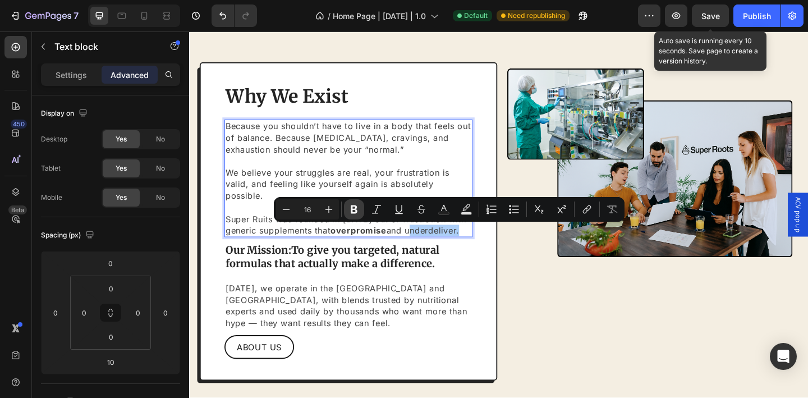
click at [353, 213] on icon "Editor contextual toolbar" at bounding box center [354, 209] width 7 height 8
click at [379, 243] on strong "overpromise" at bounding box center [372, 247] width 61 height 11
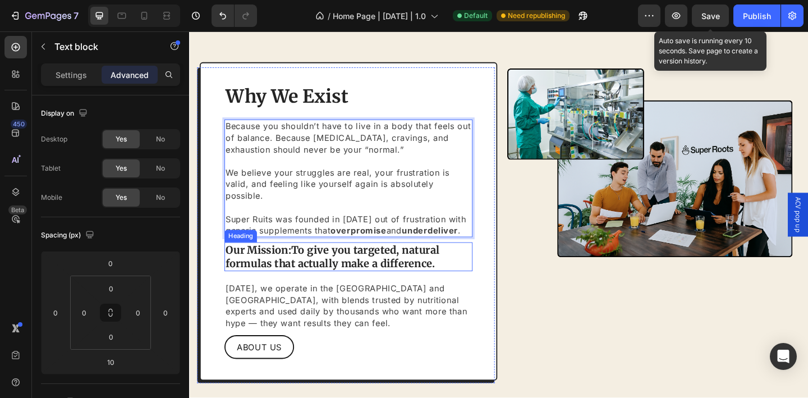
click at [476, 290] on p "Our Mission: To give you targeted, natural formulas that actually make a differ…" at bounding box center [362, 276] width 268 height 29
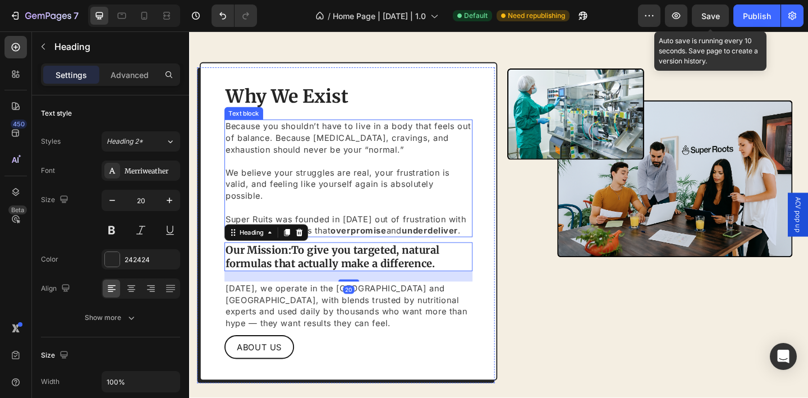
click at [324, 189] on p "We believe your struggles are real, your frustration is valid, and feeling like…" at bounding box center [362, 198] width 268 height 38
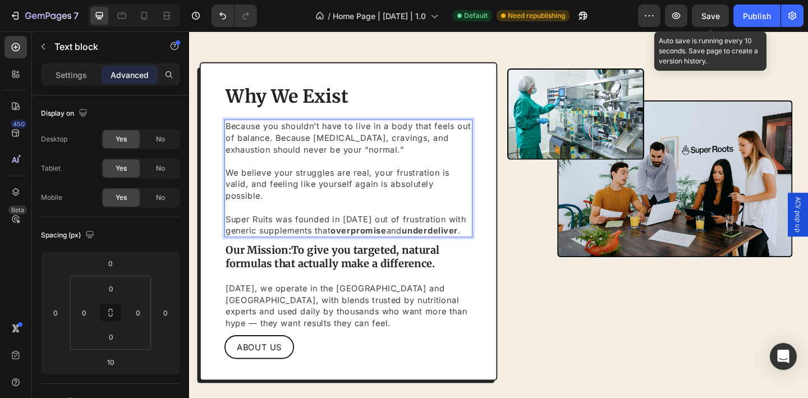
click at [350, 208] on p "We believe your struggles are real, your frustration is valid, and feeling like…" at bounding box center [362, 198] width 268 height 38
drag, startPoint x: 324, startPoint y: 211, endPoint x: 406, endPoint y: 202, distance: 83.0
click at [406, 202] on p "We believe your struggles are real, your frustration is valid, and feeling like…" at bounding box center [362, 198] width 268 height 38
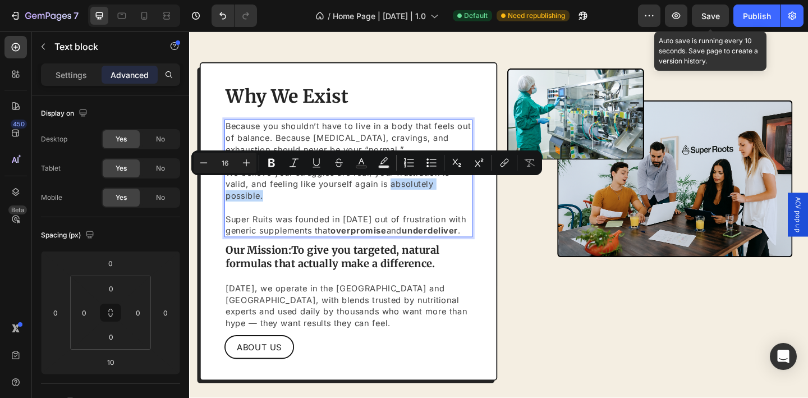
click at [285, 203] on p "We believe your struggles are real, your frustration is valid, and feeling like…" at bounding box center [362, 198] width 268 height 38
drag, startPoint x: 279, startPoint y: 209, endPoint x: 276, endPoint y: 197, distance: 12.8
click at [276, 197] on p "We believe your struggles are real, your frustration is valid, and feeling like…" at bounding box center [362, 198] width 268 height 38
click at [270, 166] on icon "Editor contextual toolbar" at bounding box center [271, 163] width 7 height 8
click at [284, 214] on p "We believe your struggles are real, your frustration is valid, and feeling like…" at bounding box center [362, 198] width 268 height 38
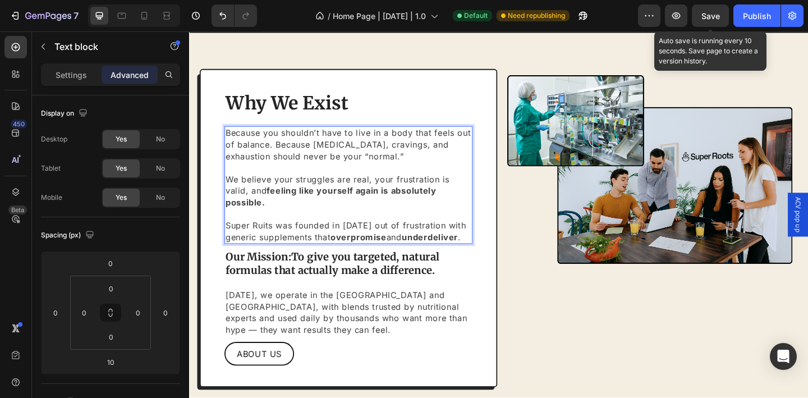
scroll to position [2429, 0]
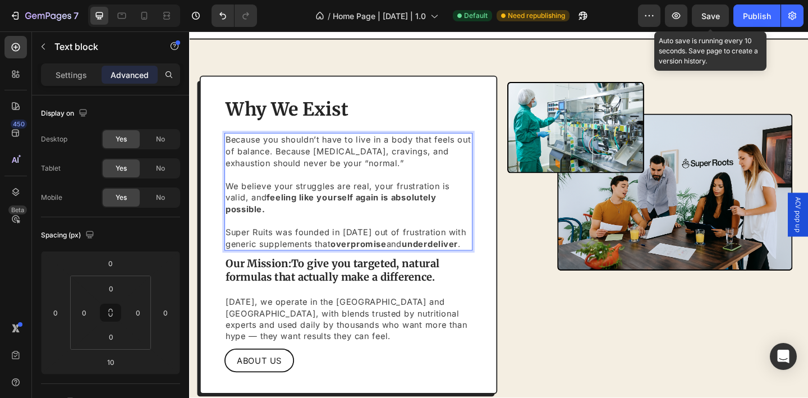
click at [296, 159] on p "Because you shouldn’t have to live in a body that feels out of balance. Because…" at bounding box center [362, 162] width 268 height 38
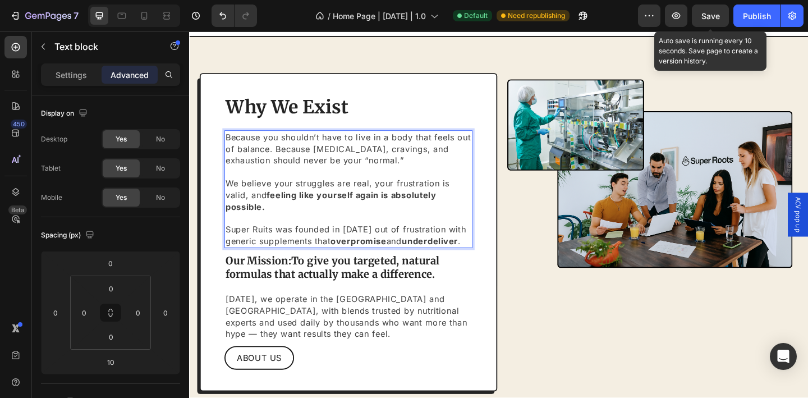
scroll to position [2433, 0]
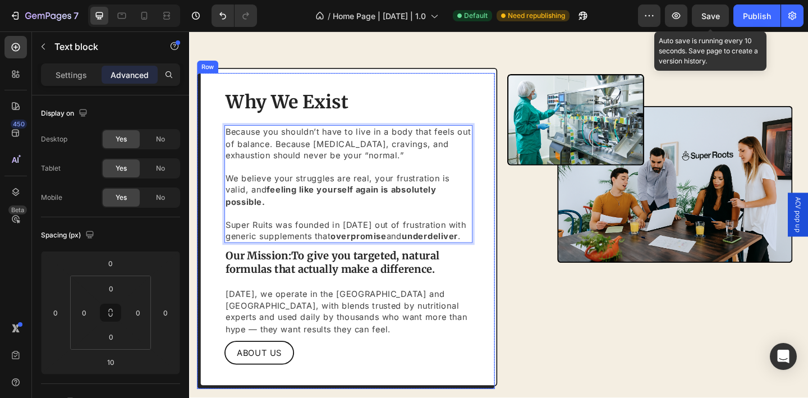
click at [214, 200] on div "Why We Exist Heading Because you shouldn’t have to live in a body that feels ou…" at bounding box center [362, 244] width 324 height 347
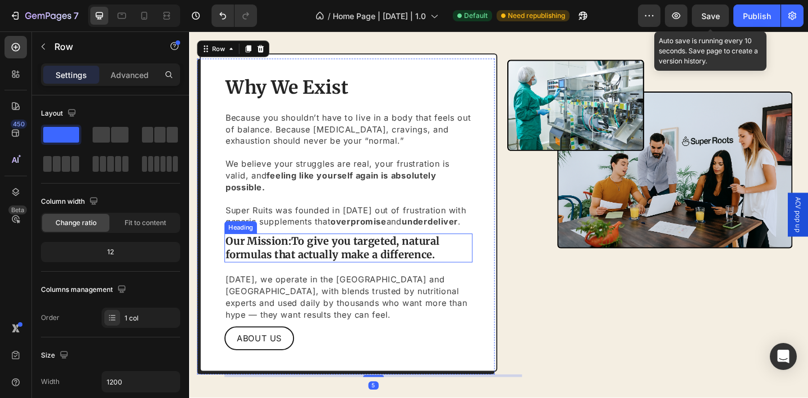
scroll to position [2457, 0]
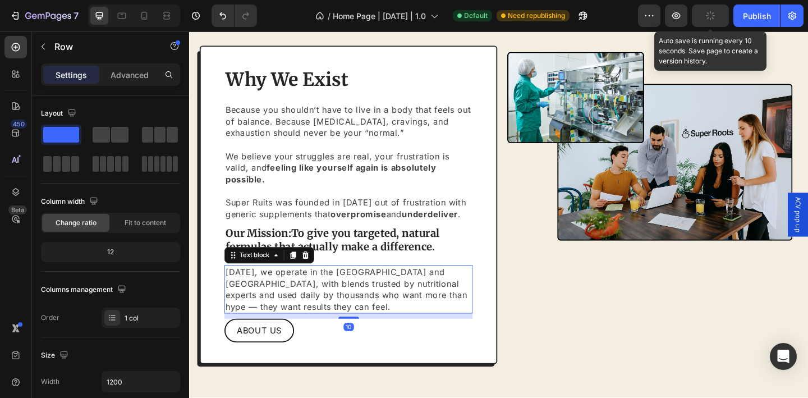
click at [352, 295] on p "Today, we operate in the UK and USA, with blends trusted by nutritional experts…" at bounding box center [362, 312] width 268 height 50
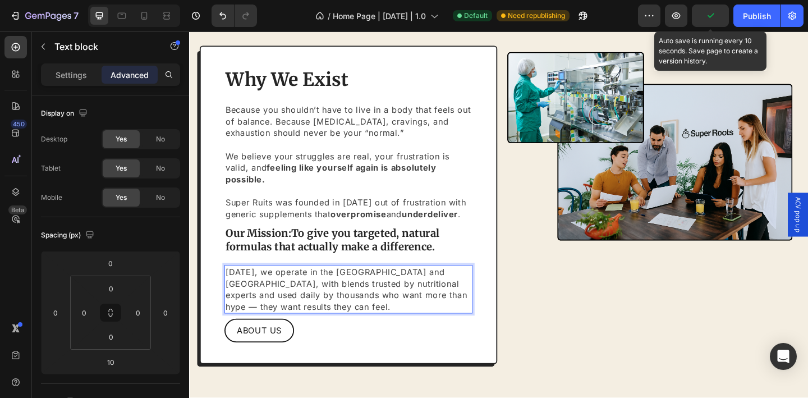
click at [350, 294] on p "Today, we operate in the UK and USA, with blends trusted by nutritional experts…" at bounding box center [362, 312] width 268 height 50
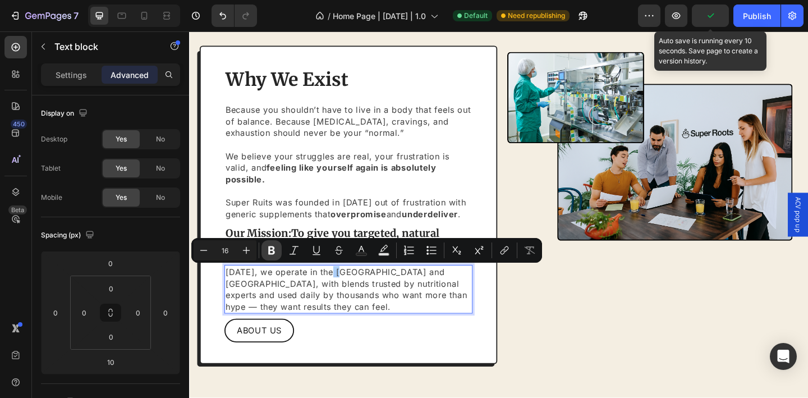
click at [280, 251] on button "Bold" at bounding box center [271, 250] width 20 height 20
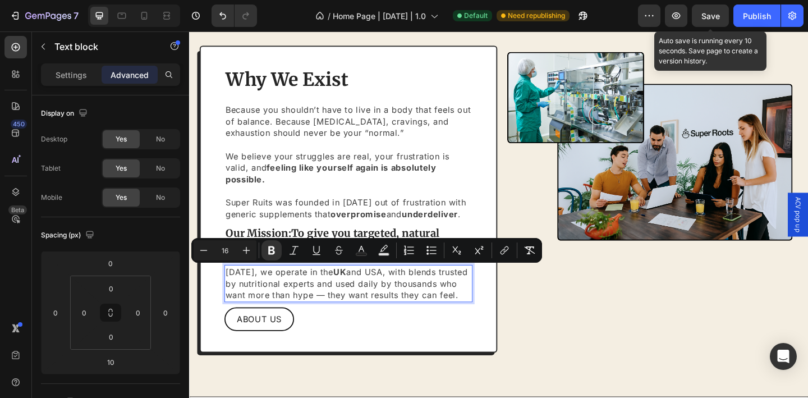
click at [390, 296] on p "Today, we operate in the UK and USA, with blends trusted by nutritional experts…" at bounding box center [362, 306] width 268 height 38
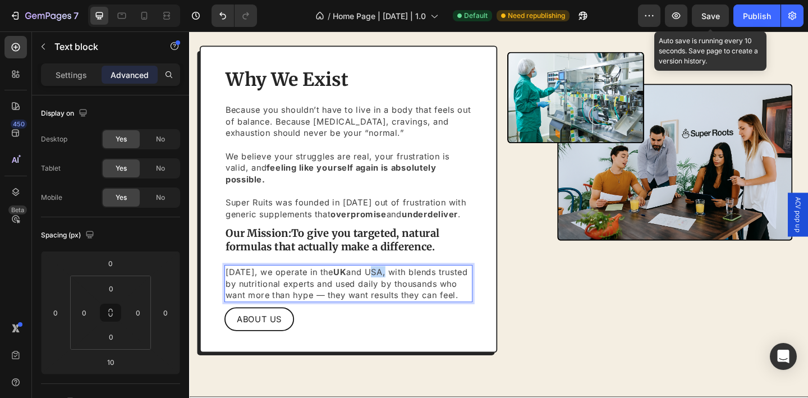
click at [390, 296] on p "Today, we operate in the UK and USA, with blends trusted by nutritional experts…" at bounding box center [362, 306] width 268 height 38
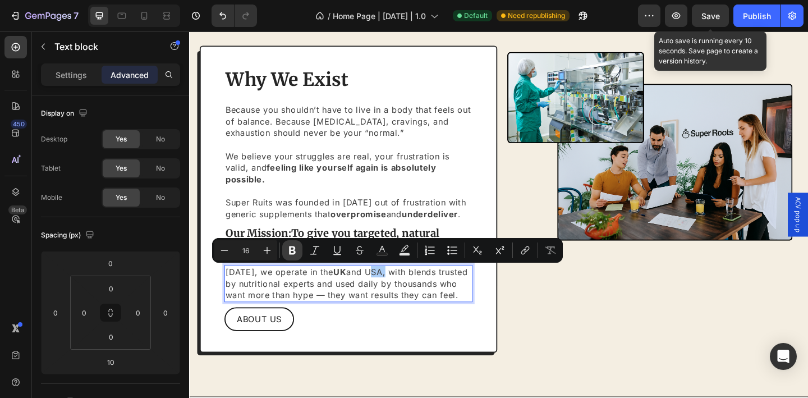
click at [289, 251] on icon "Editor contextual toolbar" at bounding box center [292, 250] width 7 height 8
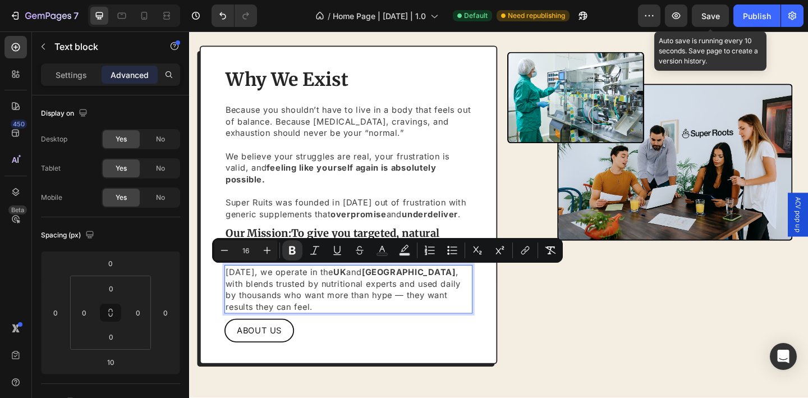
click at [336, 310] on p "Today, we operate in the UK and USA , with blends trusted by nutritional expert…" at bounding box center [362, 312] width 268 height 50
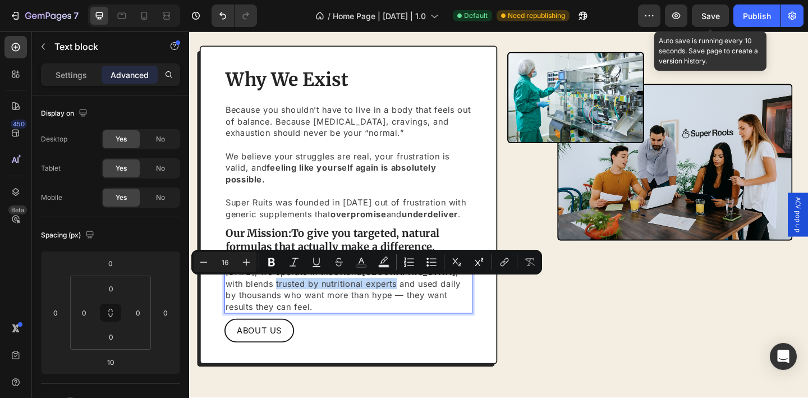
drag, startPoint x: 229, startPoint y: 305, endPoint x: 358, endPoint y: 309, distance: 129.6
click at [358, 309] on p "Today, we operate in the UK and USA , with blends trusted by nutritional expert…" at bounding box center [362, 312] width 268 height 50
click at [269, 262] on icon "Editor contextual toolbar" at bounding box center [271, 262] width 7 height 8
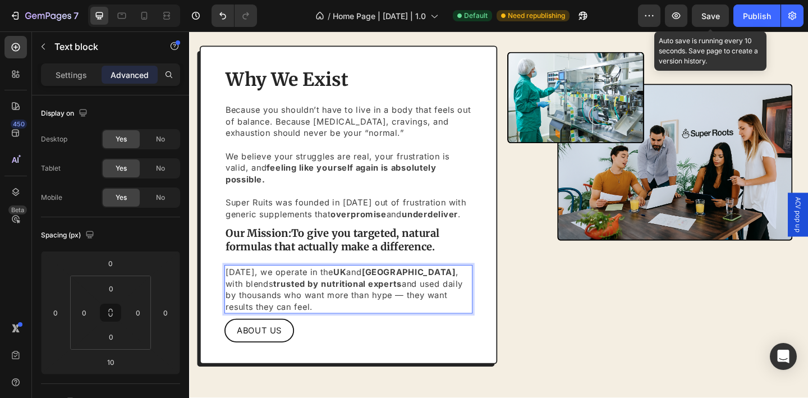
click at [373, 306] on p "Today, we operate in the UK and USA , with blends trusted by nutritional expert…" at bounding box center [362, 312] width 268 height 50
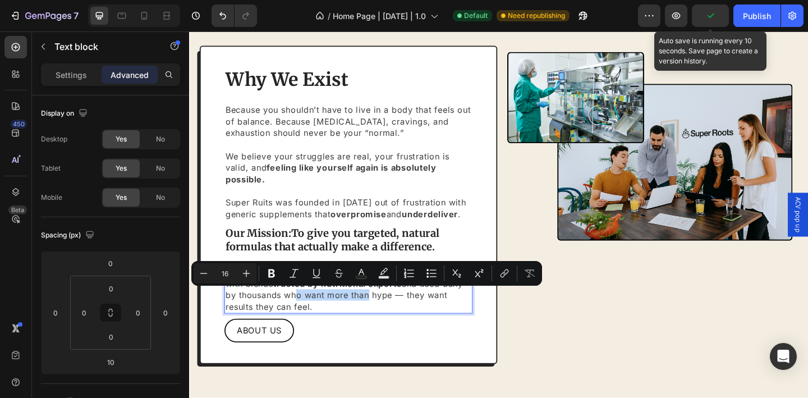
drag, startPoint x: 304, startPoint y: 320, endPoint x: 368, endPoint y: 322, distance: 64.6
click at [368, 322] on p "Today, we operate in the UK and USA , with blends trusted by nutritional expert…" at bounding box center [362, 312] width 268 height 50
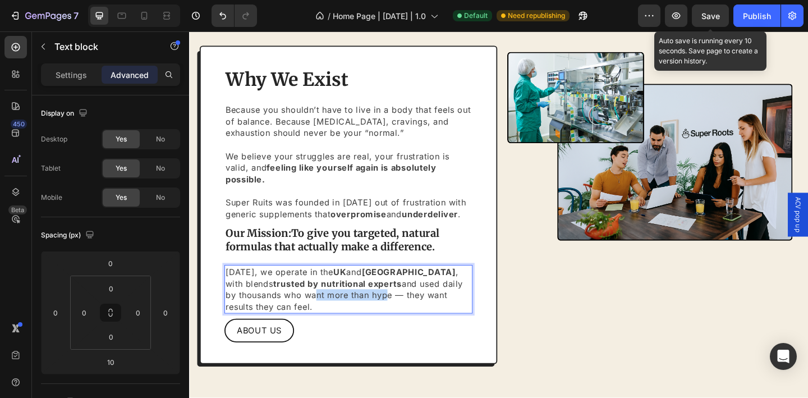
drag, startPoint x: 310, startPoint y: 320, endPoint x: 387, endPoint y: 322, distance: 77.4
click at [387, 322] on p "Today, we operate in the UK and USA , with blends trusted by nutritional expert…" at bounding box center [362, 312] width 268 height 50
click at [402, 320] on p "Today, we operate in the UK and USA , with blends trusted by nutritional expert…" at bounding box center [362, 312] width 268 height 50
click at [393, 329] on p "Today, we operate in the UK and USA , with blends trusted by nutritional expert…" at bounding box center [362, 312] width 268 height 50
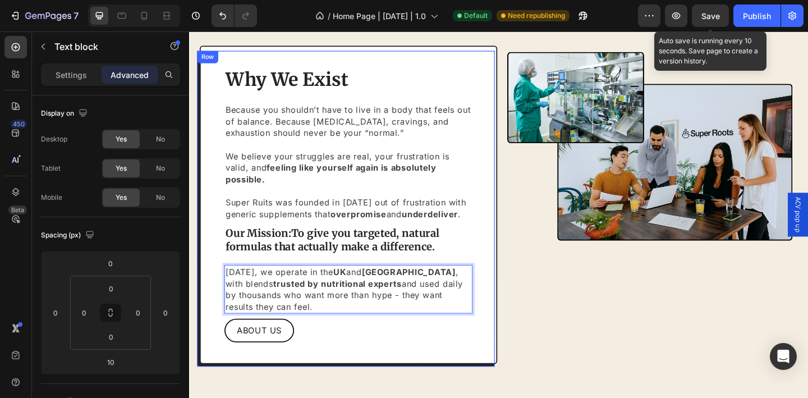
click at [499, 266] on div "Why We Exist Heading Because you shouldn’t have to live in a body that feels ou…" at bounding box center [362, 220] width 324 height 347
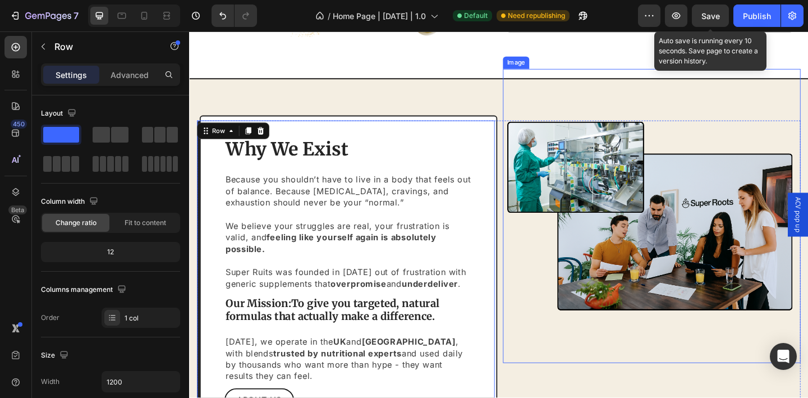
scroll to position [2394, 0]
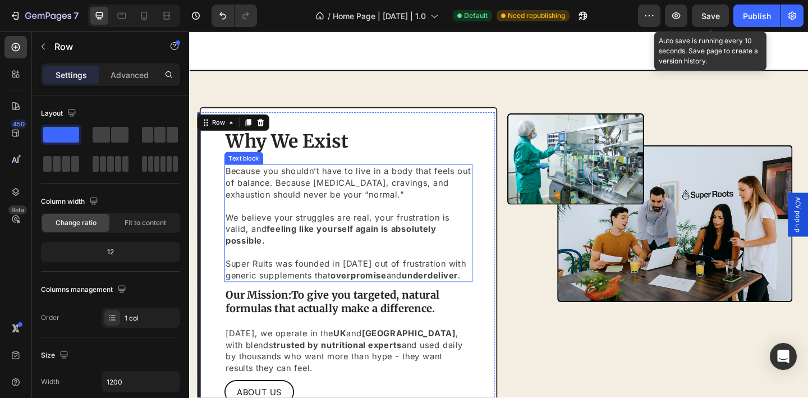
click at [324, 195] on p "Because you shouldn’t have to live in a body that feels out of balance. Because…" at bounding box center [362, 196] width 268 height 38
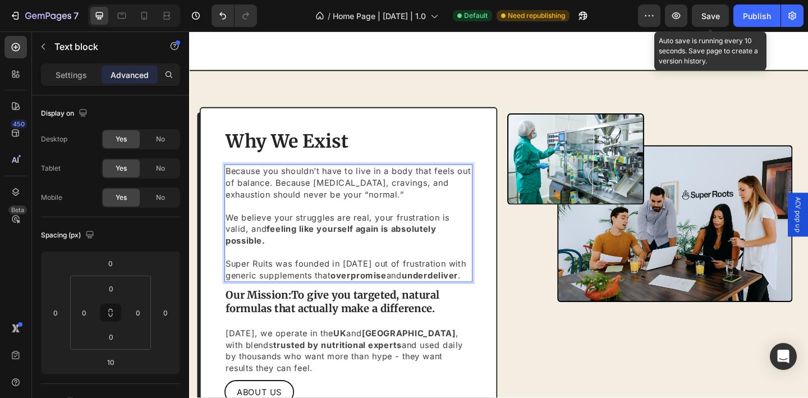
click at [301, 194] on p "Because you shouldn’t have to live in a body that feels out of balance. Because…" at bounding box center [362, 196] width 268 height 38
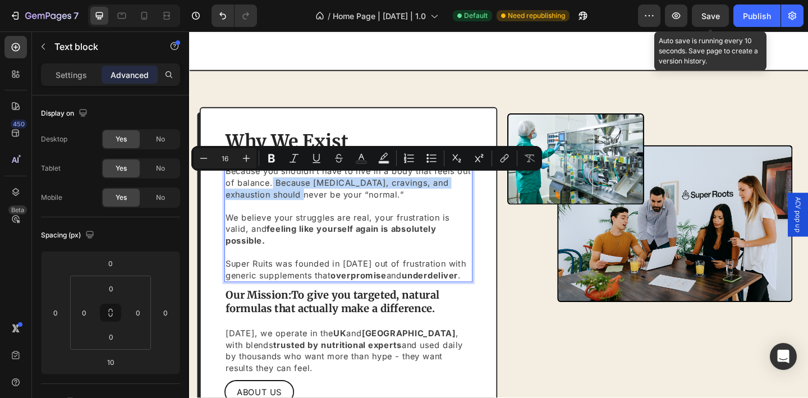
drag, startPoint x: 298, startPoint y: 192, endPoint x: 342, endPoint y: 200, distance: 45.0
click at [342, 200] on p "Because you shouldn’t have to live in a body that feels out of balance. Because…" at bounding box center [362, 196] width 268 height 38
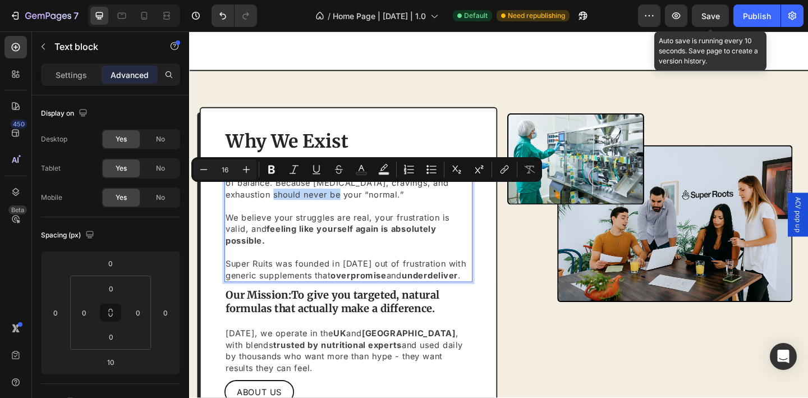
drag, startPoint x: 321, startPoint y: 204, endPoint x: 380, endPoint y: 208, distance: 59.0
click at [380, 208] on p "Because you shouldn’t have to live in a body that feels out of balance. Because…" at bounding box center [362, 196] width 268 height 38
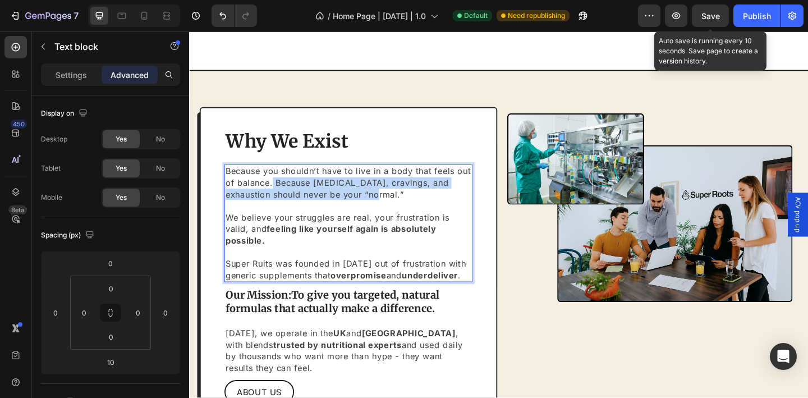
drag, startPoint x: 297, startPoint y: 194, endPoint x: 426, endPoint y: 204, distance: 129.5
click at [426, 204] on p "Because you shouldn’t have to live in a body that feels out of balance. Because…" at bounding box center [362, 196] width 268 height 38
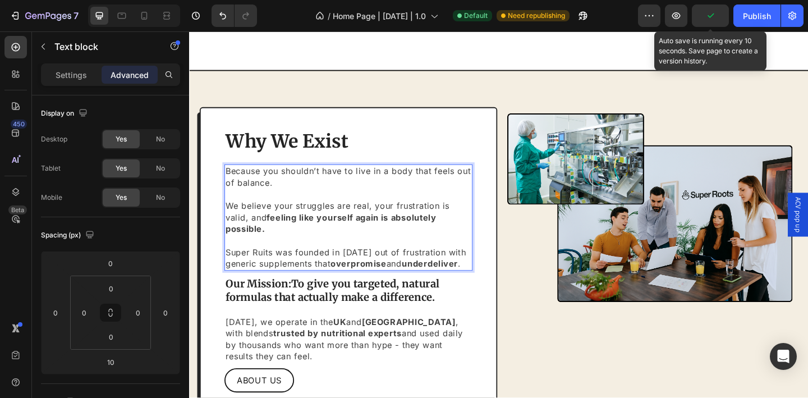
click at [249, 232] on p "We believe your struggles are real, your frustration is valid, and feeling like…" at bounding box center [362, 234] width 268 height 38
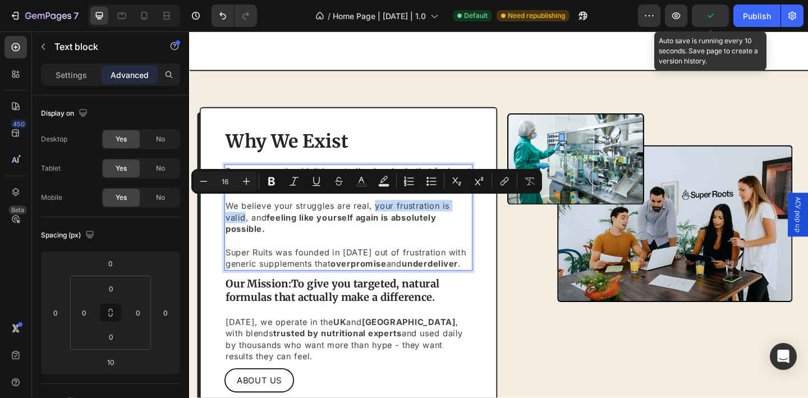
drag, startPoint x: 250, startPoint y: 231, endPoint x: 390, endPoint y: 220, distance: 140.1
click at [390, 220] on p "We believe your struggles are real, your frustration is valid, and feeling like…" at bounding box center [362, 234] width 268 height 38
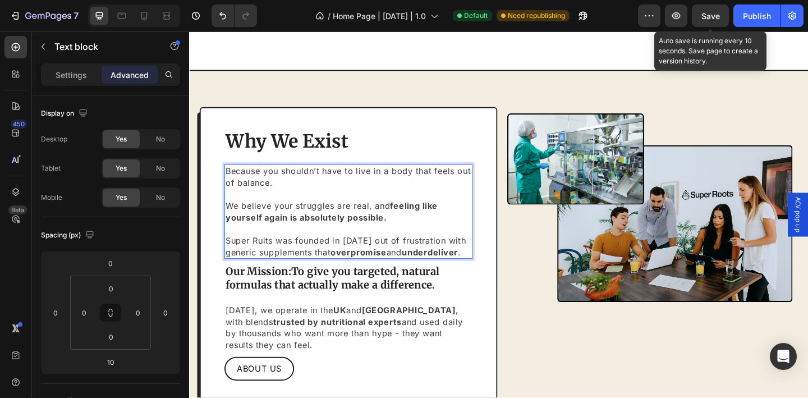
click at [410, 217] on strong "feeling like yourself again is absolutely possible." at bounding box center [343, 227] width 231 height 24
click at [334, 240] on p "Rich Text Editor. Editing area: main" at bounding box center [362, 246] width 268 height 12
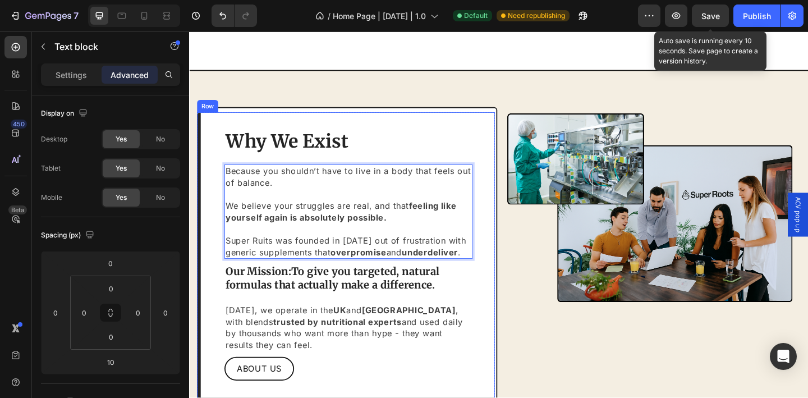
scroll to position [2397, 0]
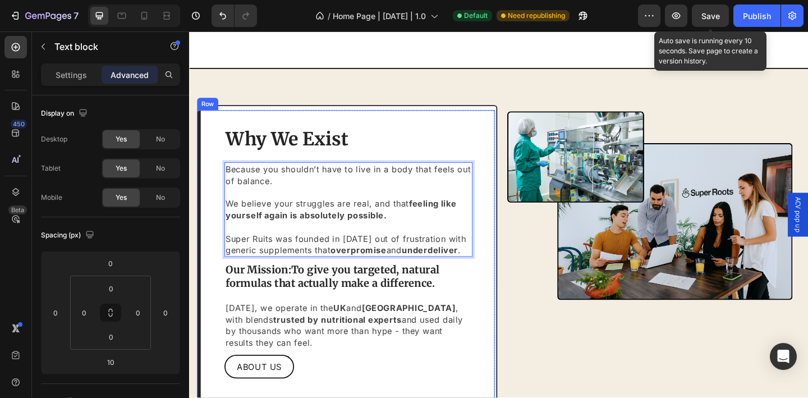
click at [217, 214] on div "Why We Exist Heading Because you shouldn’t have to live in a body that feels ou…" at bounding box center [362, 272] width 324 height 321
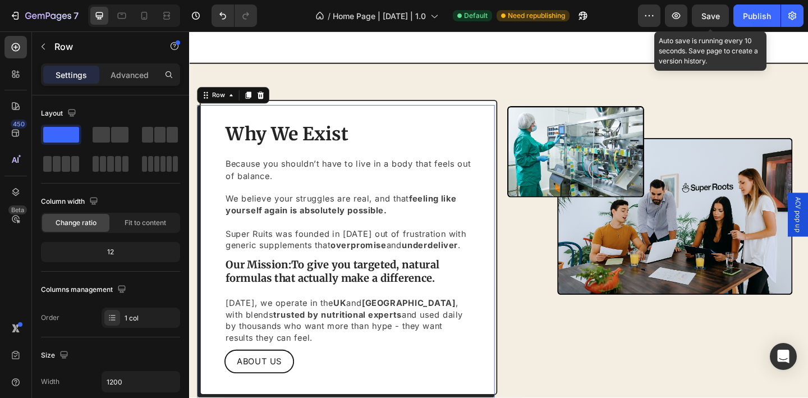
scroll to position [2406, 0]
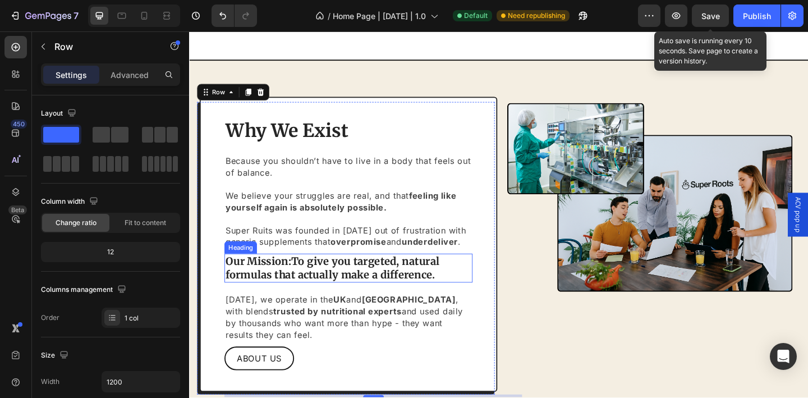
click at [311, 279] on strong "To give you targeted, natural formulas that actually make a difference." at bounding box center [344, 288] width 233 height 29
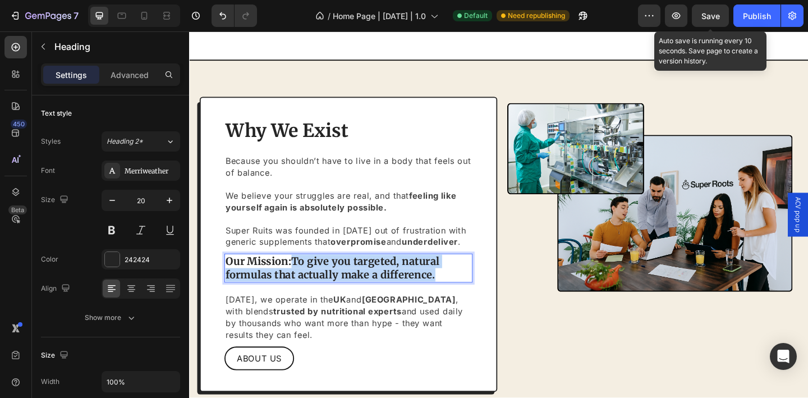
drag, startPoint x: 304, startPoint y: 280, endPoint x: 457, endPoint y: 296, distance: 154.0
click at [457, 296] on p "Our Mission: To give you targeted, natural formulas that actually make a differ…" at bounding box center [362, 288] width 268 height 29
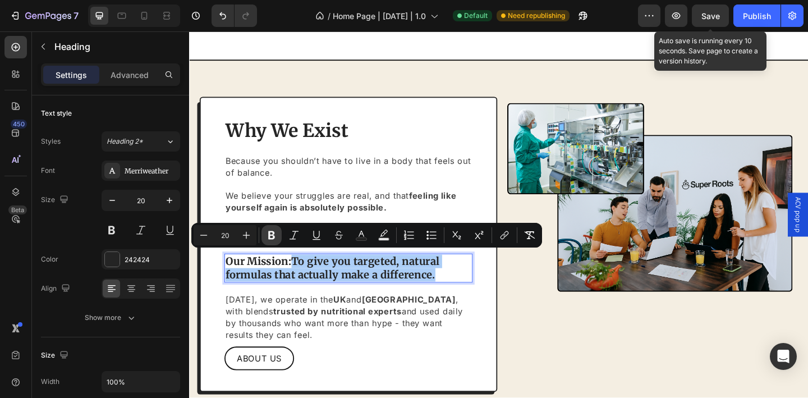
click at [274, 236] on icon "Editor contextual toolbar" at bounding box center [271, 235] width 7 height 8
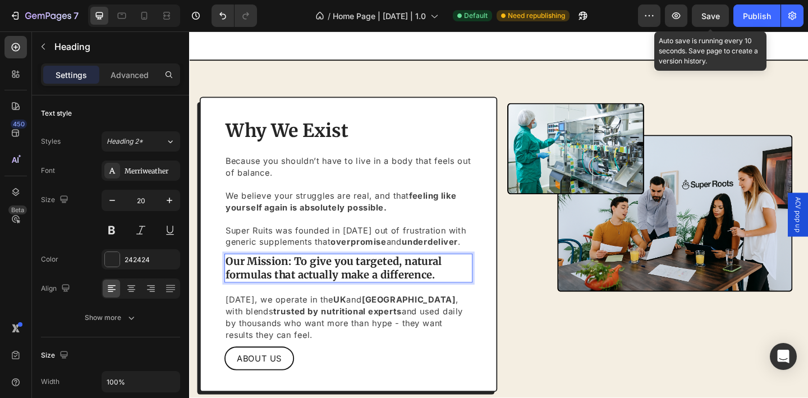
click at [308, 279] on p "Our Mission: To give you targeted, natural formulas that actually make a differ…" at bounding box center [362, 288] width 268 height 29
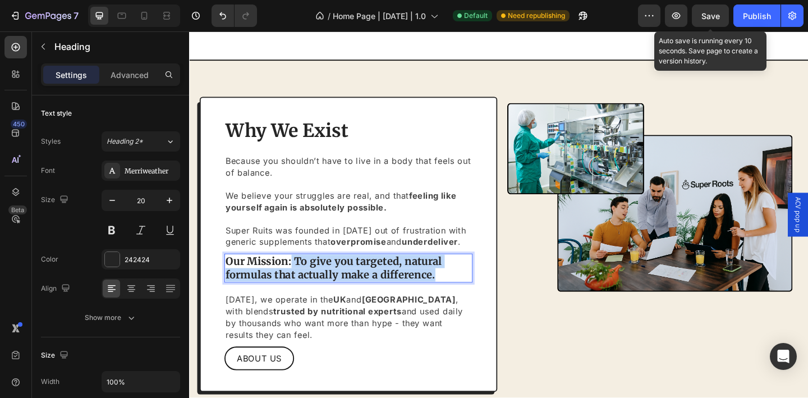
drag, startPoint x: 305, startPoint y: 279, endPoint x: 460, endPoint y: 296, distance: 155.7
click at [460, 296] on p "Our Mission: To give you targeted, natural formulas that actually make a differ…" at bounding box center [362, 288] width 268 height 29
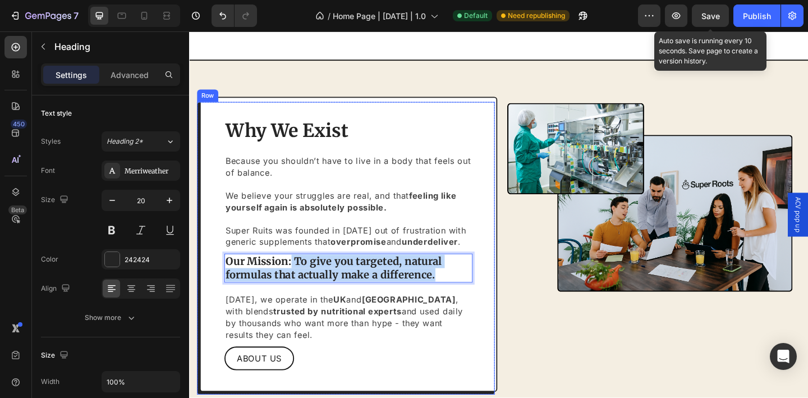
click at [353, 318] on strong "UK" at bounding box center [353, 323] width 14 height 11
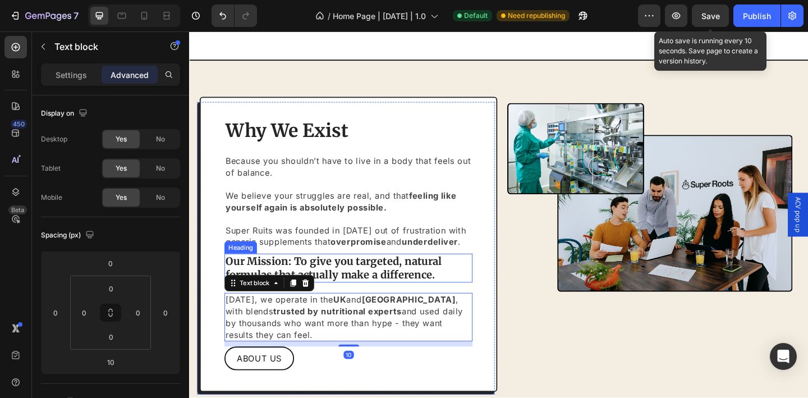
click at [362, 287] on p "Our Mission: To give you targeted, natural formulas that actually make a differ…" at bounding box center [362, 288] width 268 height 29
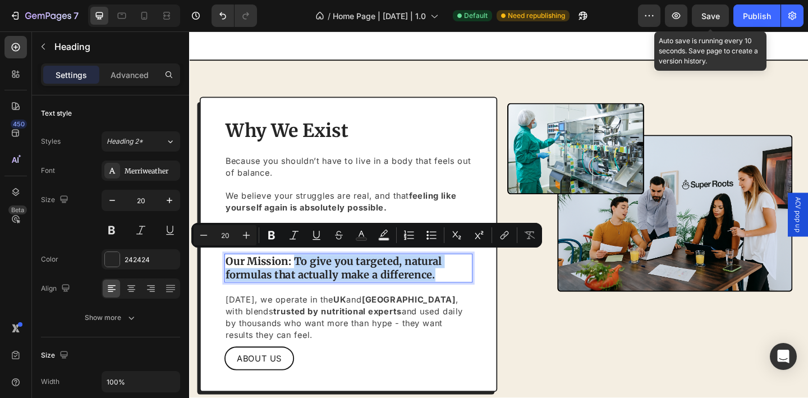
drag, startPoint x: 463, startPoint y: 292, endPoint x: 301, endPoint y: 276, distance: 162.4
click at [301, 276] on p "Our Mission: To give you targeted, natural formulas that actually make a differ…" at bounding box center [362, 288] width 268 height 29
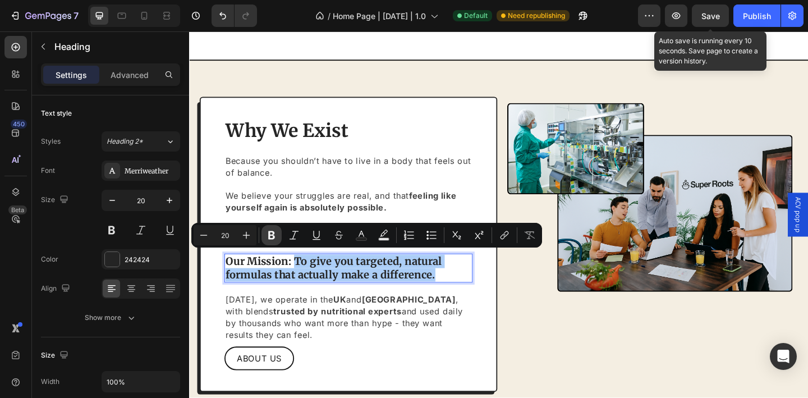
click at [273, 235] on icon "Editor contextual toolbar" at bounding box center [271, 235] width 7 height 8
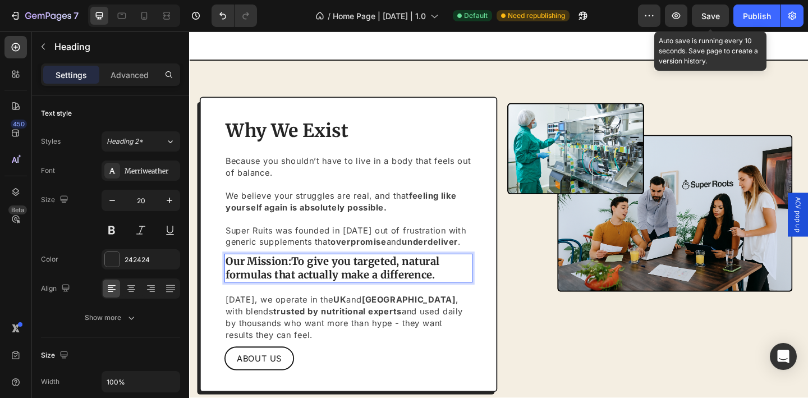
click at [305, 275] on strong "To give you targeted, natural formulas that actually make a difference." at bounding box center [344, 288] width 233 height 29
click at [299, 278] on p "Our Mission: To give you targeted, natural formulas that actually make a differ…" at bounding box center [362, 288] width 268 height 29
drag, startPoint x: 298, startPoint y: 279, endPoint x: 232, endPoint y: 277, distance: 66.8
click at [232, 277] on p "Our Mission: To give you targeted, natural formulas that actually make a differ…" at bounding box center [362, 288] width 268 height 29
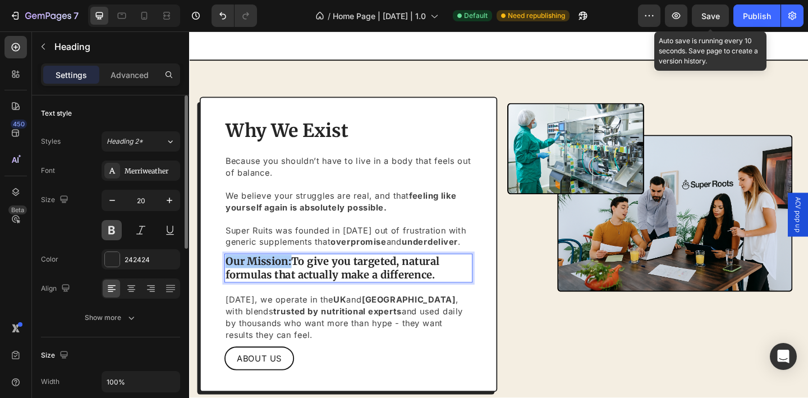
click at [110, 231] on button at bounding box center [112, 230] width 20 height 20
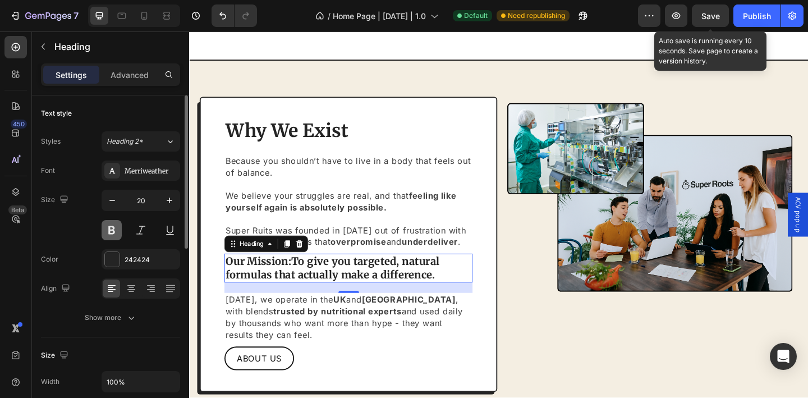
click at [109, 230] on button at bounding box center [112, 230] width 20 height 20
click at [352, 288] on strong "To give you targeted, natural formulas that actually make a difference." at bounding box center [344, 288] width 233 height 29
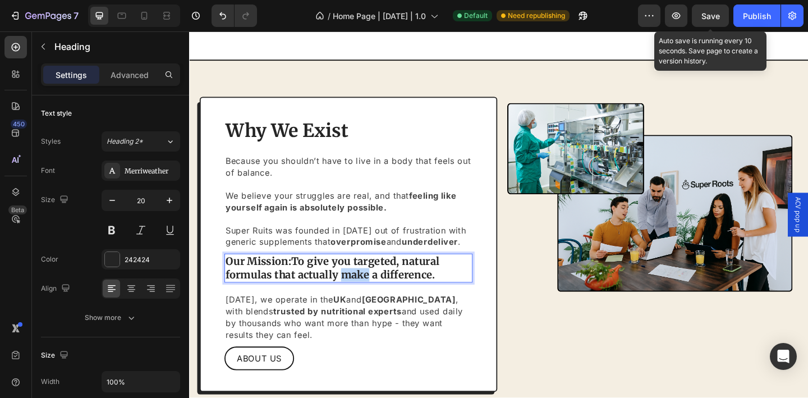
click at [352, 288] on strong "To give you targeted, natural formulas that actually make a difference." at bounding box center [344, 288] width 233 height 29
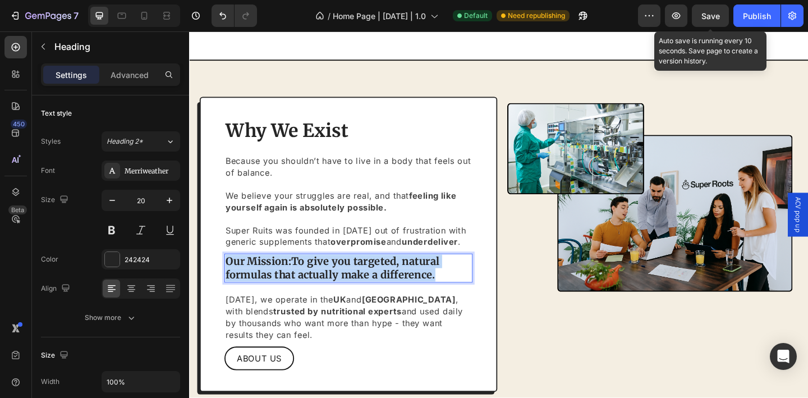
click at [352, 288] on strong "To give you targeted, natural formulas that actually make a difference." at bounding box center [344, 288] width 233 height 29
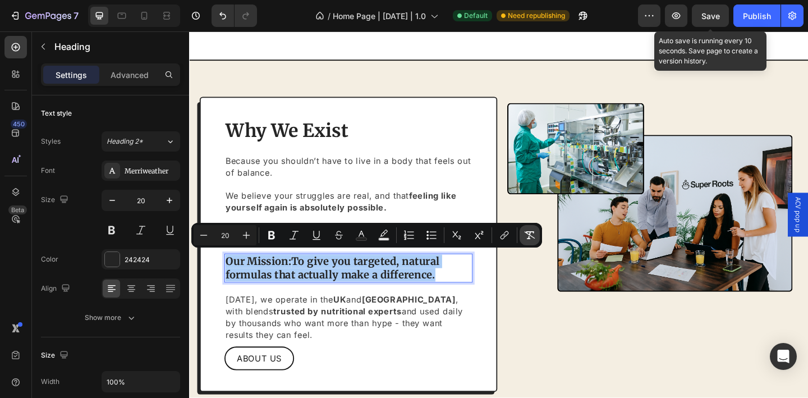
click at [535, 236] on icon "Editor contextual toolbar" at bounding box center [529, 234] width 11 height 11
click at [107, 231] on button at bounding box center [112, 230] width 20 height 20
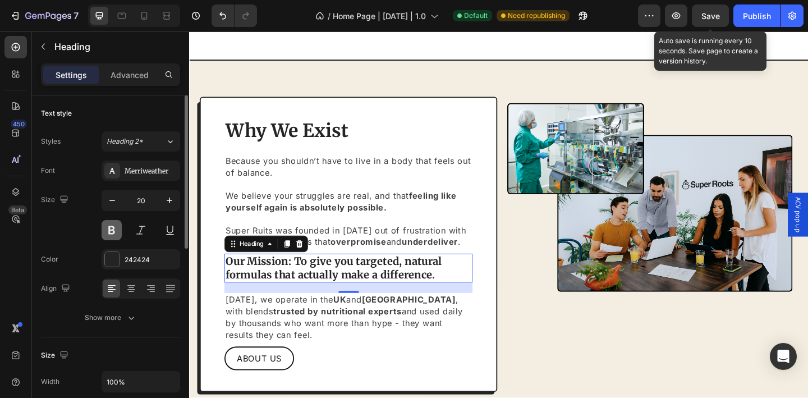
click at [107, 231] on button at bounding box center [112, 230] width 20 height 20
click at [279, 280] on p "Our Mission: To give you targeted, natural formulas that actually make a differ…" at bounding box center [362, 288] width 268 height 29
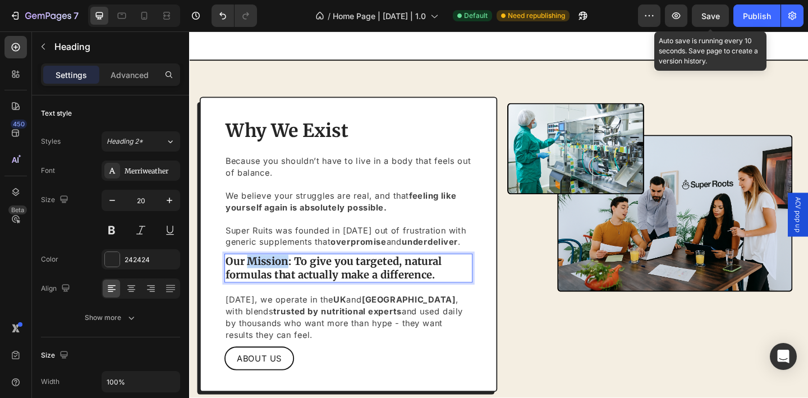
click at [279, 280] on p "Our Mission: To give you targeted, natural formulas that actually make a differ…" at bounding box center [362, 288] width 268 height 29
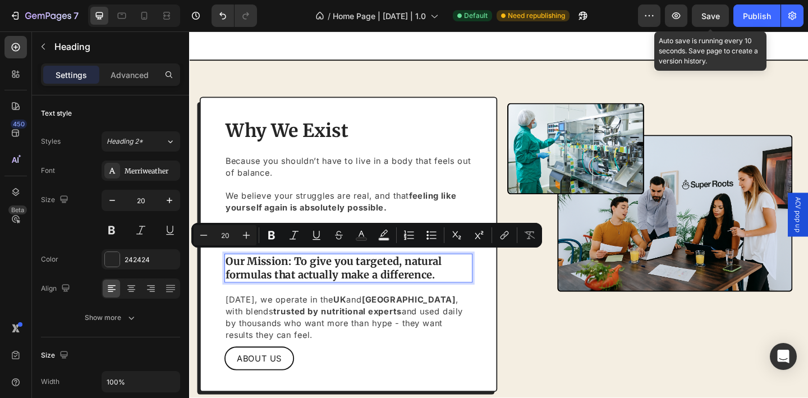
click at [323, 287] on p "Our Mission: To give you targeted, natural formulas that actually make a differ…" at bounding box center [362, 288] width 268 height 29
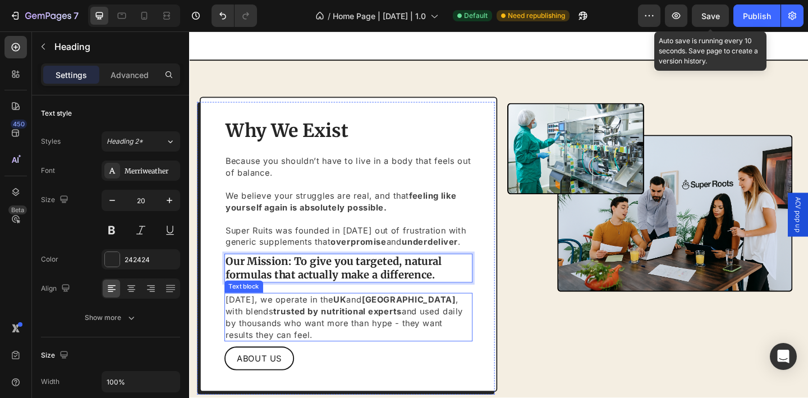
click at [356, 318] on strong "UK" at bounding box center [353, 323] width 14 height 11
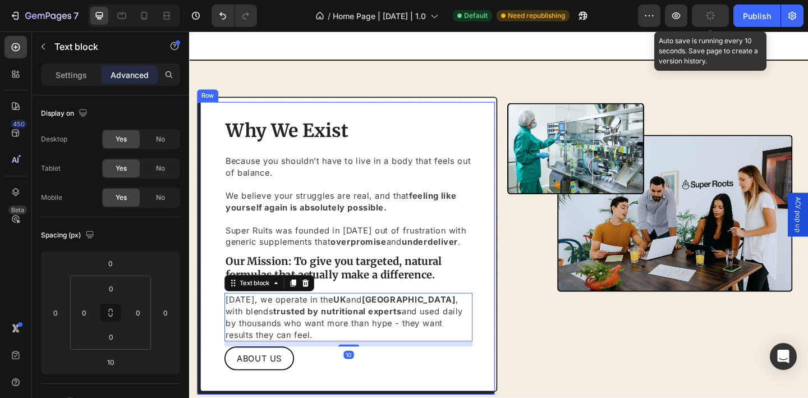
click at [358, 306] on div "Why We Exist Heading Because you shouldn’t have to live in a body that feels ou…" at bounding box center [362, 263] width 270 height 274
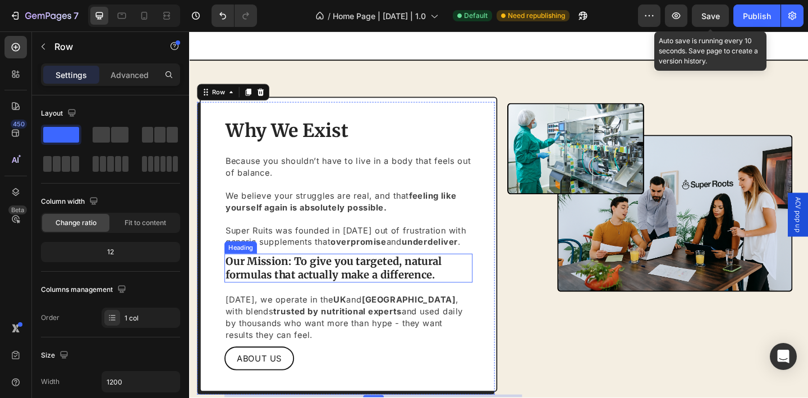
click at [354, 298] on p "Our Mission: To give you targeted, natural formulas that actually make a differ…" at bounding box center [362, 288] width 268 height 29
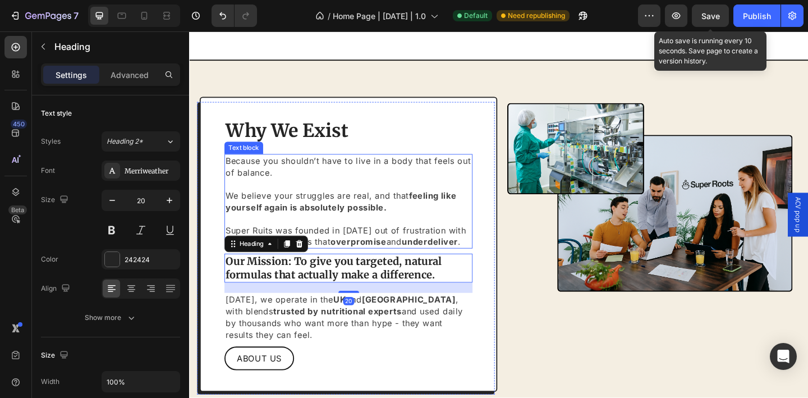
click at [362, 255] on strong "overpromise" at bounding box center [372, 260] width 61 height 11
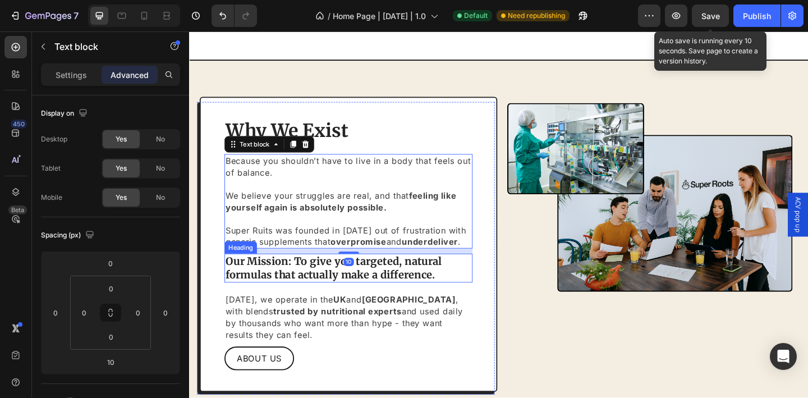
click at [360, 294] on p "Our Mission: To give you targeted, natural formulas that actually make a differ…" at bounding box center [362, 288] width 268 height 29
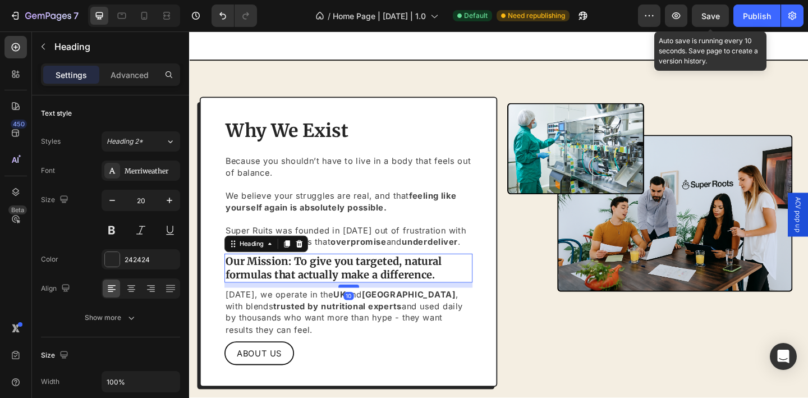
drag, startPoint x: 355, startPoint y: 311, endPoint x: 358, endPoint y: 305, distance: 6.8
click at [358, 307] on div at bounding box center [362, 308] width 22 height 3
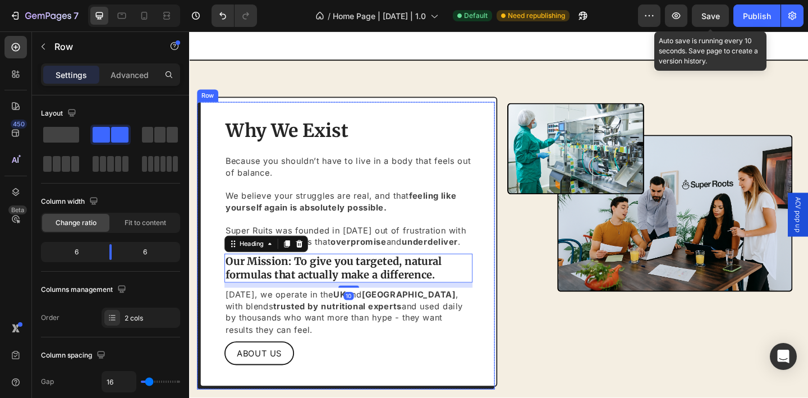
click at [521, 331] on div "Why We Exist Heading Because you shouldn’t have to live in a body that feels ou…" at bounding box center [525, 264] width 656 height 313
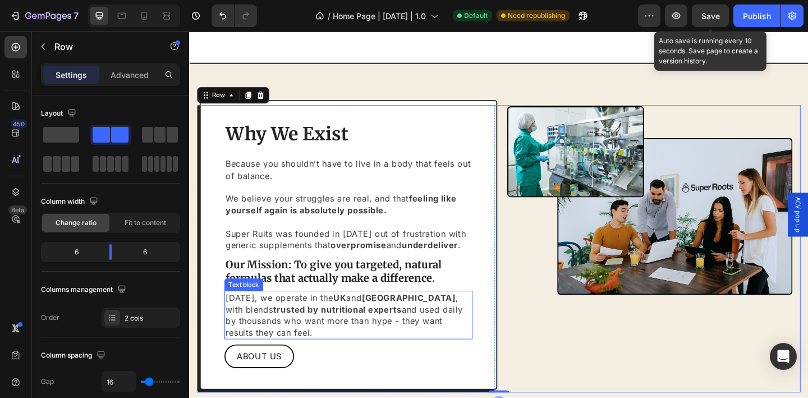
scroll to position [2337, 0]
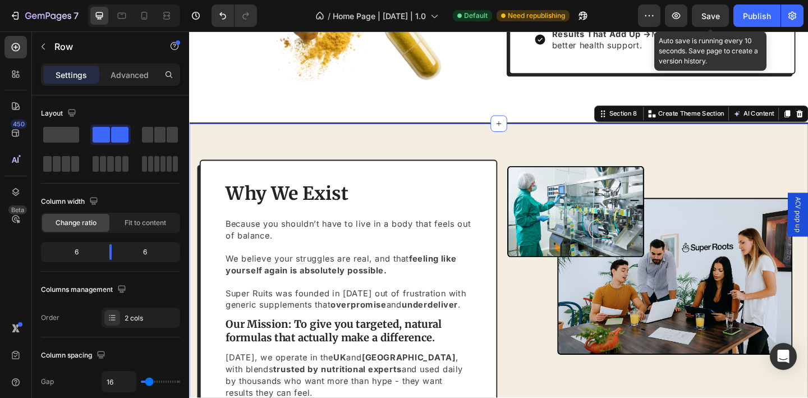
click at [429, 132] on div "Why We Exist Heading Because you shouldn’t have to live in a body that feels ou…" at bounding box center [525, 333] width 673 height 405
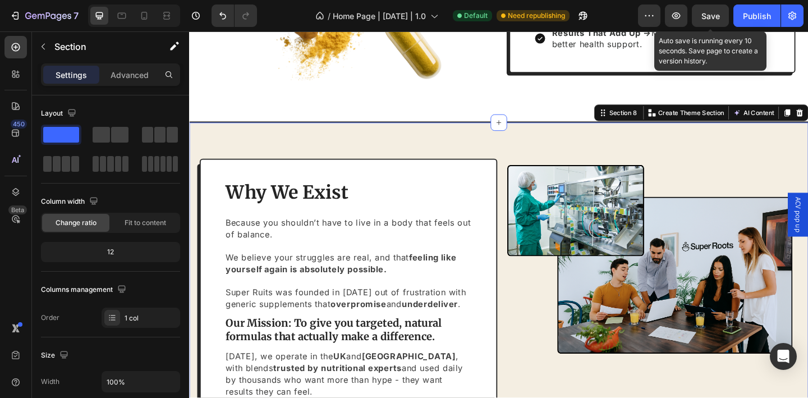
scroll to position [2423, 0]
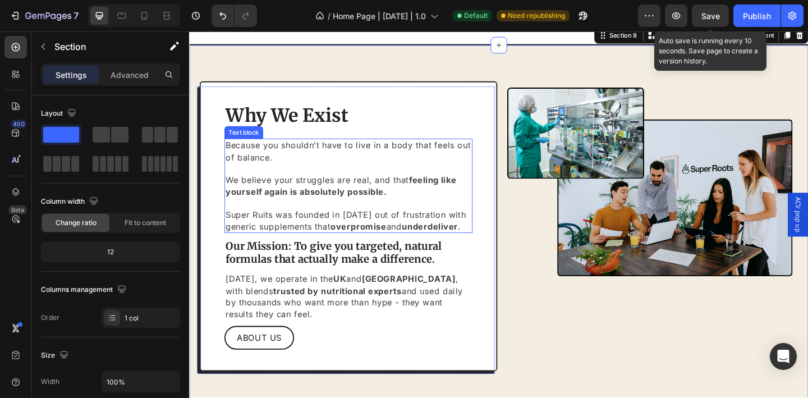
click at [258, 227] on p "Super Ruits was founded in 2024 out of frustration with generic supplements tha…" at bounding box center [362, 237] width 268 height 25
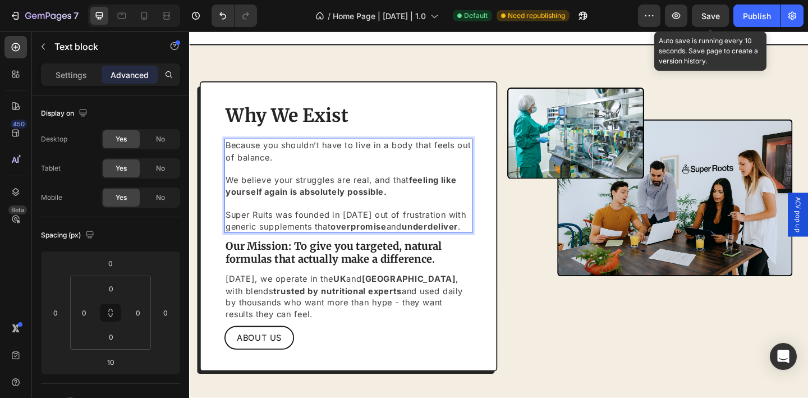
click at [260, 228] on p "Super Ruits was founded in 2024 out of frustration with generic supplements tha…" at bounding box center [362, 237] width 268 height 25
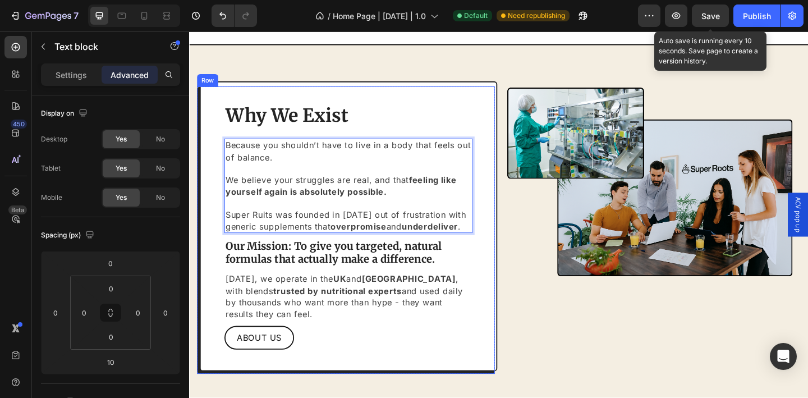
click at [219, 210] on div "Why We Exist Heading Because you shouldn’t have to live in a body that feels ou…" at bounding box center [362, 244] width 324 height 316
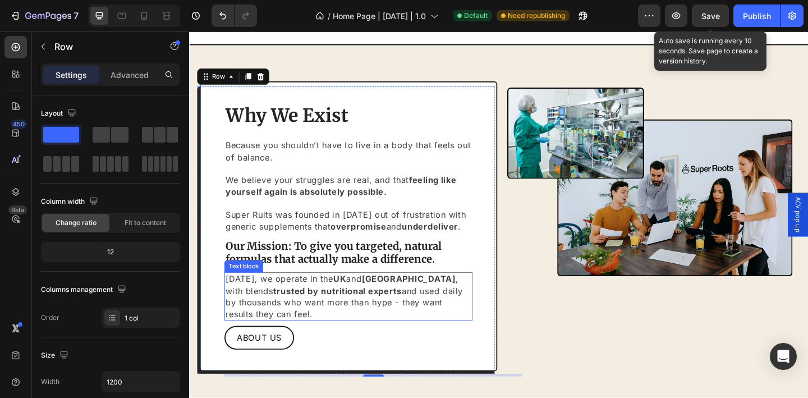
click at [442, 300] on p "Today, we operate in the UK and USA , with blends trusted by nutritional expert…" at bounding box center [362, 320] width 268 height 50
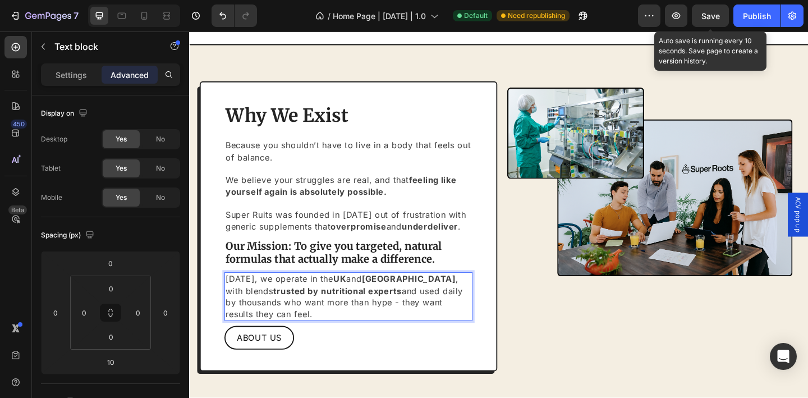
click at [442, 299] on p "Today, we operate in the UK and USA , with blends trusted by nutritional expert…" at bounding box center [362, 320] width 268 height 50
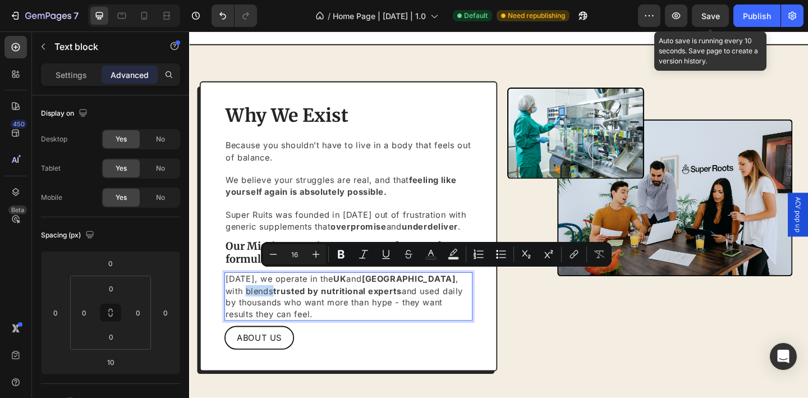
click at [443, 298] on p "Today, we operate in the UK and USA , with blends trusted by nutritional expert…" at bounding box center [362, 320] width 268 height 50
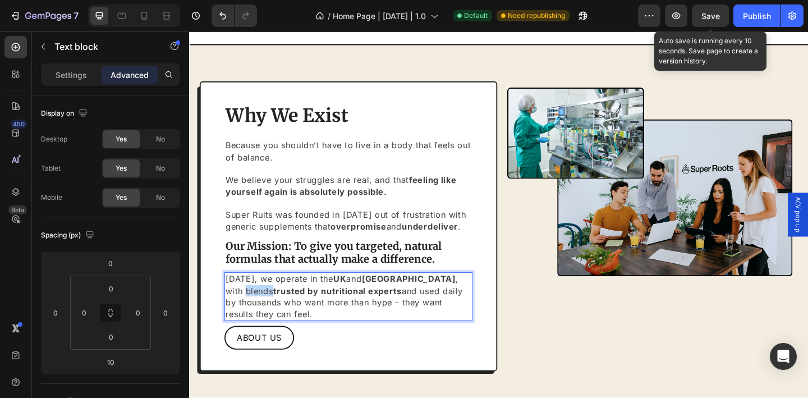
click at [443, 298] on p "Today, we operate in the UK and USA , with blends trusted by nutritional expert…" at bounding box center [362, 320] width 268 height 50
click at [385, 313] on p "Today, we operate in the UK and USA , with supplements trusted by nutritional e…" at bounding box center [362, 320] width 268 height 50
click at [347, 332] on p "Today, we operate in the UK and USA , with supplements trusted by nutritional e…" at bounding box center [362, 320] width 268 height 50
click at [390, 369] on div "ABOUT US Button" at bounding box center [362, 365] width 270 height 26
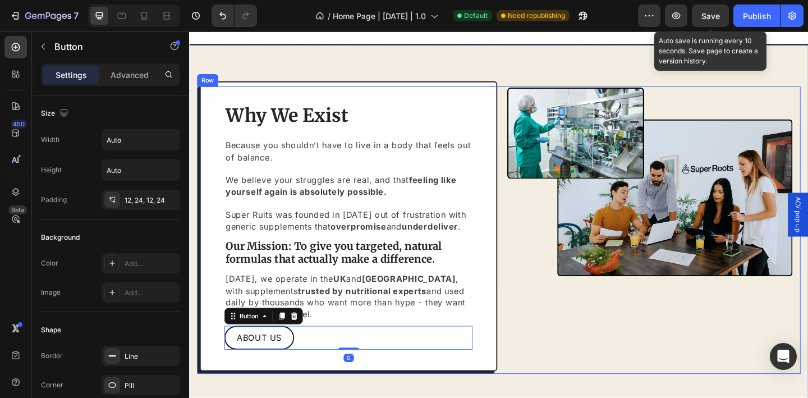
click at [567, 358] on div "Image" at bounding box center [692, 247] width 324 height 313
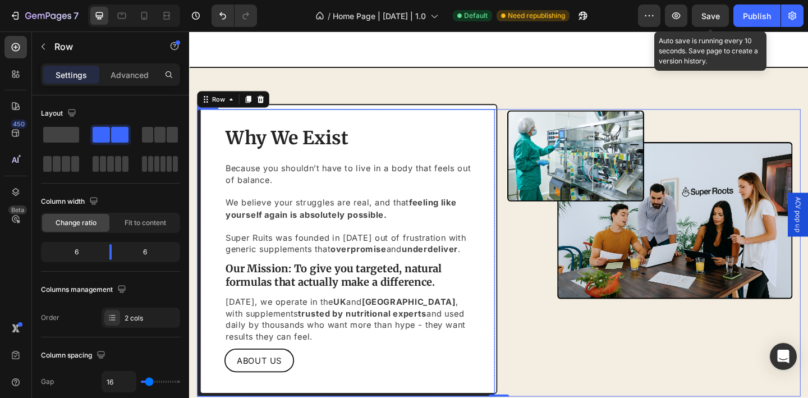
scroll to position [2383, 0]
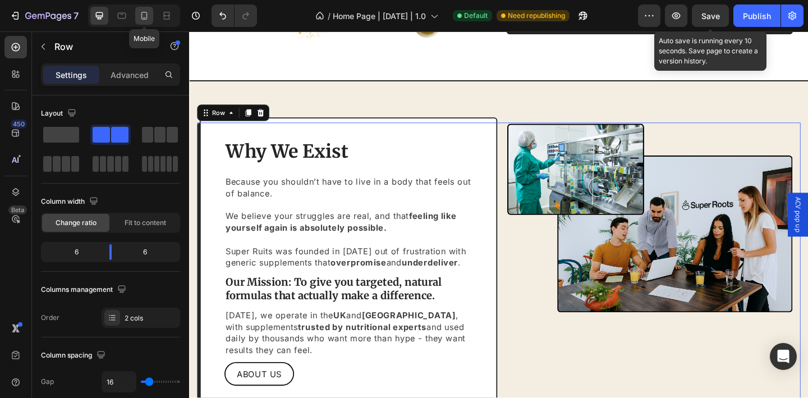
click at [144, 16] on icon at bounding box center [144, 15] width 11 height 11
type input "100%"
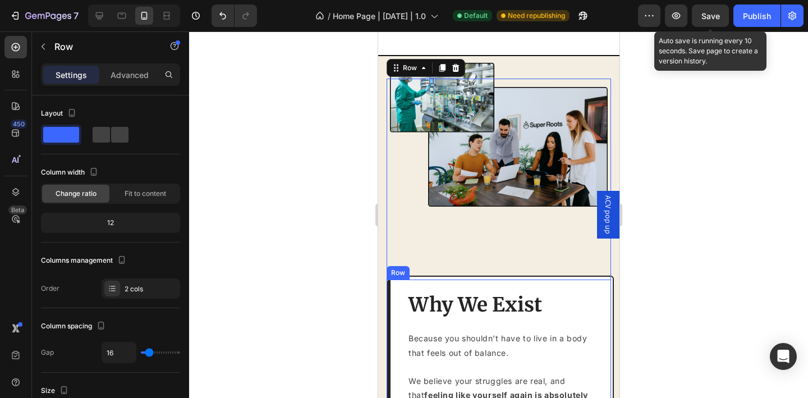
scroll to position [2693, 0]
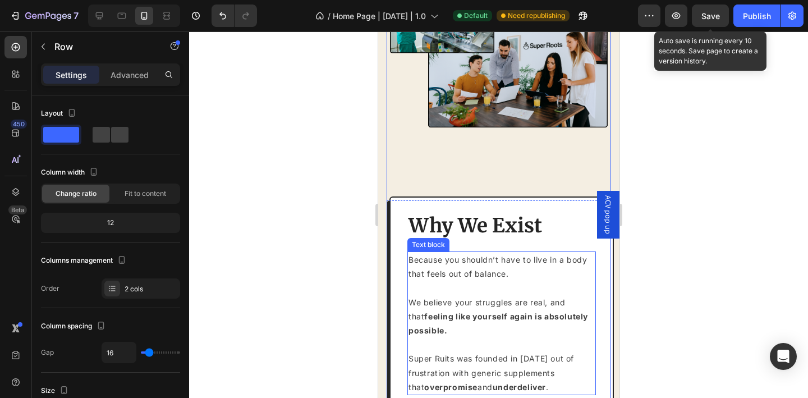
click at [501, 258] on p "Because you shouldn’t have to live in a body that feels out of balance." at bounding box center [501, 266] width 186 height 28
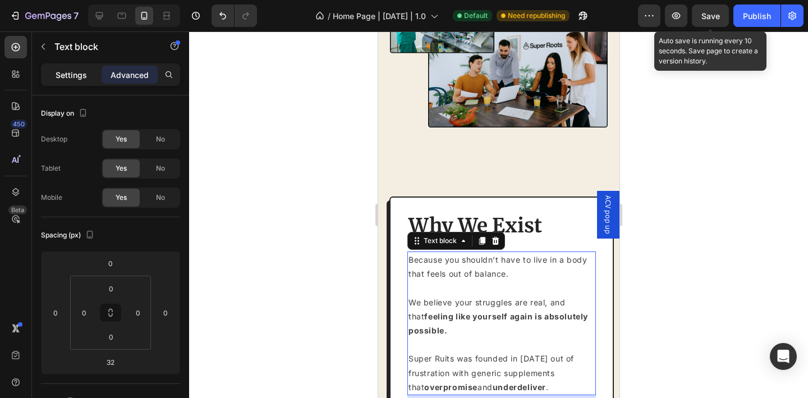
click at [82, 77] on p "Settings" at bounding box center [71, 75] width 31 height 12
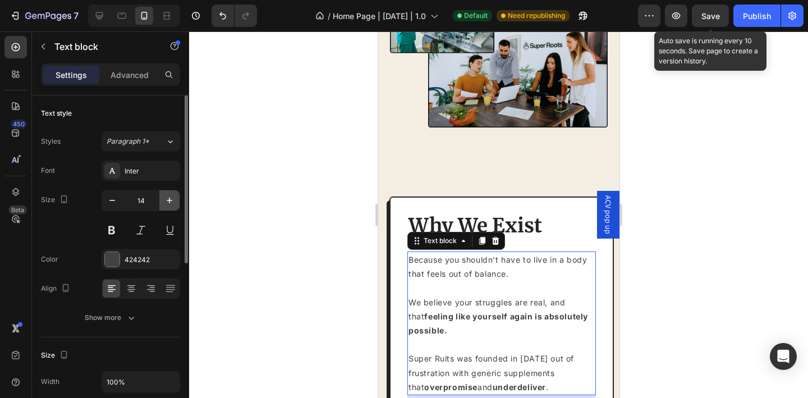
click at [164, 204] on icon "button" at bounding box center [169, 200] width 11 height 11
type input "15"
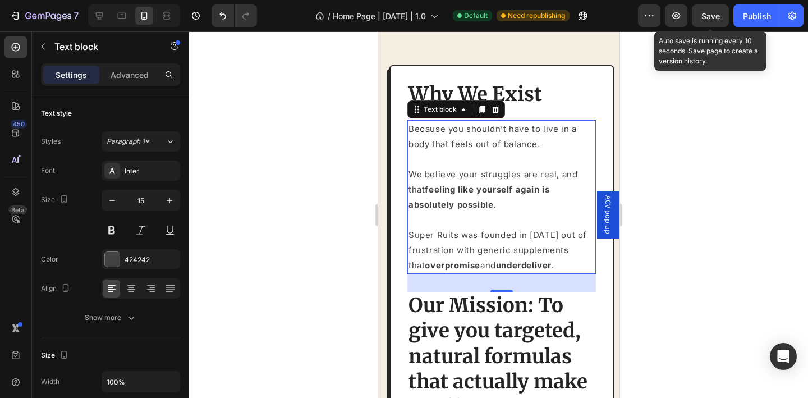
scroll to position [2879, 0]
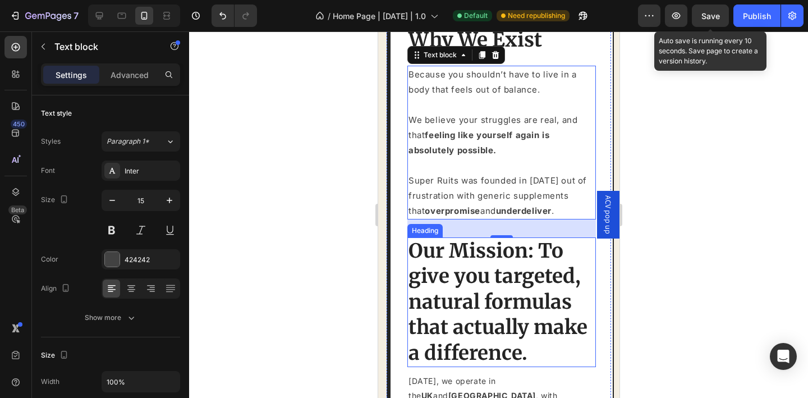
click at [509, 281] on p "Our Mission: To give you targeted, natural formulas that actually make a differ…" at bounding box center [501, 302] width 186 height 128
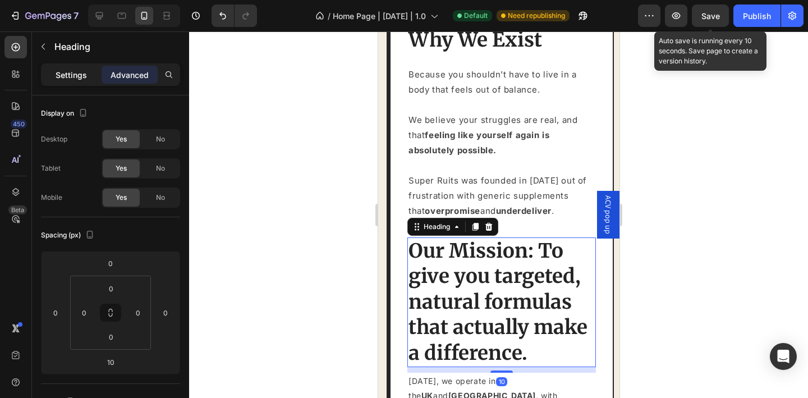
click at [62, 81] on div "Settings" at bounding box center [71, 75] width 56 height 18
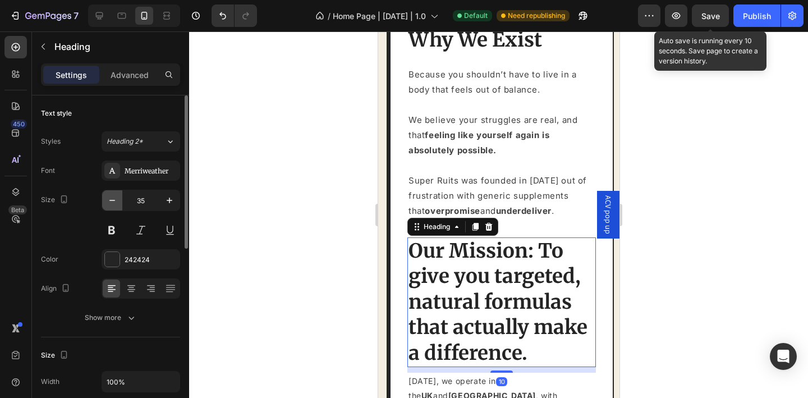
click at [115, 201] on icon "button" at bounding box center [112, 200] width 11 height 11
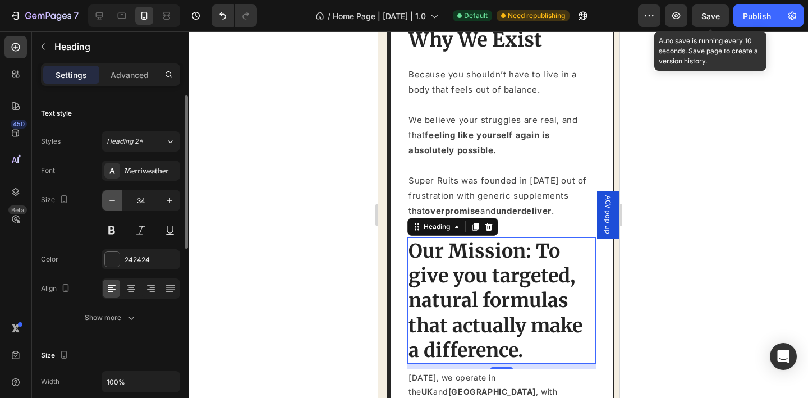
click at [115, 201] on icon "button" at bounding box center [112, 200] width 11 height 11
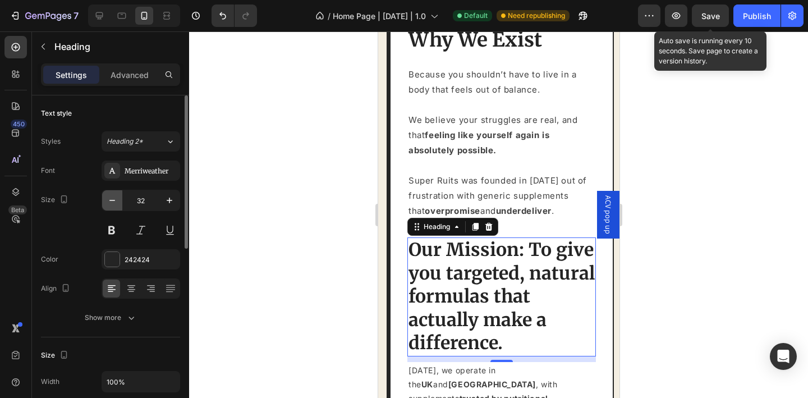
click at [115, 201] on icon "button" at bounding box center [112, 200] width 11 height 11
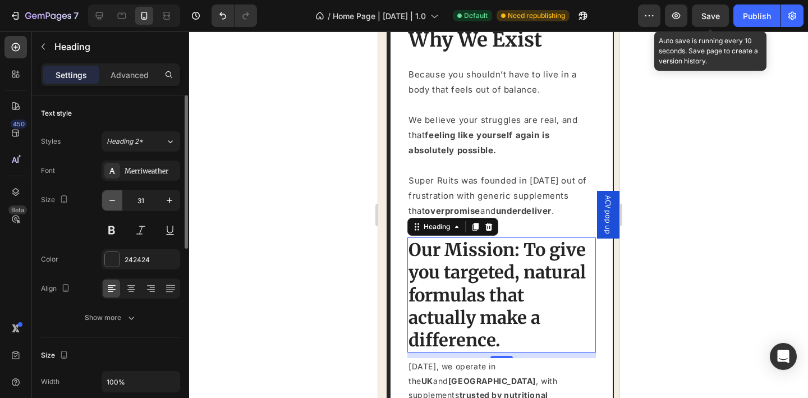
click at [115, 201] on icon "button" at bounding box center [112, 200] width 11 height 11
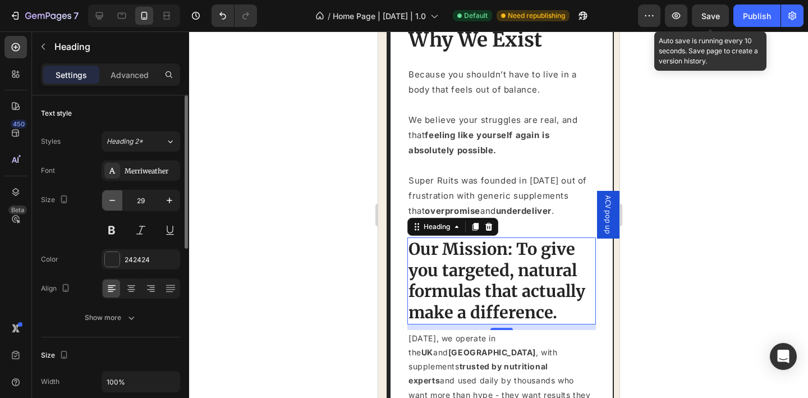
click at [115, 201] on icon "button" at bounding box center [112, 200] width 11 height 11
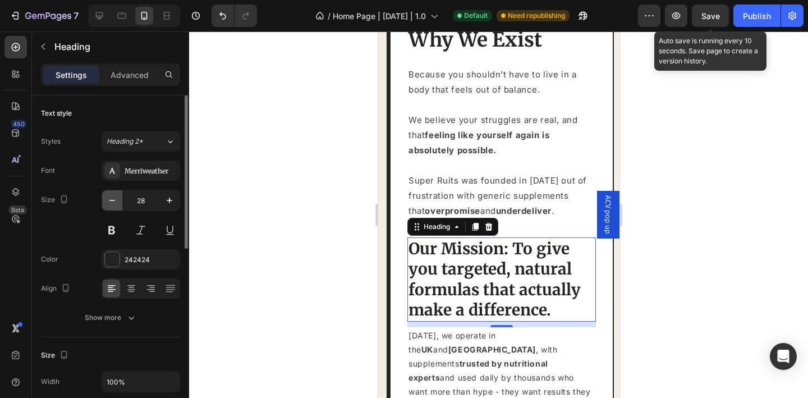
click at [115, 201] on icon "button" at bounding box center [112, 200] width 11 height 11
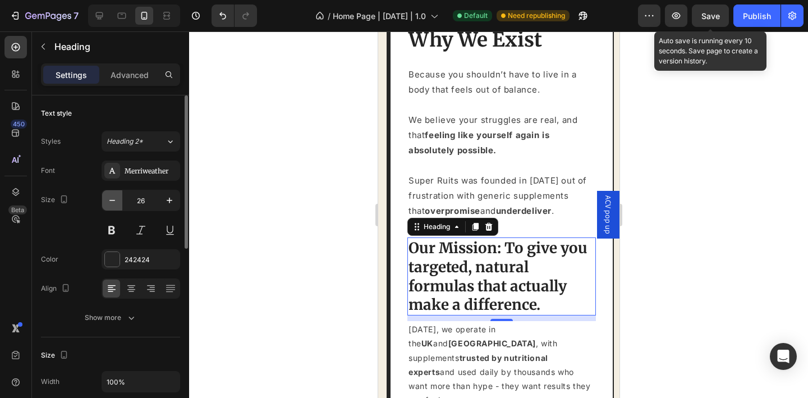
click at [115, 201] on icon "button" at bounding box center [112, 200] width 11 height 11
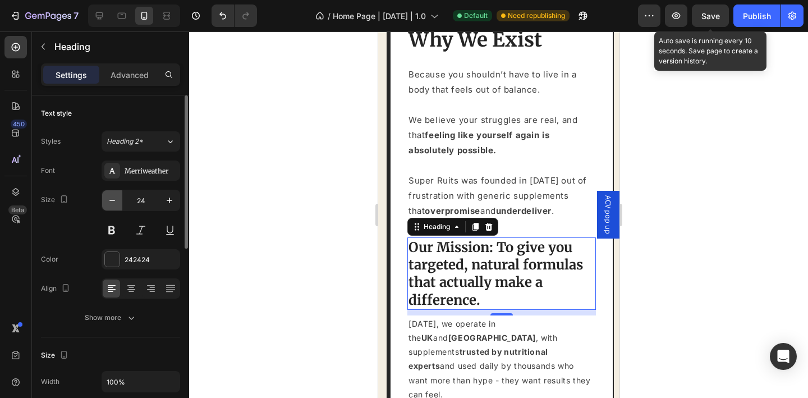
click at [114, 203] on icon "button" at bounding box center [112, 200] width 11 height 11
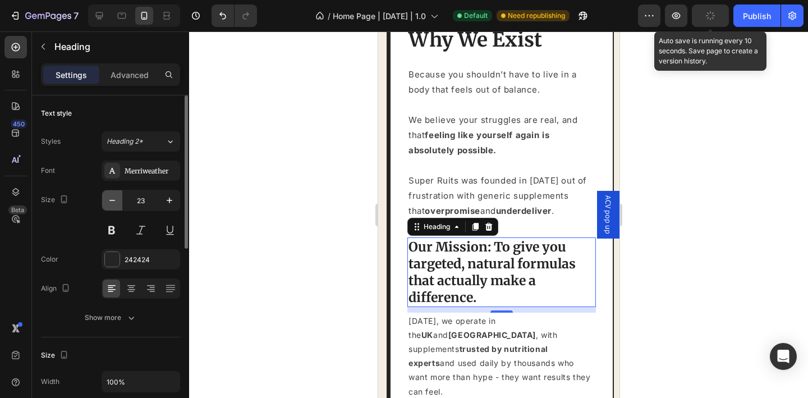
click at [114, 199] on icon "button" at bounding box center [112, 200] width 11 height 11
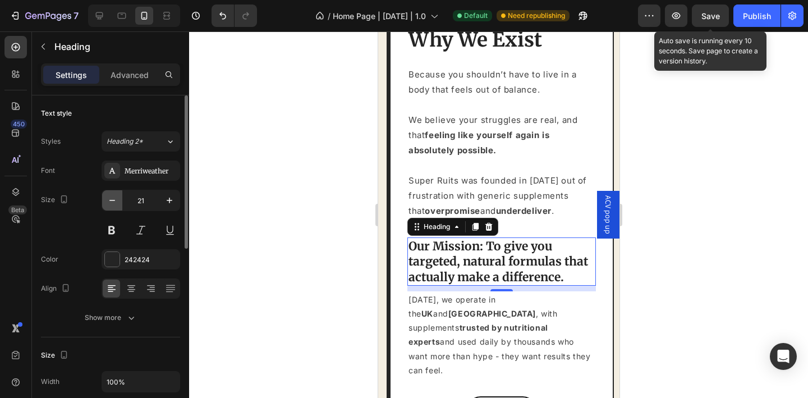
click at [114, 199] on icon "button" at bounding box center [112, 200] width 11 height 11
type input "20"
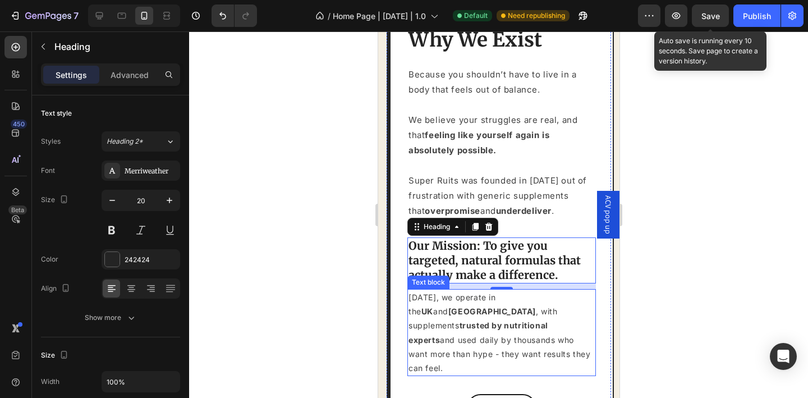
click at [468, 294] on p "Today, we operate in the UK and USA , with supplements trusted by nutritional e…" at bounding box center [501, 332] width 186 height 85
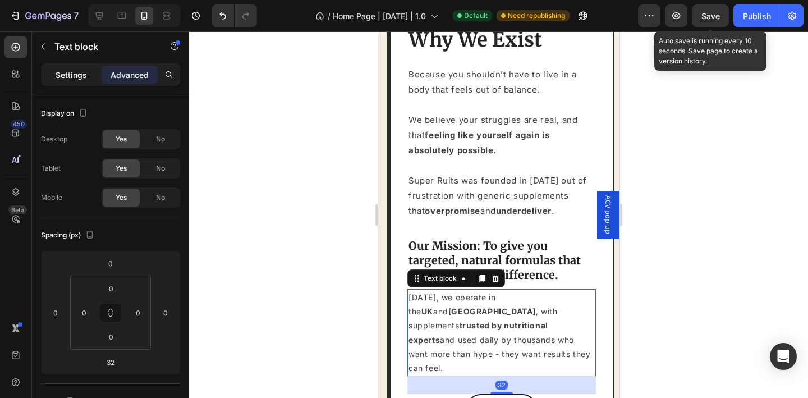
click at [71, 74] on p "Settings" at bounding box center [71, 75] width 31 height 12
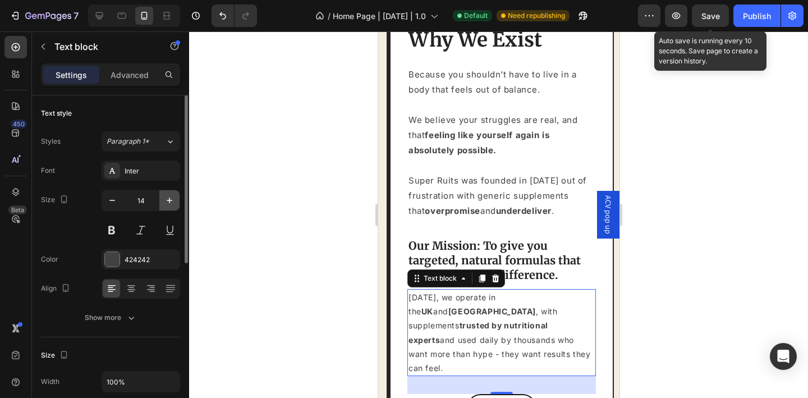
click at [169, 202] on icon "button" at bounding box center [170, 200] width 6 height 6
type input "15"
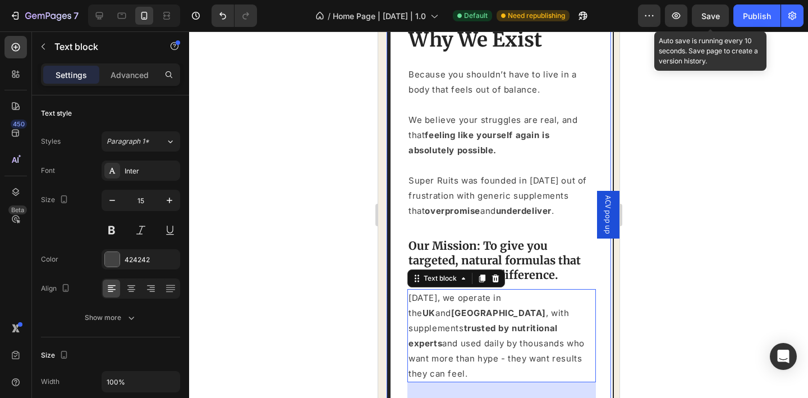
click at [682, 293] on div at bounding box center [498, 214] width 619 height 366
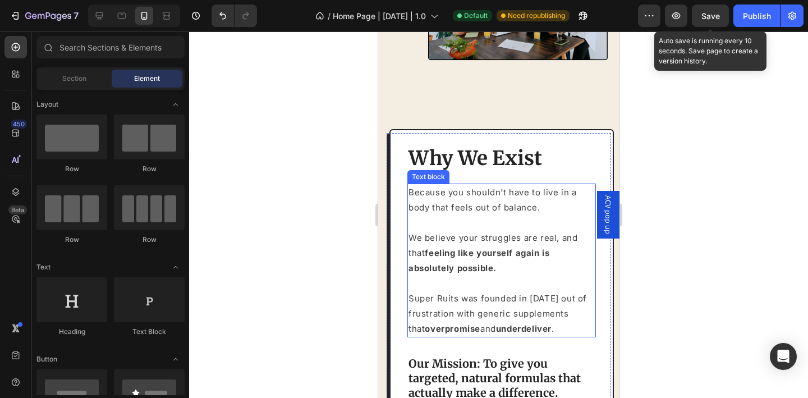
scroll to position [2478, 0]
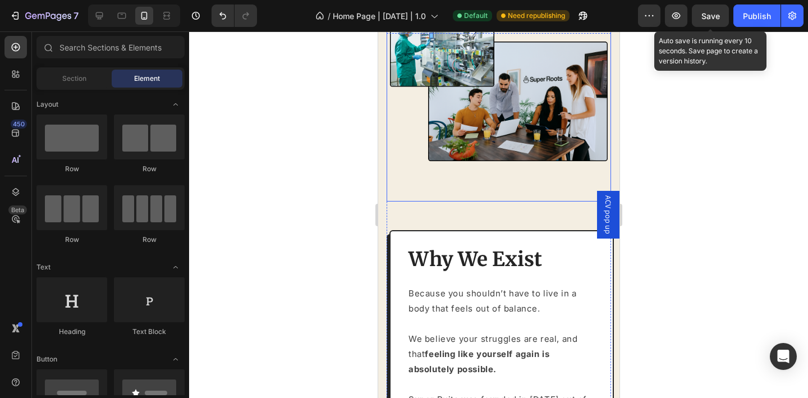
click at [454, 174] on img at bounding box center [498, 89] width 224 height 224
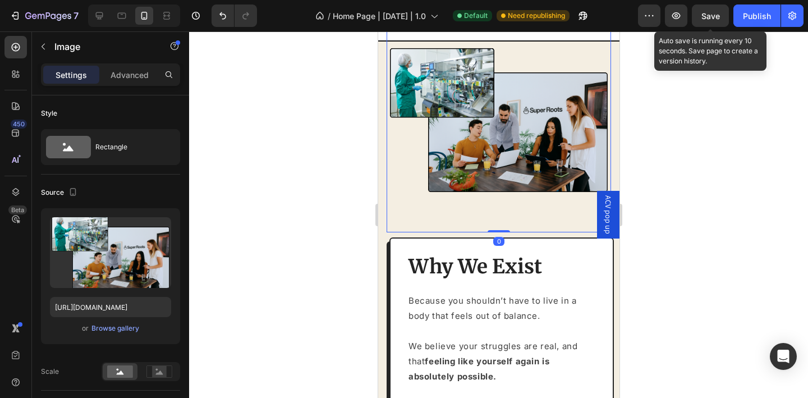
drag, startPoint x: 494, startPoint y: 214, endPoint x: 495, endPoint y: 167, distance: 47.7
click at [495, 167] on div "Image 0" at bounding box center [498, 120] width 224 height 224
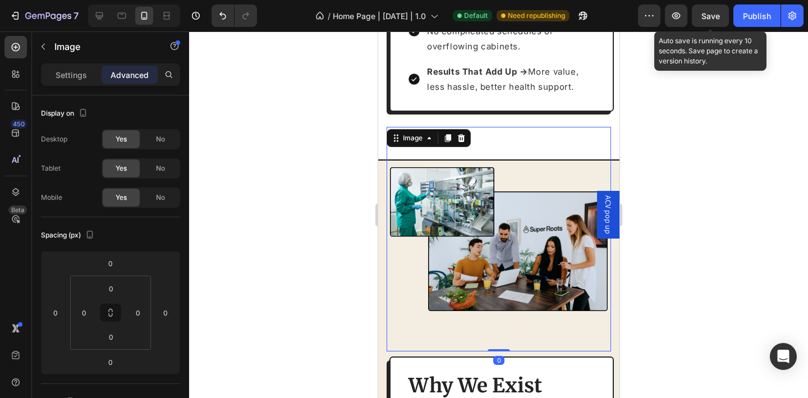
click at [669, 251] on div at bounding box center [498, 214] width 619 height 366
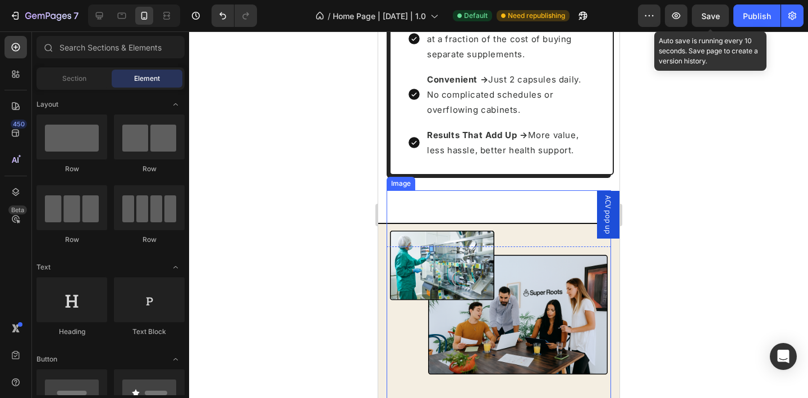
scroll to position [2730, 0]
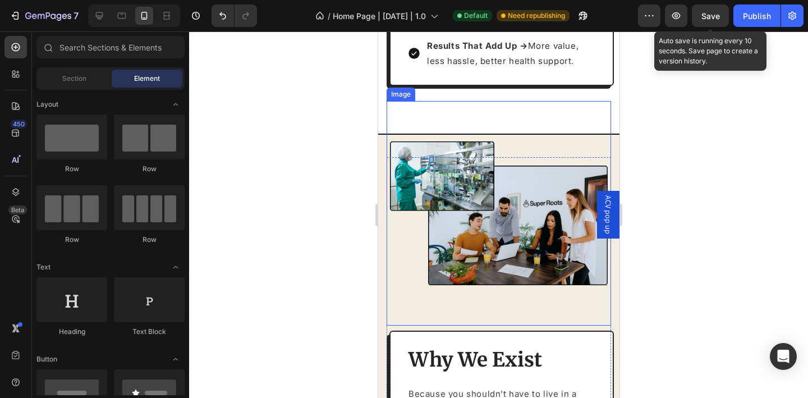
click at [437, 245] on img at bounding box center [498, 213] width 224 height 224
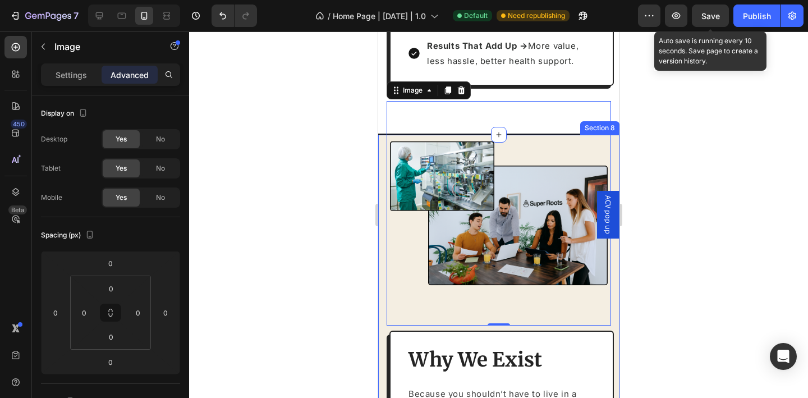
click at [331, 269] on div at bounding box center [498, 214] width 619 height 366
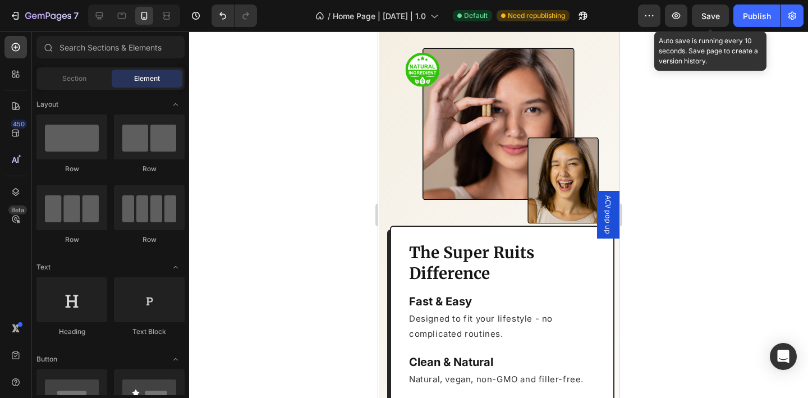
scroll to position [1542, 0]
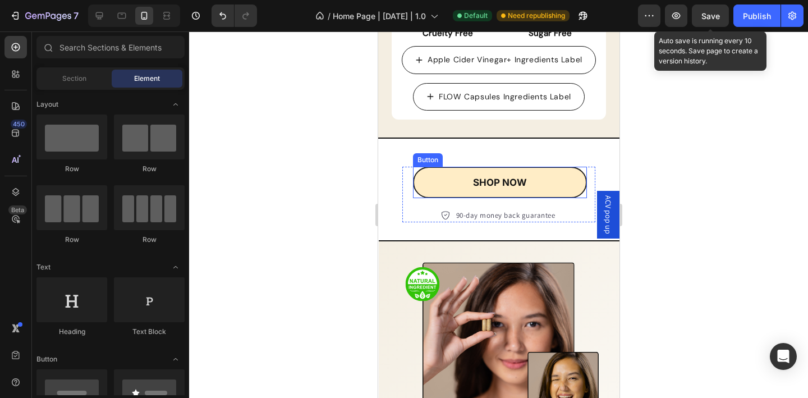
click at [422, 167] on link "SHOP NOW" at bounding box center [499, 182] width 174 height 31
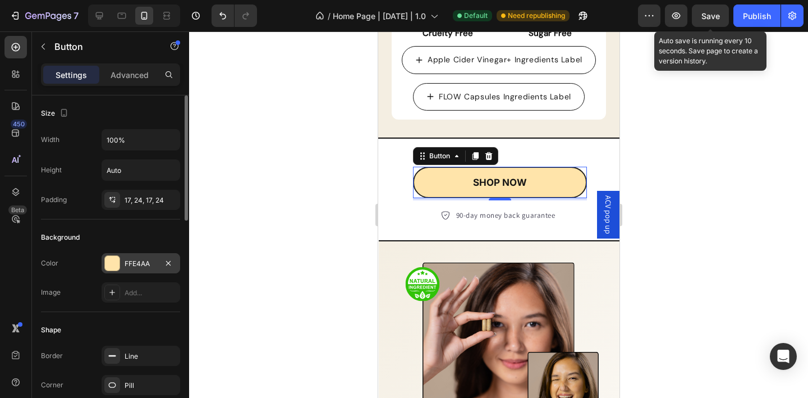
click at [135, 259] on div "FFE4AA" at bounding box center [141, 264] width 33 height 10
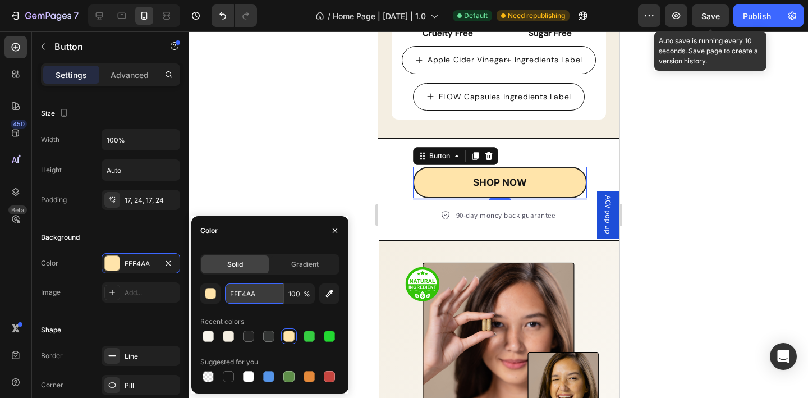
click at [266, 294] on input "FFE4AA" at bounding box center [254, 293] width 58 height 20
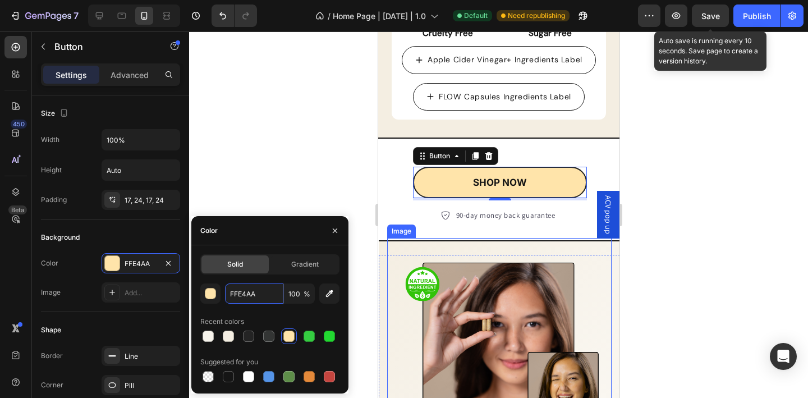
scroll to position [1584, 0]
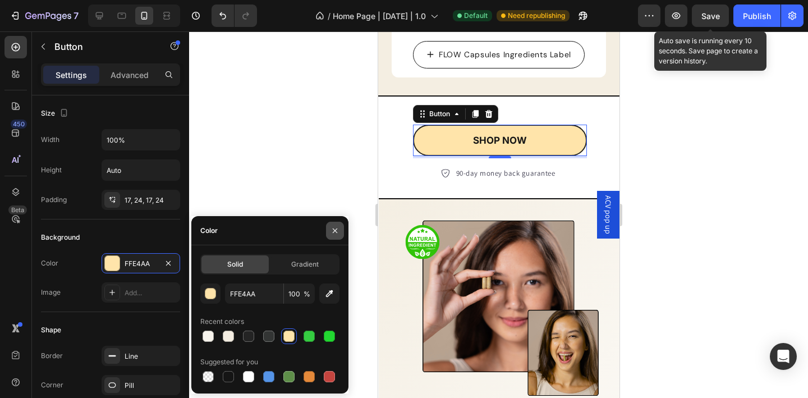
click at [335, 231] on icon "button" at bounding box center [334, 230] width 9 height 9
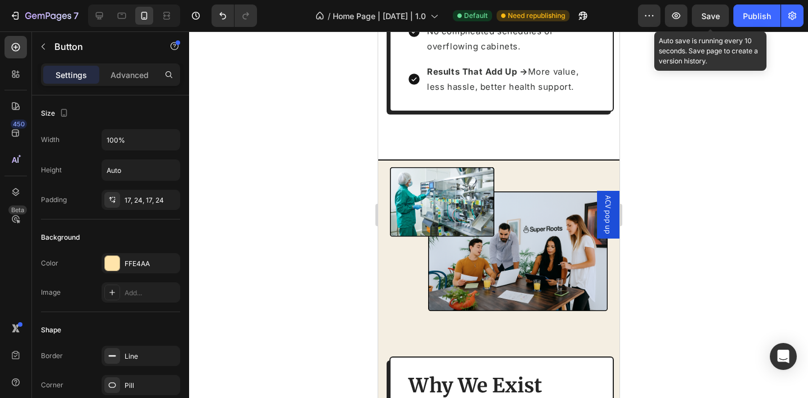
scroll to position [2734, 0]
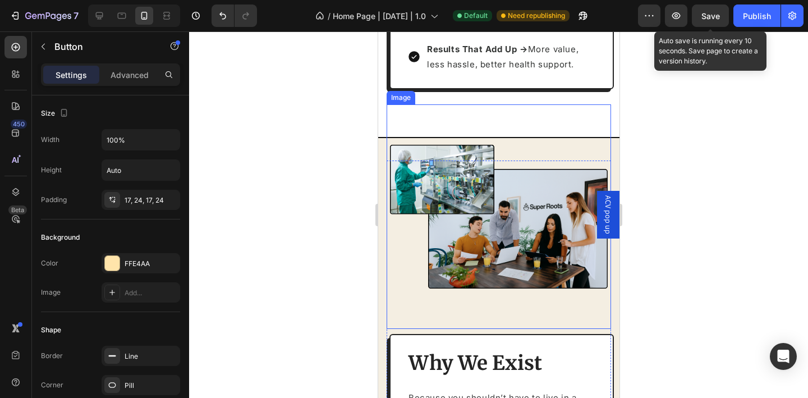
click at [466, 219] on img at bounding box center [498, 216] width 224 height 224
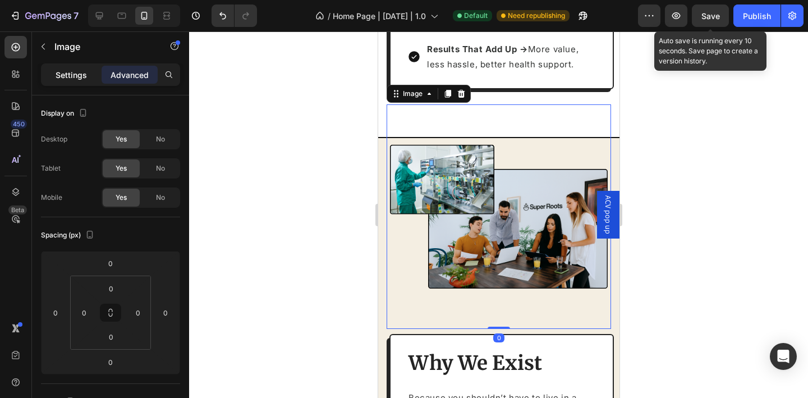
click at [81, 80] on p "Settings" at bounding box center [71, 75] width 31 height 12
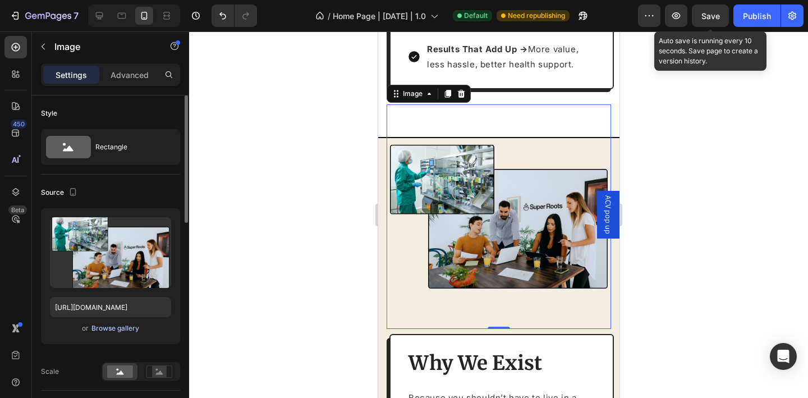
click at [135, 324] on div "Browse gallery" at bounding box center [115, 328] width 48 height 10
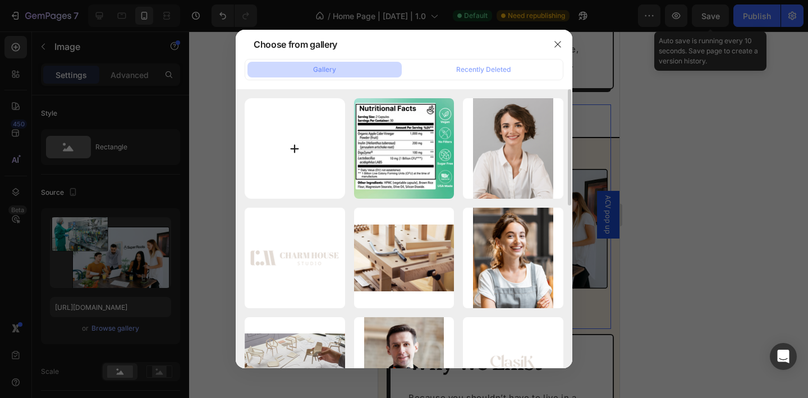
click at [319, 150] on input "file" at bounding box center [295, 148] width 100 height 100
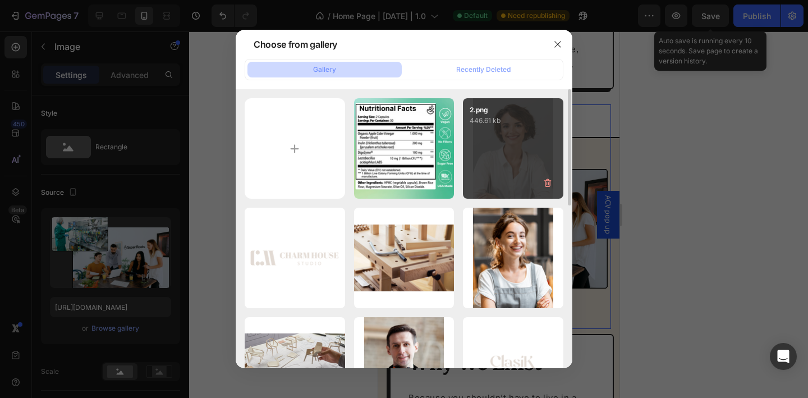
type input "C:\fakepath\Sr Labels (1).png"
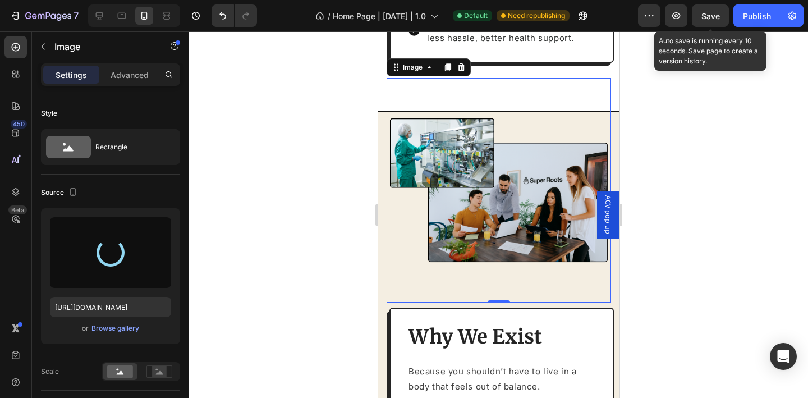
scroll to position [2762, 0]
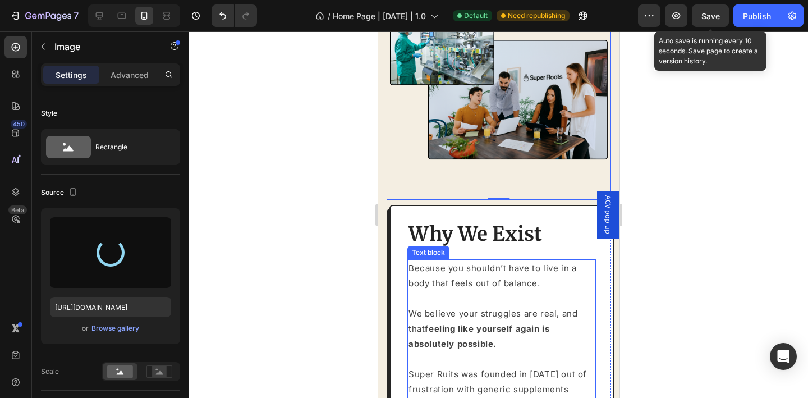
type input "https://cdn.shopify.com/s/files/1/0936/5392/6263/files/gempages_579472095457575…"
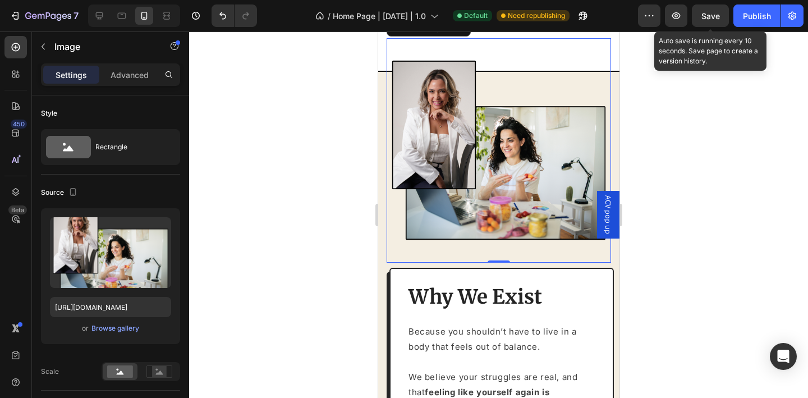
scroll to position [2800, 0]
click at [775, 238] on div at bounding box center [498, 214] width 619 height 366
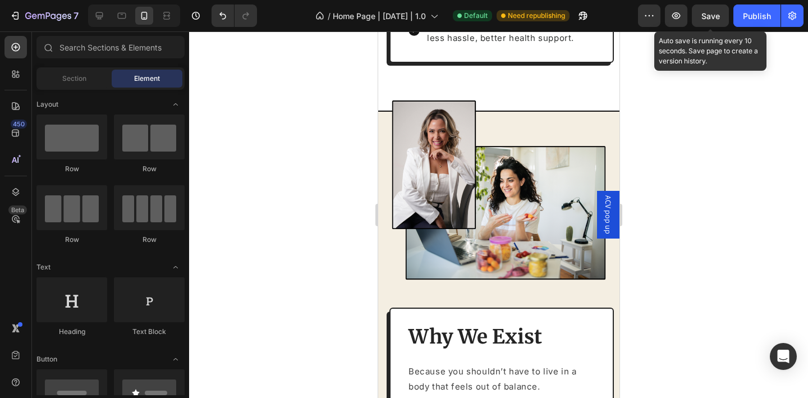
scroll to position [2760, 0]
click at [100, 20] on icon at bounding box center [99, 15] width 11 height 11
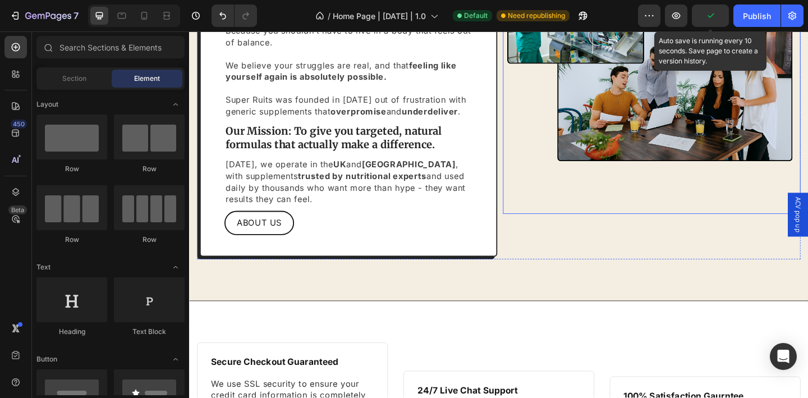
scroll to position [2727, 0]
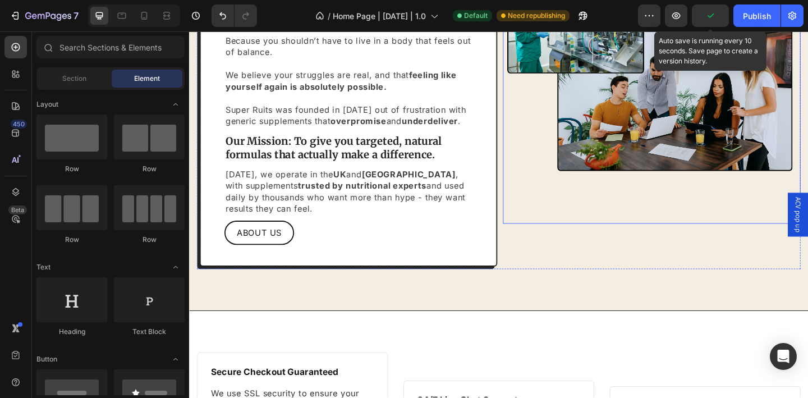
click at [584, 182] on img at bounding box center [690, 81] width 320 height 320
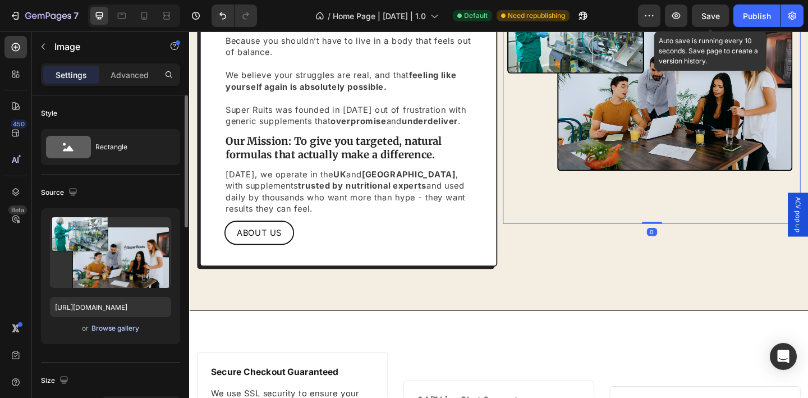
click at [132, 332] on div "Browse gallery" at bounding box center [115, 328] width 48 height 10
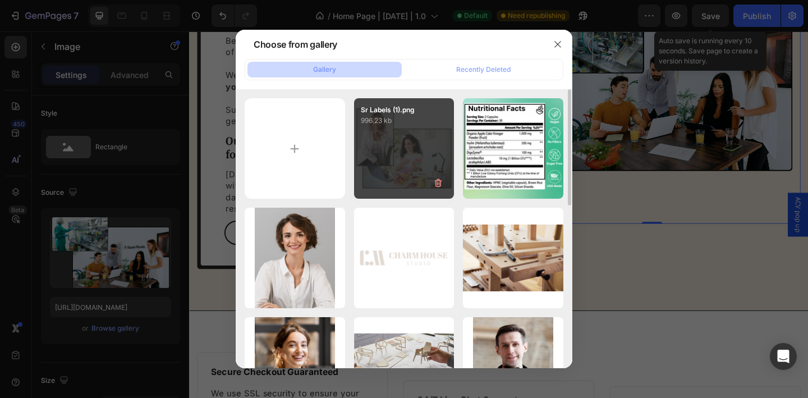
click at [388, 162] on div "Sr Labels (1).png 996.23 kb" at bounding box center [404, 148] width 100 height 100
type input "https://cdn.shopify.com/s/files/1/0936/5392/6263/files/gempages_579472095457575…"
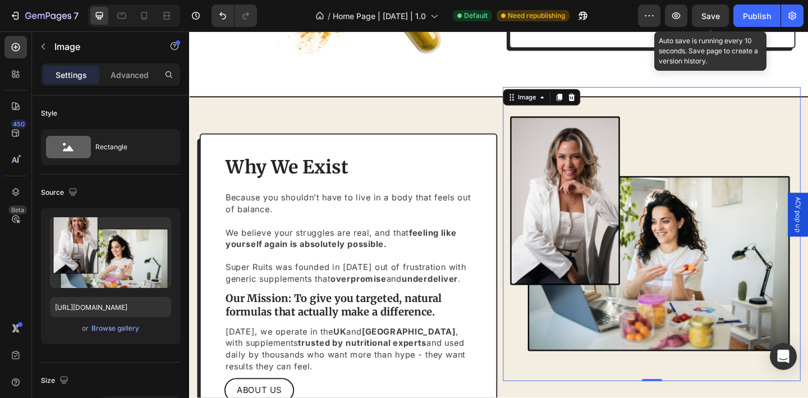
scroll to position [2559, 0]
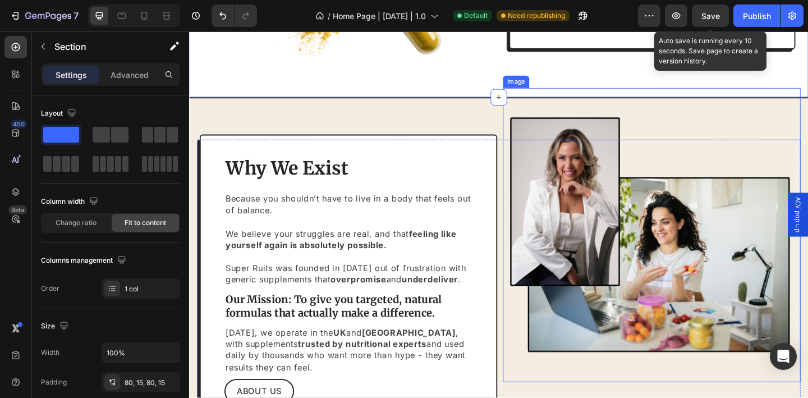
scroll to position [2644, 0]
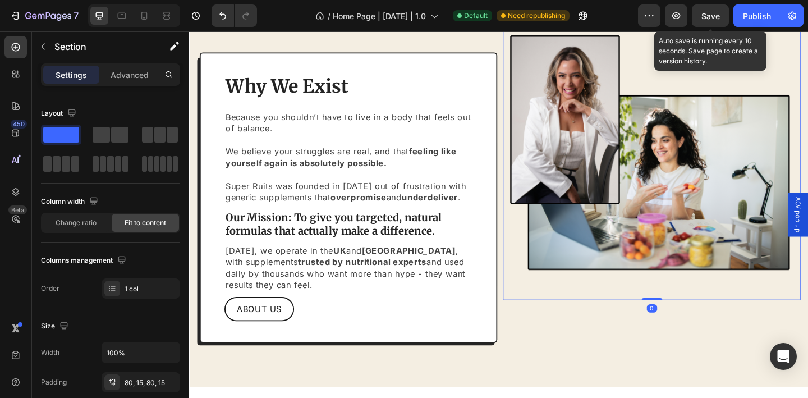
click at [586, 214] on img at bounding box center [690, 164] width 320 height 320
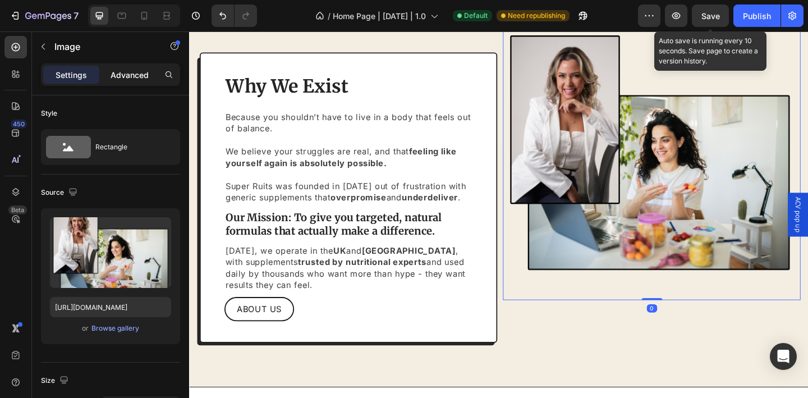
click at [123, 82] on div "Advanced" at bounding box center [130, 75] width 56 height 18
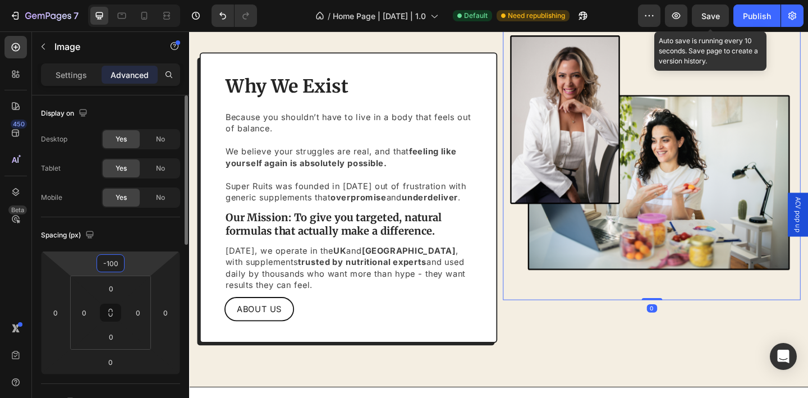
click at [113, 265] on input "-100" at bounding box center [110, 263] width 22 height 17
type input "0"
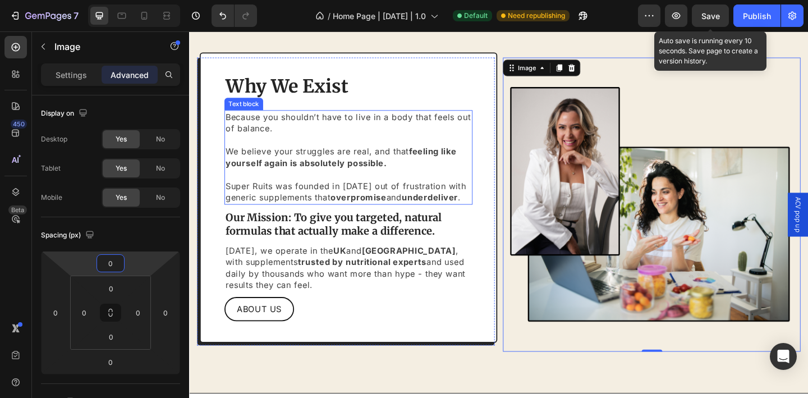
scroll to position [2540, 0]
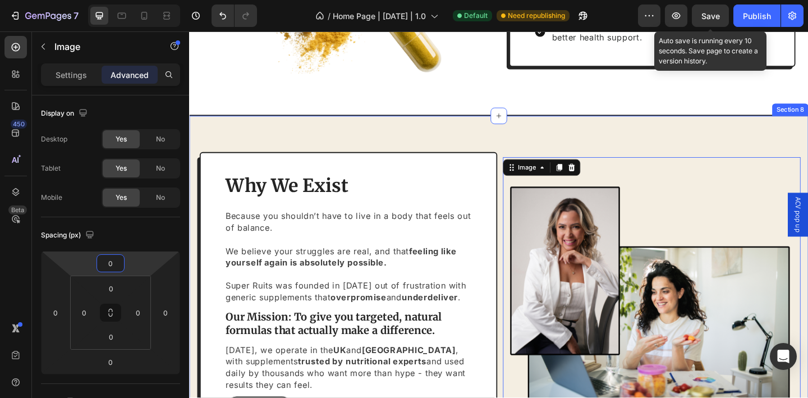
click at [457, 135] on div "Why We Exist Heading Because you shouldn’t have to live in a body that feels ou…" at bounding box center [525, 327] width 673 height 411
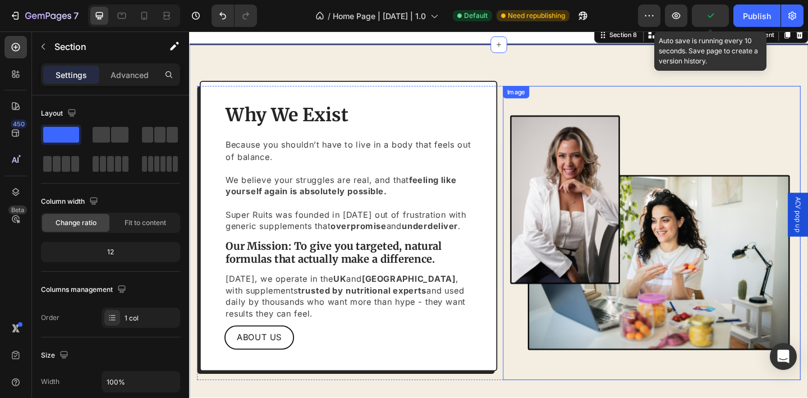
scroll to position [2598, 0]
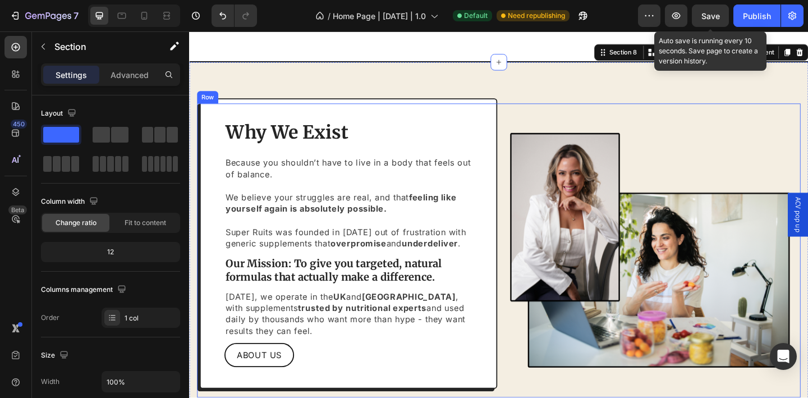
click at [523, 115] on div "Why We Exist Heading Because you shouldn’t have to live in a body that feels ou…" at bounding box center [525, 270] width 656 height 320
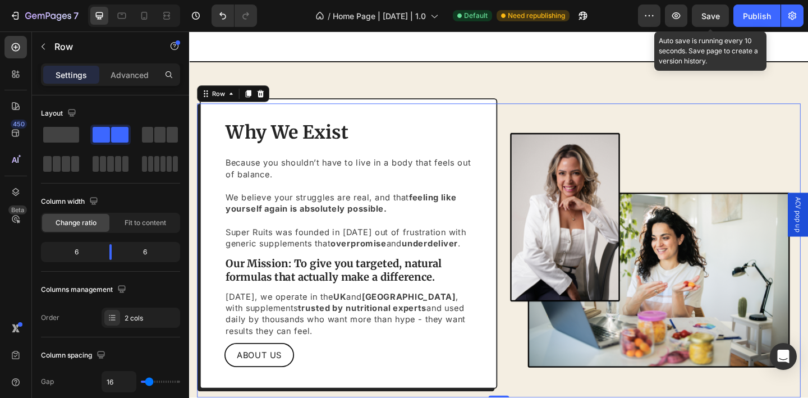
scroll to position [478, 0]
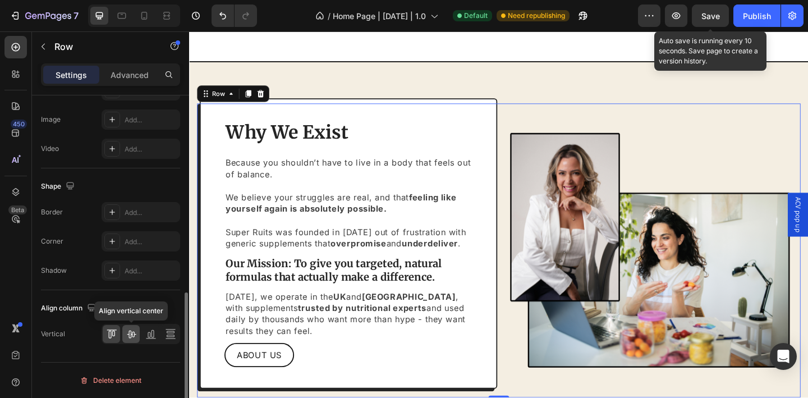
click at [129, 335] on icon at bounding box center [131, 333] width 11 height 11
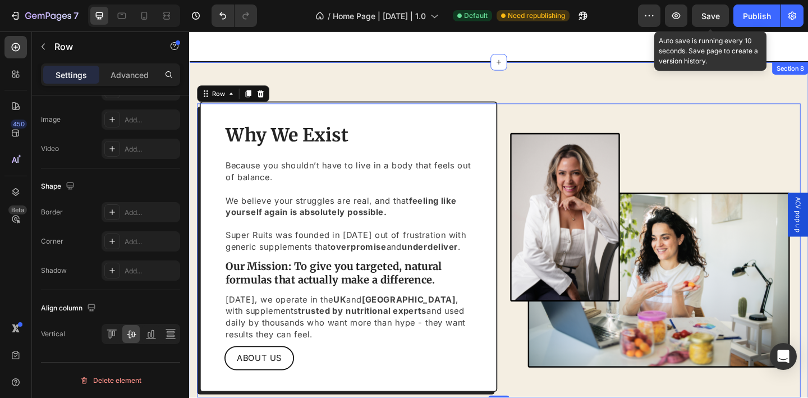
click at [412, 83] on div "Why We Exist Heading Because you shouldn’t have to live in a body that feels ou…" at bounding box center [525, 269] width 673 height 411
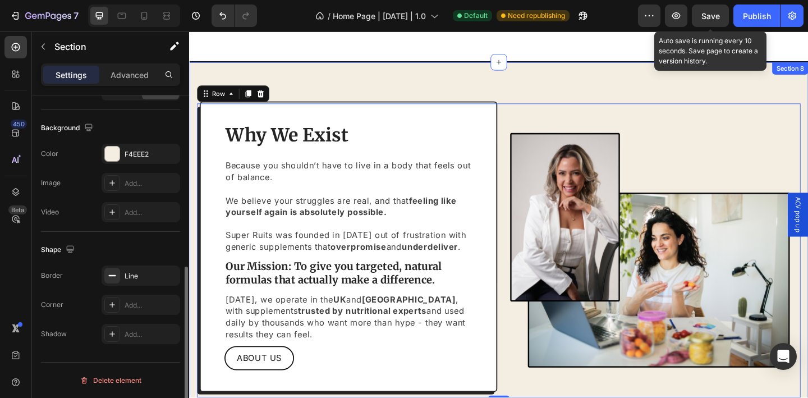
scroll to position [0, 0]
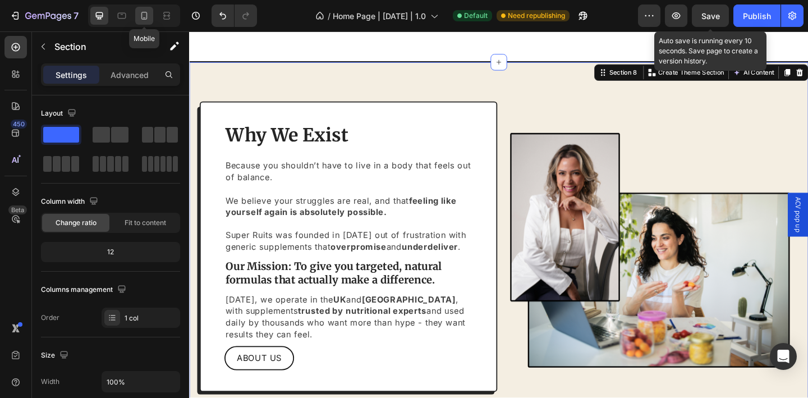
click at [151, 13] on div at bounding box center [144, 16] width 18 height 18
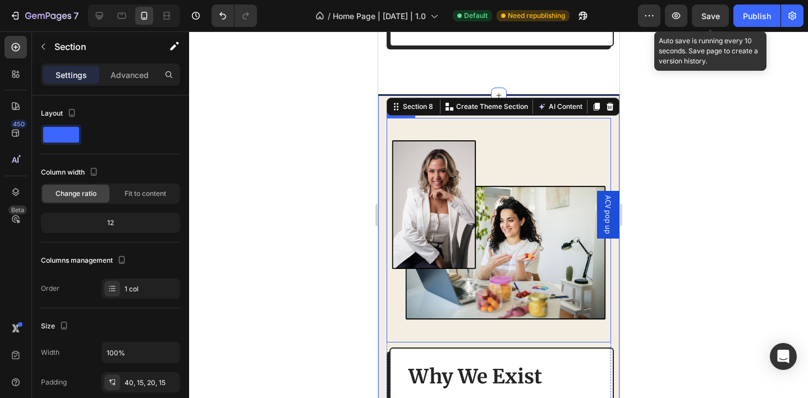
scroll to position [2792, 0]
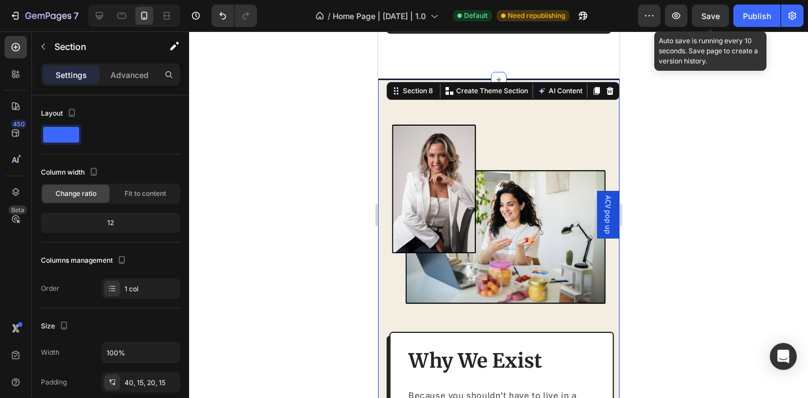
click at [710, 206] on div at bounding box center [498, 214] width 619 height 366
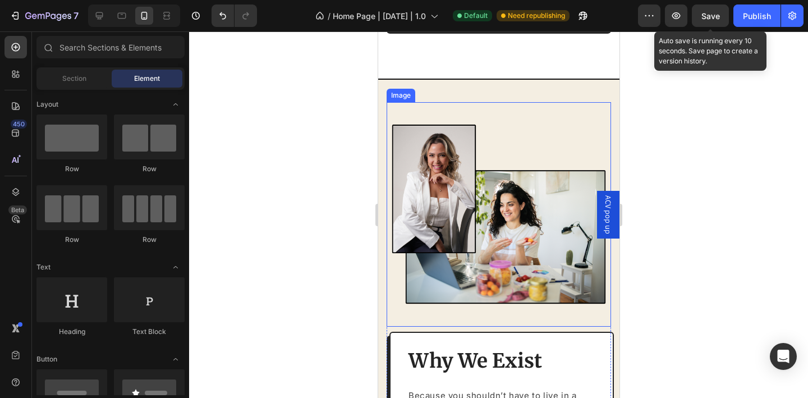
click at [485, 118] on img at bounding box center [498, 214] width 224 height 224
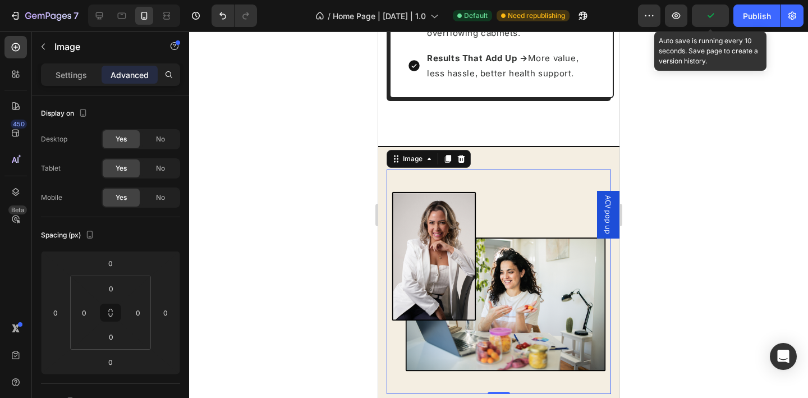
click at [674, 195] on div at bounding box center [498, 214] width 619 height 366
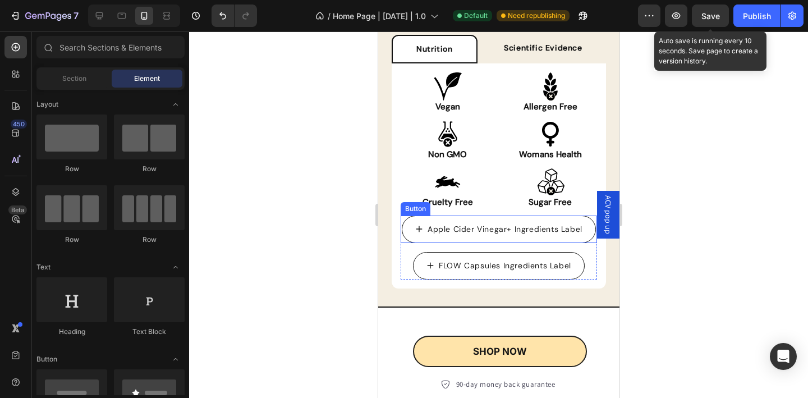
scroll to position [1750, 0]
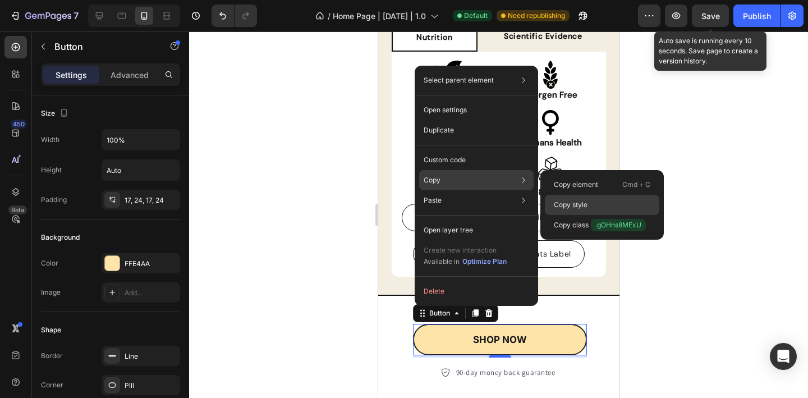
click at [565, 215] on div "Copy style" at bounding box center [602, 225] width 114 height 20
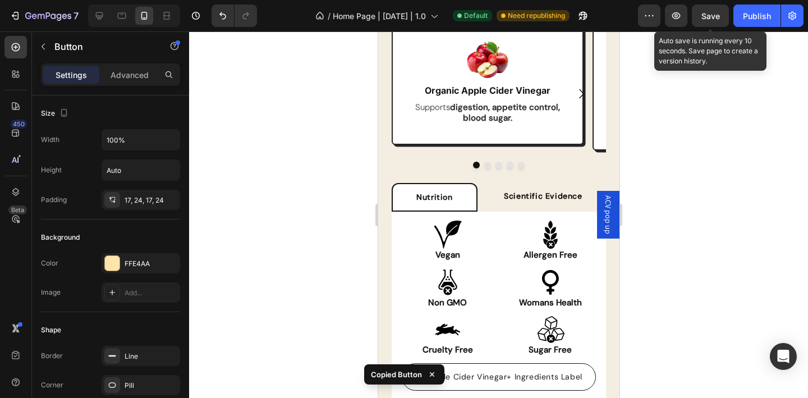
scroll to position [1159, 0]
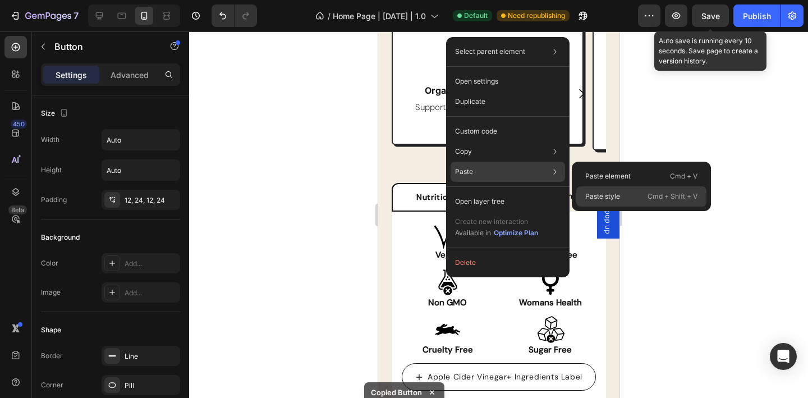
click at [601, 195] on p "Paste style" at bounding box center [602, 196] width 35 height 10
type input "100%"
type input "17"
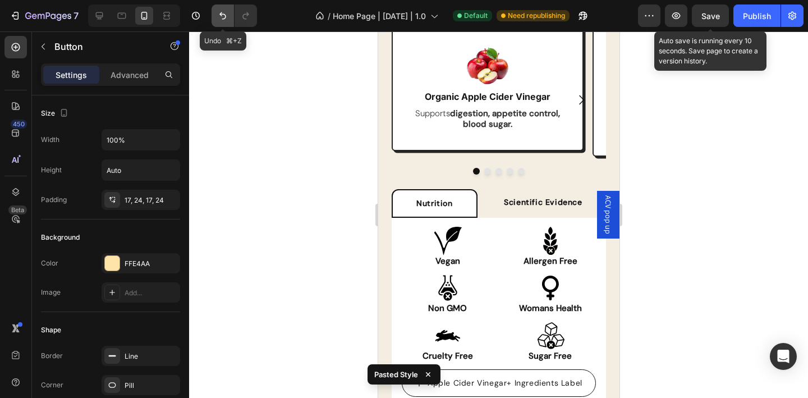
click at [223, 15] on icon "Undo/Redo" at bounding box center [222, 15] width 11 height 11
type input "Auto"
type input "14"
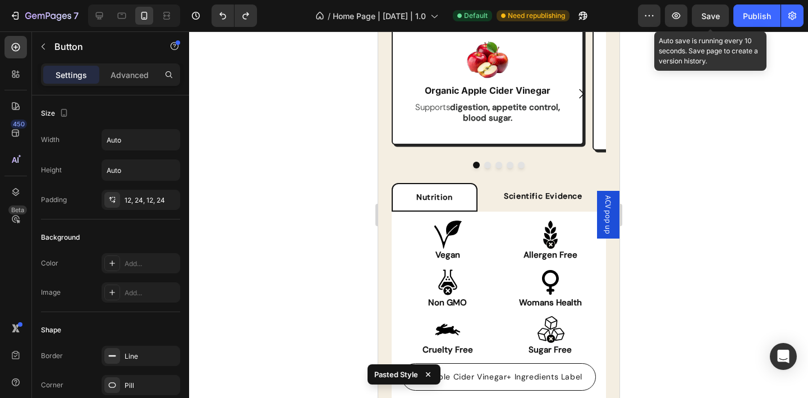
click at [296, 137] on div at bounding box center [498, 214] width 619 height 366
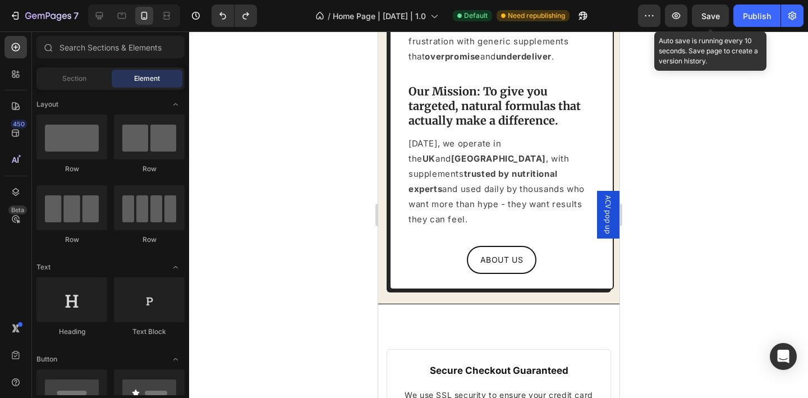
scroll to position [3625, 0]
click at [506, 195] on p "Today, we operate in the UK and USA , with supplements trusted by nutritional e…" at bounding box center [501, 181] width 186 height 91
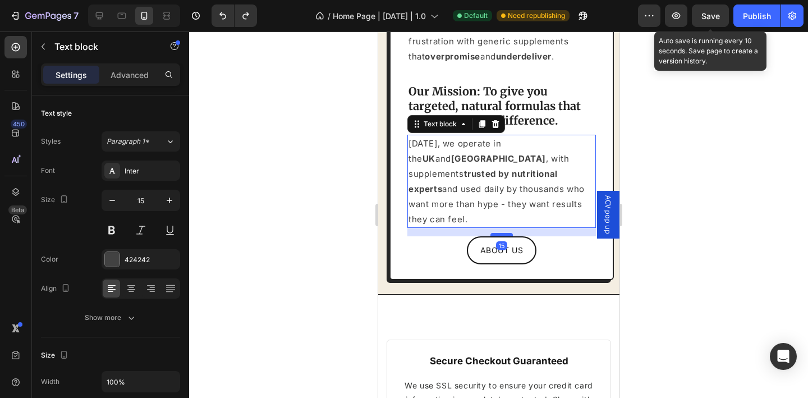
click at [502, 233] on div at bounding box center [501, 234] width 22 height 3
click at [666, 215] on div at bounding box center [498, 214] width 619 height 366
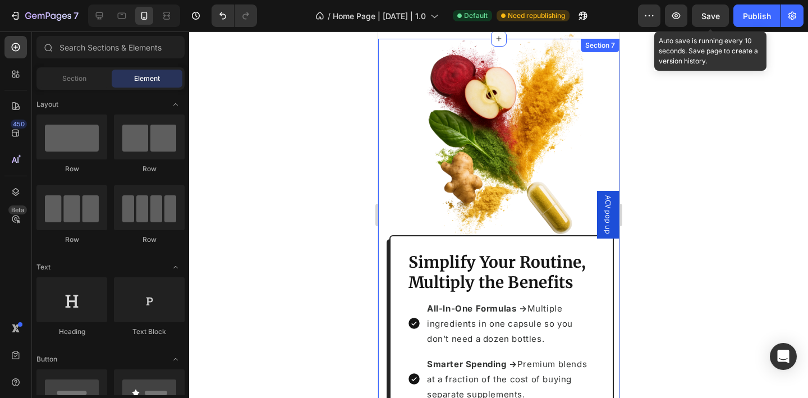
scroll to position [2617, 0]
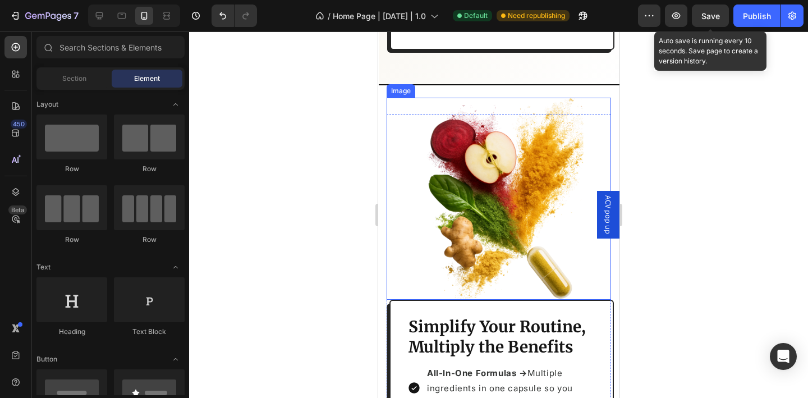
click at [445, 231] on img at bounding box center [498, 199] width 202 height 202
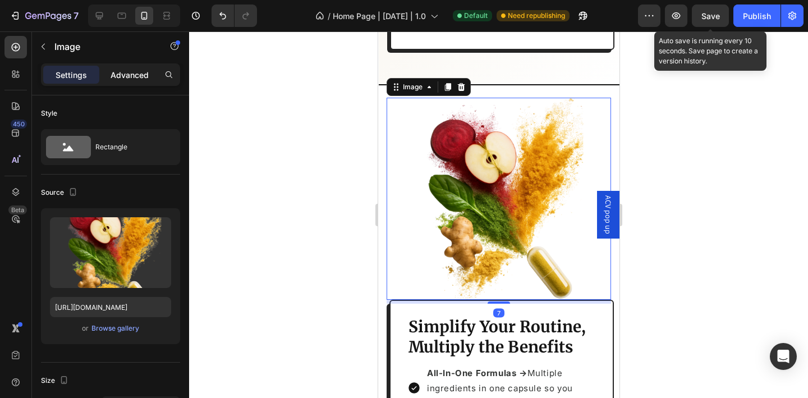
click at [130, 77] on p "Advanced" at bounding box center [130, 75] width 38 height 12
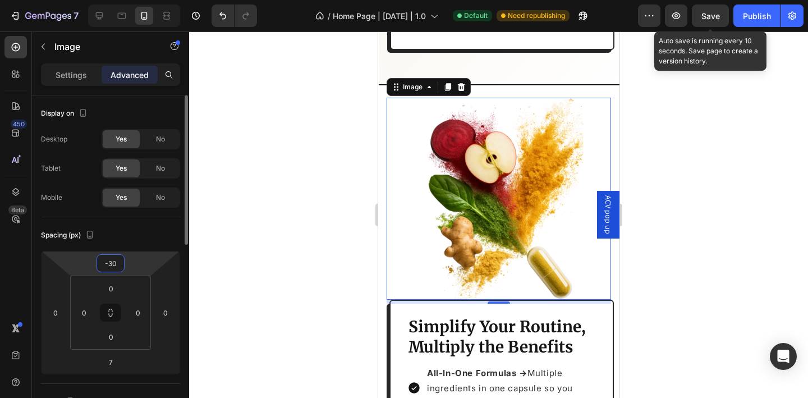
click at [109, 261] on input "-30" at bounding box center [110, 263] width 22 height 17
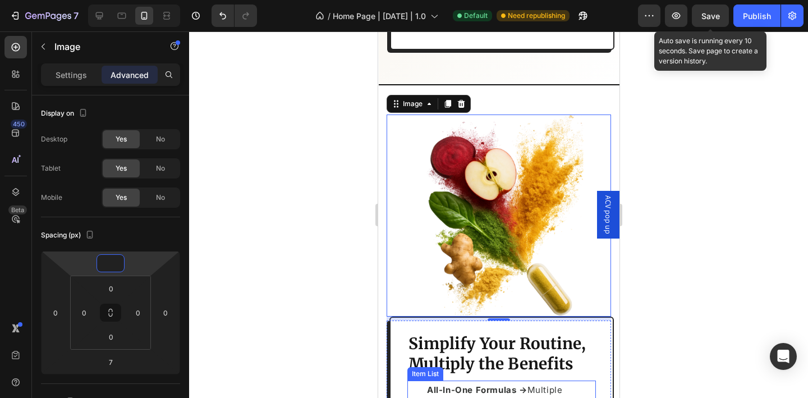
scroll to position [2832, 0]
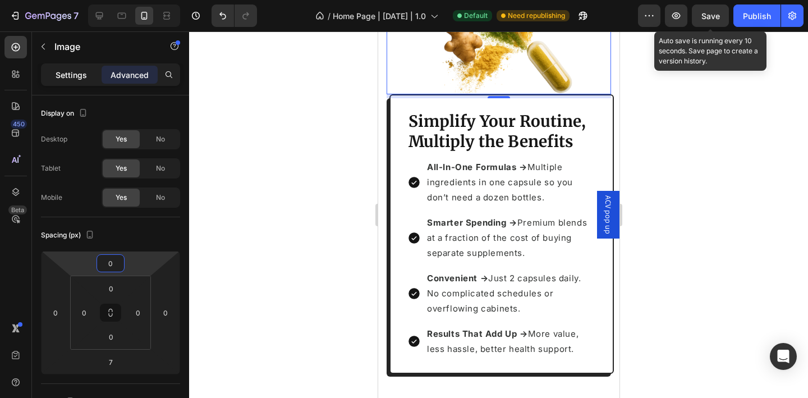
click at [69, 71] on p "Settings" at bounding box center [71, 75] width 31 height 12
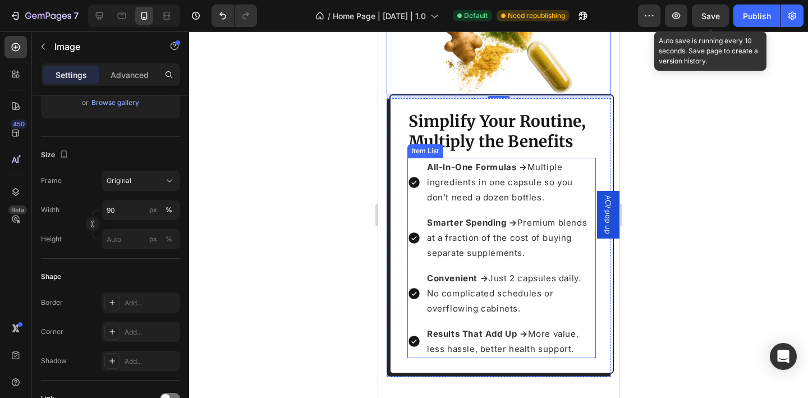
scroll to position [3067, 0]
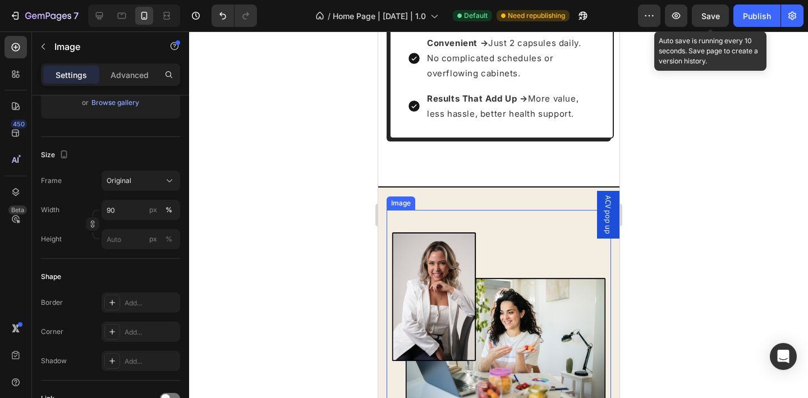
click at [511, 264] on img at bounding box center [498, 322] width 224 height 224
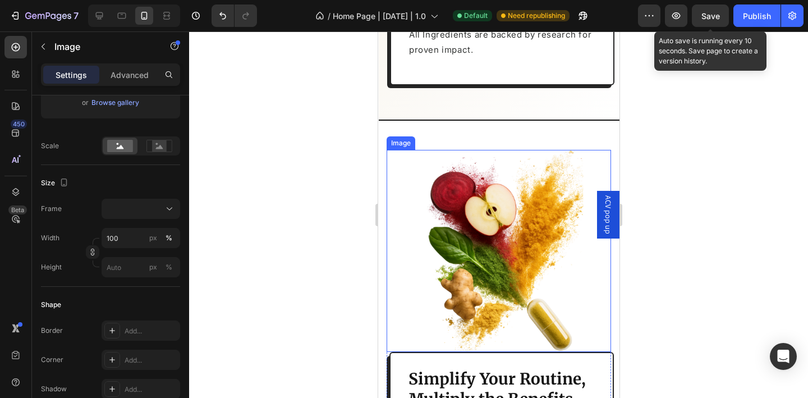
scroll to position [2584, 0]
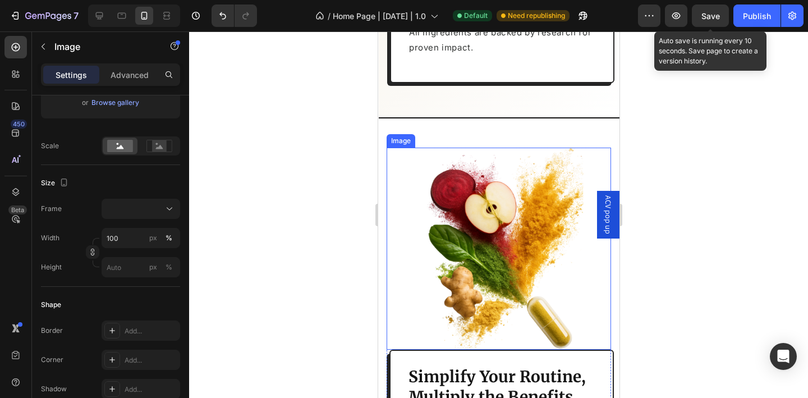
click at [487, 220] on img at bounding box center [498, 249] width 202 height 202
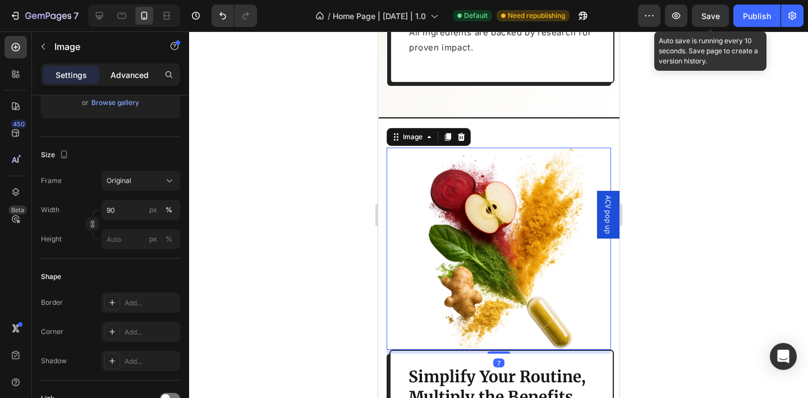
click at [123, 67] on div "Advanced" at bounding box center [130, 75] width 56 height 18
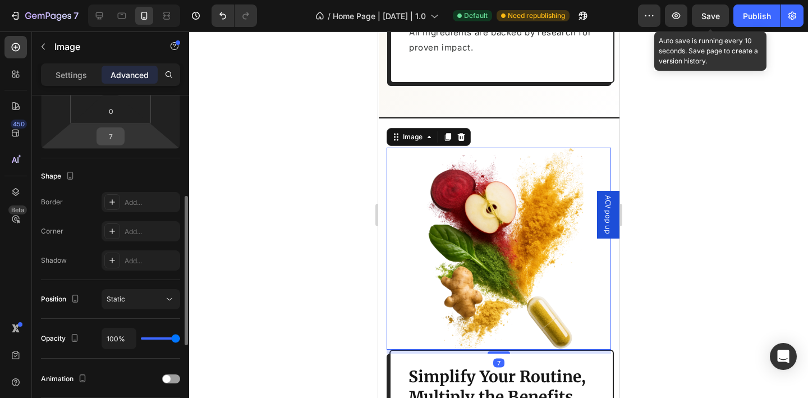
click at [113, 136] on input "7" at bounding box center [110, 136] width 22 height 17
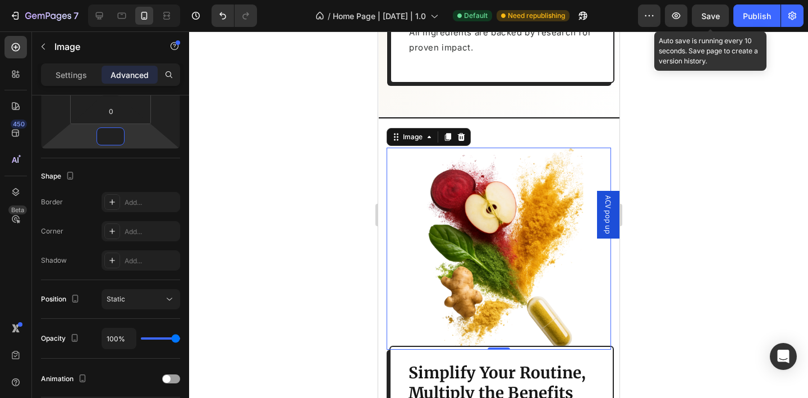
click at [490, 310] on img at bounding box center [498, 249] width 202 height 202
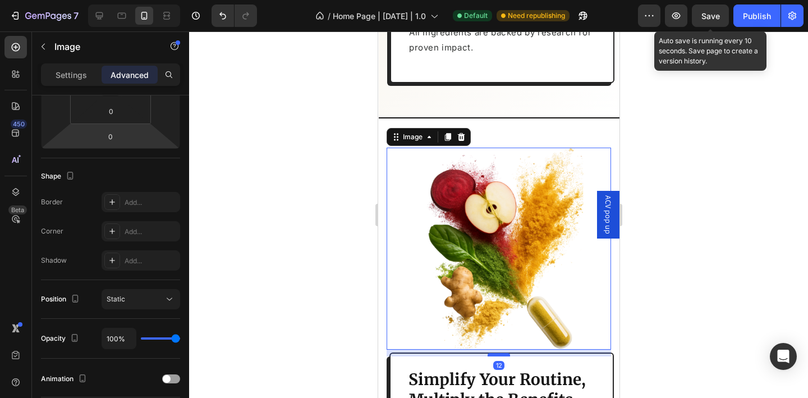
drag, startPoint x: 491, startPoint y: 333, endPoint x: 491, endPoint y: 339, distance: 6.8
click at [491, 353] on div at bounding box center [498, 354] width 22 height 3
type input "12"
click at [660, 281] on div at bounding box center [498, 214] width 619 height 366
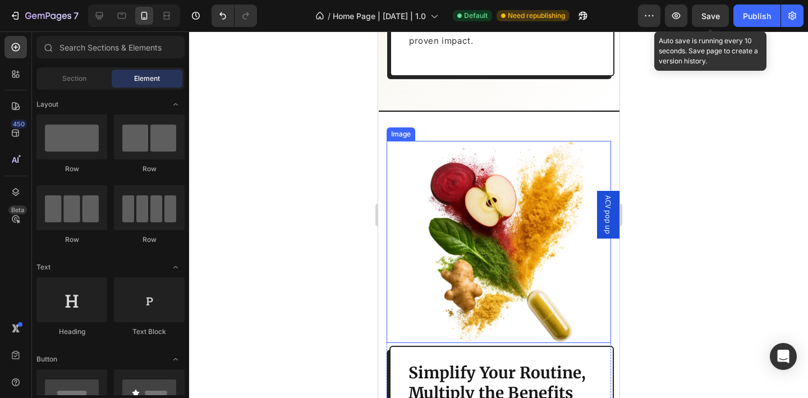
scroll to position [2598, 0]
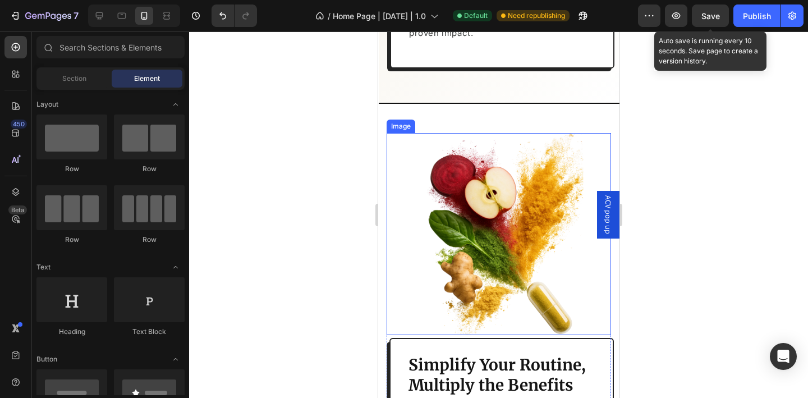
click at [503, 160] on img at bounding box center [498, 234] width 202 height 202
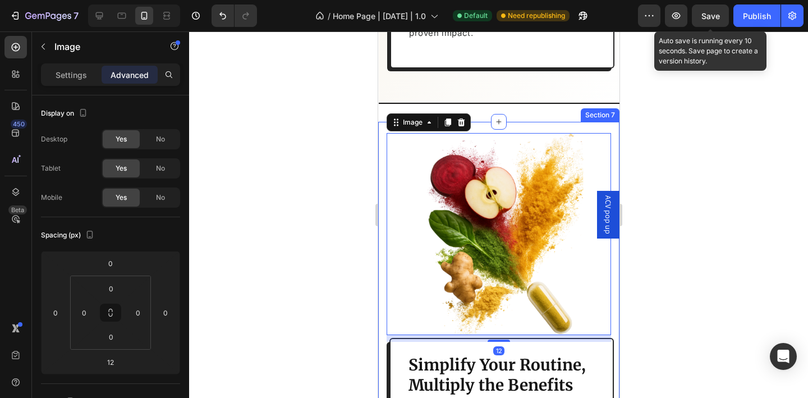
click at [531, 122] on div "Image 12 Simplify Your Routine, Multiply the Benefits Heading All-In-One Formul…" at bounding box center [498, 394] width 241 height 544
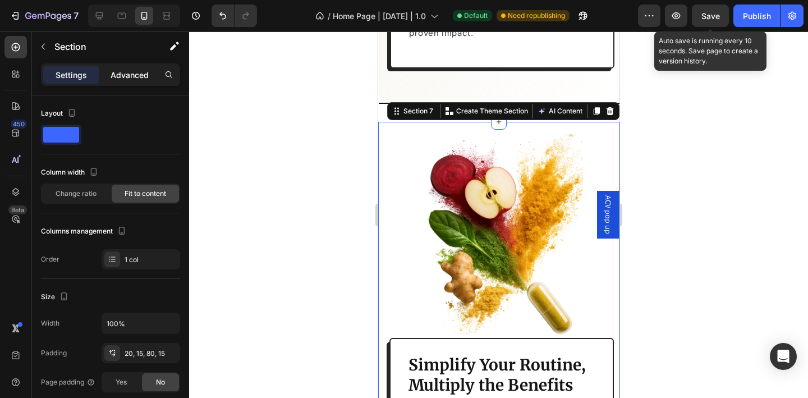
click at [132, 69] on p "Advanced" at bounding box center [130, 75] width 38 height 12
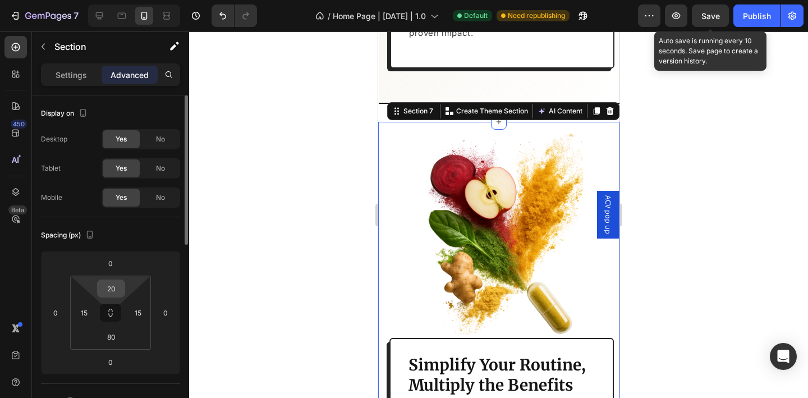
click at [116, 284] on input "20" at bounding box center [111, 288] width 22 height 17
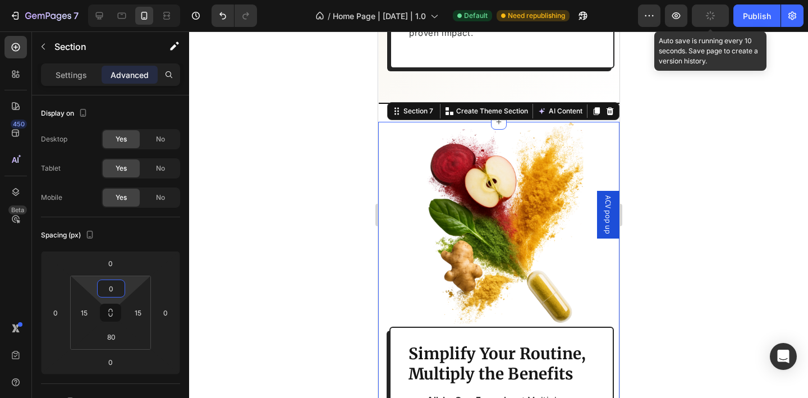
click at [324, 211] on div at bounding box center [498, 214] width 619 height 366
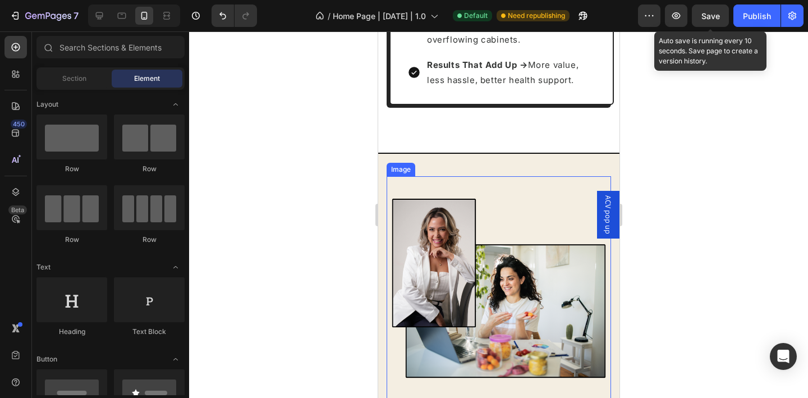
scroll to position [3096, 0]
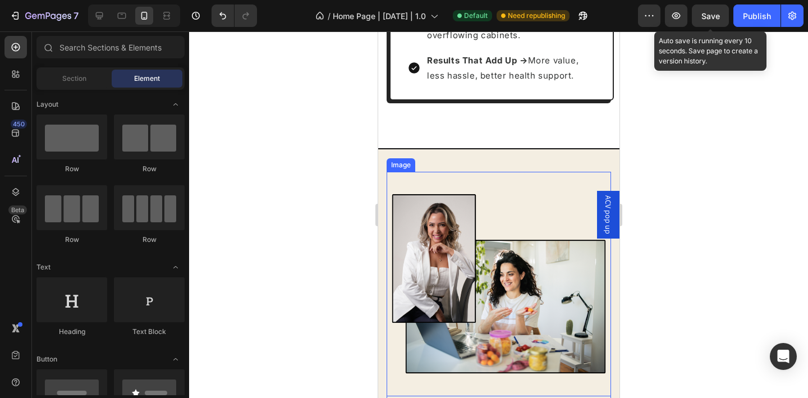
click at [489, 194] on img at bounding box center [498, 284] width 224 height 224
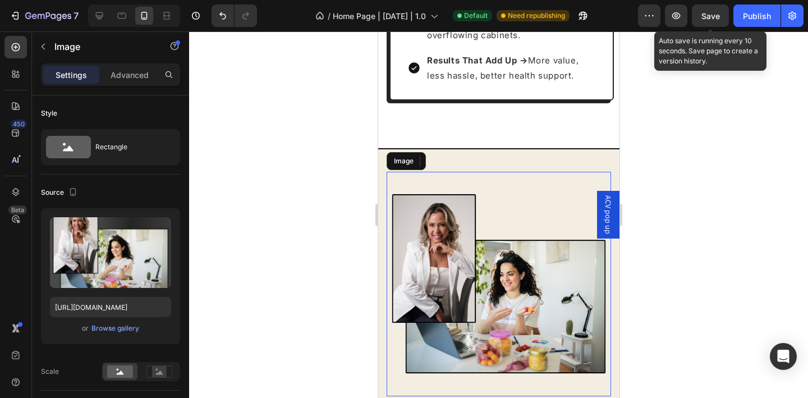
scroll to position [3107, 0]
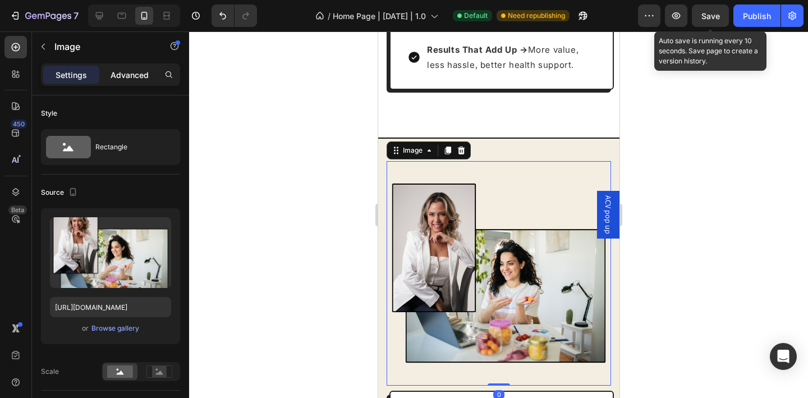
click at [129, 76] on p "Advanced" at bounding box center [130, 75] width 38 height 12
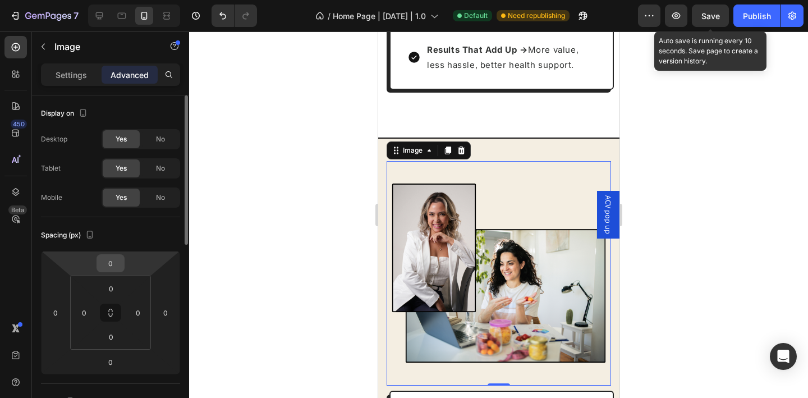
click at [109, 260] on input "0" at bounding box center [110, 263] width 22 height 17
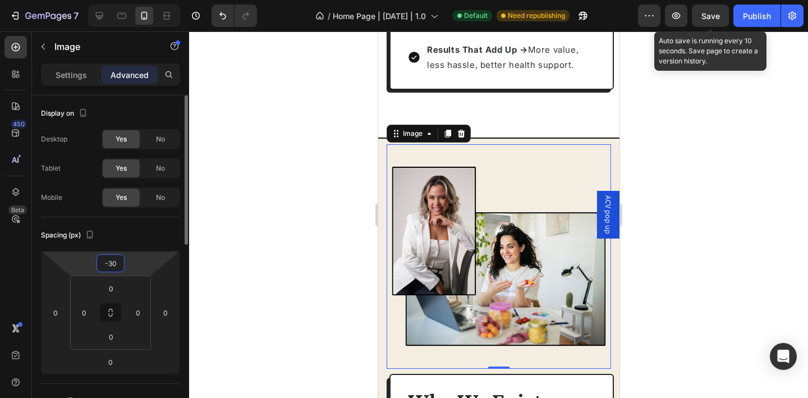
type input "-3"
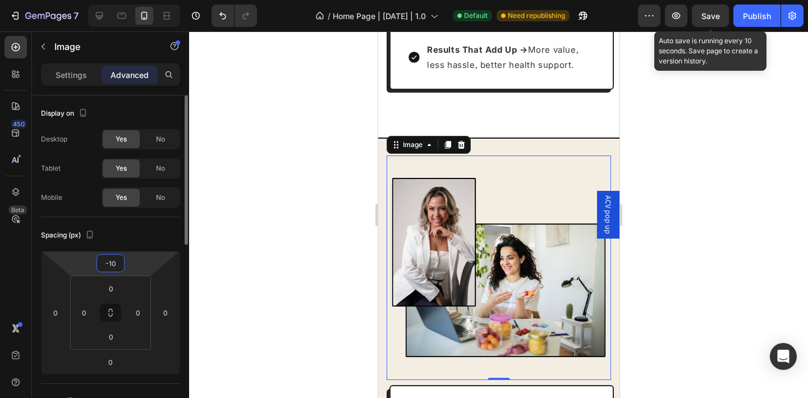
type input "-100"
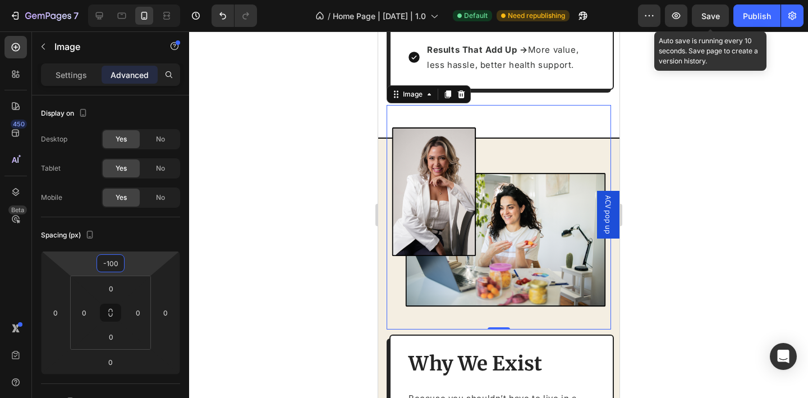
click at [267, 234] on div at bounding box center [498, 214] width 619 height 366
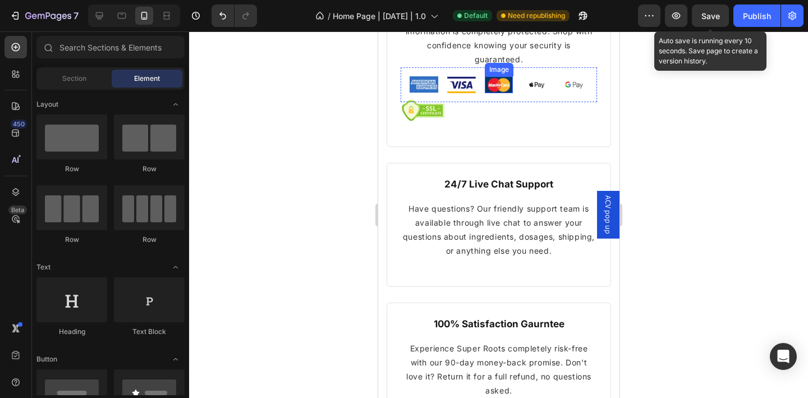
scroll to position [4179, 0]
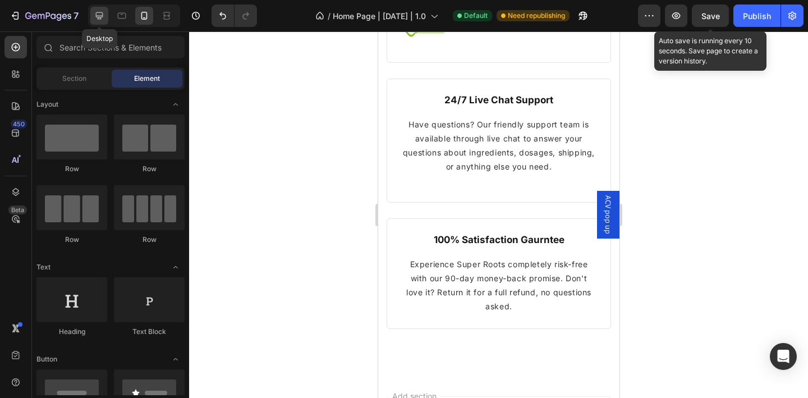
click at [100, 19] on icon at bounding box center [99, 15] width 7 height 7
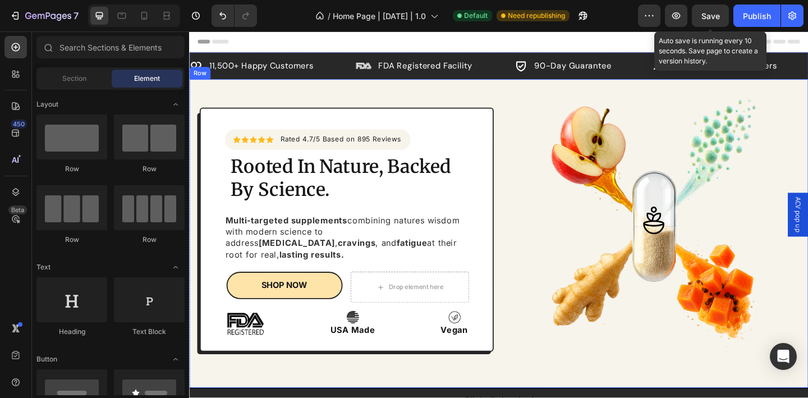
click at [509, 103] on div "Icon Icon Icon Icon Icon Icon List Hoz Rated 4.7/5 Based on 895 Reviews Text bl…" at bounding box center [525, 251] width 673 height 335
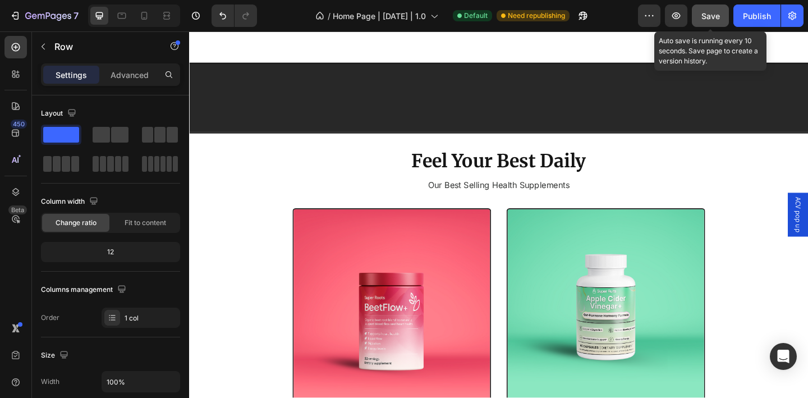
scroll to position [587, 0]
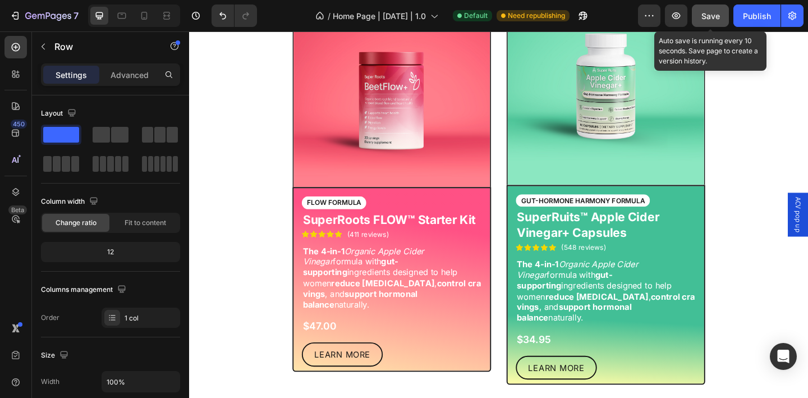
click at [705, 18] on span "Save" at bounding box center [710, 16] width 19 height 10
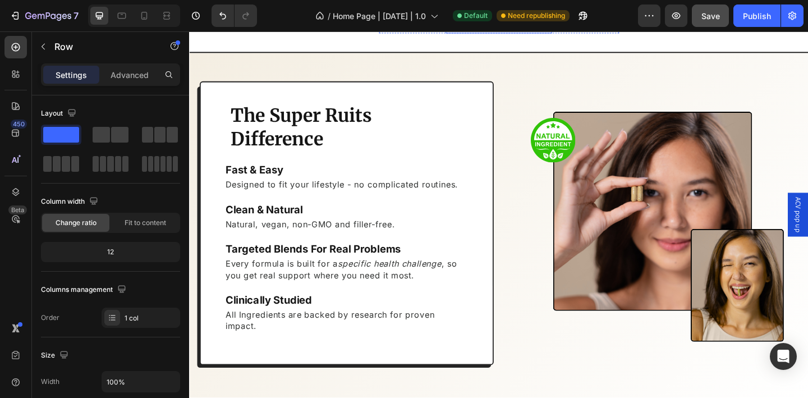
scroll to position [1432, 0]
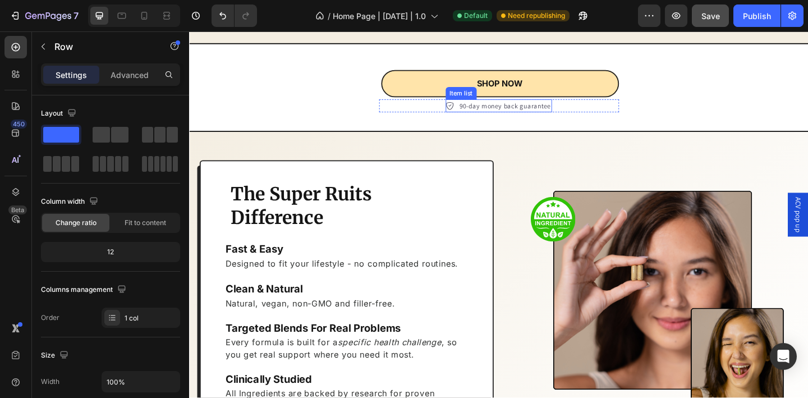
click at [468, 117] on icon at bounding box center [472, 112] width 9 height 9
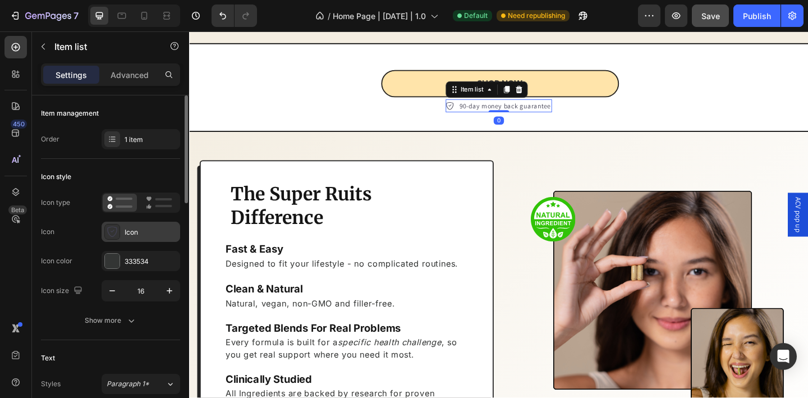
click at [141, 227] on div "Icon" at bounding box center [151, 232] width 53 height 10
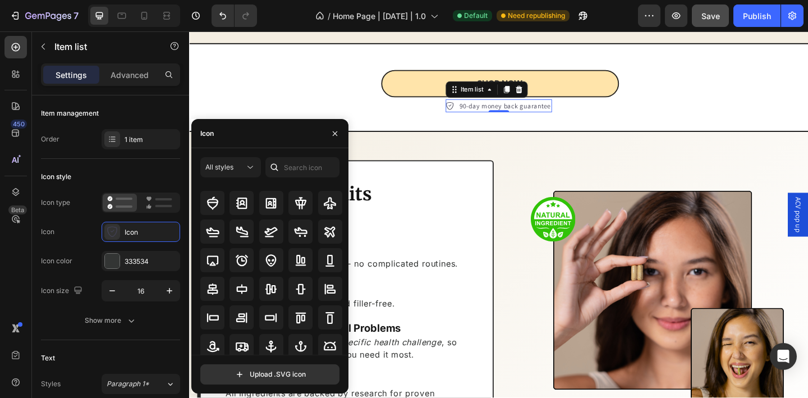
scroll to position [0, 0]
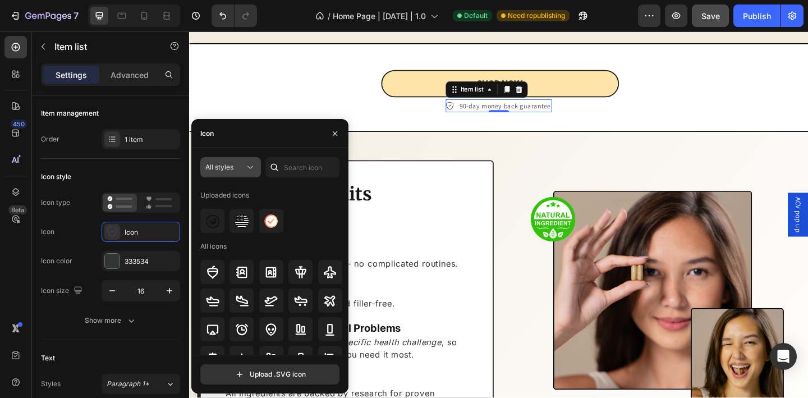
click at [247, 171] on icon at bounding box center [250, 167] width 11 height 11
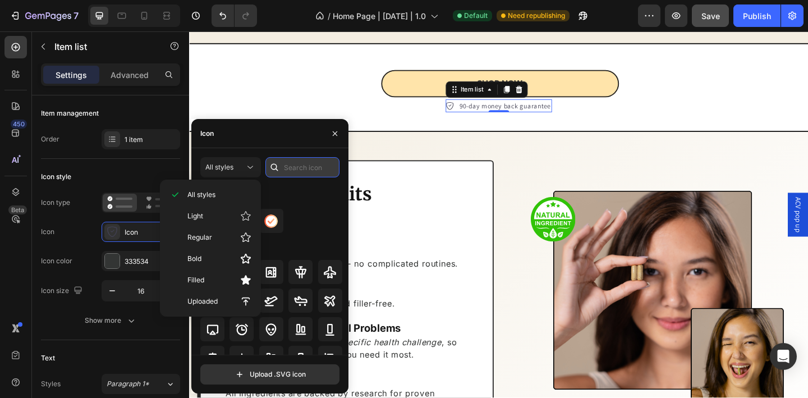
click at [307, 167] on input "text" at bounding box center [302, 167] width 74 height 20
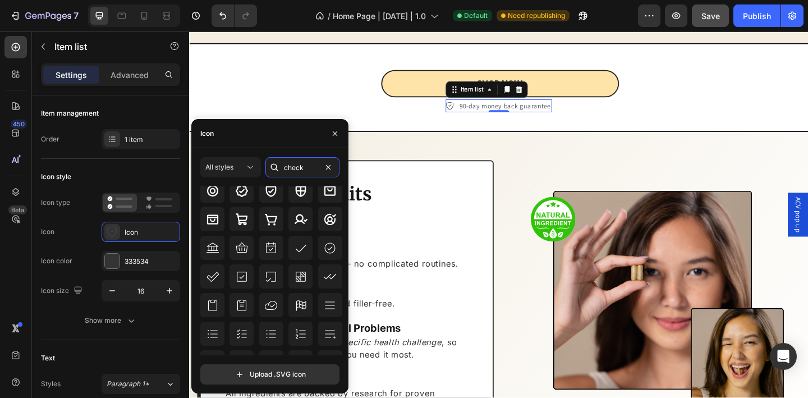
scroll to position [197, 0]
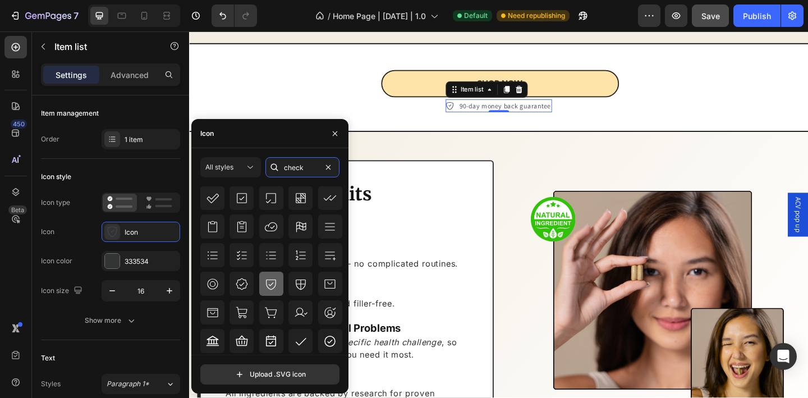
type input "check"
click at [269, 286] on icon at bounding box center [270, 283] width 13 height 13
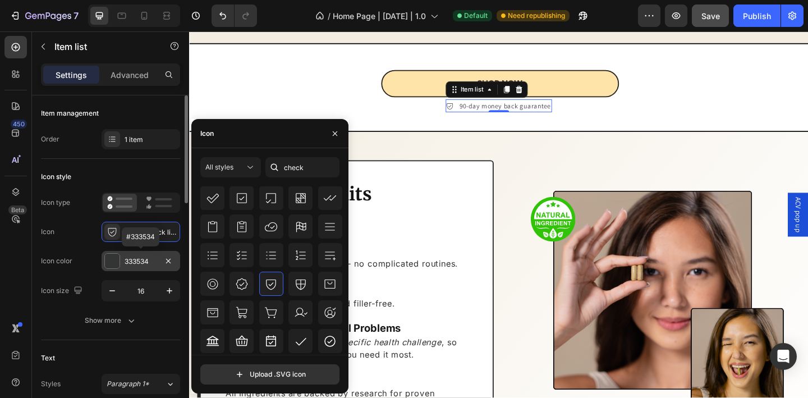
click at [144, 263] on div "333534" at bounding box center [141, 261] width 33 height 10
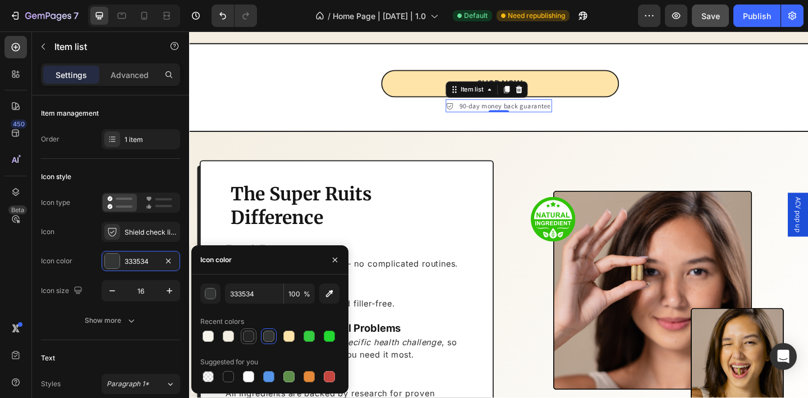
click at [252, 335] on div at bounding box center [248, 335] width 11 height 11
type input "242424"
click at [507, 118] on p "90-day money back guarantee" at bounding box center [532, 112] width 99 height 11
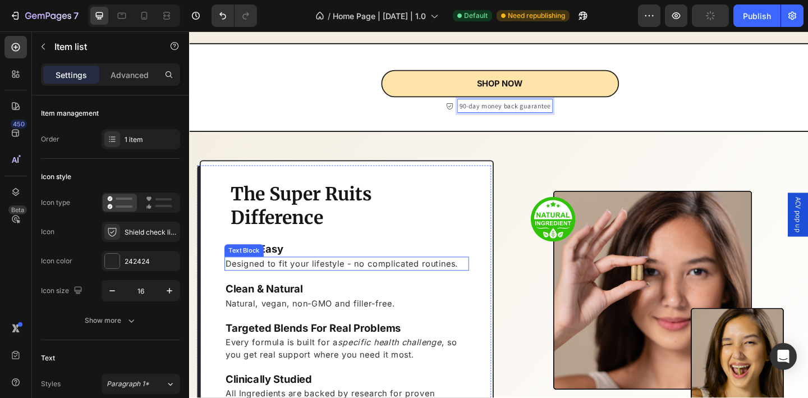
click at [417, 290] on p "Designed to fit your lifestyle - no complicated routines." at bounding box center [360, 284] width 264 height 12
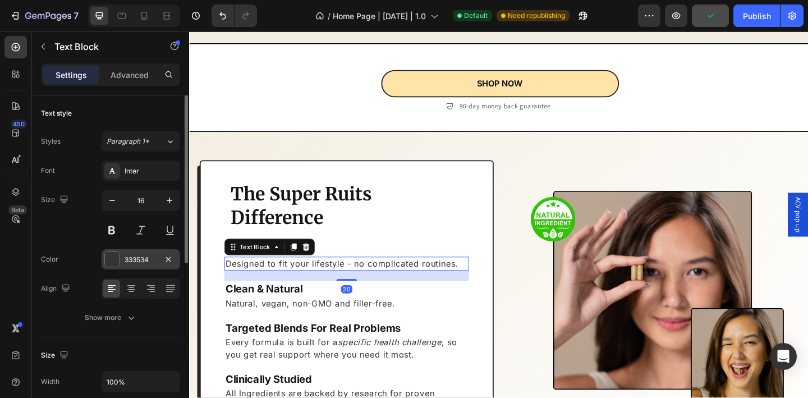
click at [144, 263] on div "333534" at bounding box center [141, 260] width 33 height 10
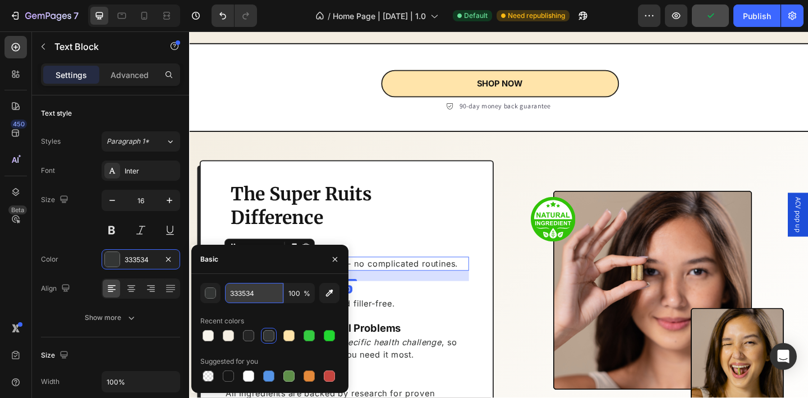
click at [244, 292] on input "333534" at bounding box center [254, 293] width 58 height 20
click at [334, 264] on button "button" at bounding box center [335, 259] width 18 height 18
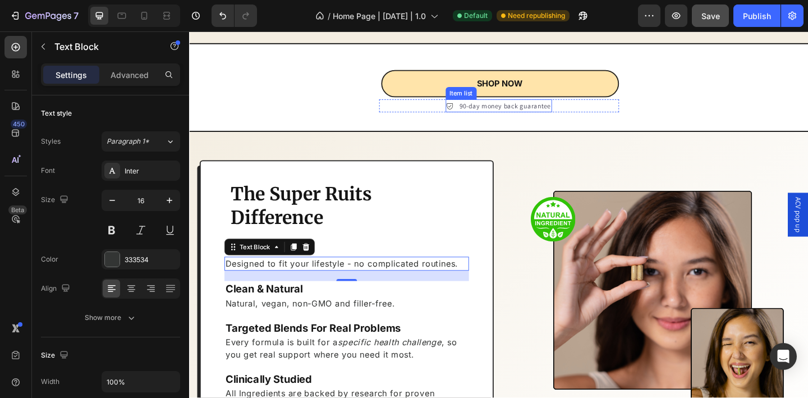
click at [489, 118] on p "90-day money back guarantee" at bounding box center [532, 112] width 99 height 11
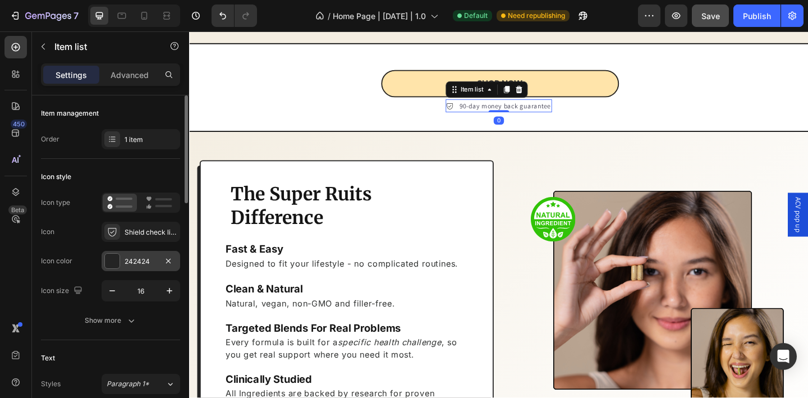
click at [141, 263] on div "242424" at bounding box center [141, 261] width 33 height 10
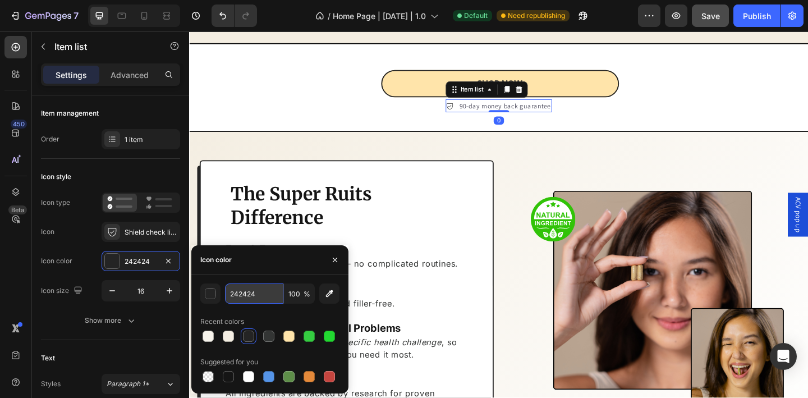
click at [250, 297] on input "242424" at bounding box center [254, 293] width 58 height 20
paste input "33353"
type input "333534"
click at [468, 117] on icon at bounding box center [472, 112] width 9 height 9
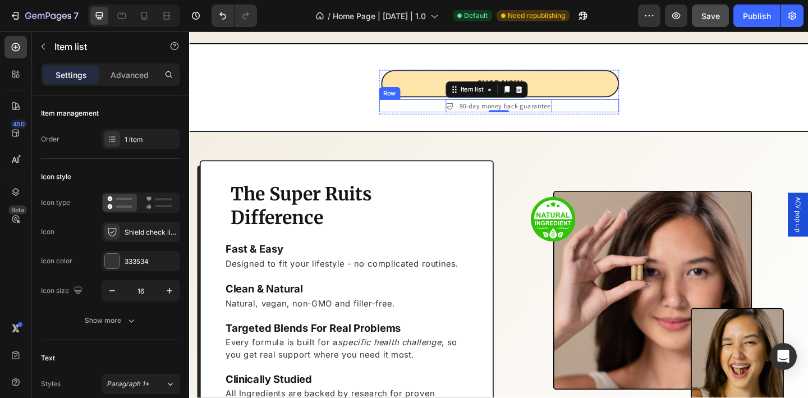
click at [443, 120] on div "90-day money back guarantee Item list 0 Row" at bounding box center [526, 112] width 261 height 15
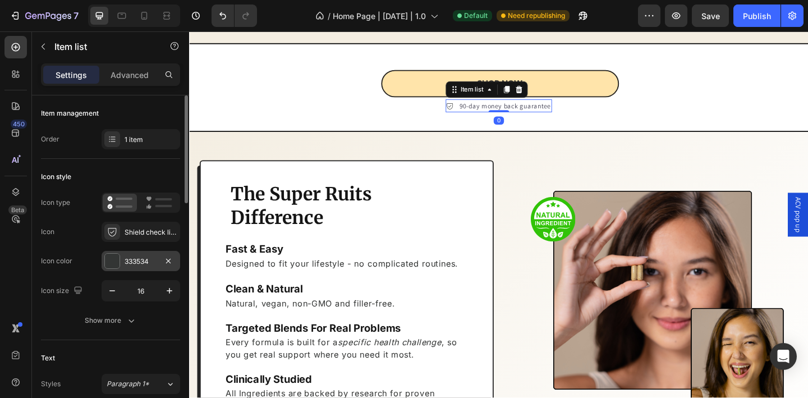
click at [141, 258] on div "333534" at bounding box center [141, 261] width 33 height 10
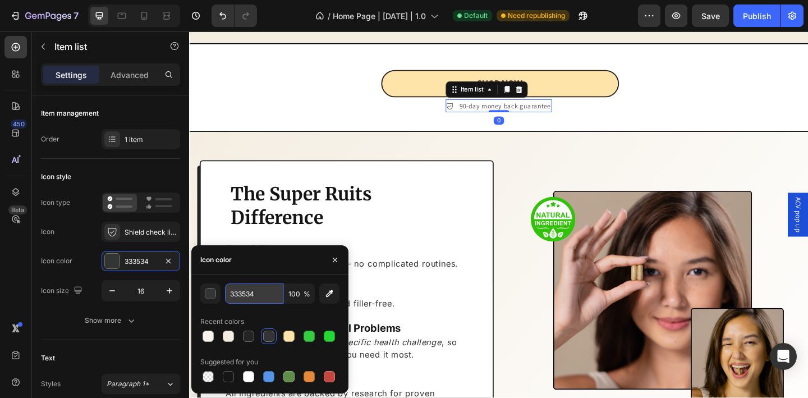
click at [245, 295] on input "333534" at bounding box center [254, 293] width 58 height 20
drag, startPoint x: 334, startPoint y: 257, endPoint x: 131, endPoint y: 247, distance: 203.9
click at [334, 257] on icon "button" at bounding box center [334, 259] width 9 height 9
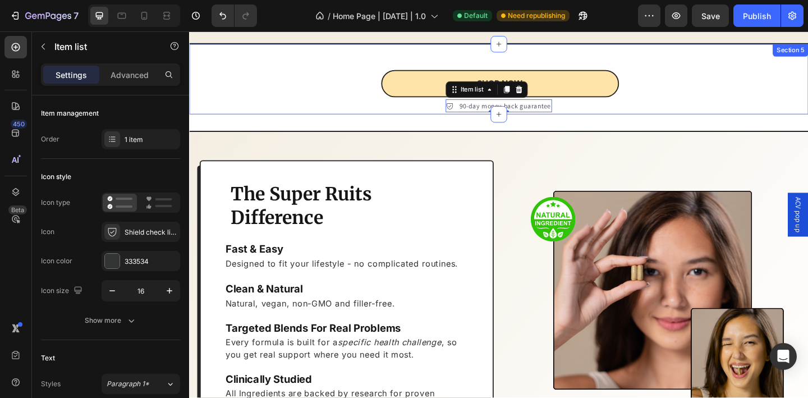
click at [352, 106] on div "SHOP NOW Button 90-day money back guarantee Item list 0 Row Row" at bounding box center [525, 83] width 673 height 76
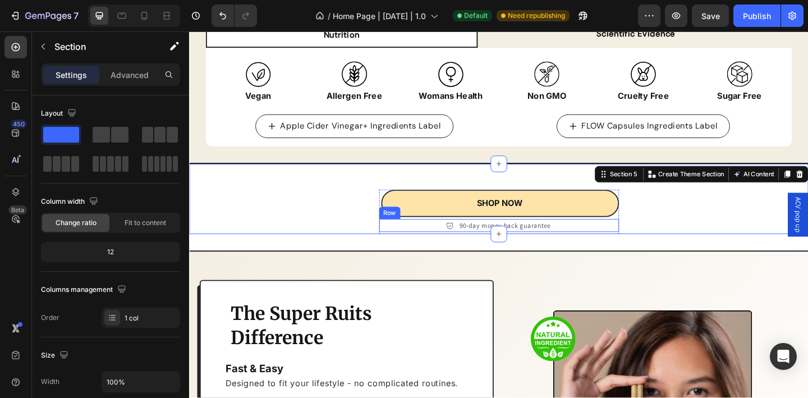
scroll to position [1329, 0]
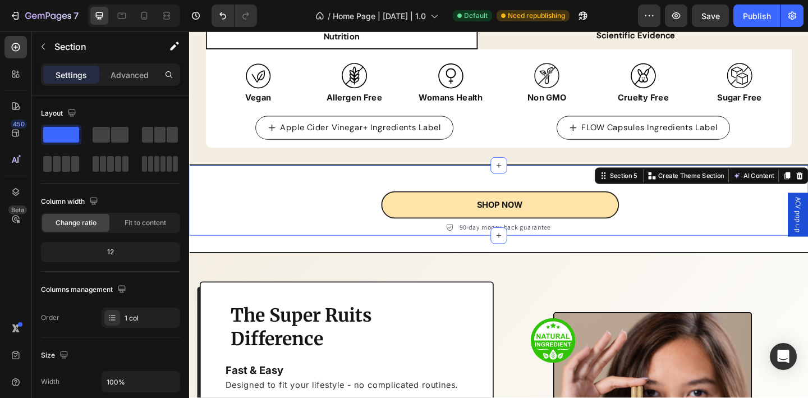
click at [475, 177] on div "SHOP NOW Button 90-day money back guarantee Item list Row Row" at bounding box center [525, 215] width 673 height 76
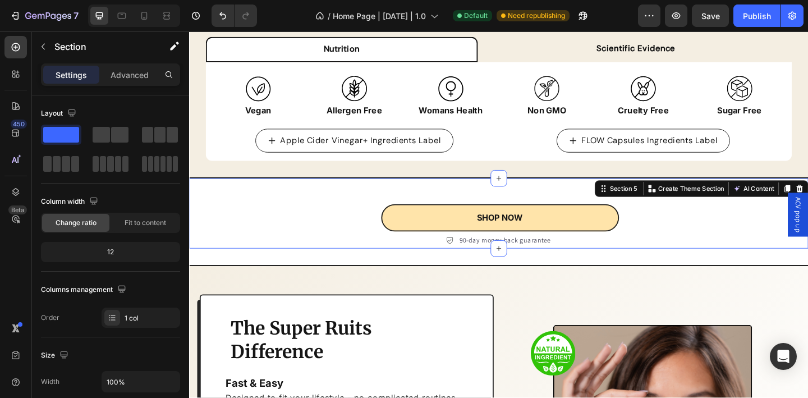
scroll to position [1308, 0]
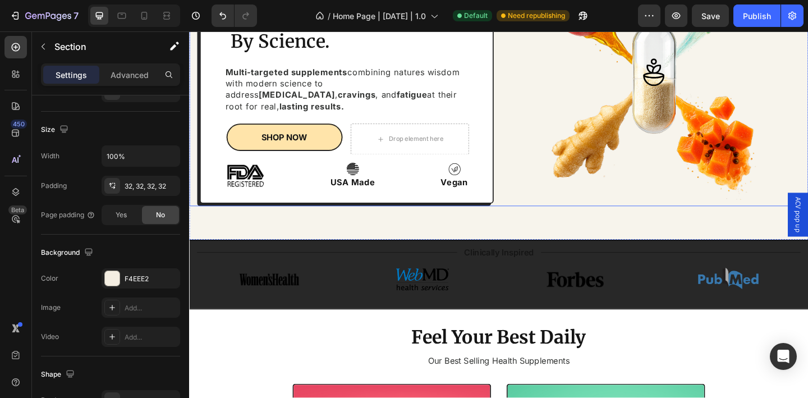
scroll to position [331, 0]
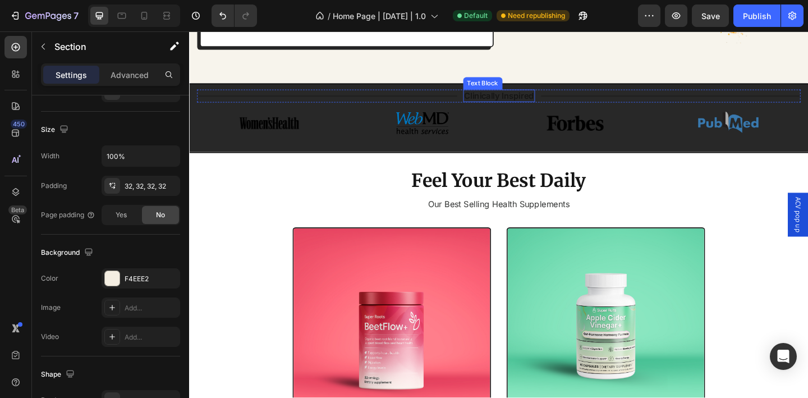
click at [506, 88] on div "Title Line Clinically Inspired Text Block Title Line Row Image Image Image Imag…" at bounding box center [525, 125] width 673 height 75
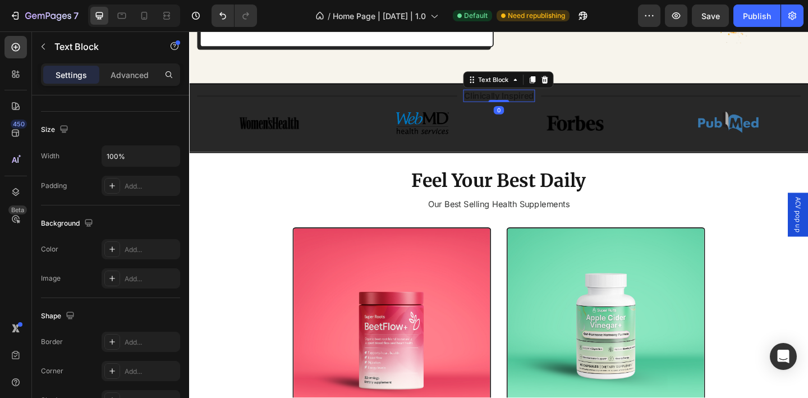
scroll to position [0, 0]
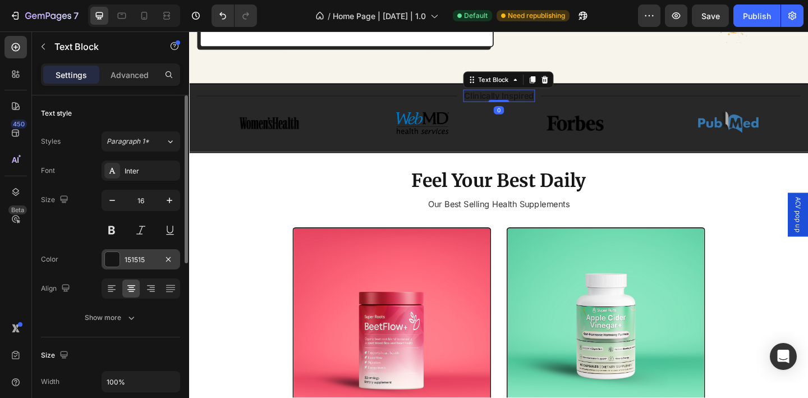
click at [138, 264] on div "151515" at bounding box center [141, 260] width 33 height 10
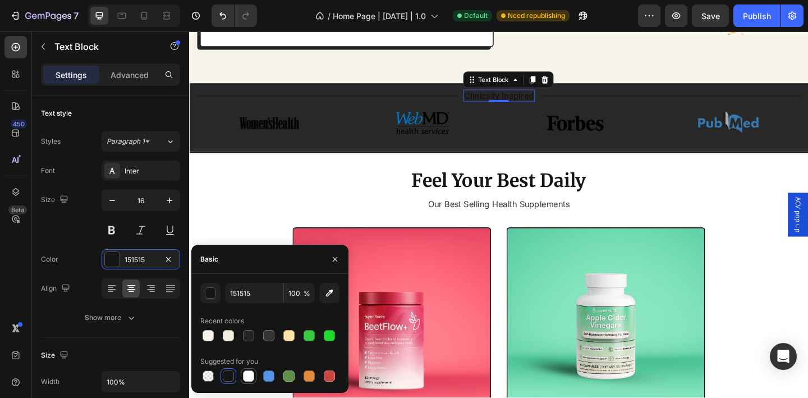
click at [251, 382] on div at bounding box center [248, 375] width 13 height 13
type input "FFFFFF"
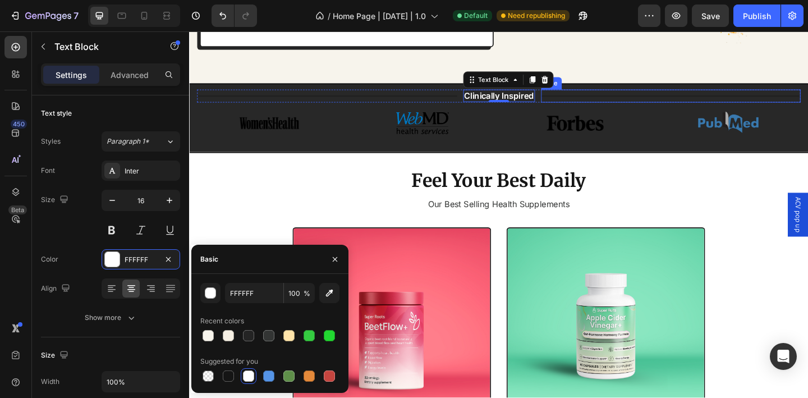
click at [583, 95] on div "Title Line" at bounding box center [713, 102] width 283 height 14
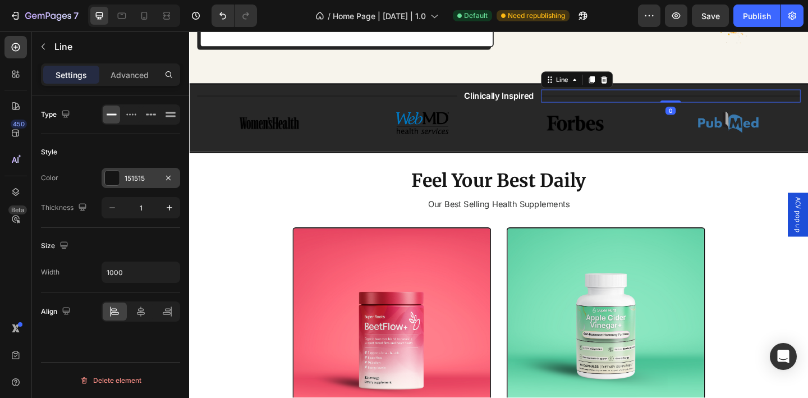
click at [141, 178] on div "151515" at bounding box center [141, 178] width 33 height 10
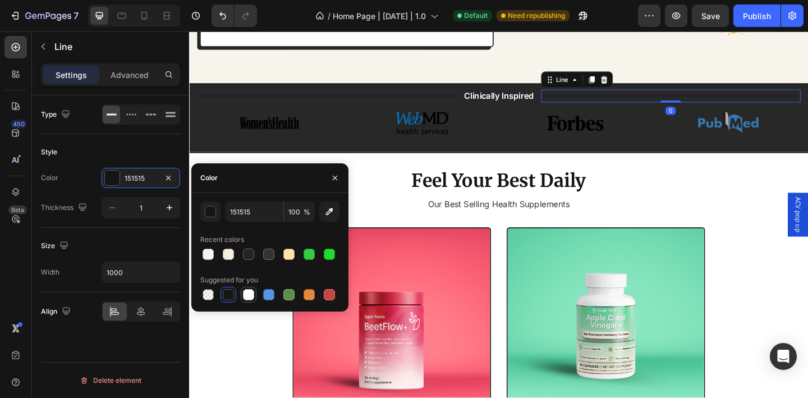
click at [251, 297] on div at bounding box center [248, 294] width 11 height 11
type input "FFFFFF"
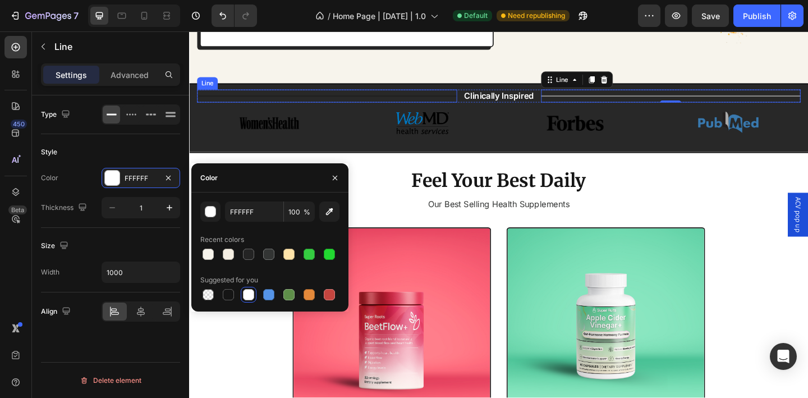
click at [228, 95] on div "Title Line" at bounding box center [338, 102] width 283 height 14
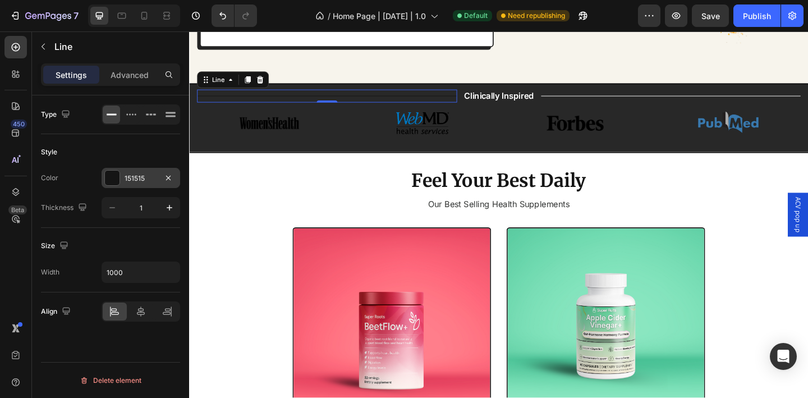
click at [127, 180] on div "151515" at bounding box center [141, 178] width 33 height 10
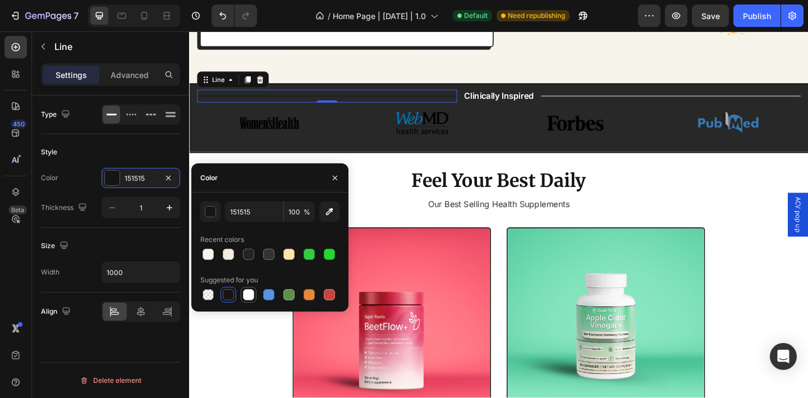
click at [246, 296] on div at bounding box center [248, 294] width 11 height 11
type input "FFFFFF"
click at [334, 174] on icon "button" at bounding box center [334, 177] width 9 height 9
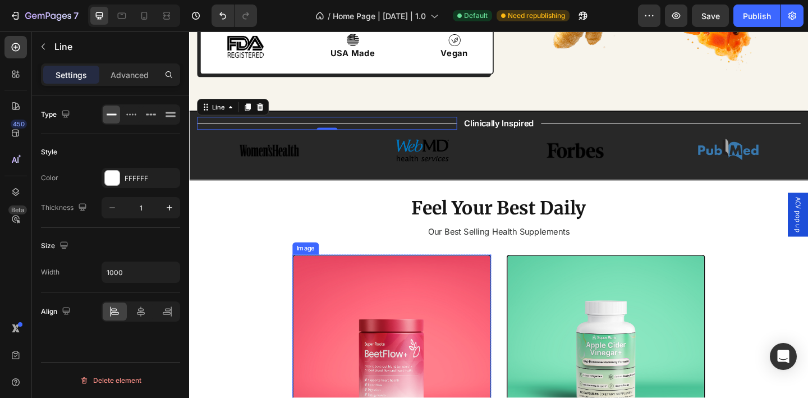
scroll to position [241, 0]
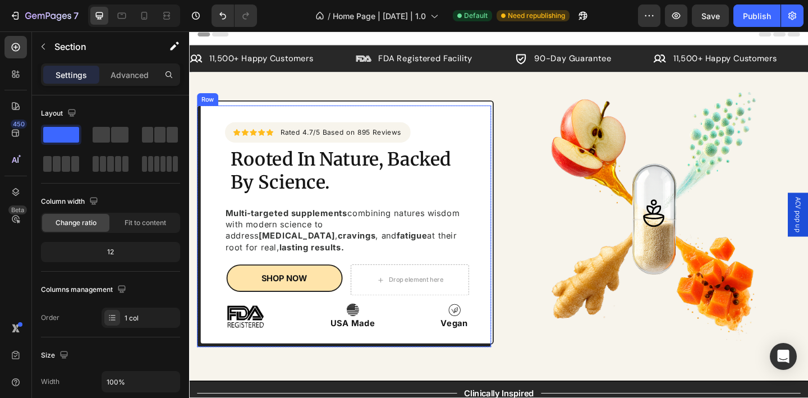
scroll to position [0, 0]
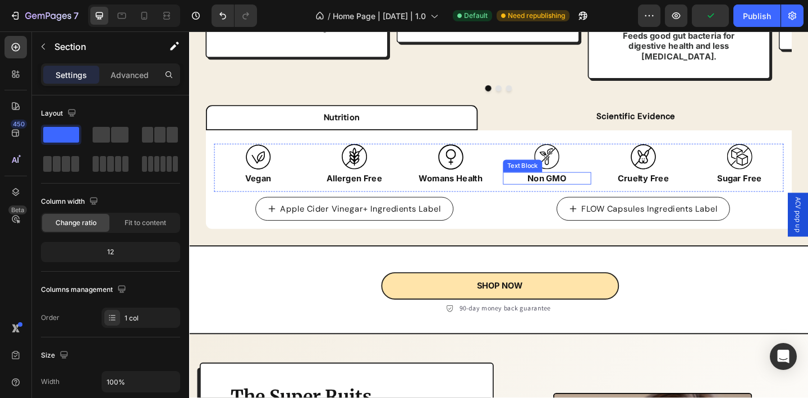
scroll to position [1281, 0]
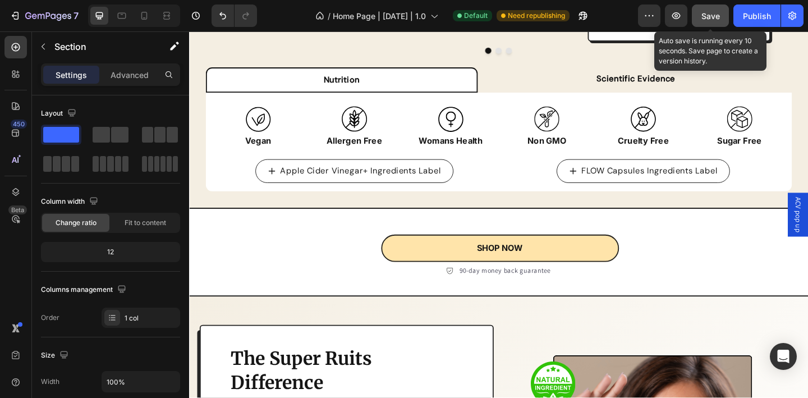
click at [698, 14] on button "Save" at bounding box center [710, 15] width 37 height 22
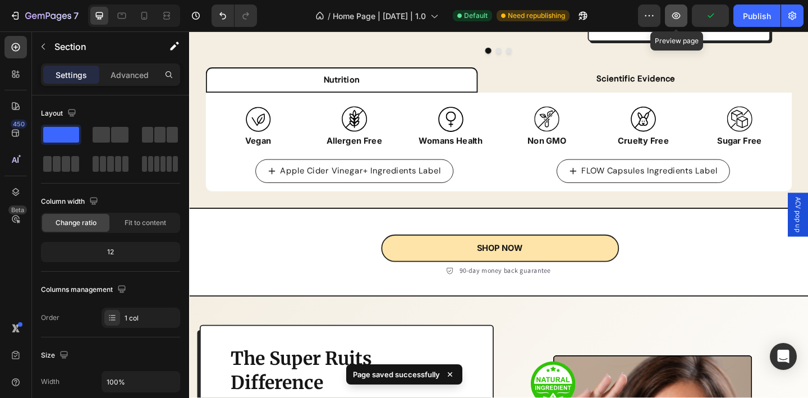
click at [672, 12] on icon "button" at bounding box center [675, 15] width 11 height 11
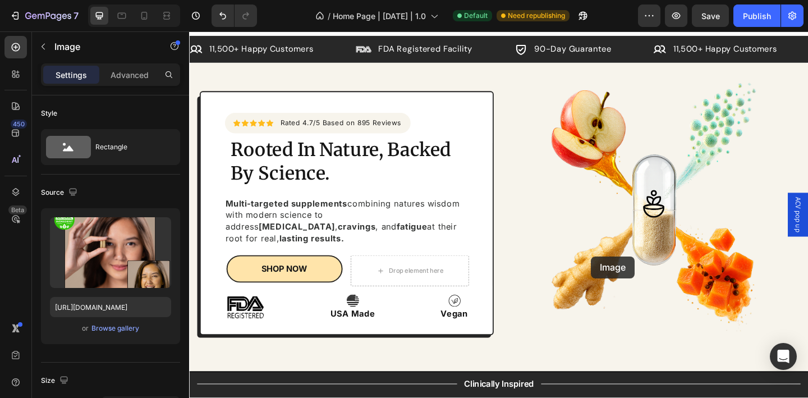
scroll to position [0, 0]
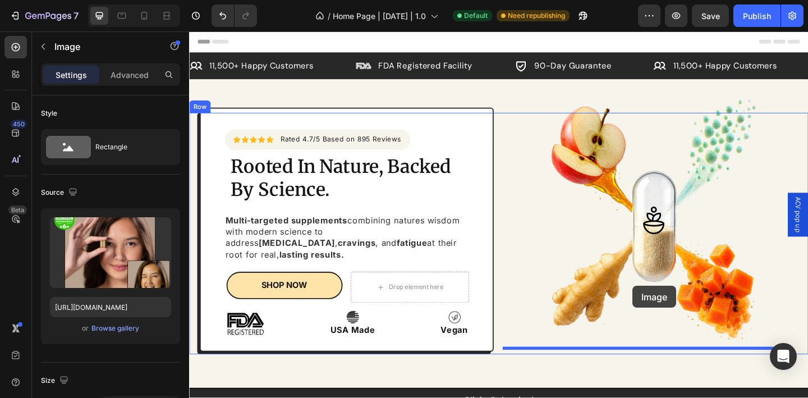
drag, startPoint x: 613, startPoint y: 273, endPoint x: 672, endPoint y: 308, distance: 67.9
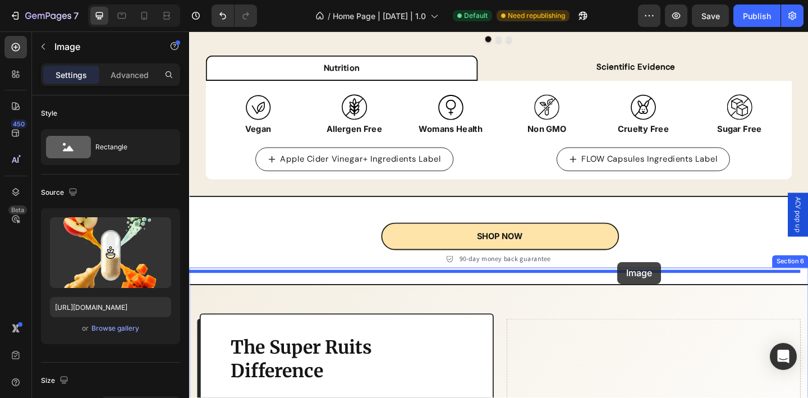
scroll to position [1661, 0]
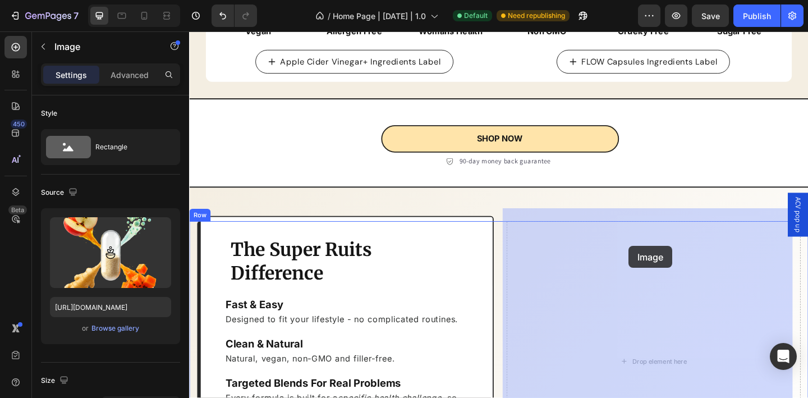
drag, startPoint x: 656, startPoint y: 245, endPoint x: 667, endPoint y: 265, distance: 22.3
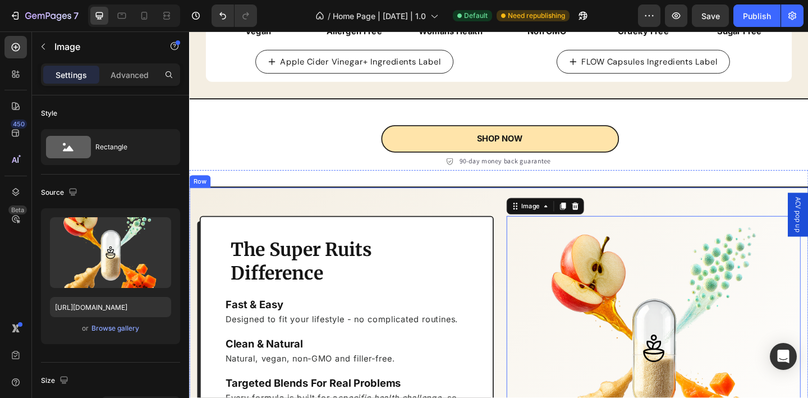
click at [492, 200] on div "The Super Ruits Difference Heading Fast & Easy Heading Designed to fit your lif…" at bounding box center [525, 390] width 673 height 380
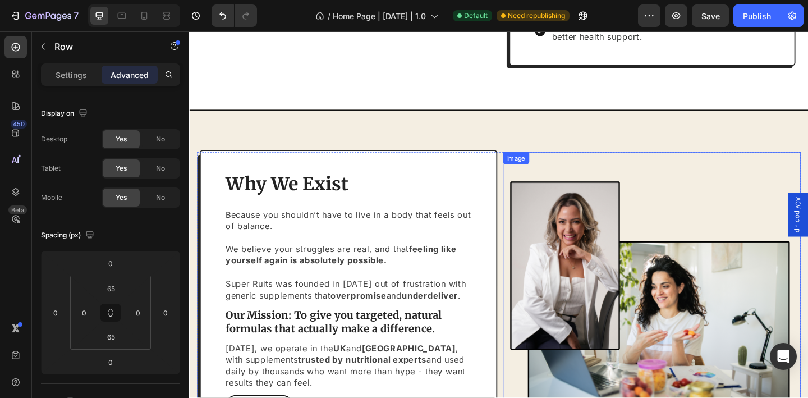
scroll to position [2406, 0]
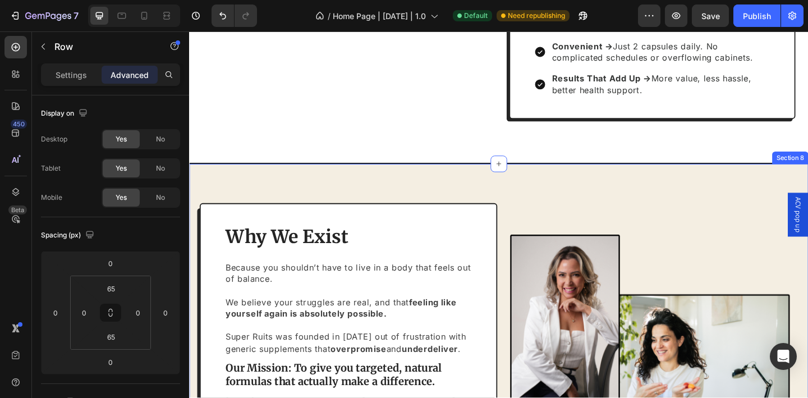
click at [503, 198] on div "Why We Exist Heading Because you shouldn’t have to live in a body that feels ou…" at bounding box center [525, 379] width 673 height 411
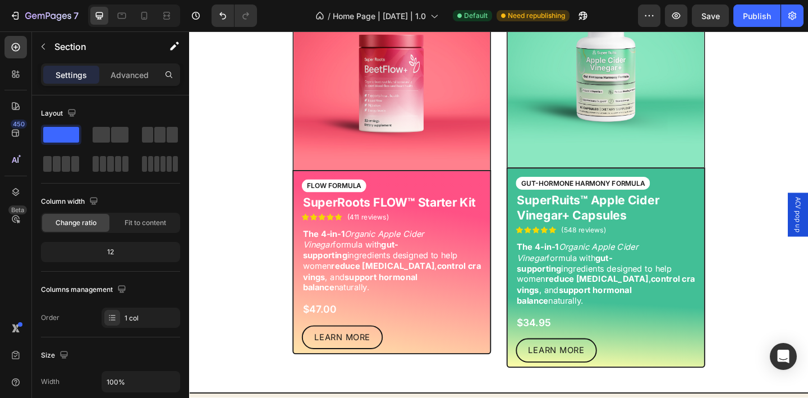
scroll to position [0, 0]
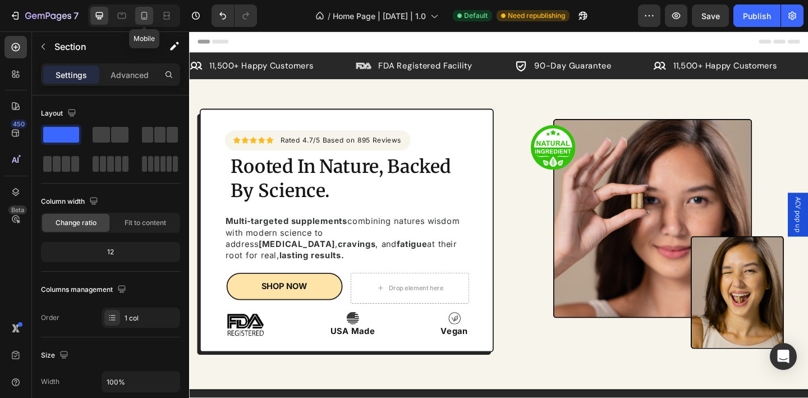
click at [141, 13] on icon at bounding box center [144, 15] width 11 height 11
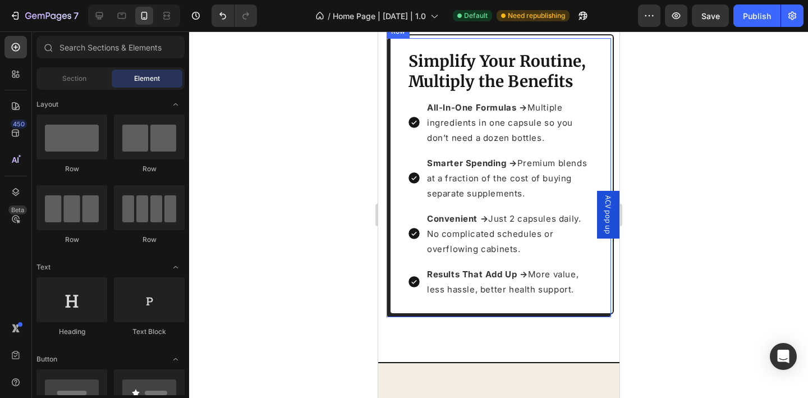
scroll to position [2869, 0]
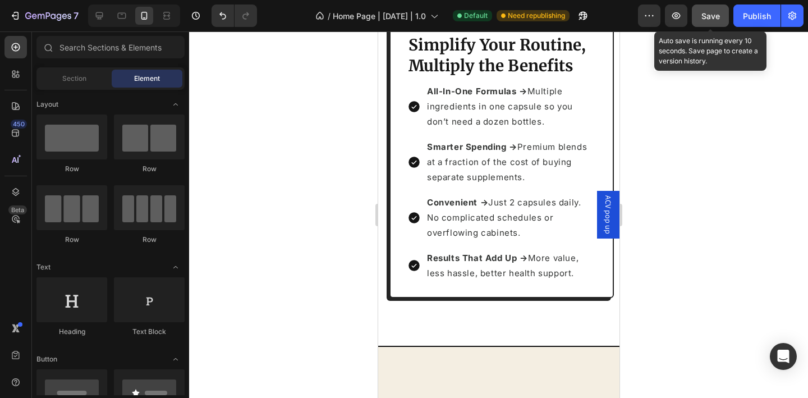
click at [716, 21] on div "Save" at bounding box center [710, 16] width 19 height 12
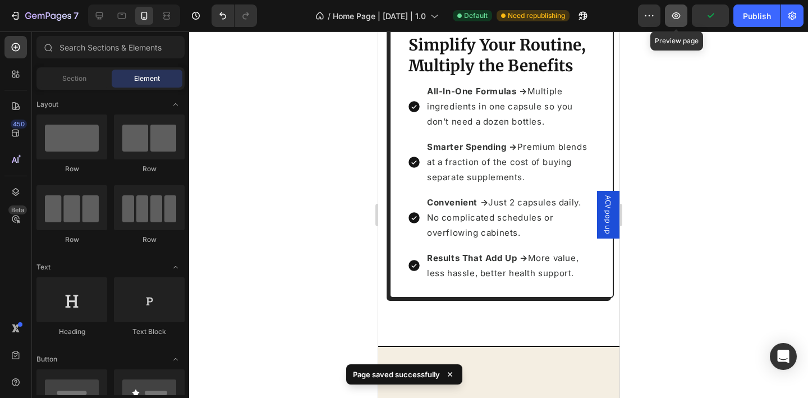
click at [672, 15] on icon "button" at bounding box center [675, 15] width 11 height 11
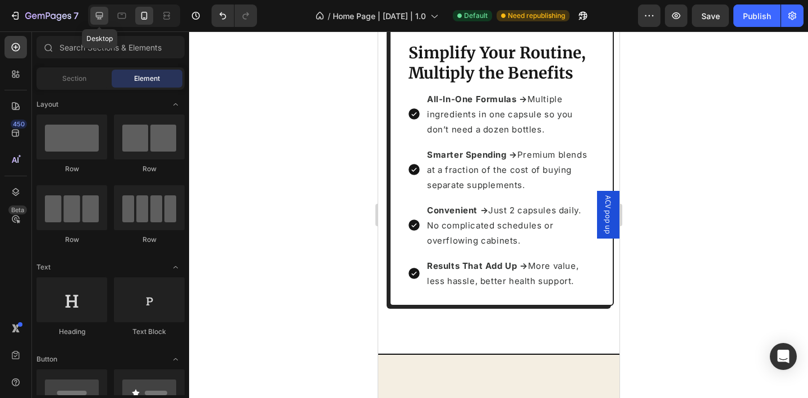
scroll to position [2849, 0]
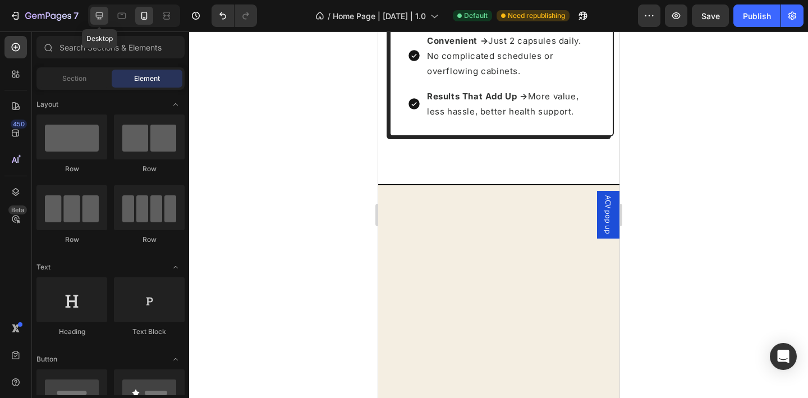
click at [103, 22] on div at bounding box center [99, 16] width 18 height 18
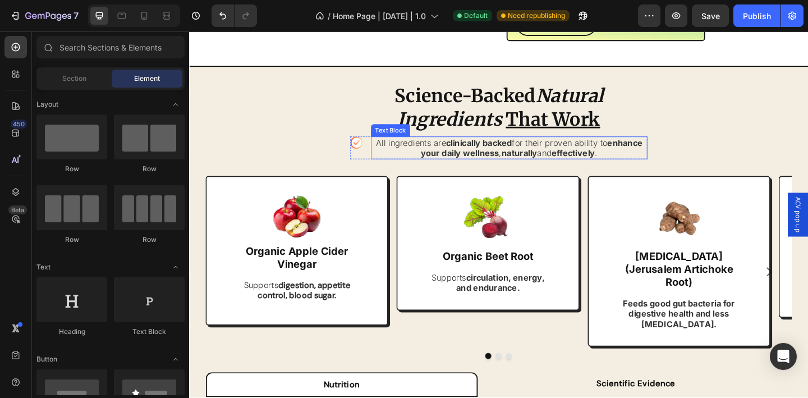
scroll to position [1193, 0]
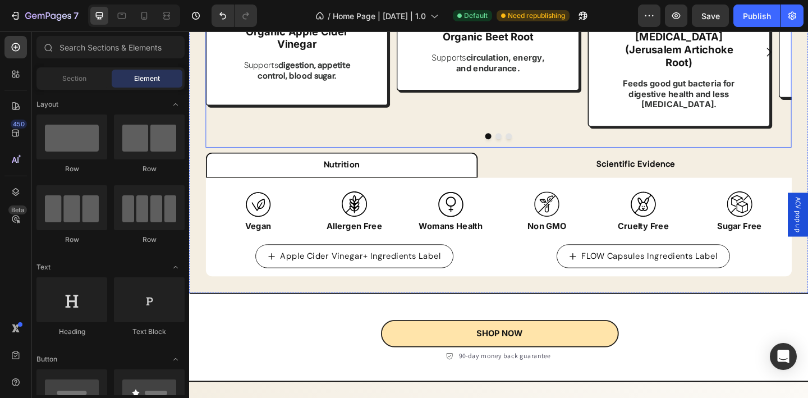
click at [522, 142] on button "Dot" at bounding box center [525, 145] width 7 height 7
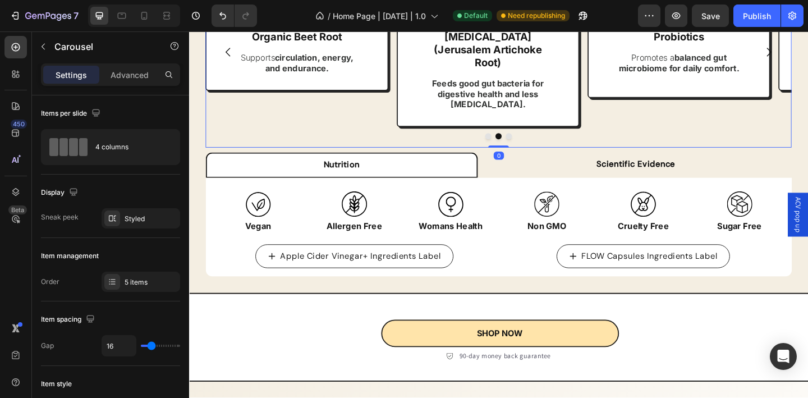
click at [534, 142] on button "Dot" at bounding box center [537, 145] width 7 height 7
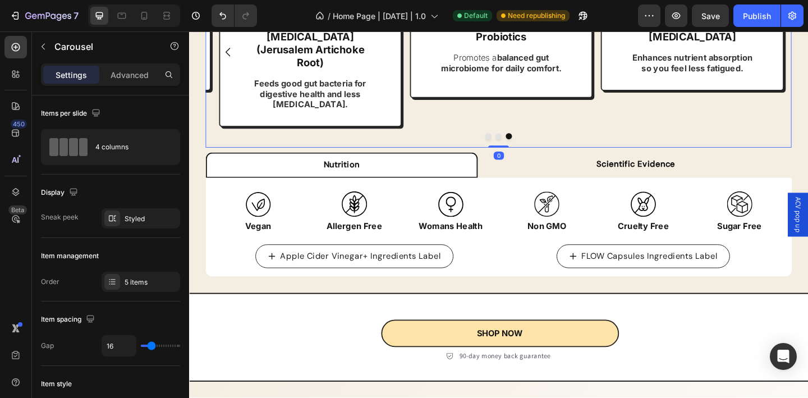
click at [512, 142] on button "Dot" at bounding box center [514, 145] width 7 height 7
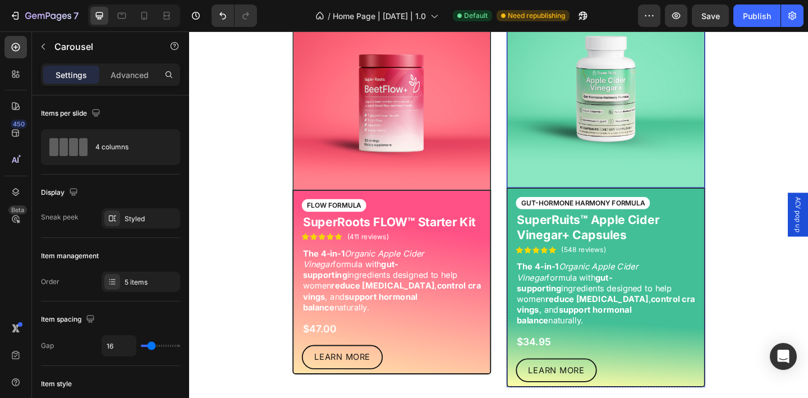
scroll to position [581, 0]
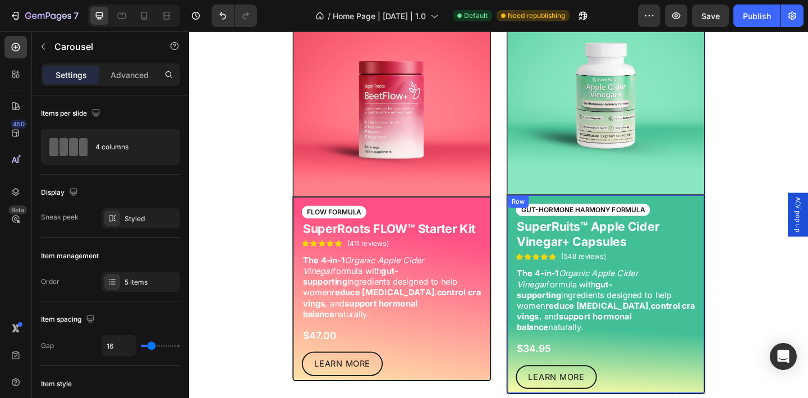
click at [739, 223] on div "GUT-HORMONE HARMONY FORMULA Text Block SuperRuits™ Apple Cider Vinegar+ Capsule…" at bounding box center [642, 318] width 216 height 218
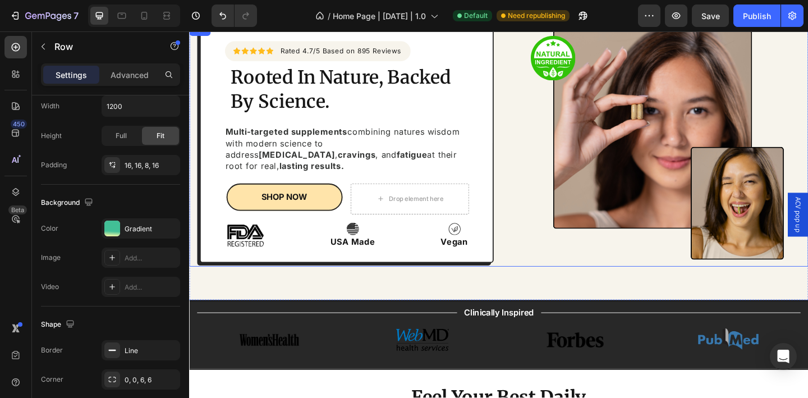
scroll to position [0, 0]
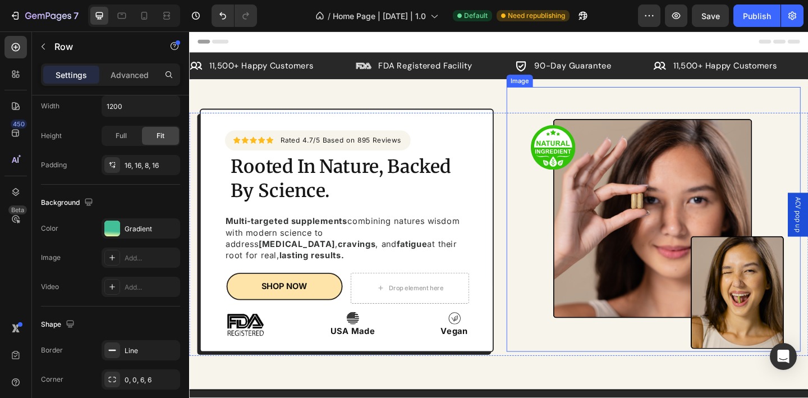
click at [668, 221] on img at bounding box center [694, 236] width 288 height 288
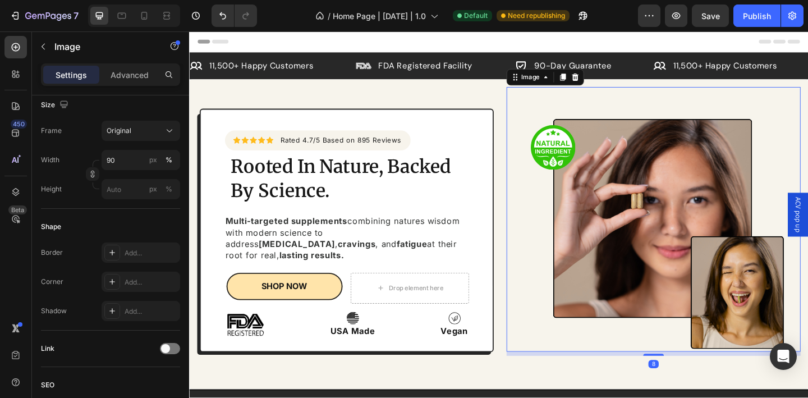
click at [131, 58] on div "Browse gallery" at bounding box center [115, 53] width 48 height 10
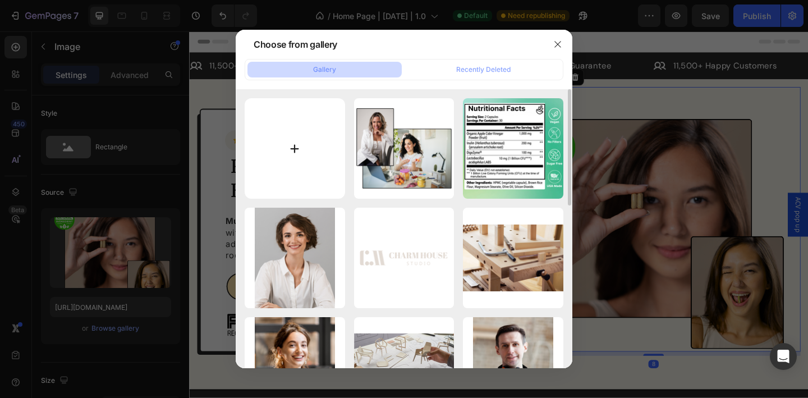
click at [297, 142] on input "file" at bounding box center [295, 148] width 100 height 100
type input "C:\fakepath\Sq Icons.png"
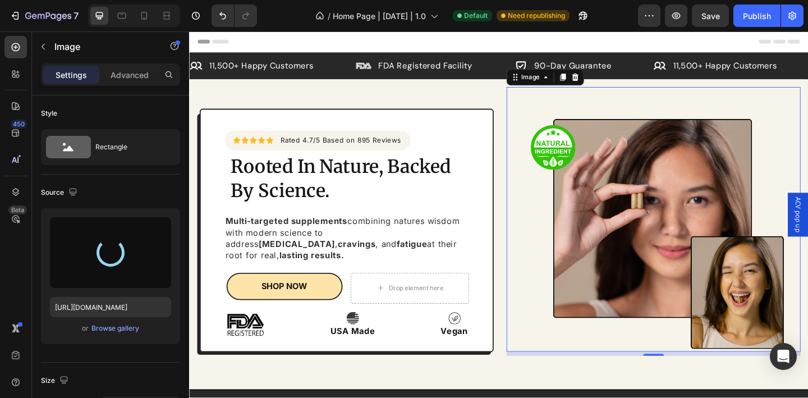
type input "[URL][DOMAIN_NAME]"
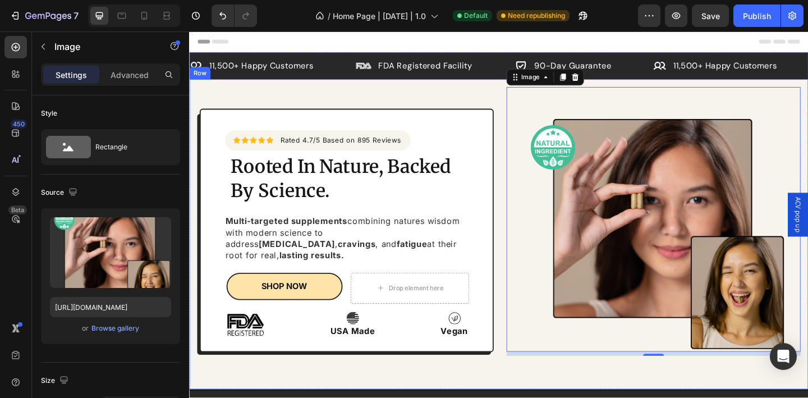
click at [511, 100] on div "Icon Icon Icon Icon Icon Icon List Hoz Rated 4.7/5 Based on 895 Reviews Text bl…" at bounding box center [525, 252] width 673 height 337
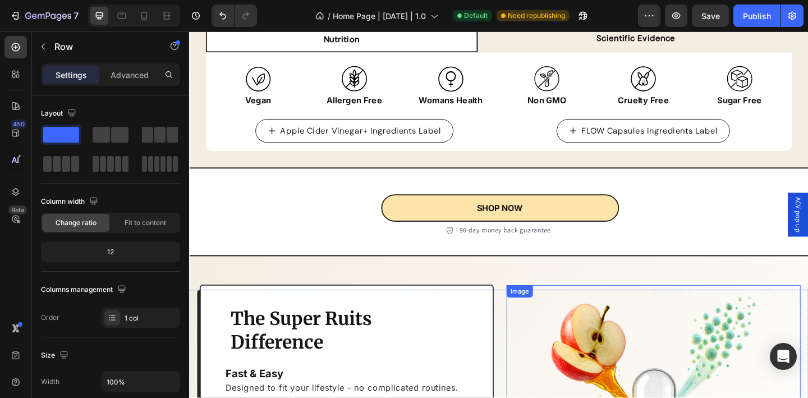
scroll to position [1230, 0]
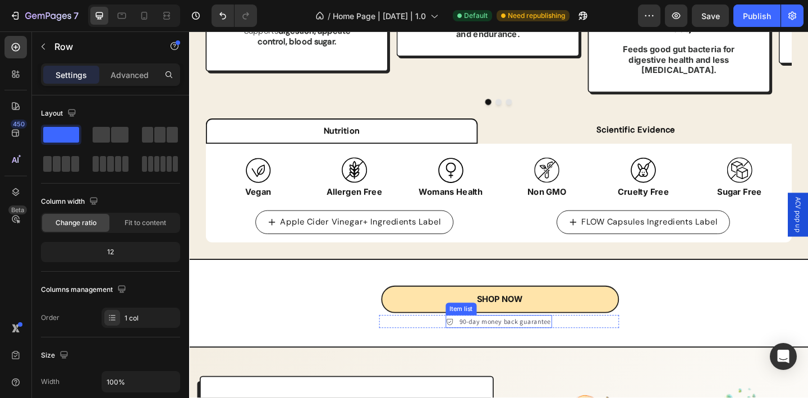
click at [528, 342] on p "90-day money back guarantee" at bounding box center [532, 347] width 99 height 11
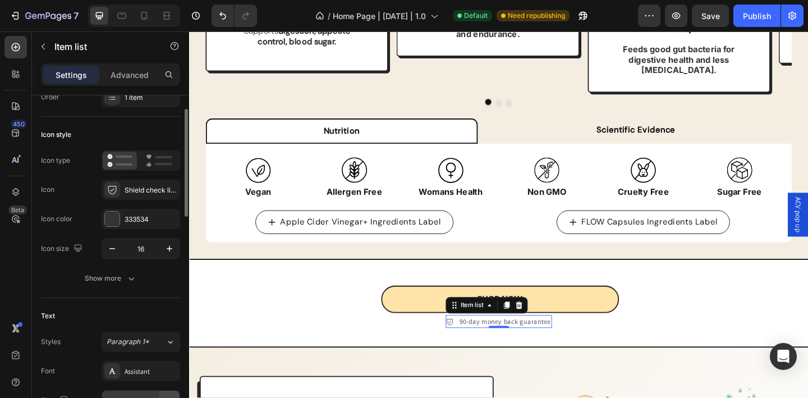
scroll to position [149, 0]
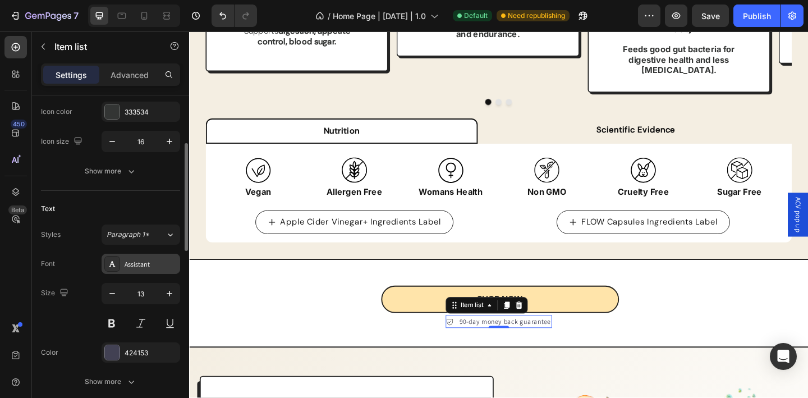
click at [146, 265] on div "Assistant" at bounding box center [151, 264] width 53 height 10
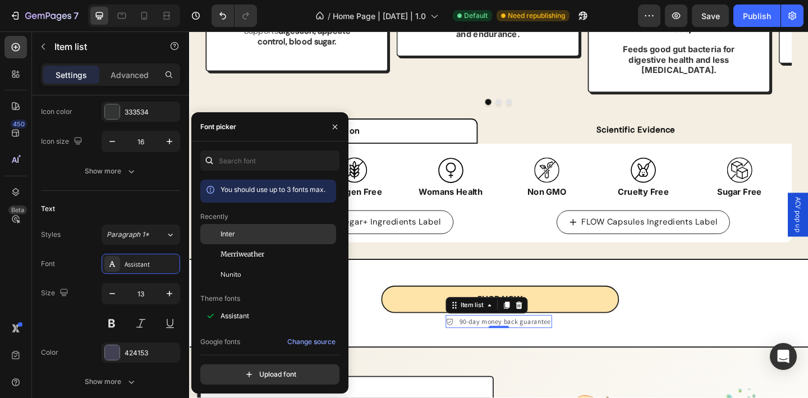
click at [261, 236] on div "Inter" at bounding box center [276, 234] width 113 height 10
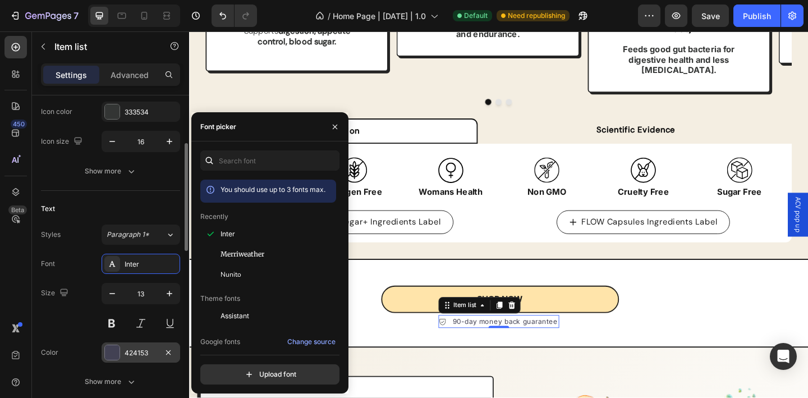
click at [137, 352] on div "424153" at bounding box center [141, 353] width 33 height 10
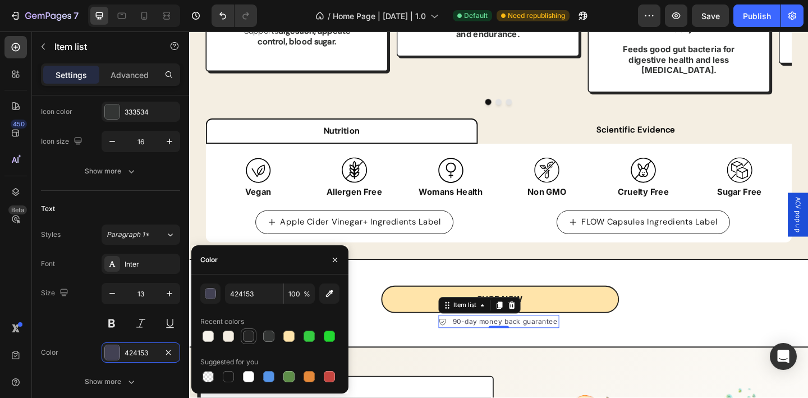
click at [245, 337] on div at bounding box center [248, 335] width 11 height 11
click at [269, 337] on div at bounding box center [268, 335] width 11 height 11
click at [252, 336] on div at bounding box center [248, 335] width 11 height 11
type input "242424"
click at [335, 258] on icon "button" at bounding box center [334, 259] width 9 height 9
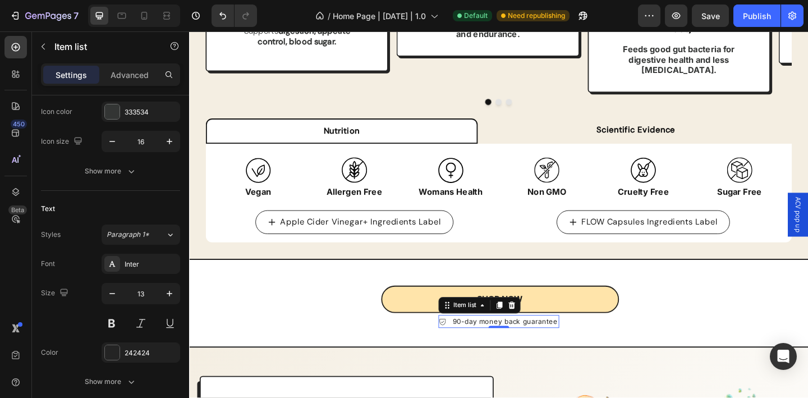
click at [462, 343] on icon at bounding box center [464, 347] width 9 height 9
click at [414, 340] on div "90-day money back guarantee Item list 0 Row" at bounding box center [526, 347] width 261 height 15
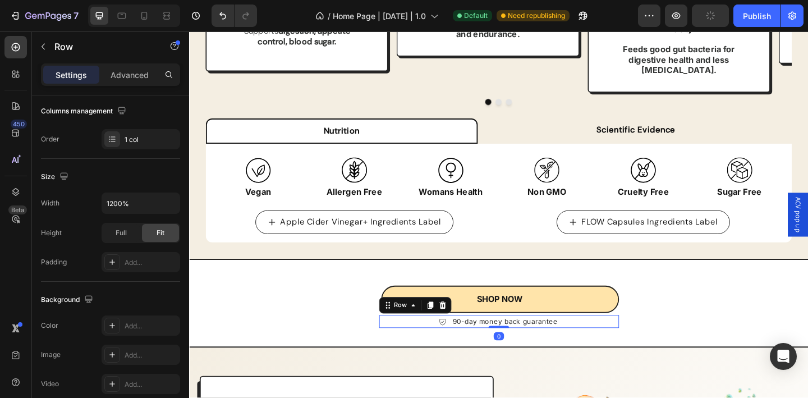
scroll to position [0, 0]
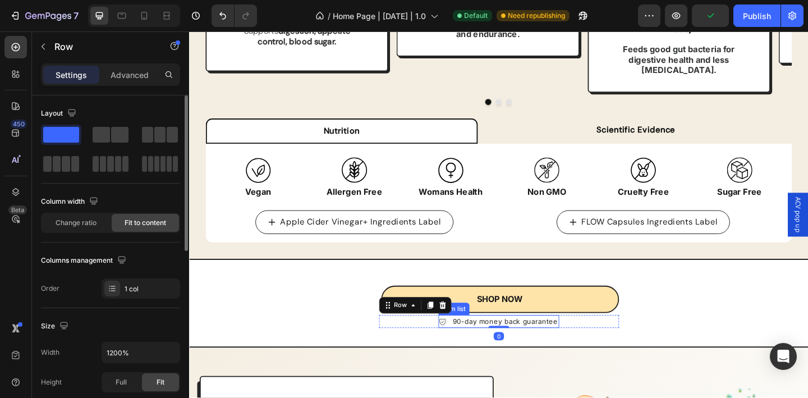
click at [461, 343] on icon at bounding box center [464, 347] width 9 height 9
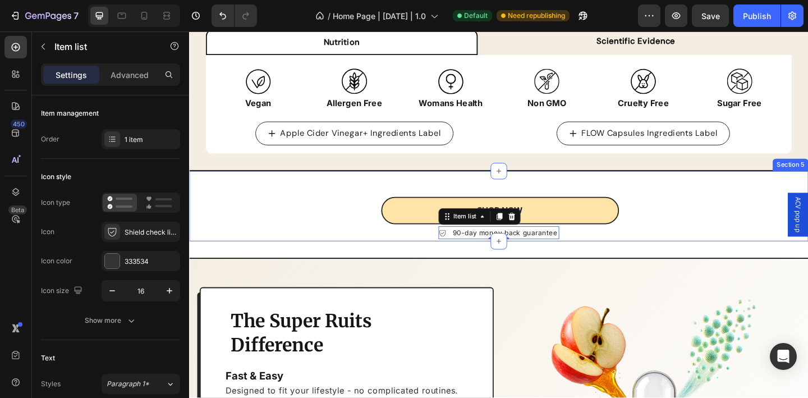
scroll to position [1334, 0]
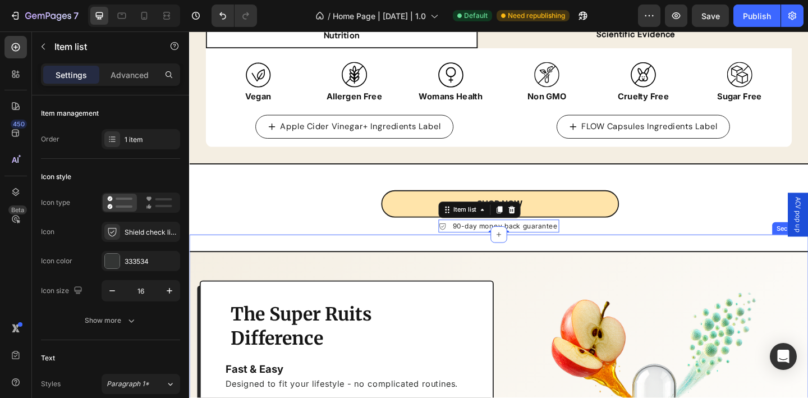
click at [344, 231] on div "SHOP NOW Button 90-day money back guarantee Item list 0 Row Row" at bounding box center [525, 214] width 673 height 76
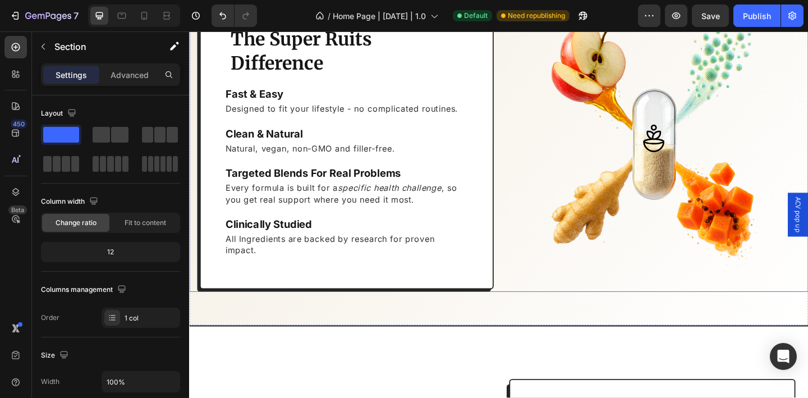
click at [528, 261] on div "The Super Ruits Difference Heading Fast & Easy Heading Designed to fit your lif…" at bounding box center [525, 161] width 673 height 305
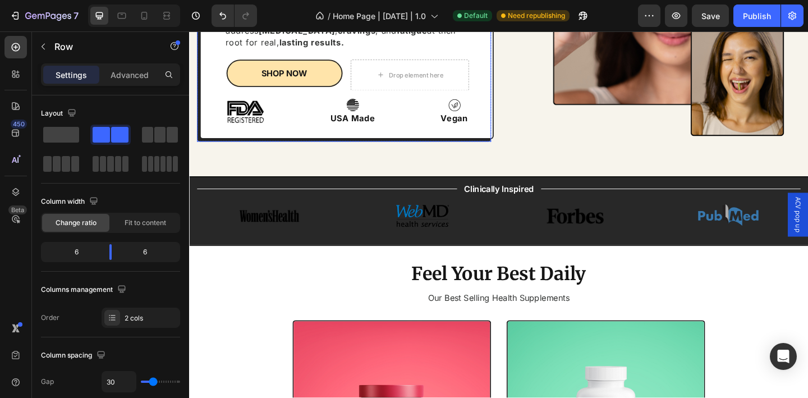
scroll to position [0, 0]
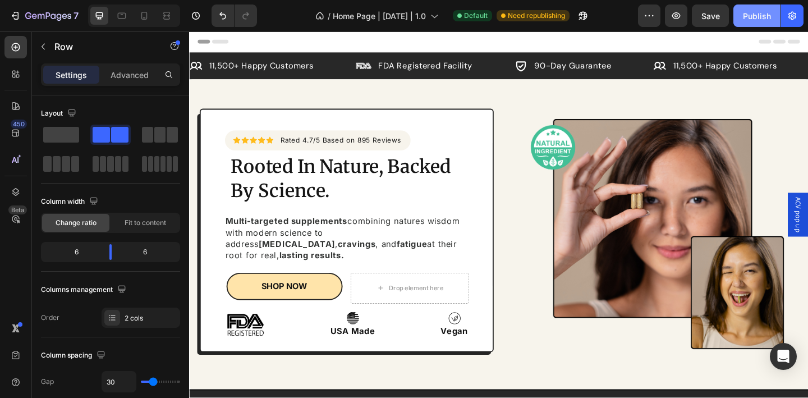
click at [759, 16] on div "Publish" at bounding box center [757, 16] width 28 height 12
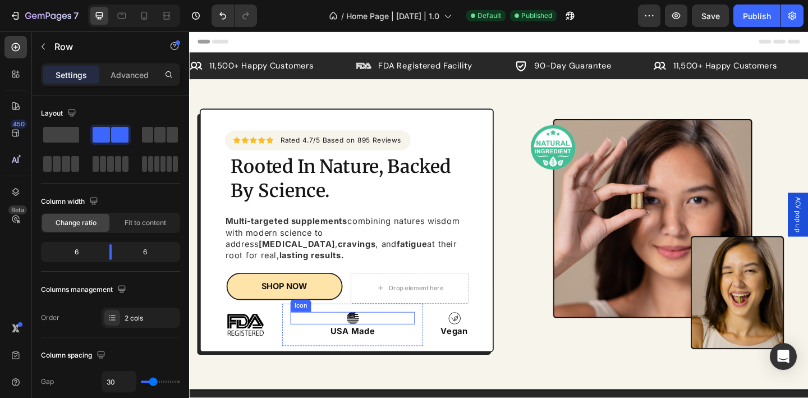
click at [365, 344] on icon at bounding box center [366, 344] width 13 height 1
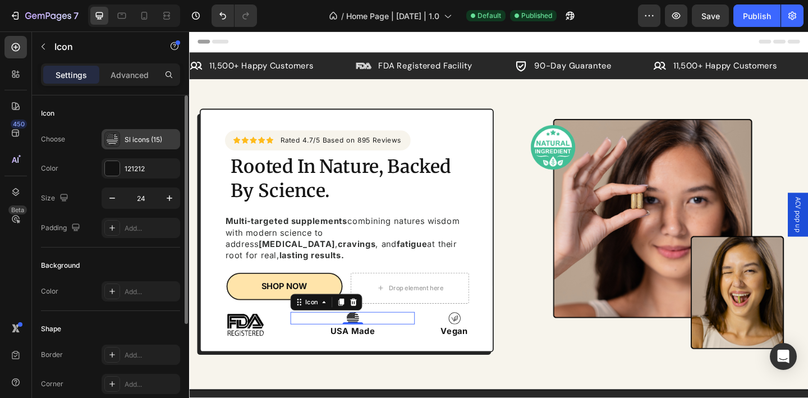
click at [137, 139] on div "Sl icons (15)" at bounding box center [151, 140] width 53 height 10
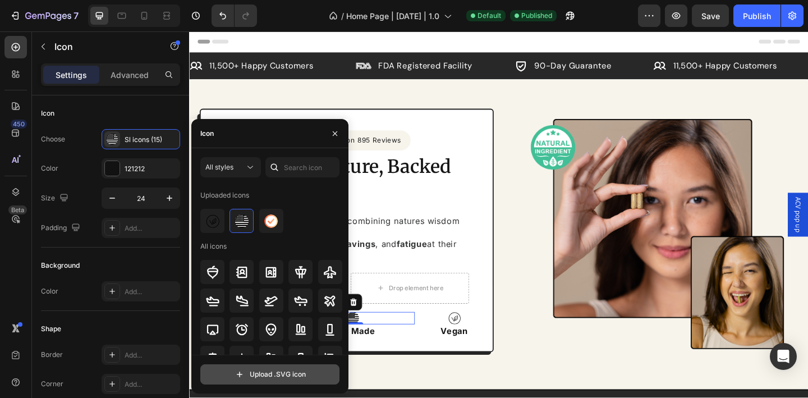
click at [256, 373] on input "file" at bounding box center [270, 374] width 138 height 19
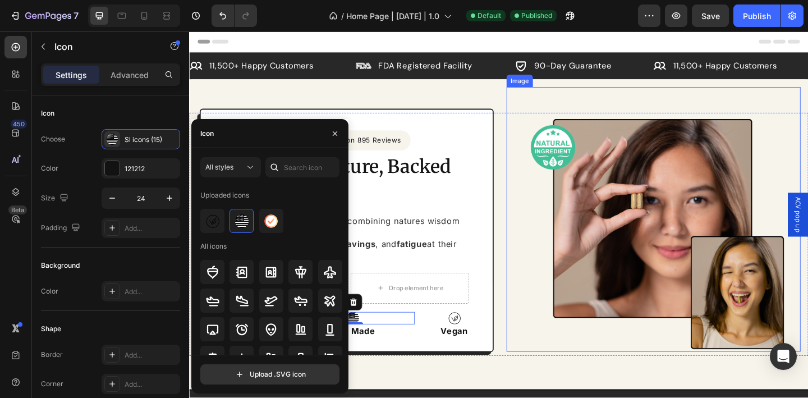
type input "C:\fakepath\Sq Icons.svg"
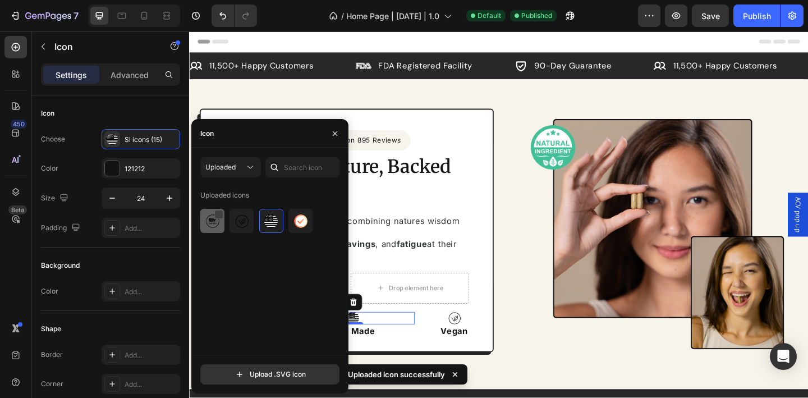
click at [219, 215] on div at bounding box center [218, 214] width 9 height 9
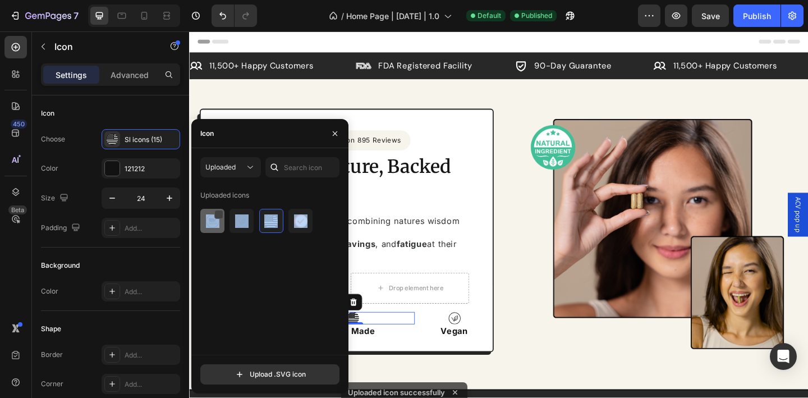
click at [216, 216] on div at bounding box center [218, 214] width 9 height 9
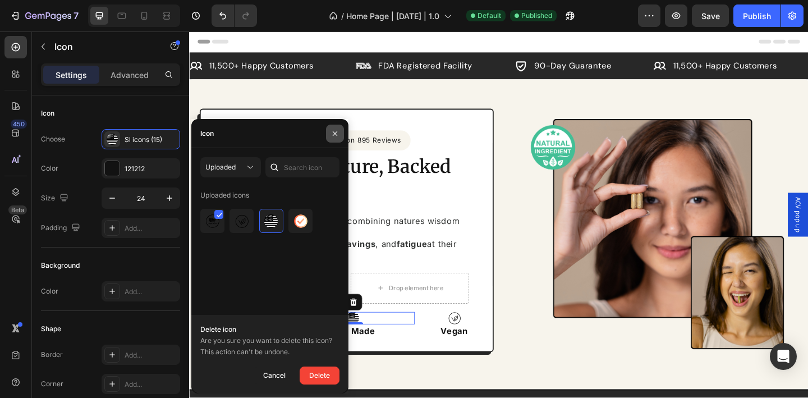
click at [336, 139] on button "button" at bounding box center [335, 134] width 18 height 18
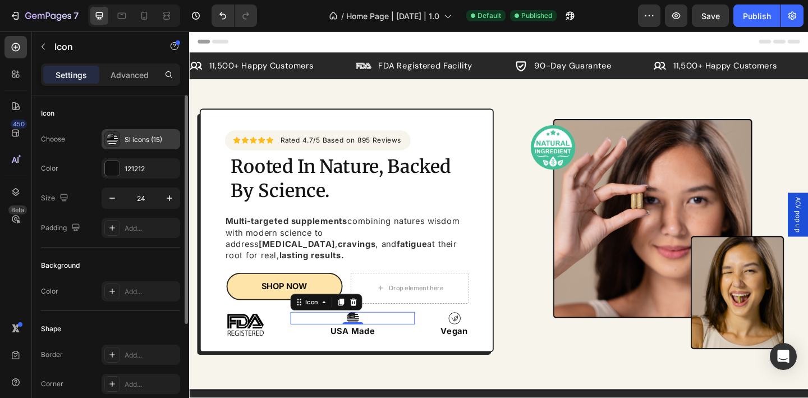
click at [147, 134] on div "Sl icons (15)" at bounding box center [141, 139] width 79 height 20
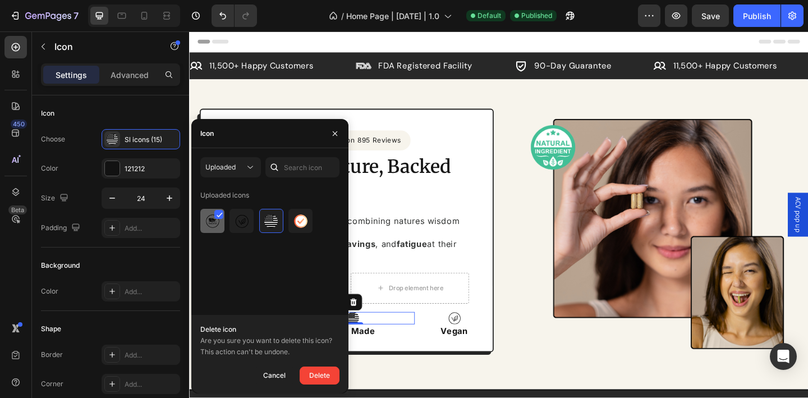
click at [216, 222] on img at bounding box center [212, 220] width 13 height 13
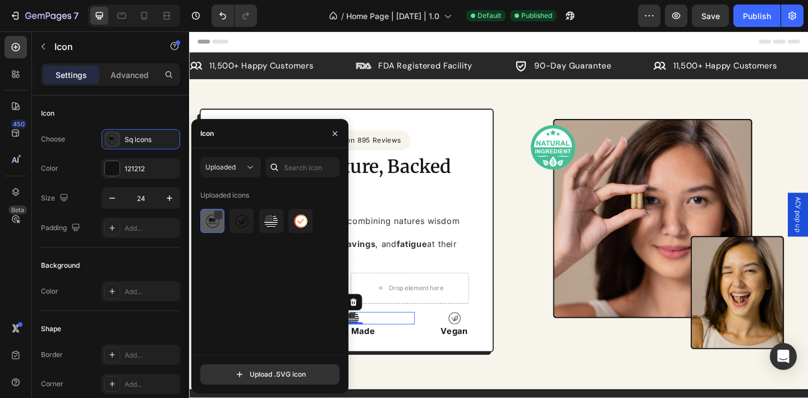
click at [216, 222] on img at bounding box center [212, 220] width 13 height 13
click at [218, 216] on div at bounding box center [218, 214] width 9 height 9
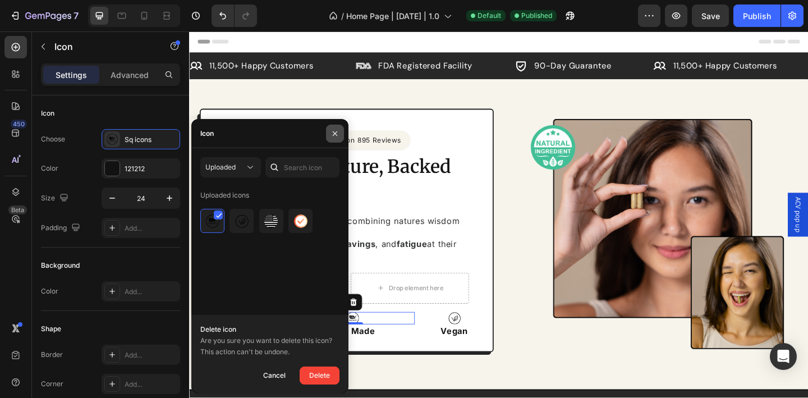
click at [335, 136] on icon "button" at bounding box center [334, 133] width 9 height 9
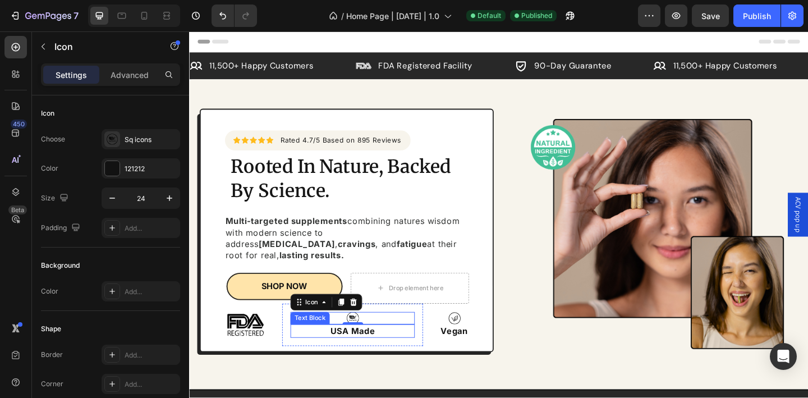
click at [425, 352] on p "USA Made" at bounding box center [366, 357] width 133 height 12
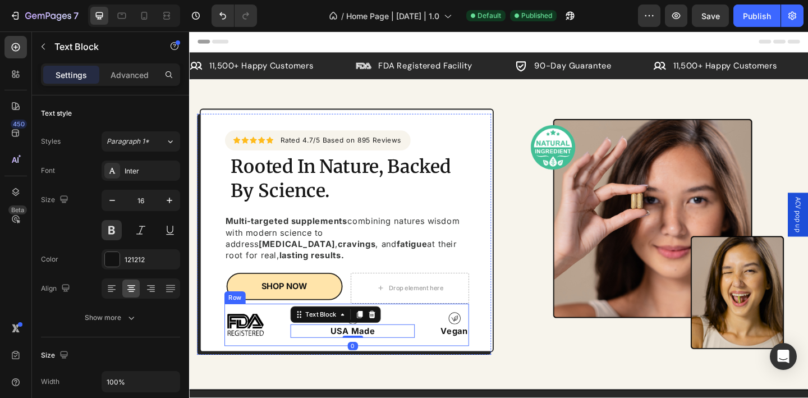
click at [452, 362] on div "Icon USA Made Text Block 0 Row Image Icon Vegan Text Block Row" at bounding box center [360, 351] width 266 height 46
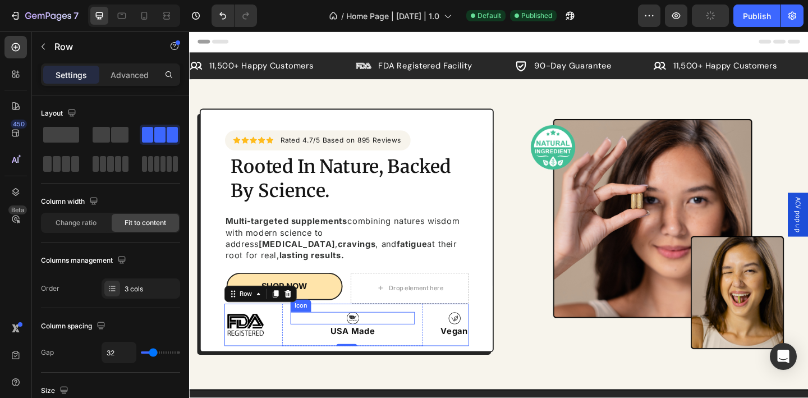
click at [372, 337] on div "Icon" at bounding box center [366, 343] width 135 height 13
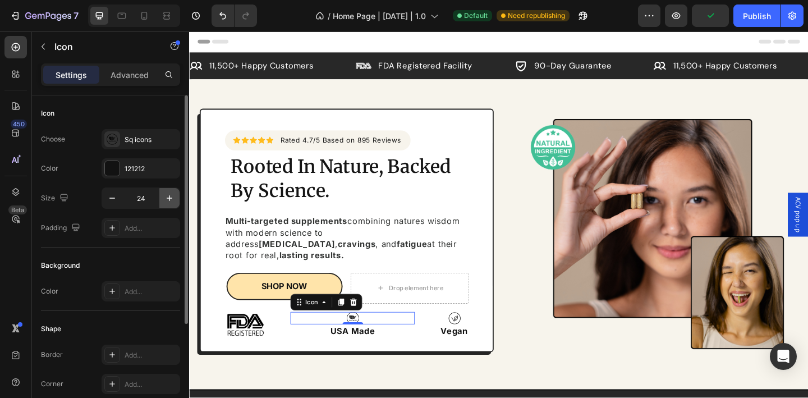
click at [167, 200] on icon "button" at bounding box center [169, 197] width 11 height 11
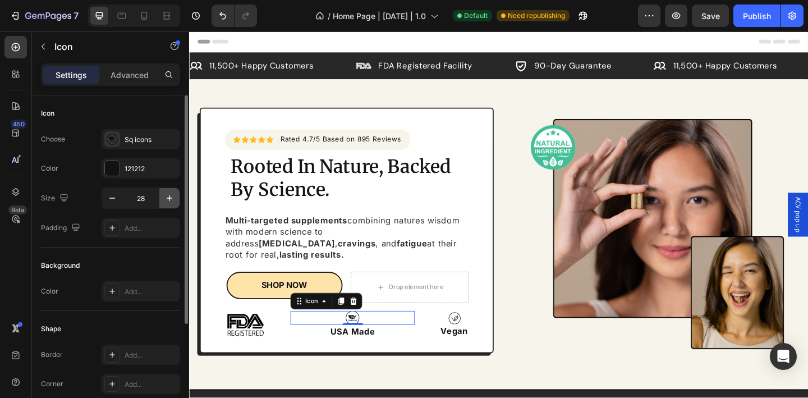
click at [167, 200] on icon "button" at bounding box center [169, 197] width 11 height 11
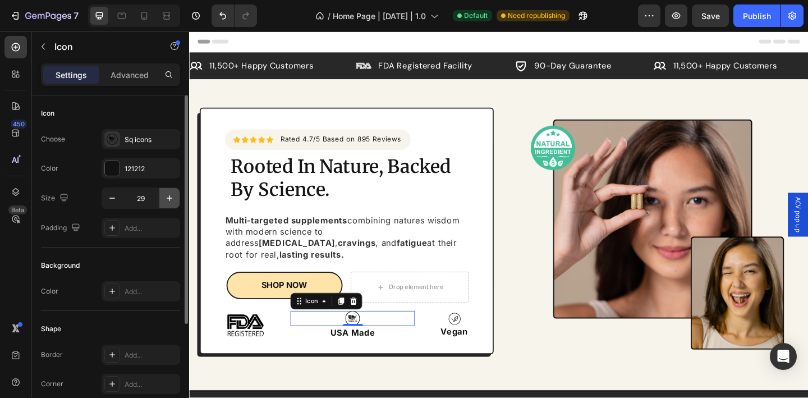
click at [167, 200] on icon "button" at bounding box center [169, 197] width 11 height 11
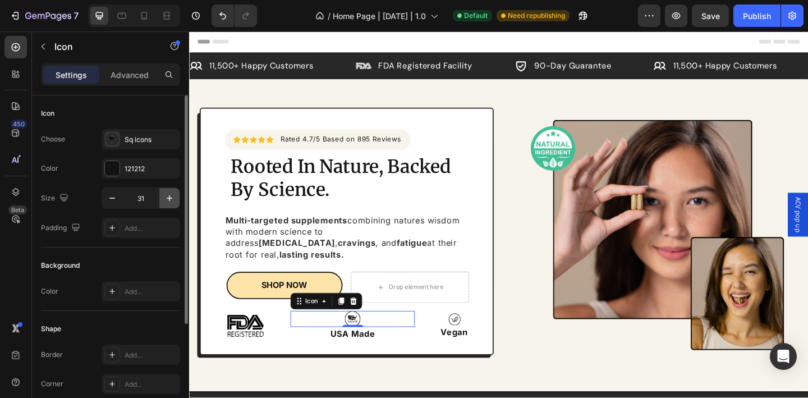
click at [167, 200] on icon "button" at bounding box center [169, 197] width 11 height 11
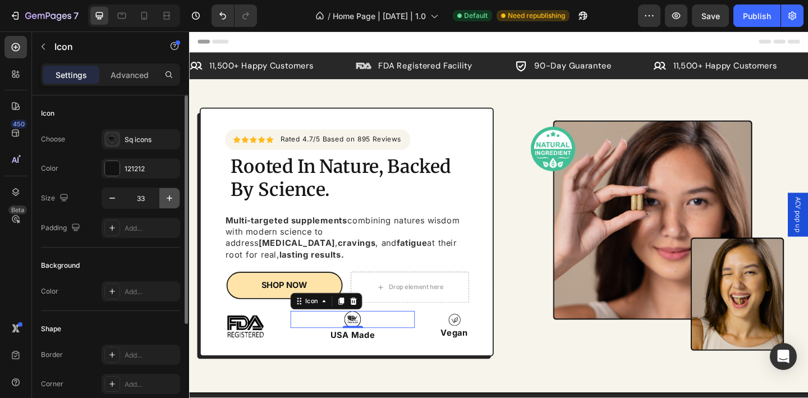
click at [167, 200] on icon "button" at bounding box center [169, 197] width 11 height 11
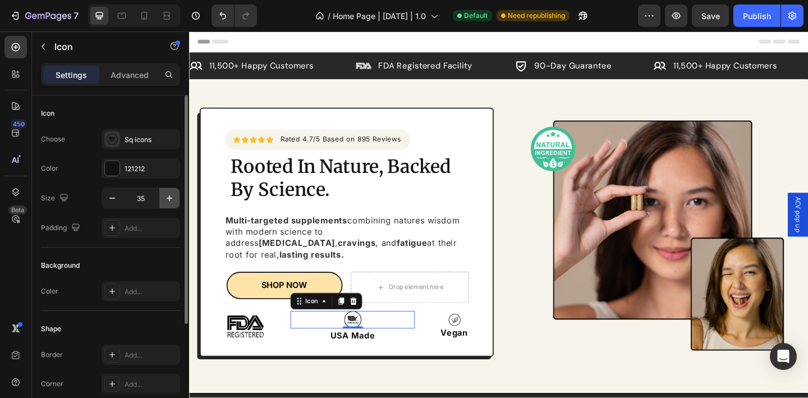
click at [167, 200] on icon "button" at bounding box center [169, 197] width 11 height 11
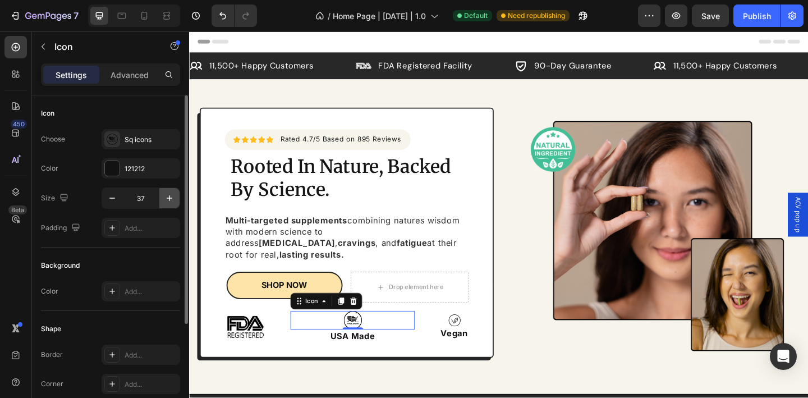
click at [167, 200] on icon "button" at bounding box center [169, 197] width 11 height 11
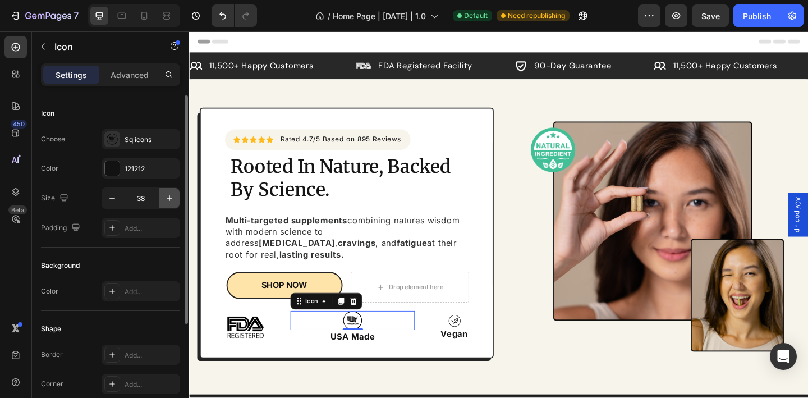
click at [167, 200] on icon "button" at bounding box center [169, 197] width 11 height 11
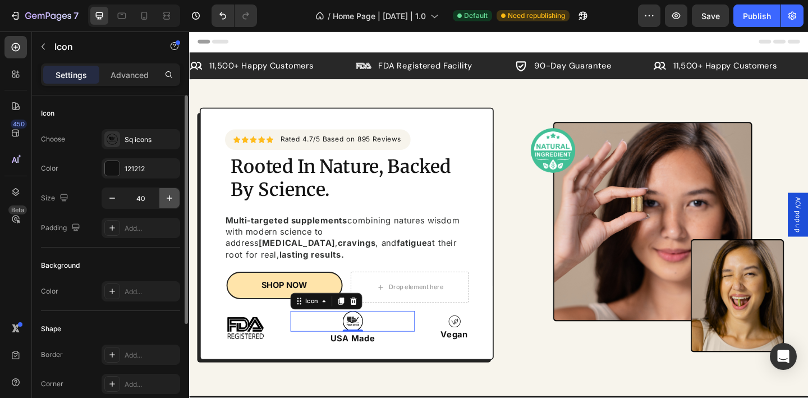
click at [167, 200] on icon "button" at bounding box center [169, 197] width 11 height 11
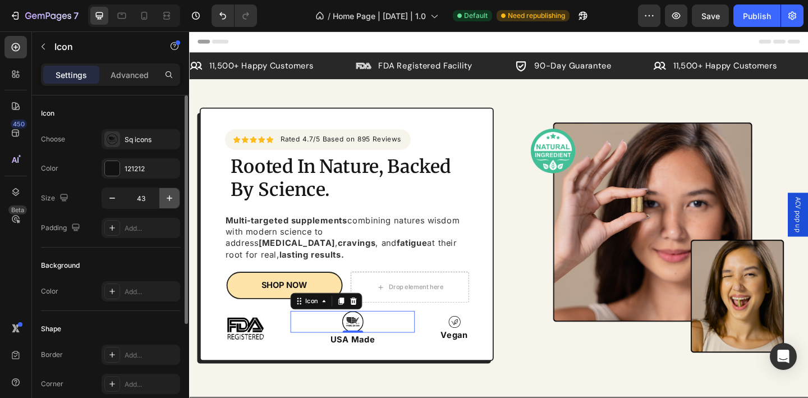
click at [167, 200] on icon "button" at bounding box center [169, 197] width 11 height 11
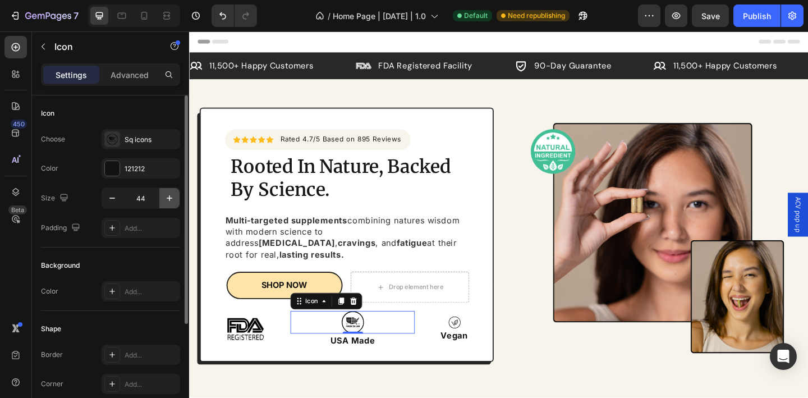
click at [167, 200] on icon "button" at bounding box center [169, 197] width 11 height 11
click at [116, 200] on icon "button" at bounding box center [112, 197] width 11 height 11
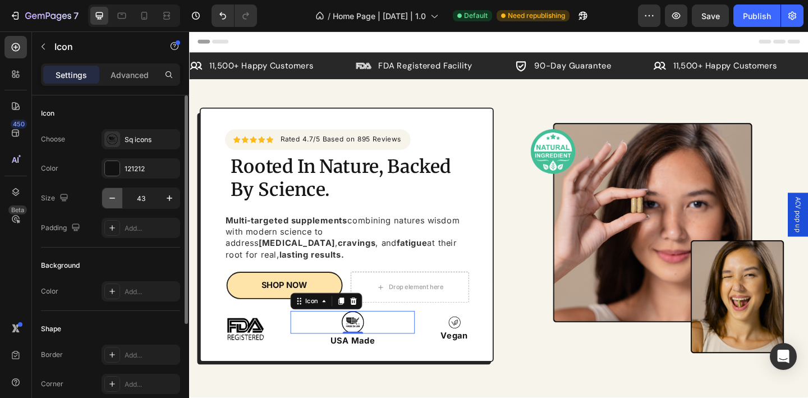
click at [116, 200] on icon "button" at bounding box center [112, 197] width 11 height 11
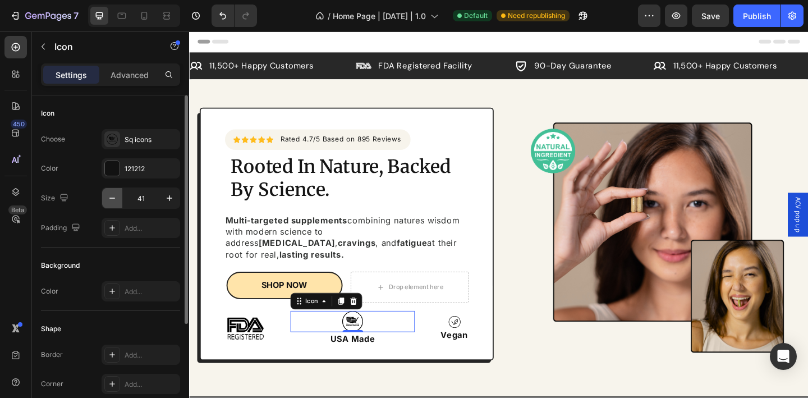
click at [116, 200] on icon "button" at bounding box center [112, 197] width 11 height 11
type input "40"
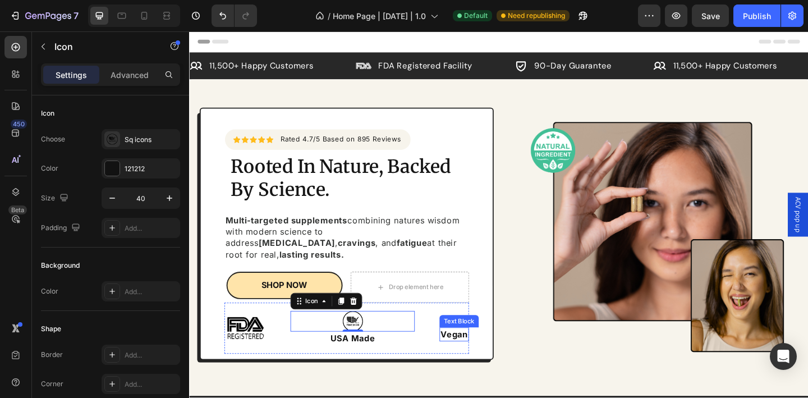
click at [471, 342] on div "Text Block" at bounding box center [482, 347] width 38 height 10
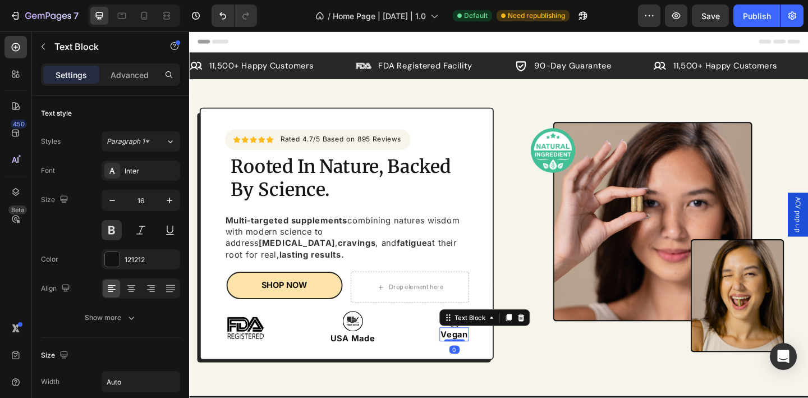
click at [433, 327] on div "Icon USA Made Text Block Row" at bounding box center [366, 354] width 153 height 55
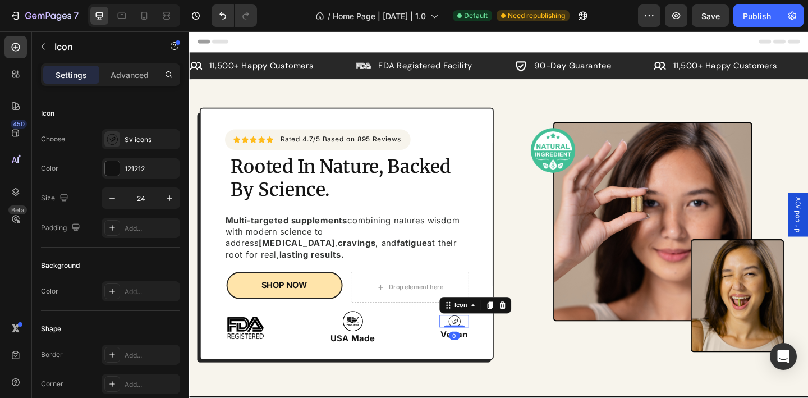
click at [477, 340] on div "Icon 0" at bounding box center [477, 346] width 32 height 13
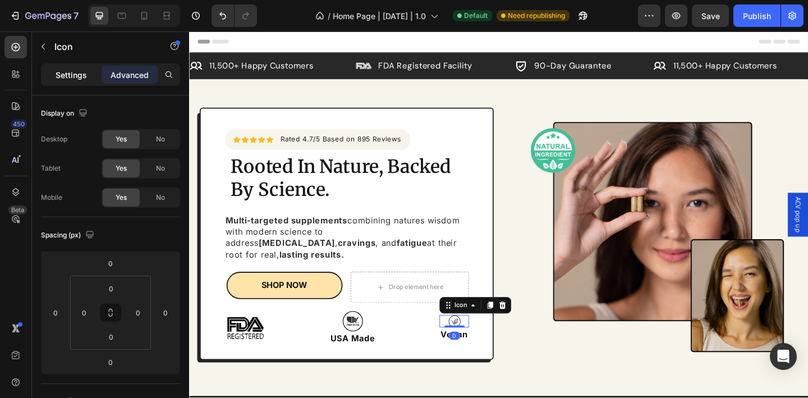
click at [85, 73] on p "Settings" at bounding box center [71, 75] width 31 height 12
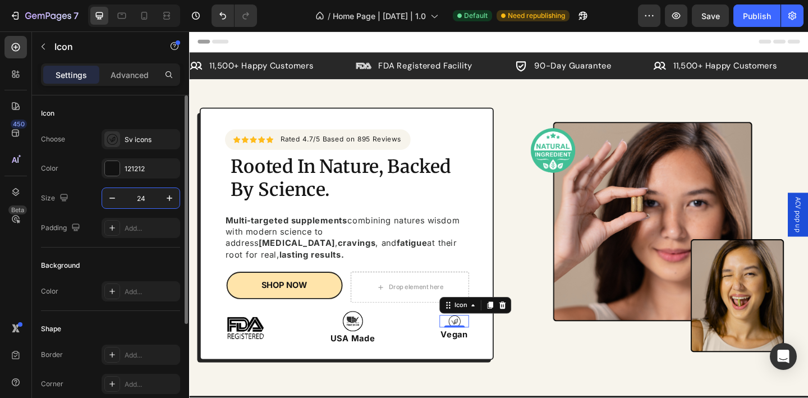
click at [144, 200] on input "24" at bounding box center [140, 198] width 37 height 20
type input "40"
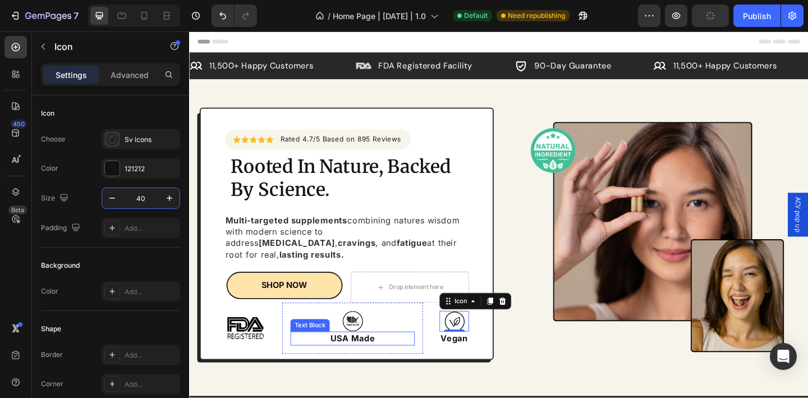
click at [429, 361] on div "Icon USA Made Text Block Row" at bounding box center [366, 354] width 153 height 55
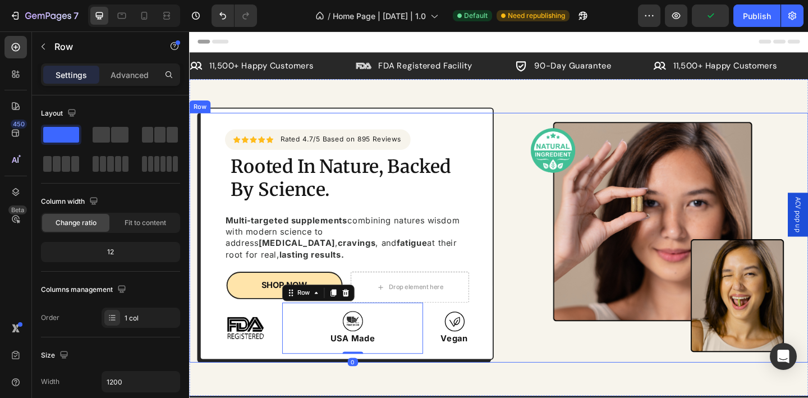
click at [524, 288] on div "Icon Icon Icon Icon Icon Icon List Hoz Rated 4.7/5 Based on 895 Reviews Text bl…" at bounding box center [525, 256] width 673 height 272
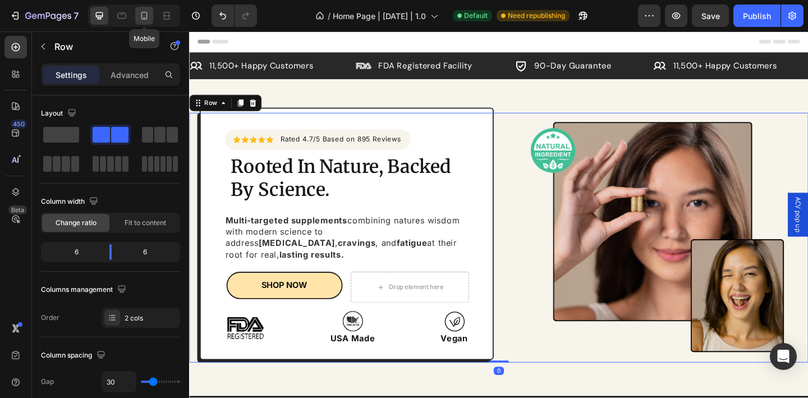
click at [141, 14] on icon at bounding box center [144, 15] width 11 height 11
type input "100%"
type input "0"
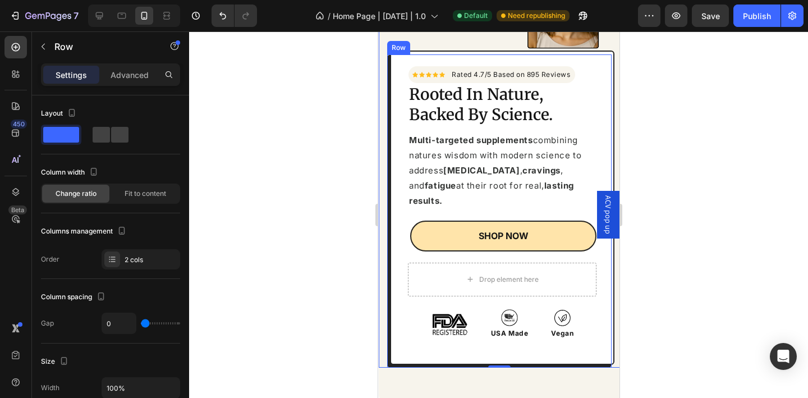
scroll to position [258, 0]
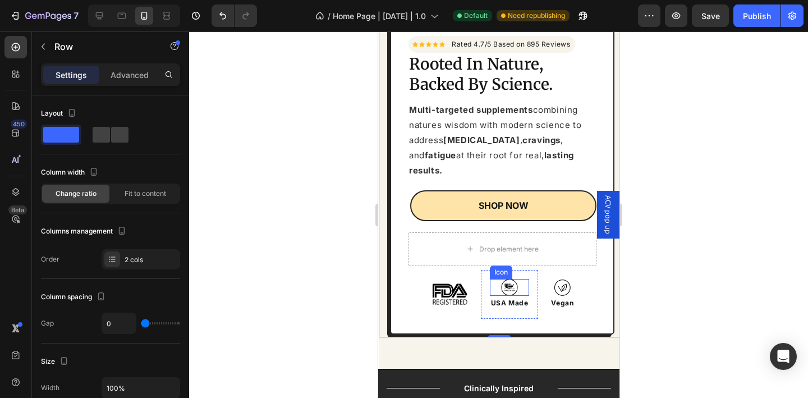
click at [506, 279] on icon at bounding box center [508, 287] width 17 height 17
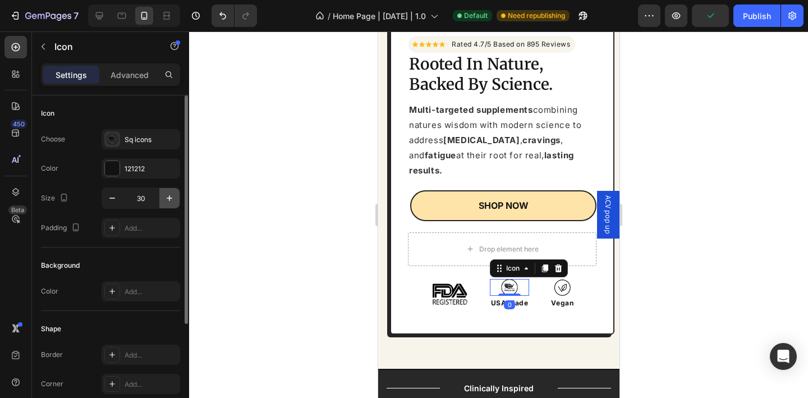
click at [173, 204] on button "button" at bounding box center [169, 198] width 20 height 20
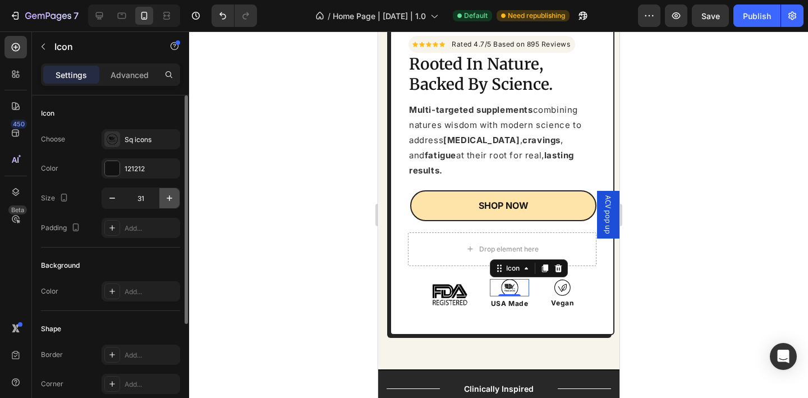
click at [173, 204] on button "button" at bounding box center [169, 198] width 20 height 20
click at [173, 203] on icon "button" at bounding box center [169, 197] width 11 height 11
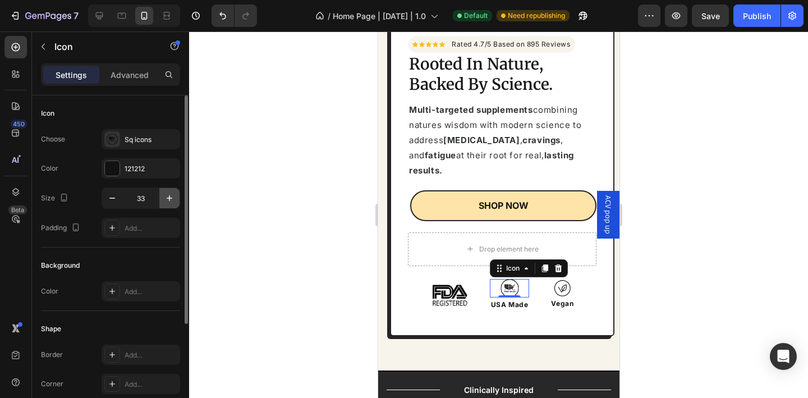
click at [173, 203] on icon "button" at bounding box center [169, 197] width 11 height 11
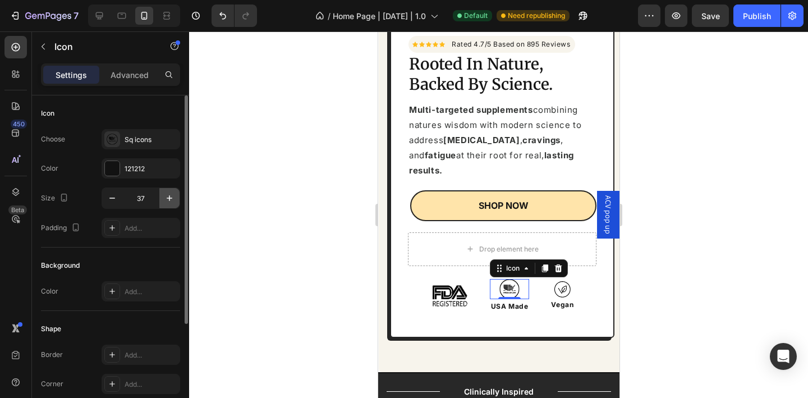
click at [173, 203] on icon "button" at bounding box center [169, 197] width 11 height 11
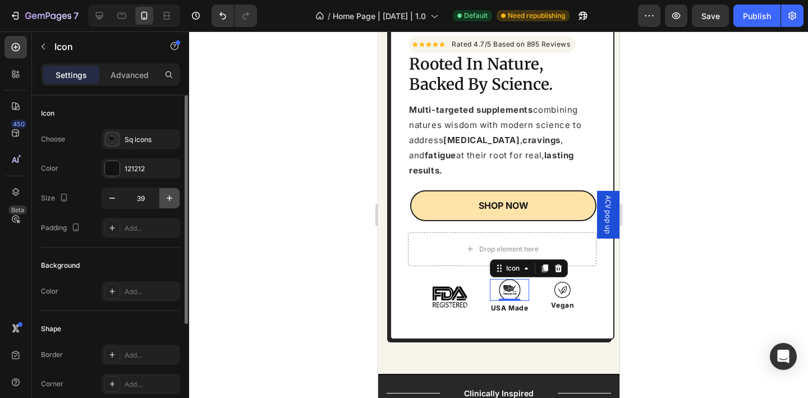
click at [173, 203] on icon "button" at bounding box center [169, 197] width 11 height 11
type input "40"
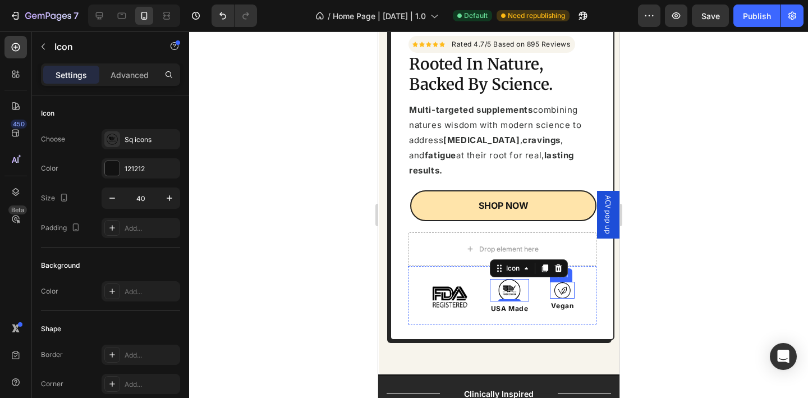
click at [558, 282] on icon at bounding box center [562, 290] width 16 height 16
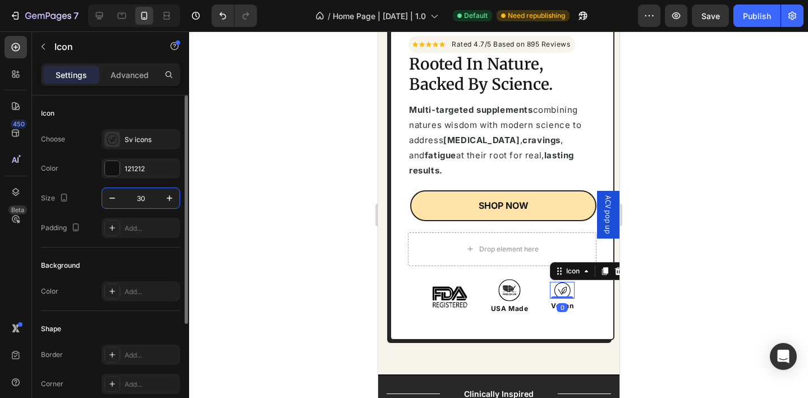
click at [143, 200] on input "30" at bounding box center [140, 198] width 37 height 20
type input "40"
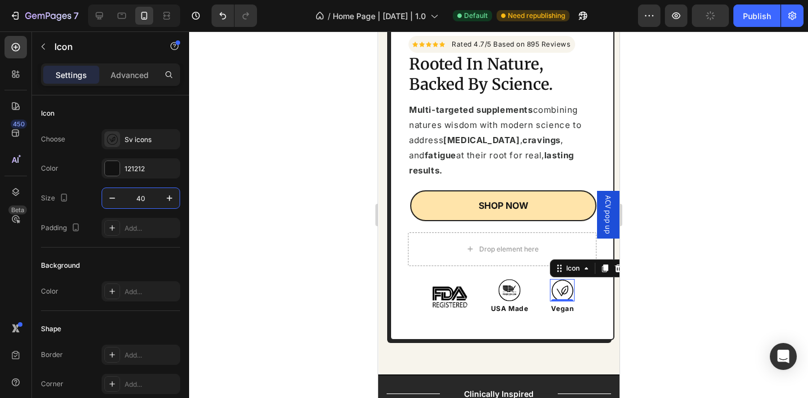
click at [320, 220] on div at bounding box center [498, 214] width 619 height 366
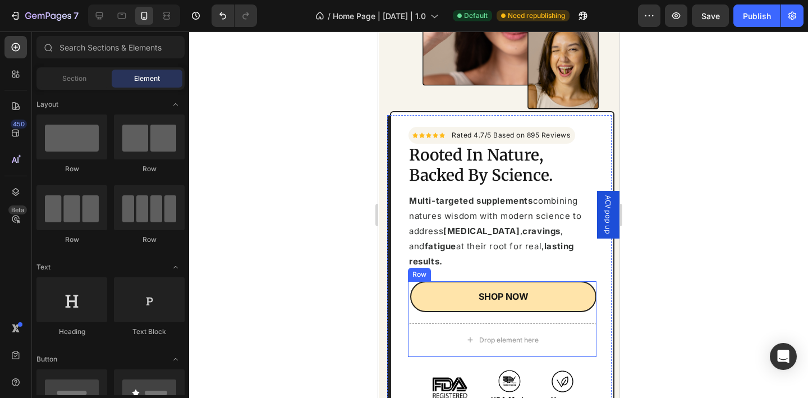
scroll to position [233, 0]
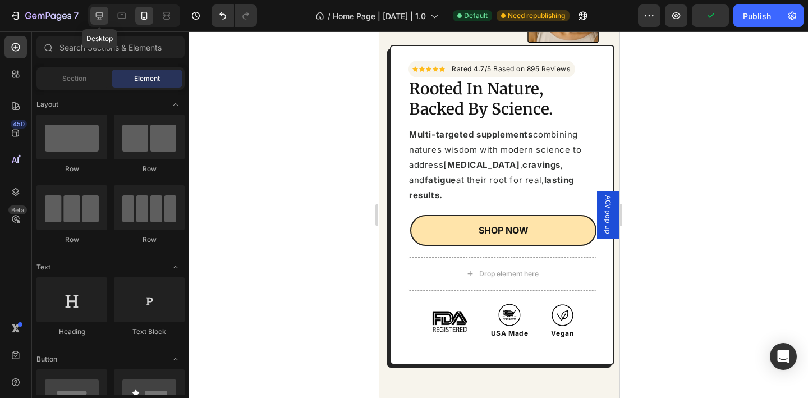
click at [98, 21] on div at bounding box center [99, 16] width 18 height 18
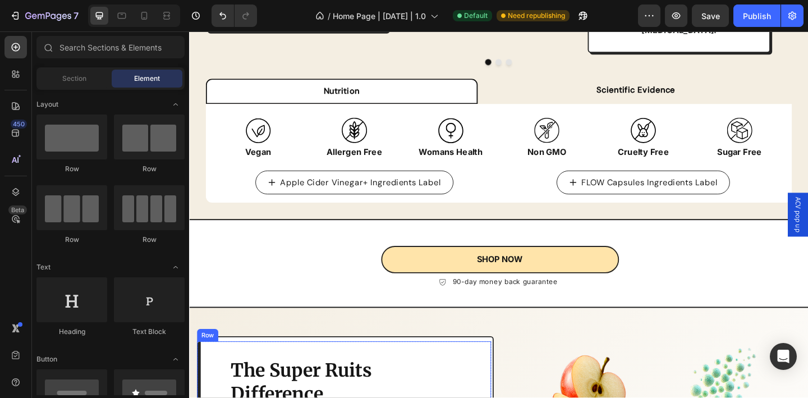
scroll to position [1487, 0]
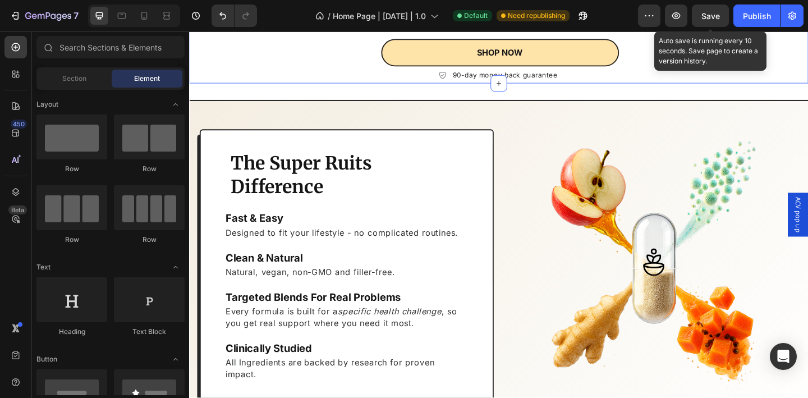
drag, startPoint x: 710, startPoint y: 20, endPoint x: 730, endPoint y: 20, distance: 20.2
click at [710, 20] on span "Save" at bounding box center [710, 16] width 19 height 10
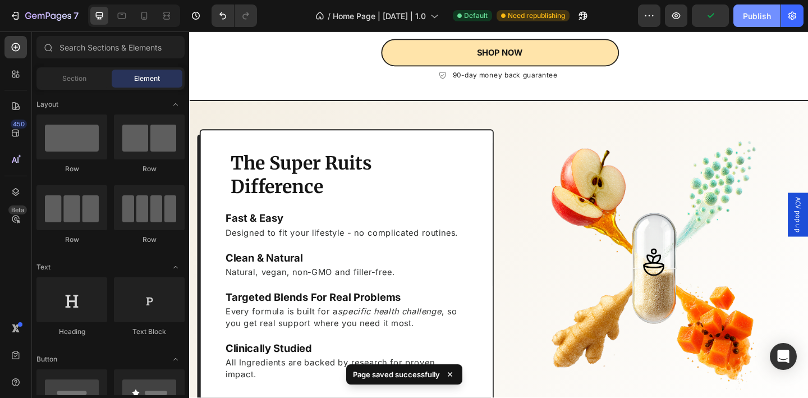
click at [753, 20] on div "Publish" at bounding box center [757, 16] width 28 height 12
